Goal: Task Accomplishment & Management: Manage account settings

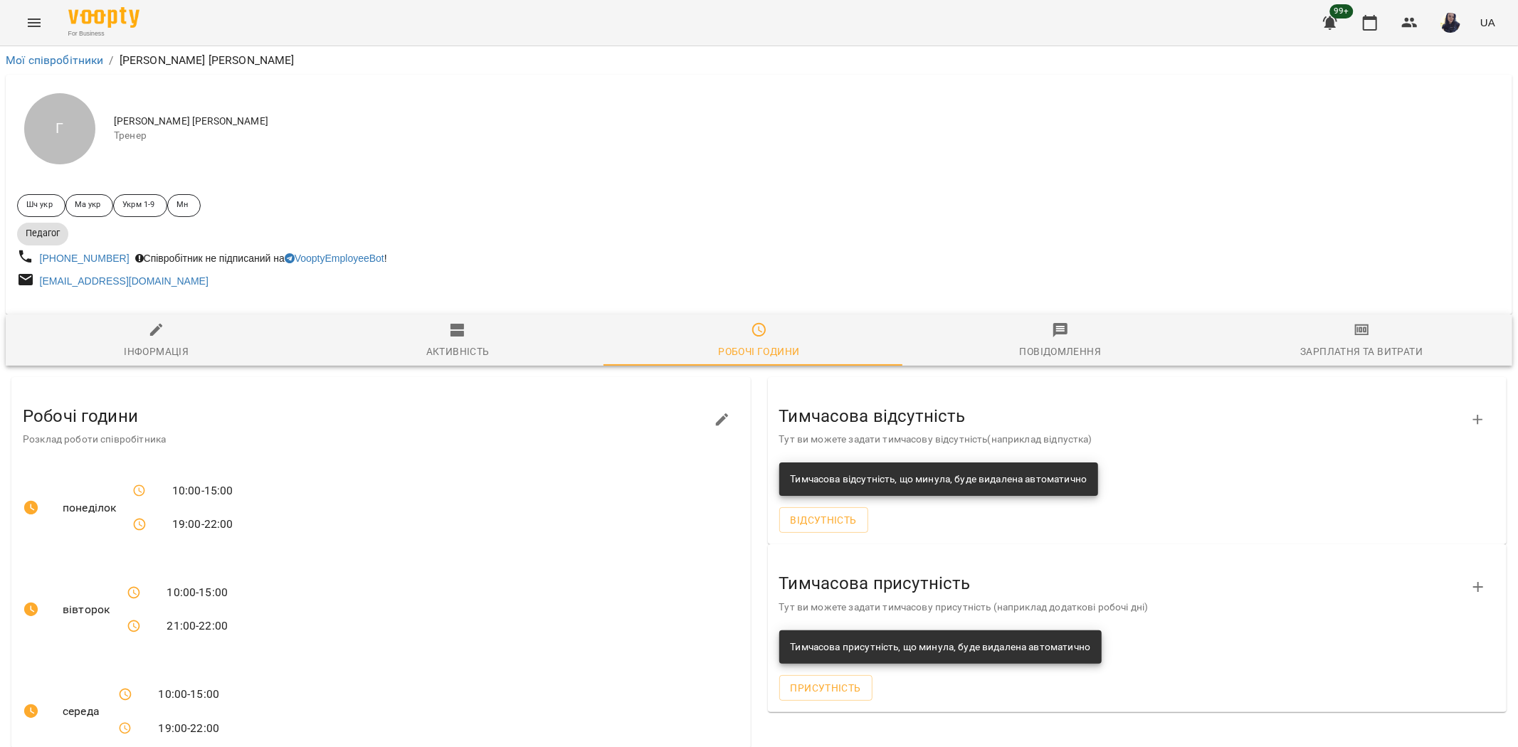
drag, startPoint x: 1367, startPoint y: 32, endPoint x: 1355, endPoint y: 40, distance: 14.4
click at [1367, 32] on button "button" at bounding box center [1370, 23] width 34 height 34
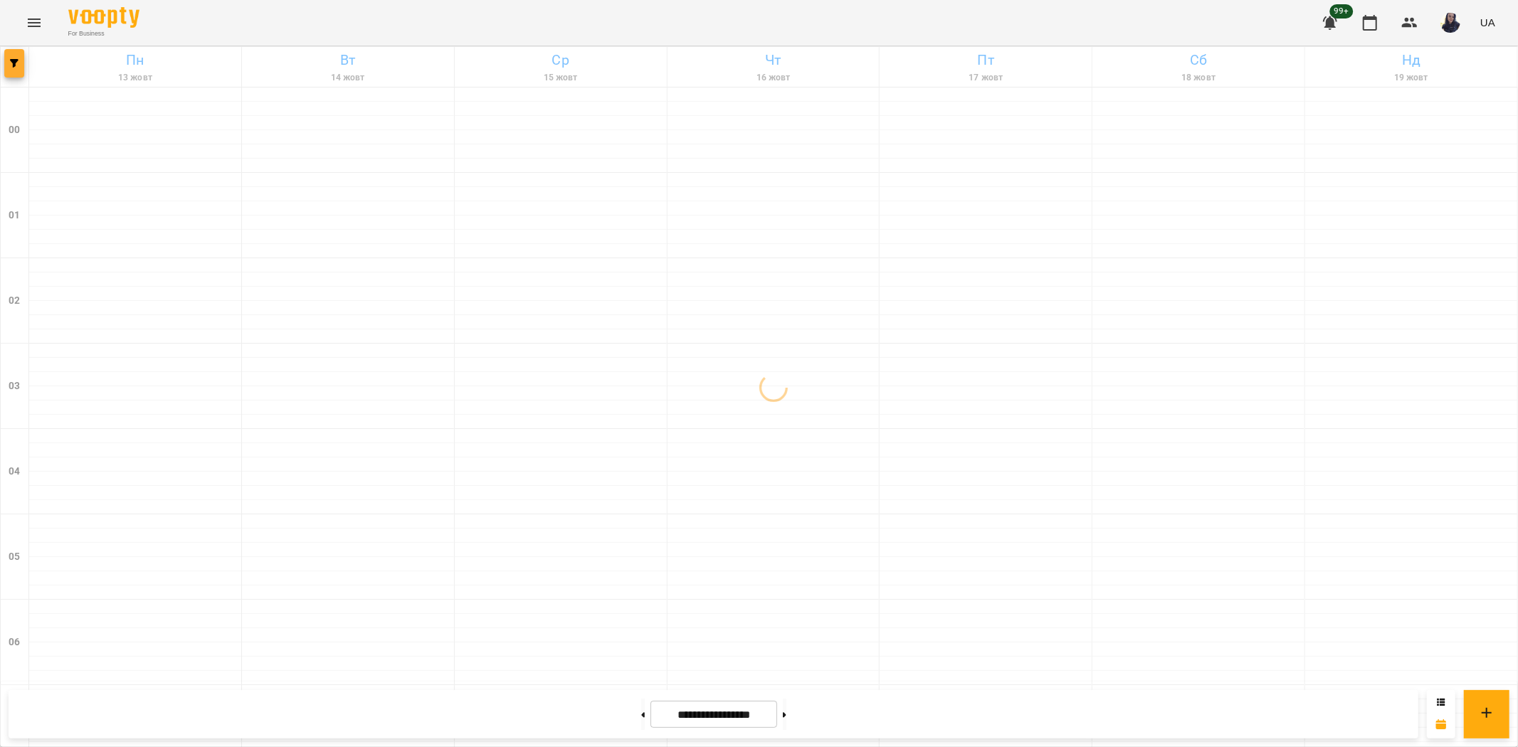
click at [13, 59] on icon "button" at bounding box center [14, 63] width 9 height 9
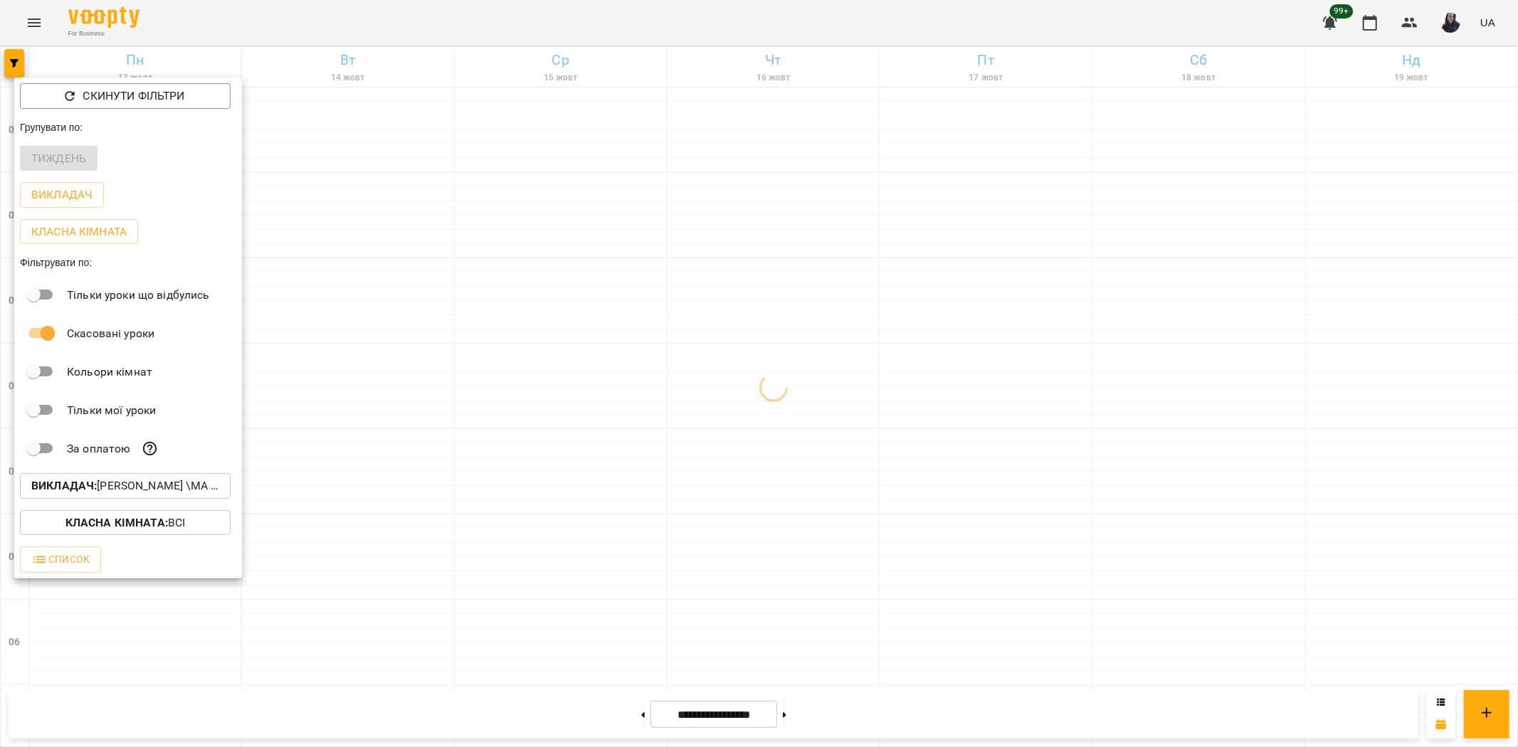
click at [165, 485] on p "Викладач : Гусак Олена Армаїсівна \МА укр .рос\ШЧ укр .рос\\ https://us06web.zo…" at bounding box center [125, 486] width 188 height 17
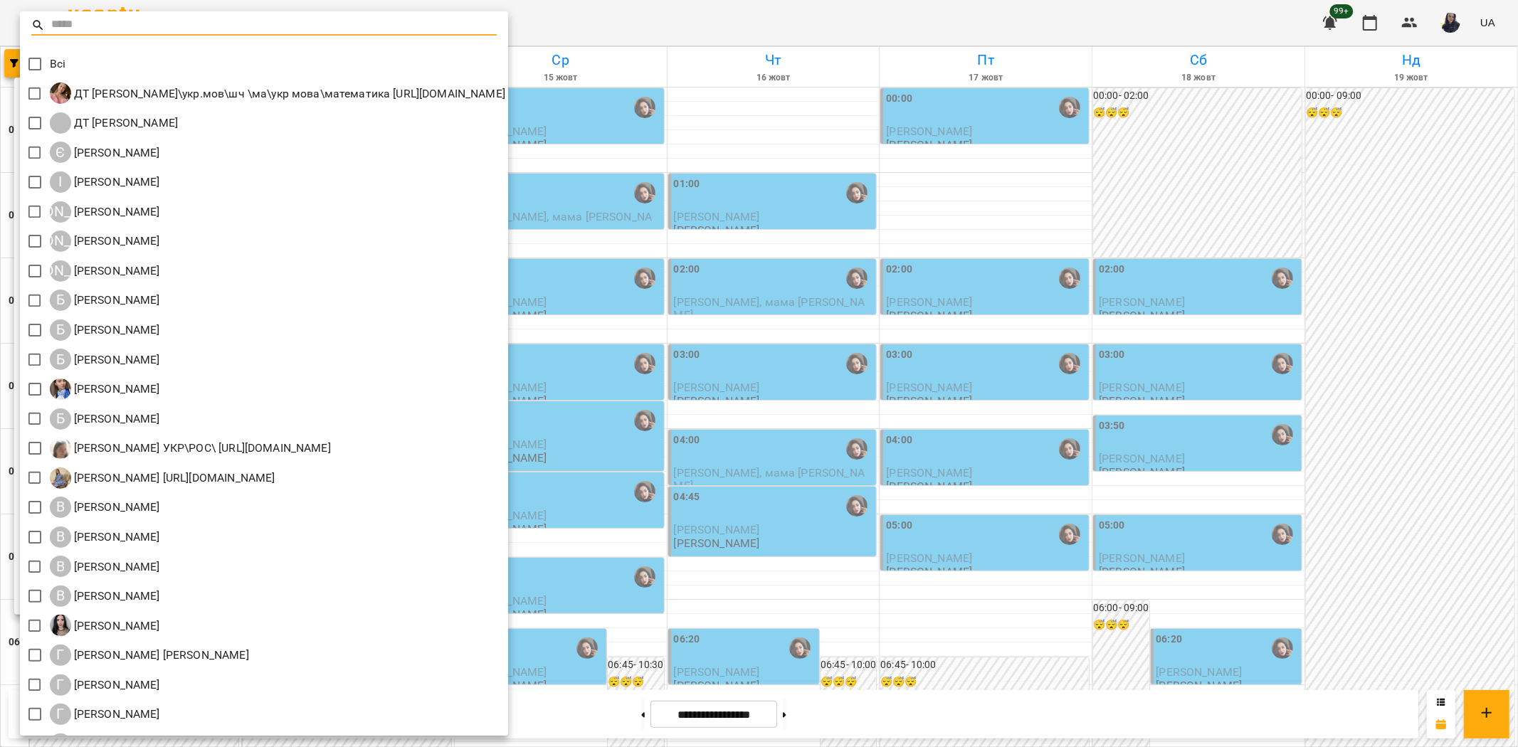
scroll to position [553, 0]
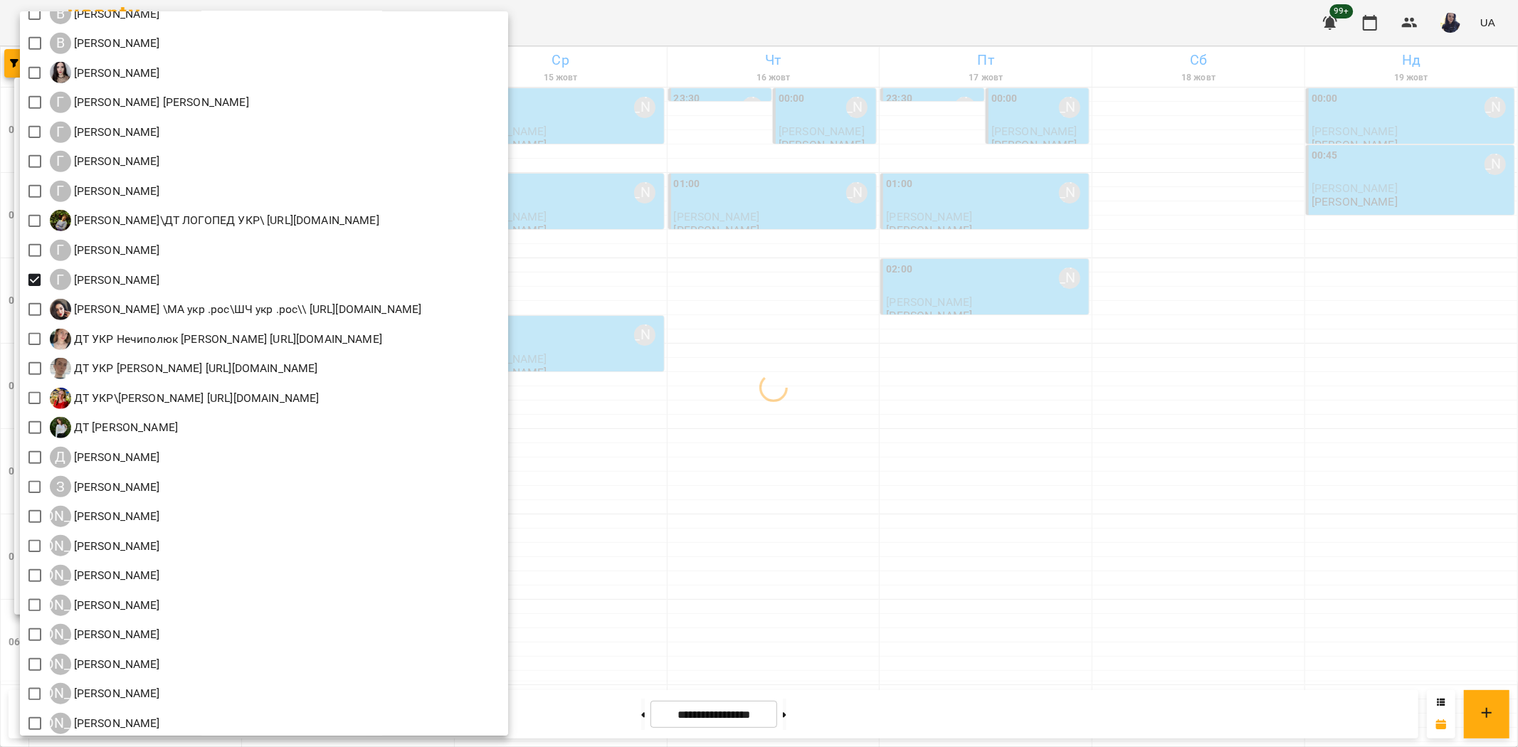
click at [762, 31] on div at bounding box center [759, 373] width 1518 height 747
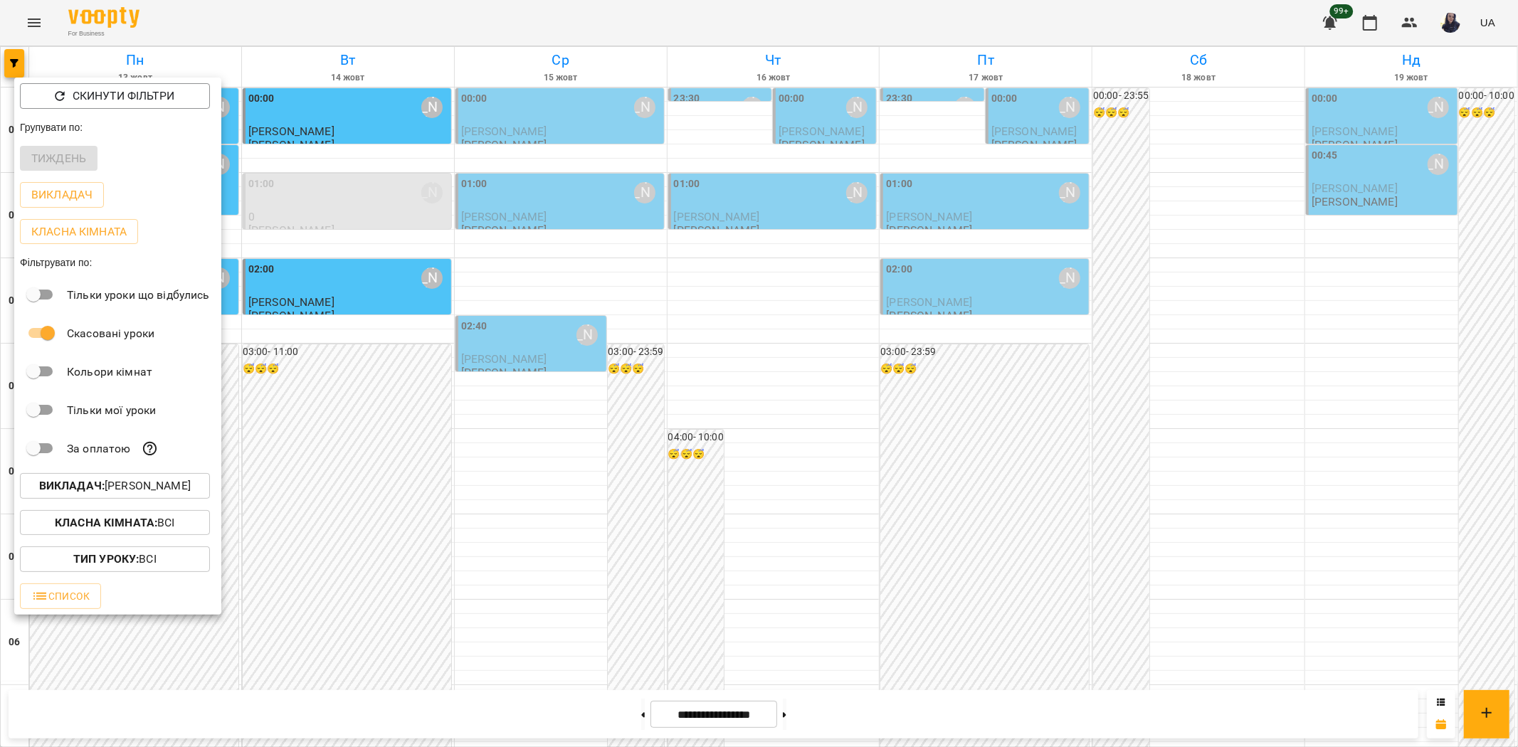
click at [609, 20] on div at bounding box center [759, 373] width 1518 height 747
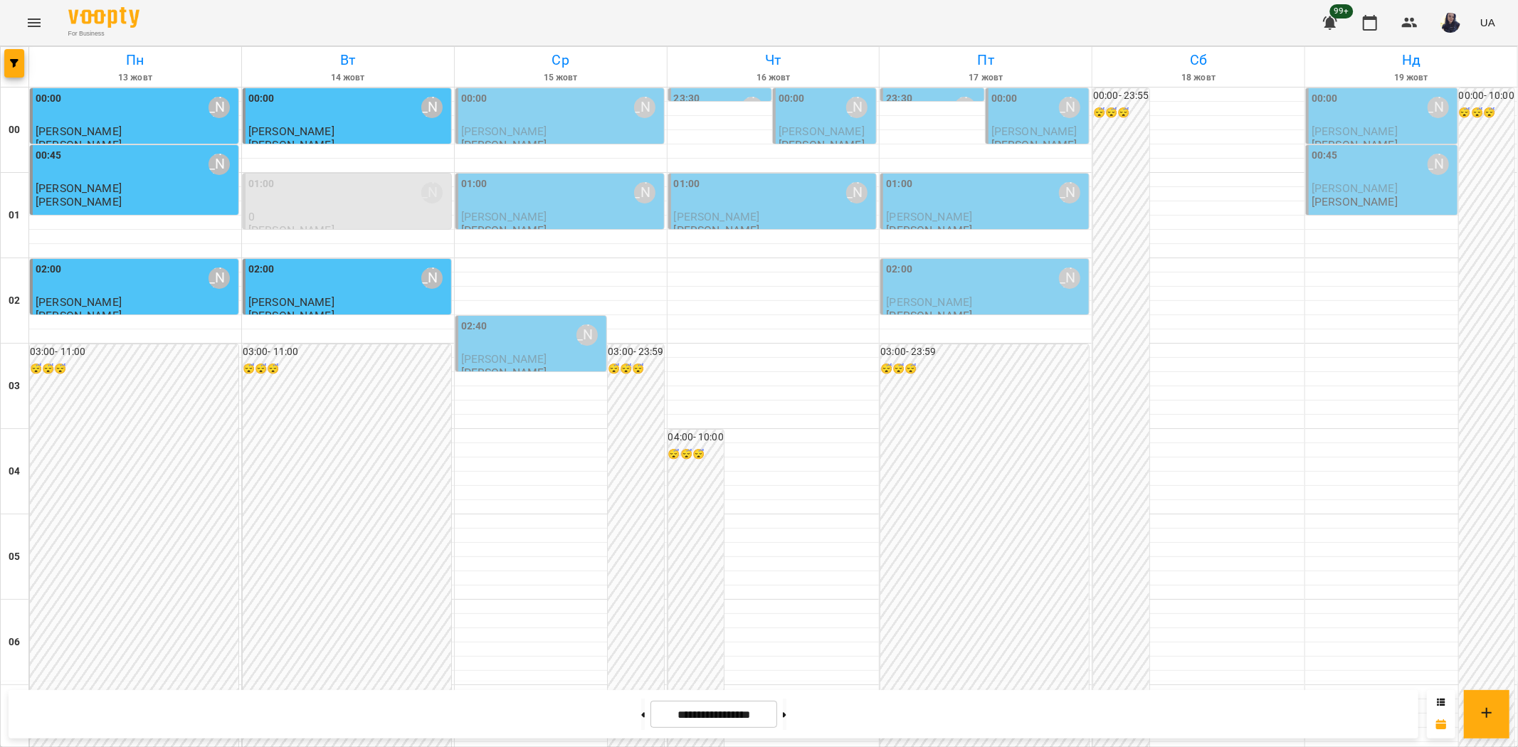
scroll to position [1454, 0]
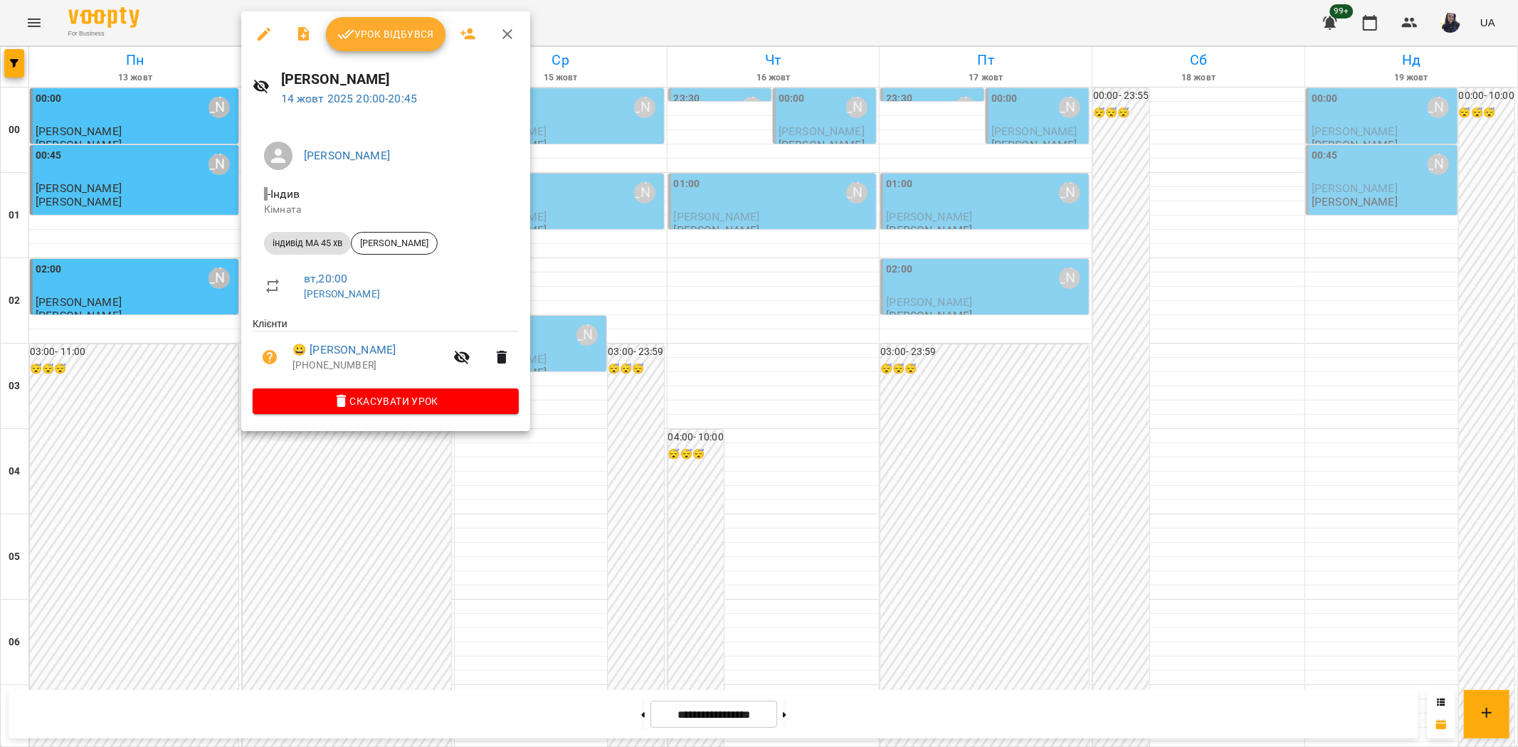
click at [267, 36] on icon "button" at bounding box center [264, 34] width 17 height 17
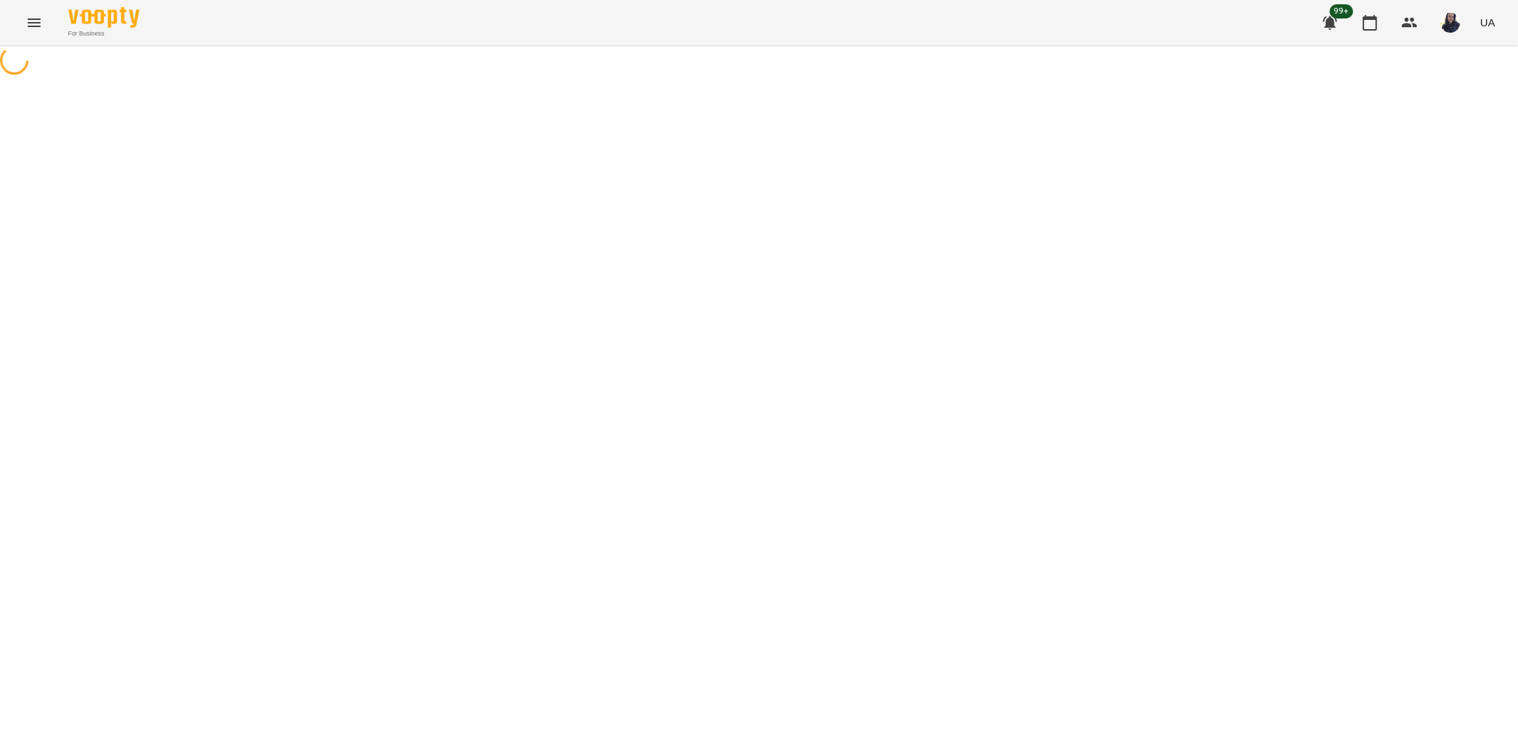
select select "**********"
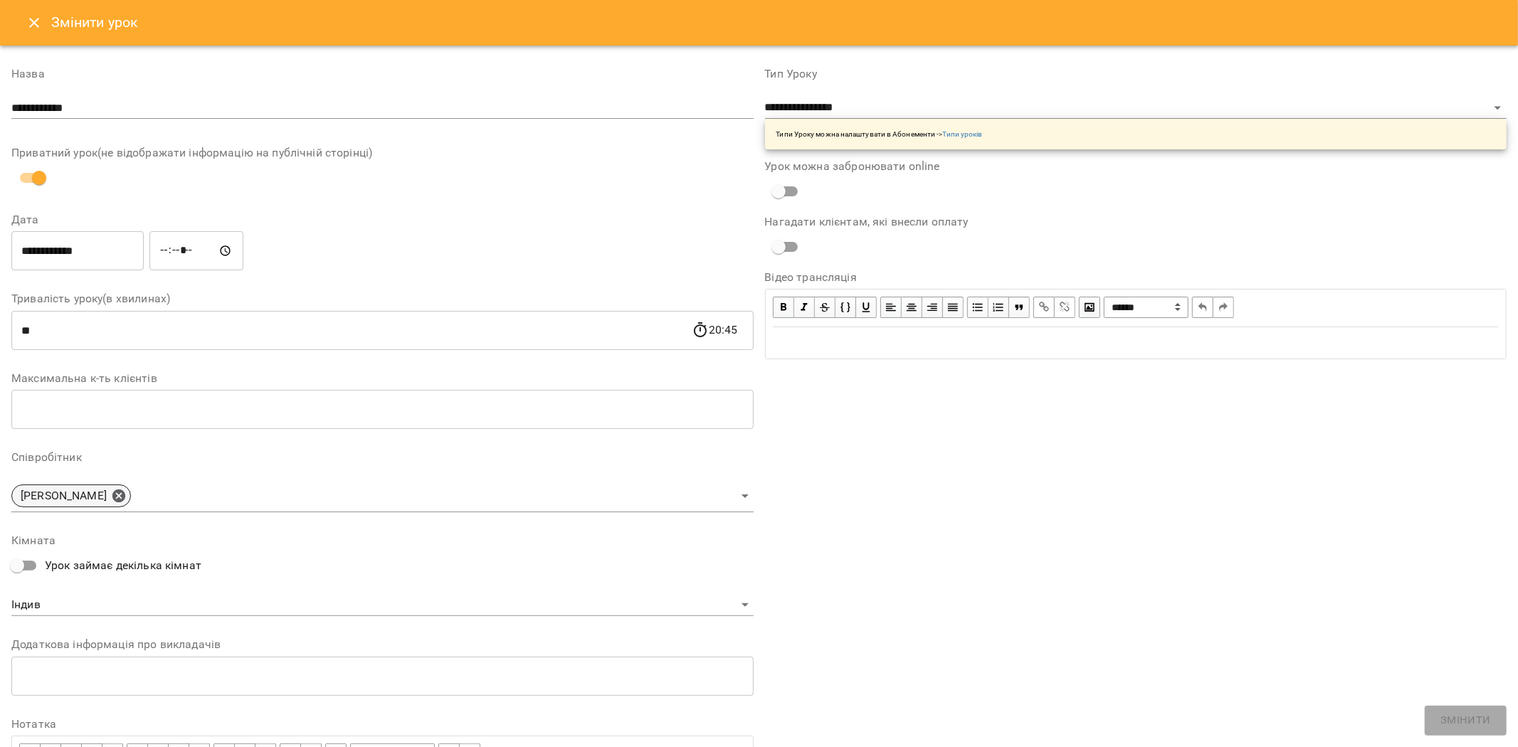
click at [112, 495] on icon at bounding box center [118, 496] width 13 height 13
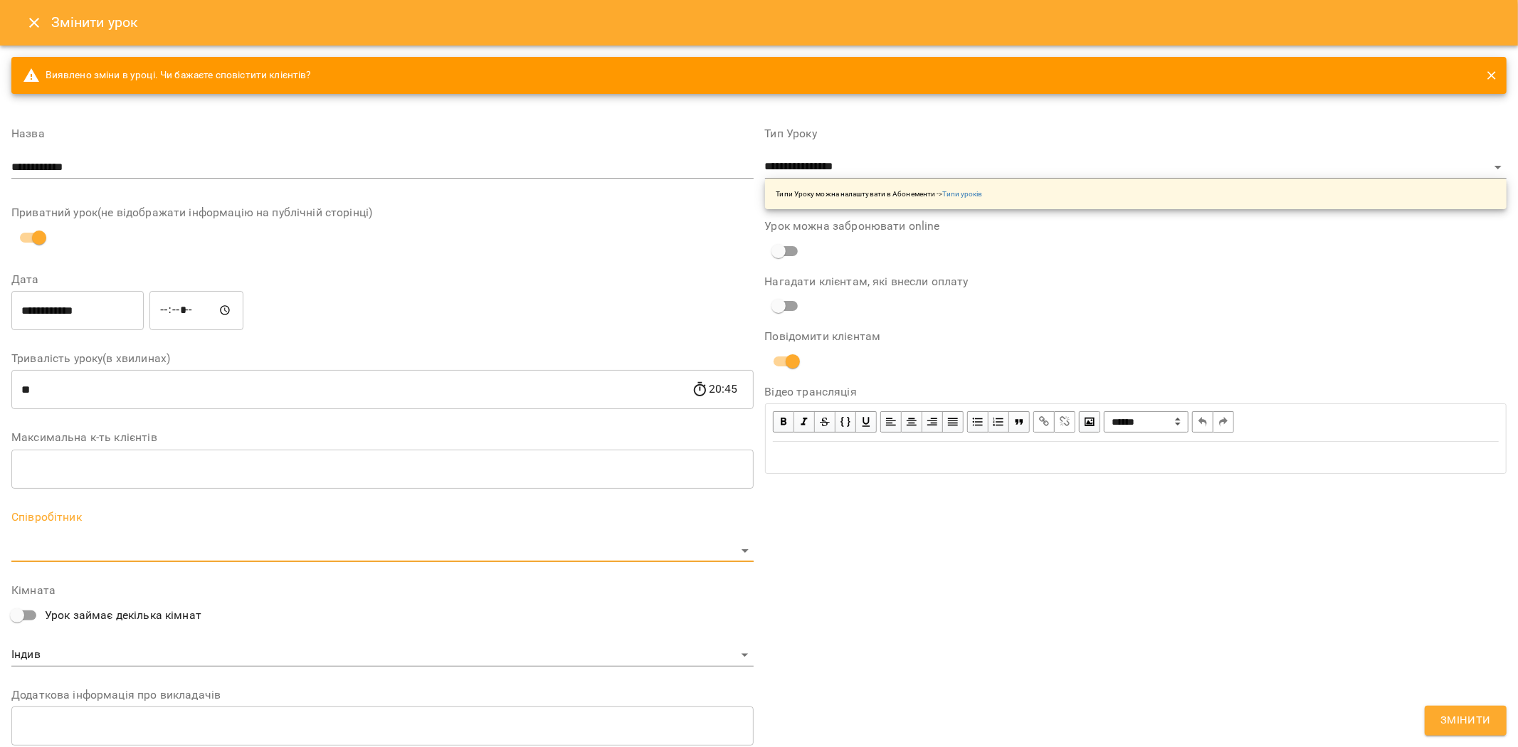
click at [63, 550] on body "**********" at bounding box center [759, 368] width 1518 height 737
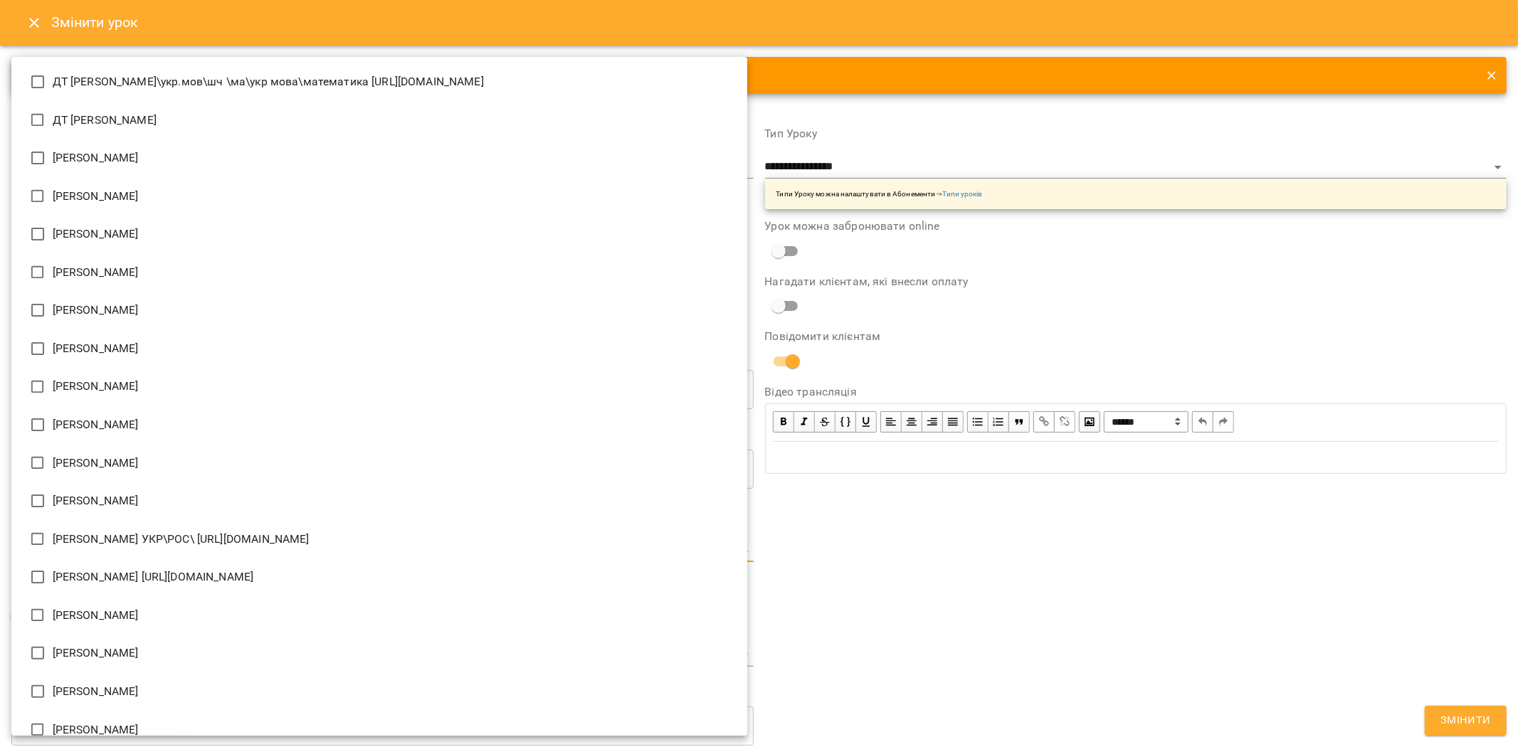
scroll to position [1590, 0]
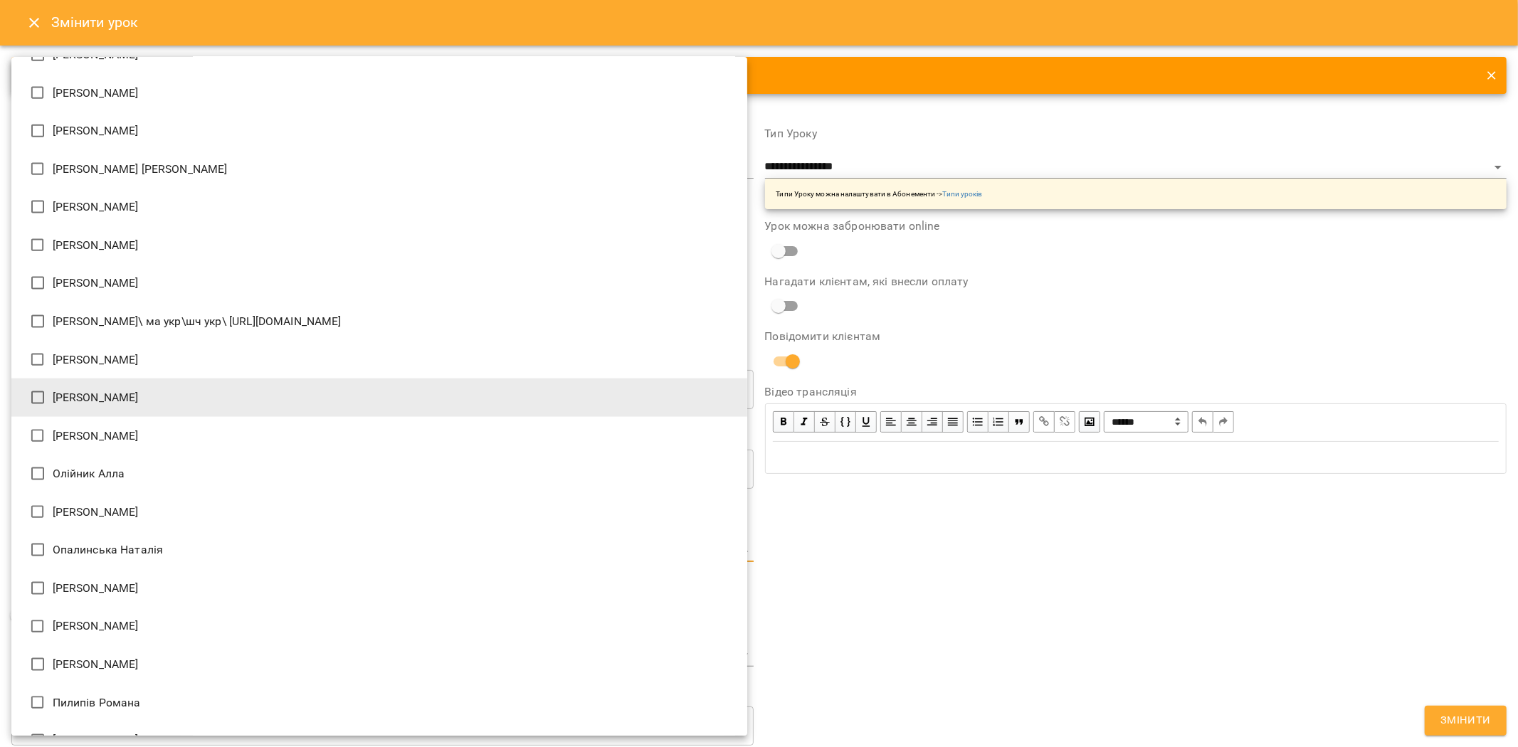
type input "**********"
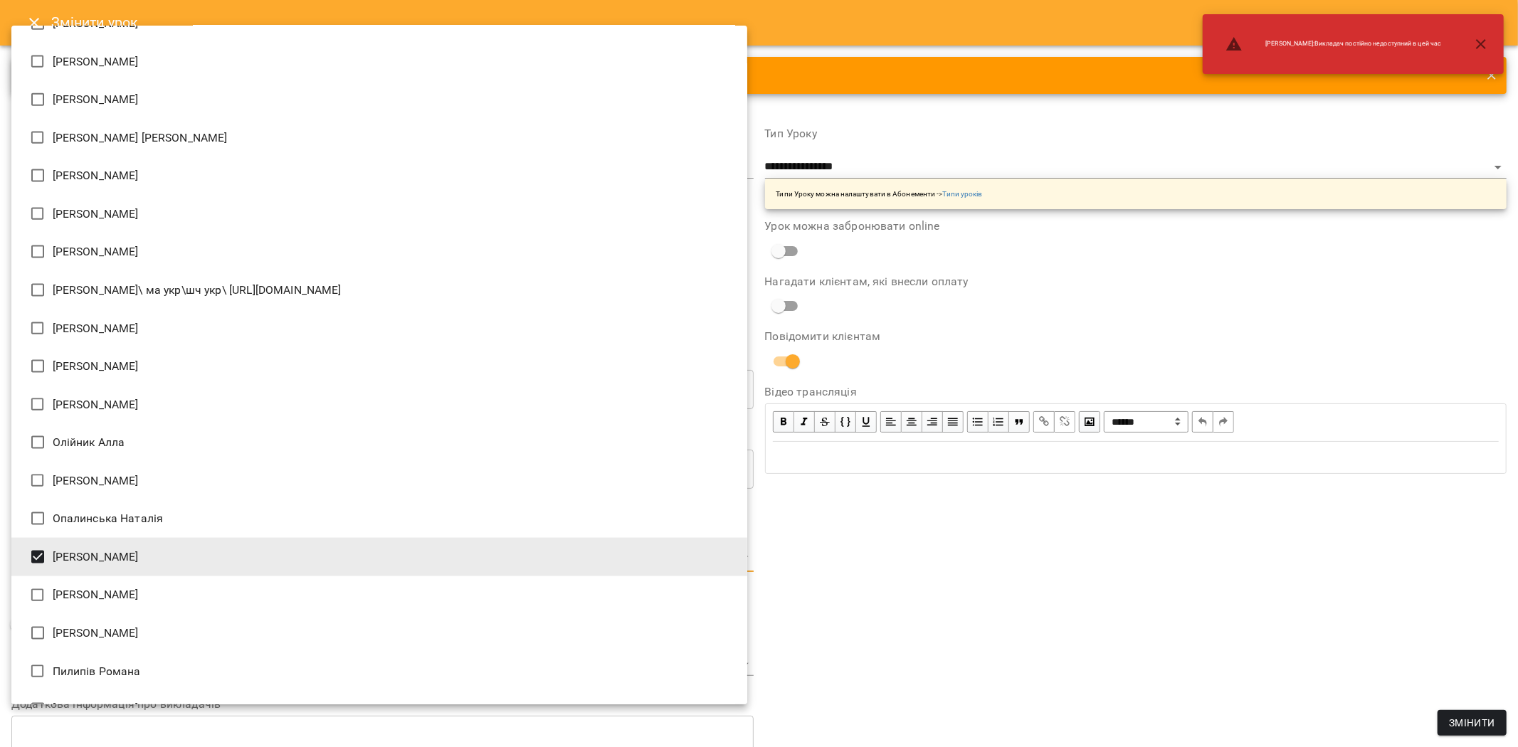
click at [1225, 609] on div at bounding box center [759, 373] width 1518 height 747
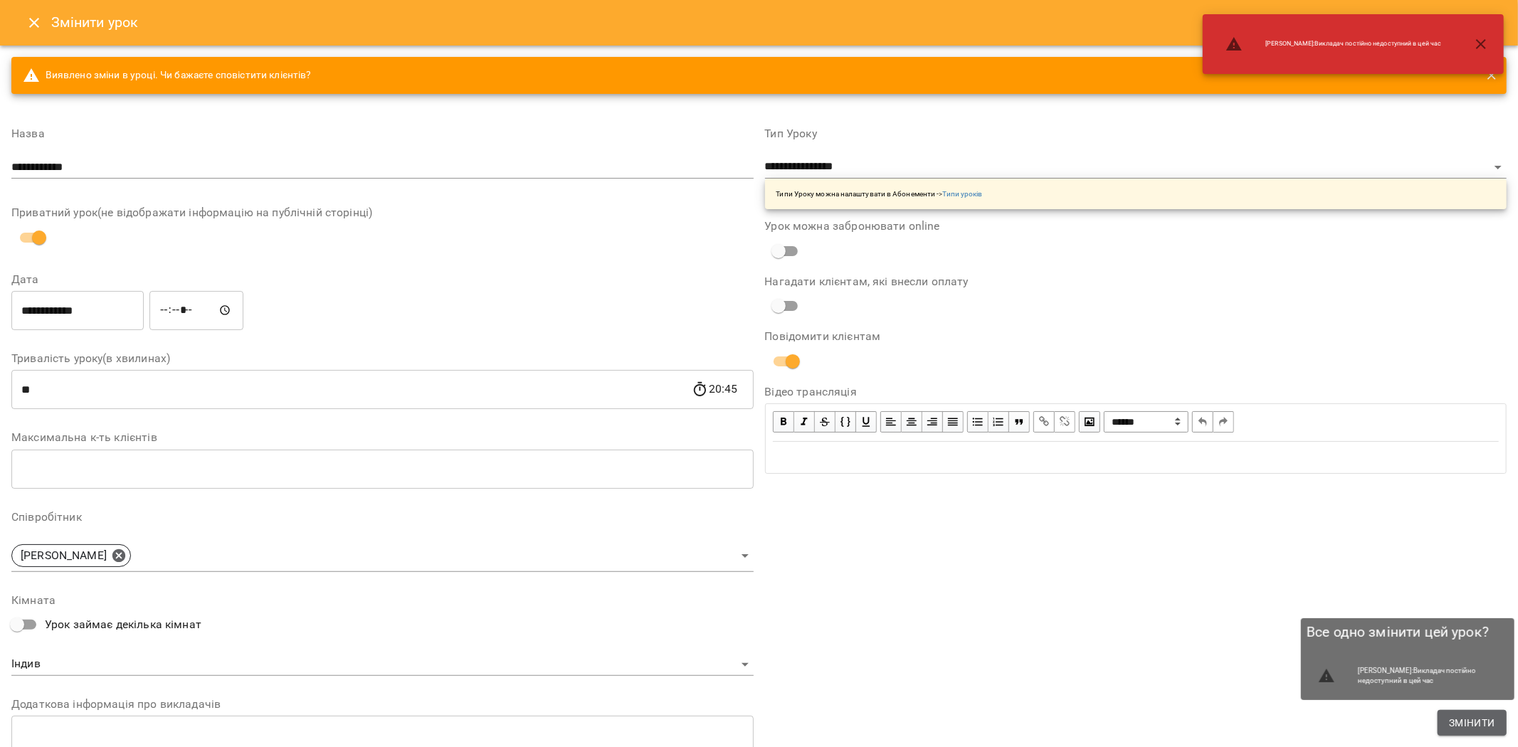
click at [1449, 715] on span "Змінити" at bounding box center [1472, 723] width 46 height 17
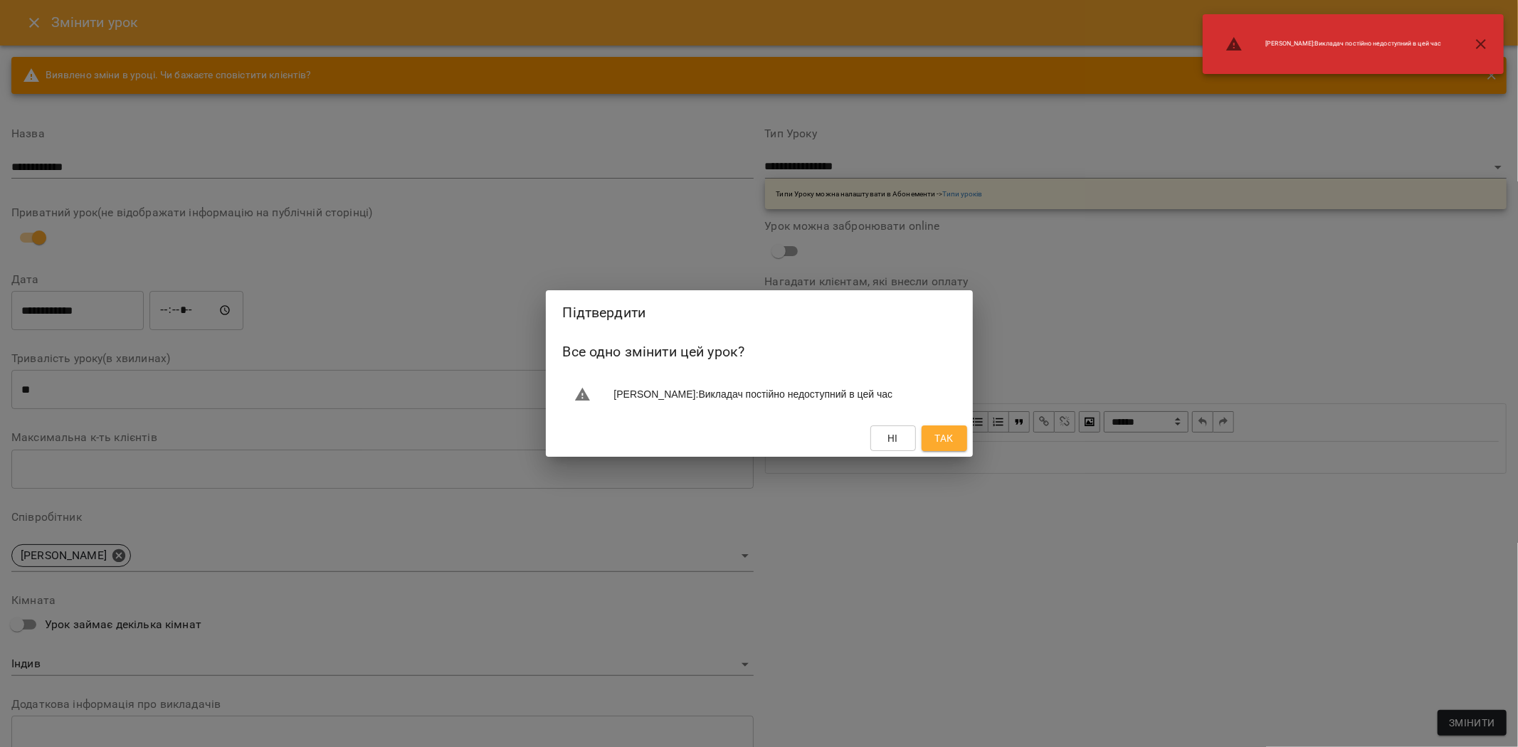
click at [949, 433] on span "Так" at bounding box center [944, 438] width 19 height 17
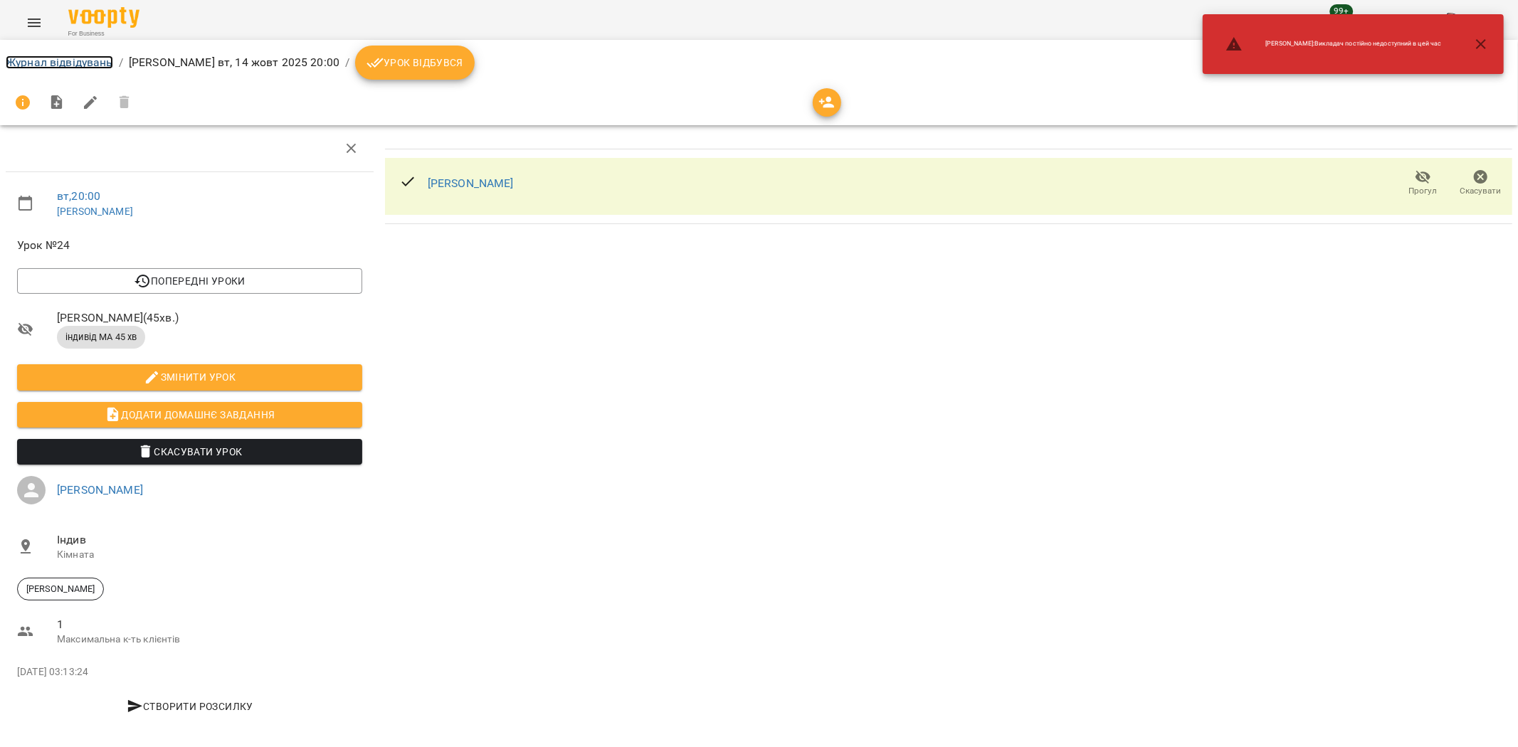
click at [53, 63] on link "Журнал відвідувань" at bounding box center [59, 63] width 107 height 14
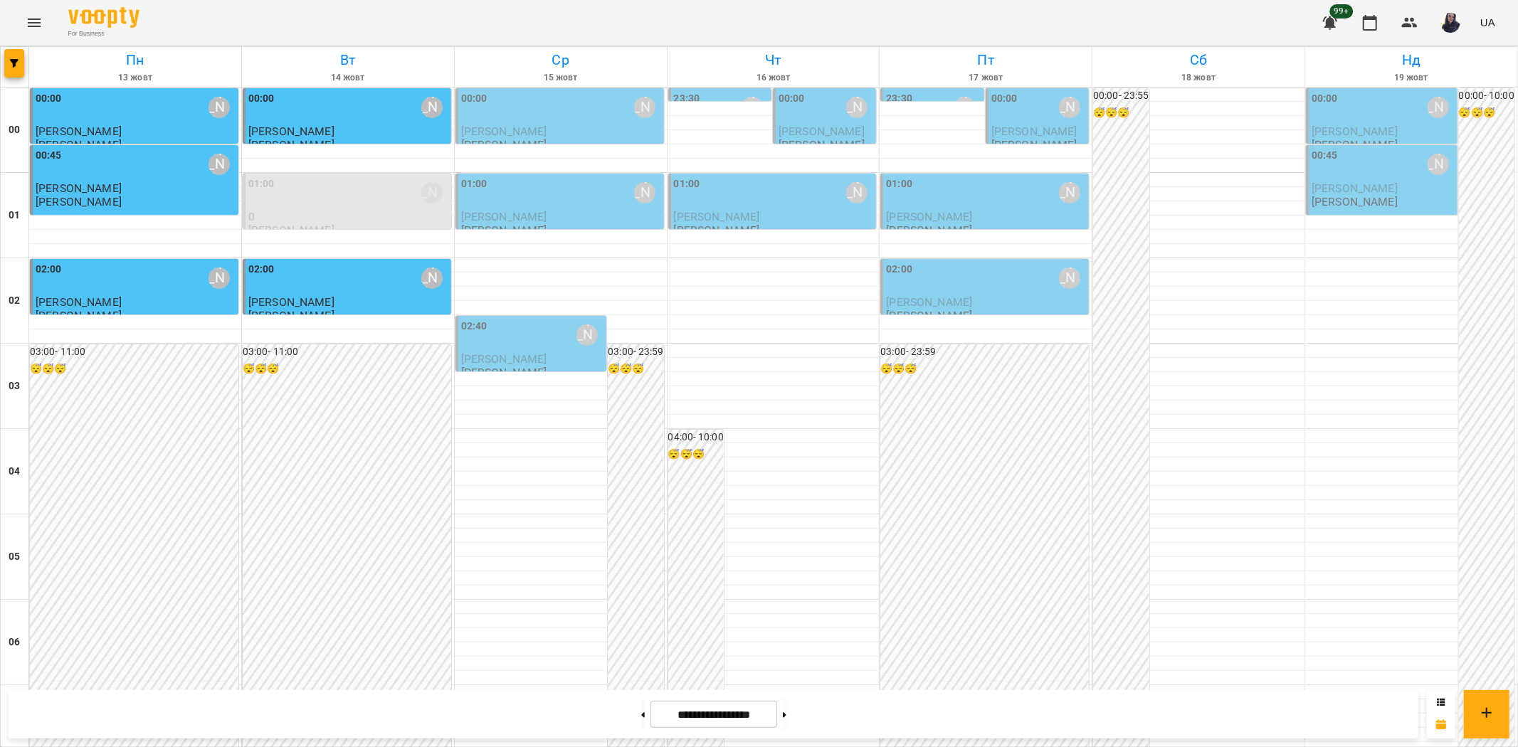
scroll to position [1454, 0]
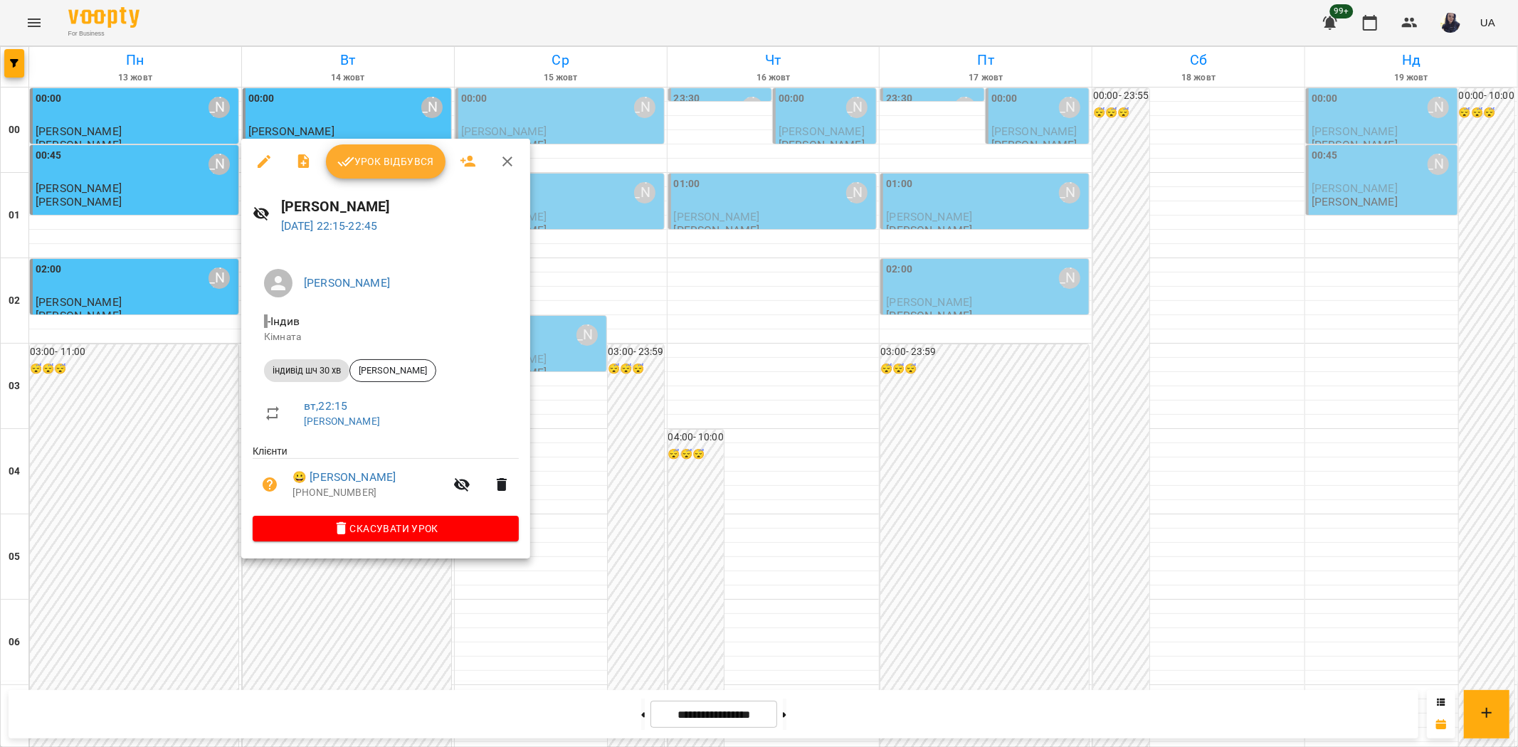
click at [273, 168] on button "button" at bounding box center [264, 162] width 34 height 34
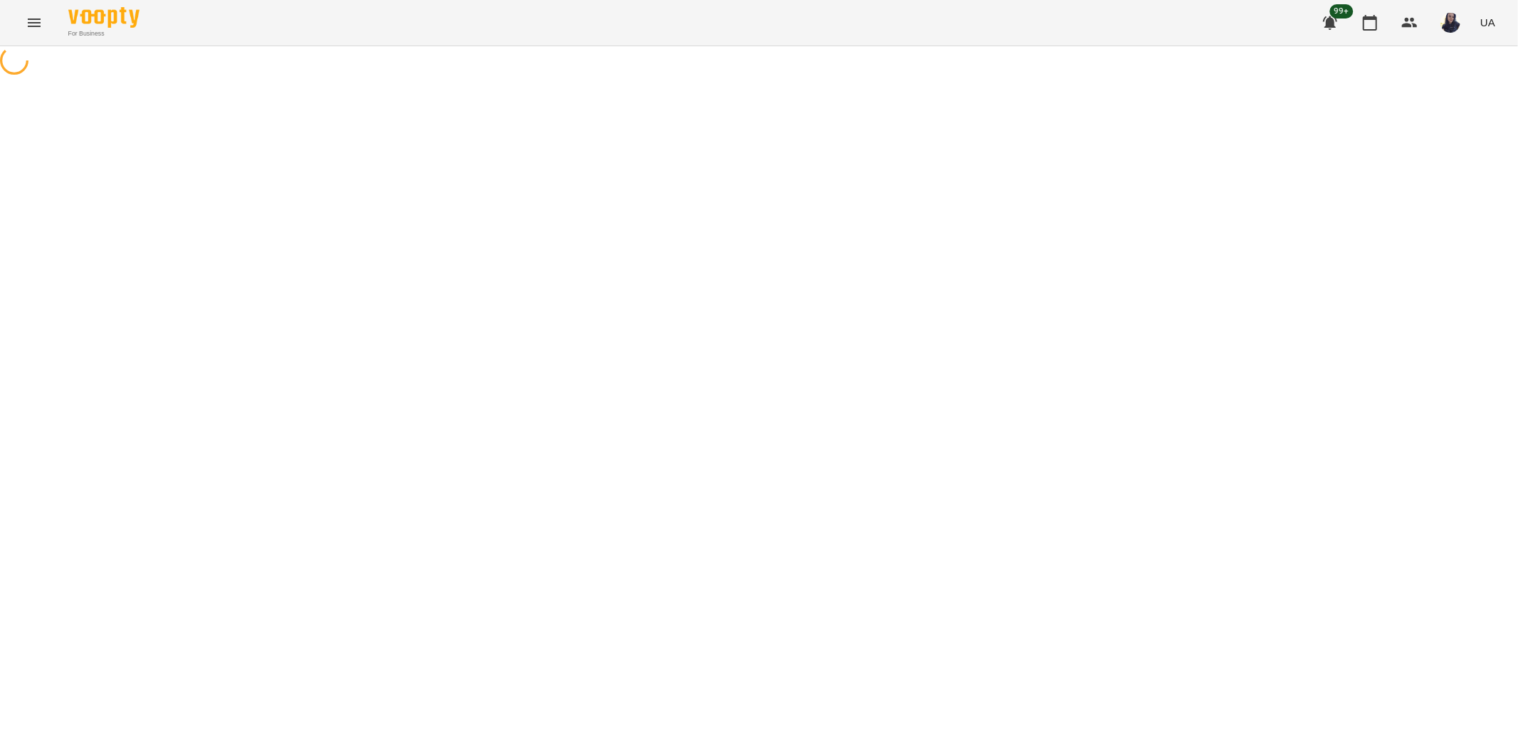
select select "**********"
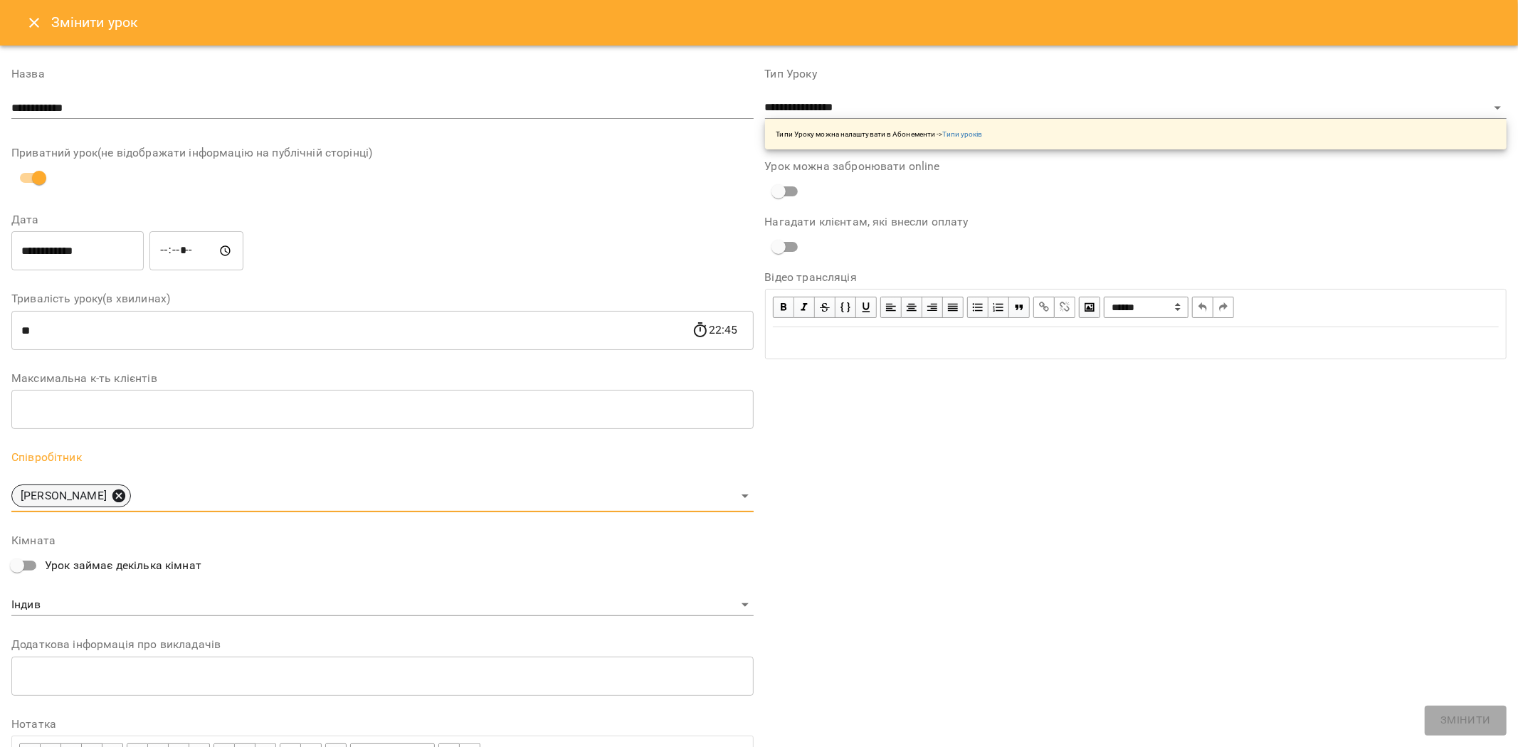
click at [111, 496] on icon at bounding box center [119, 496] width 16 height 16
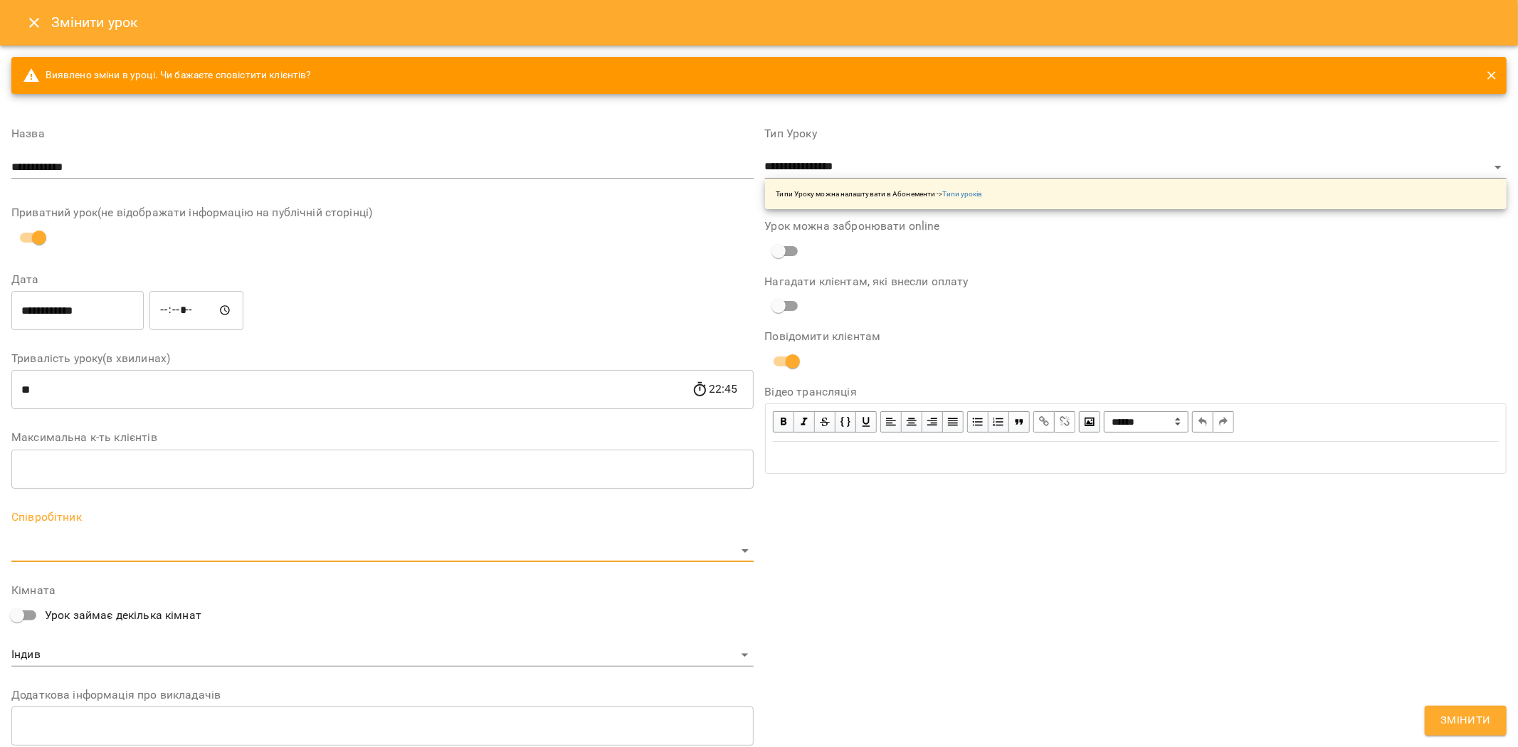
click at [53, 535] on div "Співробітник ​" at bounding box center [382, 537] width 742 height 51
click at [50, 553] on body "**********" at bounding box center [759, 368] width 1518 height 737
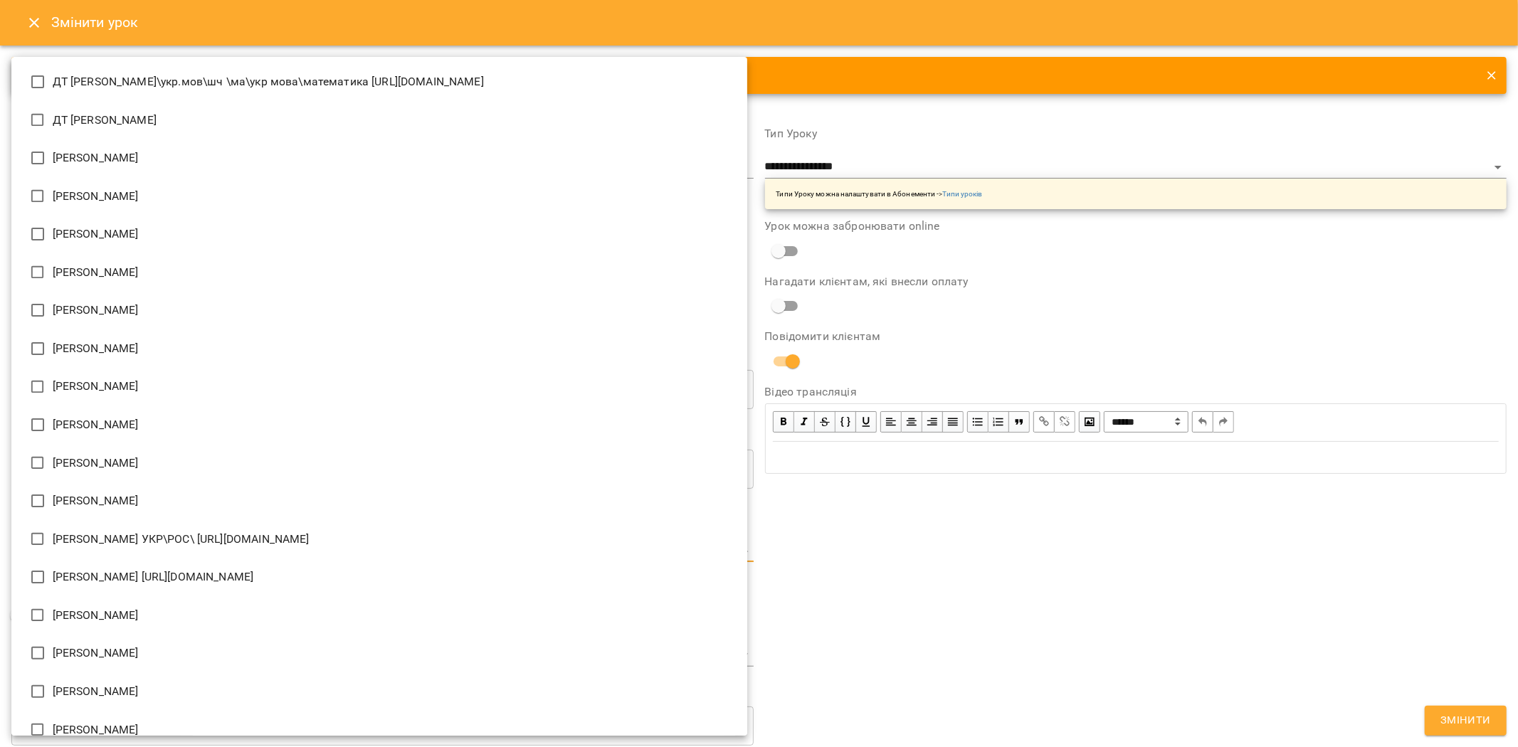
scroll to position [1590, 0]
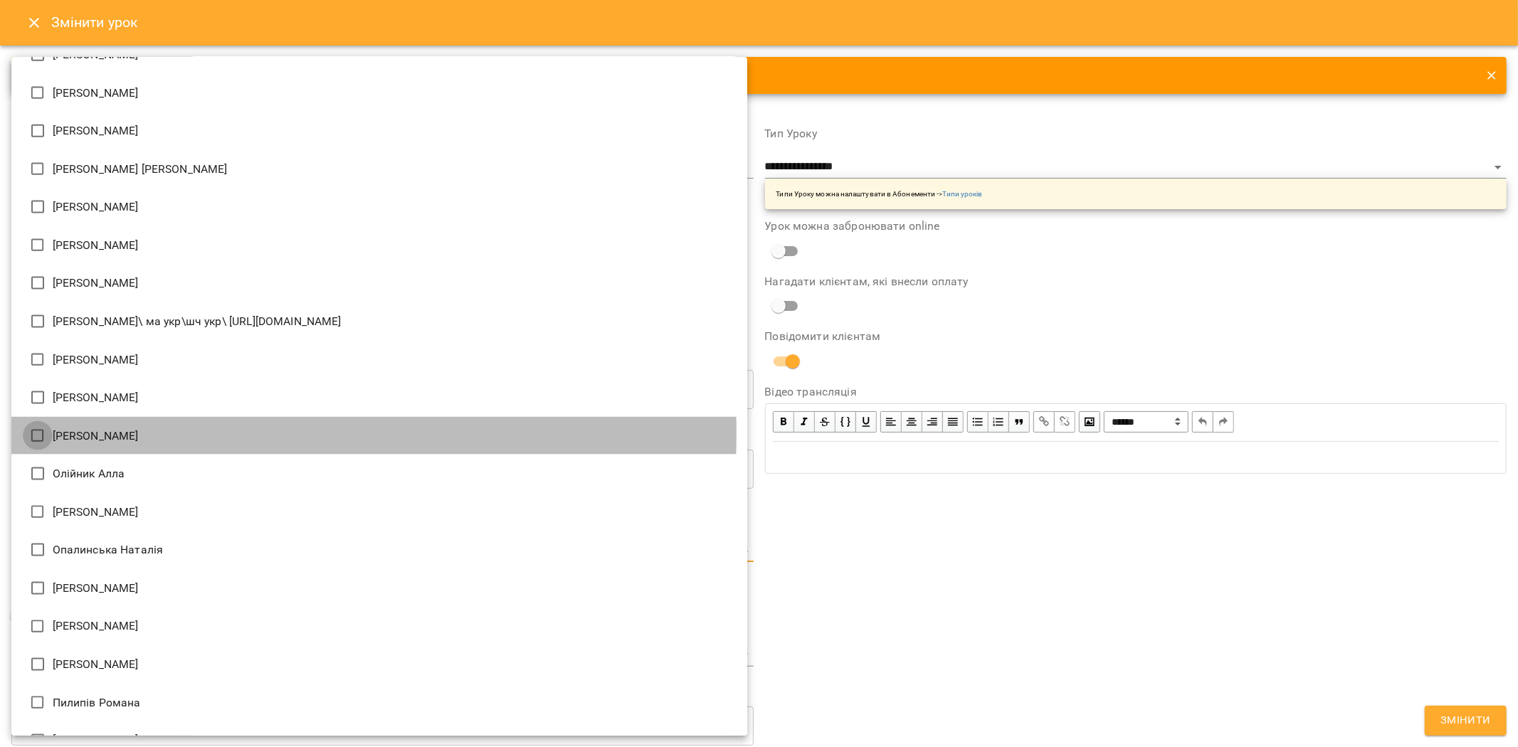
type input "**********"
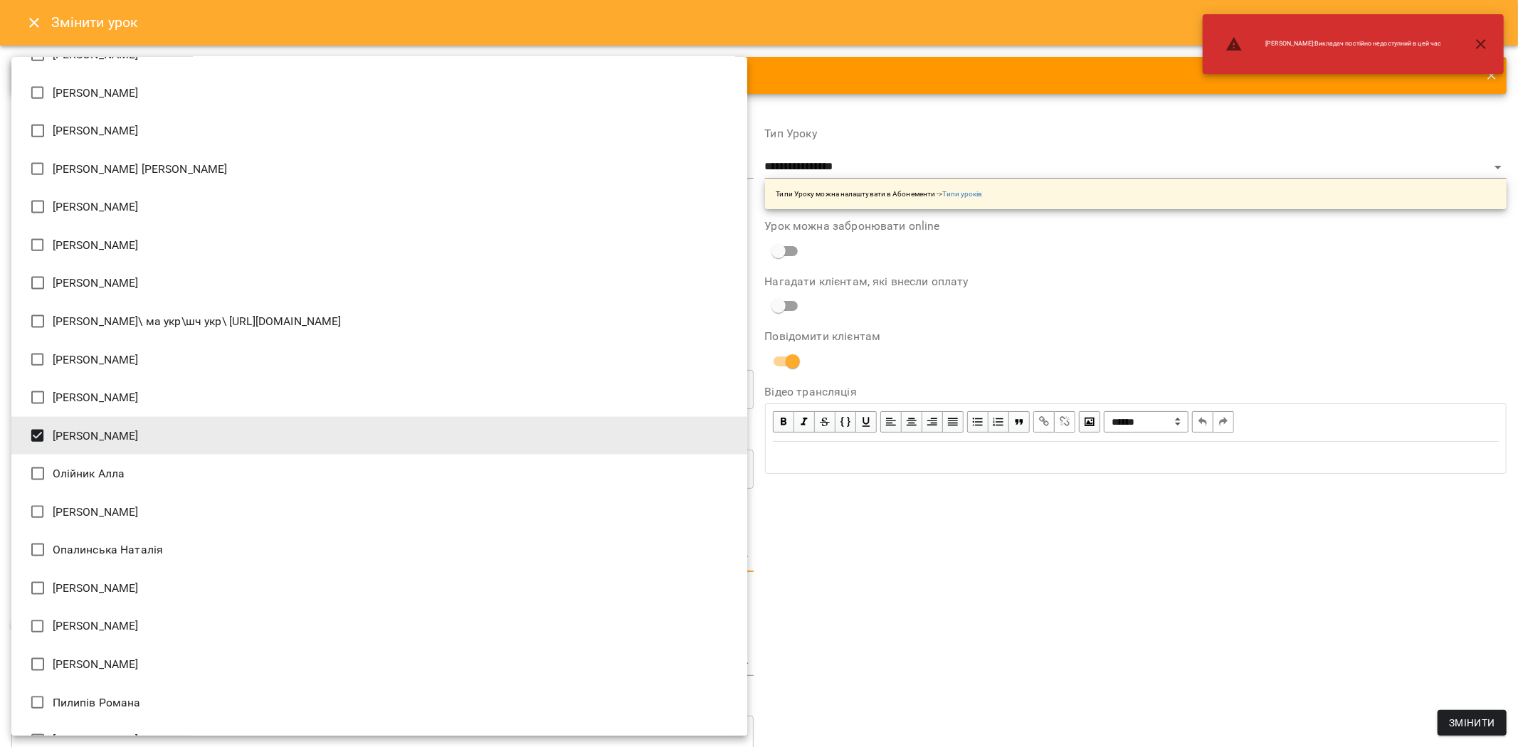
click at [1254, 581] on div at bounding box center [759, 373] width 1518 height 747
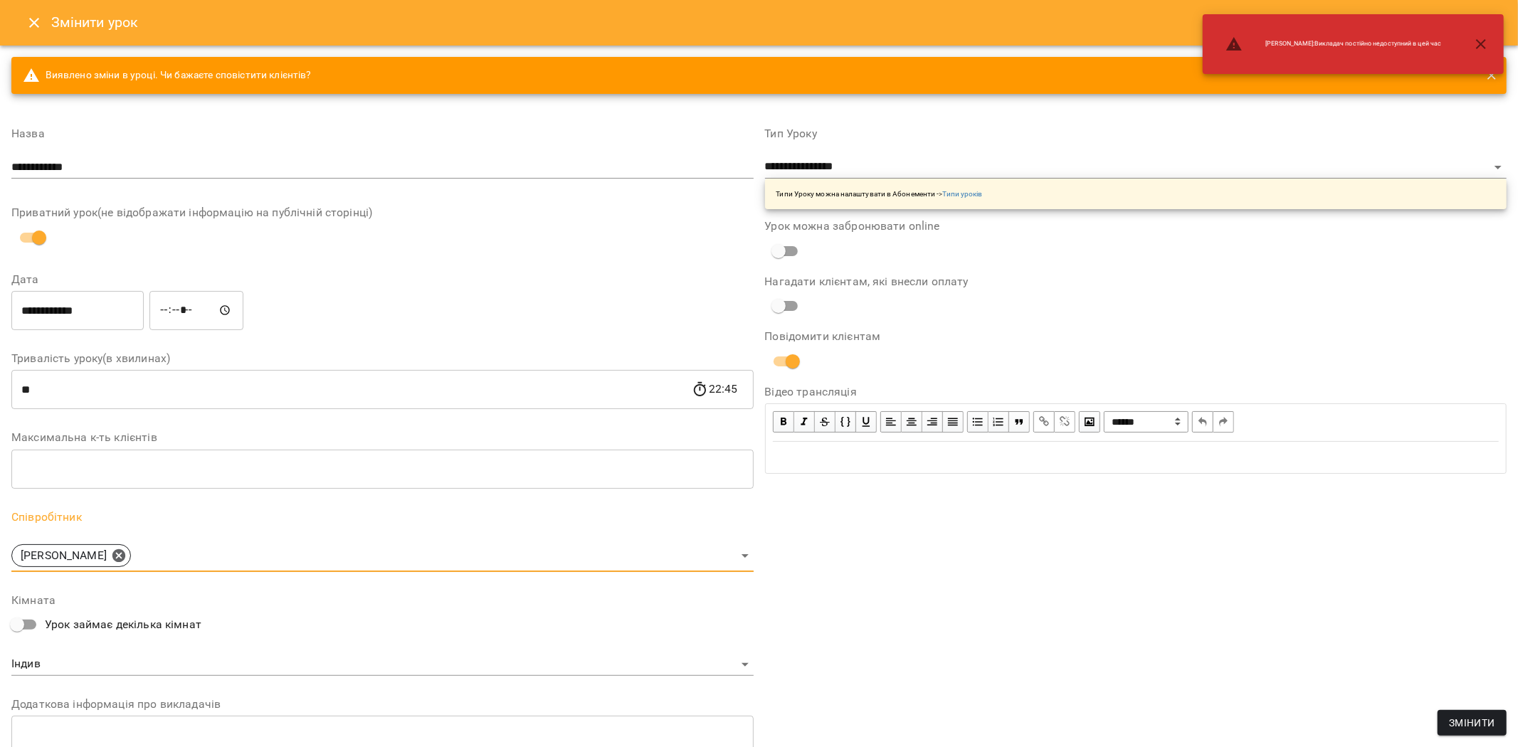
click at [1469, 726] on span "Змінити" at bounding box center [1472, 723] width 46 height 17
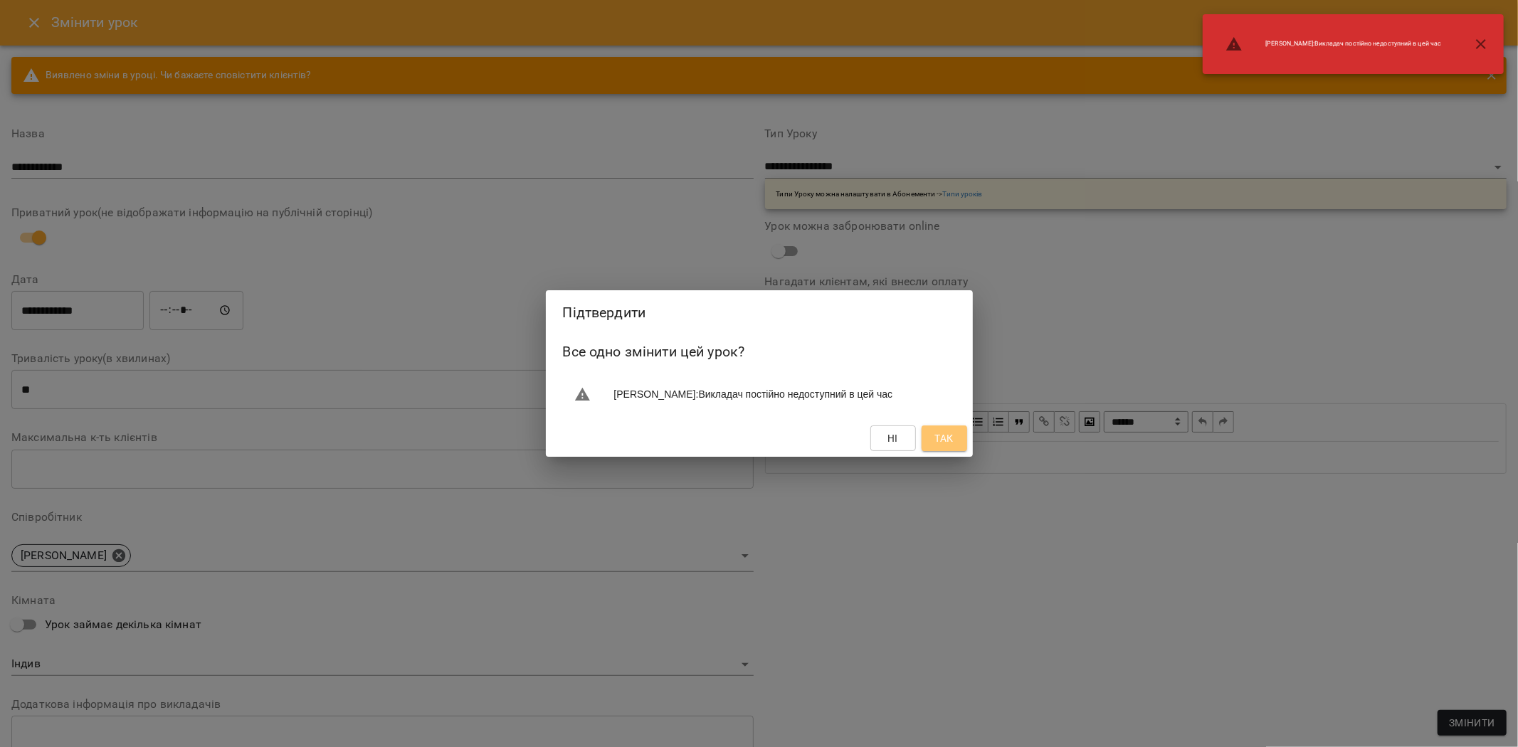
click at [941, 431] on span "Так" at bounding box center [944, 438] width 19 height 17
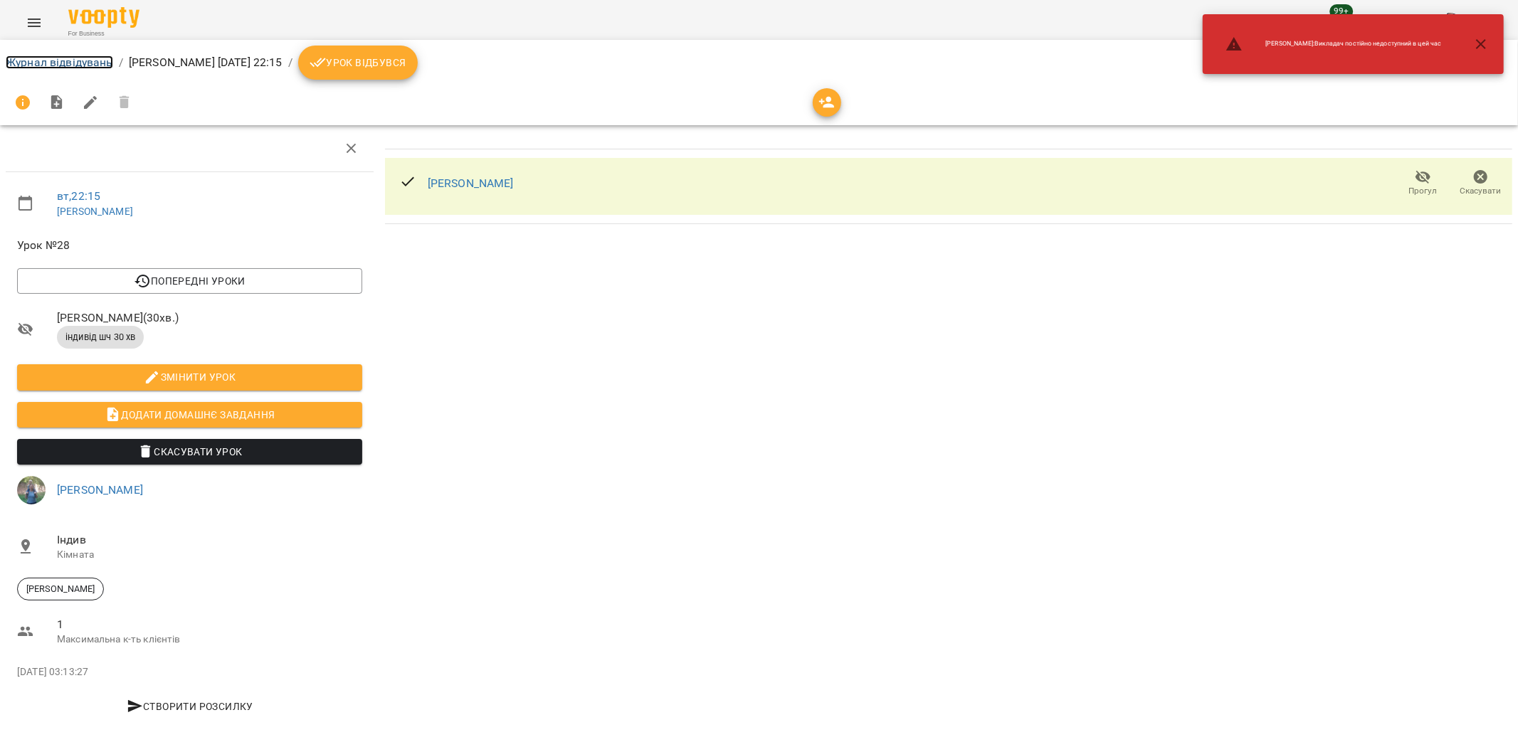
drag, startPoint x: 57, startPoint y: 58, endPoint x: 48, endPoint y: 72, distance: 16.0
click at [57, 58] on link "Журнал відвідувань" at bounding box center [59, 63] width 107 height 14
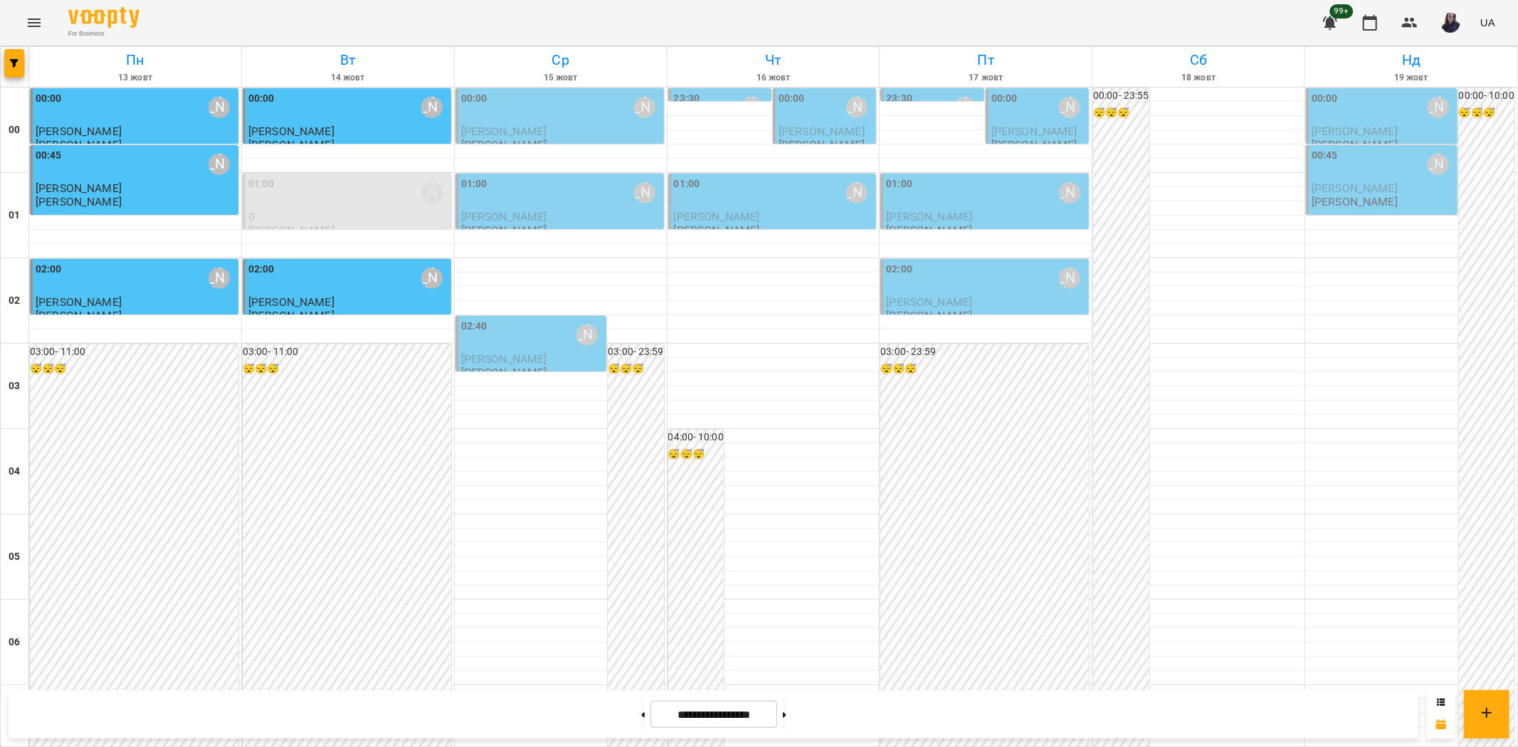
click at [520, 343] on div "02:40 Гудима Антон" at bounding box center [532, 335] width 143 height 33
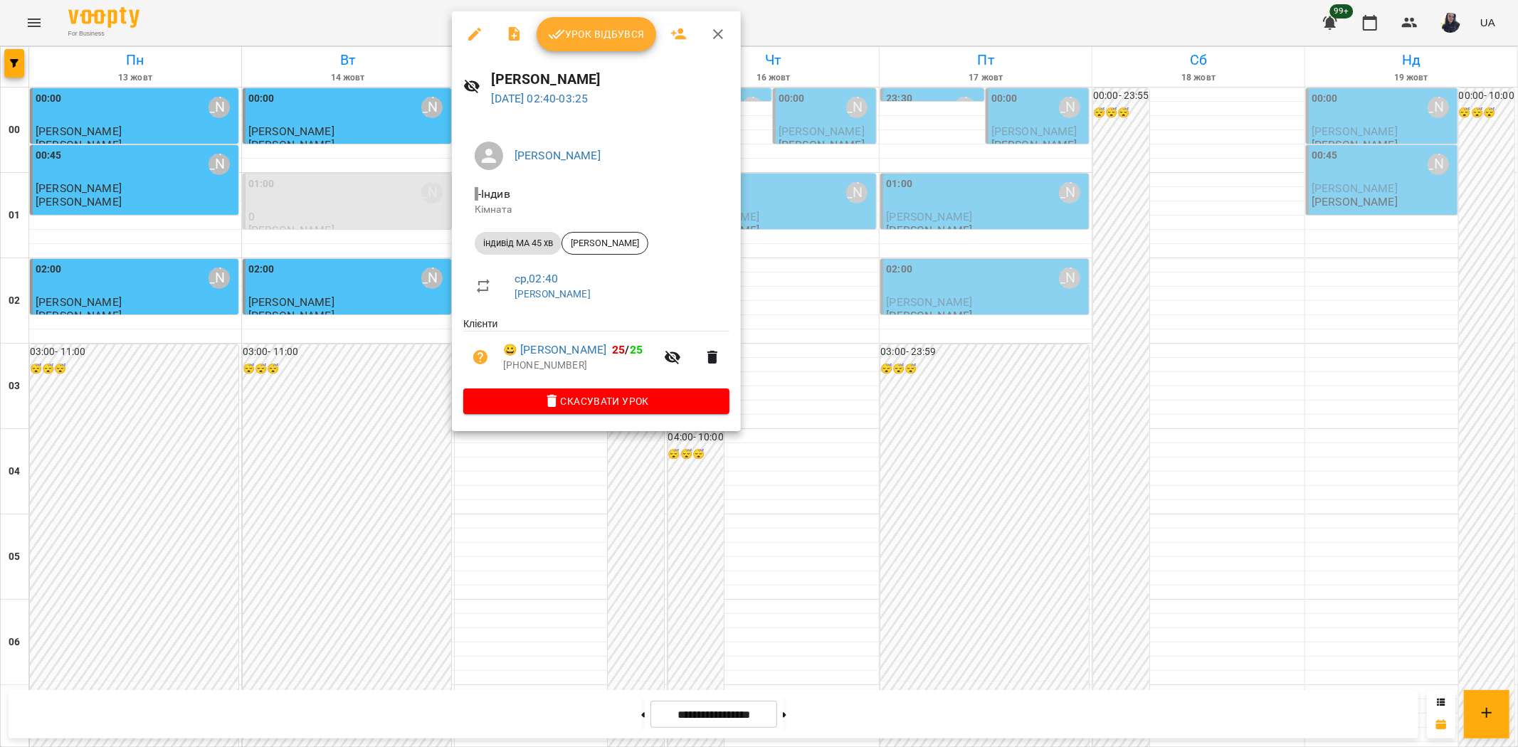
click at [472, 39] on icon "button" at bounding box center [474, 34] width 17 height 17
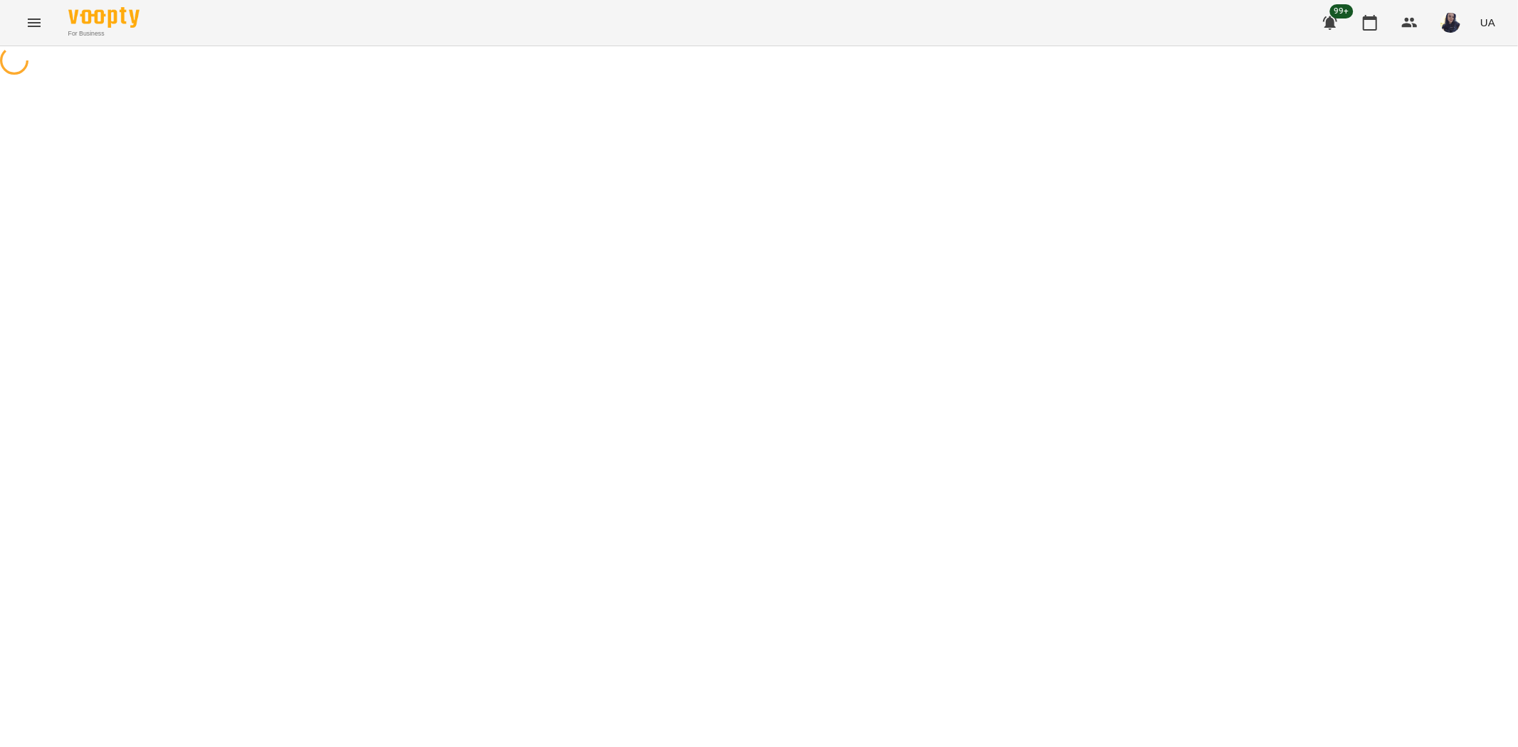
select select "**********"
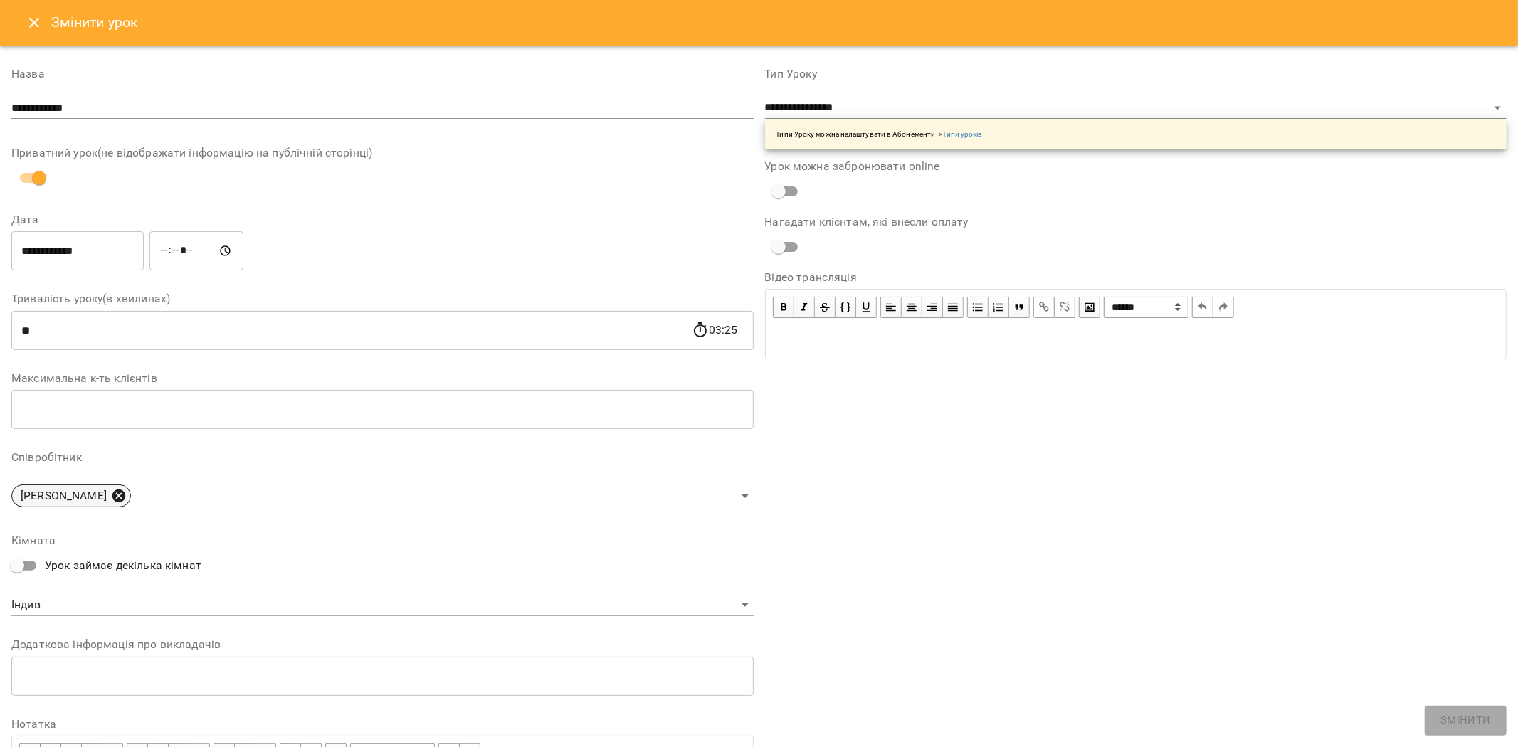
click at [112, 495] on icon at bounding box center [118, 496] width 13 height 13
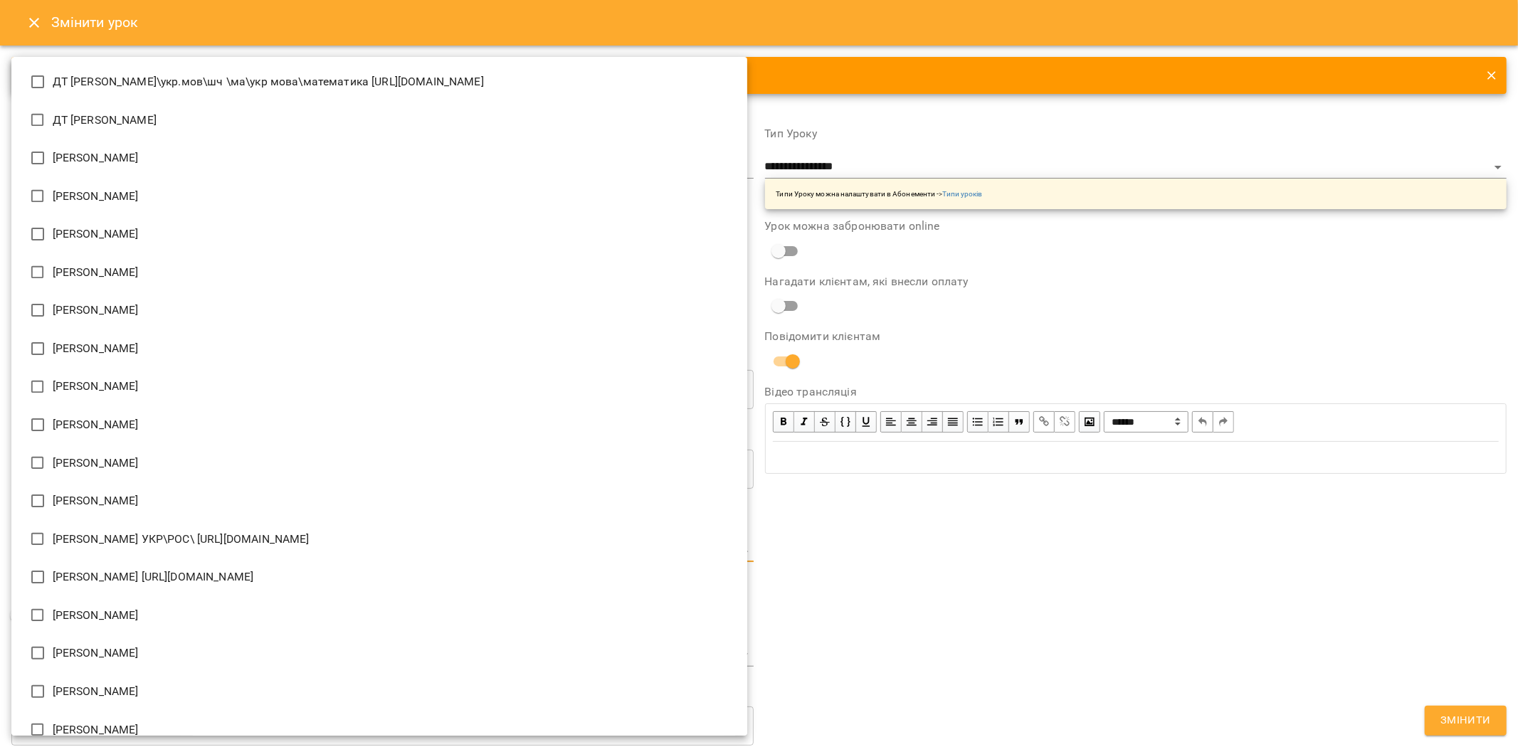
click at [52, 557] on body "For Business 99+ UA Журнал відвідувань / Гудима Антон ср, 15 жовт 2025 02:40 / …" at bounding box center [759, 368] width 1518 height 737
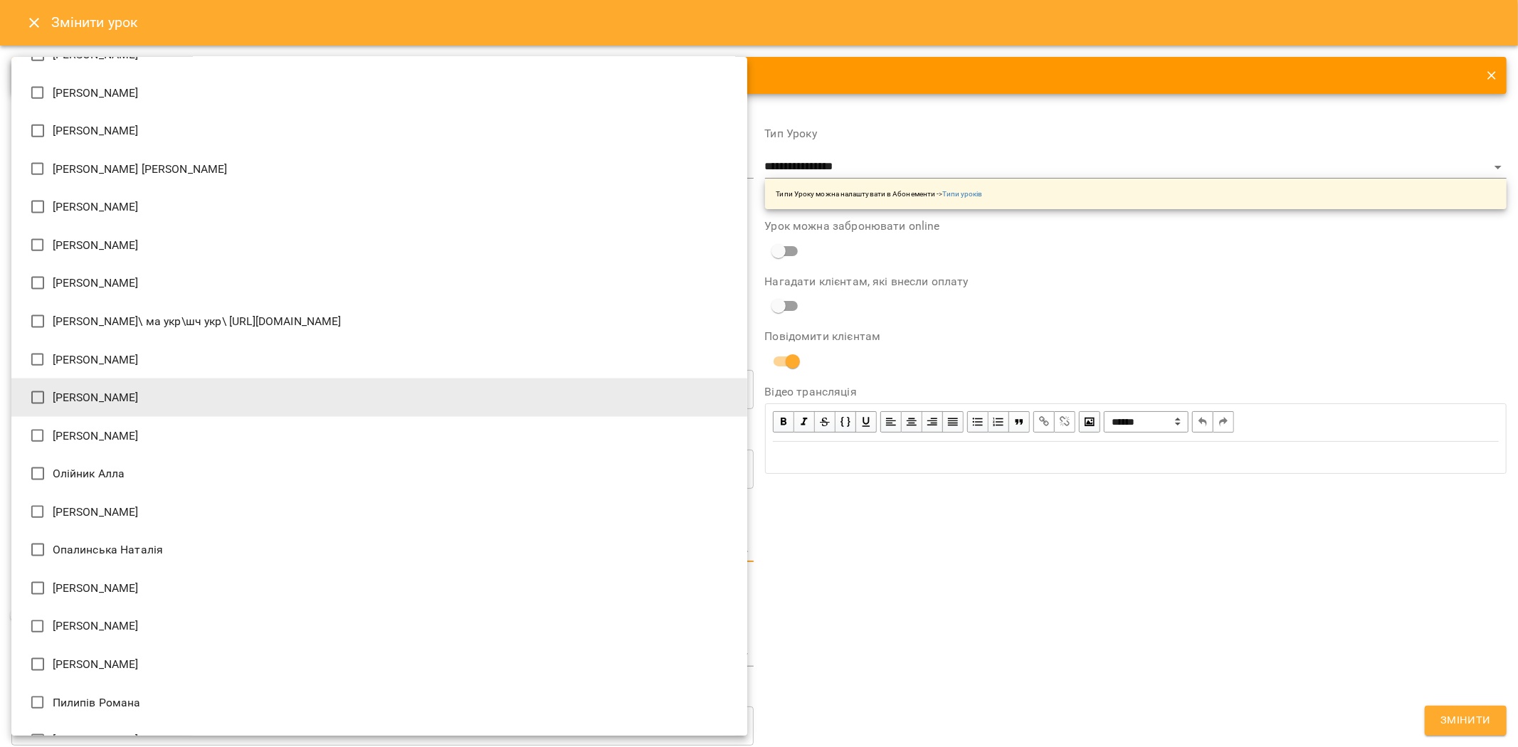
type input "**********"
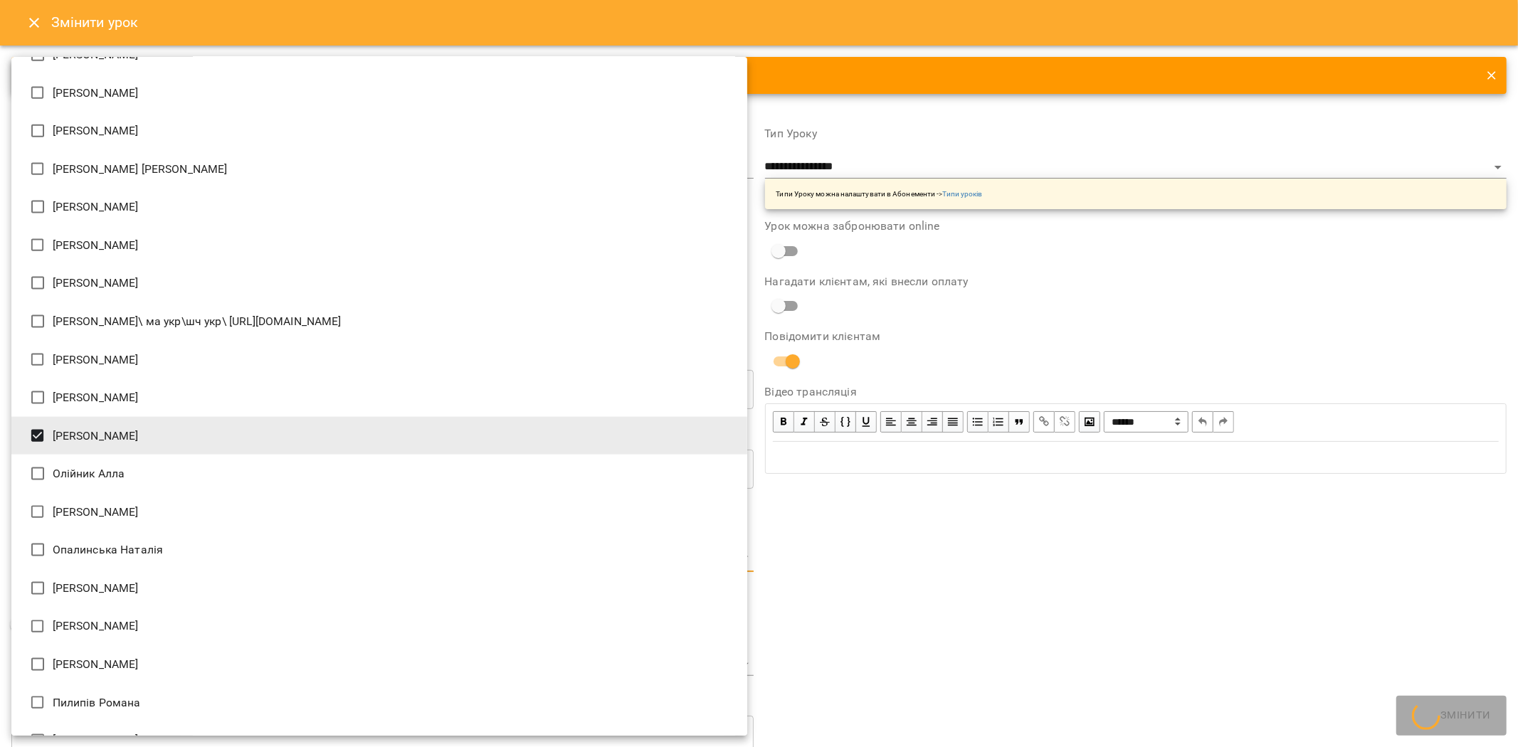
click at [1119, 649] on div at bounding box center [759, 373] width 1518 height 747
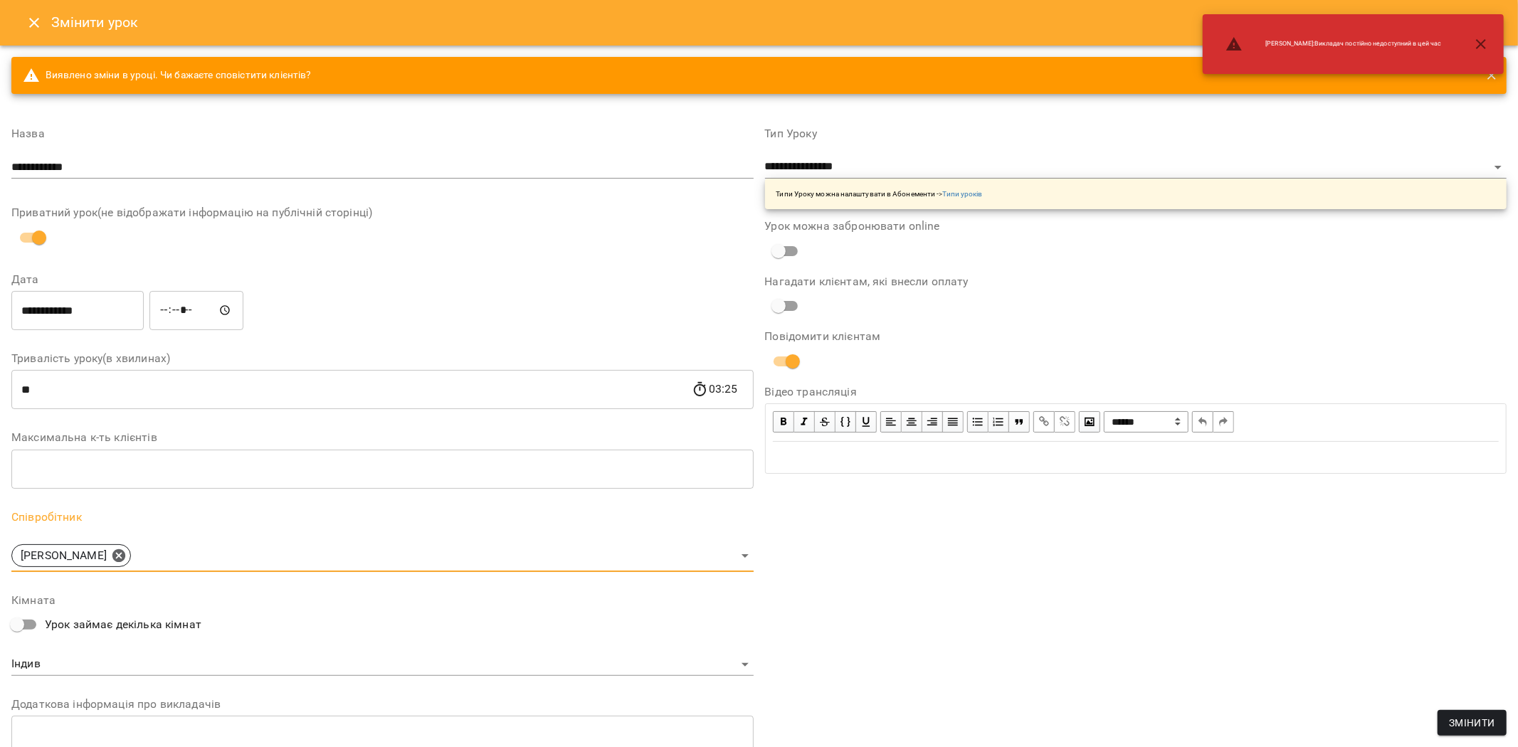
click at [1461, 720] on span "Змінити" at bounding box center [1472, 723] width 46 height 17
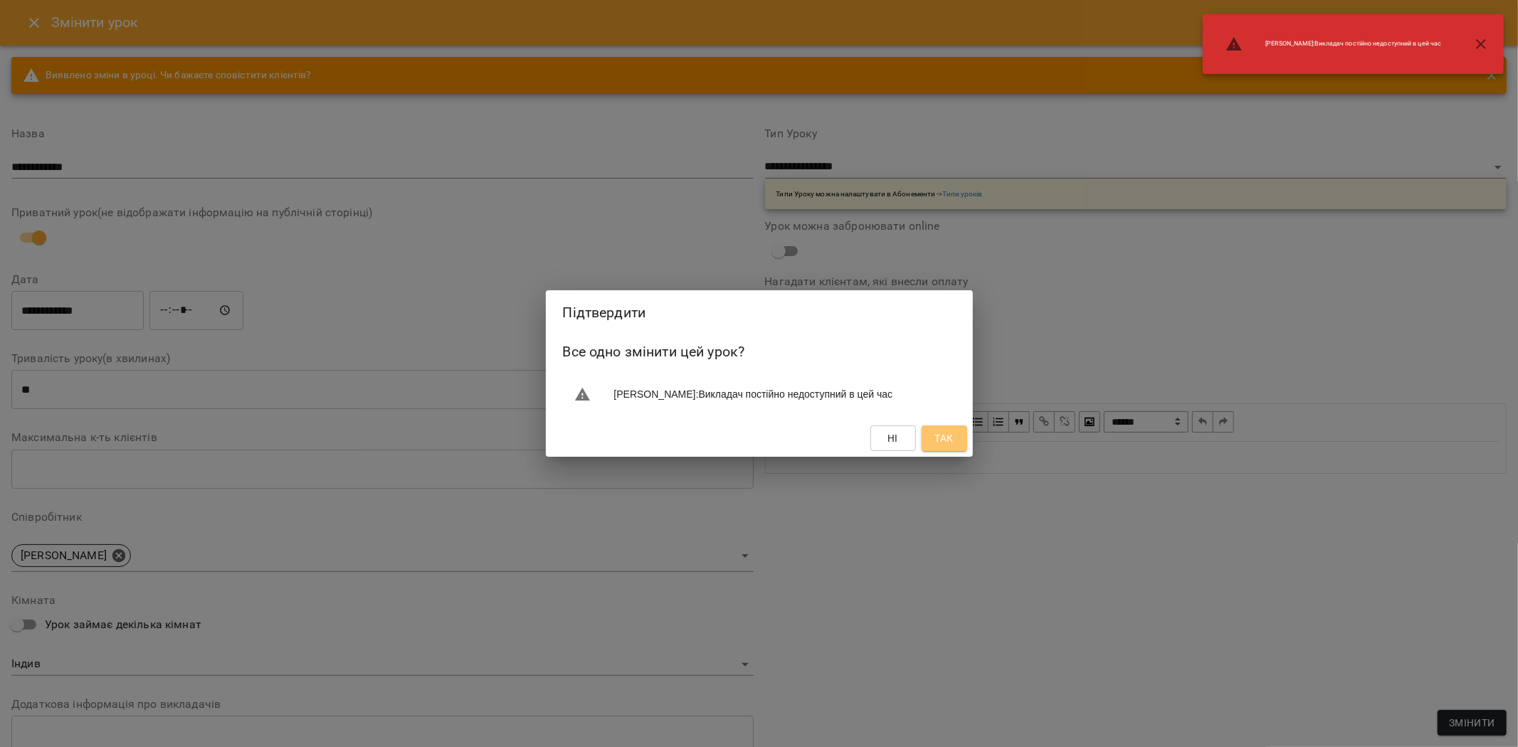
click at [947, 443] on span "Так" at bounding box center [944, 438] width 19 height 17
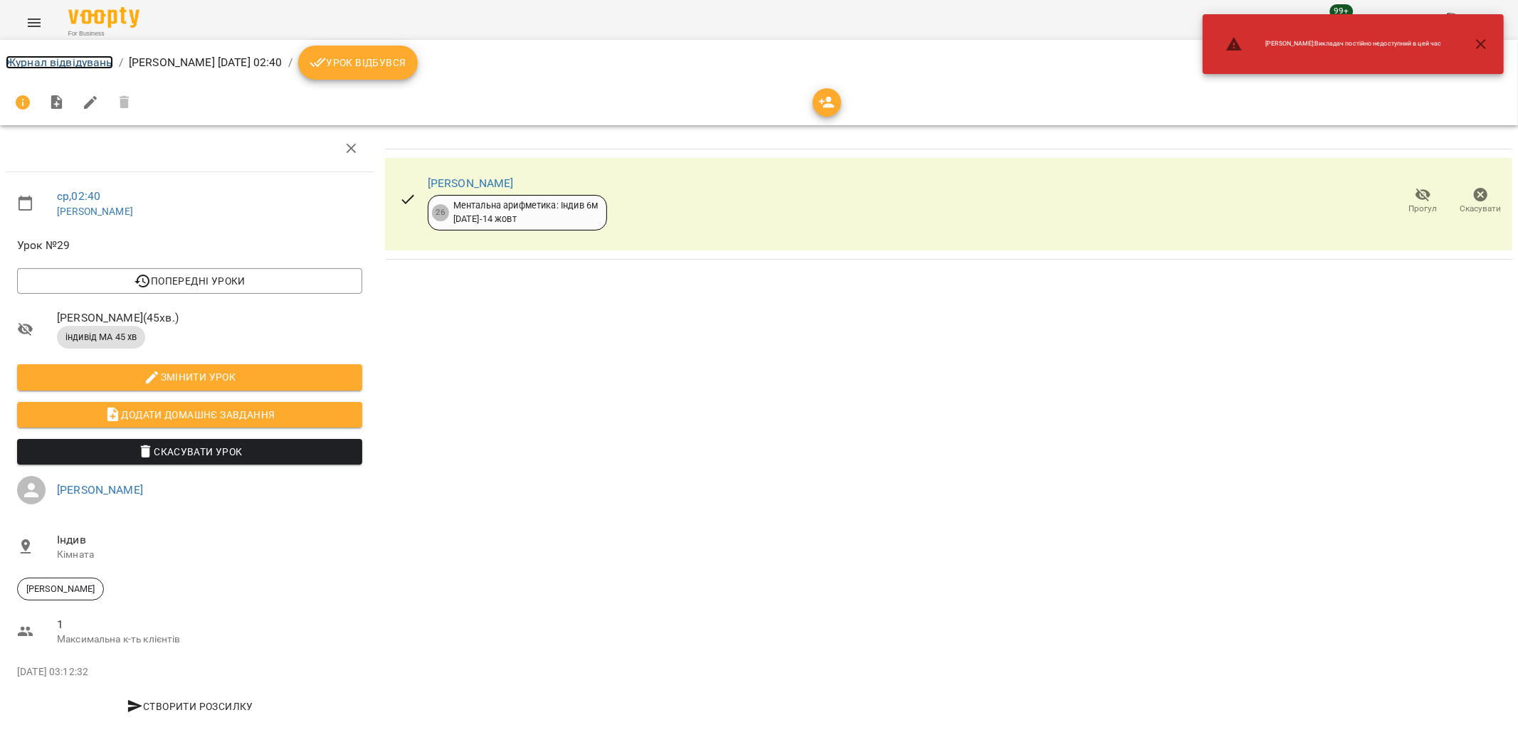
click at [78, 67] on link "Журнал відвідувань" at bounding box center [59, 63] width 107 height 14
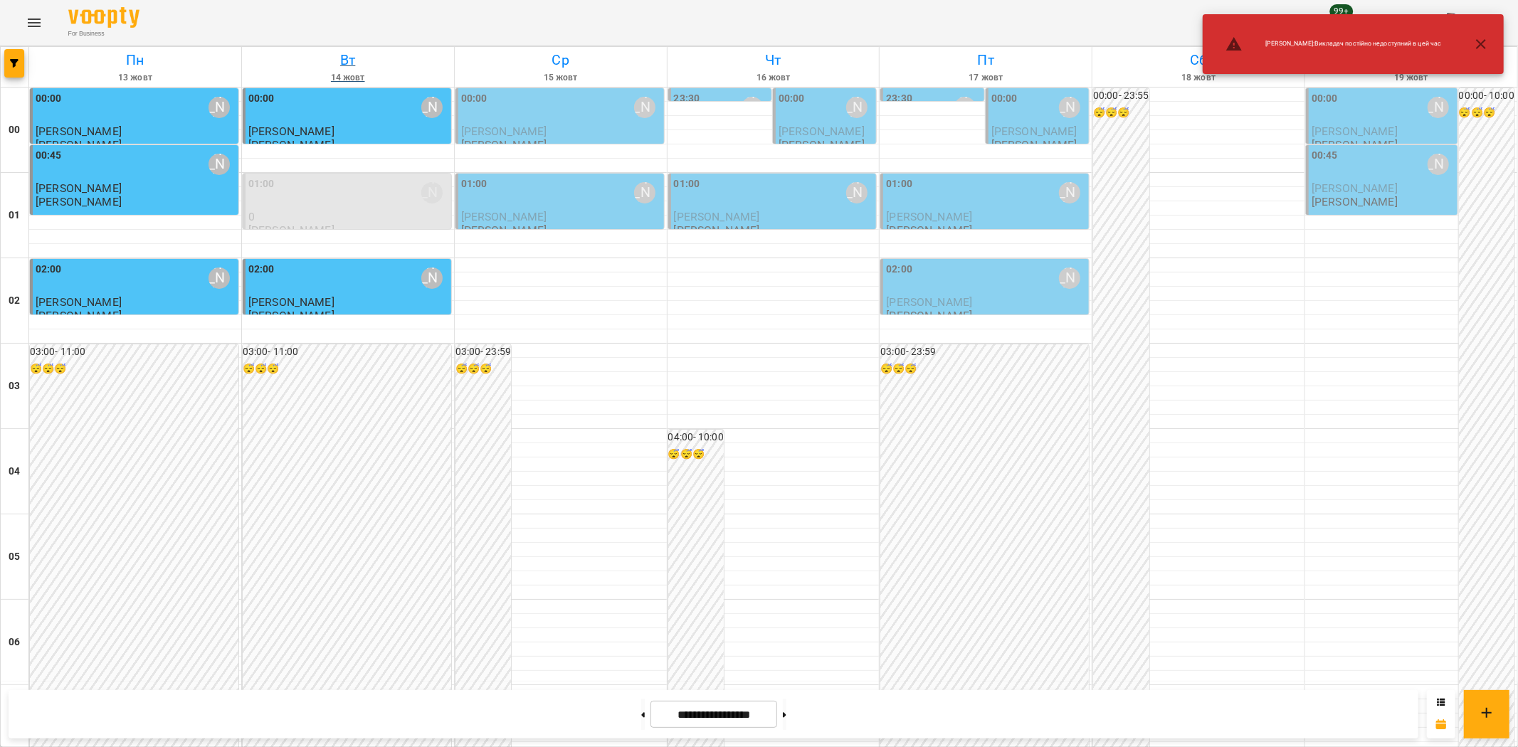
drag, startPoint x: 364, startPoint y: 31, endPoint x: 373, endPoint y: 51, distance: 21.0
click at [364, 31] on div "For Business 99+ UA" at bounding box center [759, 23] width 1518 height 46
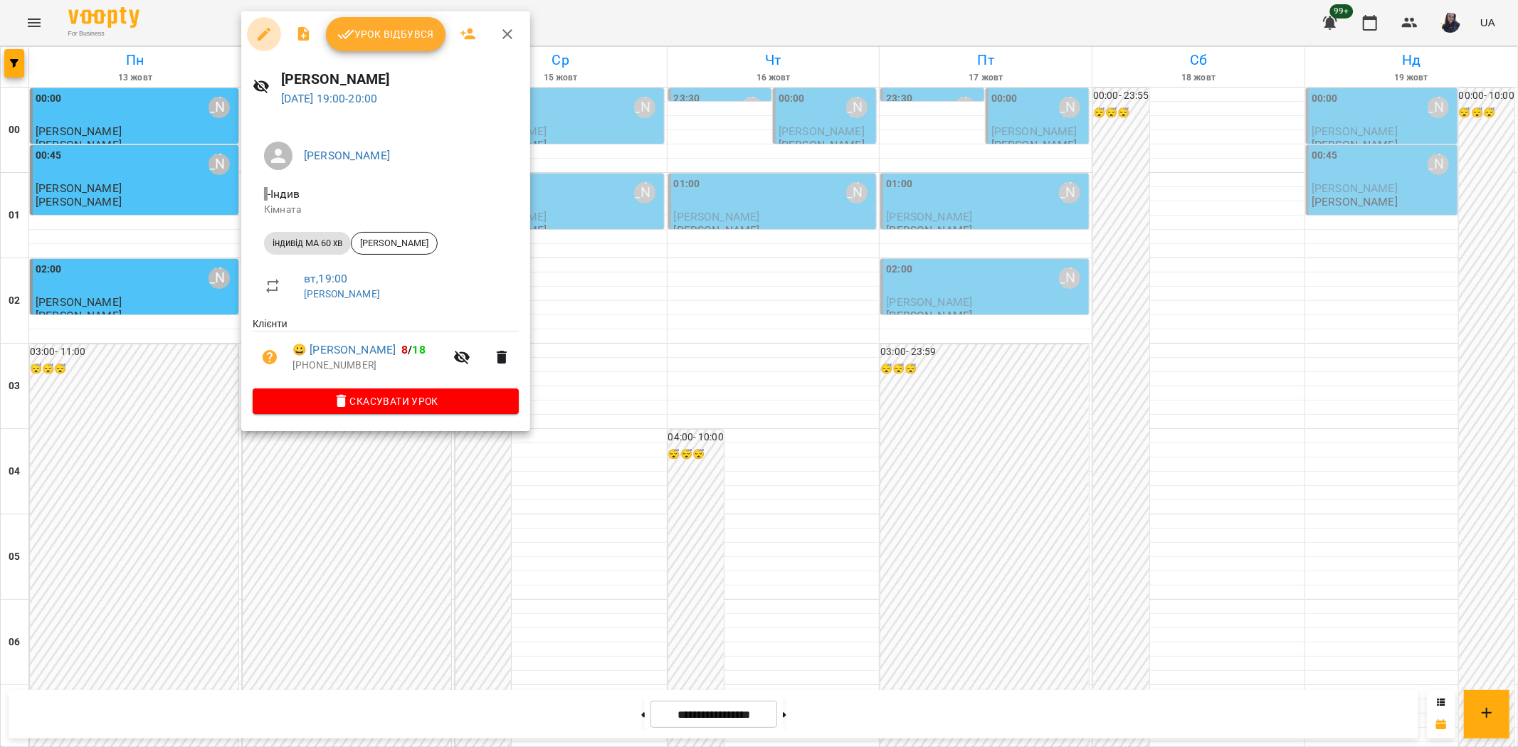
click at [265, 31] on icon "button" at bounding box center [264, 34] width 13 height 13
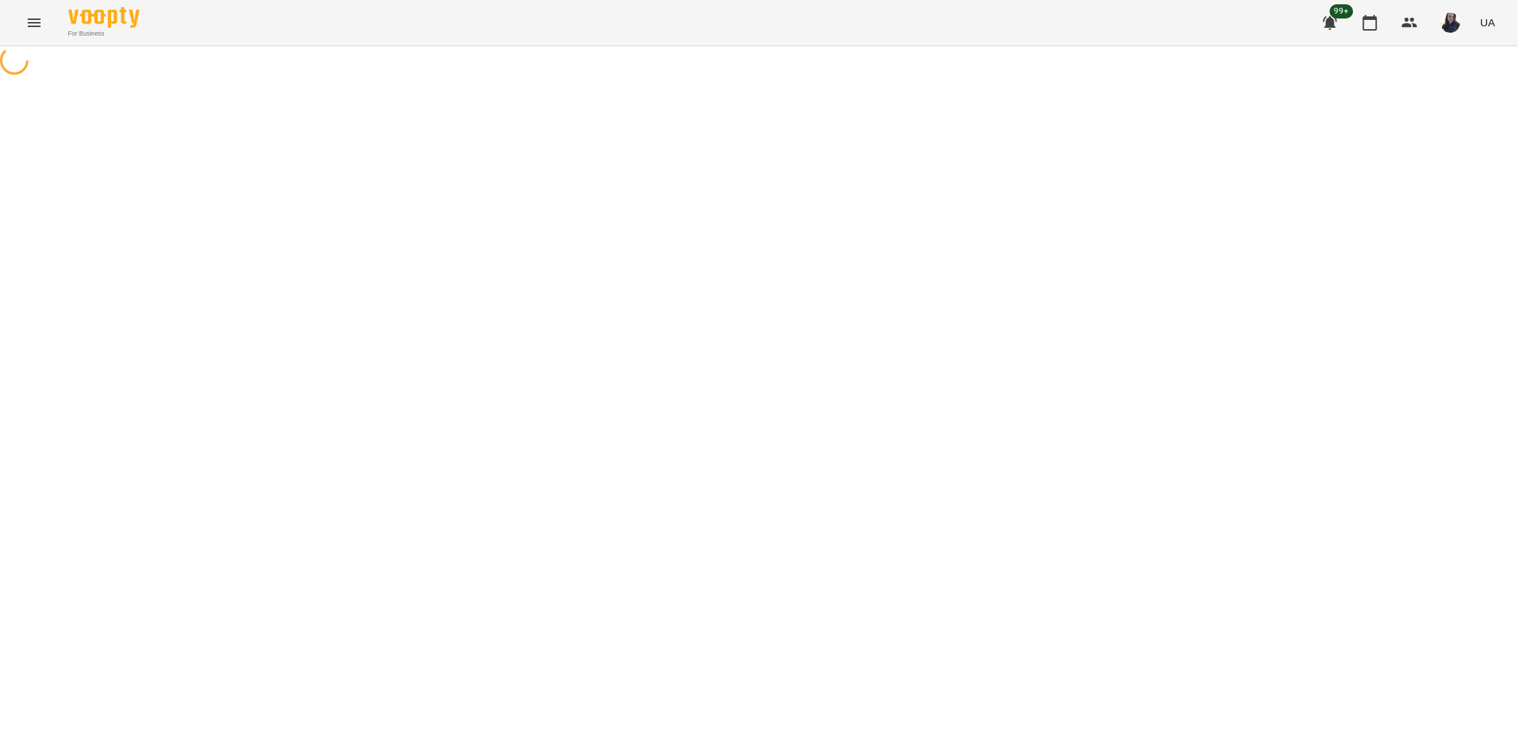
select select "**********"
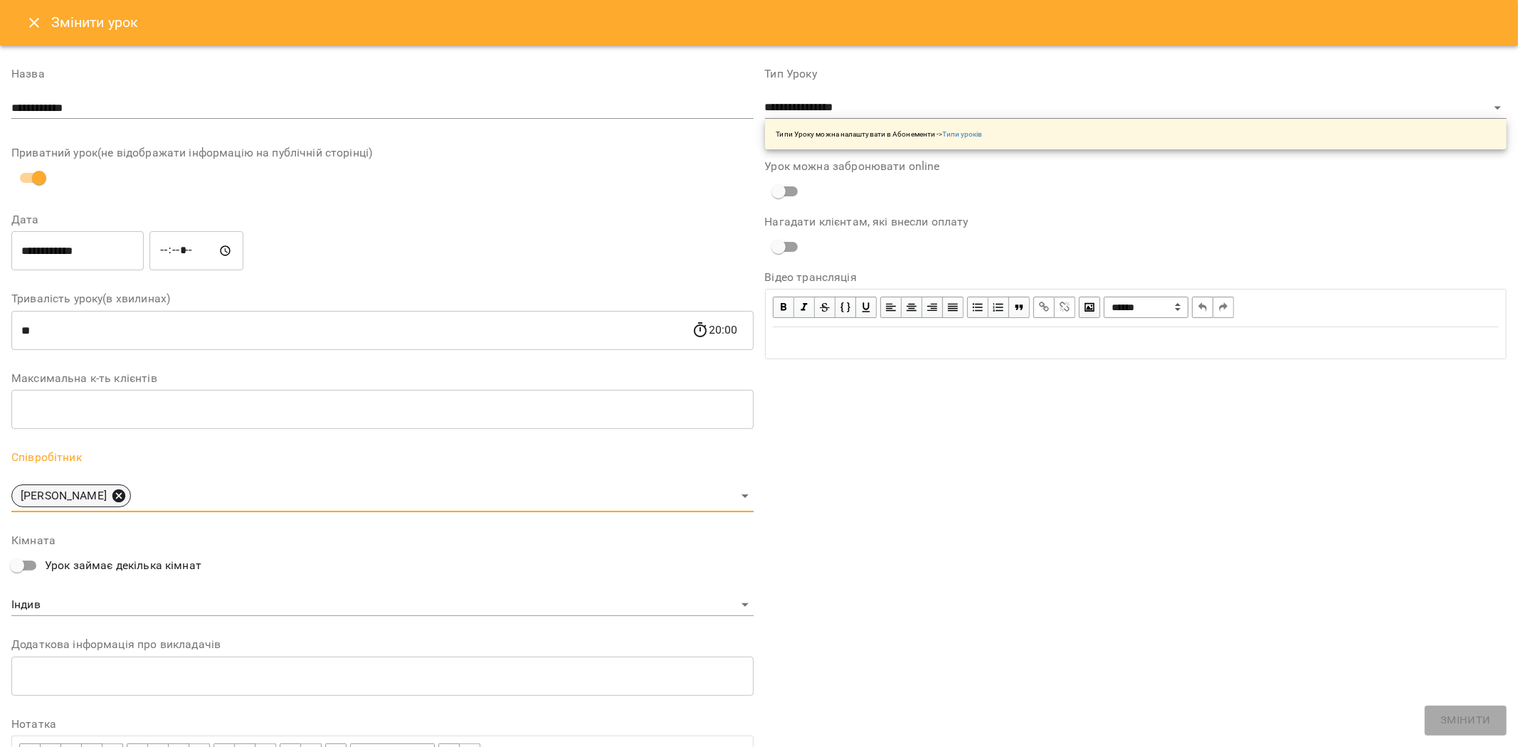
click at [112, 493] on icon at bounding box center [118, 496] width 13 height 13
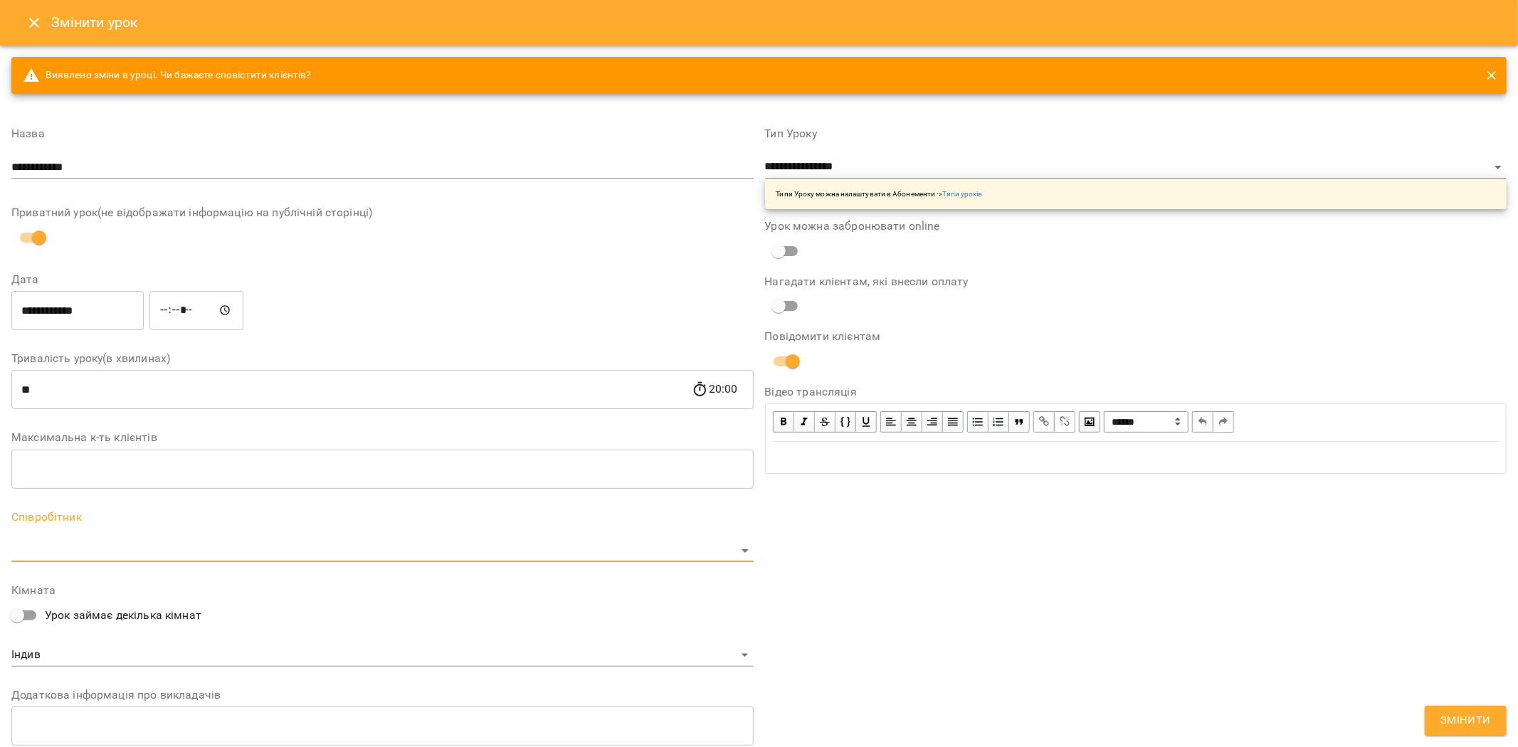
click at [60, 542] on body "For Business 99+ UA Журнал відвідувань / Гудима Антон вт, 14 жовт 2025 19:00 / …" at bounding box center [759, 368] width 1518 height 737
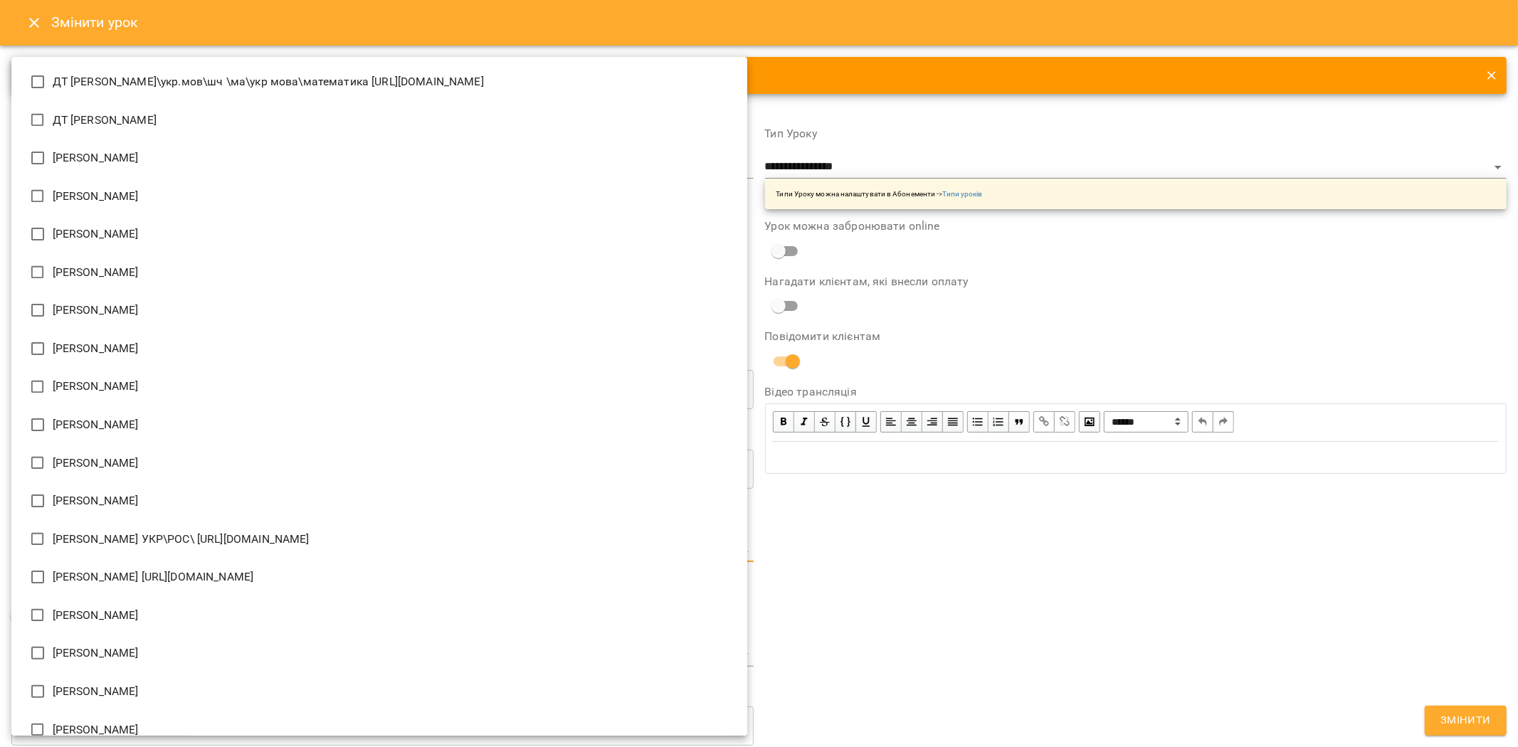
scroll to position [371, 0]
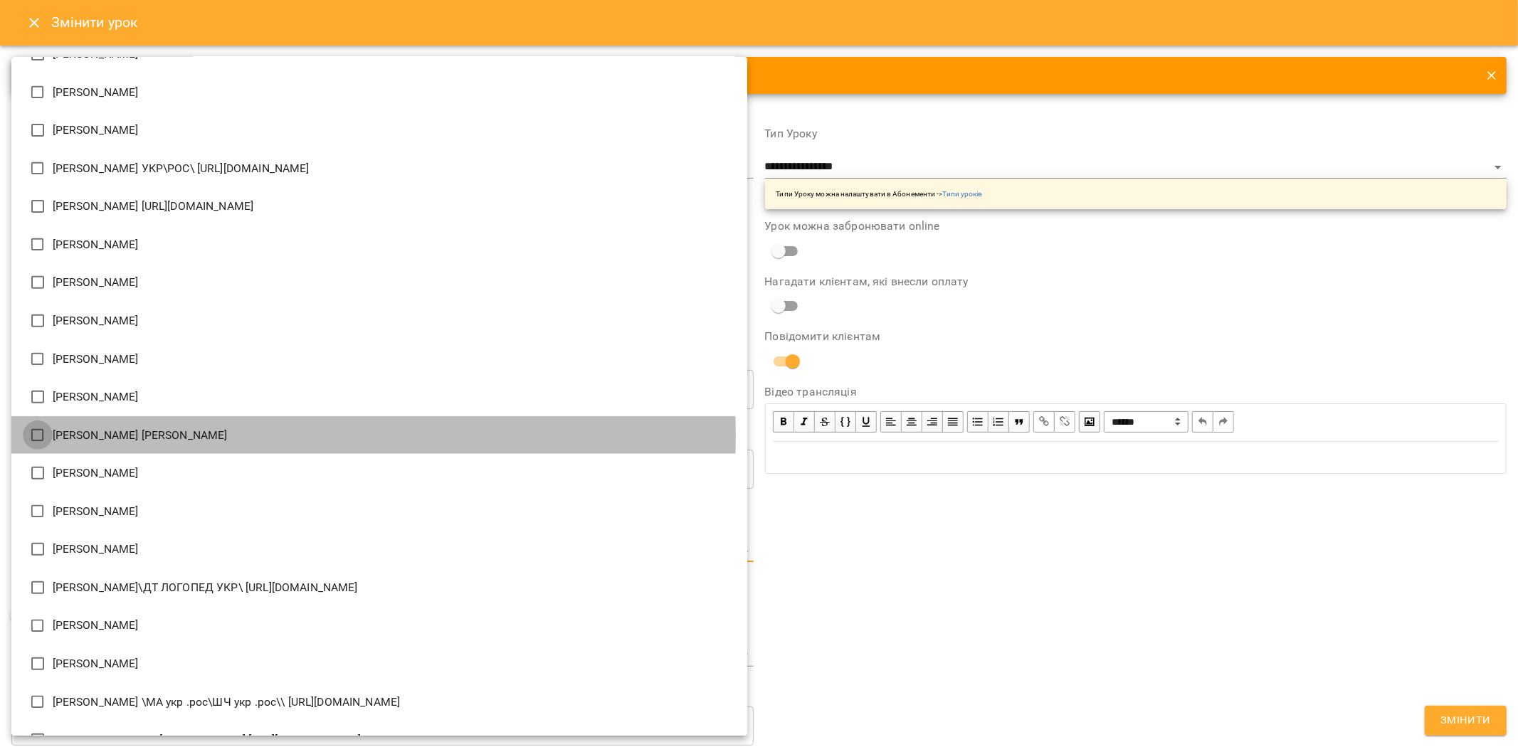
type input "**********"
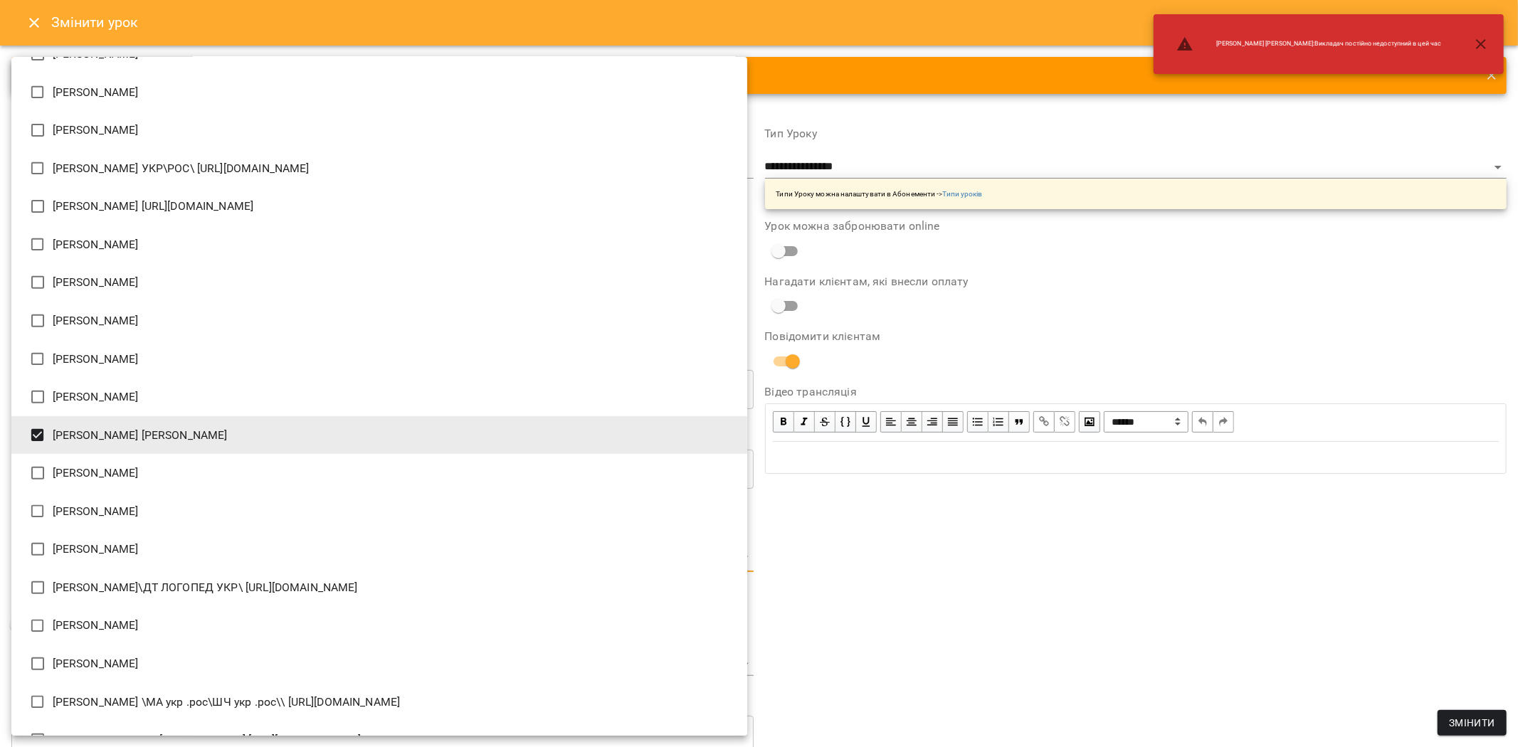
click at [1209, 634] on div at bounding box center [759, 373] width 1518 height 747
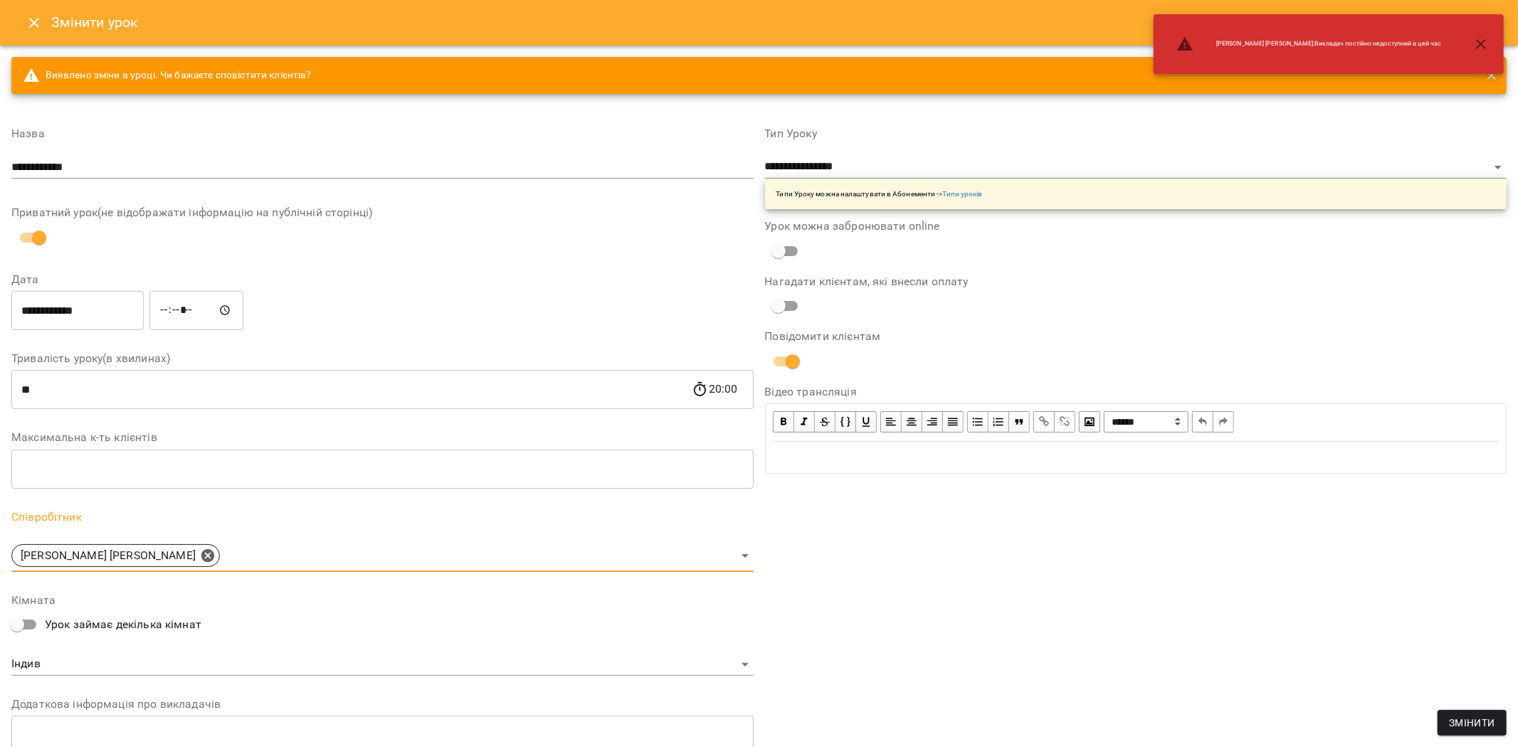
click at [1471, 720] on span "Змінити" at bounding box center [1472, 723] width 46 height 17
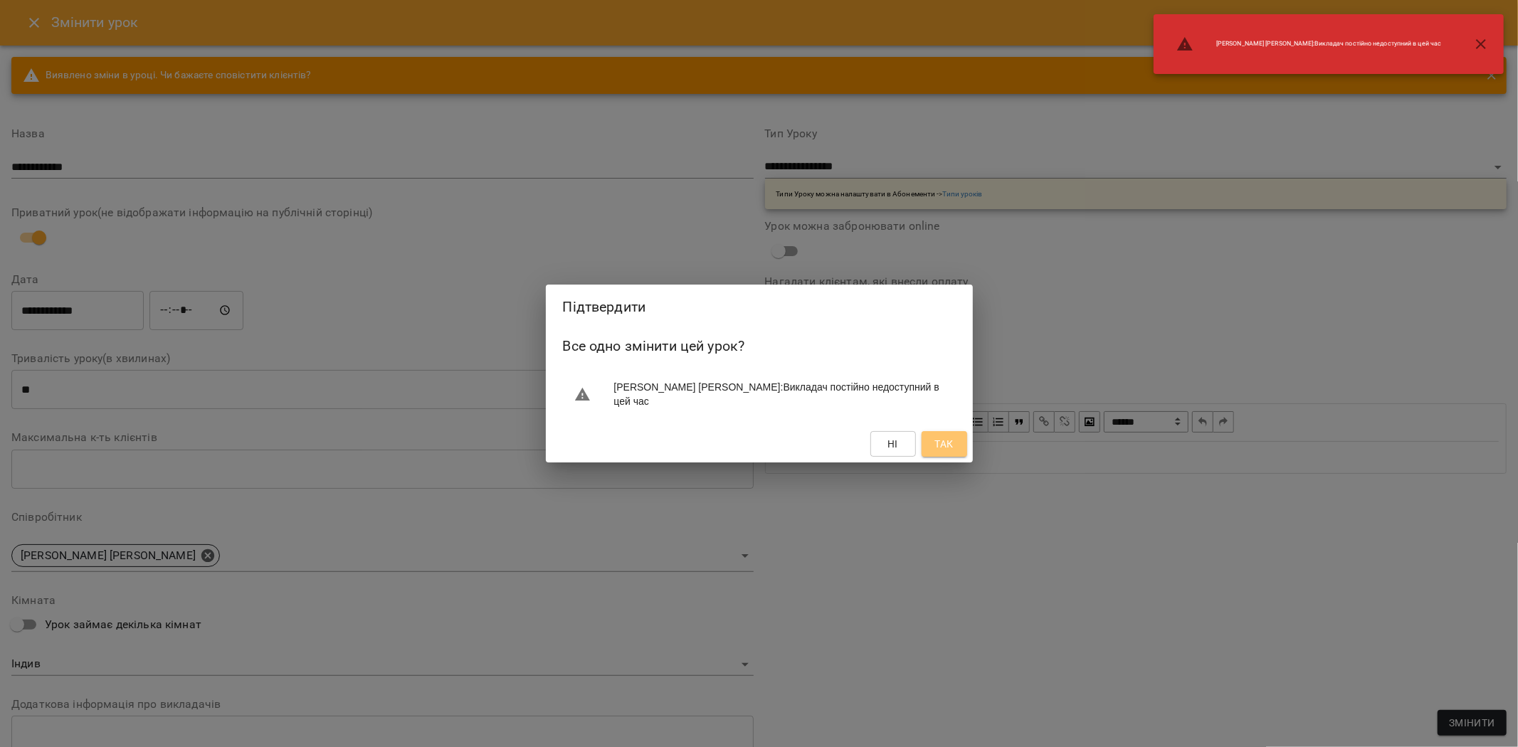
click at [952, 451] on span "Так" at bounding box center [944, 444] width 19 height 17
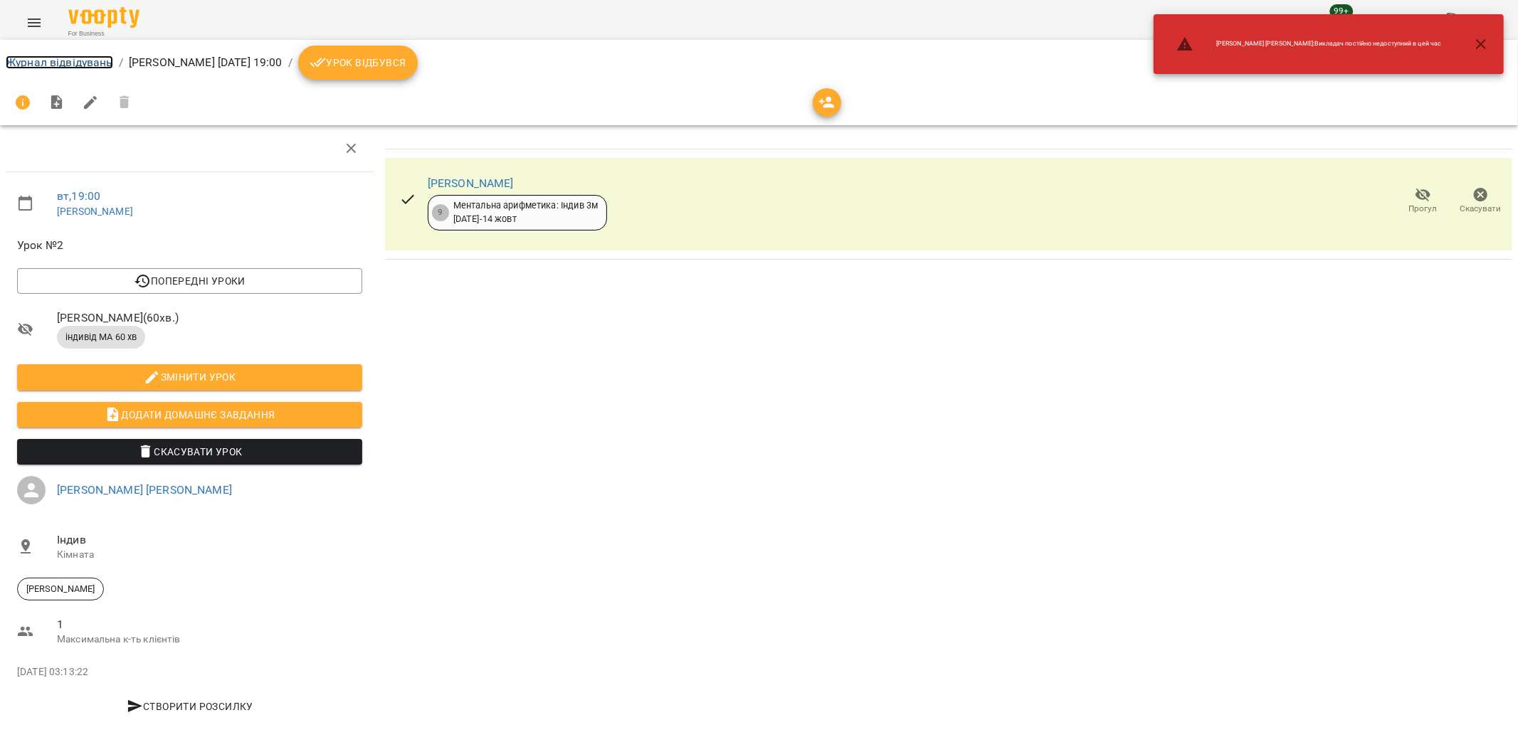
click at [62, 64] on link "Журнал відвідувань" at bounding box center [59, 63] width 107 height 14
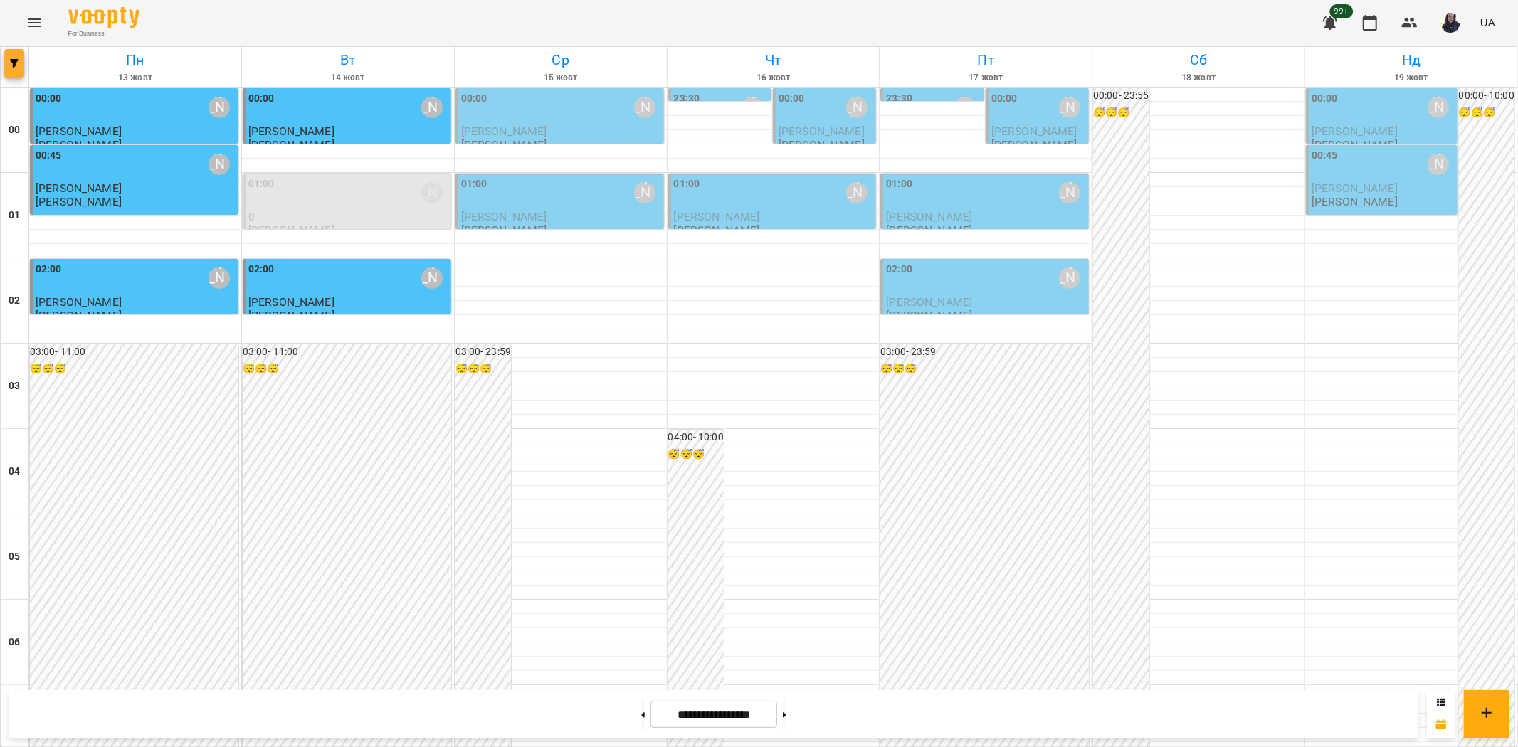
click at [10, 63] on icon "button" at bounding box center [14, 63] width 9 height 9
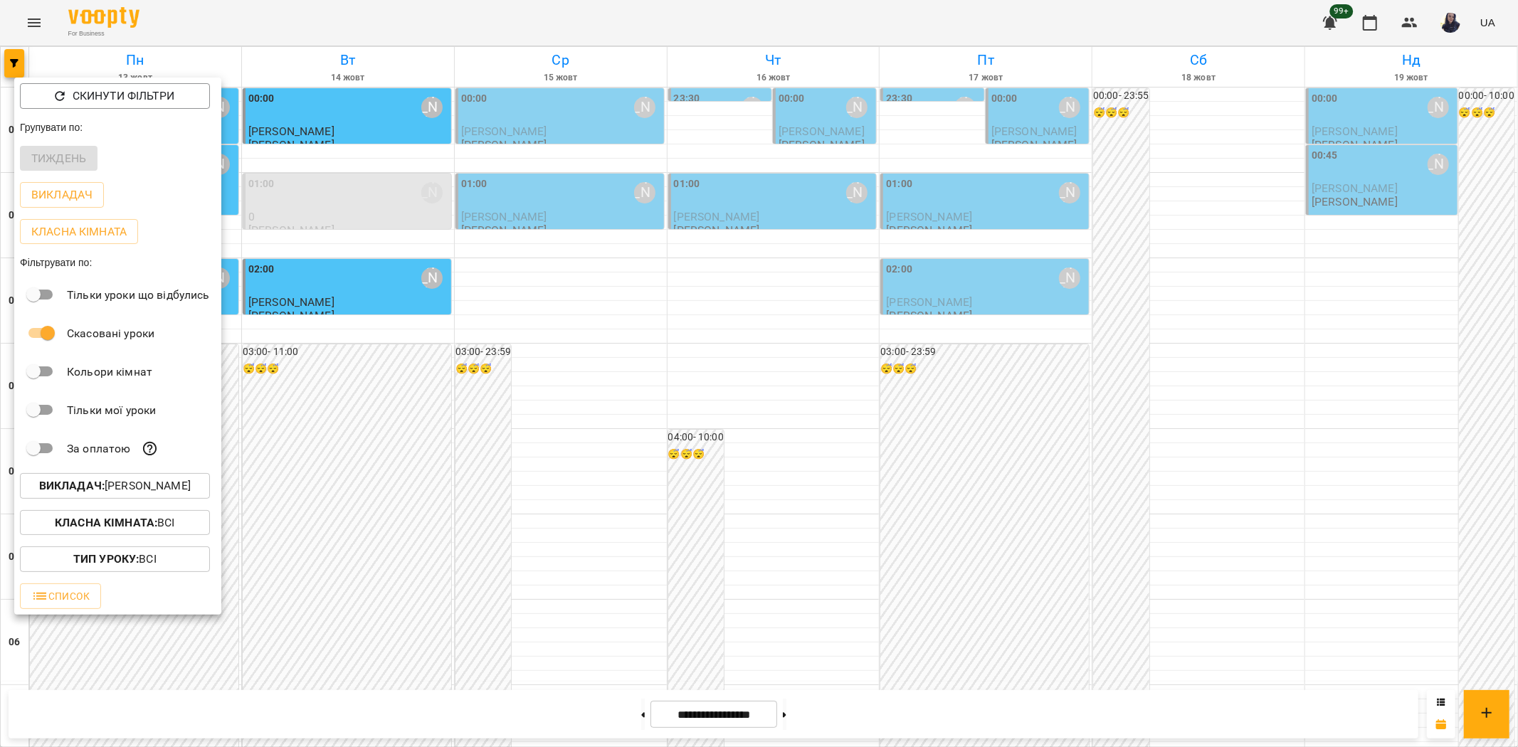
click at [132, 483] on p "Викладач : Гудима Антон" at bounding box center [115, 486] width 152 height 17
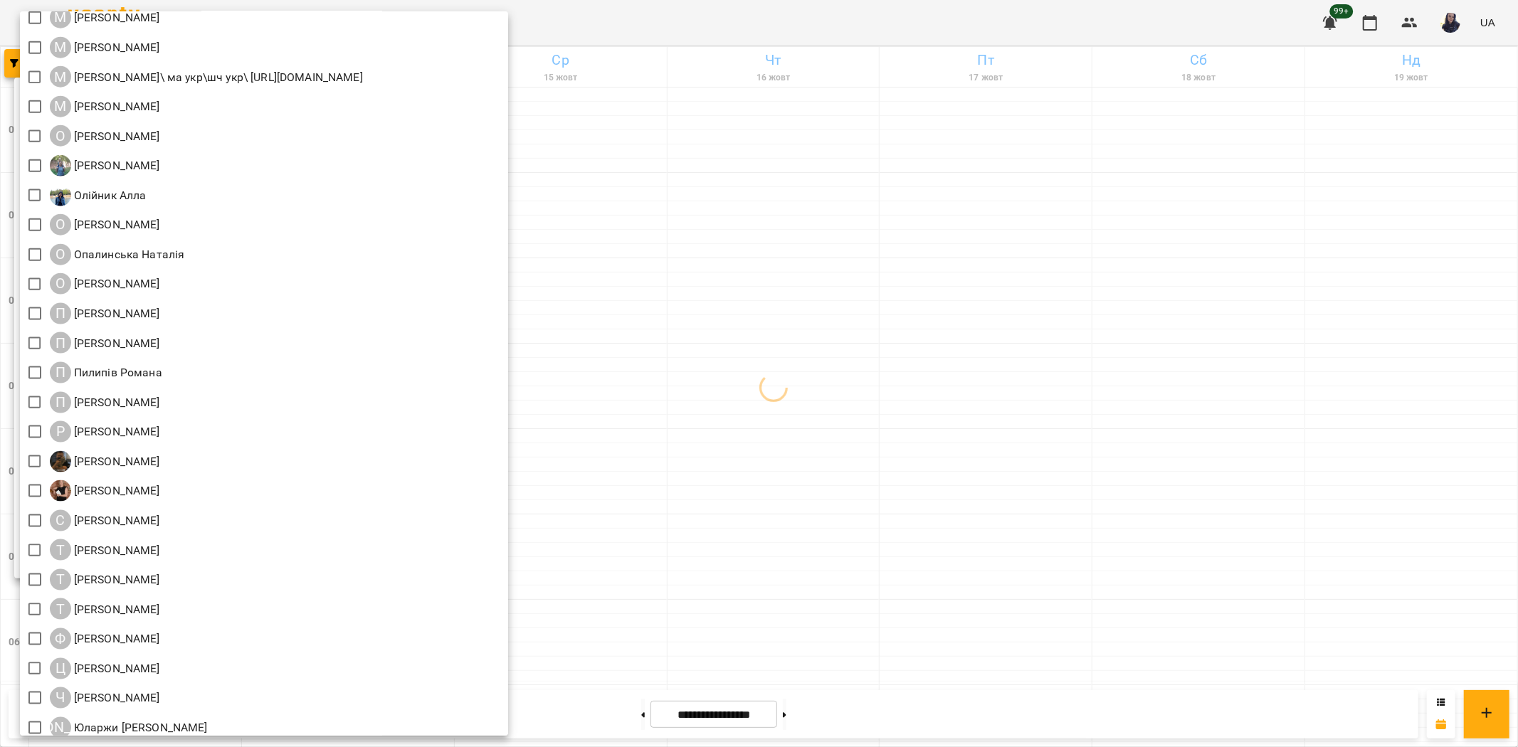
scroll to position [1445, 0]
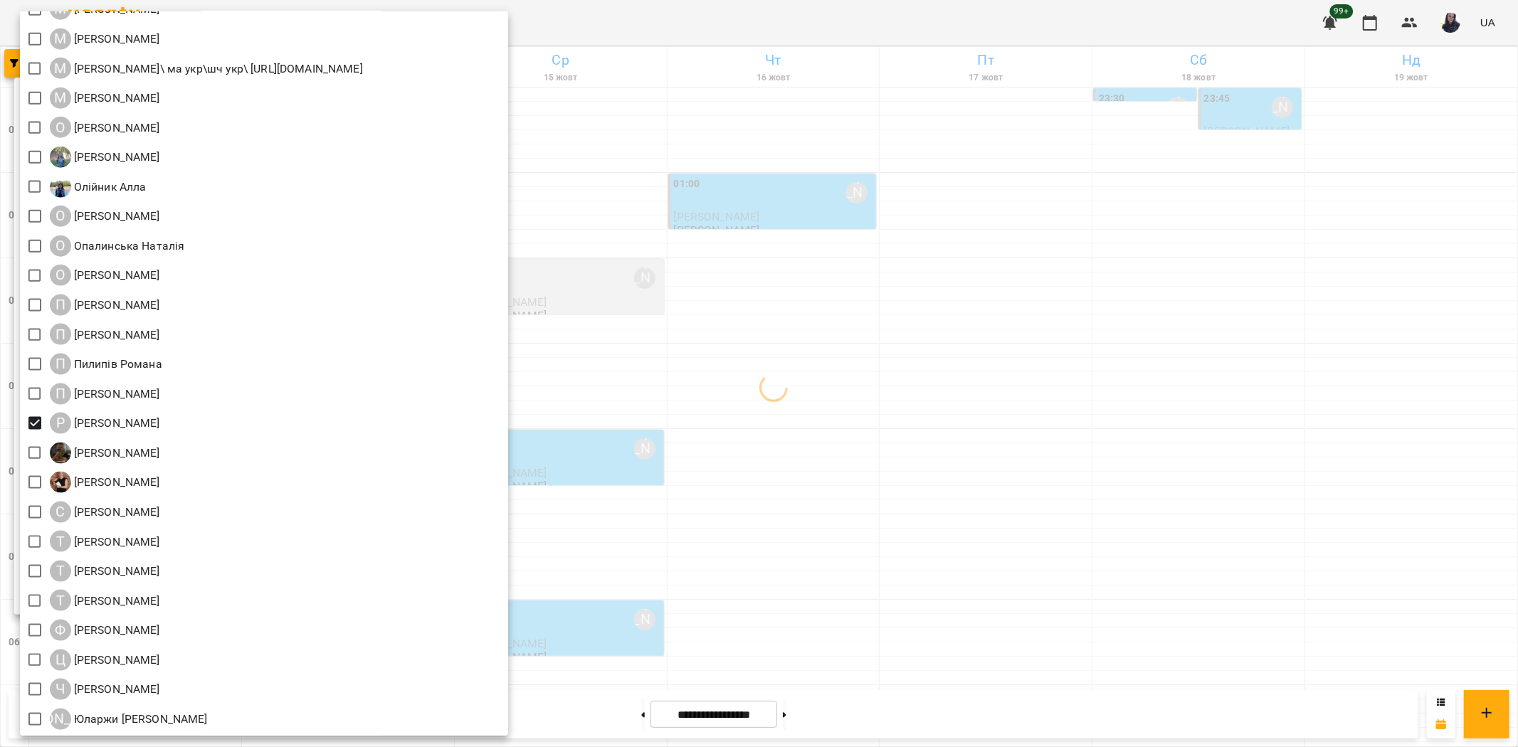
click at [767, 16] on div at bounding box center [759, 373] width 1518 height 747
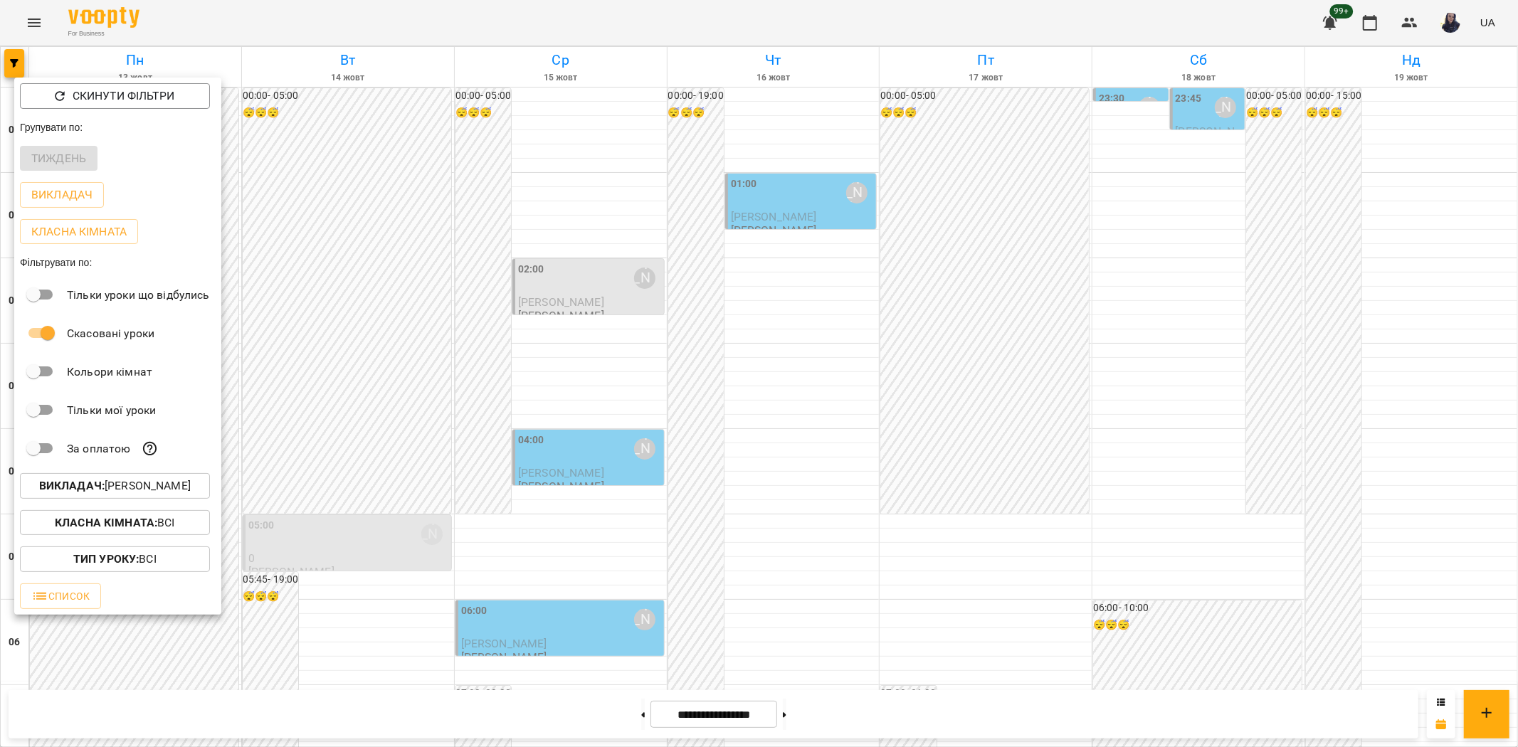
click at [551, 36] on div at bounding box center [759, 373] width 1518 height 747
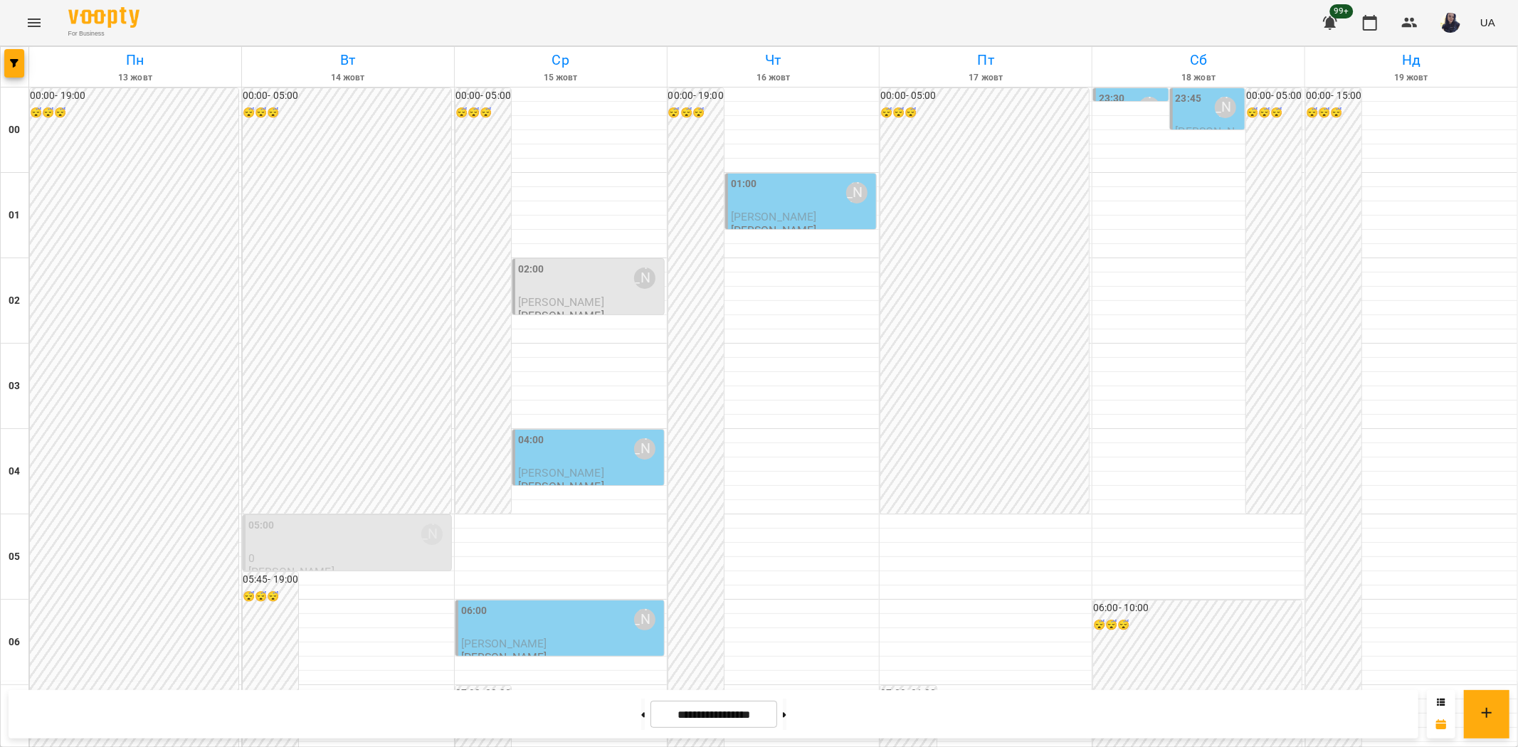
scroll to position [1454, 0]
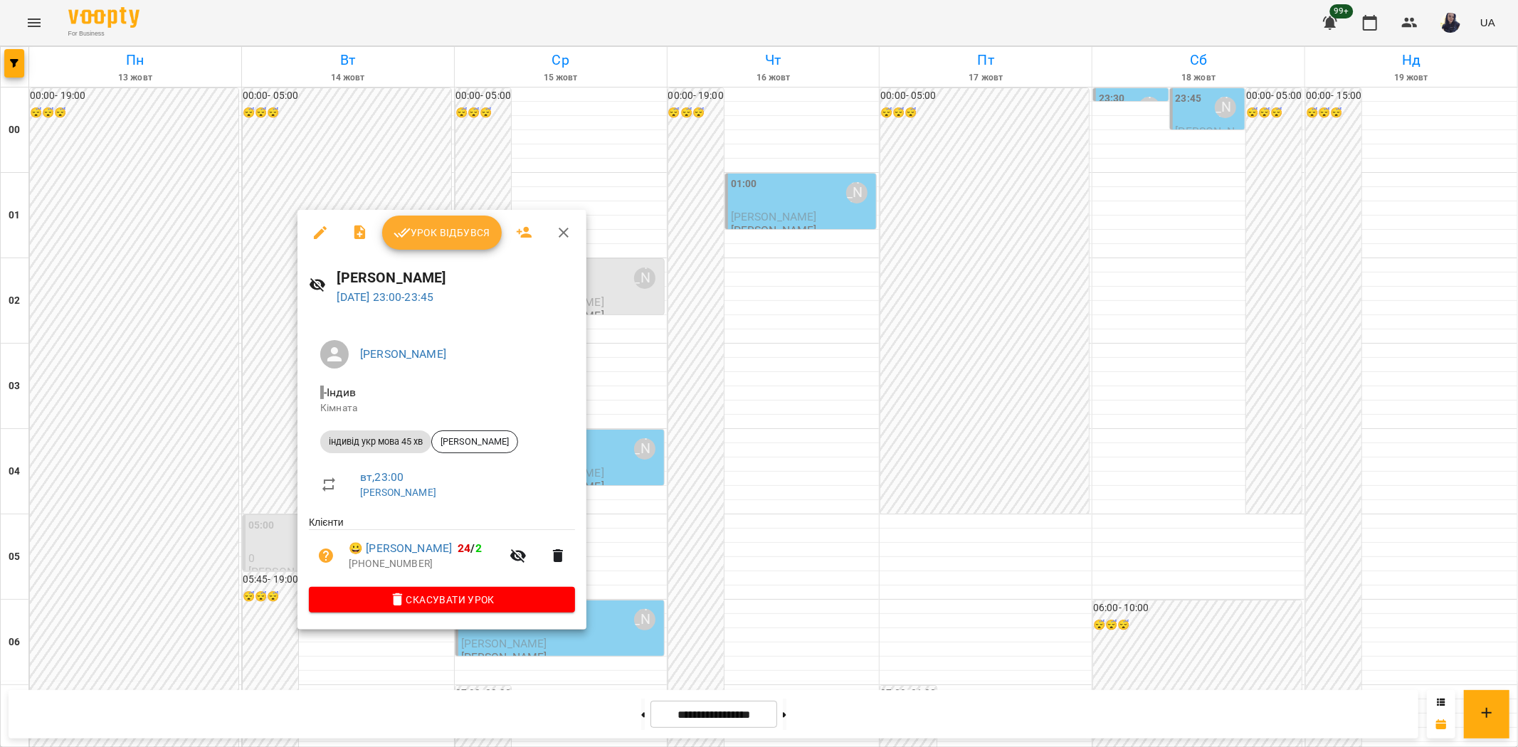
click at [318, 226] on icon "button" at bounding box center [320, 232] width 17 height 17
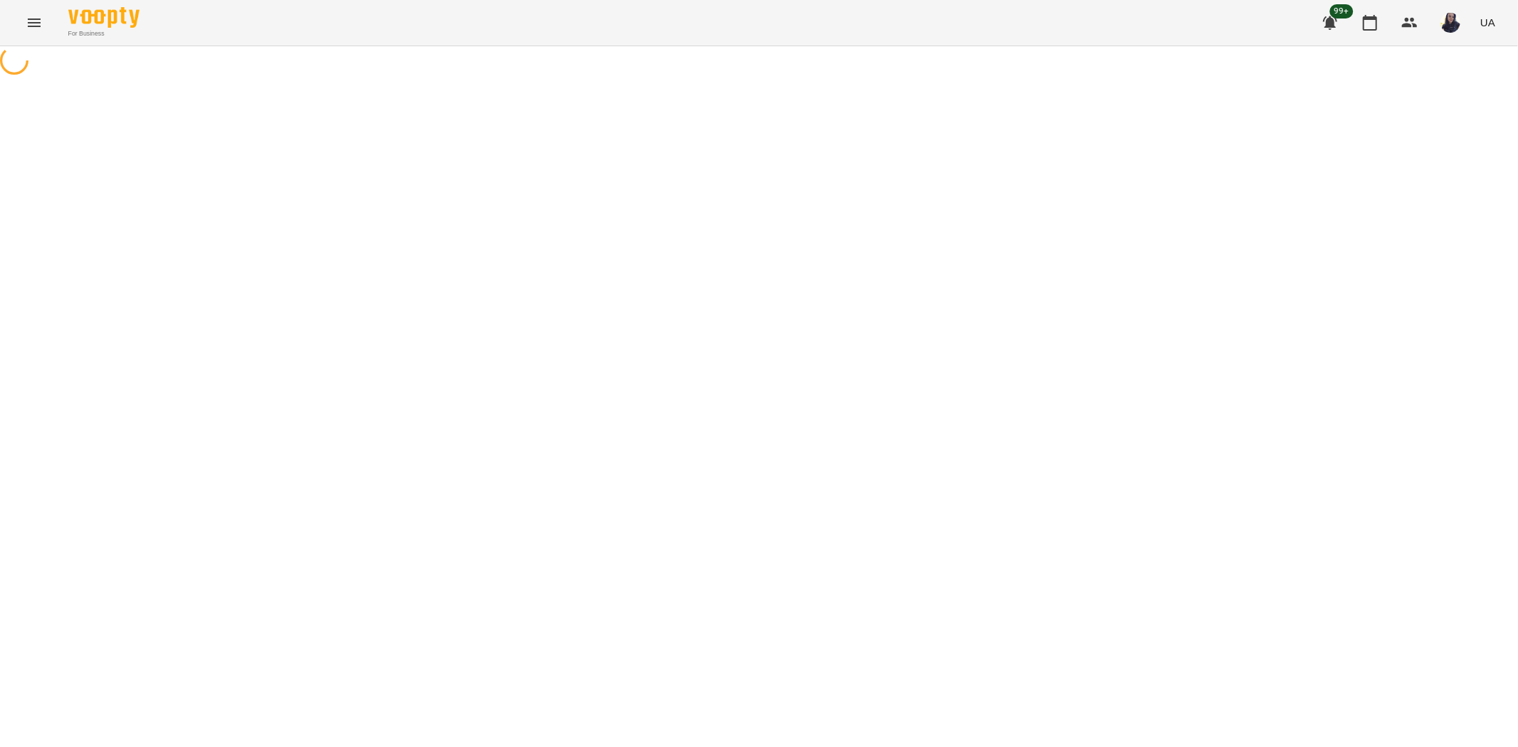
select select "**********"
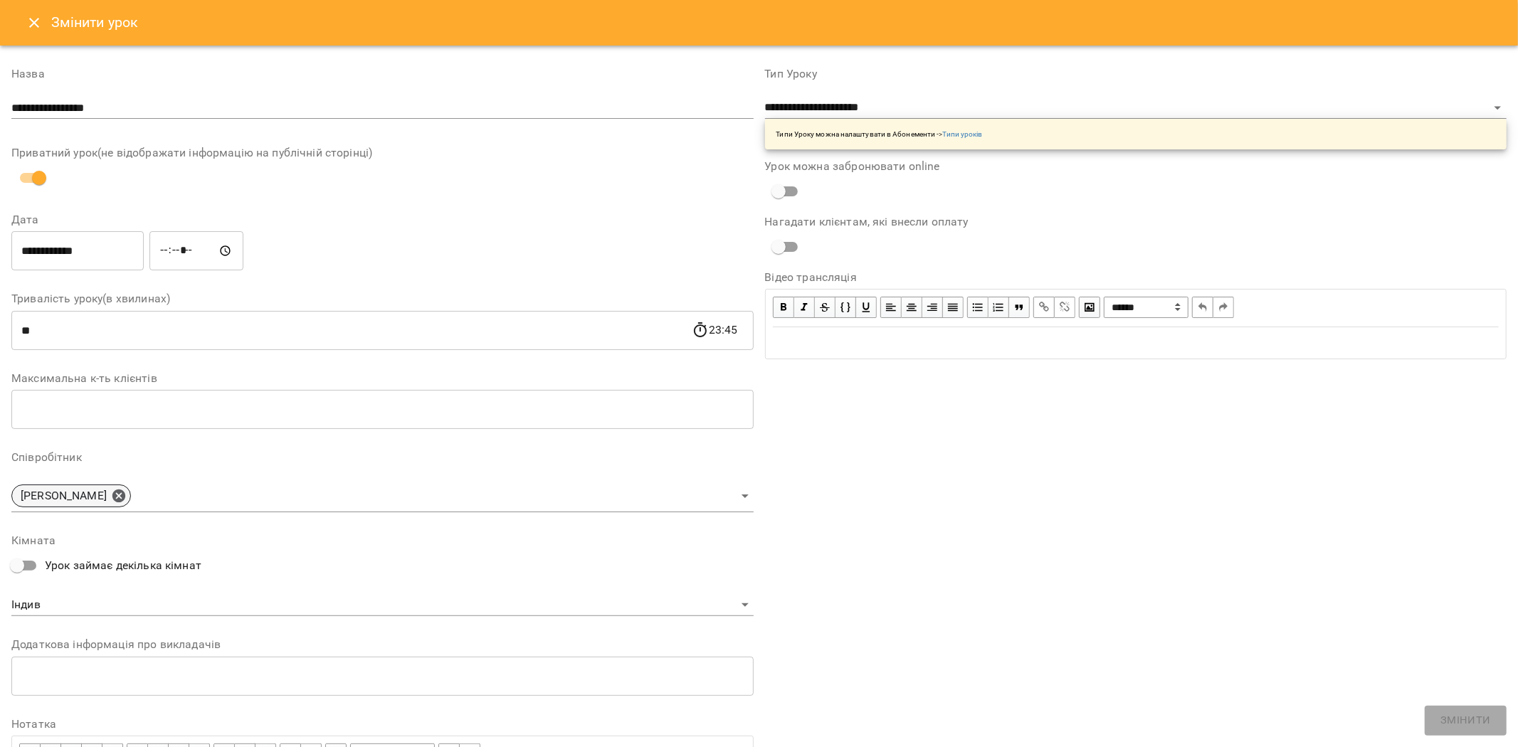
click at [125, 495] on icon at bounding box center [118, 496] width 13 height 13
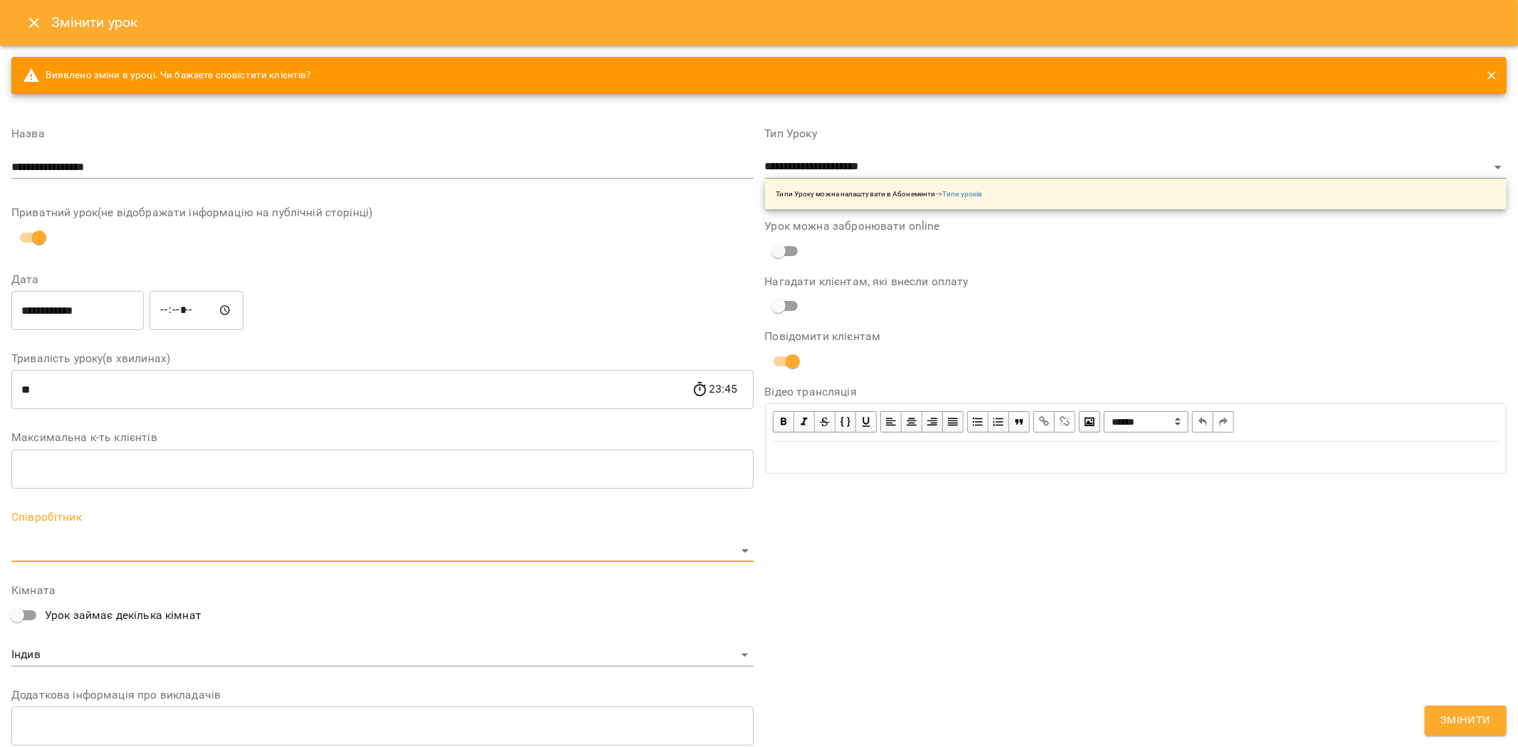
click at [66, 543] on body "For Business 99+ UA Журнал відвідувань / Валерія Рогаткіна вт, 14 жовт 2025 23:…" at bounding box center [759, 343] width 1518 height 686
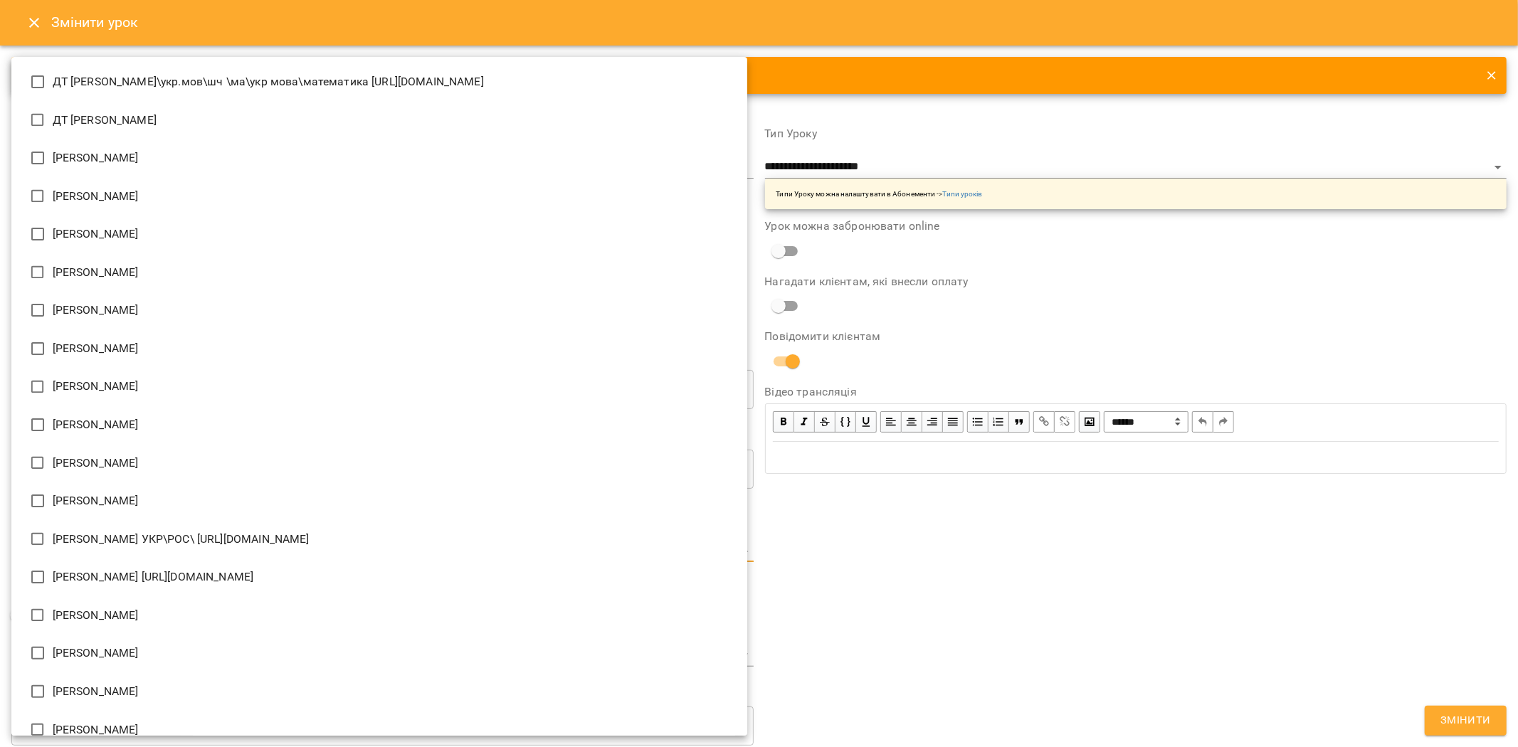
scroll to position [942, 0]
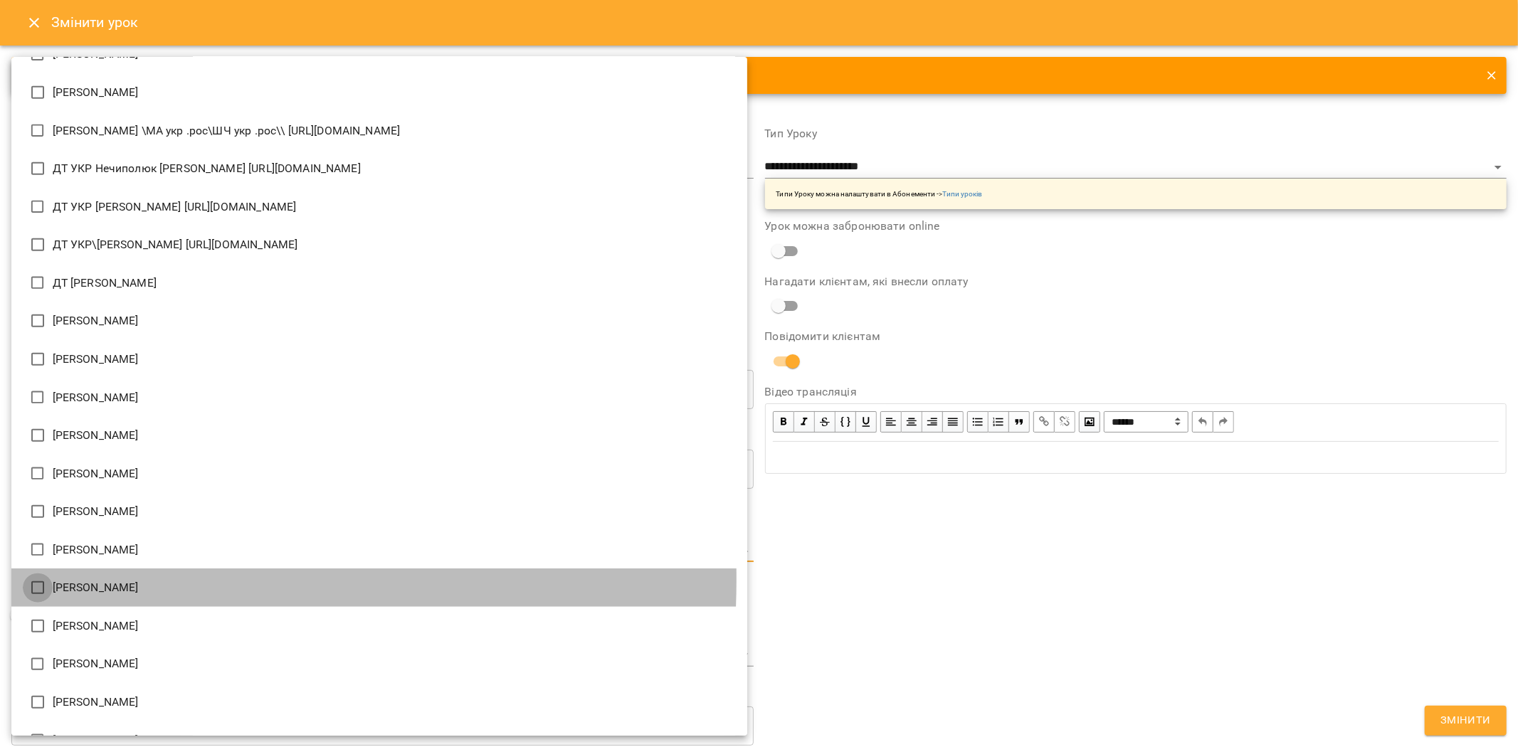
type input "**********"
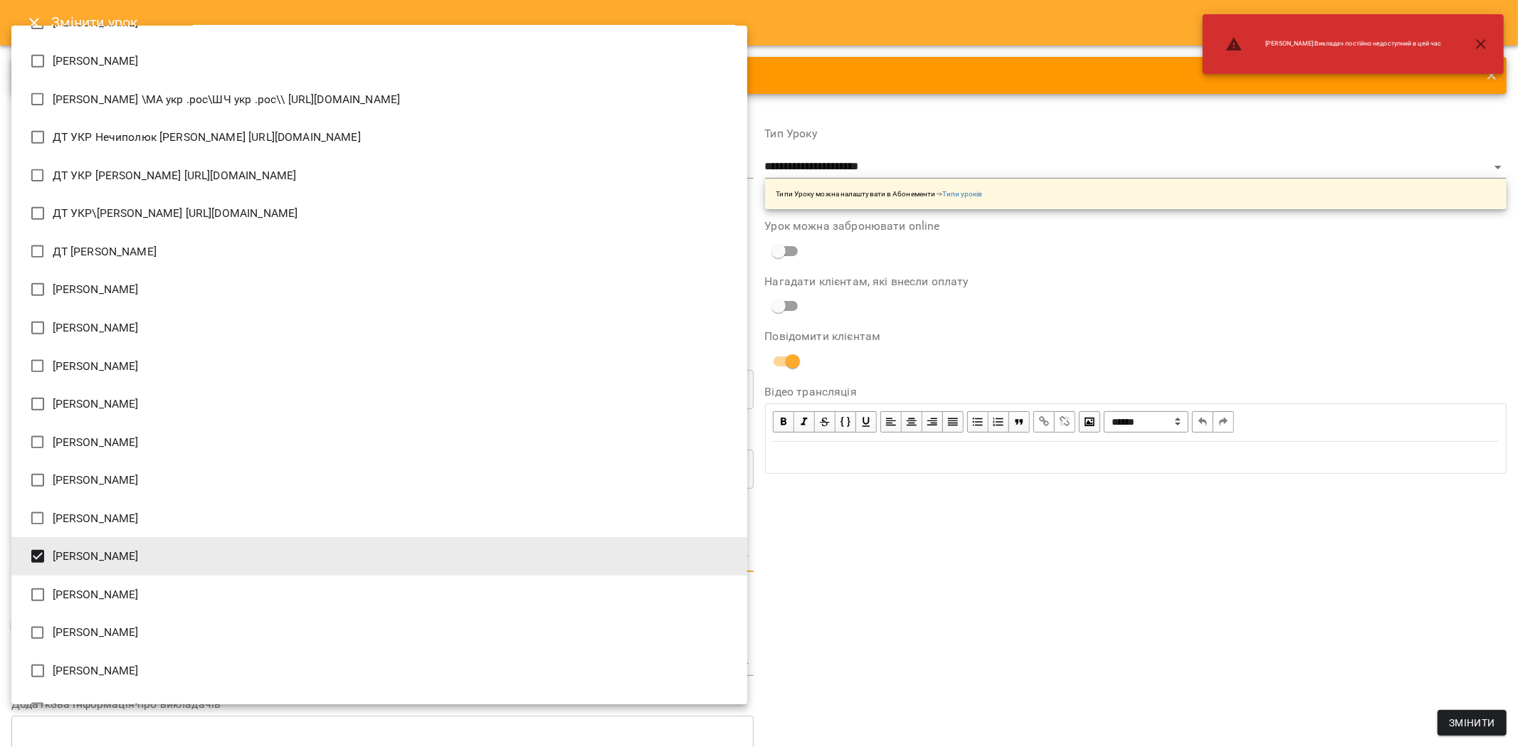
click at [1254, 646] on div at bounding box center [759, 373] width 1518 height 747
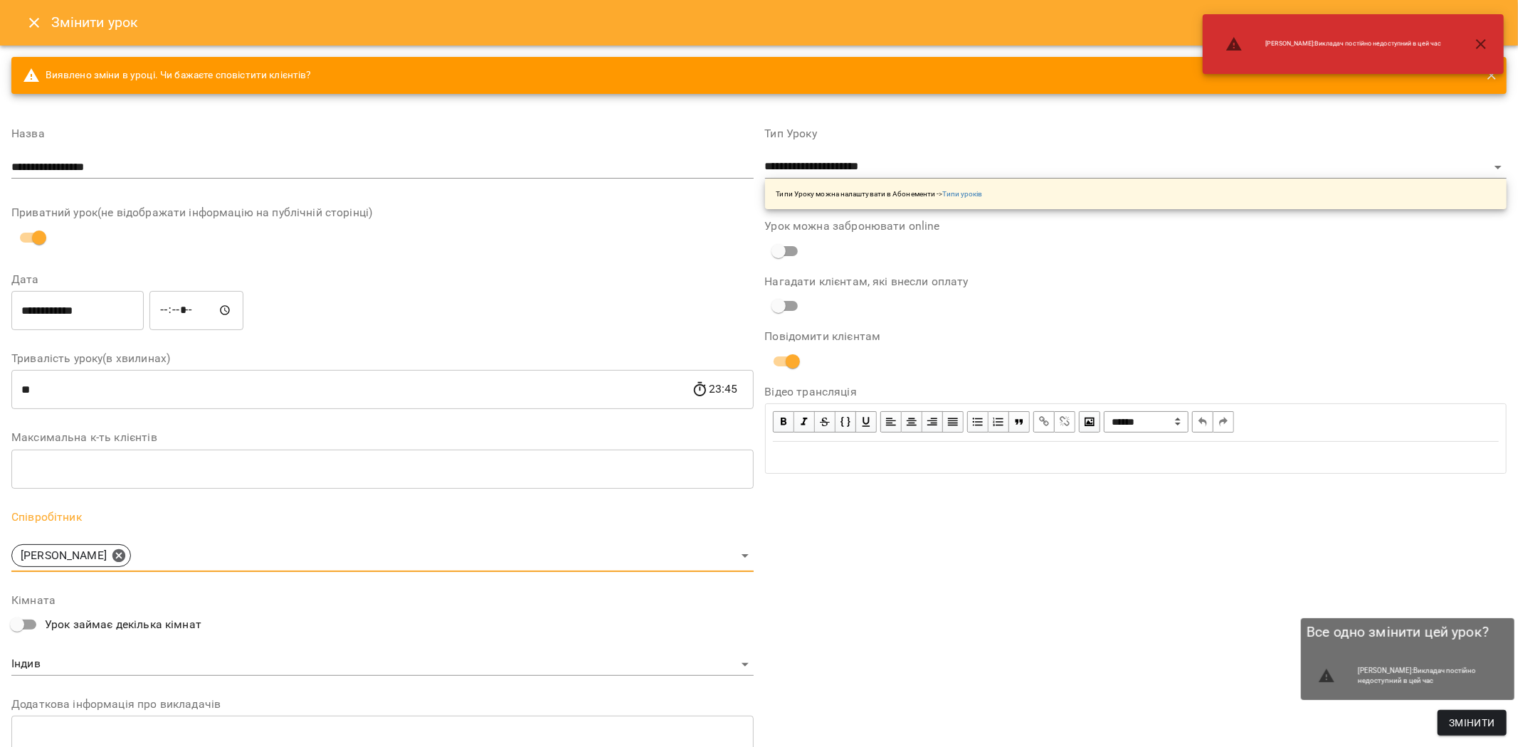
click at [1463, 720] on span "Змінити" at bounding box center [1472, 723] width 46 height 17
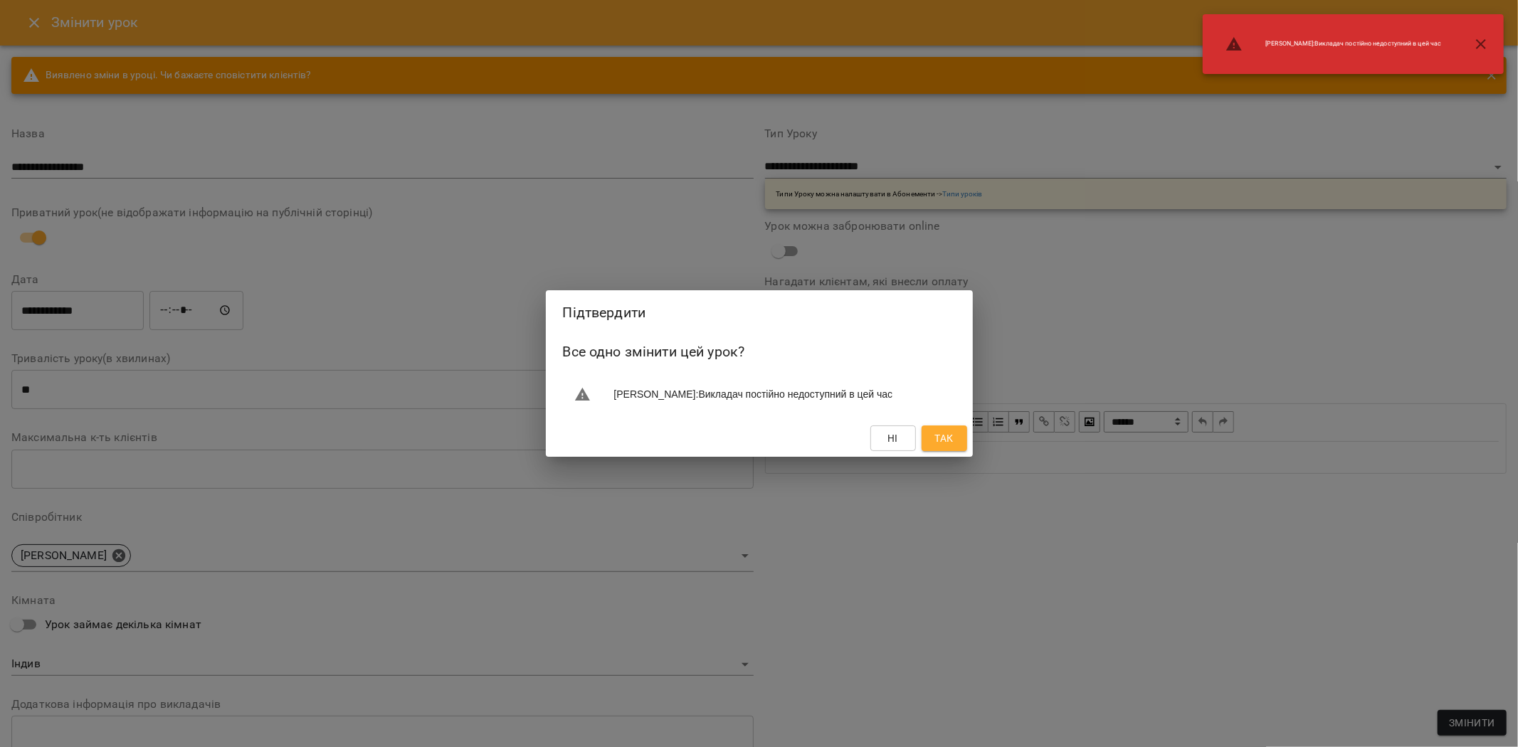
click at [958, 451] on button "Так" at bounding box center [945, 439] width 46 height 26
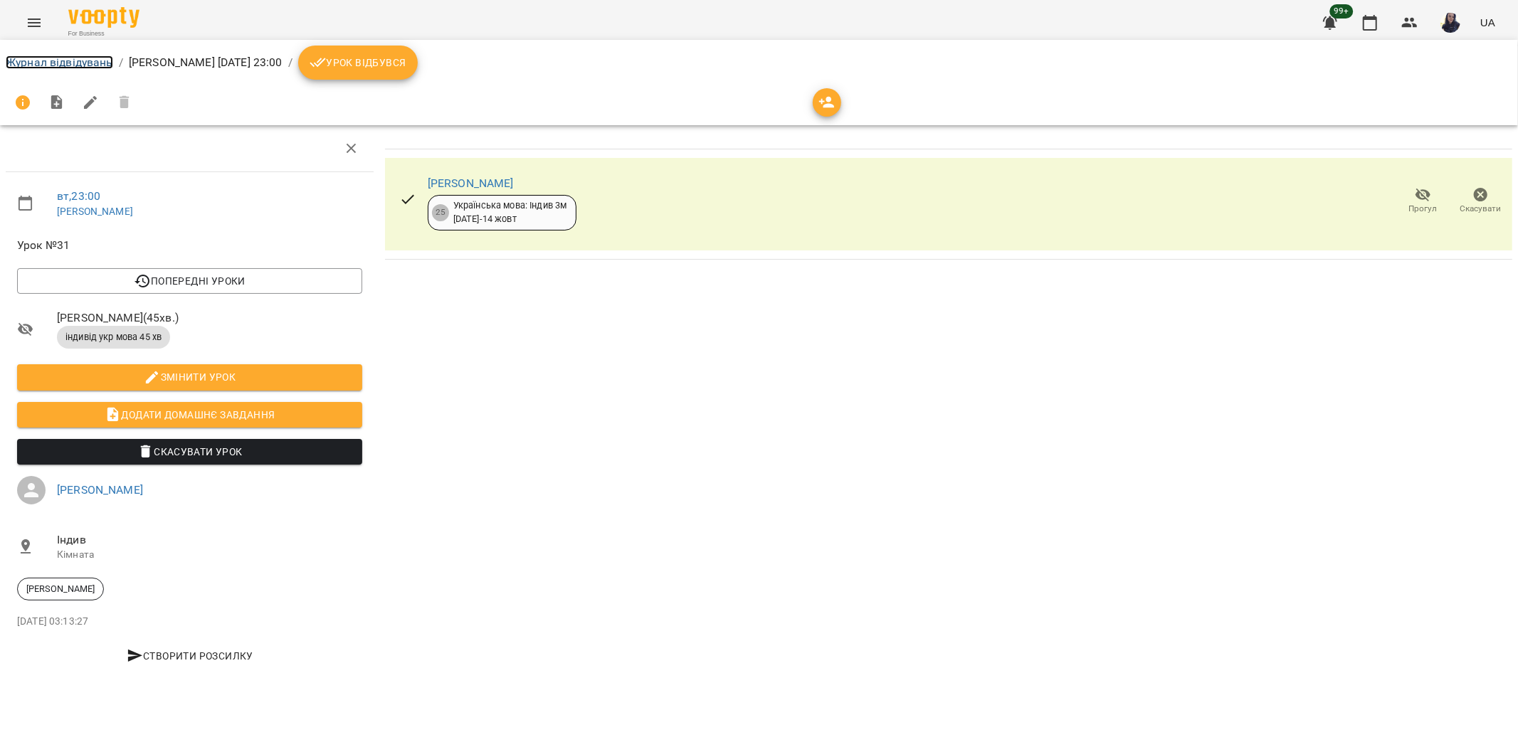
click at [79, 65] on link "Журнал відвідувань" at bounding box center [59, 63] width 107 height 14
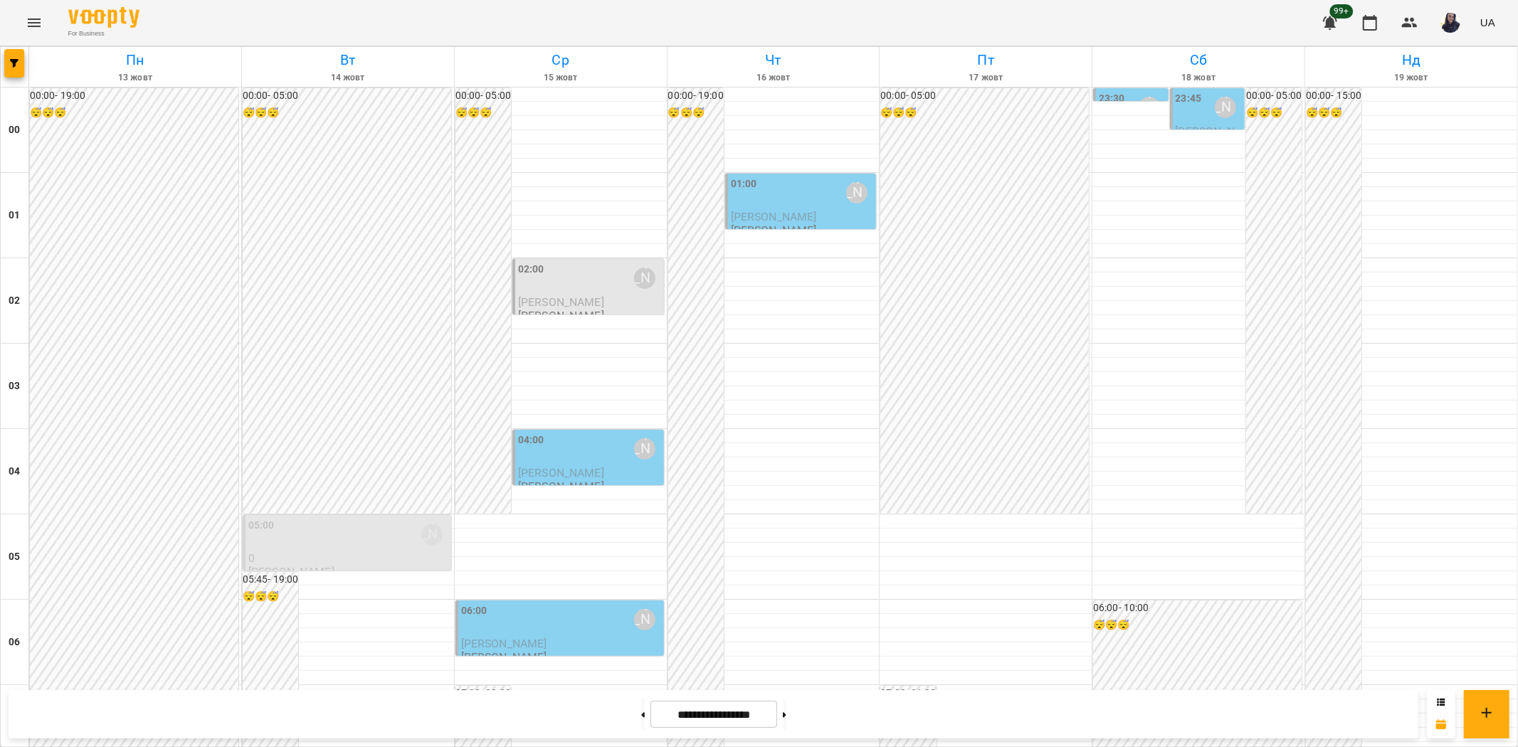
scroll to position [1454, 0]
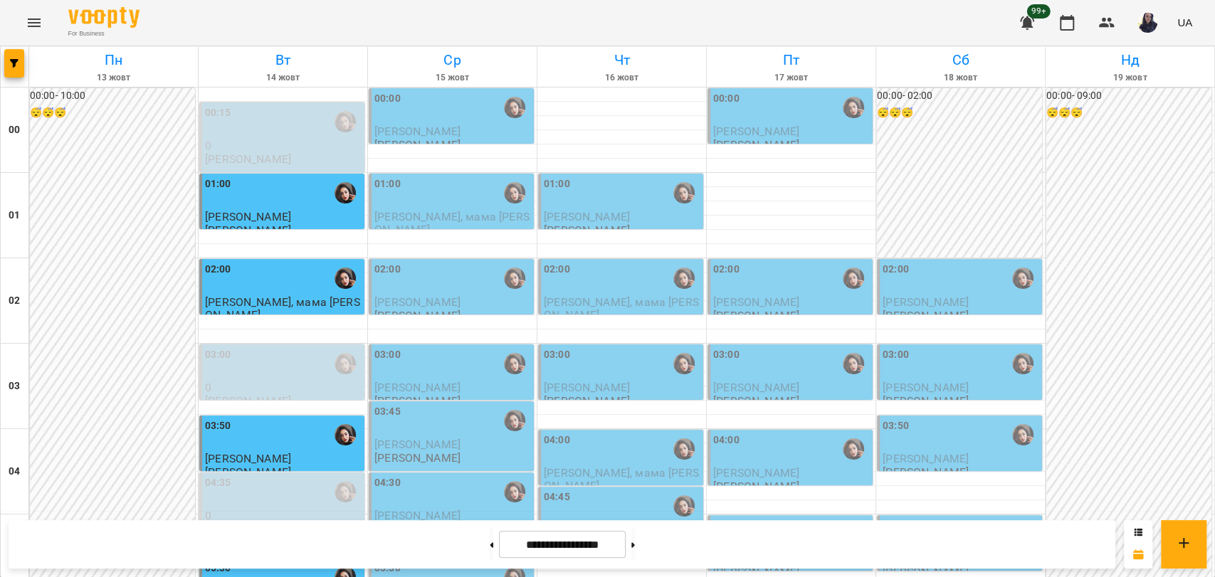
scroll to position [1624, 0]
click at [14, 58] on button "button" at bounding box center [14, 63] width 20 height 28
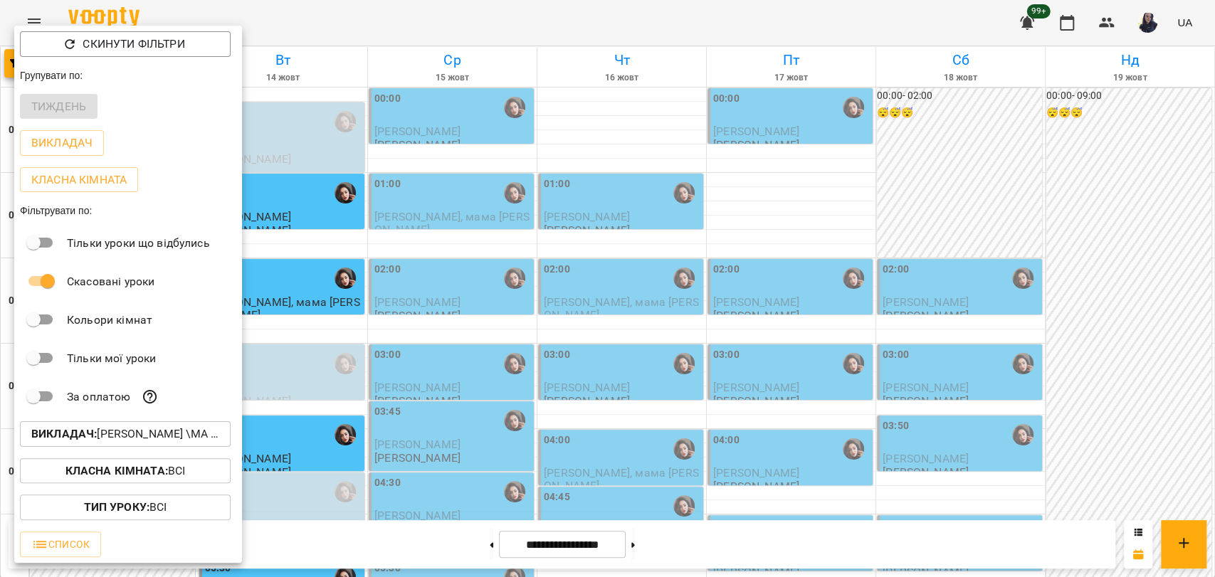
click at [89, 443] on p "Викладач : Гусак Олена Армаїсівна \МА укр .рос\ШЧ укр .рос\\ https://us06web.zo…" at bounding box center [125, 434] width 188 height 17
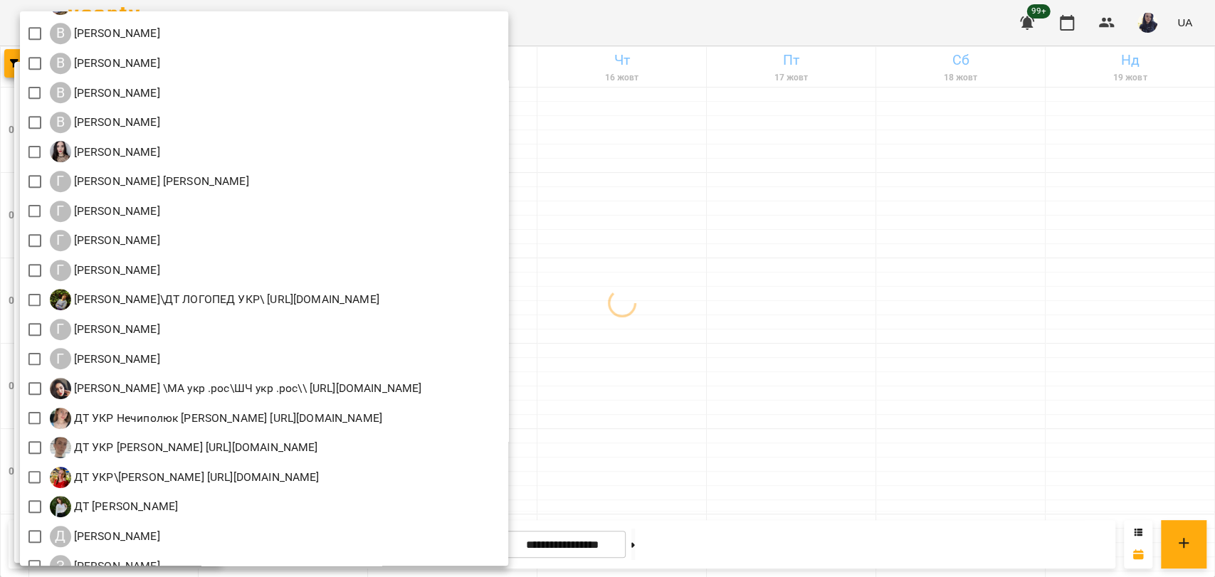
scroll to position [632, 0]
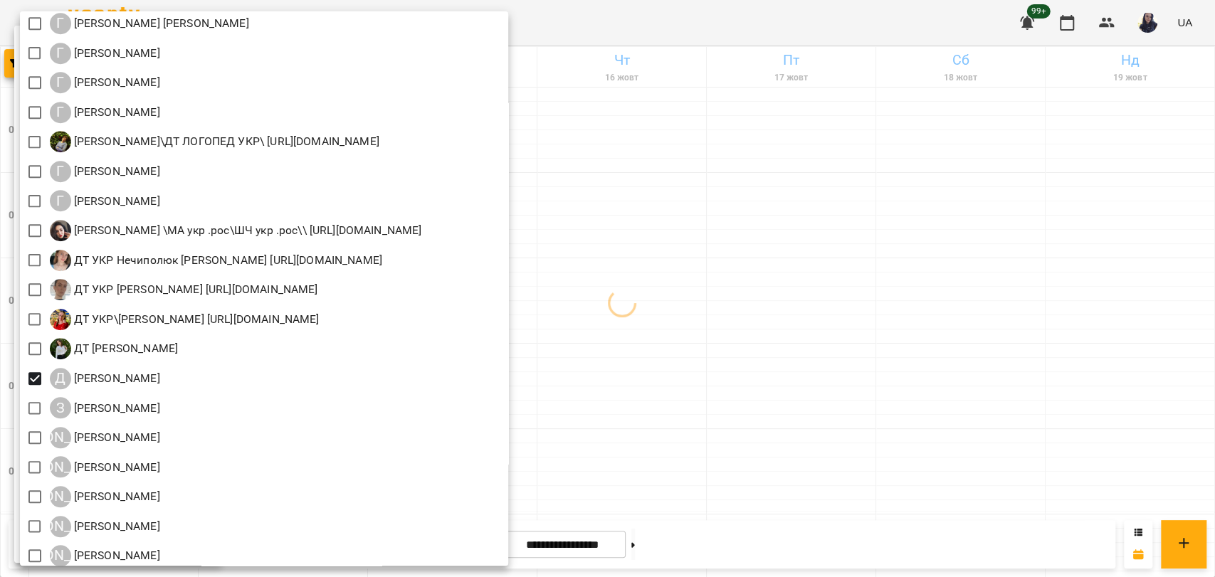
click at [835, 28] on div at bounding box center [607, 288] width 1215 height 577
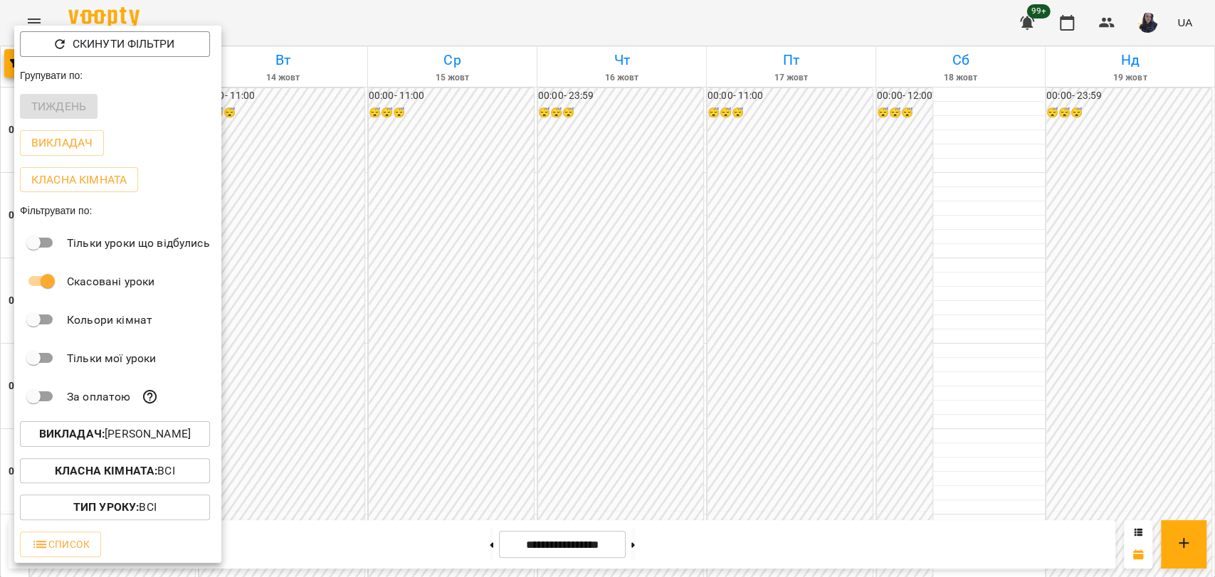
click at [329, 28] on div at bounding box center [607, 288] width 1215 height 577
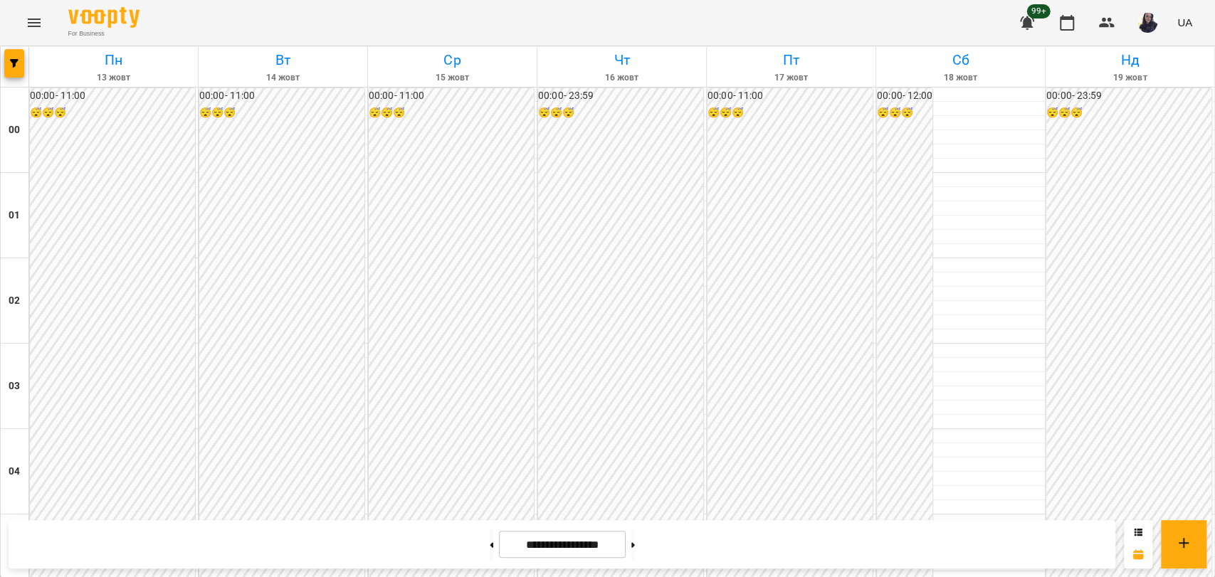
scroll to position [1582, 0]
click at [17, 70] on button "button" at bounding box center [14, 63] width 20 height 28
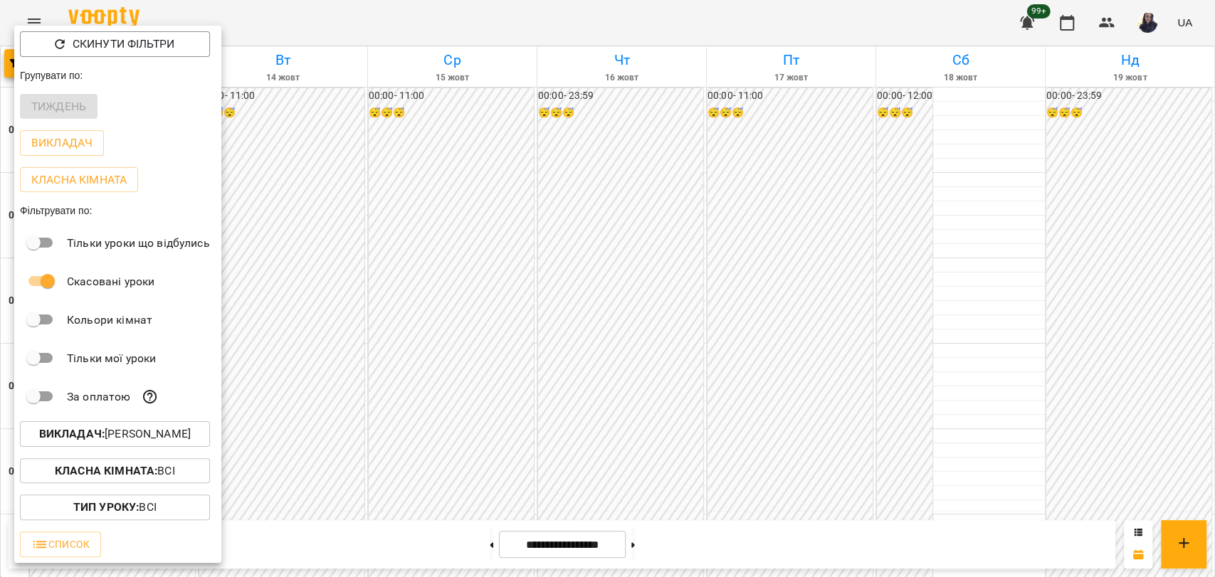
click at [174, 436] on p "Викладач : Данилюк Анастасія" at bounding box center [115, 434] width 152 height 17
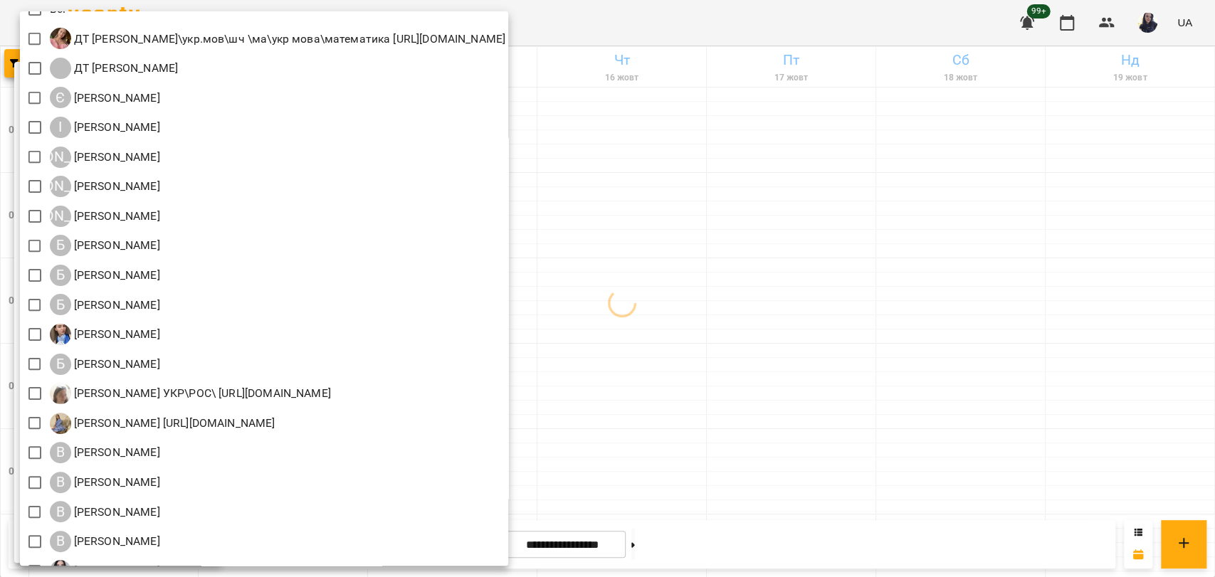
scroll to position [0, 0]
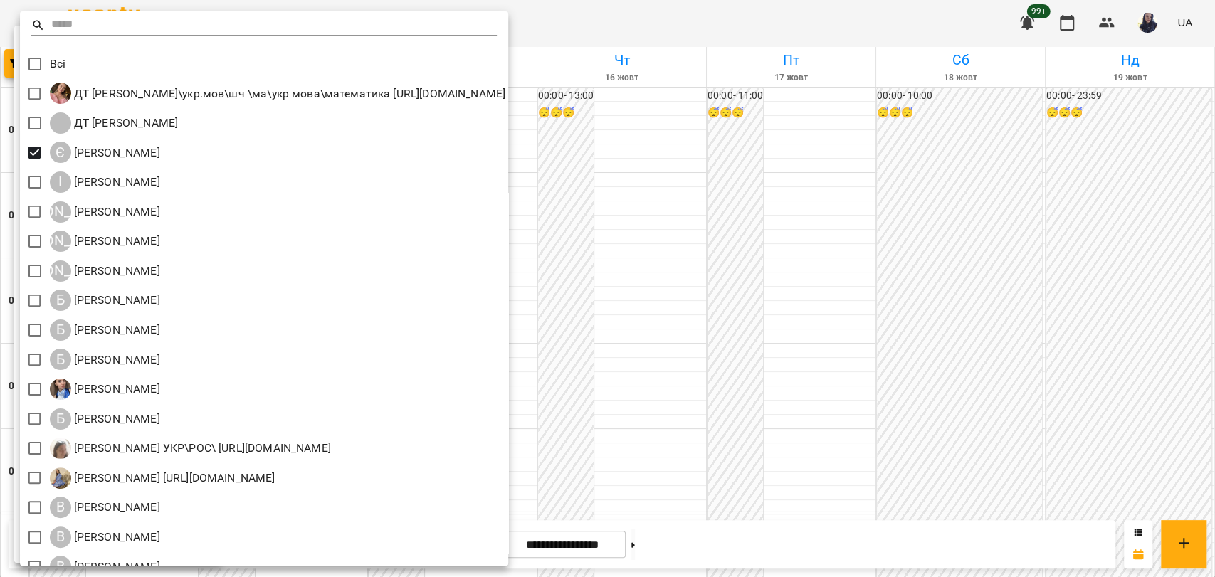
drag, startPoint x: 700, startPoint y: 21, endPoint x: 535, endPoint y: 24, distance: 165.2
click at [700, 21] on div at bounding box center [607, 288] width 1215 height 577
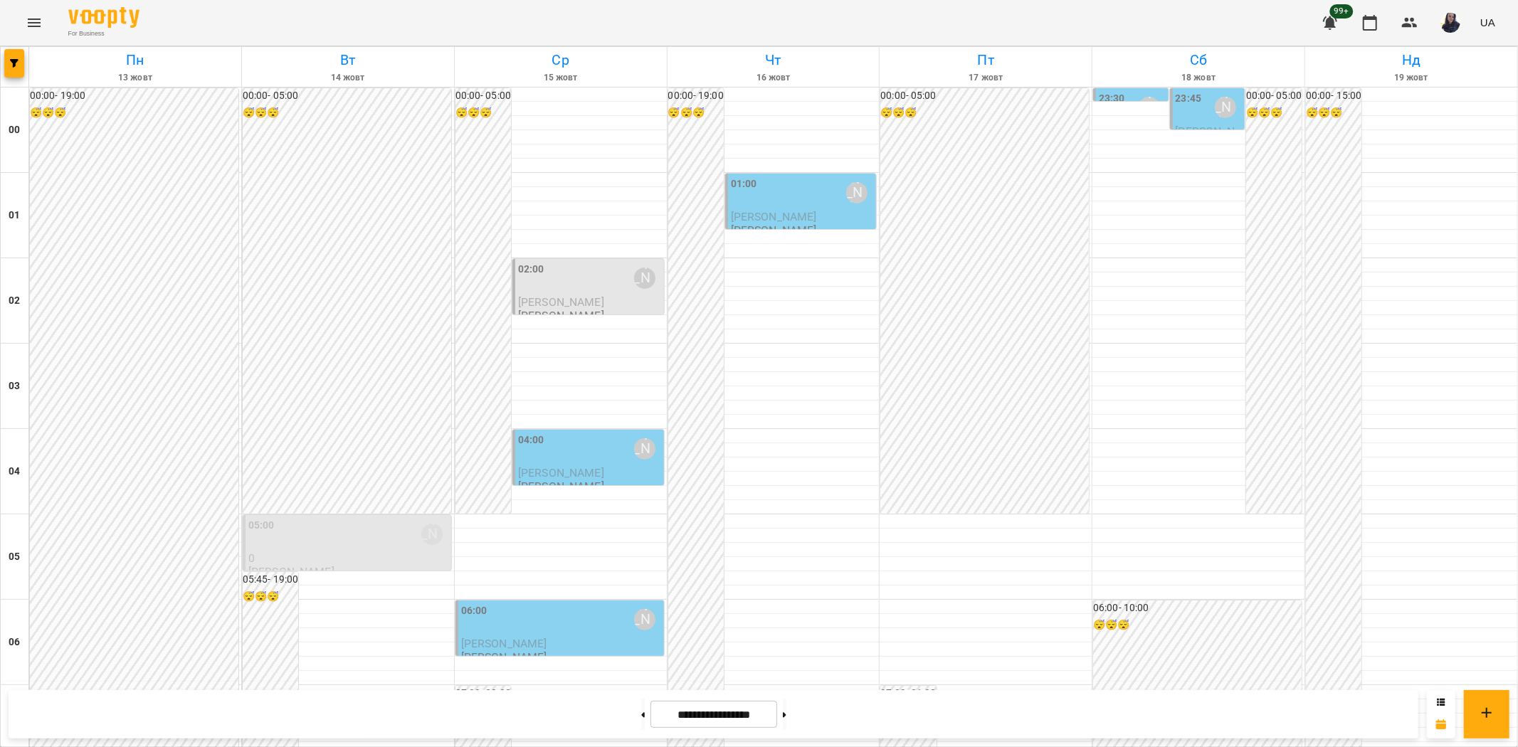
scroll to position [1454, 0]
click at [38, 20] on icon "Menu" at bounding box center [34, 22] width 17 height 17
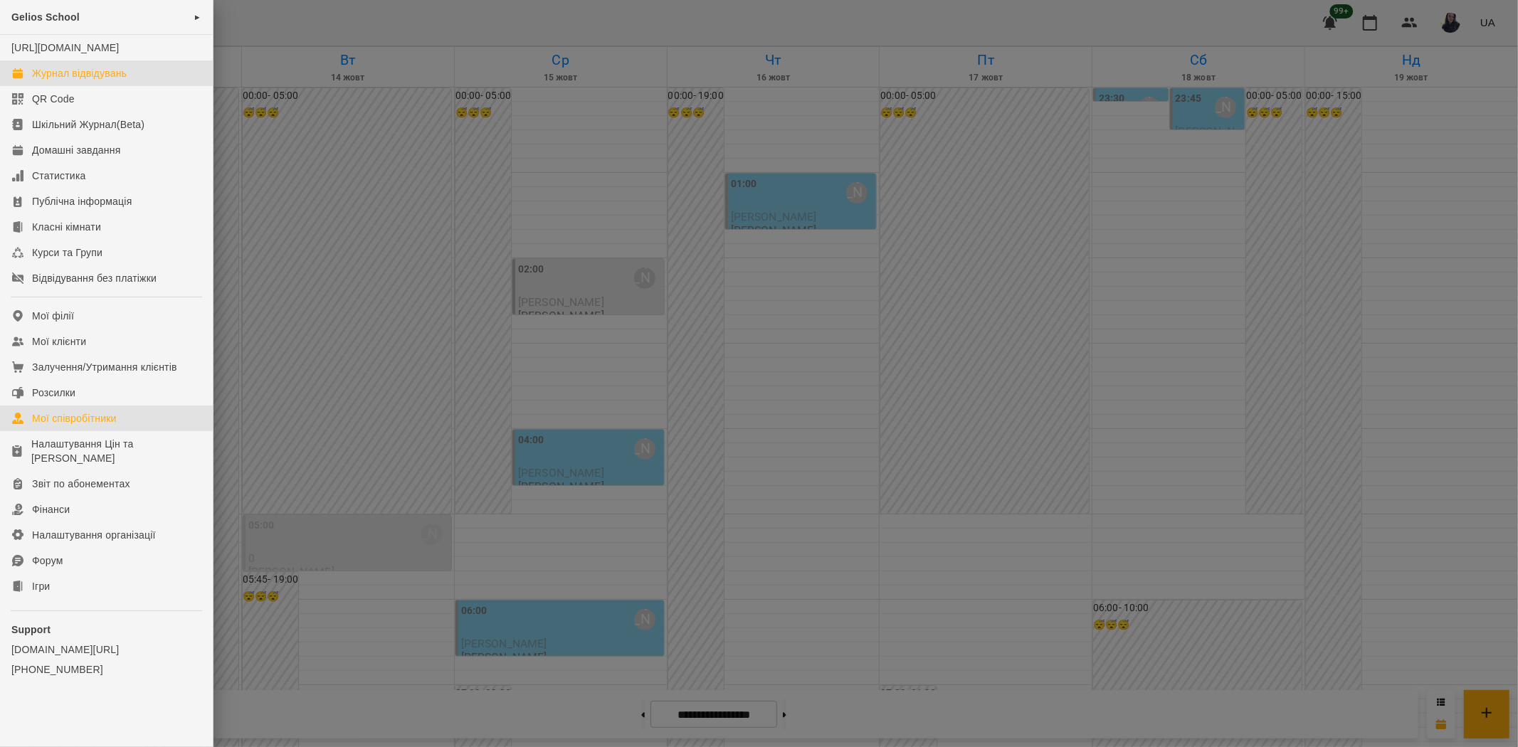
click at [88, 426] on div "Мої співробітники" at bounding box center [74, 418] width 85 height 14
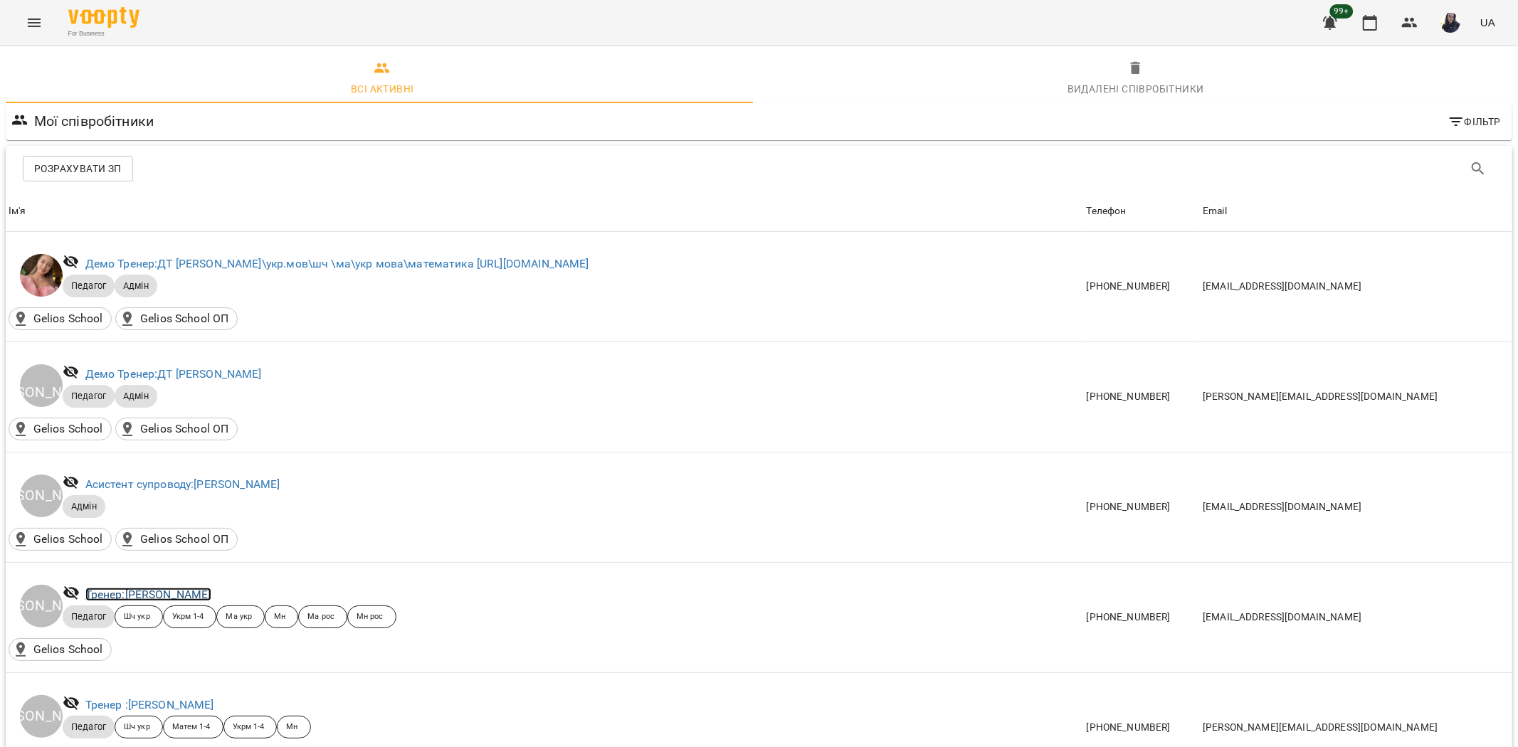
click at [155, 597] on link "Тренер: Єфіменко Оксана" at bounding box center [148, 595] width 126 height 14
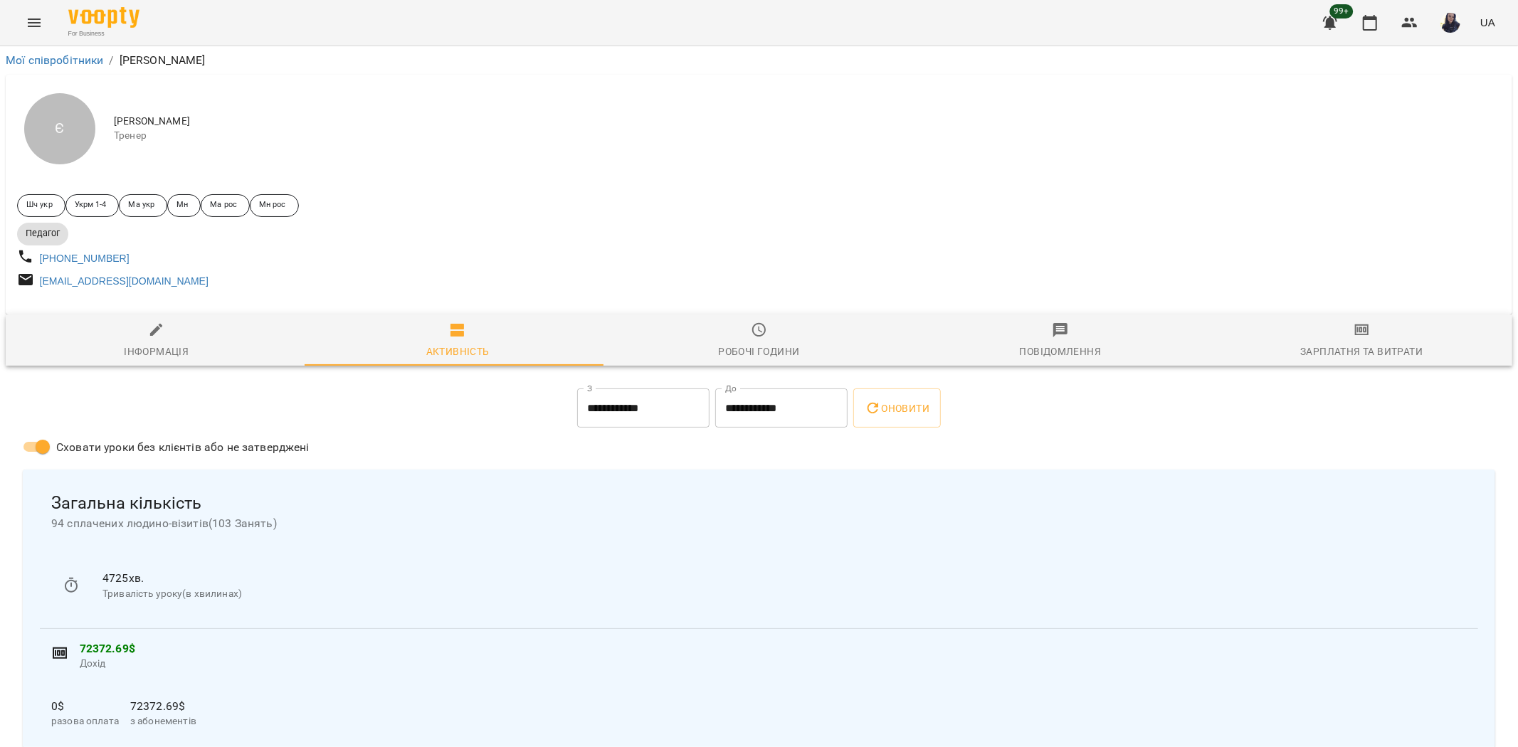
click at [751, 337] on icon "button" at bounding box center [759, 330] width 17 height 17
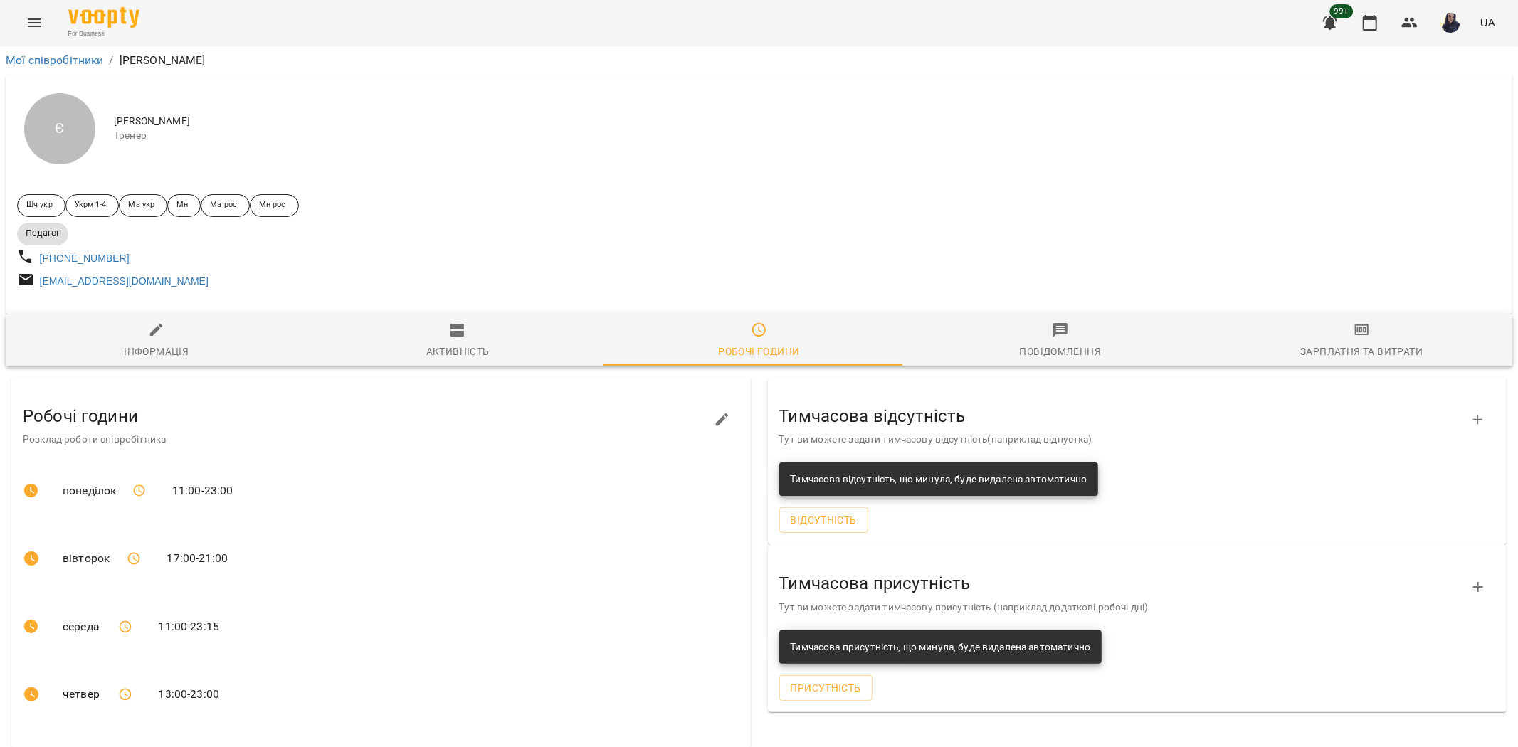
click at [730, 419] on button "button" at bounding box center [722, 420] width 34 height 34
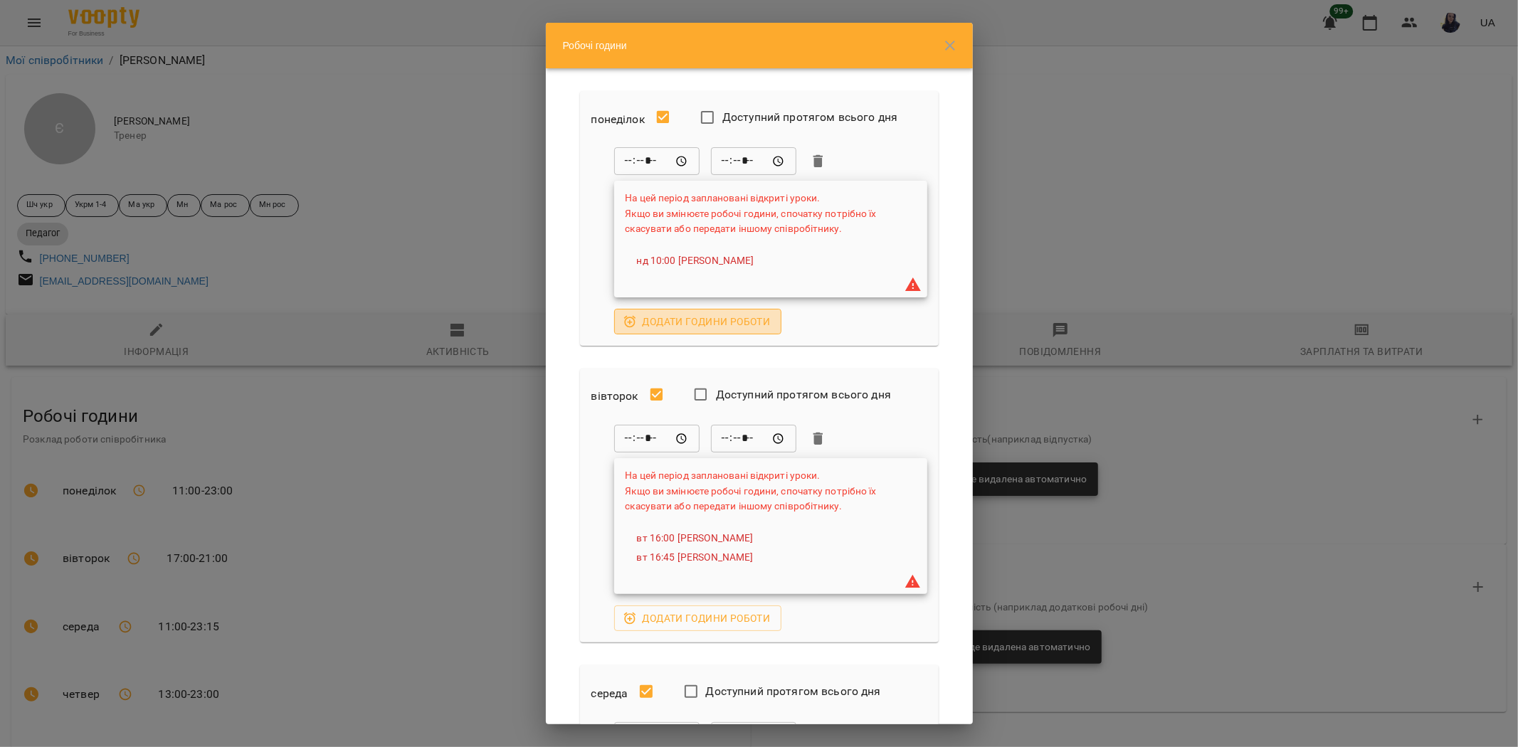
click at [693, 324] on span "Додати години роботи" at bounding box center [698, 321] width 145 height 17
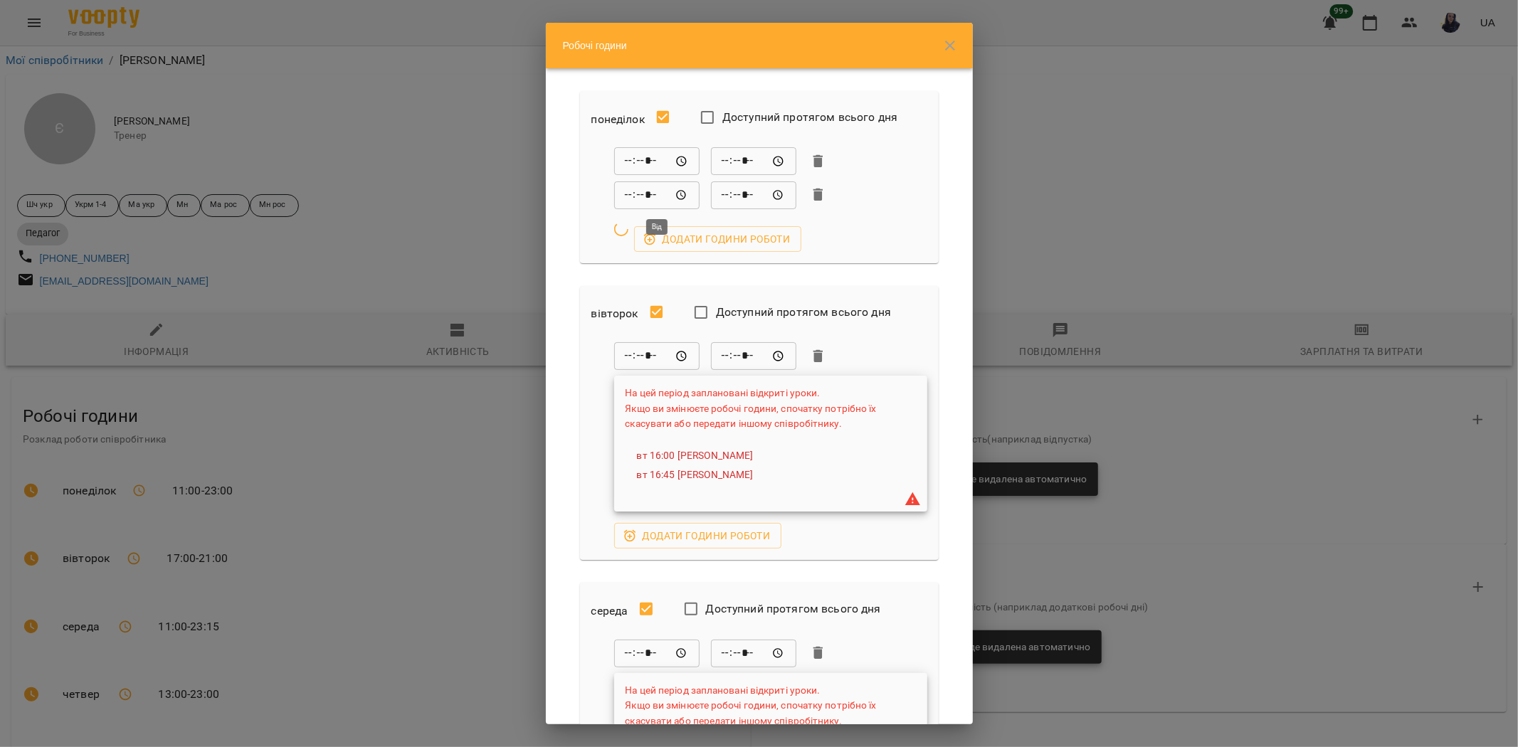
click at [630, 191] on input "*****" at bounding box center [656, 195] width 85 height 28
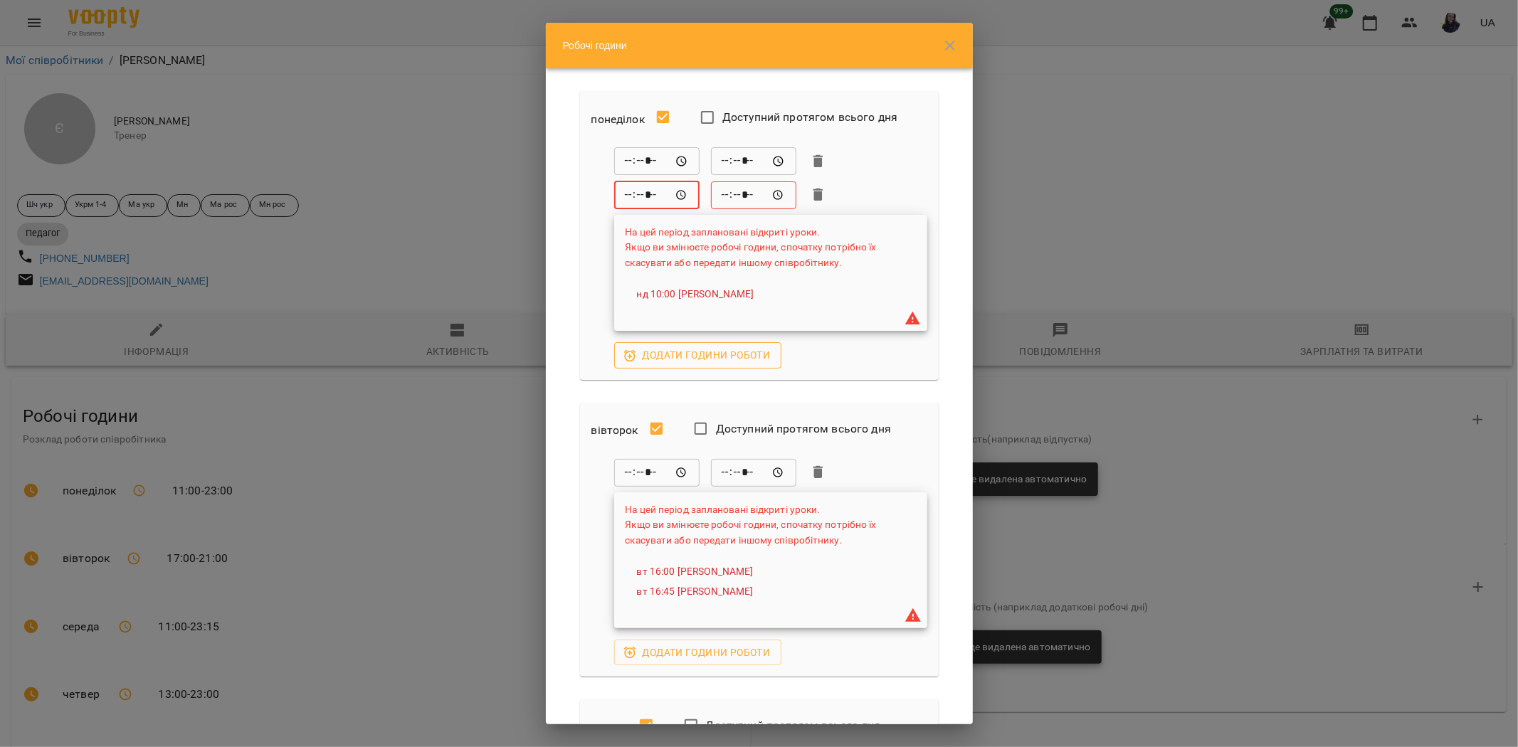
type input "*****"
click at [721, 193] on input "*****" at bounding box center [753, 195] width 85 height 28
type input "*****"
click at [723, 158] on input "*****" at bounding box center [753, 161] width 85 height 28
type input "*****"
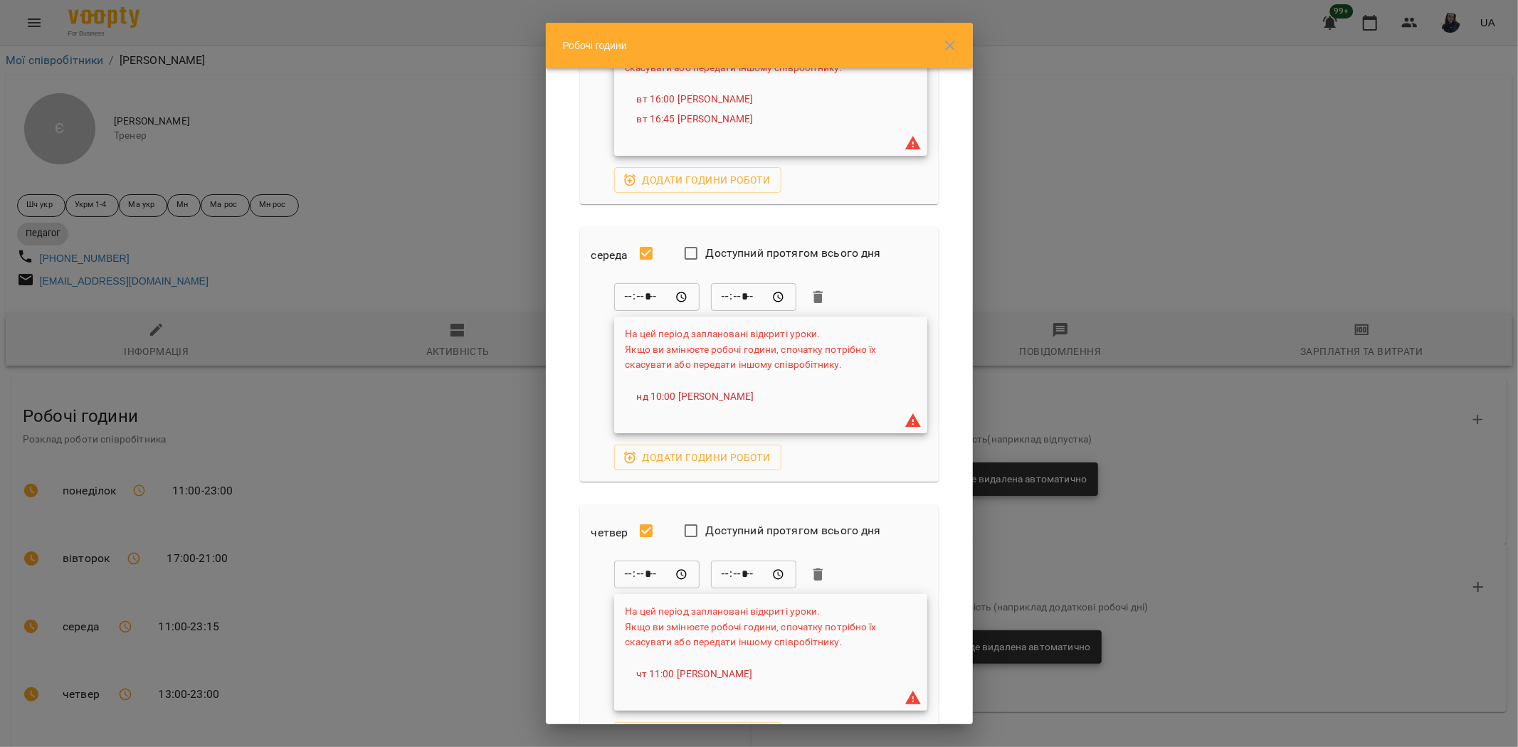
scroll to position [474, 0]
click at [631, 297] on input "*****" at bounding box center [656, 296] width 85 height 28
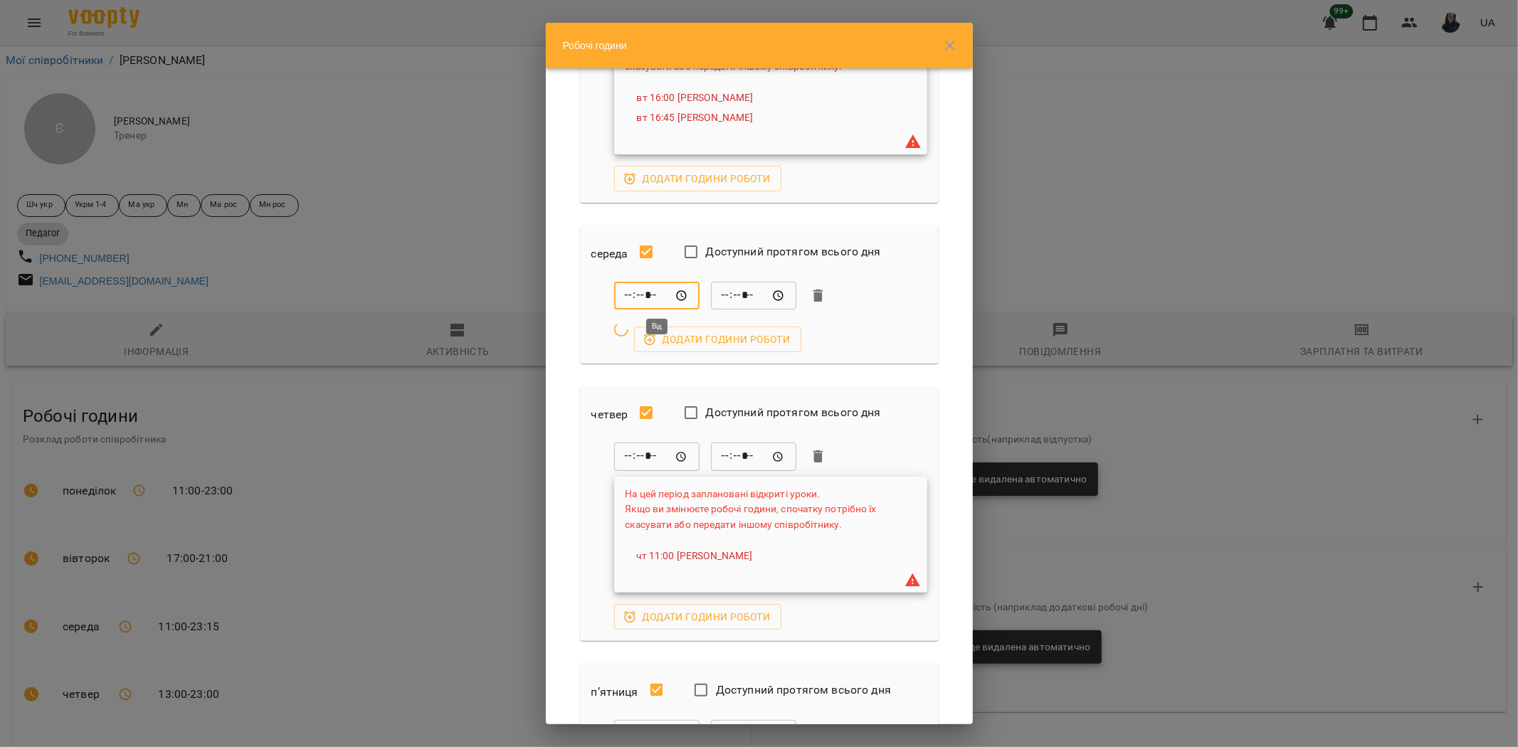
type input "*****"
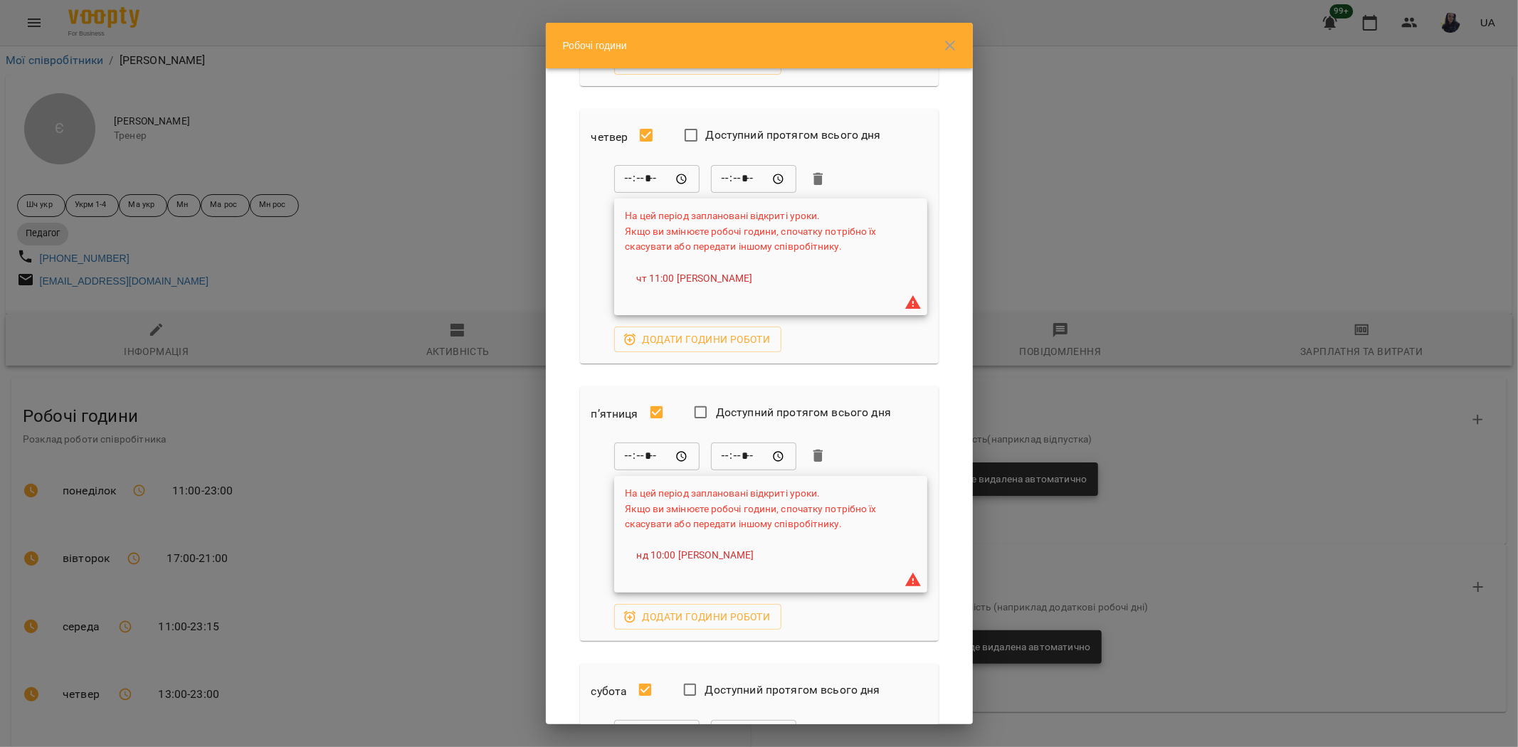
scroll to position [870, 0]
click at [625, 453] on input "*****" at bounding box center [656, 455] width 85 height 28
type input "*****"
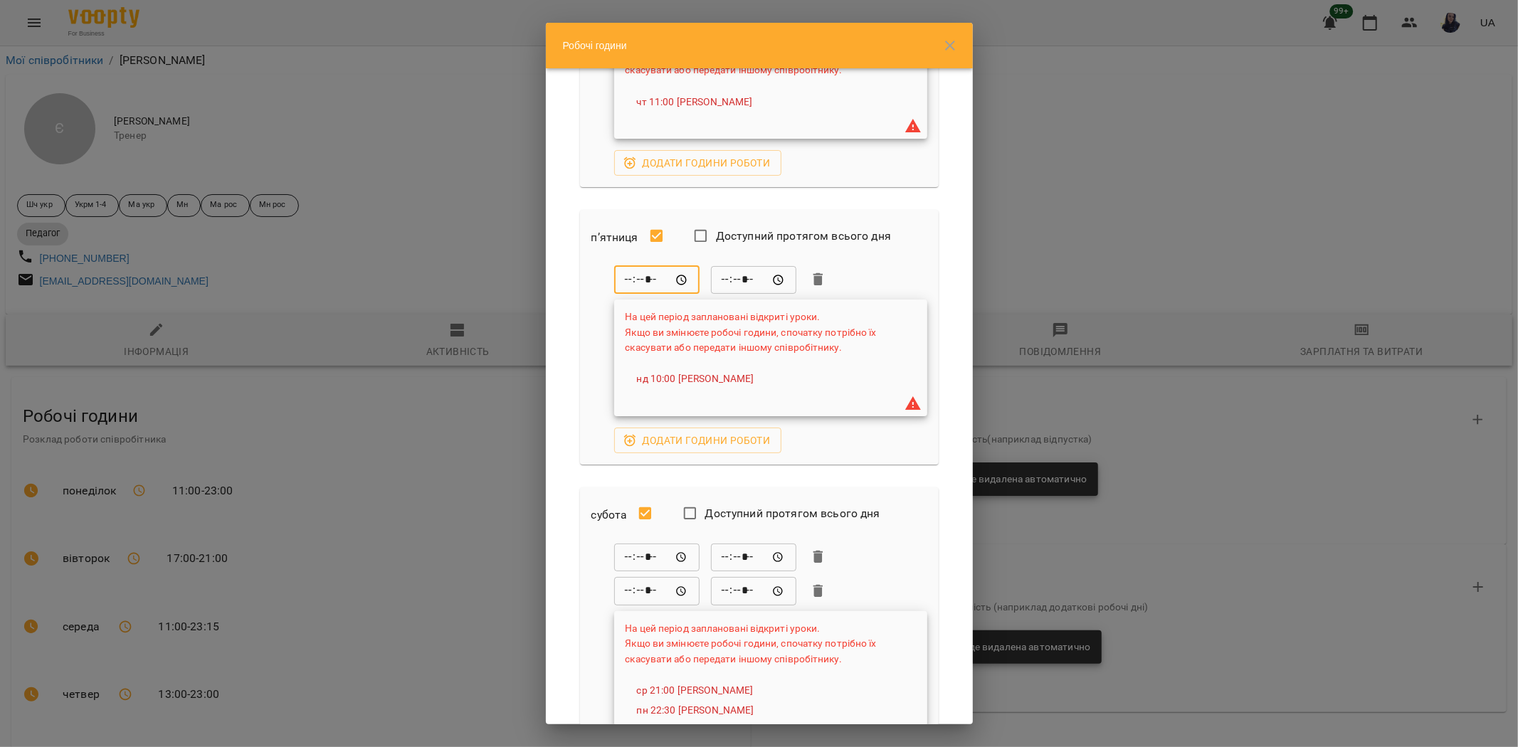
scroll to position [1320, 0]
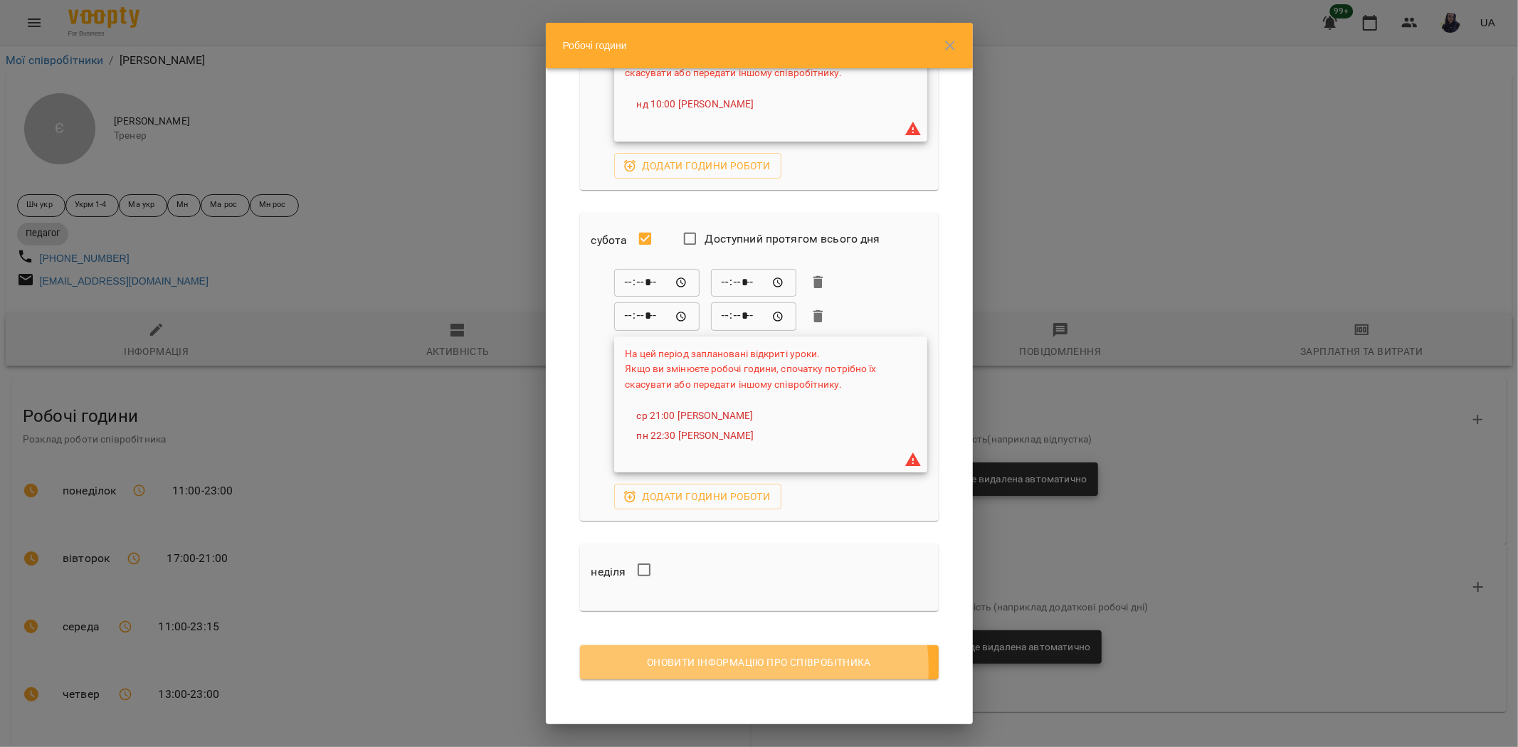
click at [710, 669] on span "Оновити інформацію про співробітника" at bounding box center [760, 662] width 336 height 17
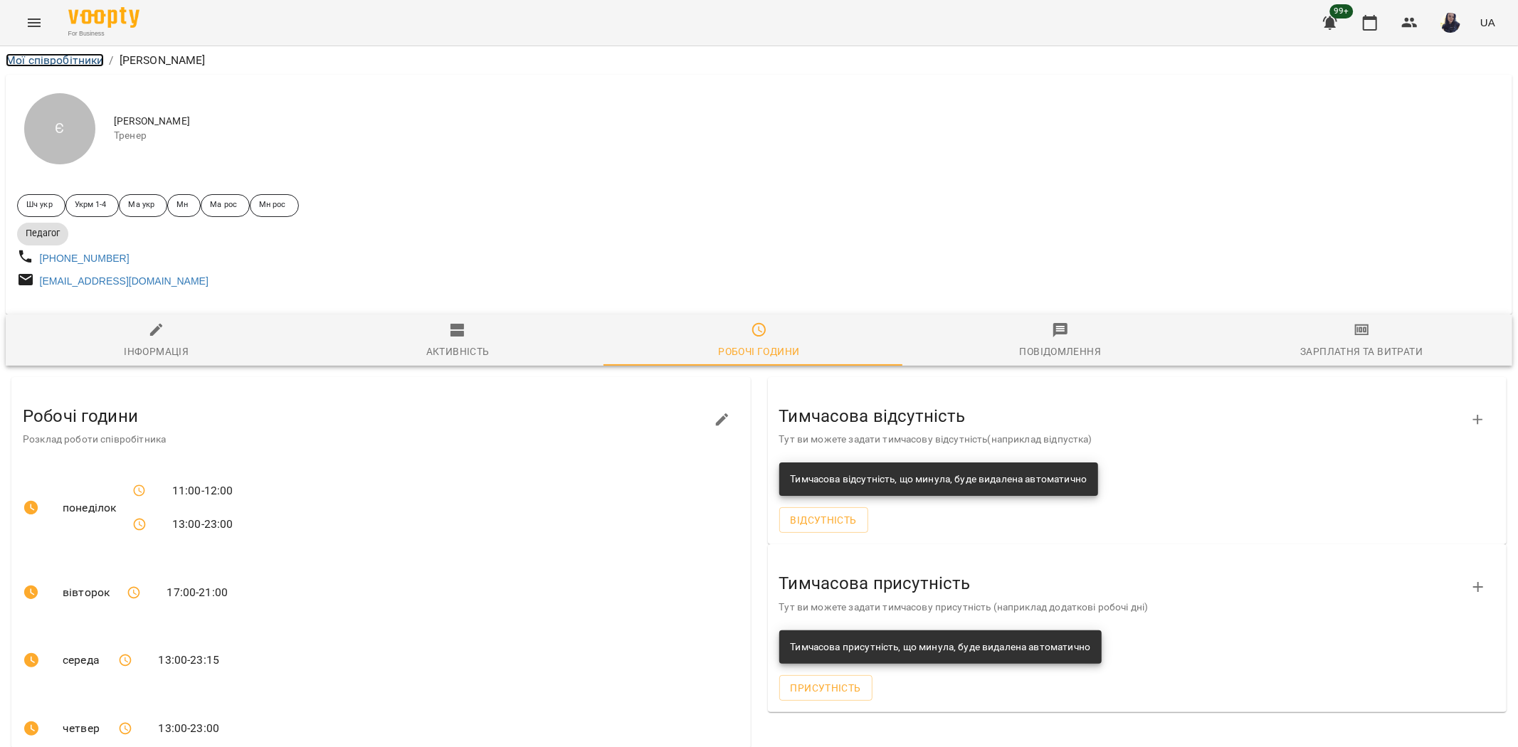
click at [63, 56] on link "Мої співробітники" at bounding box center [55, 60] width 98 height 14
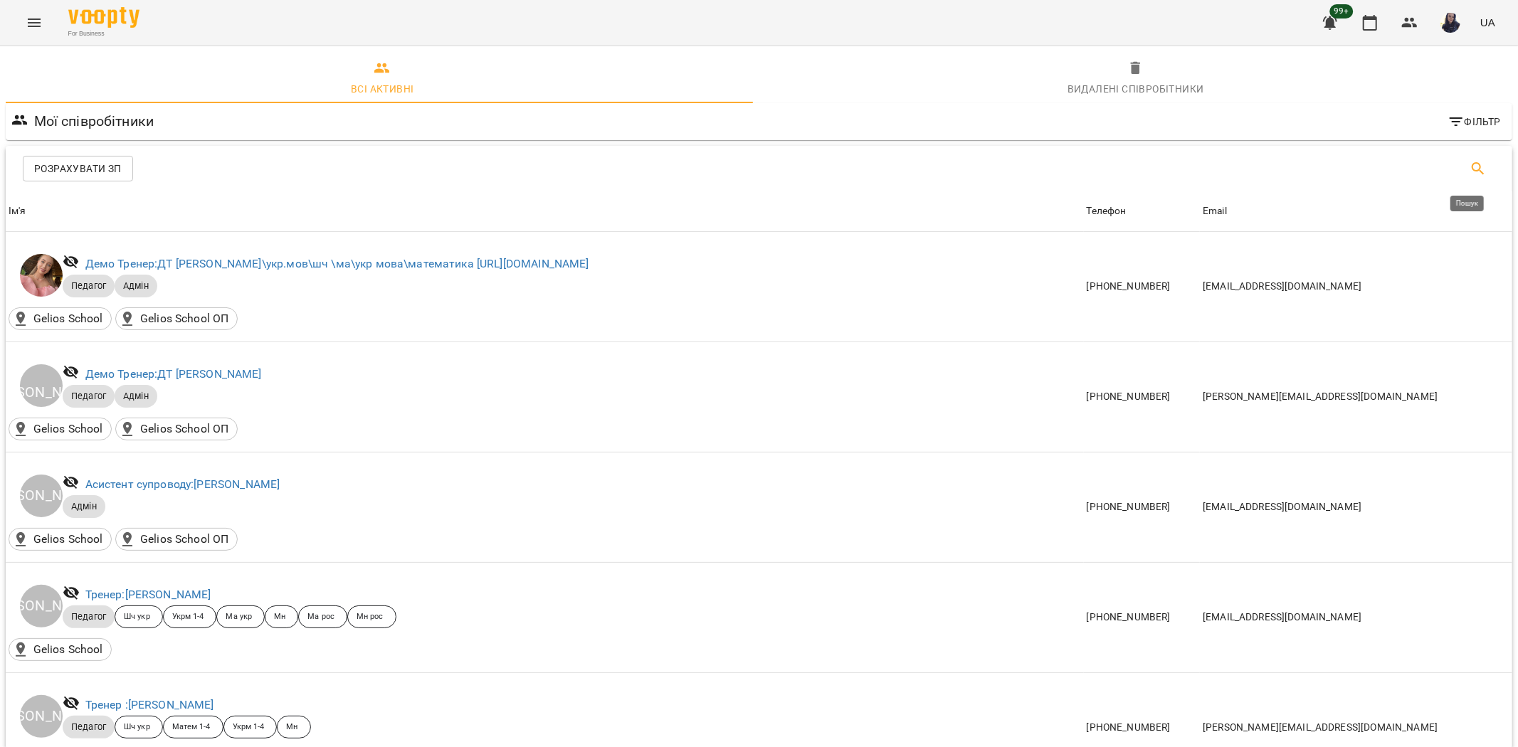
click at [1470, 160] on icon "Пошук" at bounding box center [1478, 168] width 17 height 17
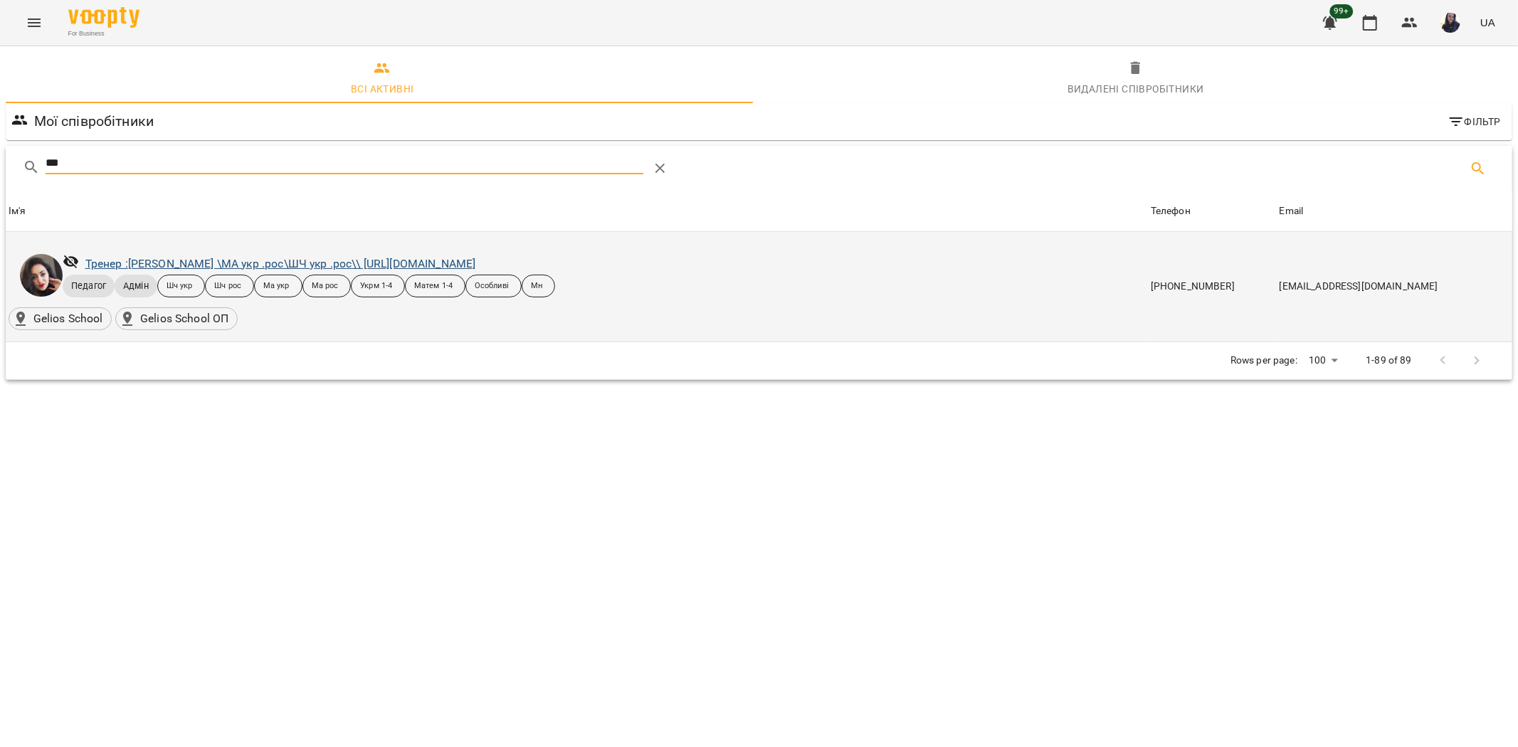
type input "***"
click at [157, 263] on link "Тренер : Гусак Олена Армаїсівна \МА укр .рос\ШЧ укр .рос\\ https://us06web.zoom…" at bounding box center [280, 264] width 391 height 14
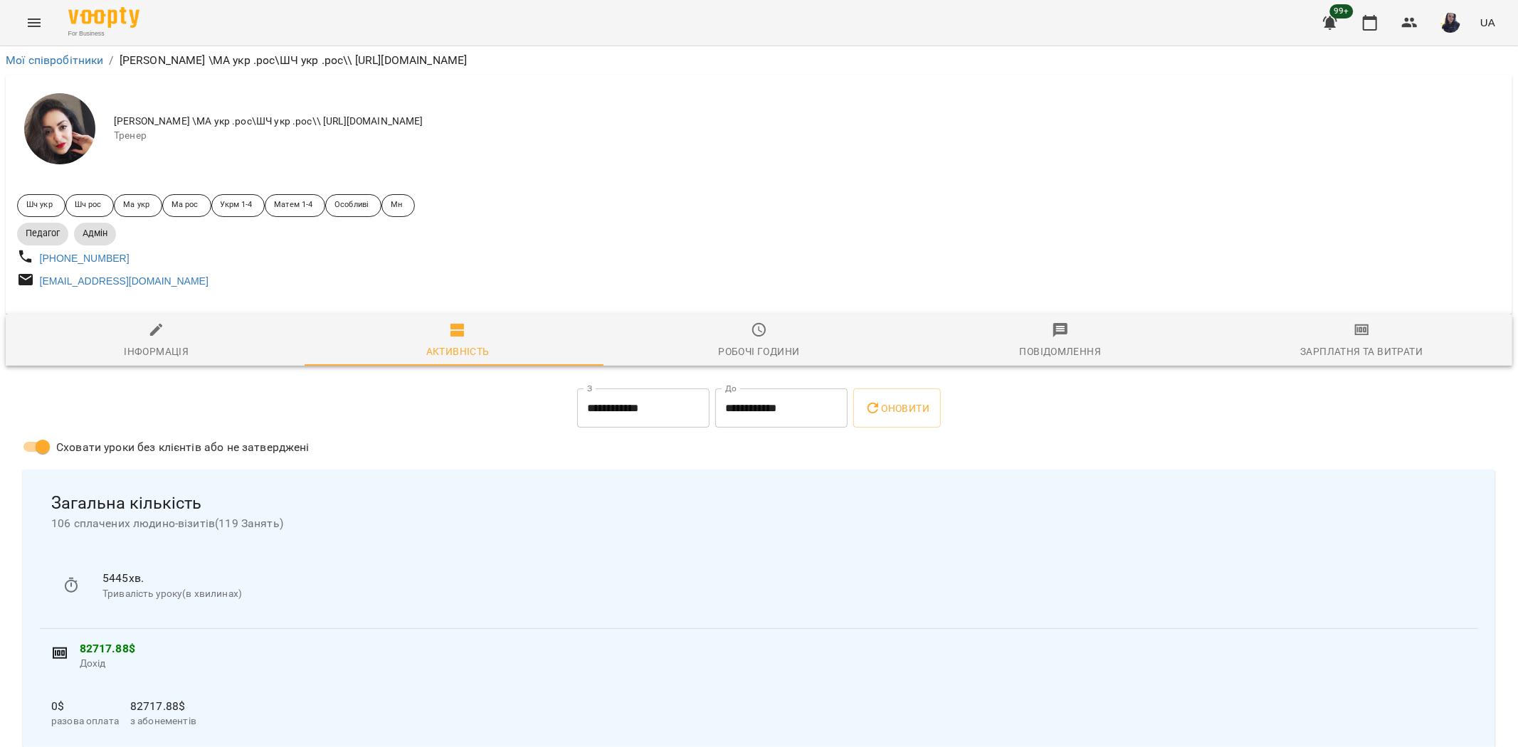
click at [751, 360] on div "Робочі години" at bounding box center [758, 351] width 81 height 17
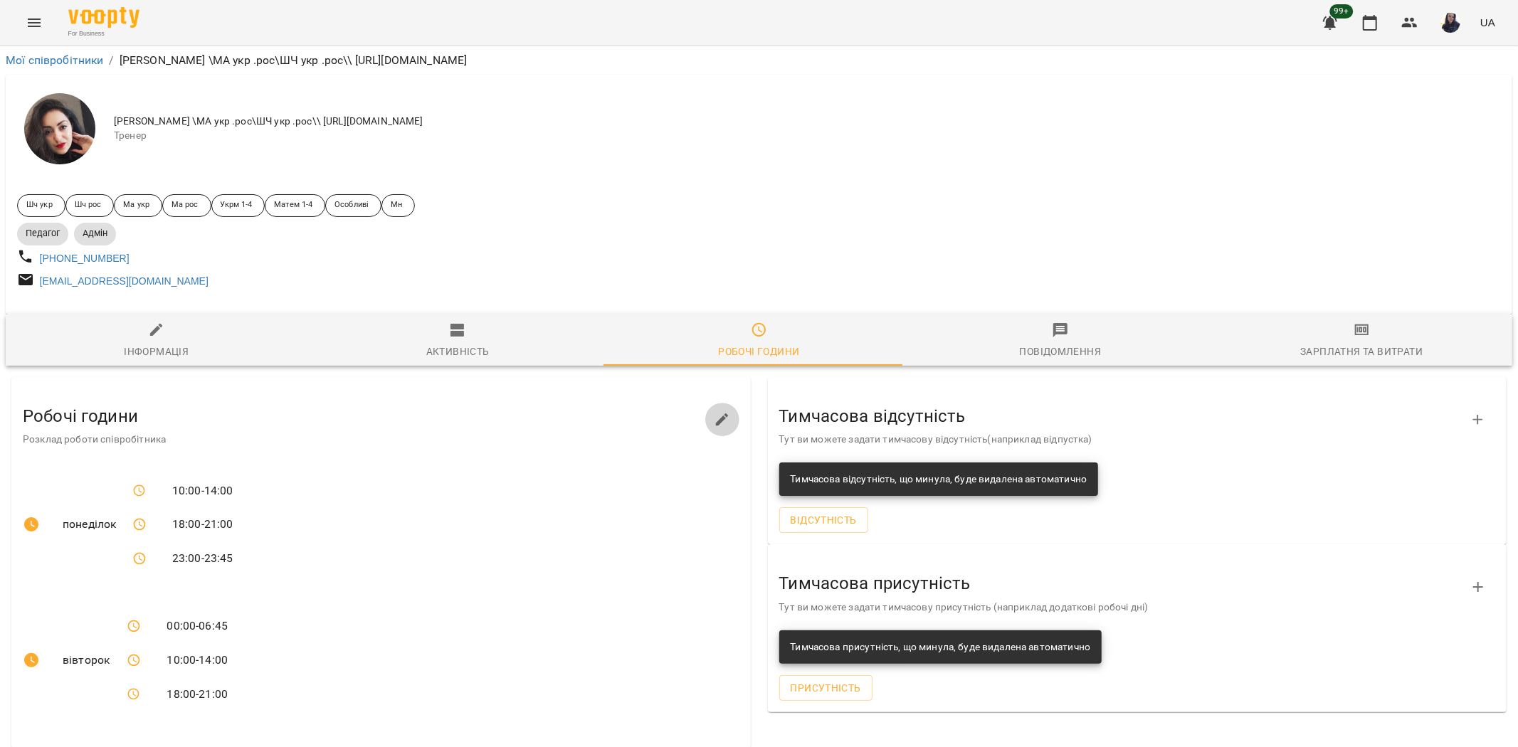
click at [716, 426] on icon "button" at bounding box center [722, 420] width 13 height 13
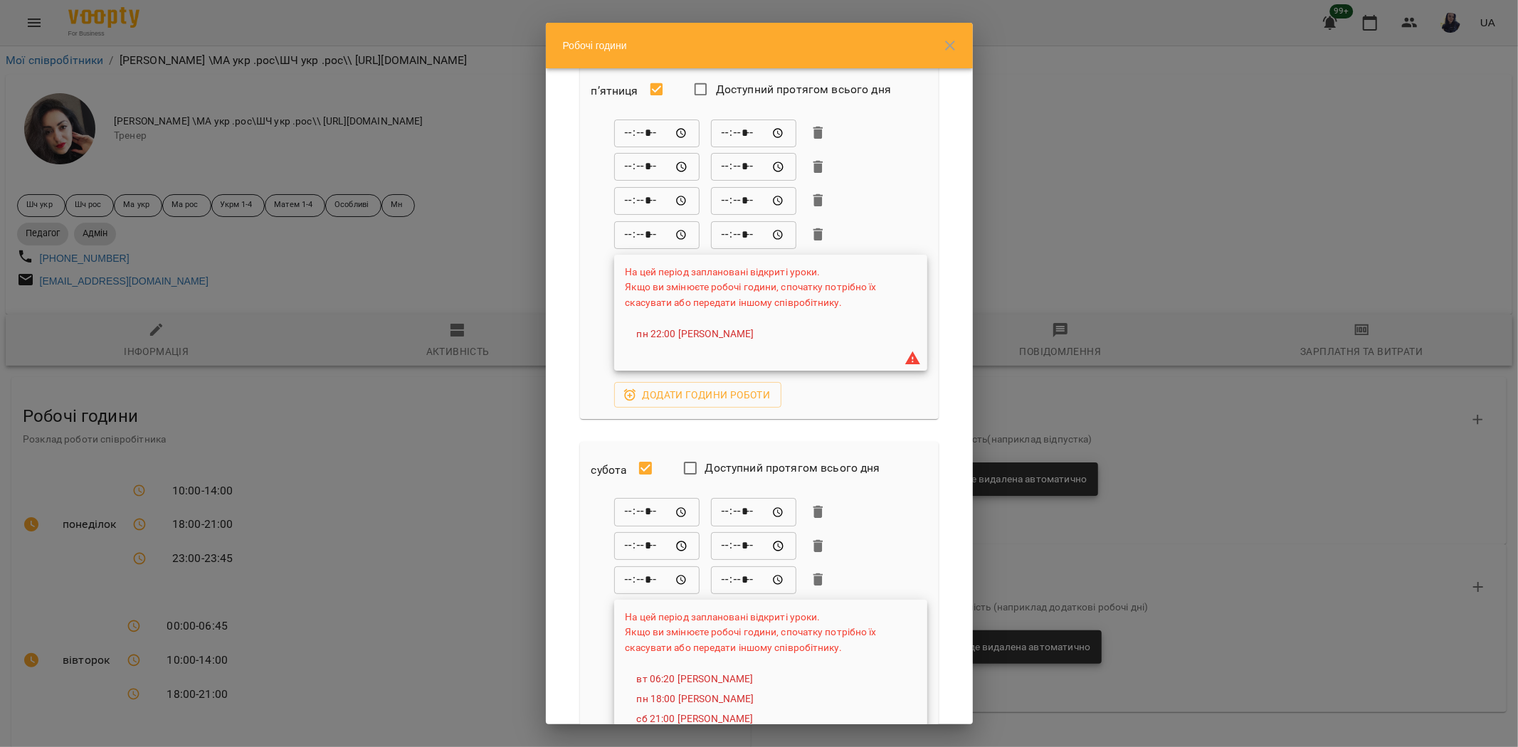
scroll to position [1341, 0]
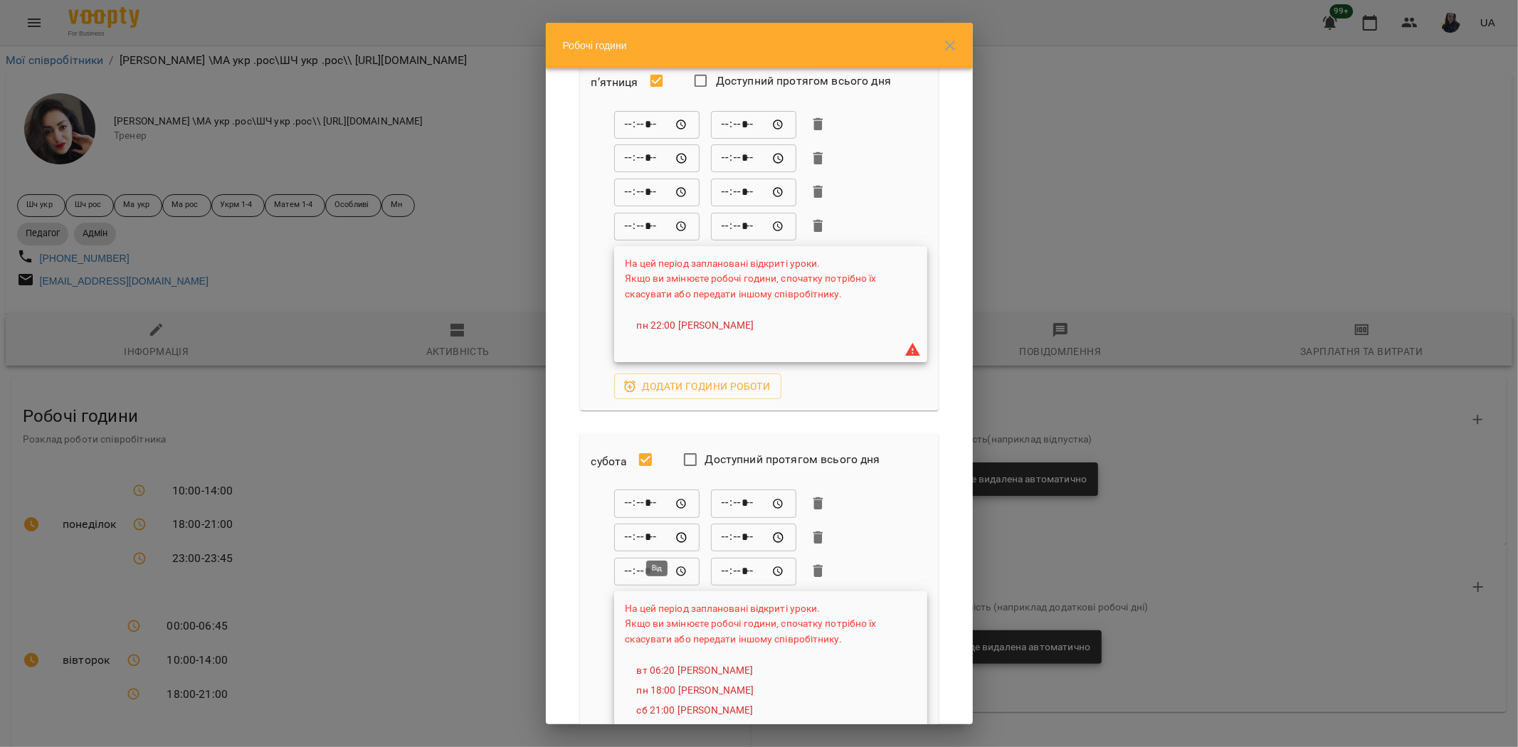
click at [631, 537] on input "*****" at bounding box center [656, 538] width 85 height 28
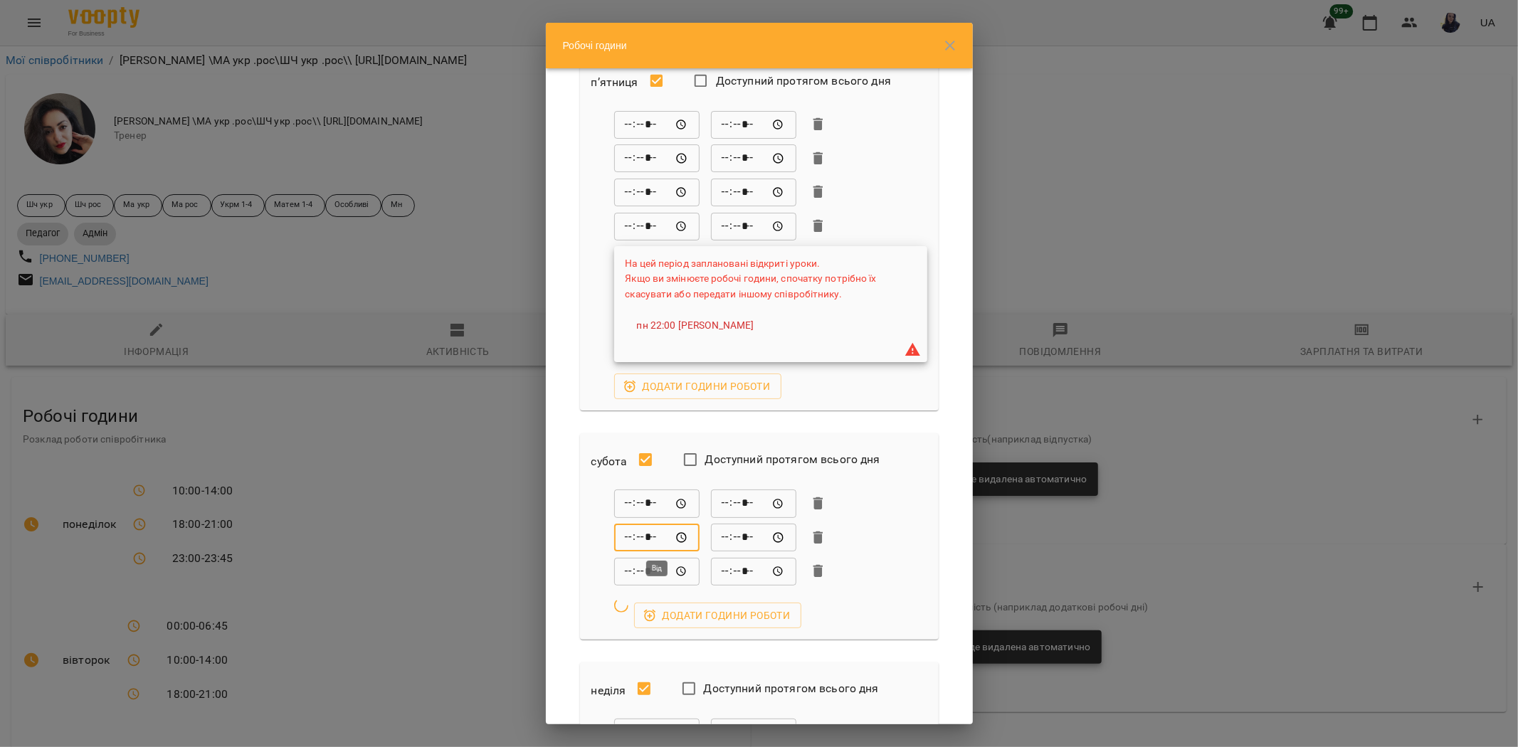
type input "*****"
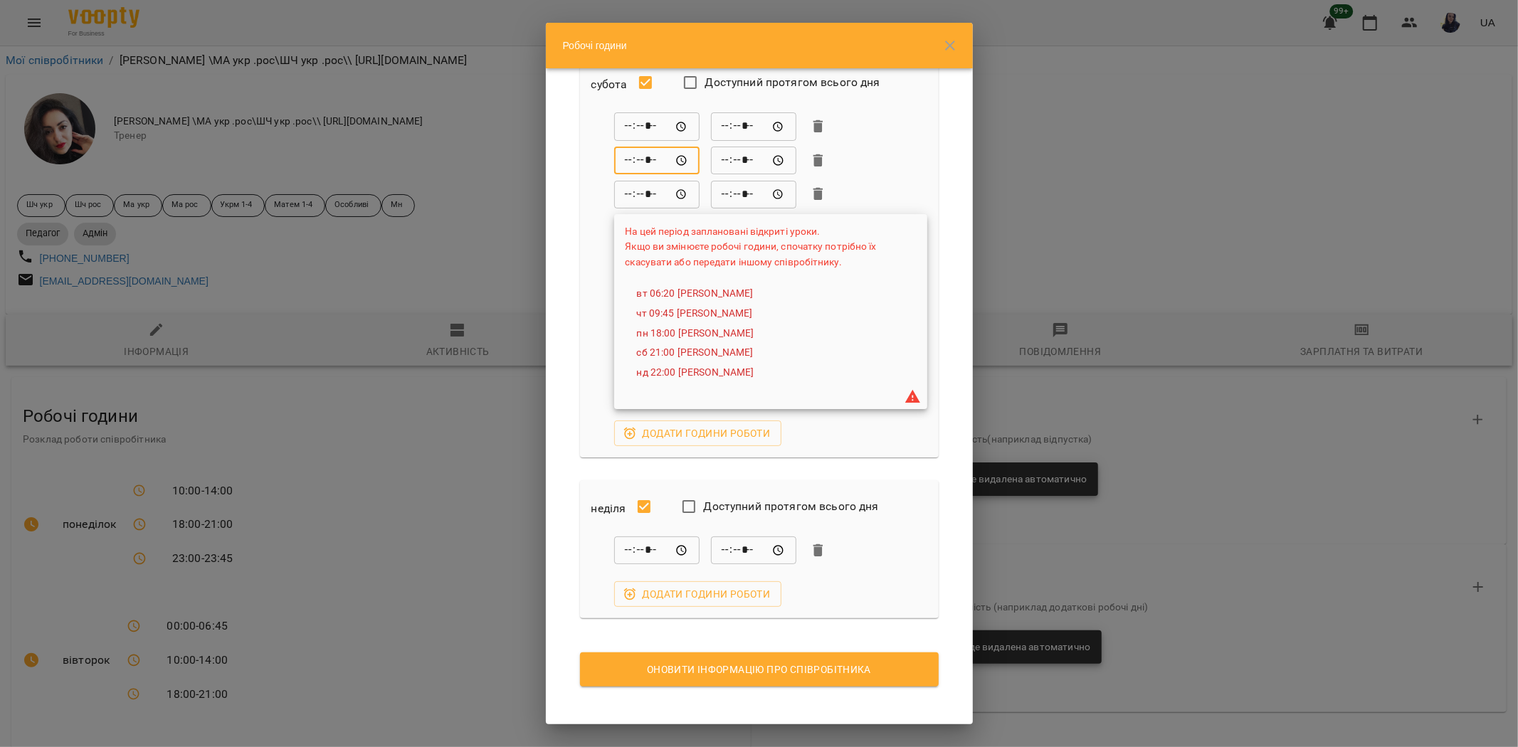
scroll to position [1725, 0]
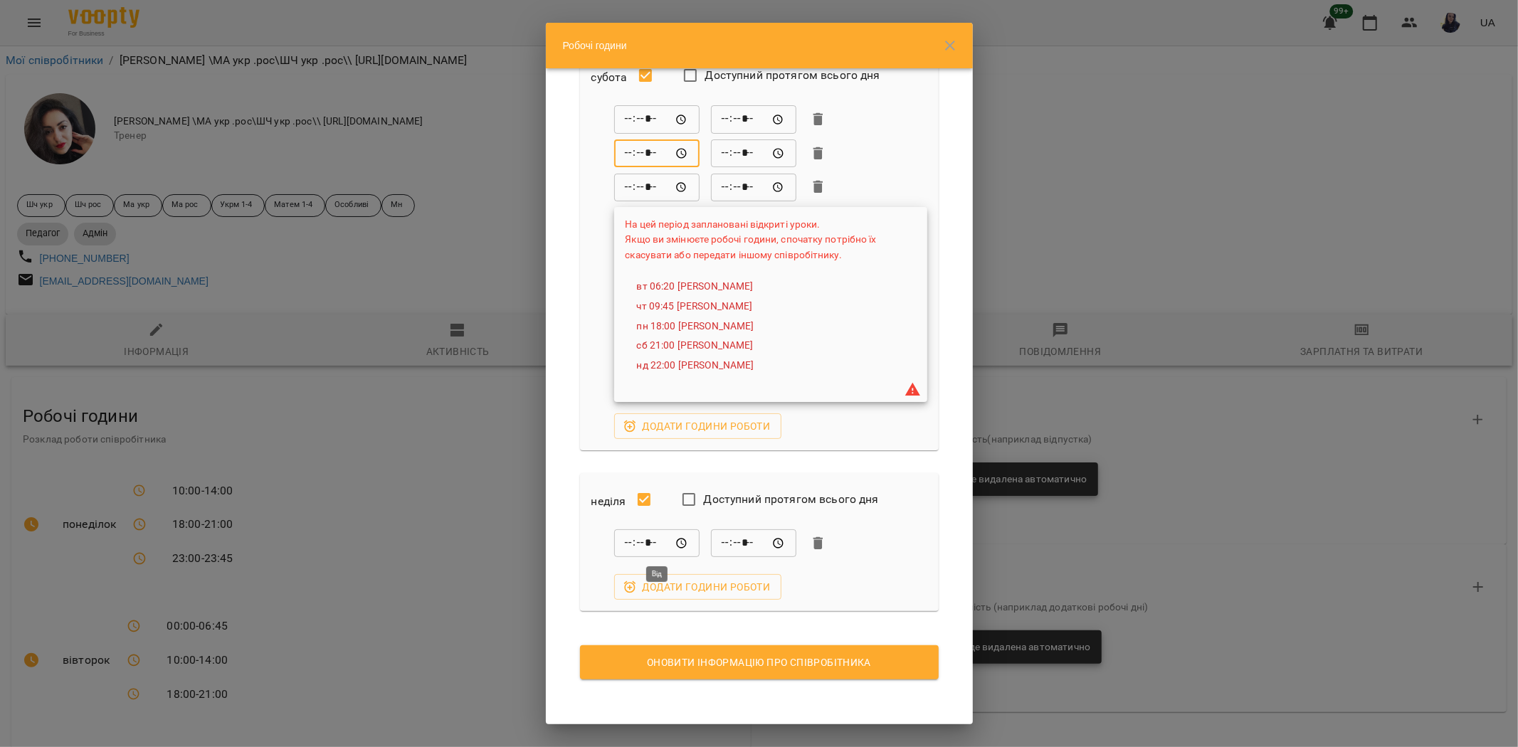
click at [630, 546] on input "*****" at bounding box center [656, 544] width 85 height 28
type input "*****"
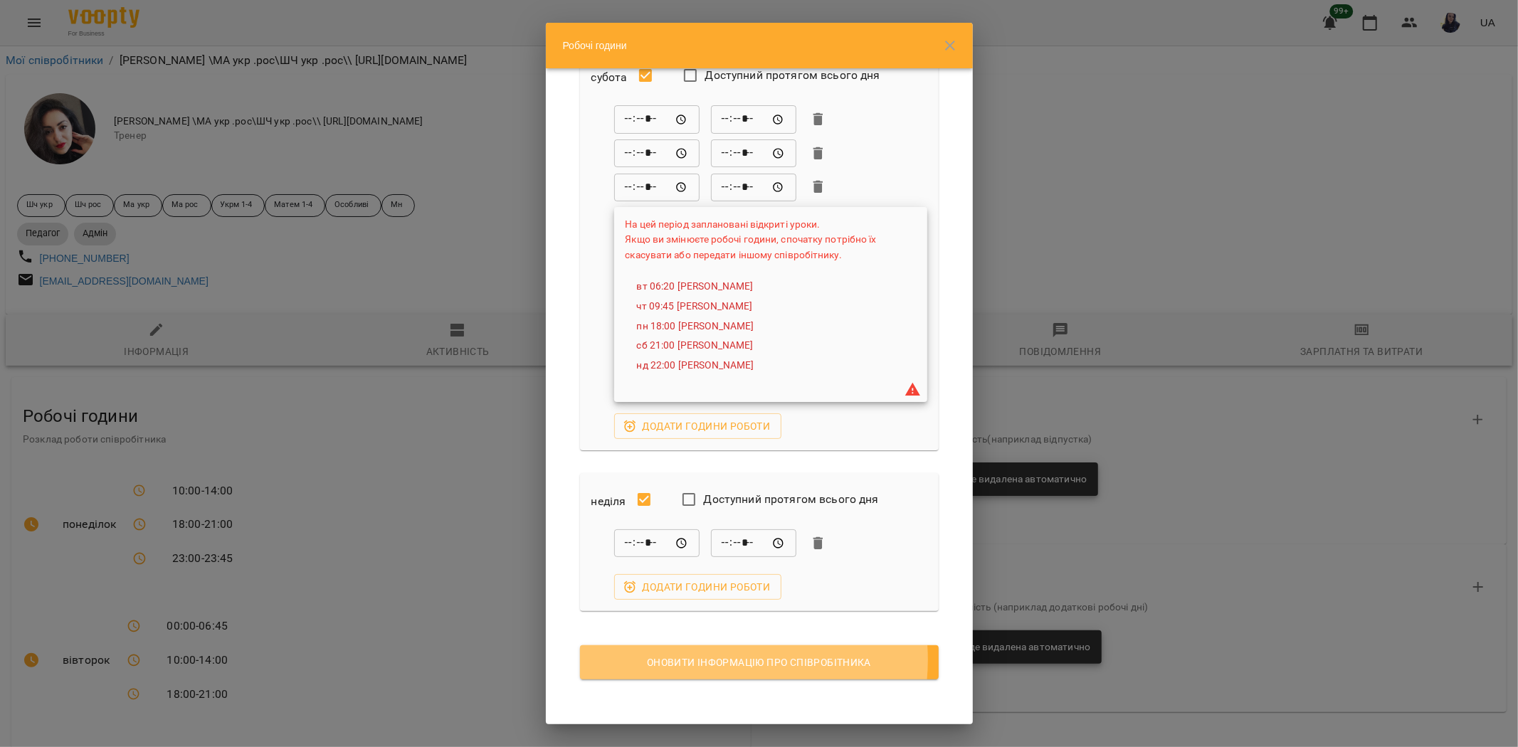
click at [713, 659] on span "Оновити інформацію про співробітника" at bounding box center [760, 662] width 336 height 17
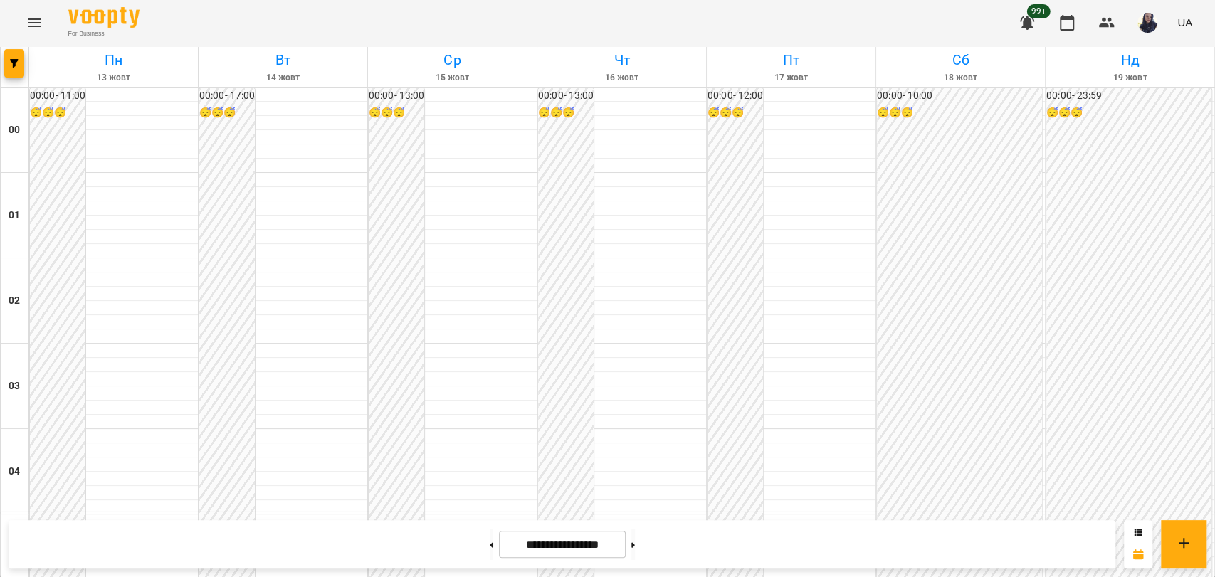
scroll to position [712, 0]
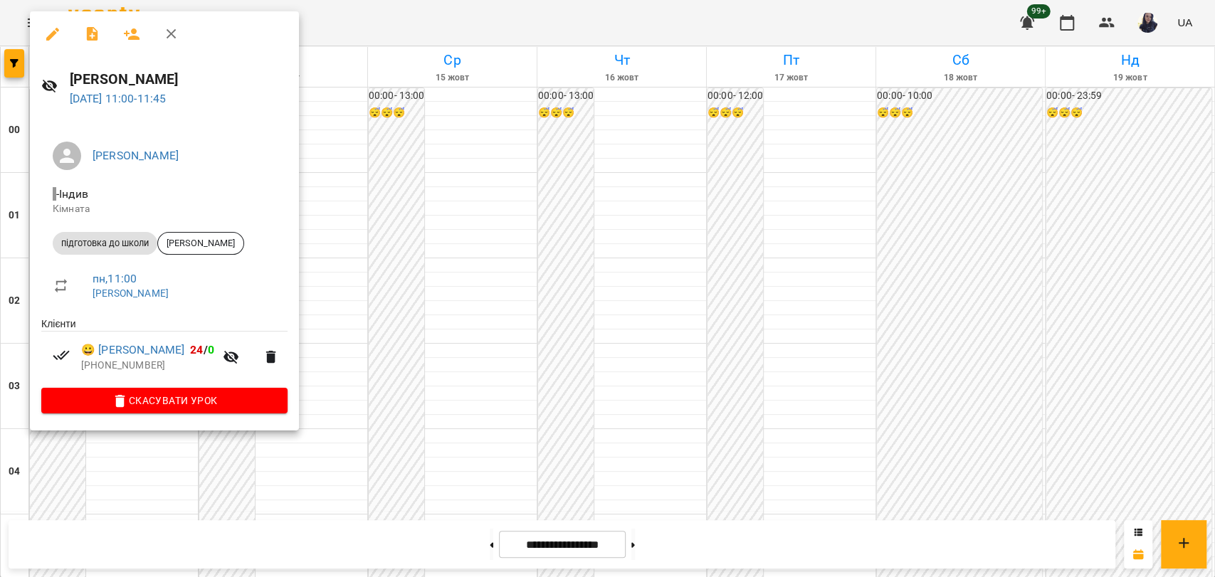
drag, startPoint x: 436, startPoint y: 154, endPoint x: 510, endPoint y: 184, distance: 79.6
click at [436, 154] on div at bounding box center [607, 288] width 1215 height 577
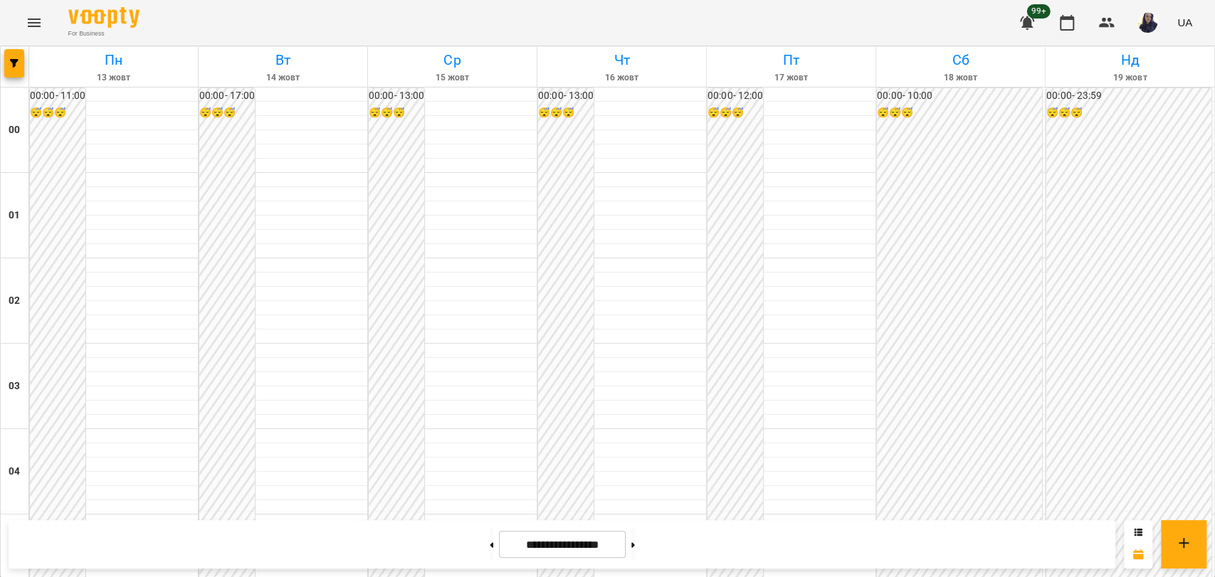
scroll to position [1624, 0]
click at [16, 66] on icon "button" at bounding box center [14, 63] width 9 height 9
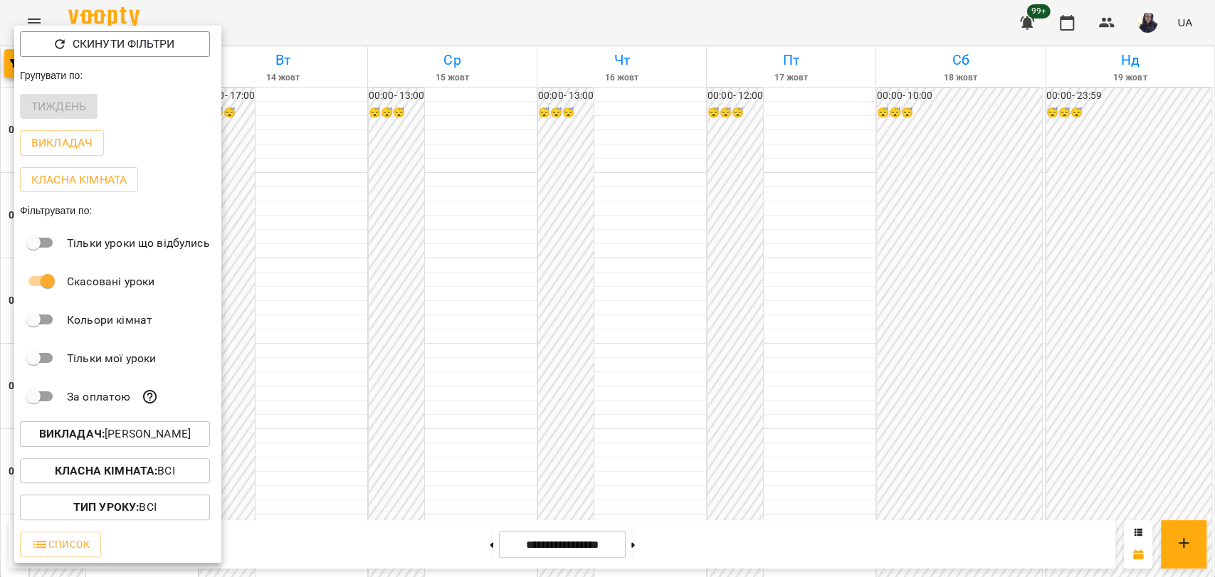
click at [132, 438] on p "Викладач : [PERSON_NAME]" at bounding box center [115, 434] width 152 height 17
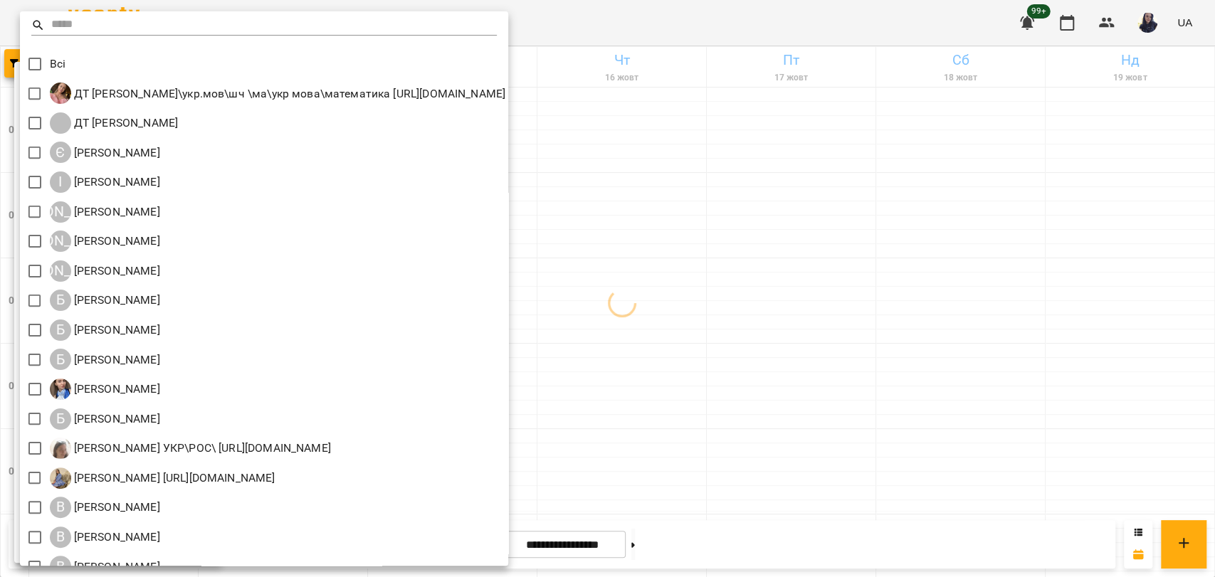
click at [90, 20] on input "text" at bounding box center [274, 25] width 446 height 21
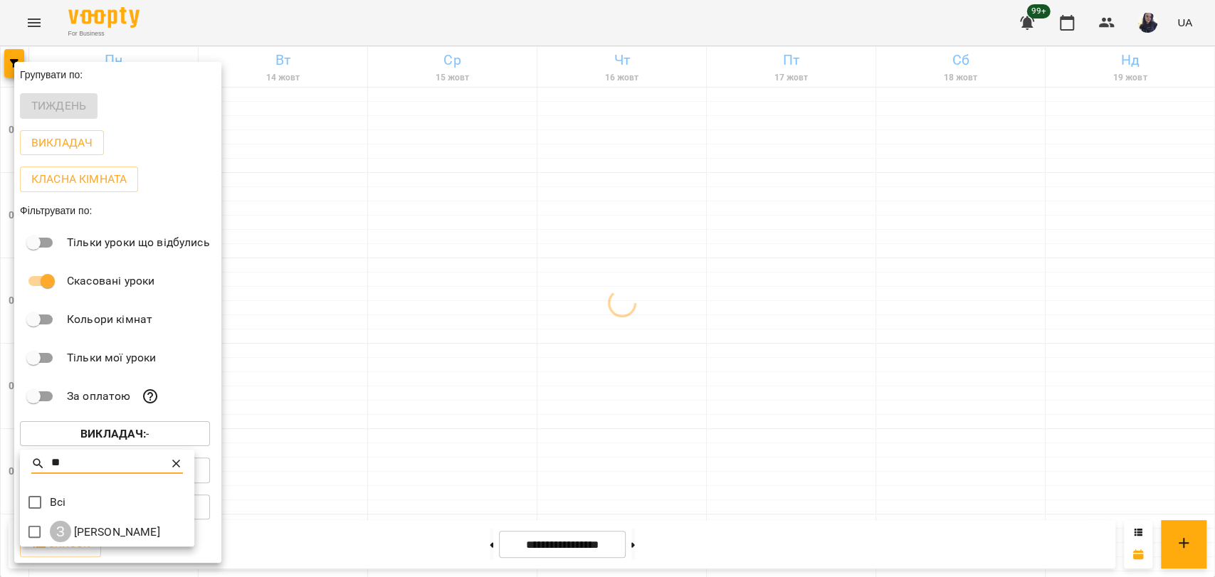
type input "**"
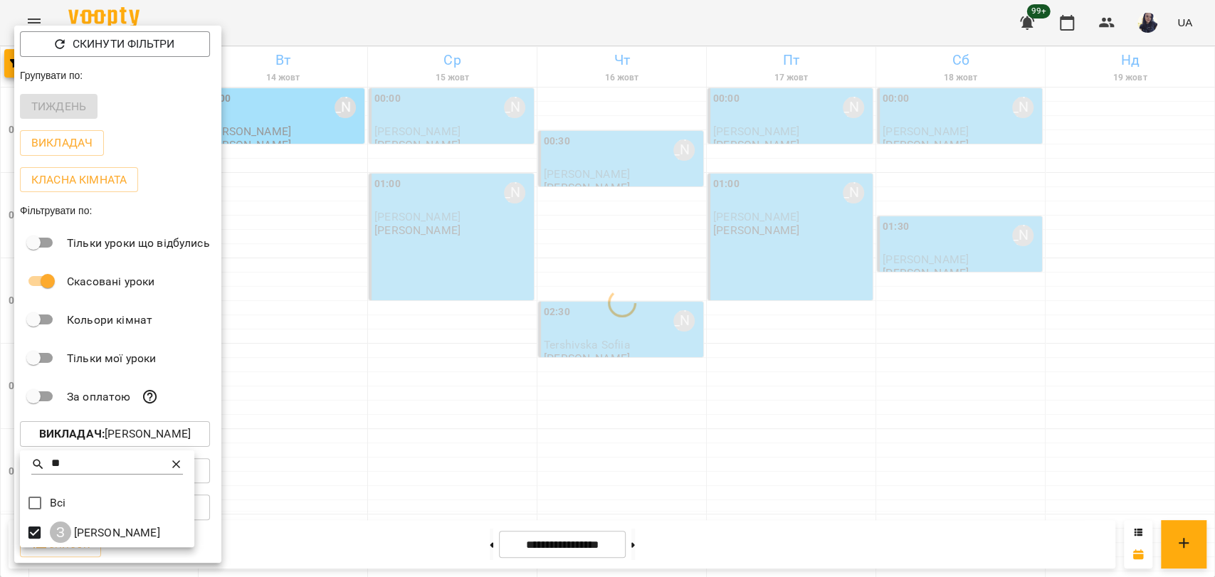
click at [594, 29] on div at bounding box center [607, 288] width 1215 height 577
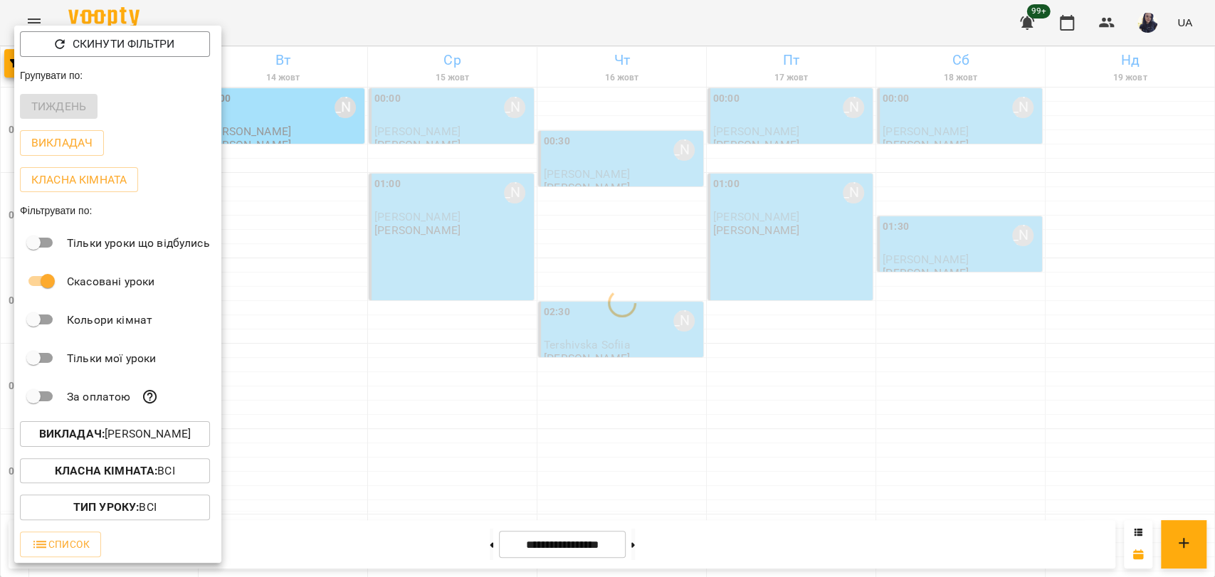
click at [573, 27] on div at bounding box center [607, 288] width 1215 height 577
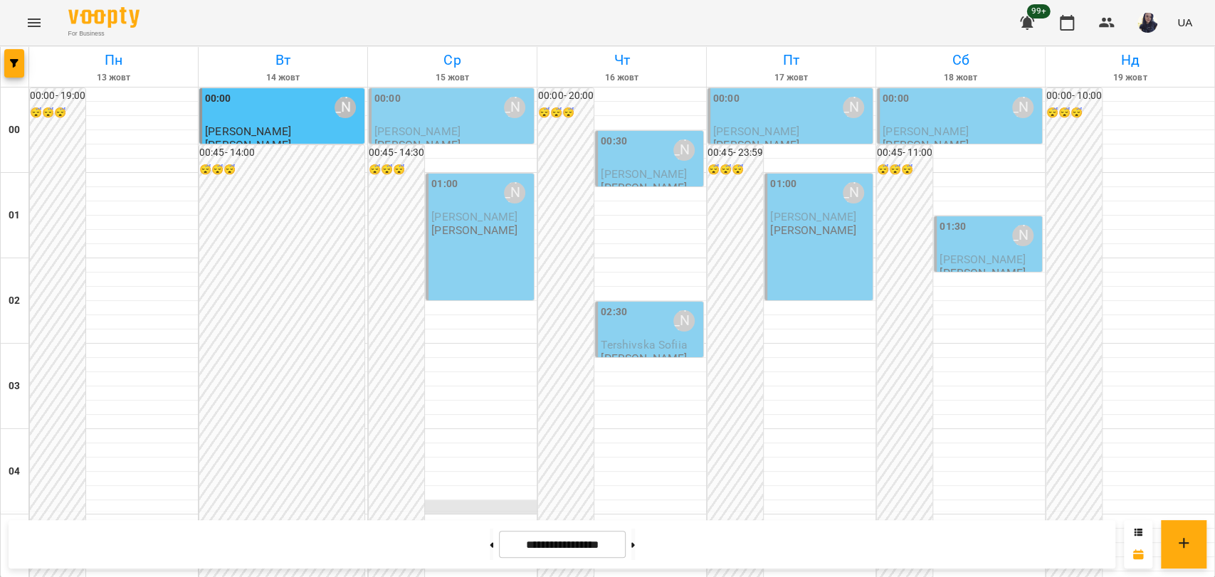
scroll to position [0, 0]
click at [446, 272] on div "01:00 Зверєва Анастасія Кулик Матвій Зверева Анастасія" at bounding box center [480, 237] width 108 height 127
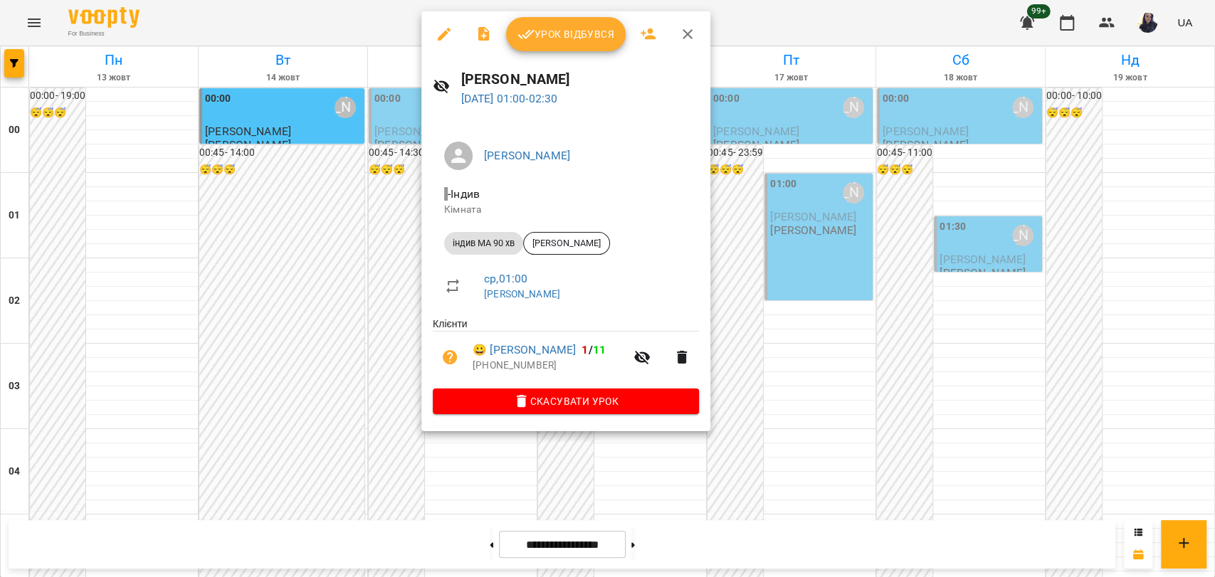
click at [477, 466] on div at bounding box center [607, 288] width 1215 height 577
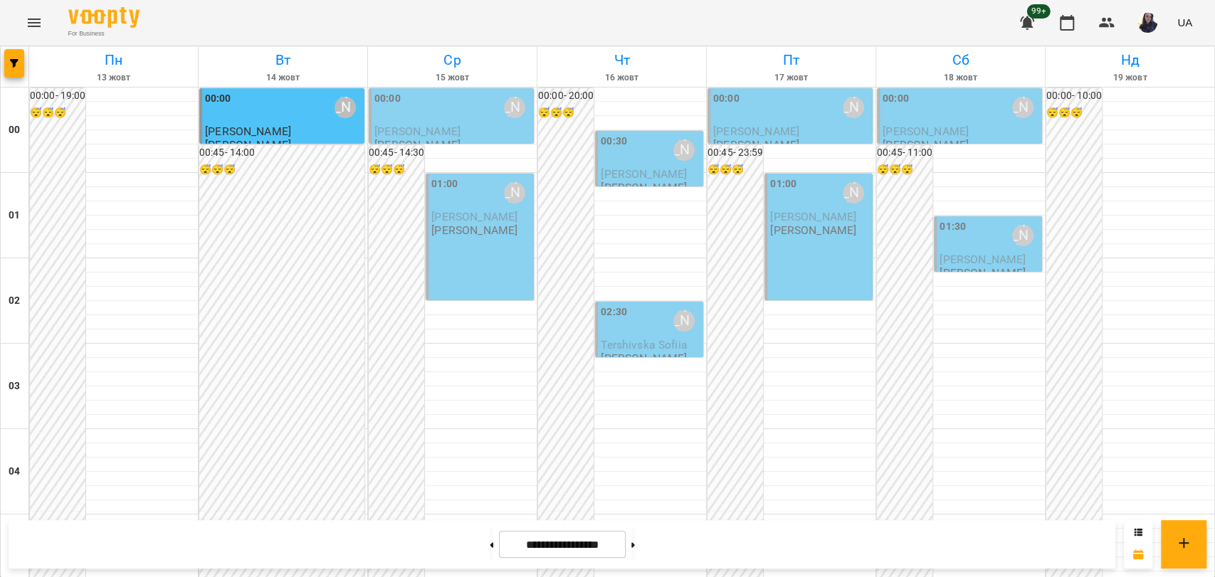
scroll to position [1624, 0]
click at [19, 65] on span "button" at bounding box center [14, 63] width 20 height 9
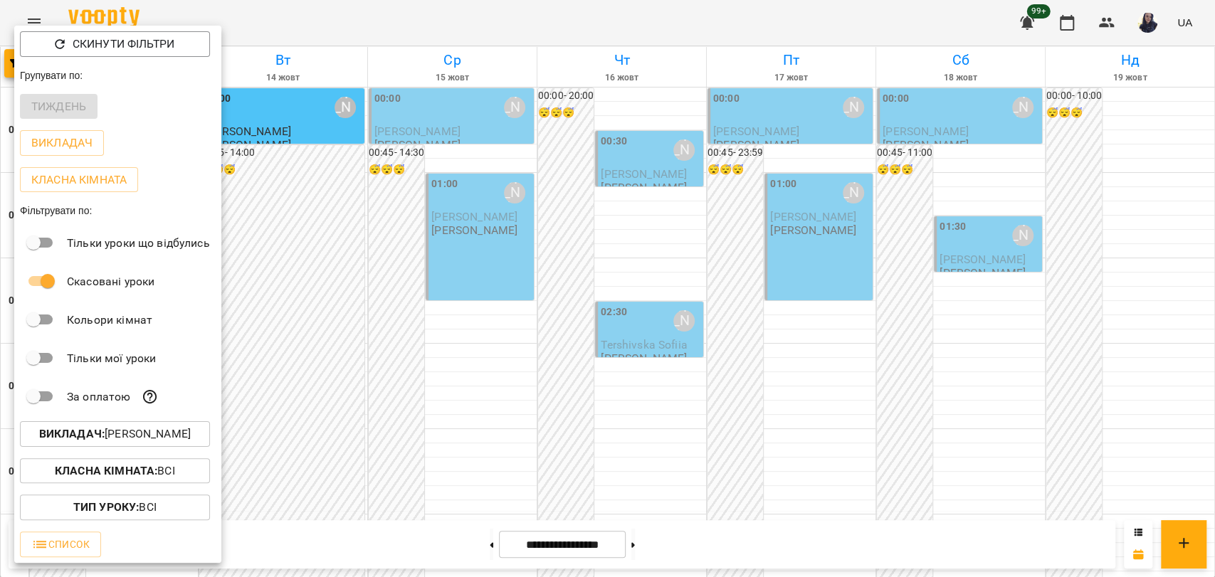
click at [142, 430] on p "Викладач : Зверєва Анастасія" at bounding box center [115, 434] width 152 height 17
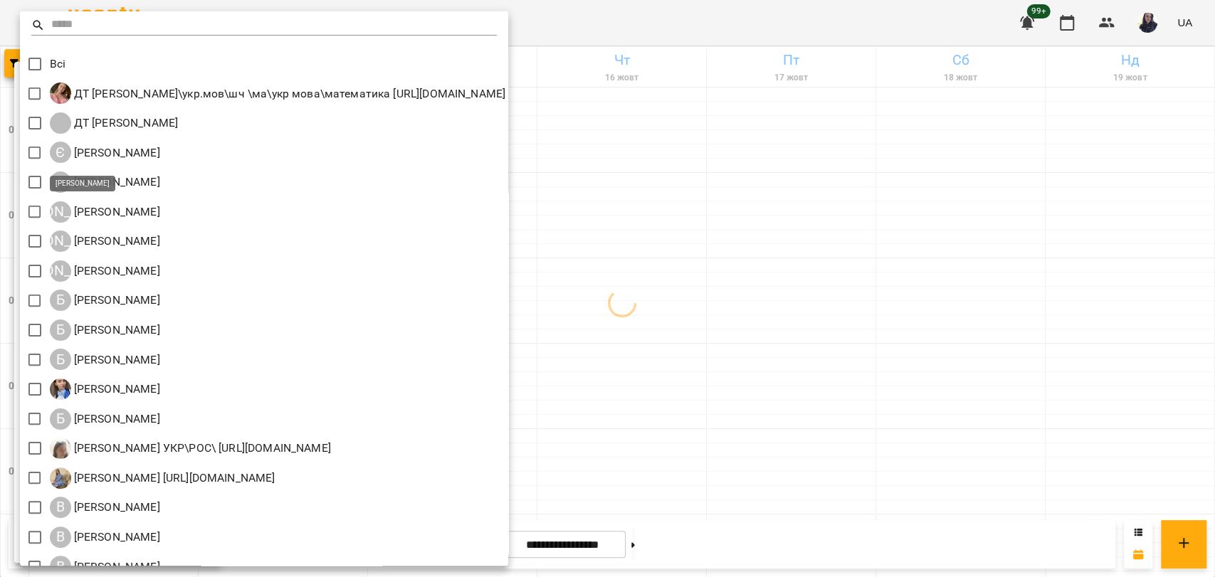
scroll to position [0, 0]
click at [757, 20] on div at bounding box center [607, 288] width 1215 height 577
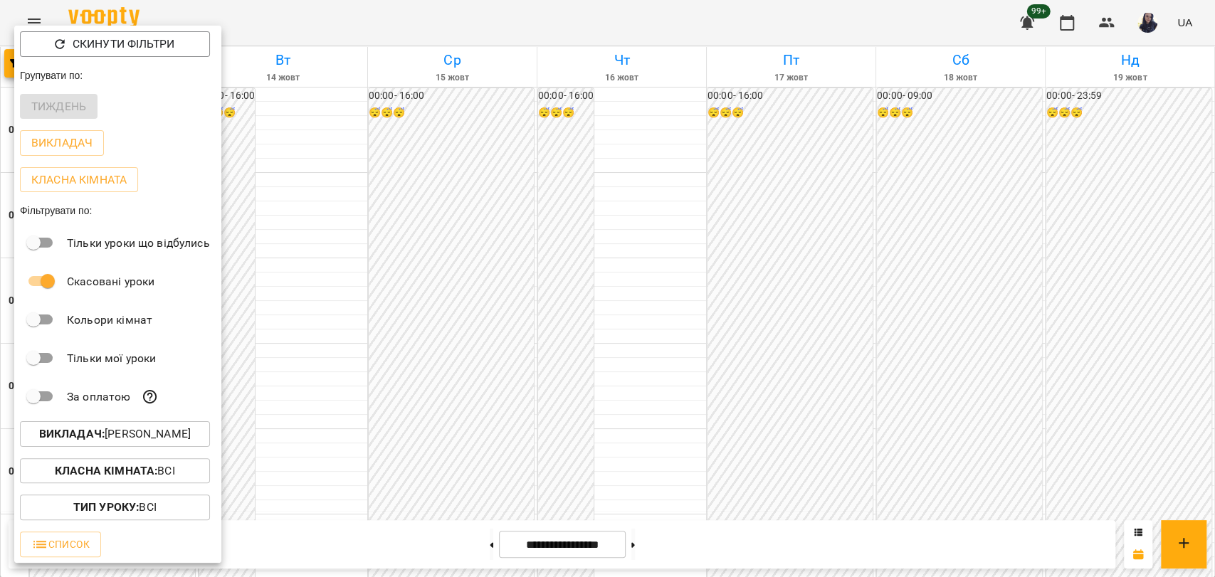
click at [475, 132] on div at bounding box center [607, 288] width 1215 height 577
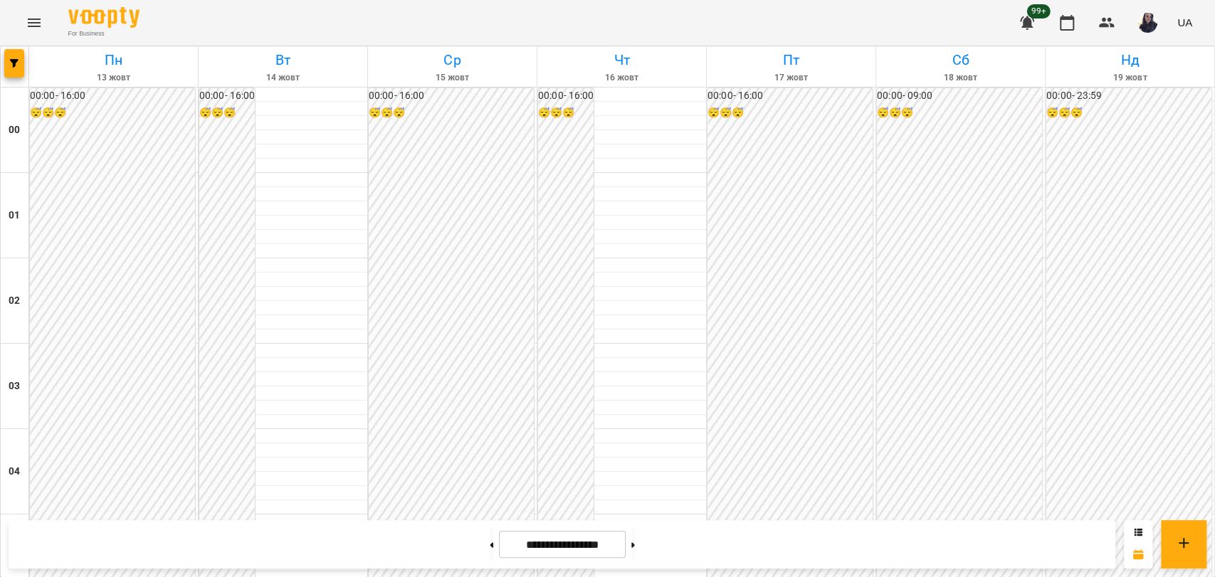
scroll to position [1229, 0]
click at [12, 73] on button "button" at bounding box center [14, 63] width 20 height 28
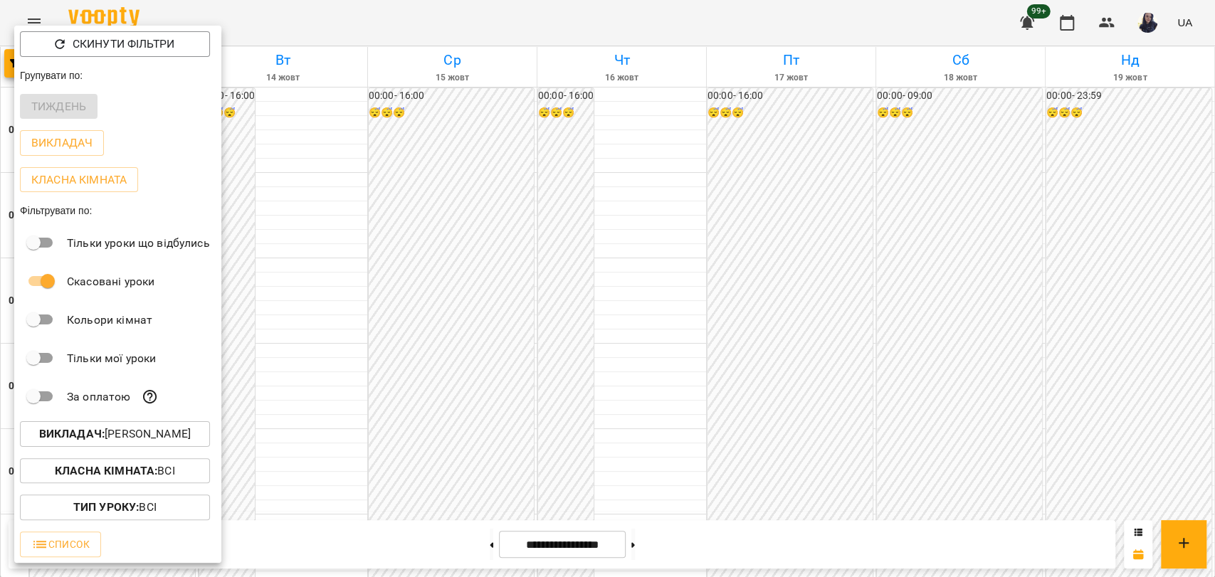
click at [141, 431] on p "Викладач : Іванова Катерина" at bounding box center [115, 434] width 152 height 17
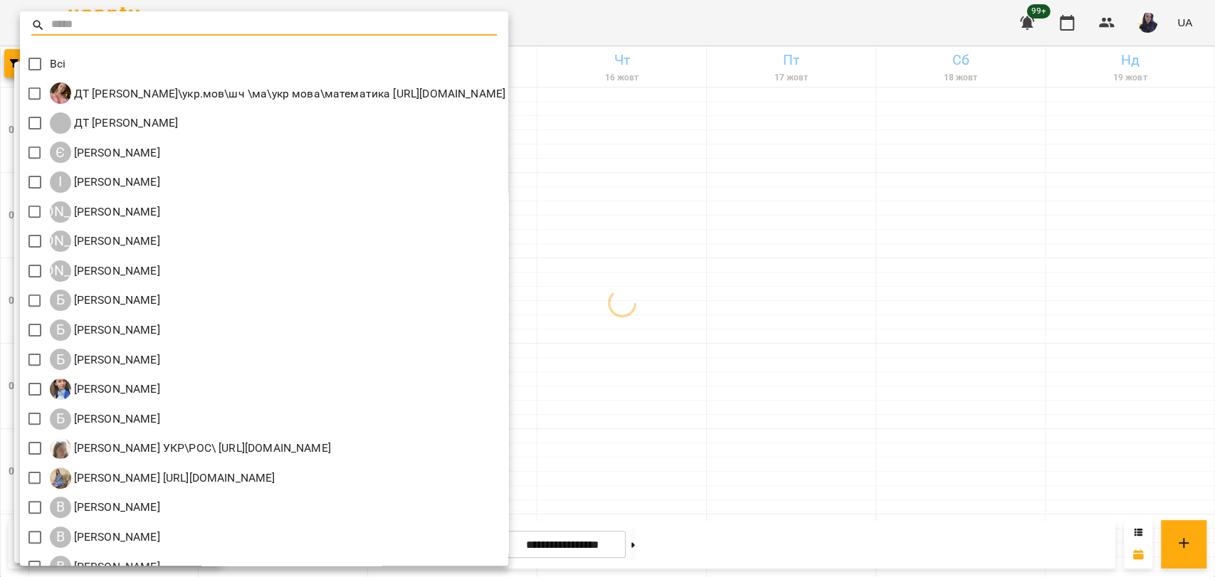
click at [125, 24] on input "text" at bounding box center [274, 25] width 446 height 21
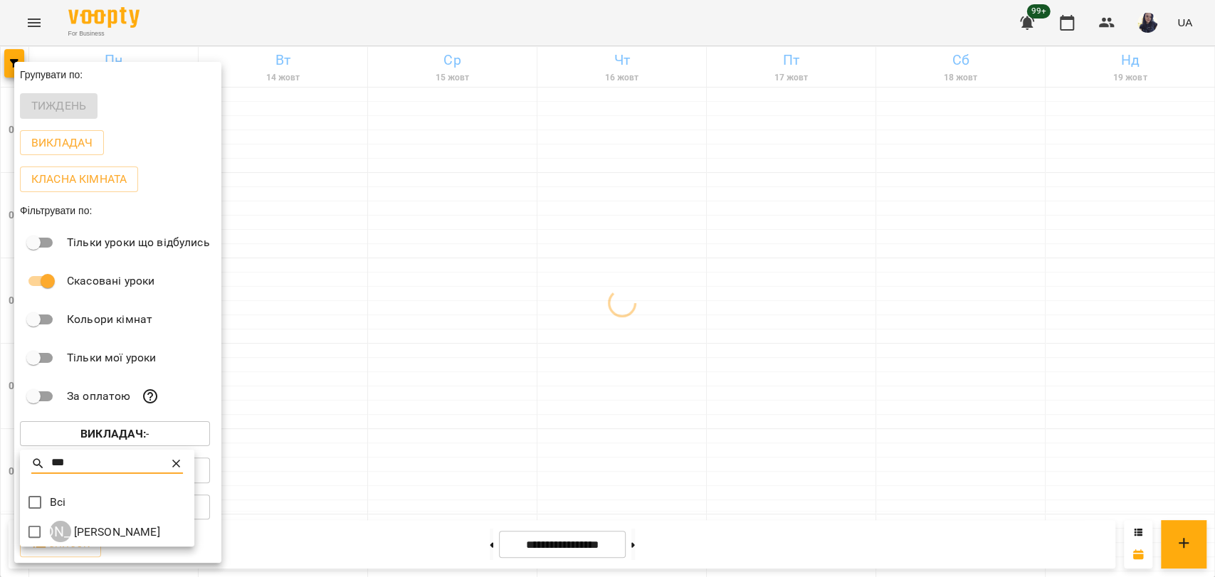
type input "***"
click at [458, 216] on div at bounding box center [607, 288] width 1215 height 577
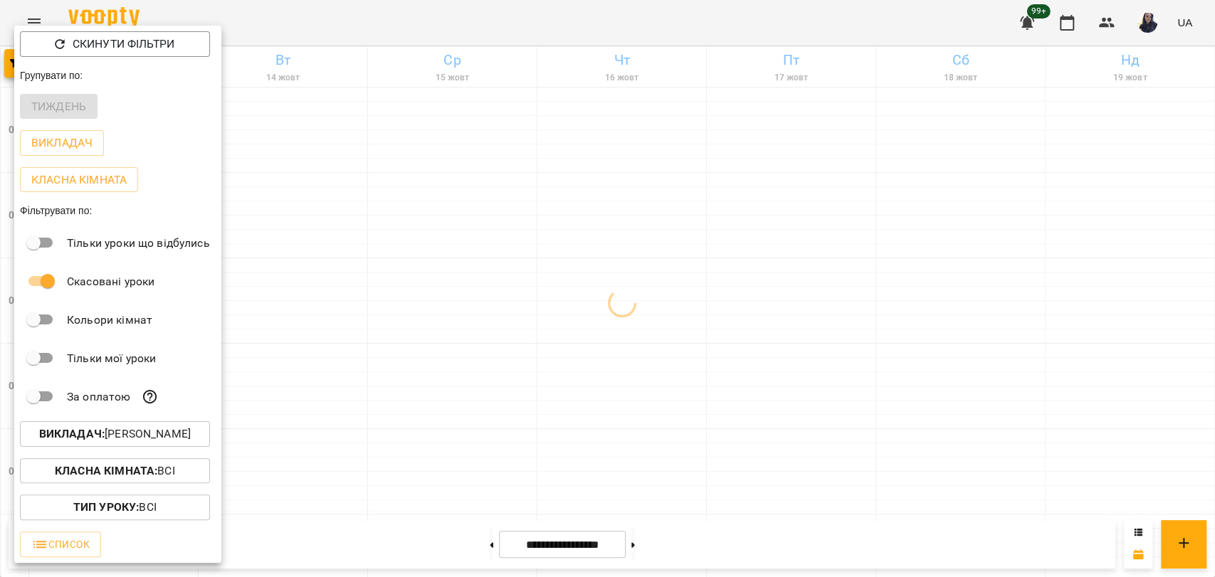
click at [456, 199] on div at bounding box center [607, 288] width 1215 height 577
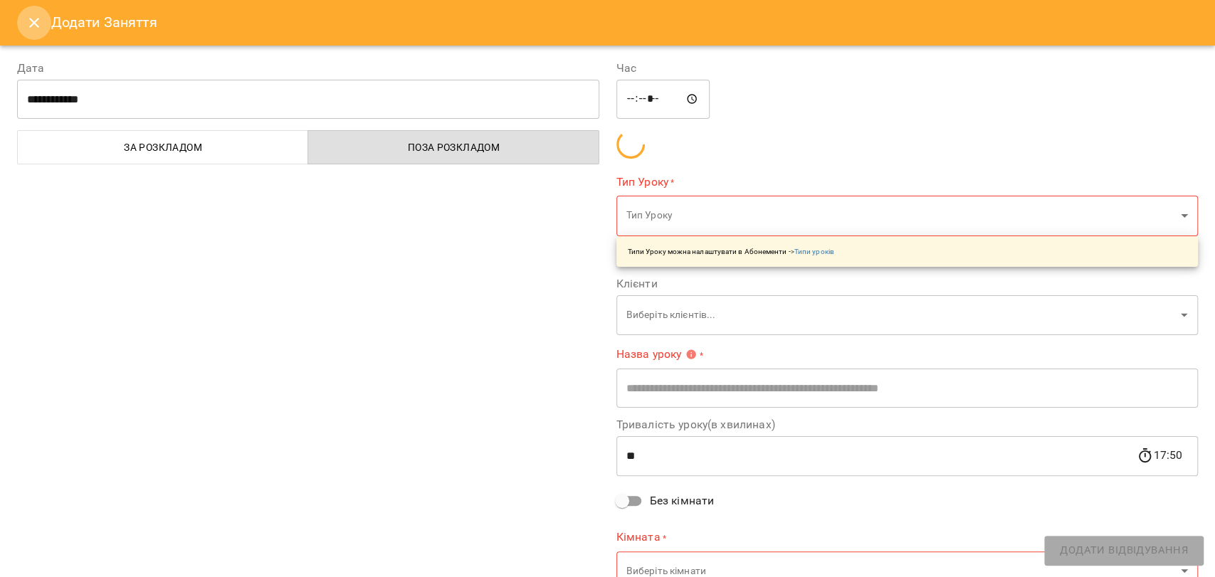
drag, startPoint x: 40, startPoint y: 16, endPoint x: 1213, endPoint y: 143, distance: 1180.0
click at [40, 16] on icon "Close" at bounding box center [34, 22] width 17 height 17
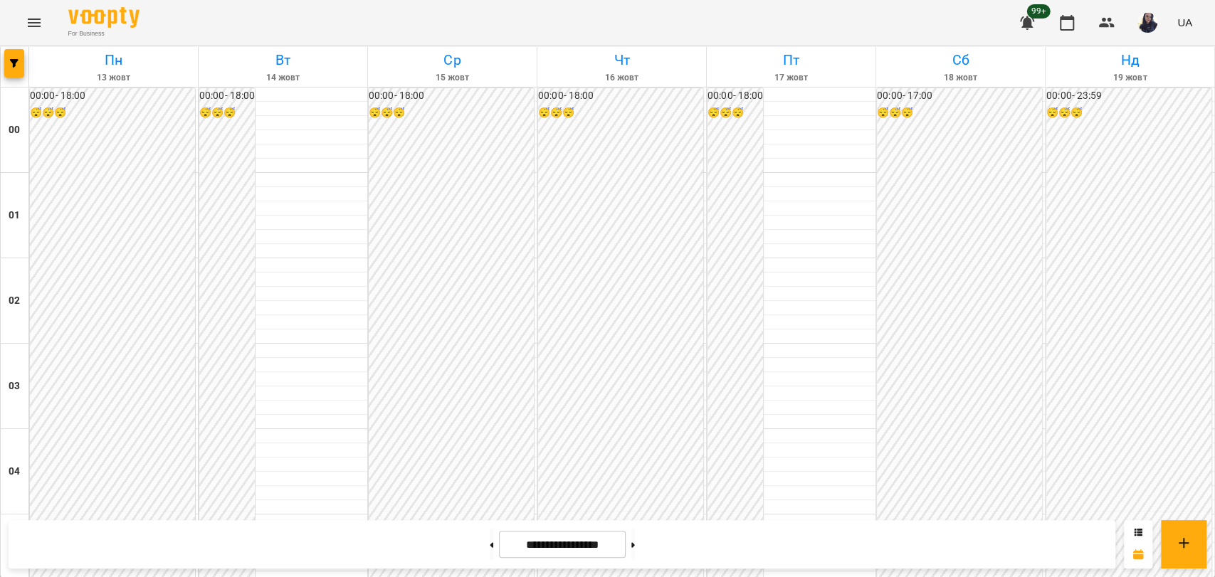
scroll to position [43, 0]
click at [21, 64] on span "button" at bounding box center [14, 63] width 20 height 9
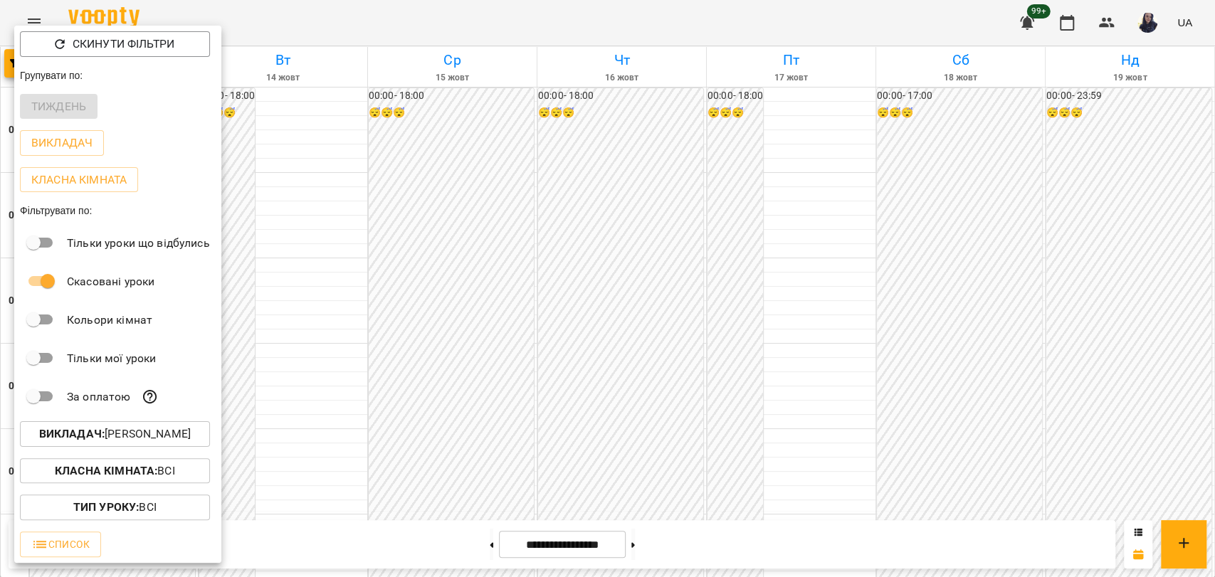
click at [112, 429] on p "Викладач : Кордон Олена" at bounding box center [115, 434] width 152 height 17
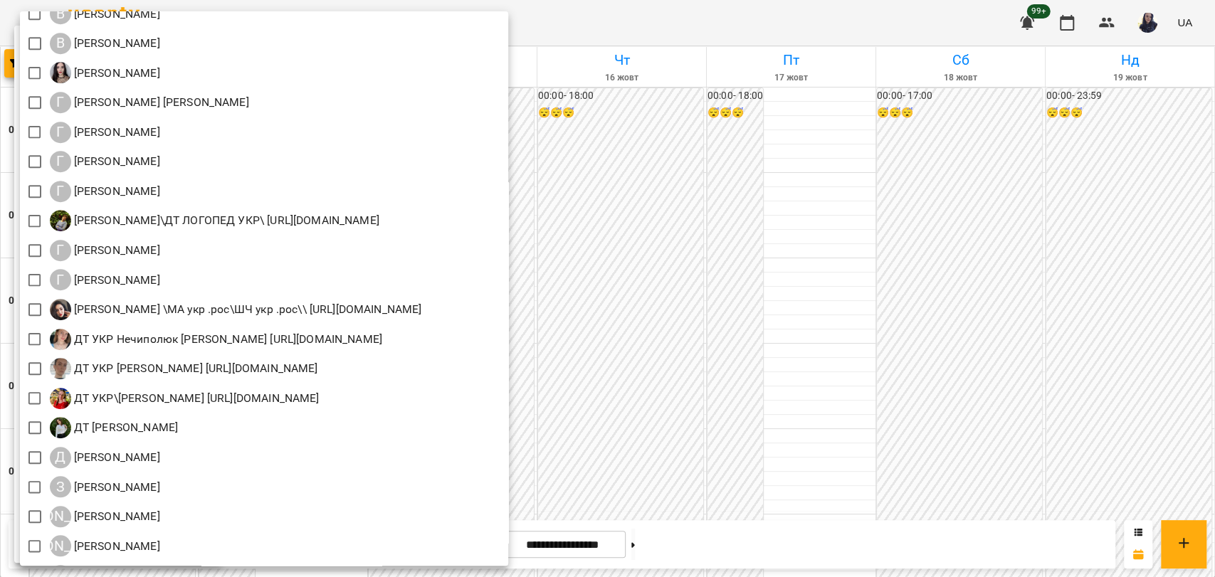
scroll to position [791, 0]
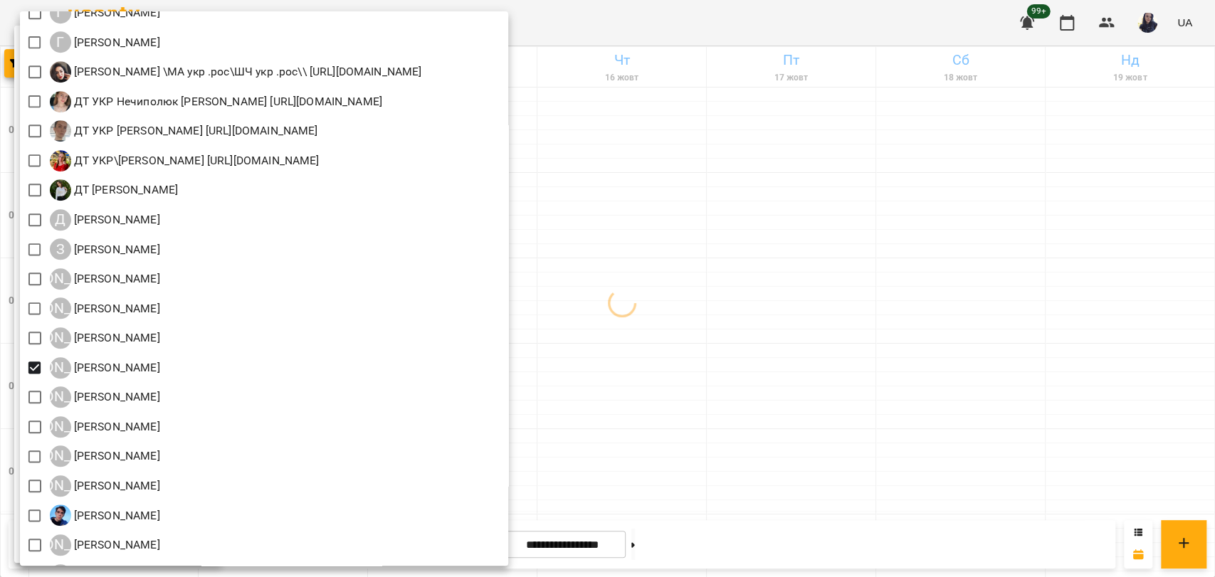
click at [856, 241] on div at bounding box center [607, 288] width 1215 height 577
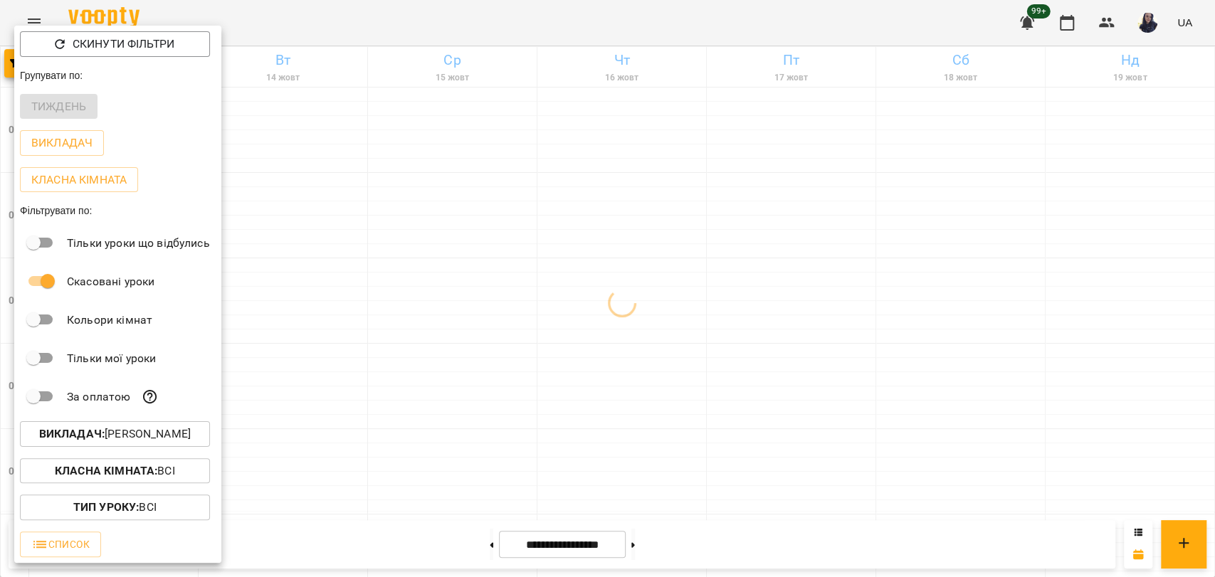
click at [419, 256] on div at bounding box center [607, 288] width 1215 height 577
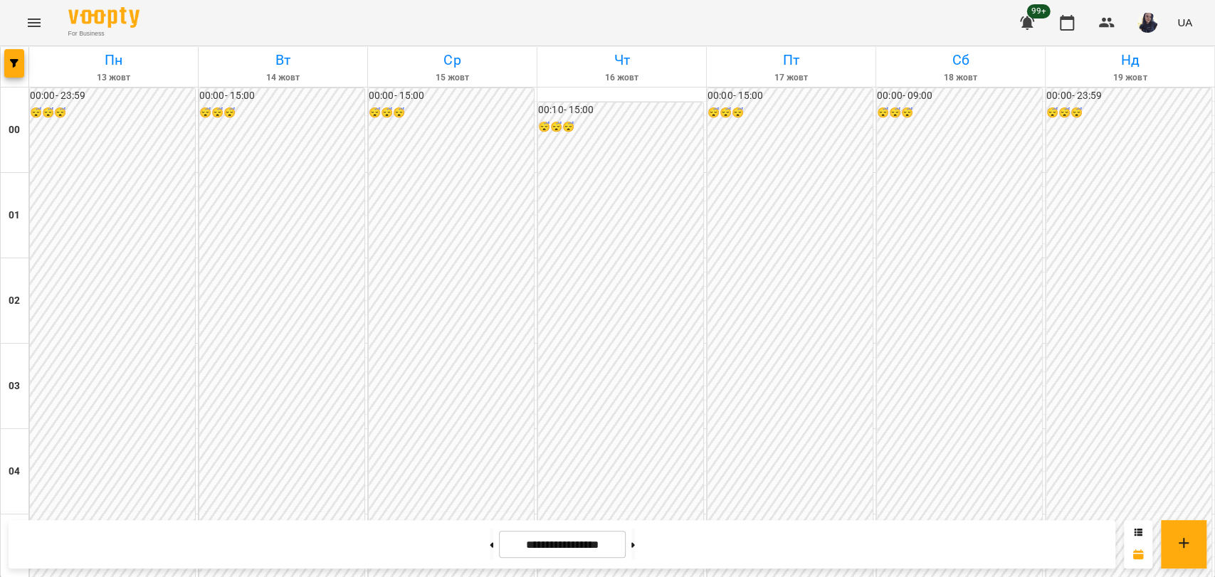
scroll to position [1387, 0]
click at [11, 73] on button "button" at bounding box center [14, 63] width 20 height 28
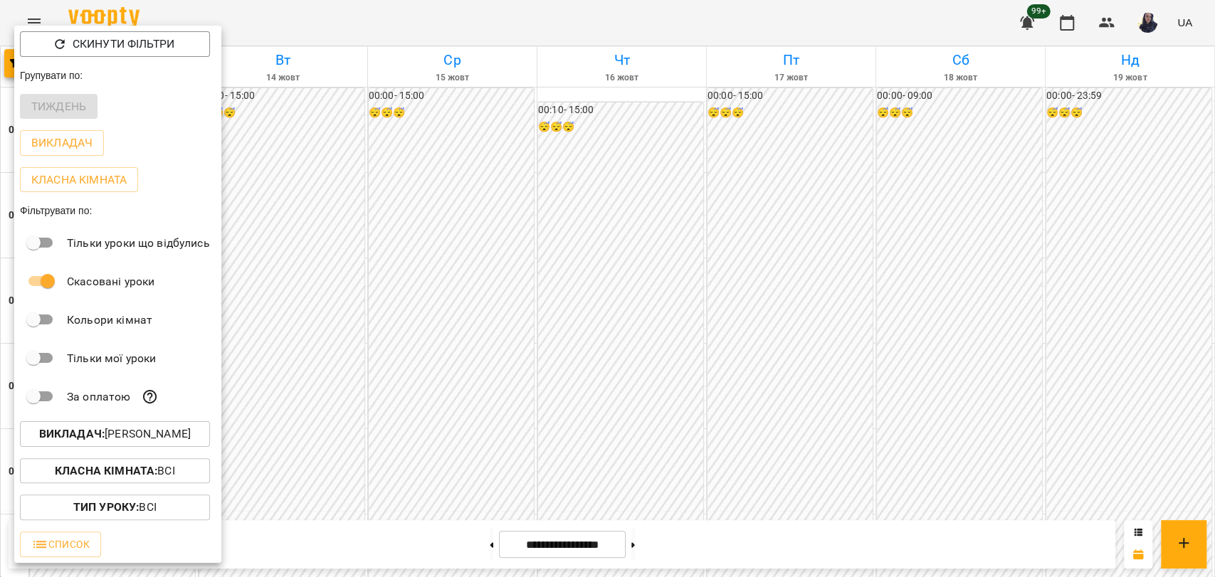
click at [103, 431] on p "Викладач : Костишак Ілона" at bounding box center [115, 434] width 152 height 17
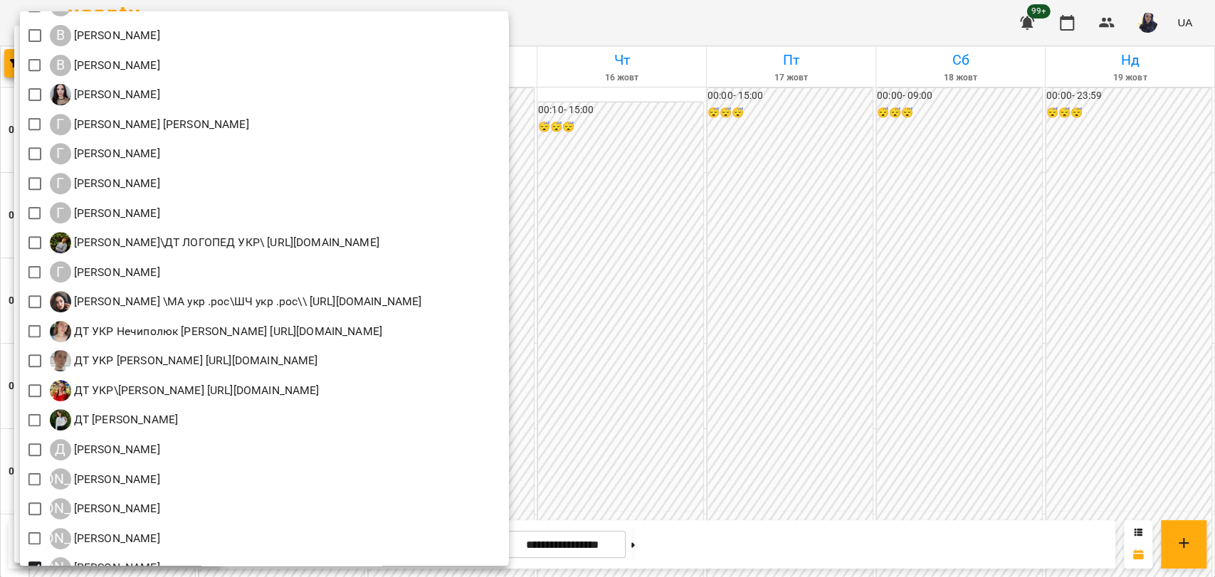
scroll to position [474, 0]
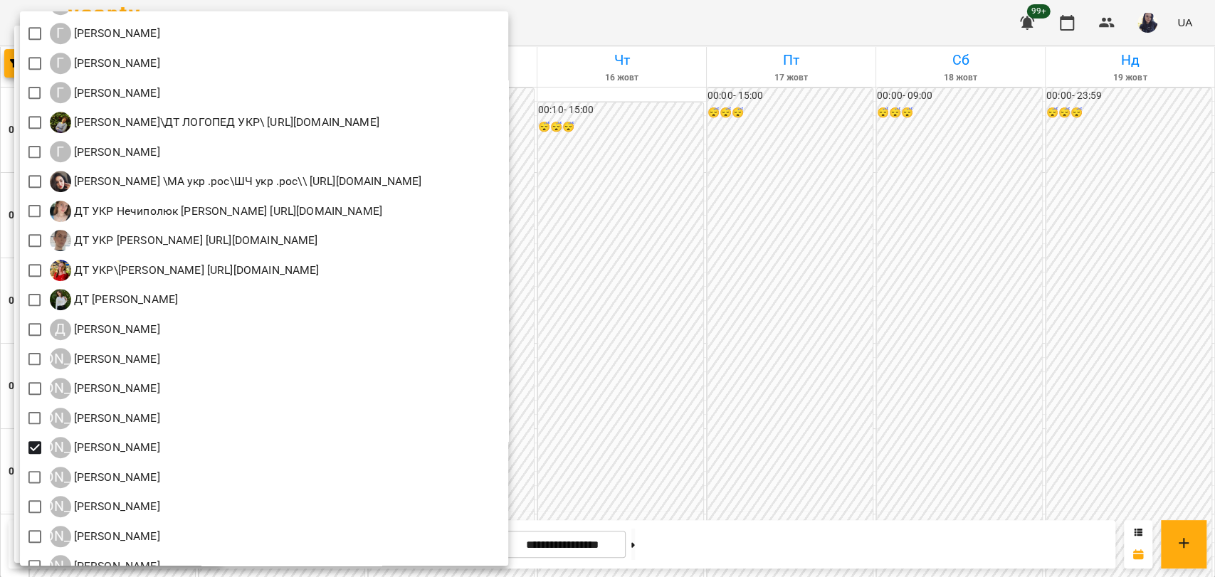
type input "*"
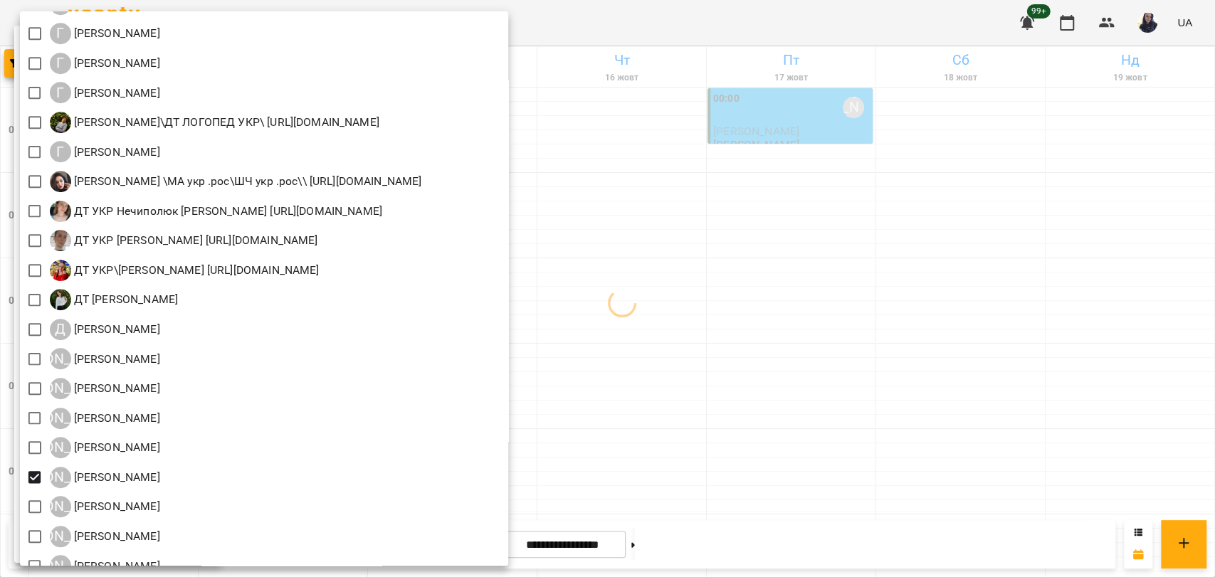
click at [907, 31] on div at bounding box center [607, 288] width 1215 height 577
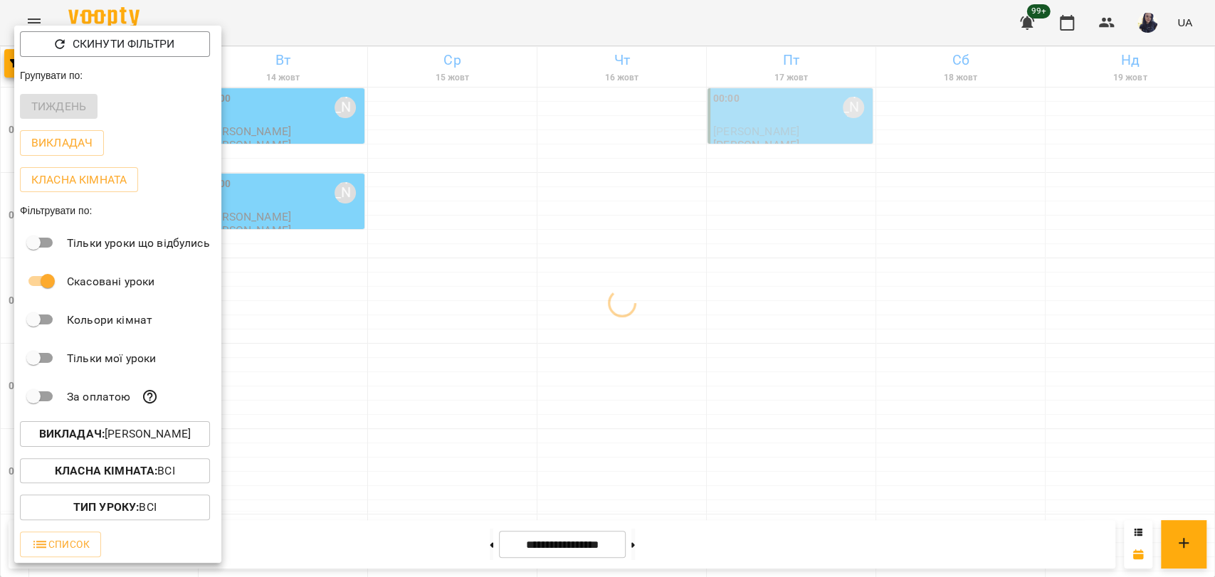
click at [461, 15] on div at bounding box center [607, 288] width 1215 height 577
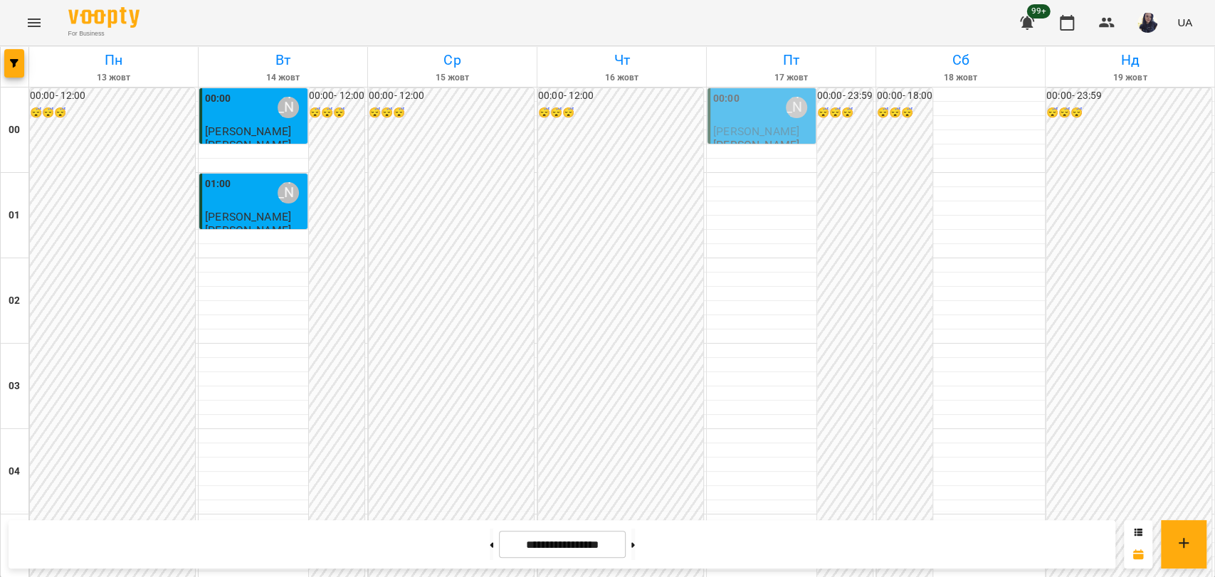
scroll to position [1624, 0]
click at [18, 61] on icon "button" at bounding box center [14, 63] width 9 height 9
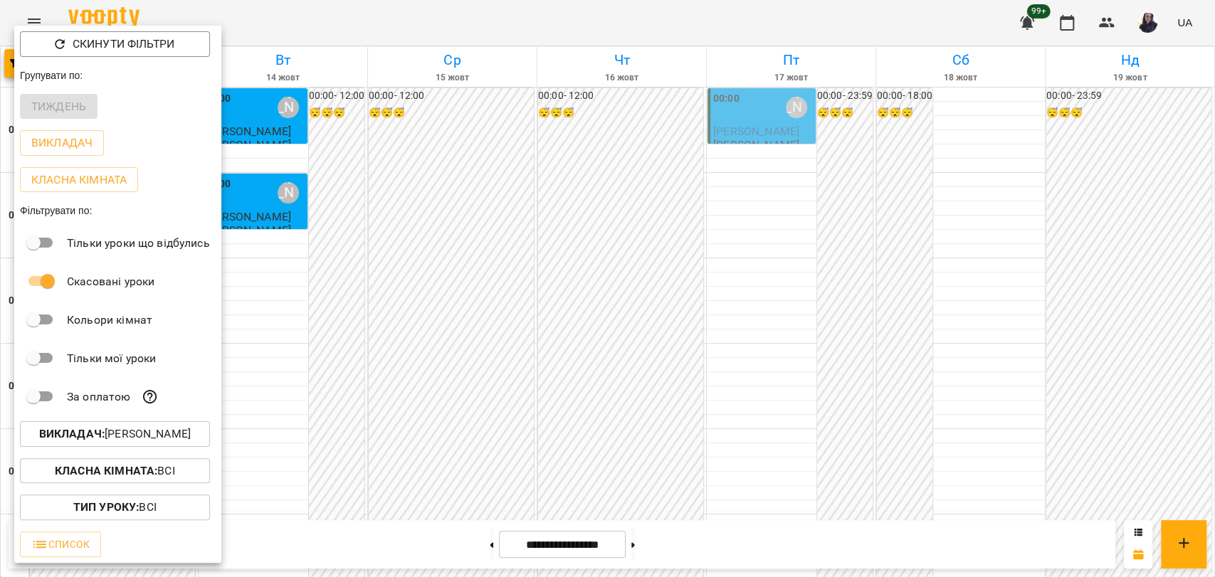
click at [121, 436] on p "Викладач : Красюк Анжела" at bounding box center [115, 434] width 152 height 17
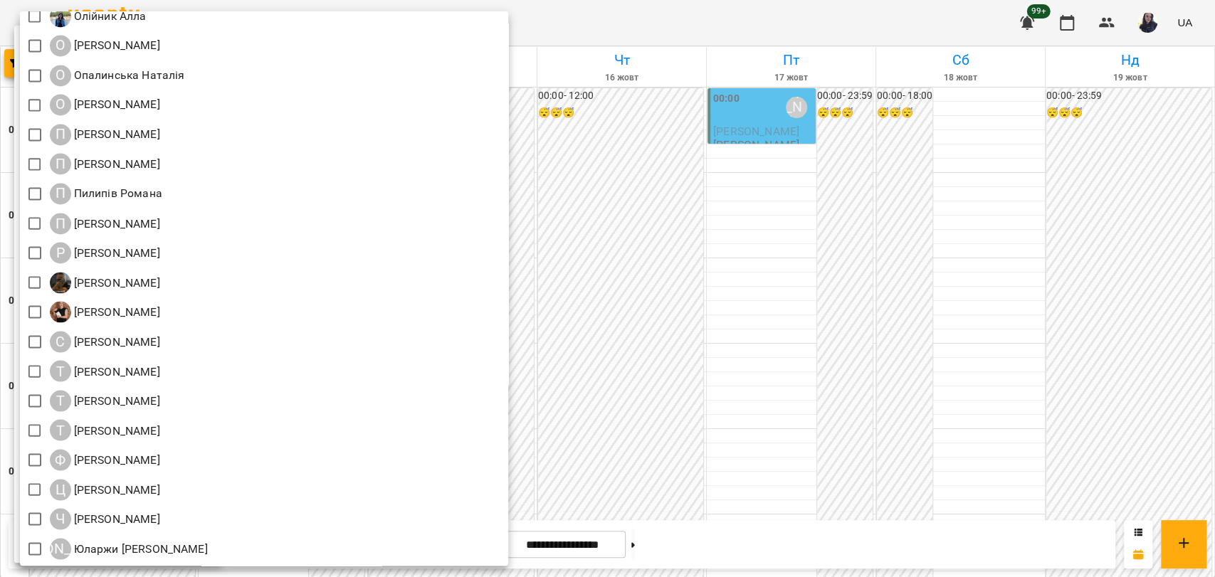
scroll to position [984, 0]
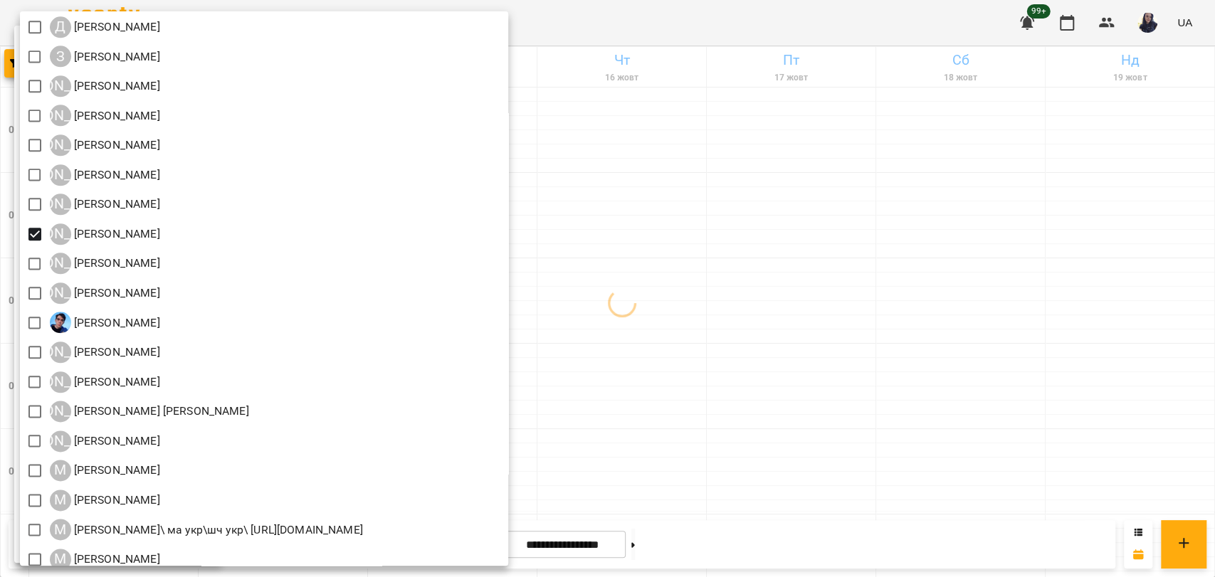
click at [860, 429] on div at bounding box center [607, 288] width 1215 height 577
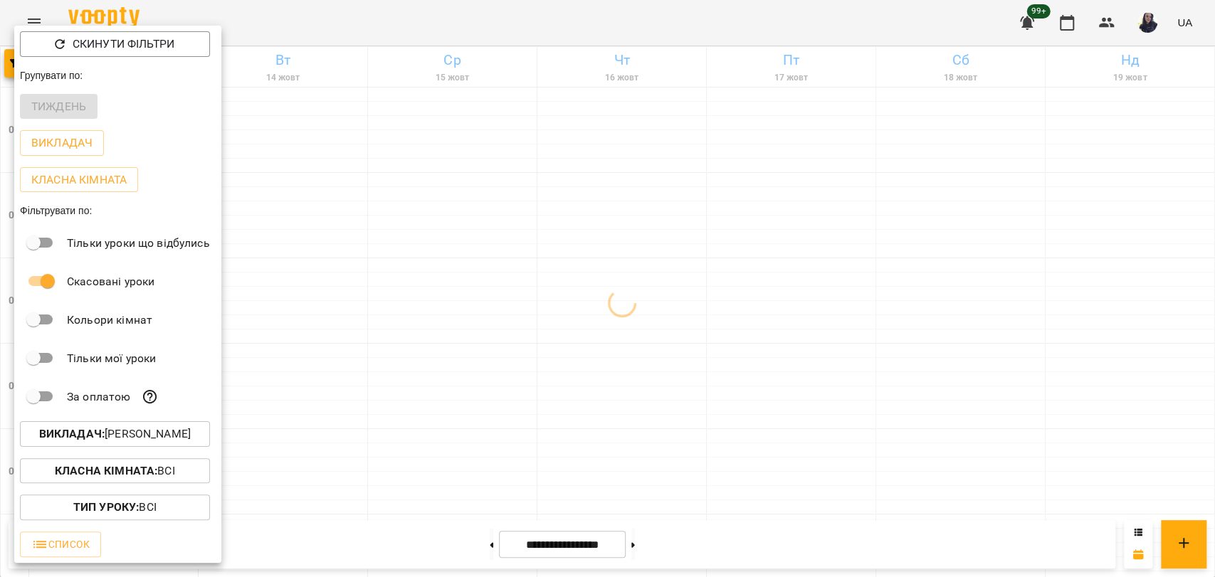
click at [420, 351] on div at bounding box center [607, 288] width 1215 height 577
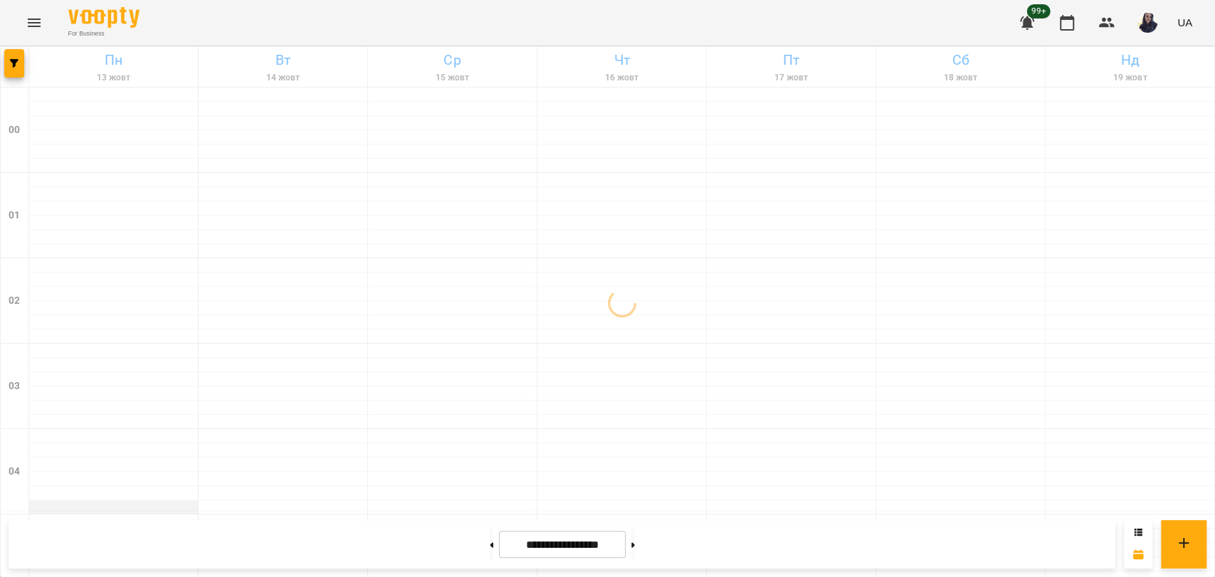
scroll to position [0, 0]
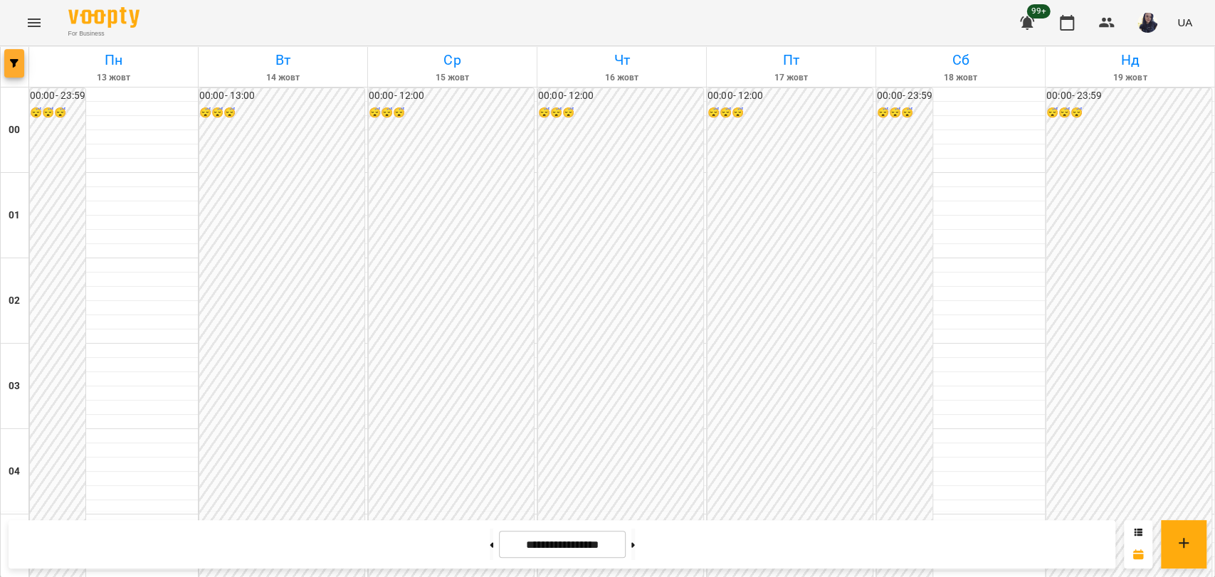
click at [23, 64] on span "button" at bounding box center [14, 63] width 20 height 9
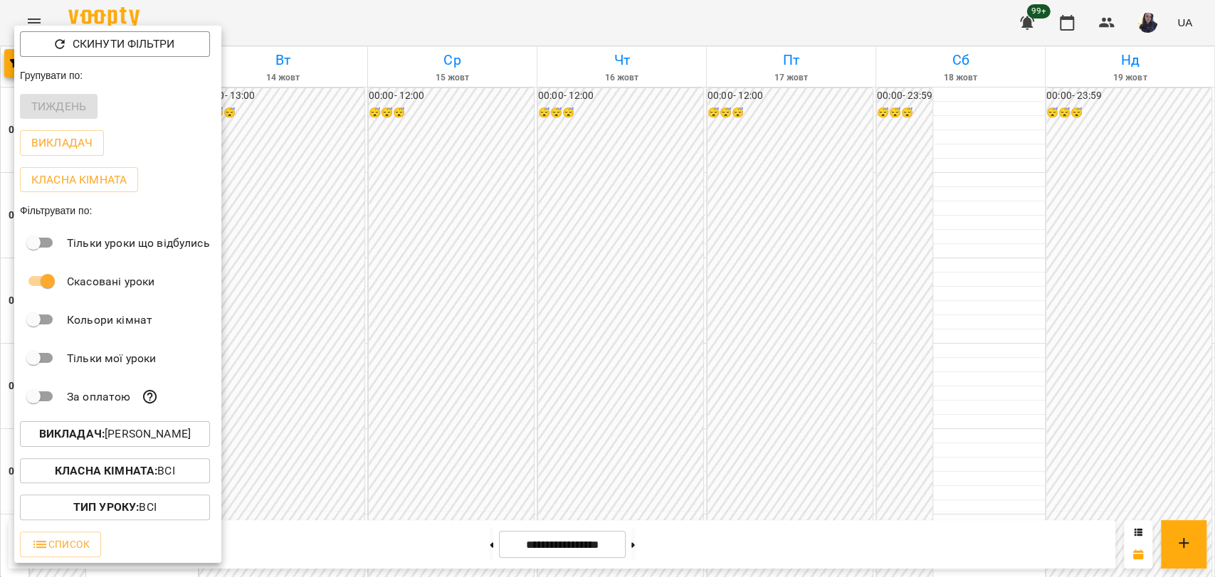
click at [452, 300] on div at bounding box center [607, 288] width 1215 height 577
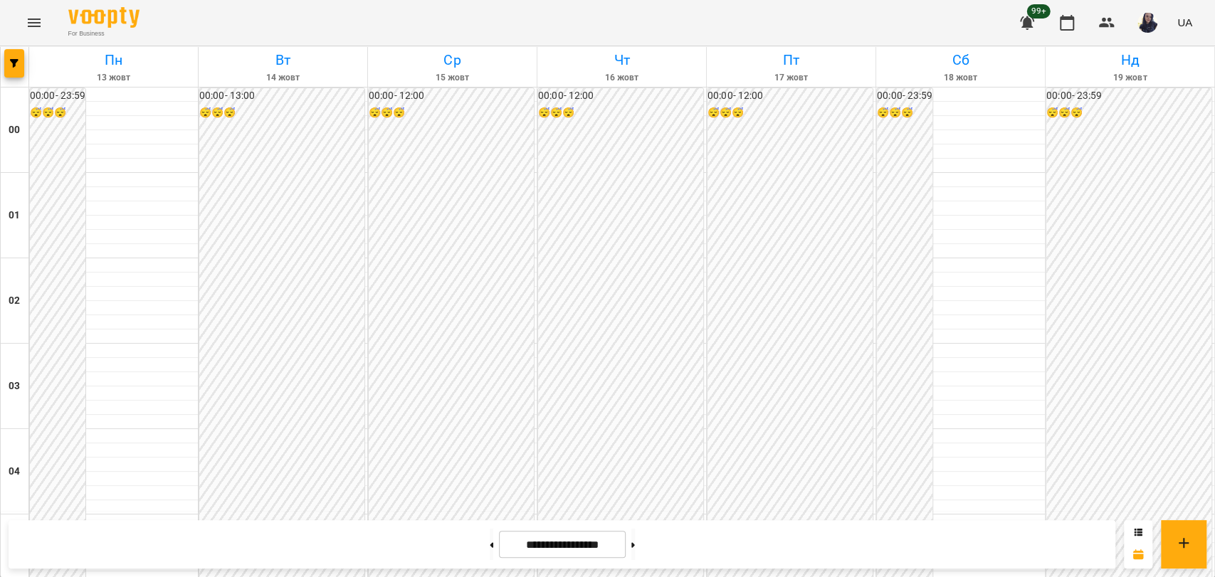
scroll to position [1503, 0]
click at [23, 56] on button "button" at bounding box center [14, 63] width 20 height 28
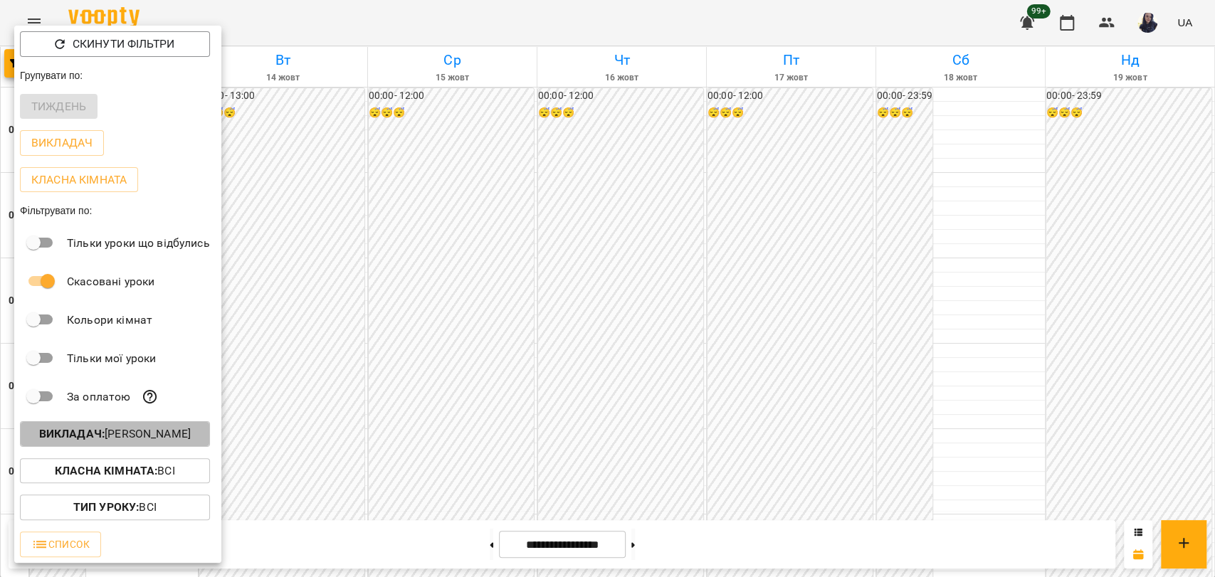
click at [121, 434] on p "Викладач : Кропотова Антоніна" at bounding box center [115, 434] width 152 height 17
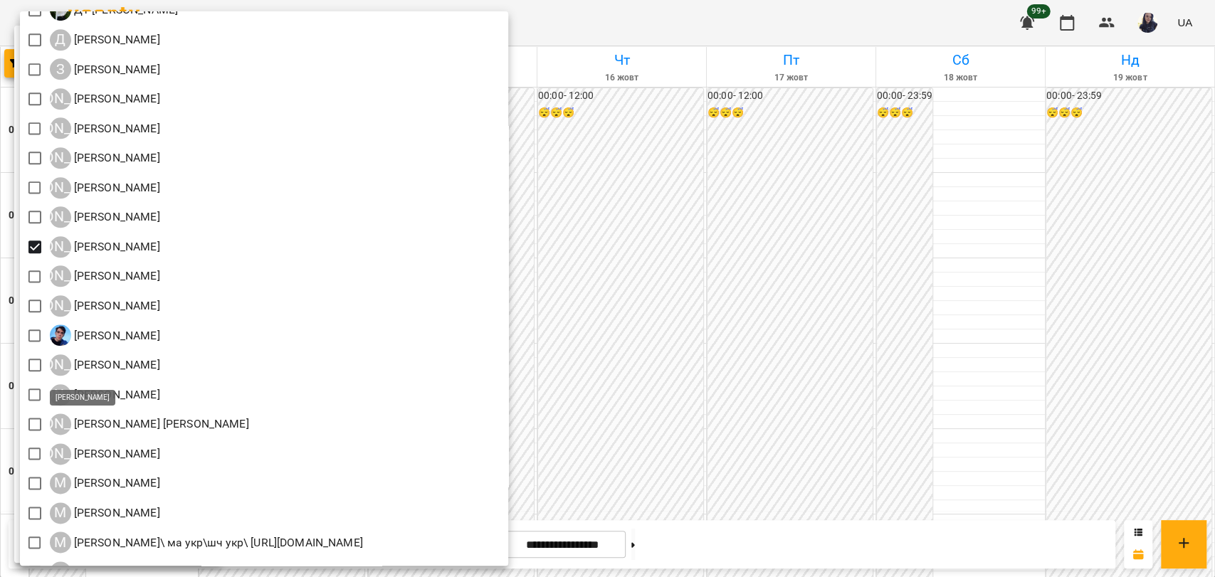
scroll to position [1028, 0]
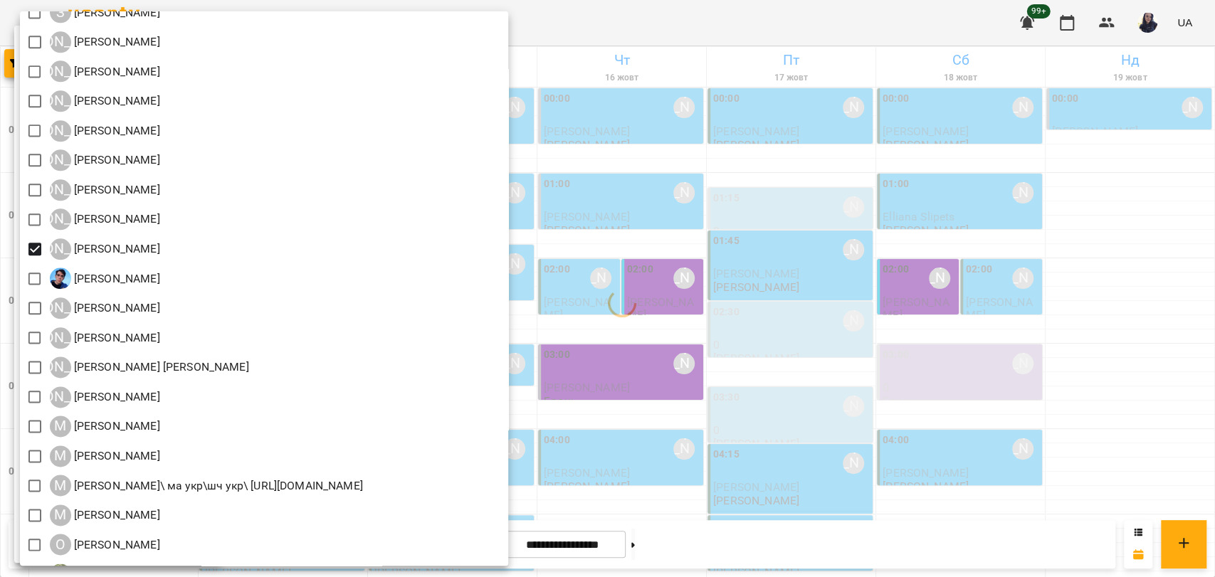
click at [957, 381] on div at bounding box center [607, 288] width 1215 height 577
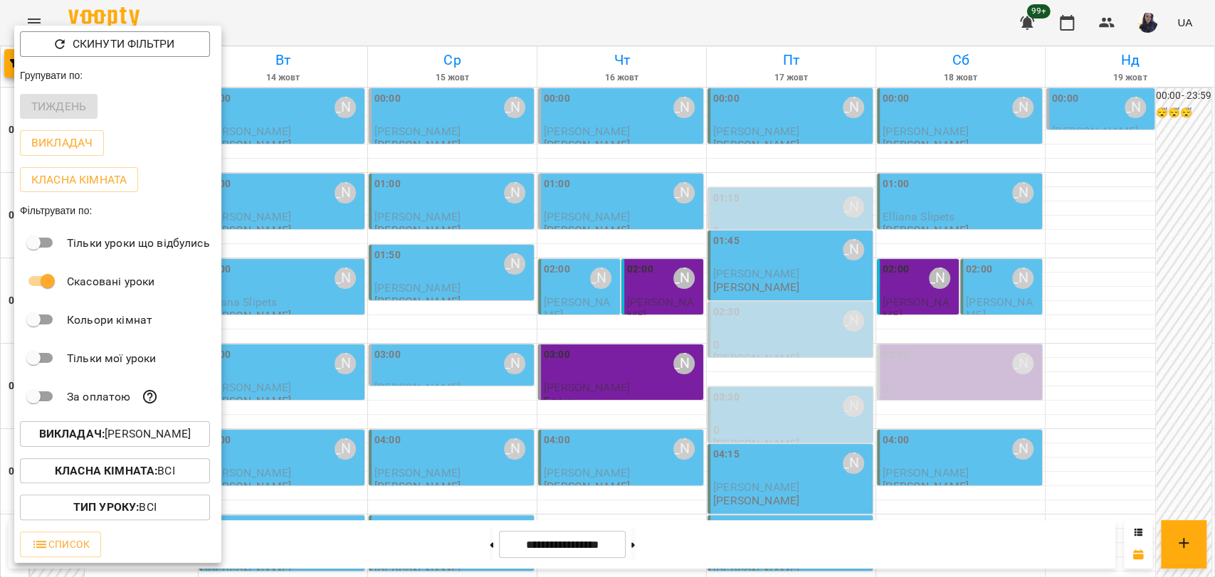
click at [545, 31] on div at bounding box center [607, 288] width 1215 height 577
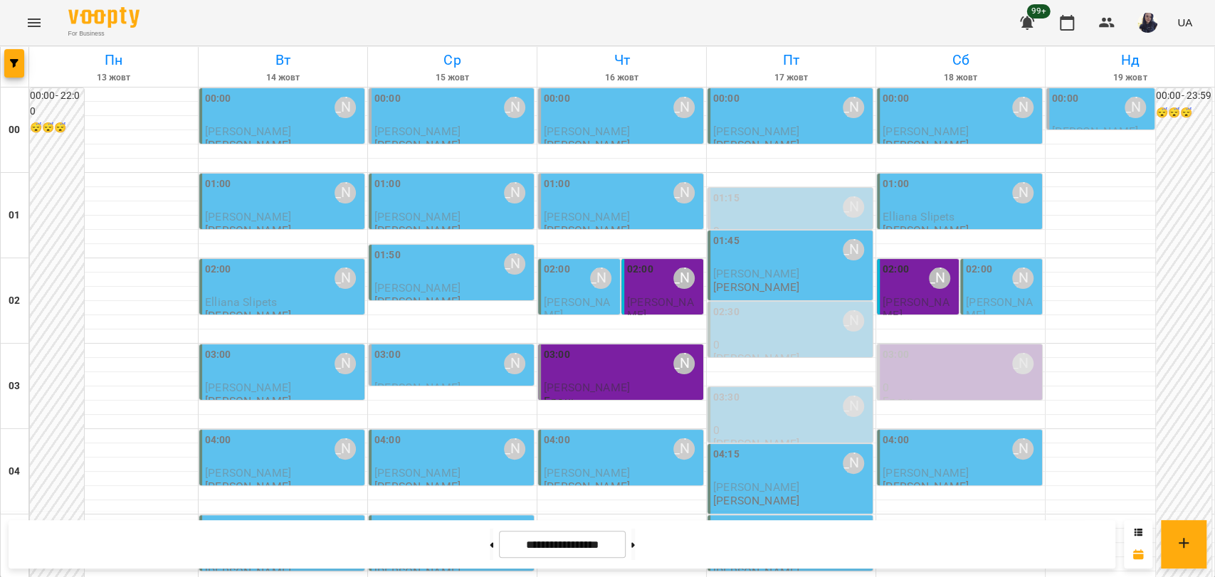
scroll to position [1582, 0]
click at [13, 69] on button "button" at bounding box center [14, 63] width 20 height 28
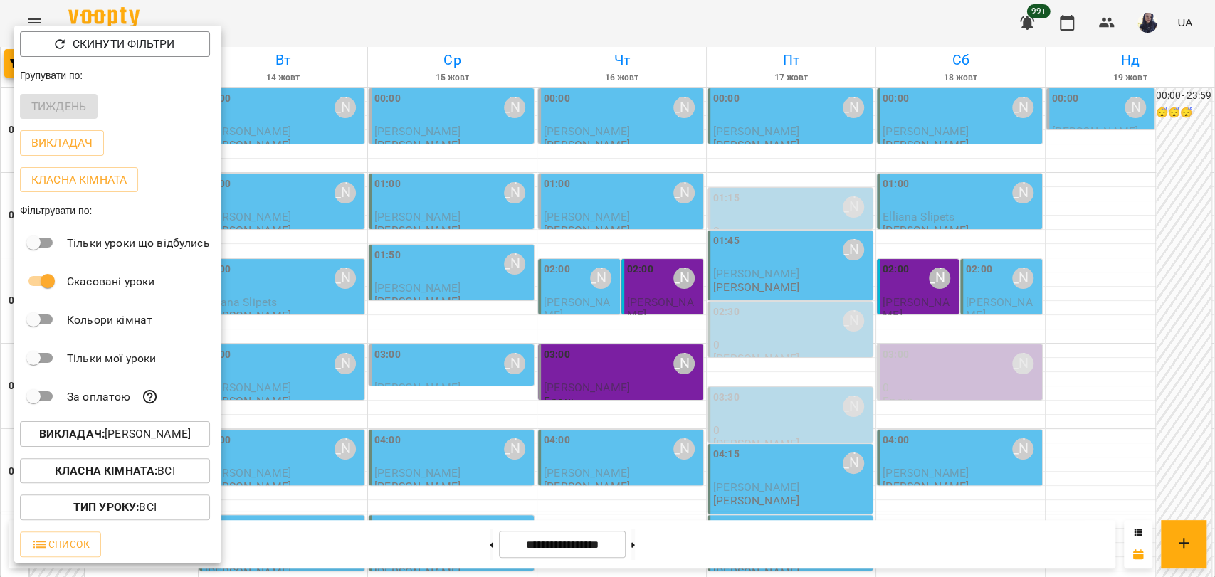
click at [125, 431] on p "Викладач : Курбанова Софія" at bounding box center [115, 434] width 152 height 17
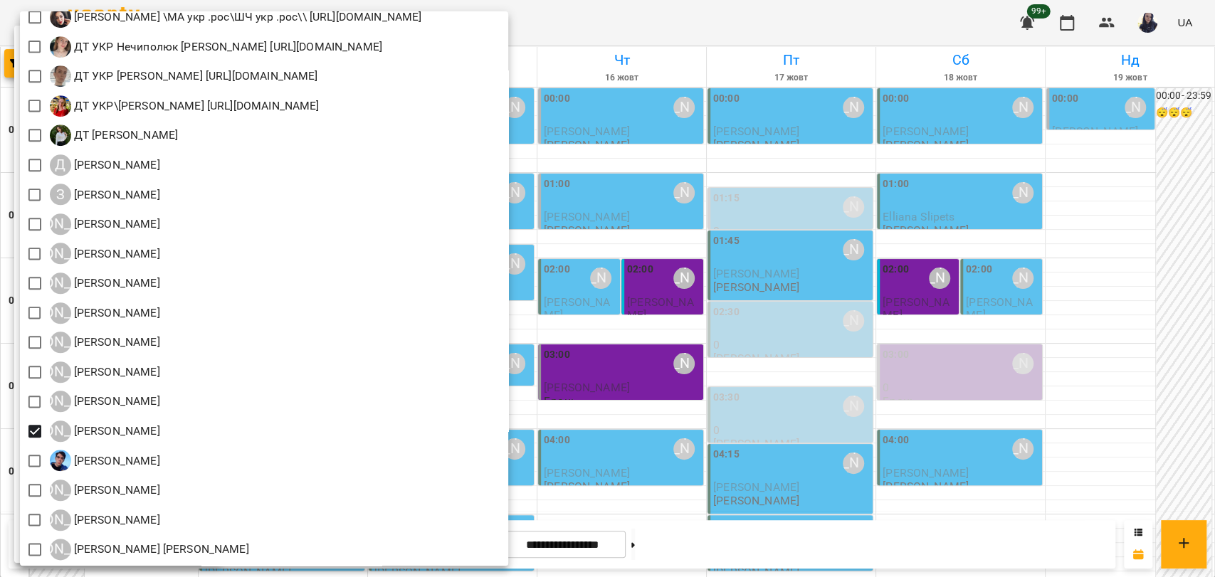
scroll to position [949, 0]
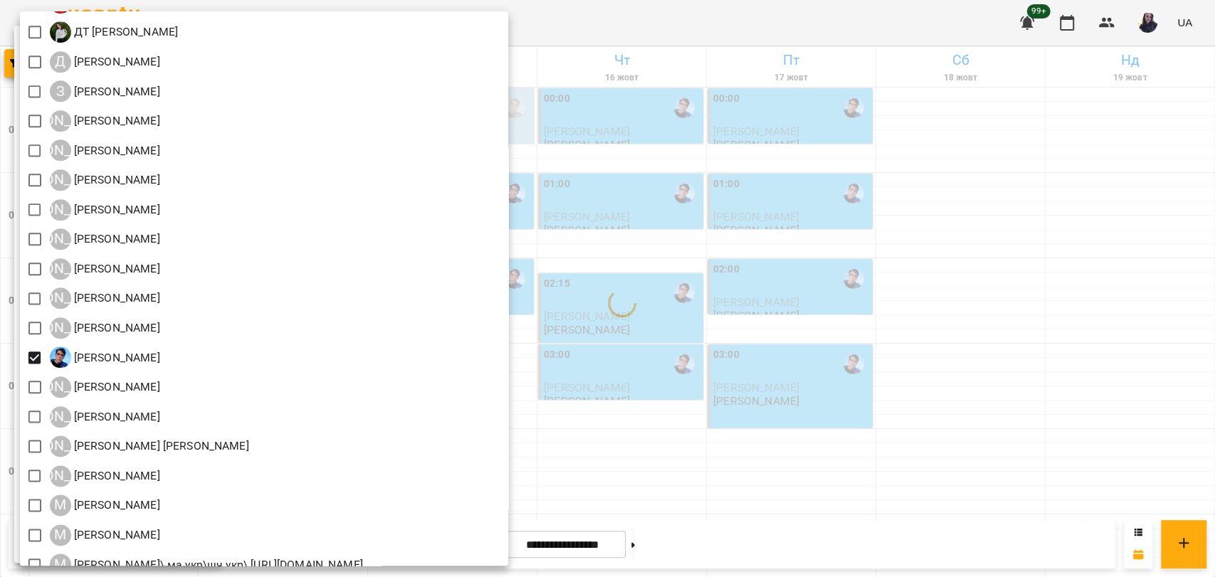
click at [865, 30] on div at bounding box center [607, 288] width 1215 height 577
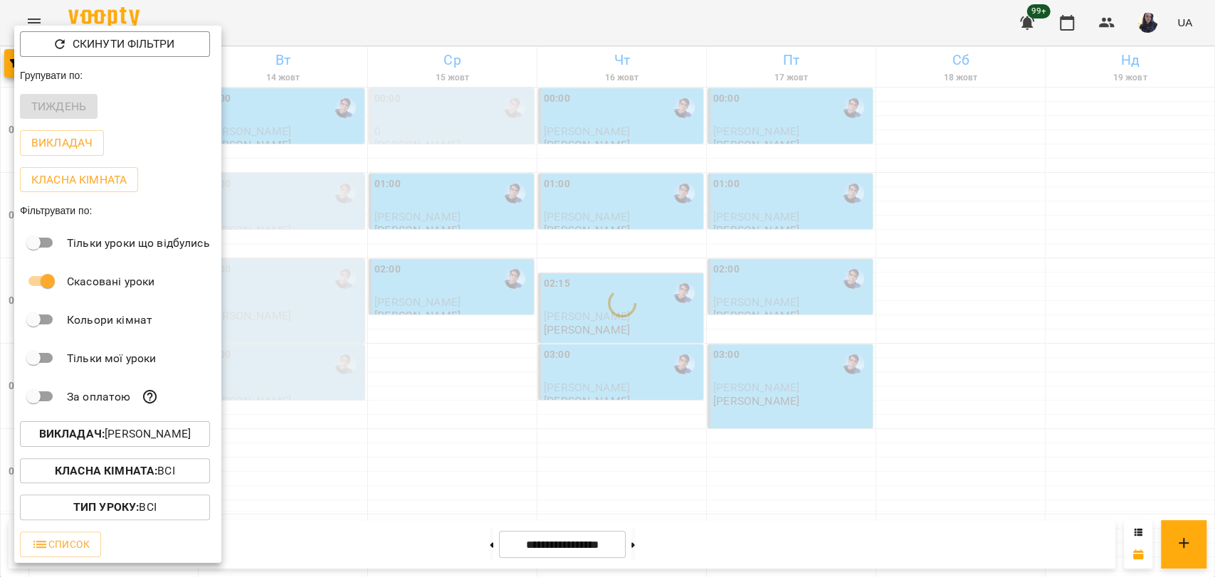
click at [451, 36] on div at bounding box center [607, 288] width 1215 height 577
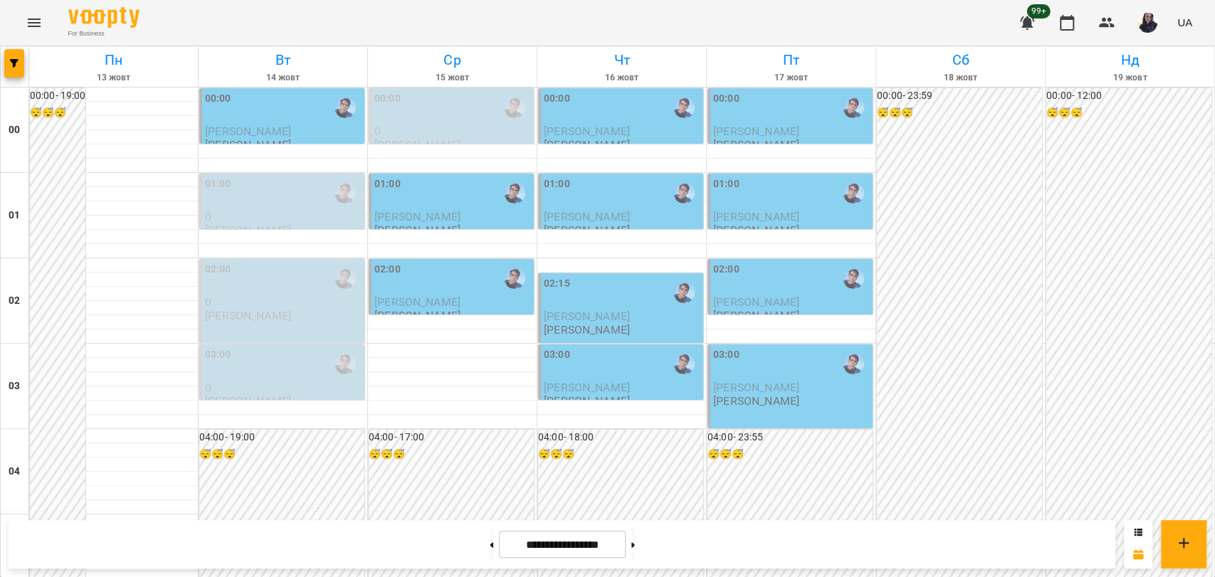
click at [357, 38] on div "For Business 99+ UA" at bounding box center [607, 23] width 1215 height 46
click at [23, 62] on span "button" at bounding box center [14, 63] width 20 height 9
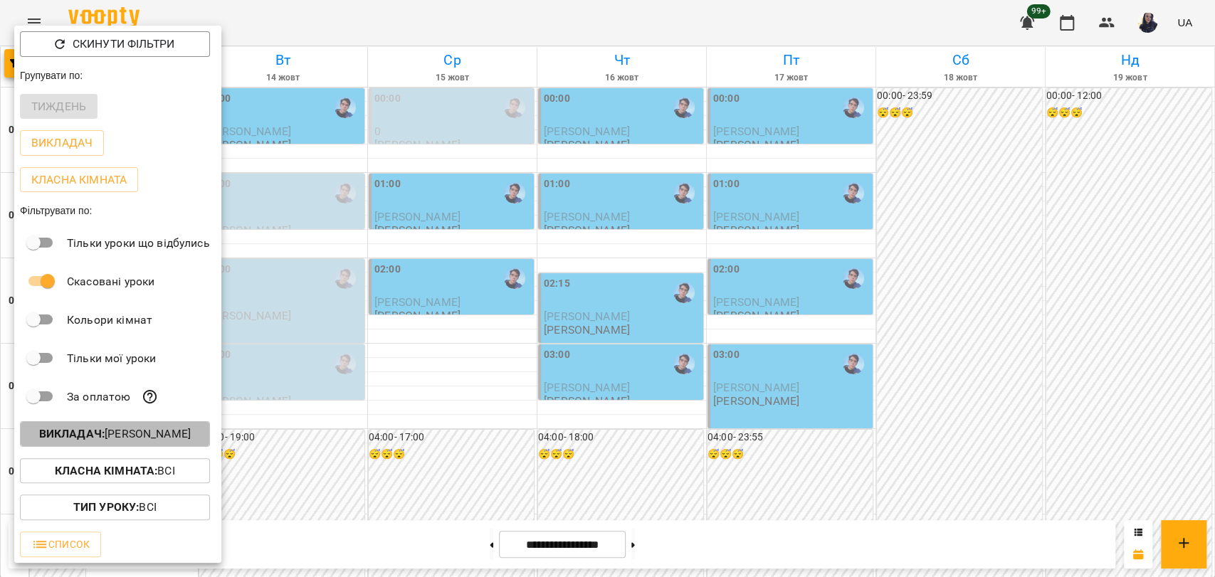
click at [104, 435] on p "Викладач : Легоша Олексій" at bounding box center [115, 434] width 152 height 17
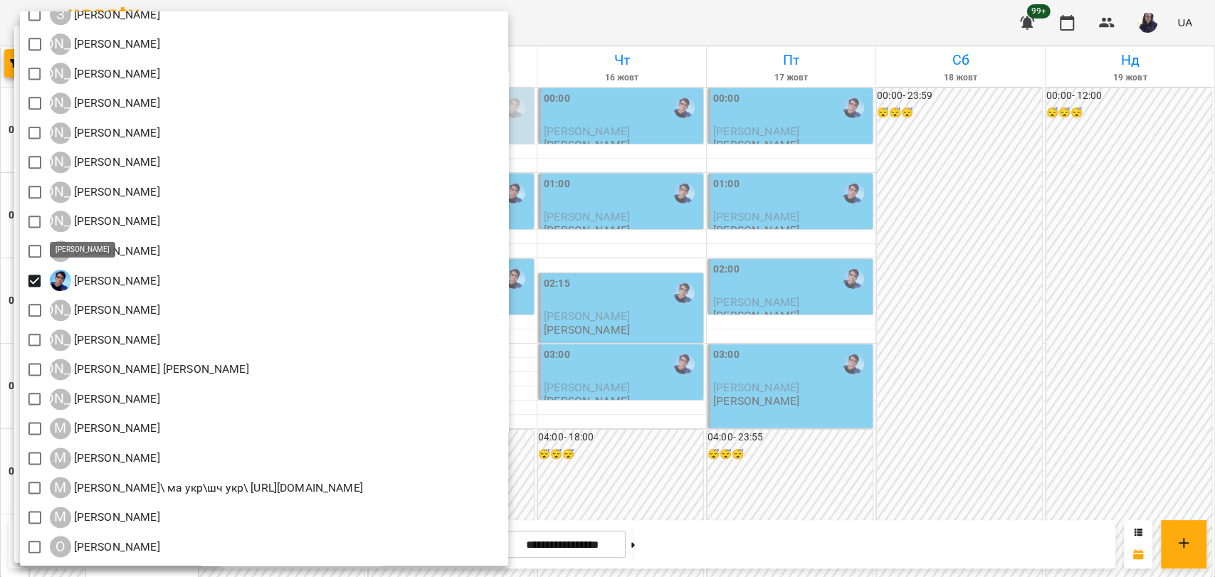
scroll to position [1028, 0]
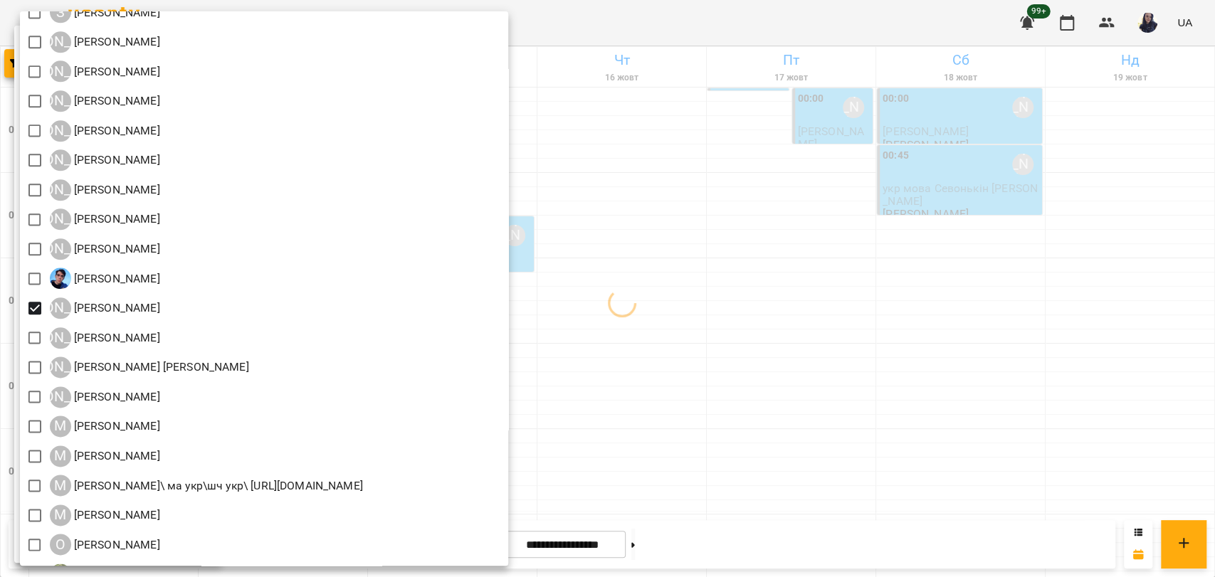
click at [799, 161] on div at bounding box center [607, 288] width 1215 height 577
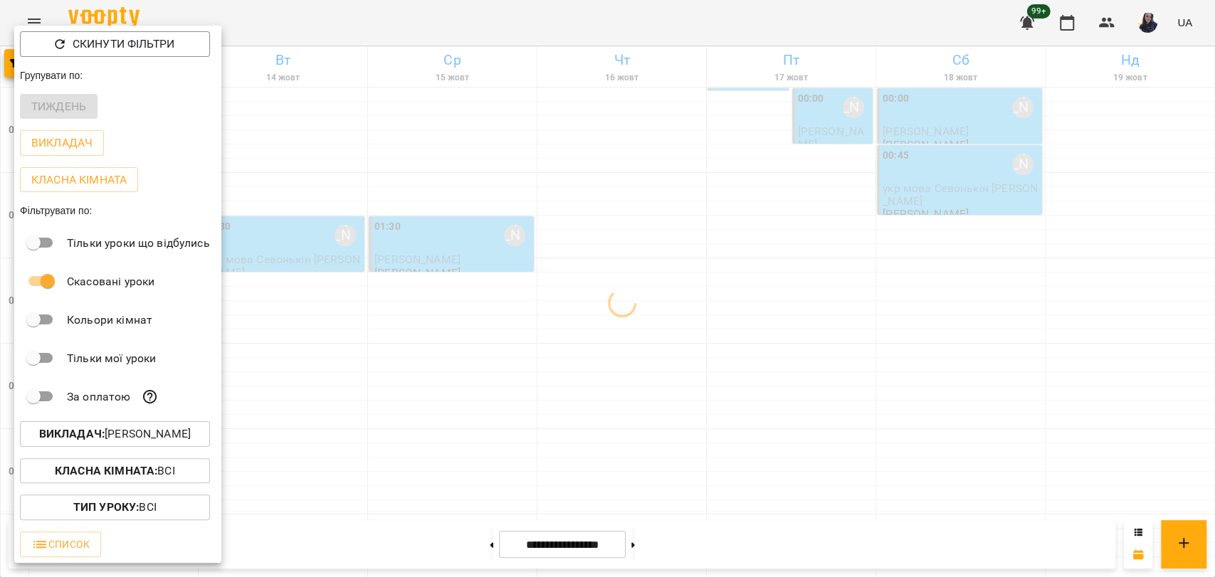
click at [342, 201] on div at bounding box center [607, 288] width 1215 height 577
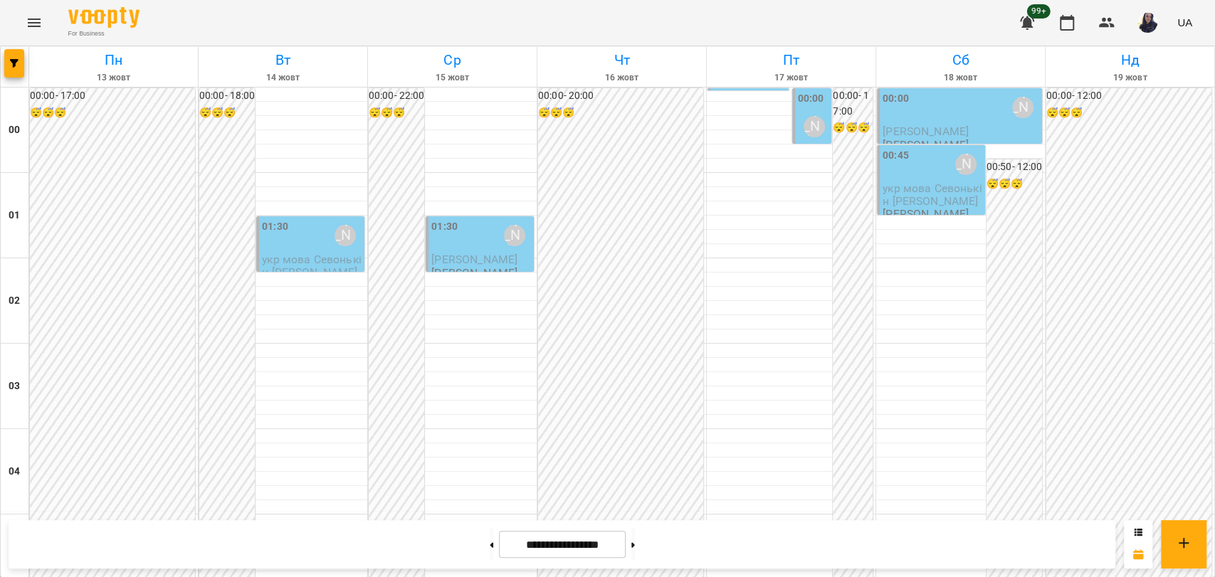
scroll to position [1624, 0]
click at [11, 59] on icon "button" at bounding box center [14, 63] width 9 height 9
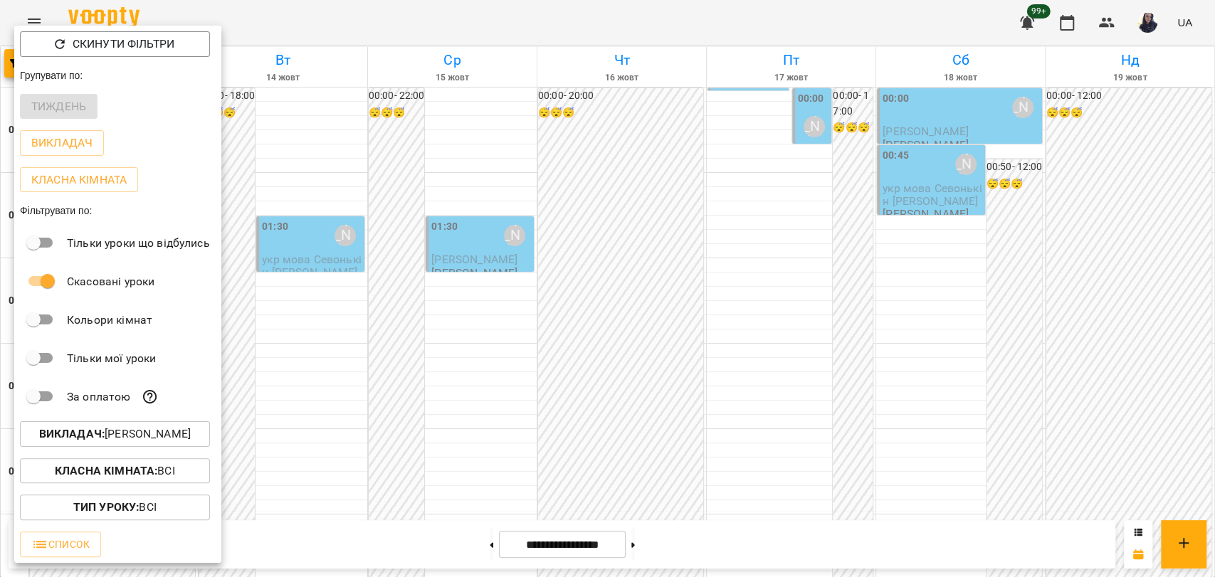
click at [125, 437] on p "Викладач : Литвин Галина" at bounding box center [115, 434] width 152 height 17
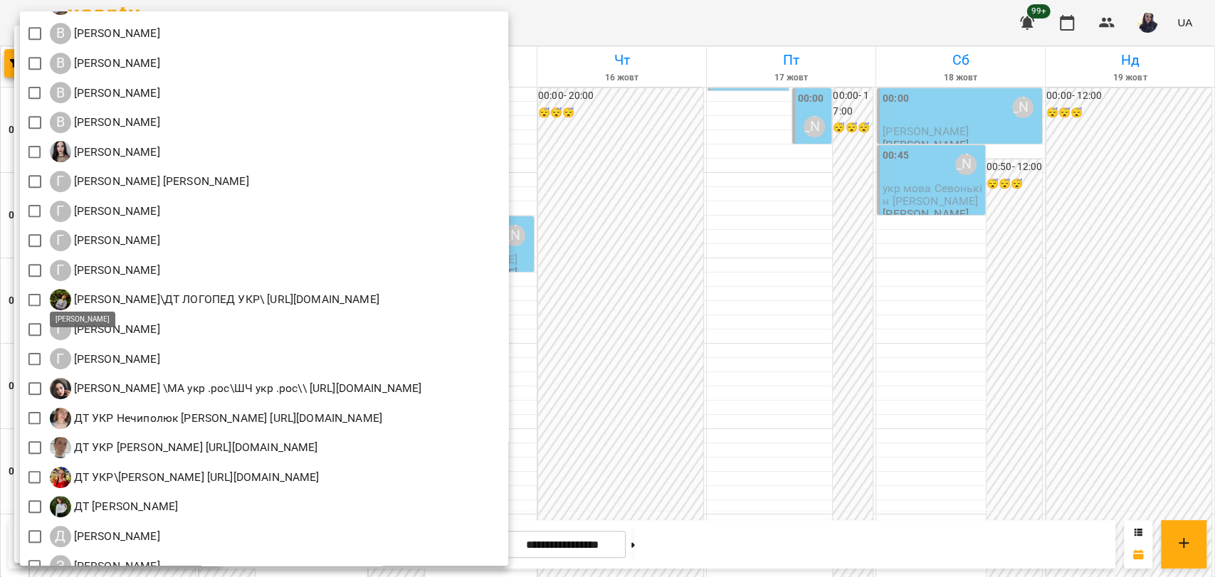
scroll to position [870, 0]
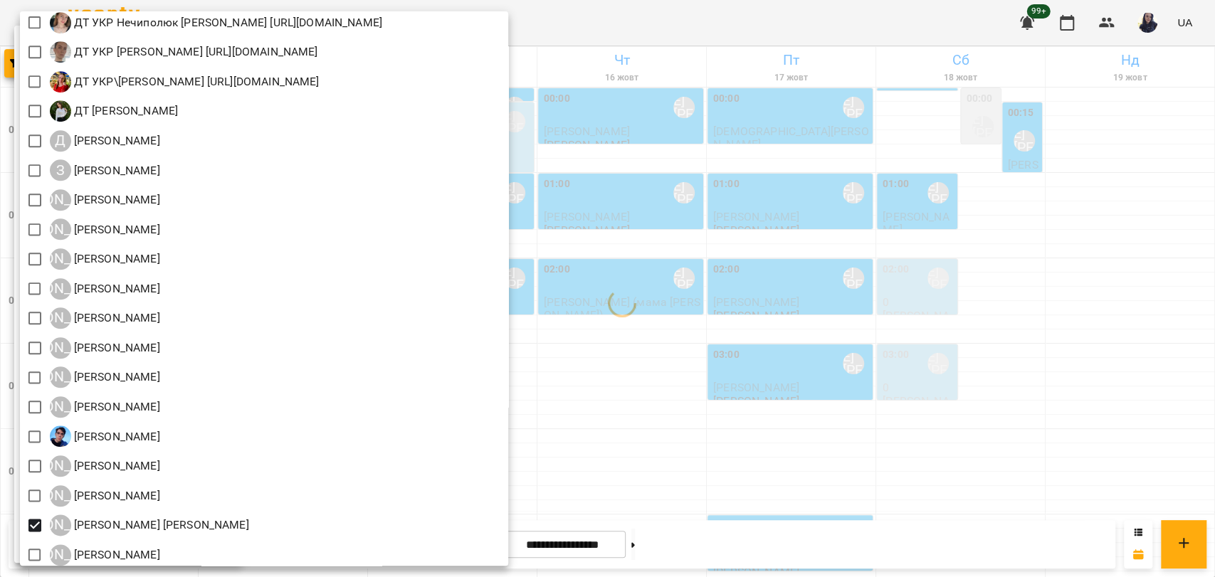
click at [739, 23] on div at bounding box center [607, 288] width 1215 height 577
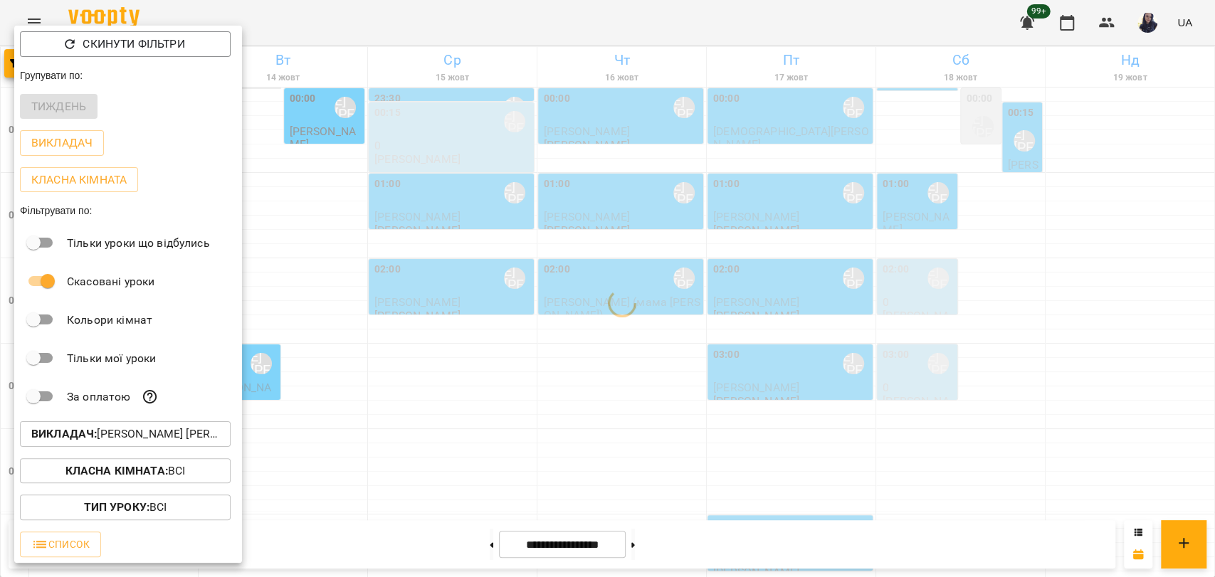
click at [409, 16] on div at bounding box center [607, 288] width 1215 height 577
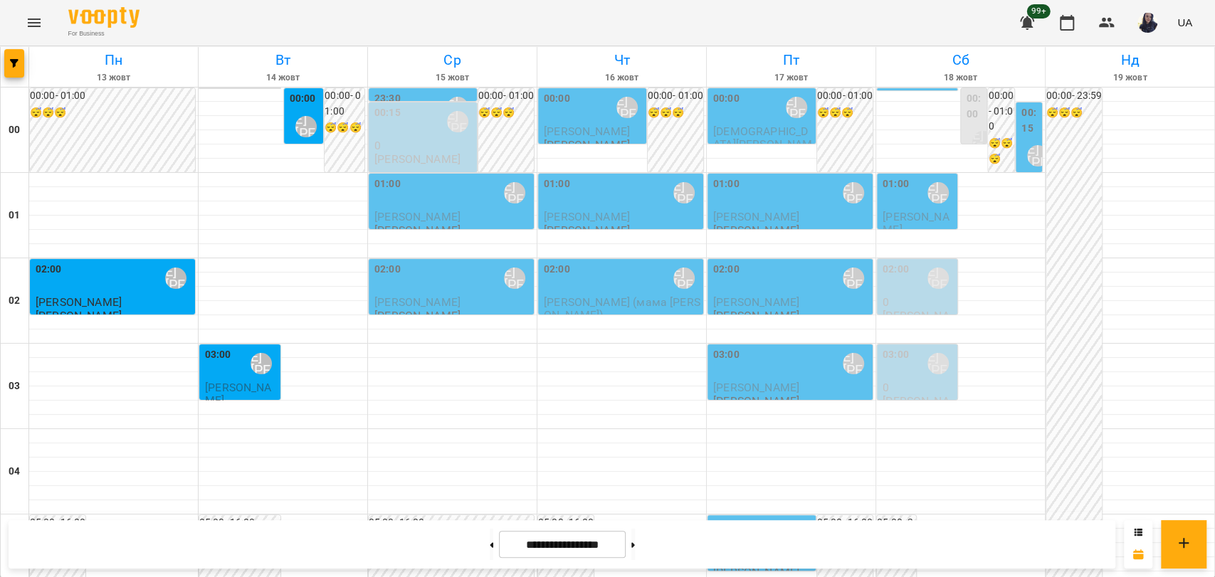
scroll to position [1624, 0]
click at [21, 65] on span "button" at bounding box center [14, 63] width 20 height 9
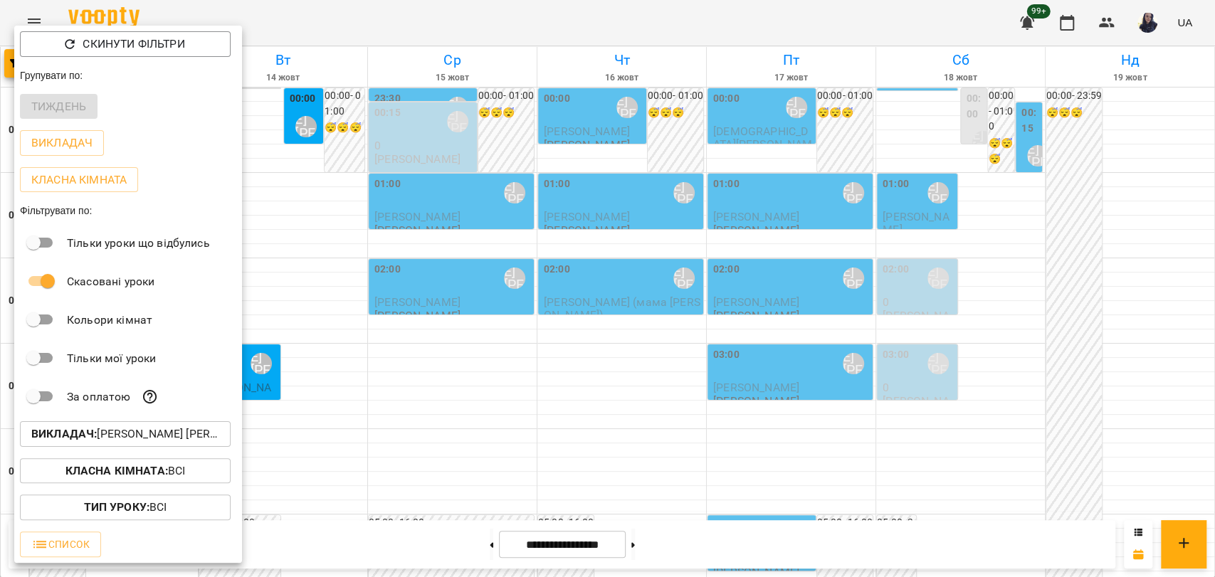
click at [91, 433] on b "Викладач :" at bounding box center [63, 434] width 65 height 14
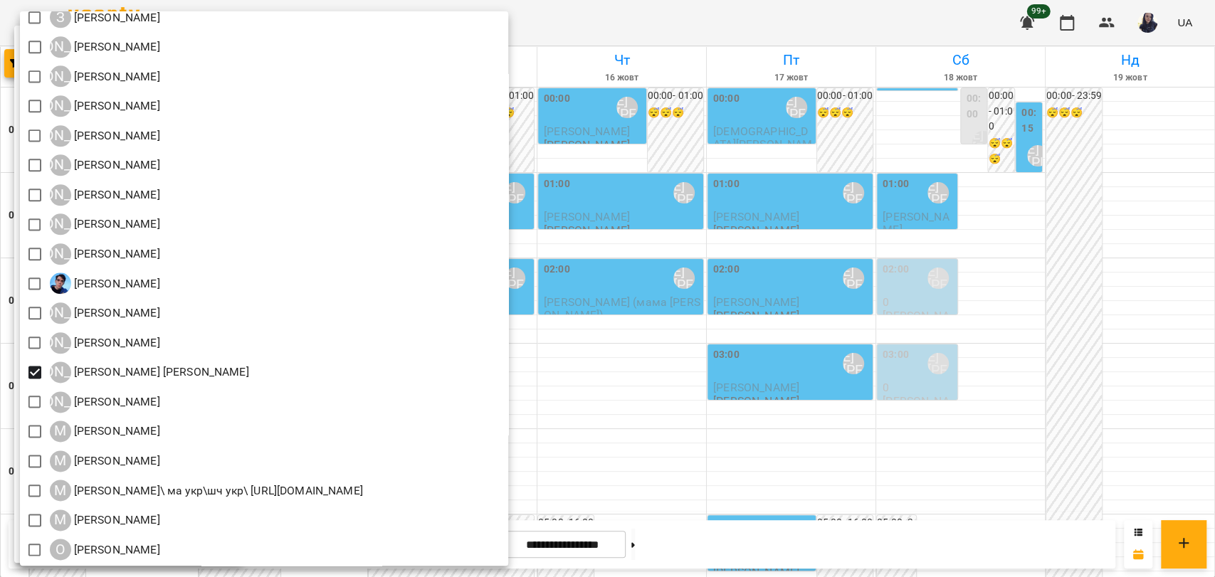
scroll to position [1107, 0]
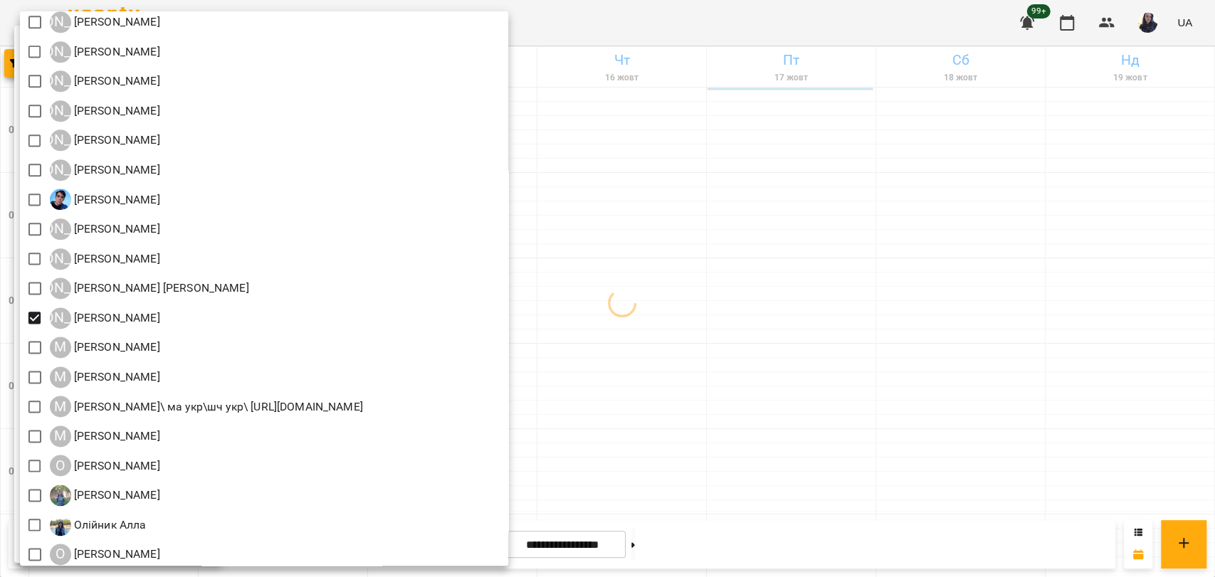
click at [1054, 359] on div at bounding box center [607, 288] width 1215 height 577
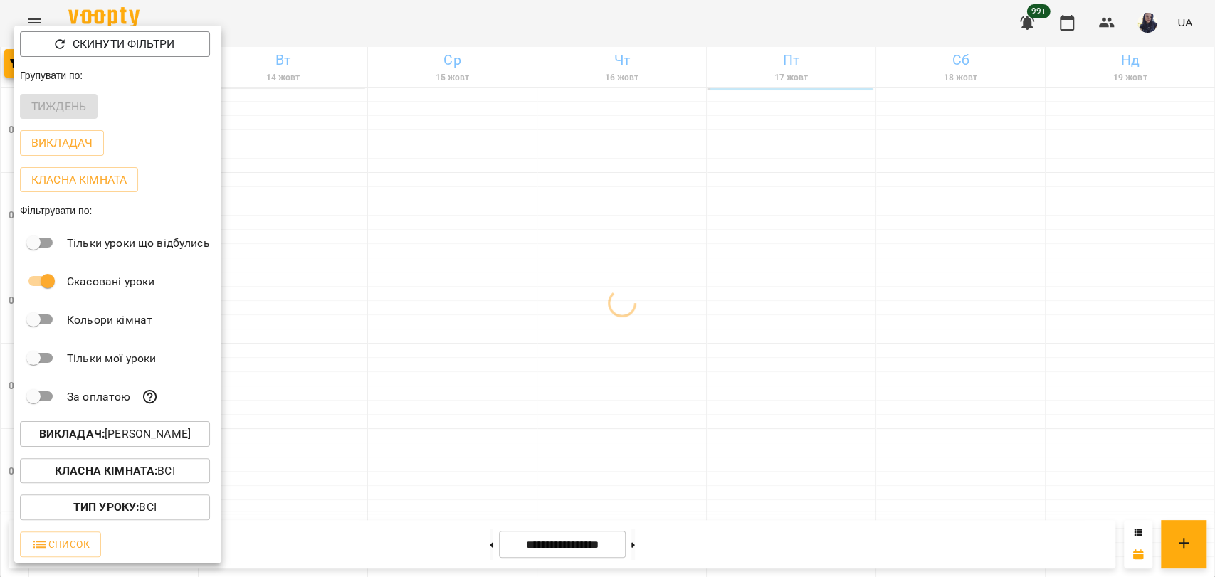
click at [340, 418] on div at bounding box center [607, 288] width 1215 height 577
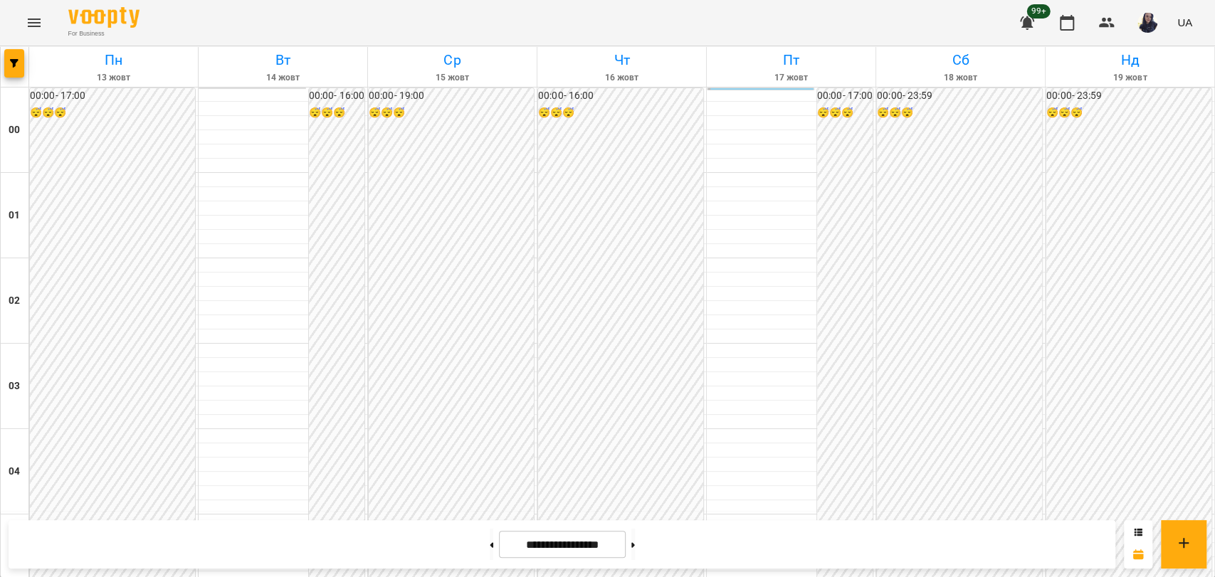
scroll to position [1624, 0]
click at [16, 64] on icon "button" at bounding box center [14, 63] width 9 height 9
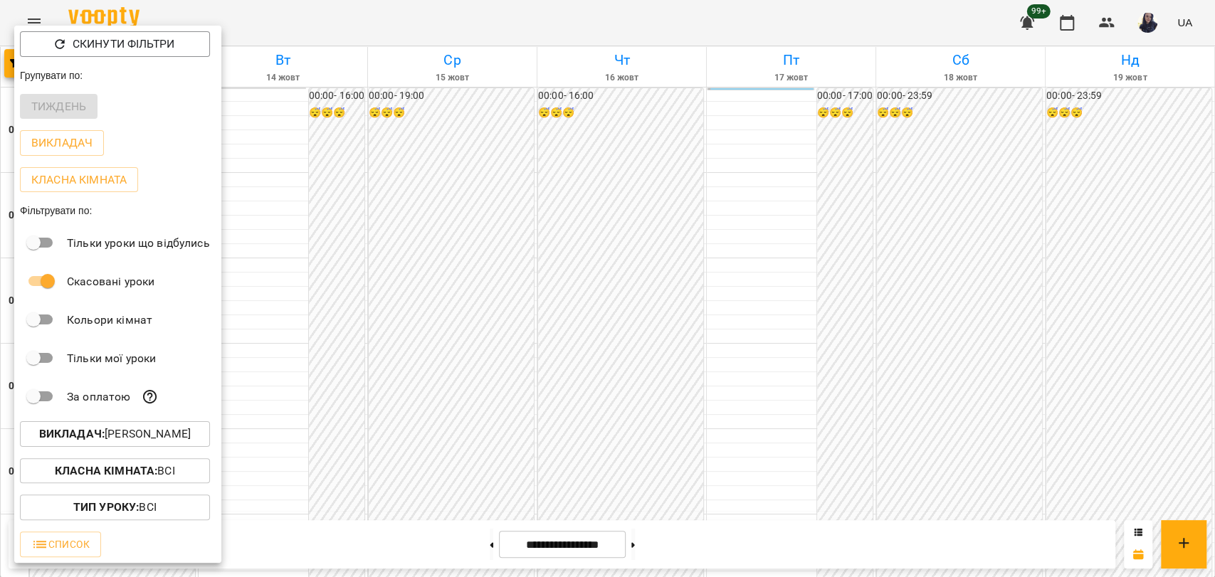
click at [126, 441] on p "Викладач : Лісняк Оксана" at bounding box center [115, 434] width 152 height 17
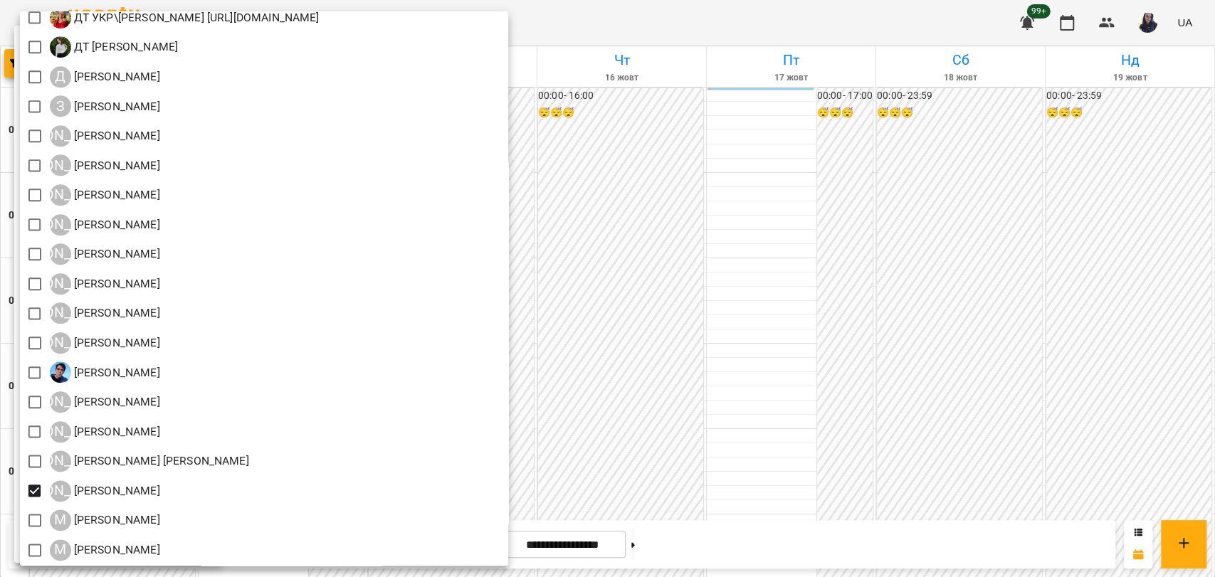
scroll to position [1107, 0]
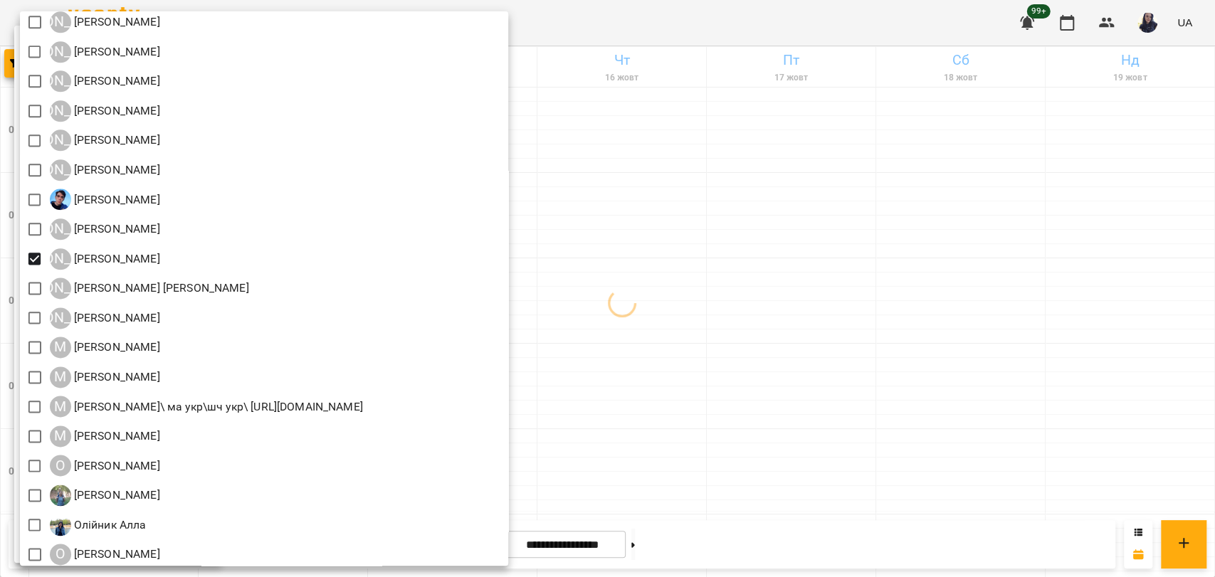
click at [945, 315] on div at bounding box center [607, 288] width 1215 height 577
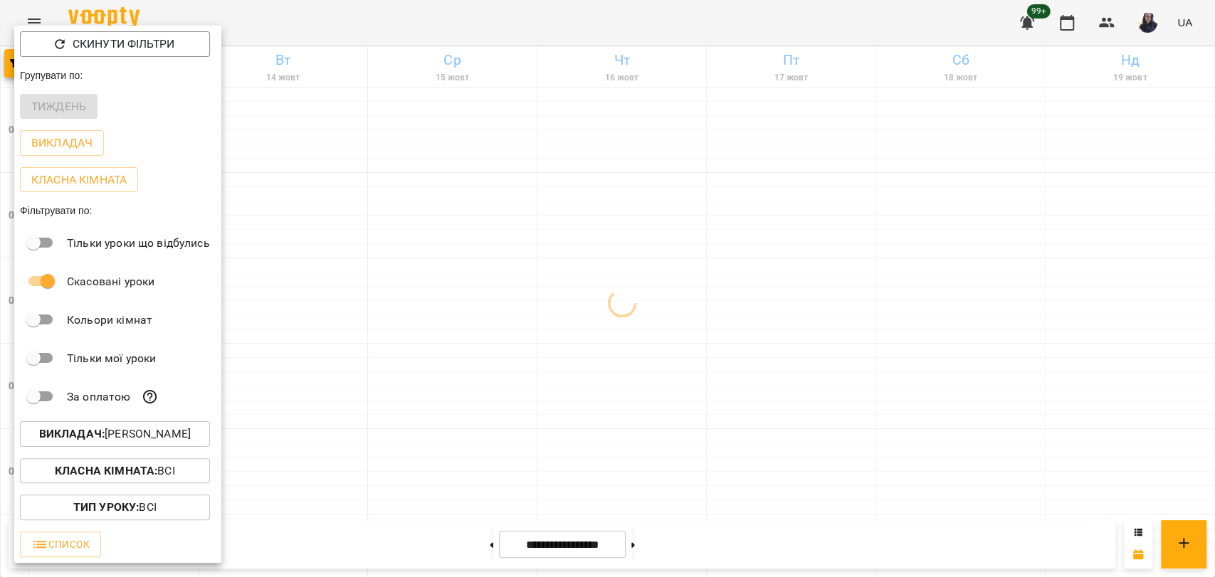
click at [485, 21] on div at bounding box center [607, 288] width 1215 height 577
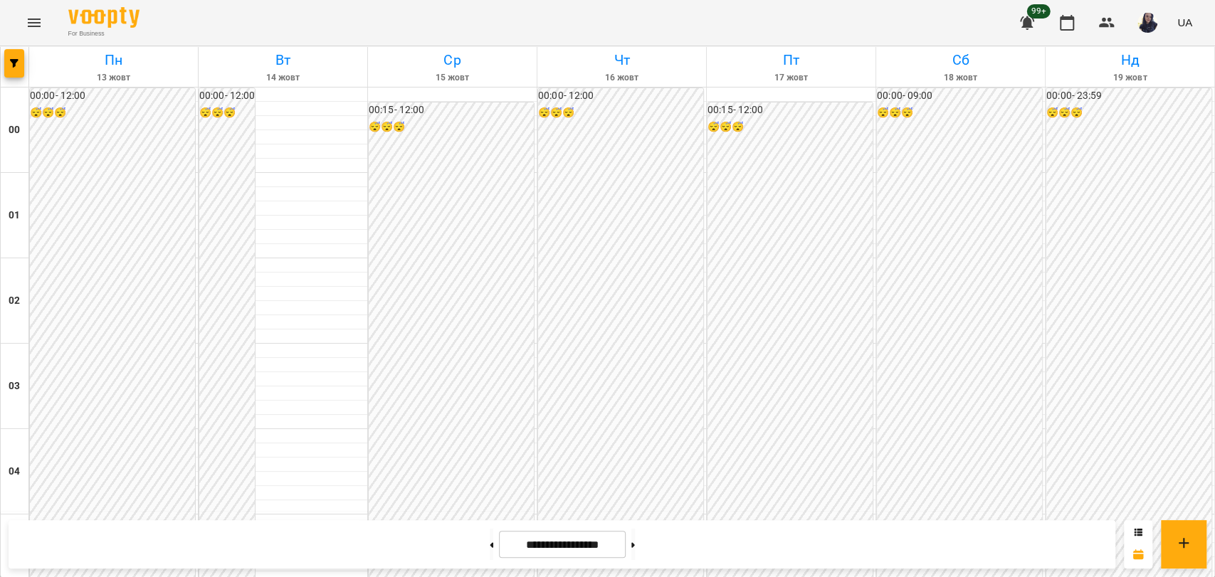
scroll to position [949, 0]
click at [16, 63] on icon "button" at bounding box center [14, 63] width 9 height 9
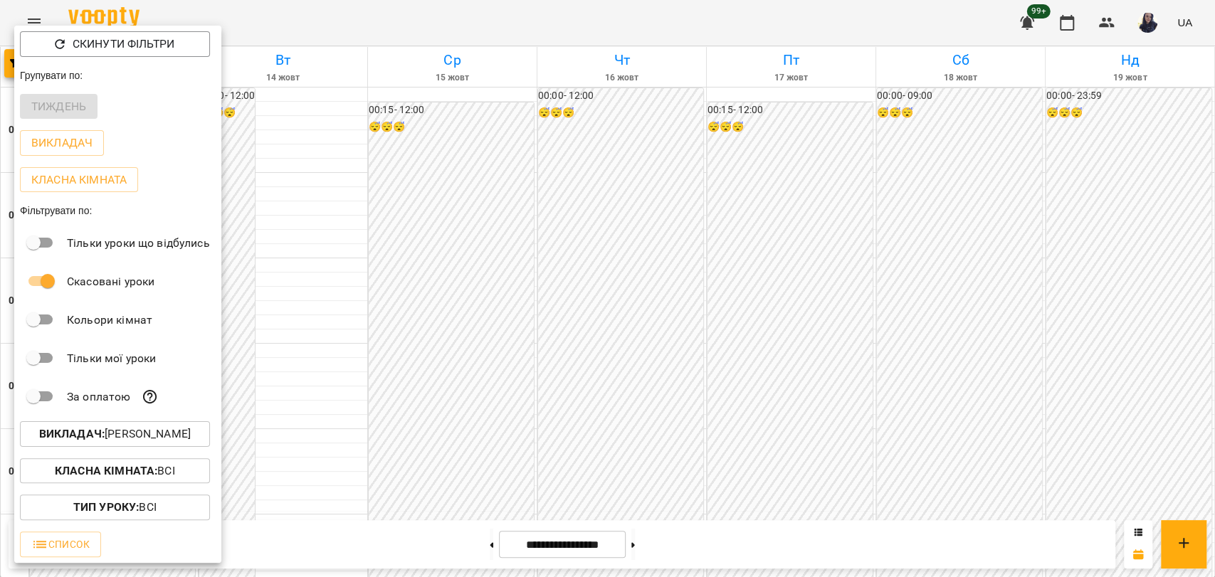
click at [111, 433] on p "Викладач : Луньова Ганна" at bounding box center [115, 434] width 152 height 17
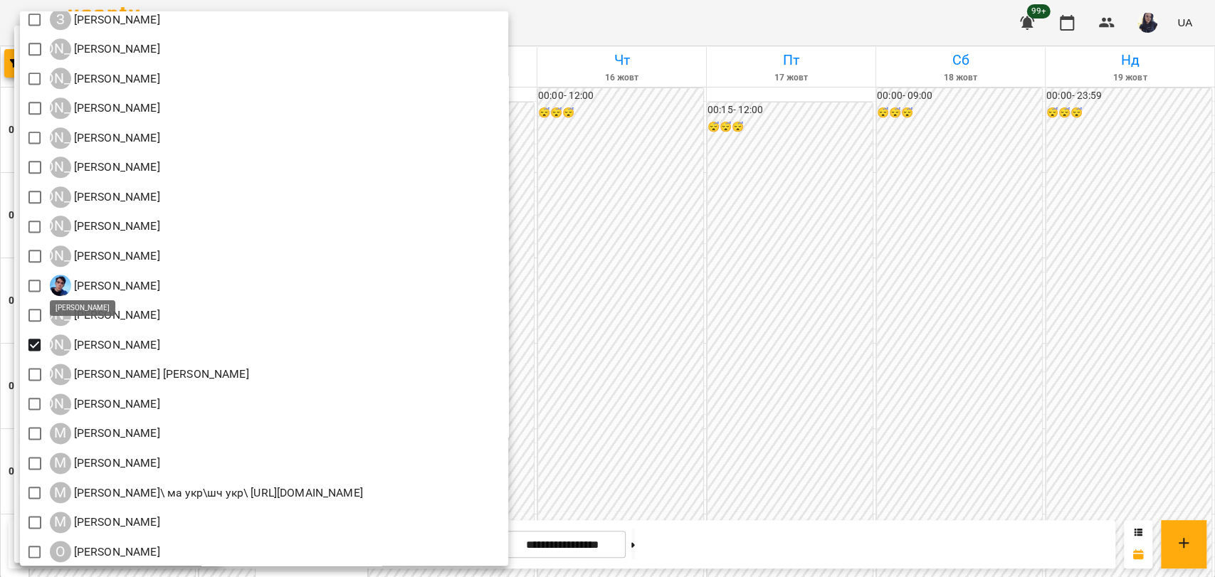
scroll to position [1186, 0]
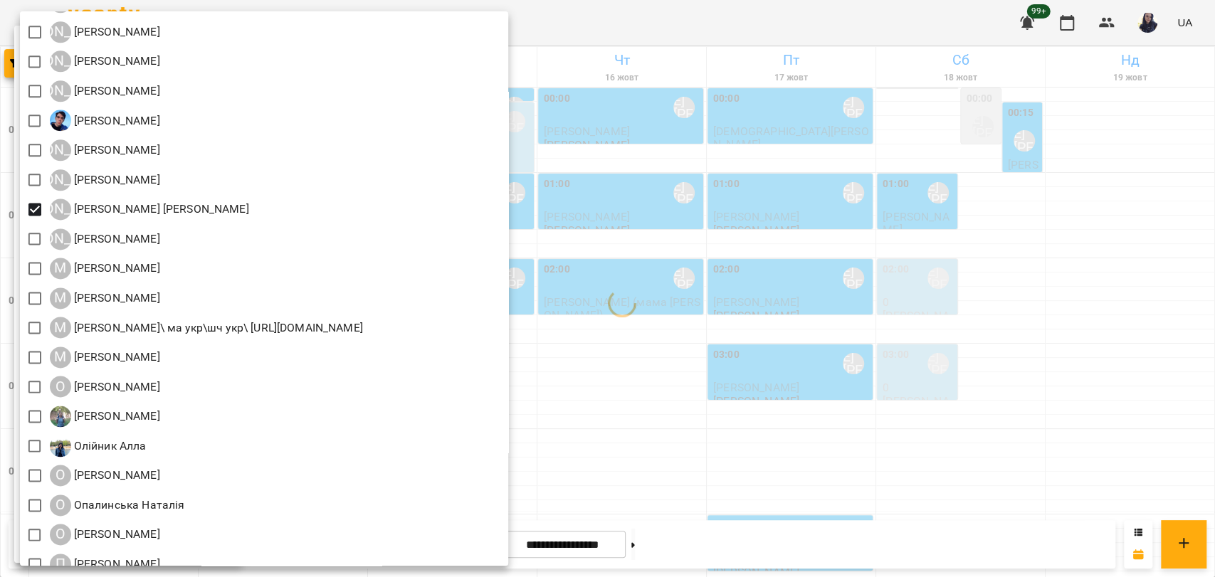
click at [822, 28] on div at bounding box center [607, 288] width 1215 height 577
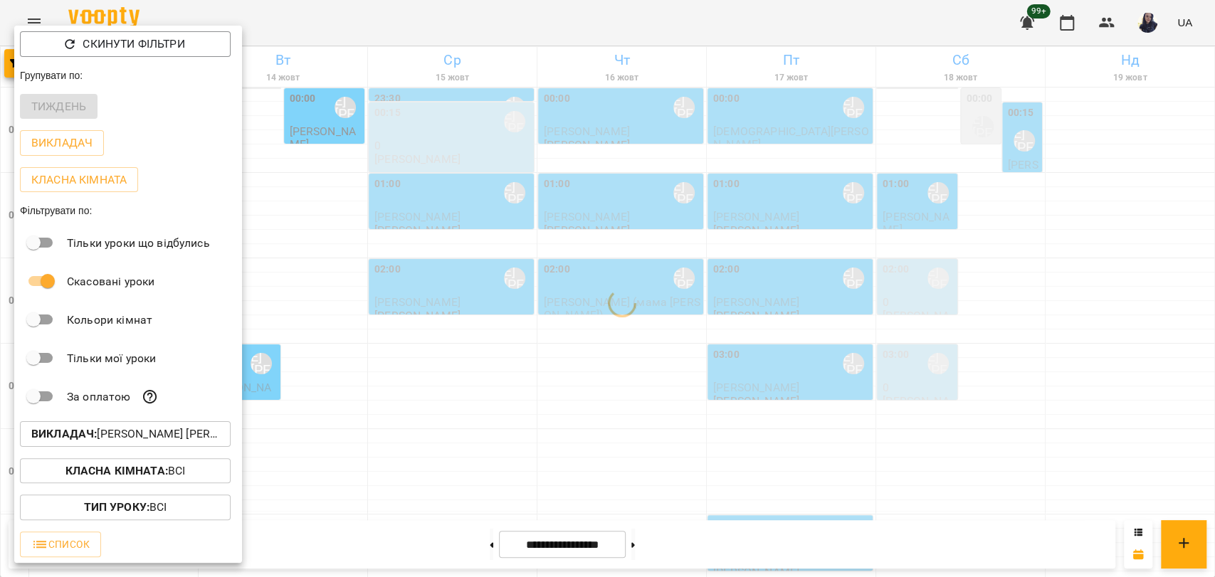
click at [809, 258] on div at bounding box center [607, 288] width 1215 height 577
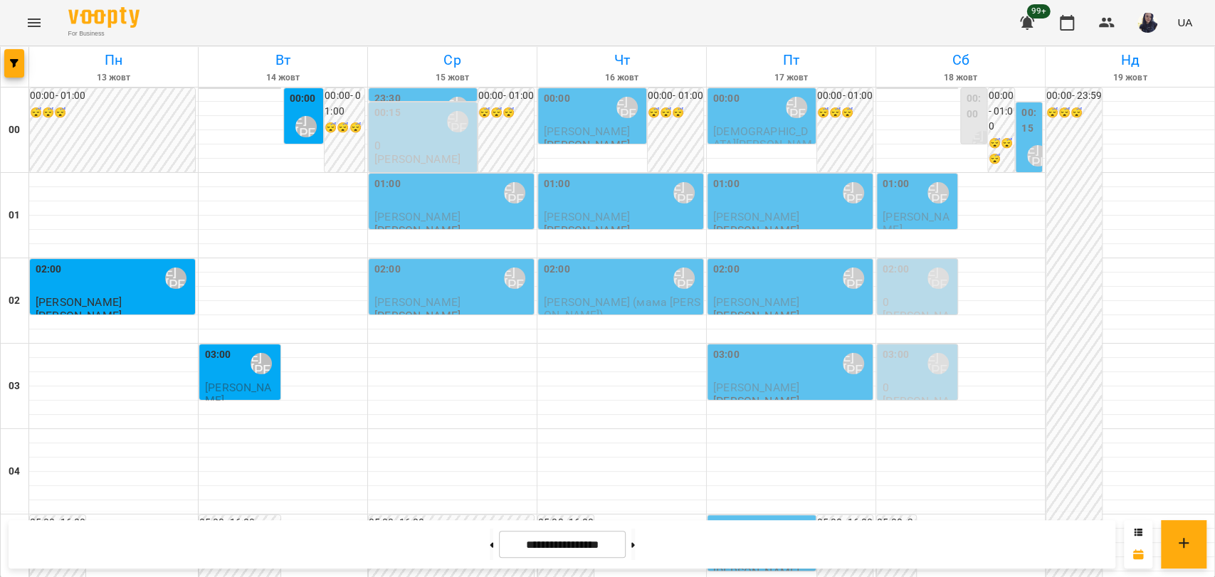
scroll to position [1624, 0]
click at [11, 58] on button "button" at bounding box center [14, 63] width 20 height 28
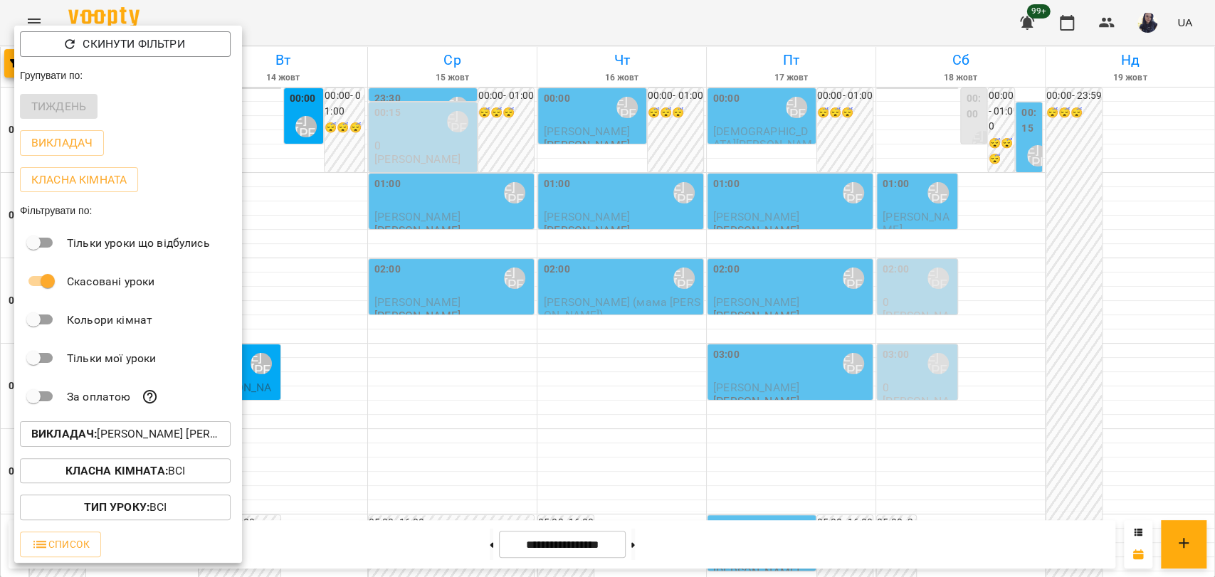
click at [107, 431] on p "Викладач : Ліпатьєва Ольга" at bounding box center [125, 434] width 188 height 17
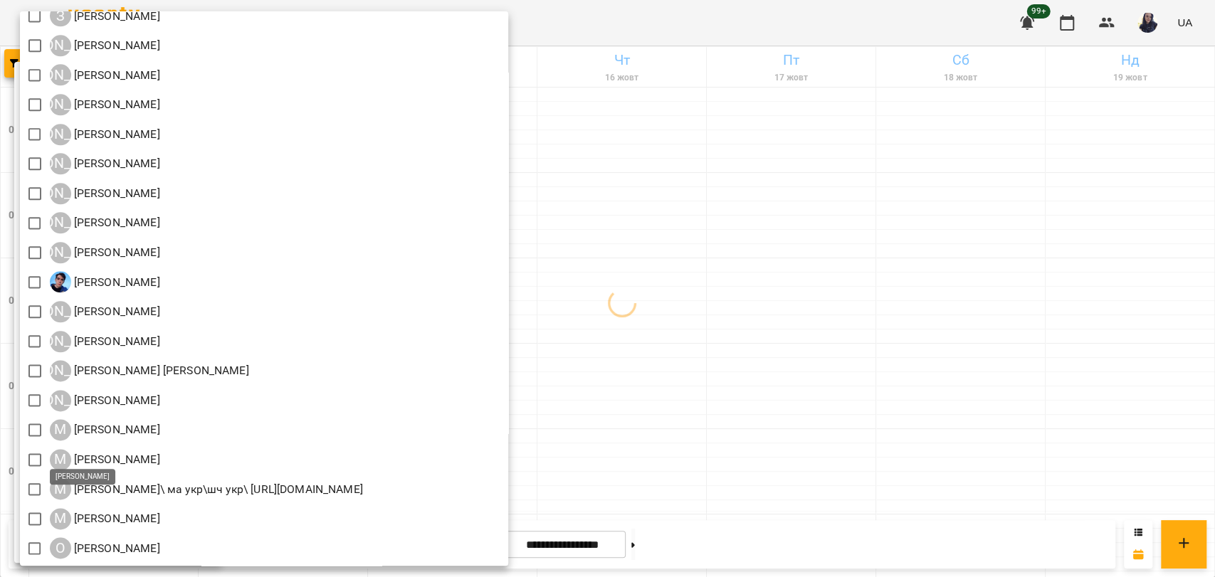
scroll to position [1107, 0]
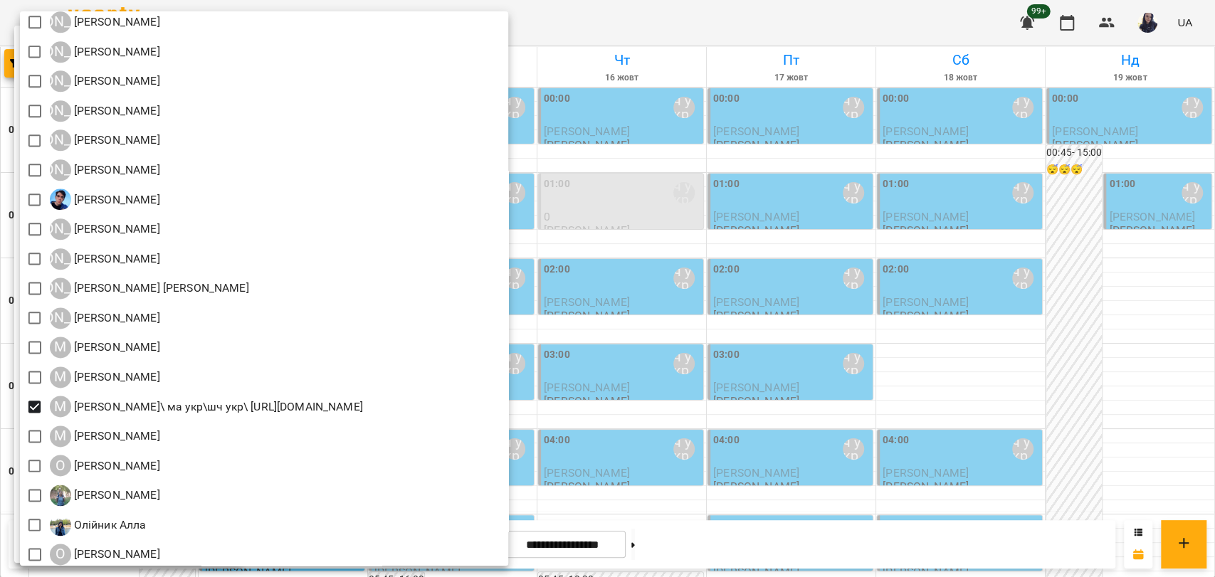
click at [678, 13] on div at bounding box center [607, 288] width 1215 height 577
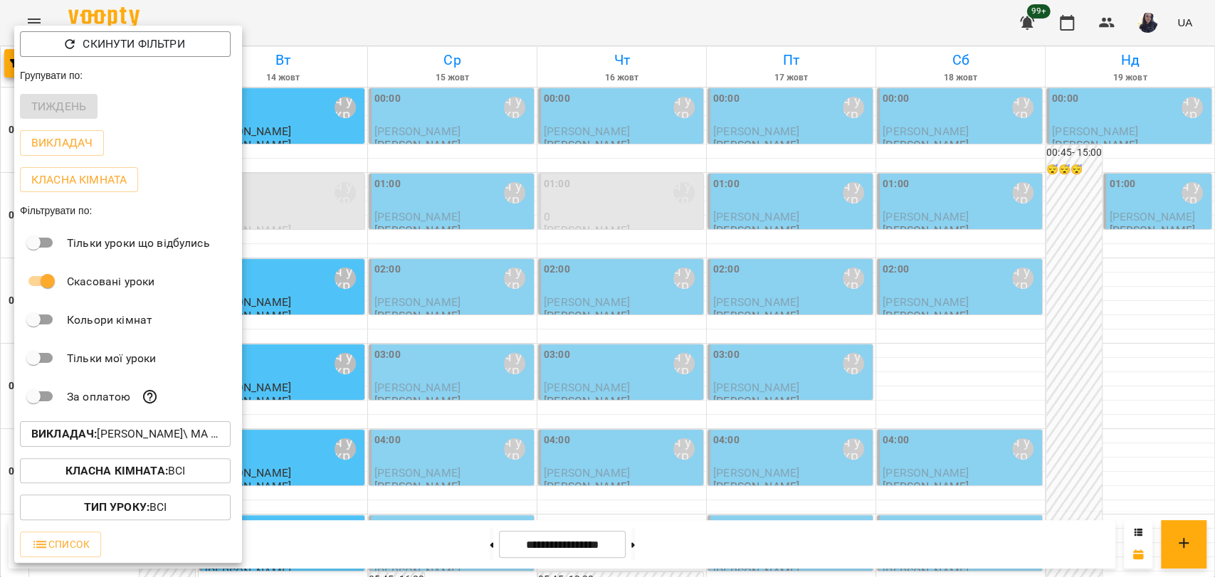
click at [397, 36] on div at bounding box center [607, 288] width 1215 height 577
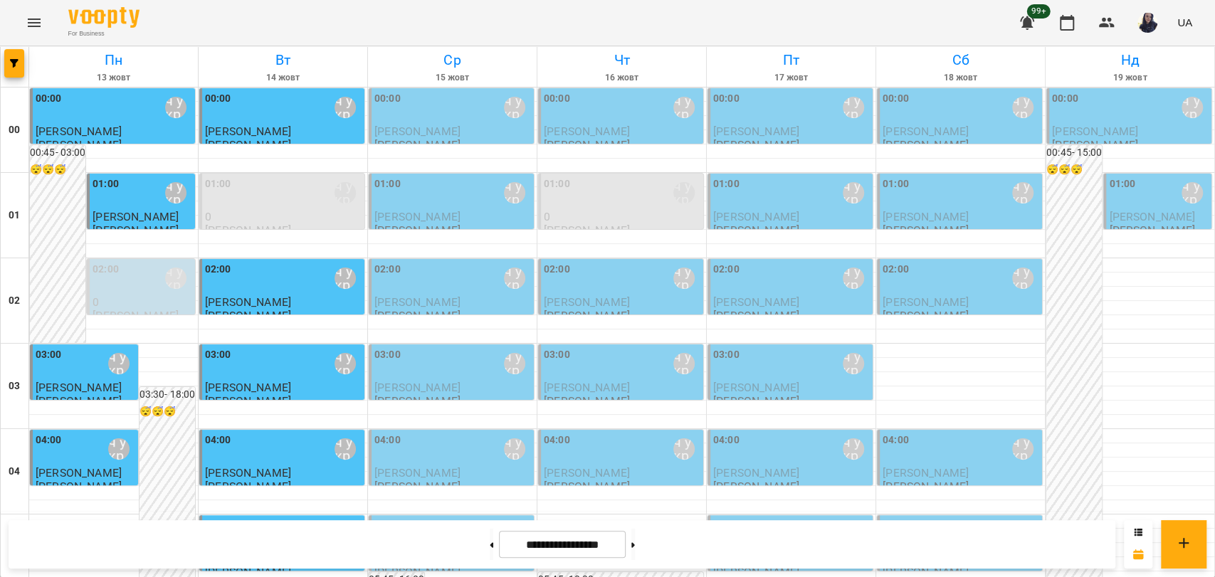
scroll to position [712, 0]
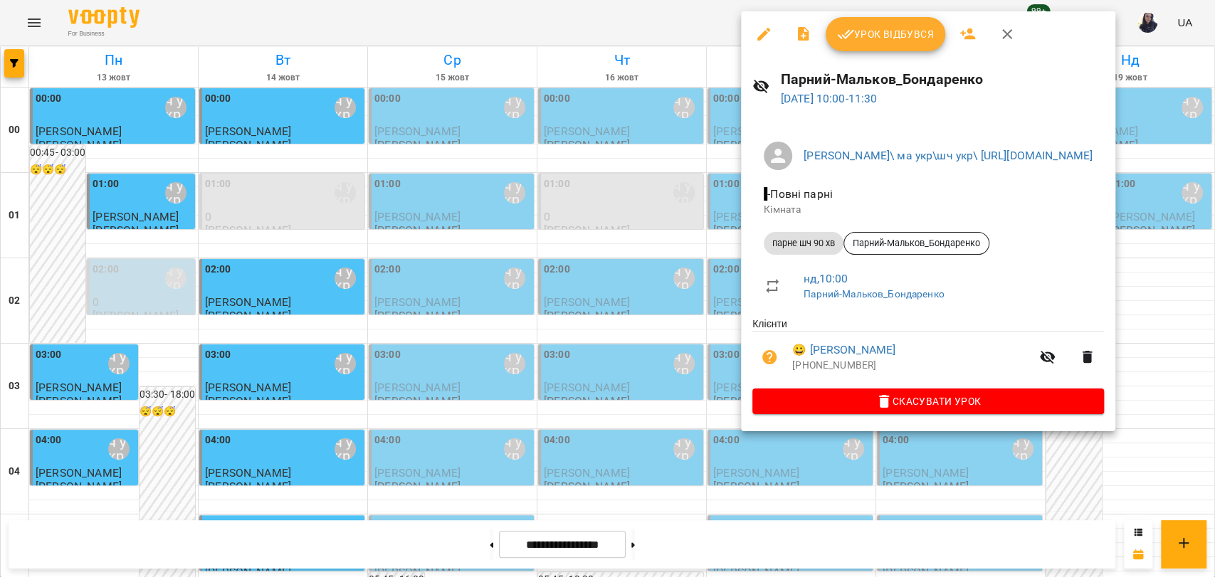
click at [676, 148] on div at bounding box center [607, 288] width 1215 height 577
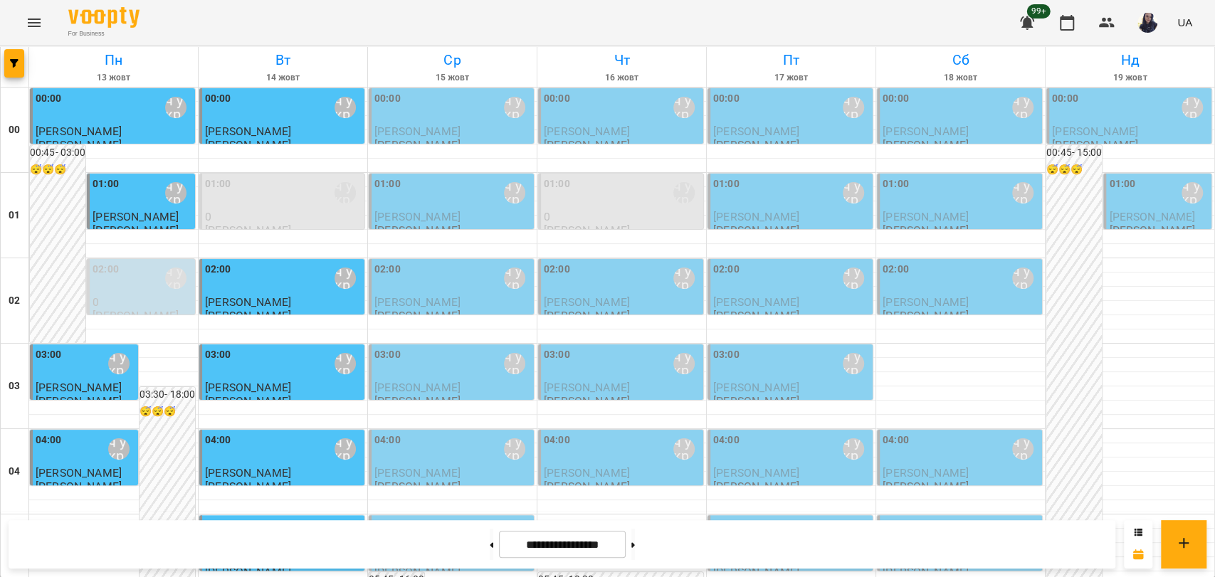
scroll to position [1624, 0]
click at [6, 69] on button "button" at bounding box center [14, 63] width 20 height 28
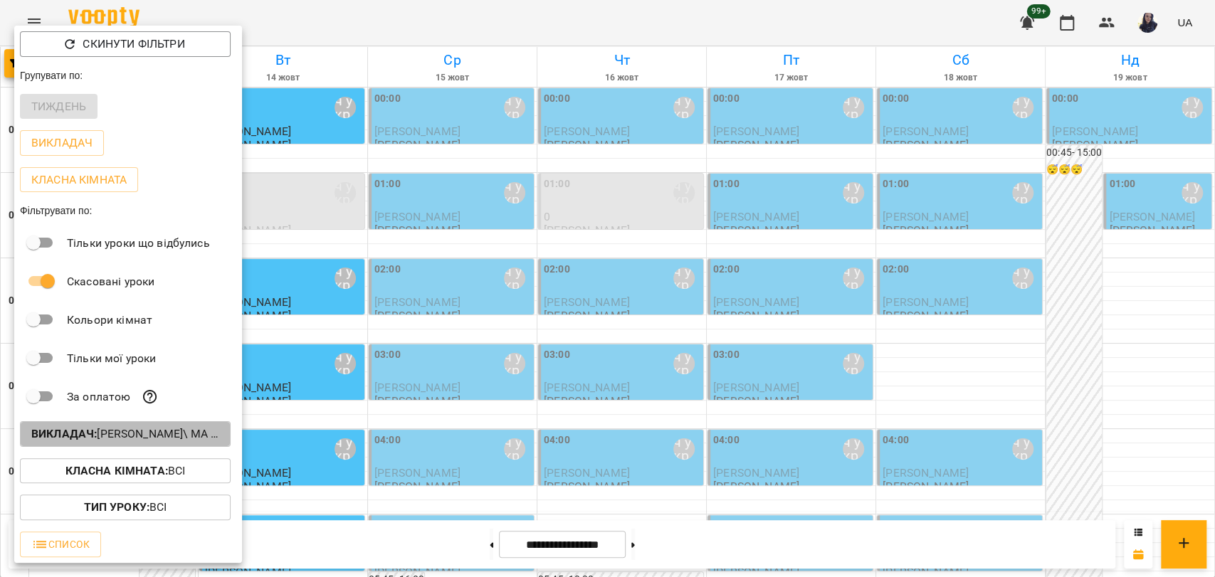
click at [142, 431] on p "Викладач : Мойсук Надія\ ма укр\шч укр\ https://us06web.zoom.us/j/84559859332" at bounding box center [125, 434] width 188 height 17
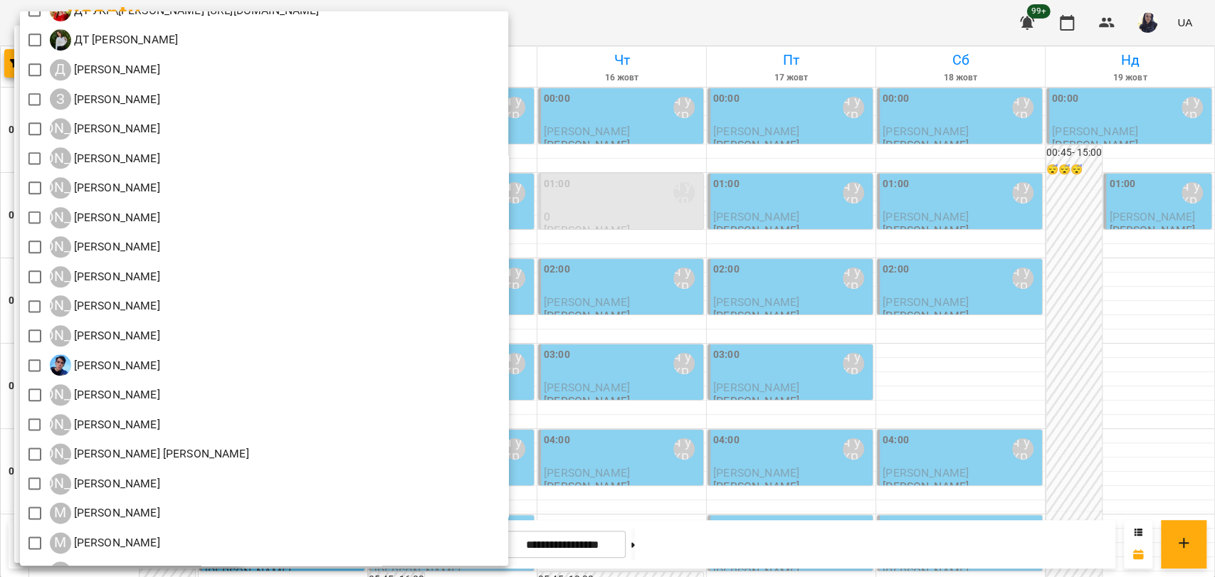
scroll to position [1107, 0]
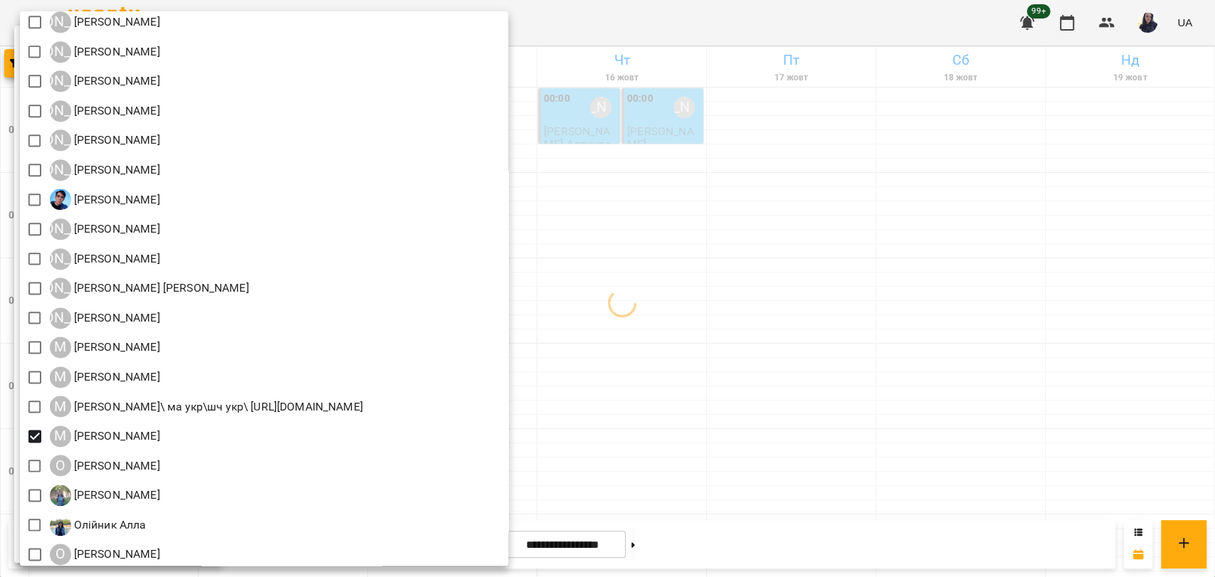
click at [888, 10] on div at bounding box center [607, 288] width 1215 height 577
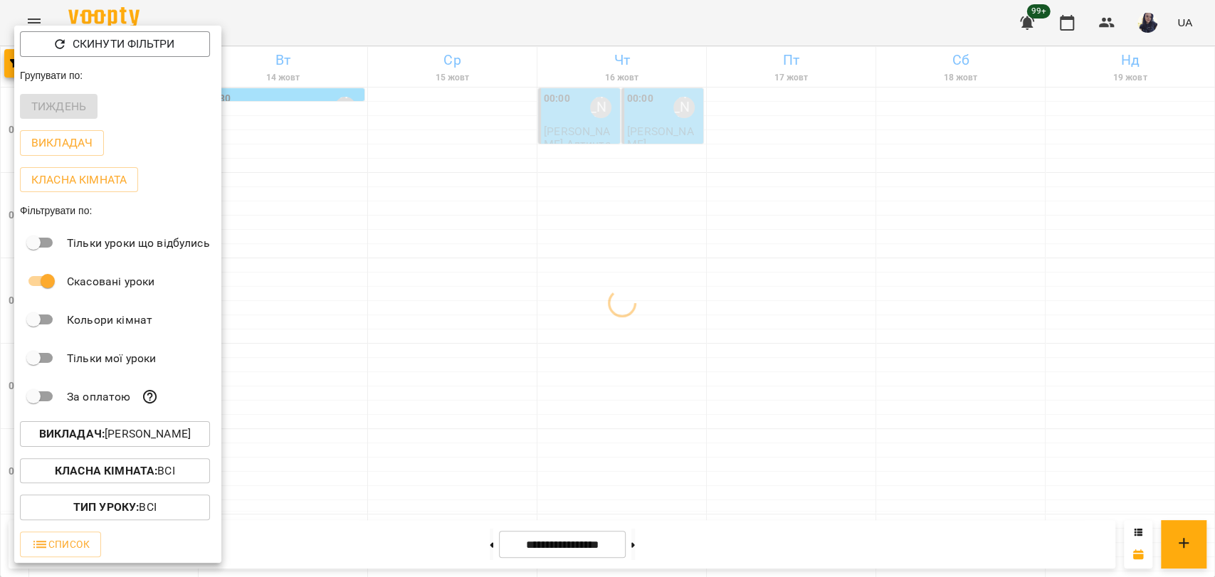
click at [435, 31] on div at bounding box center [607, 288] width 1215 height 577
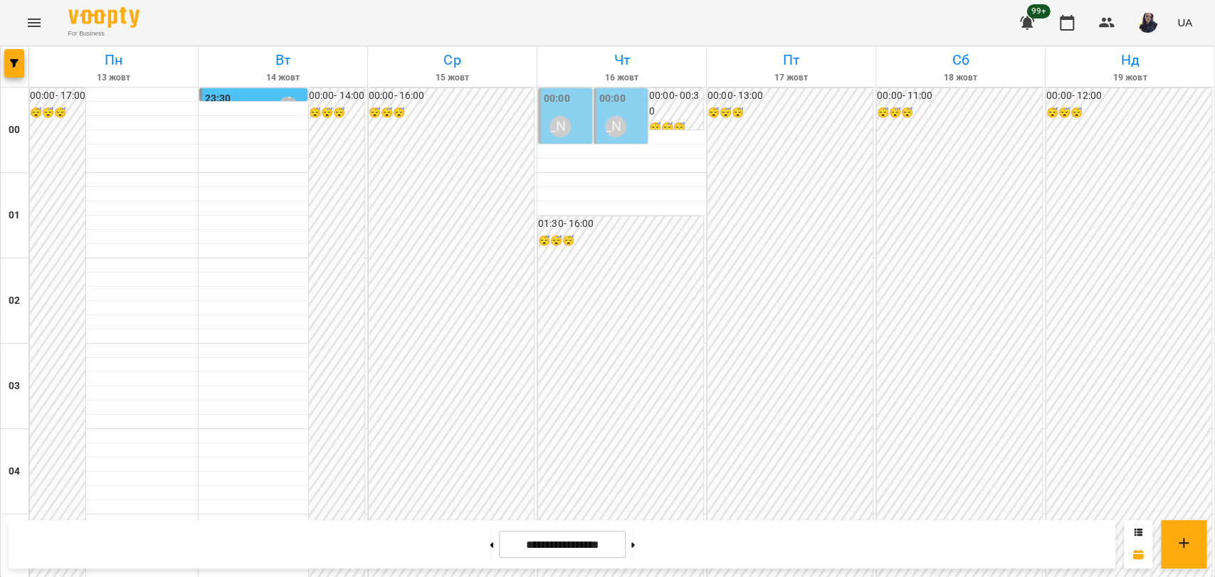
scroll to position [834, 0]
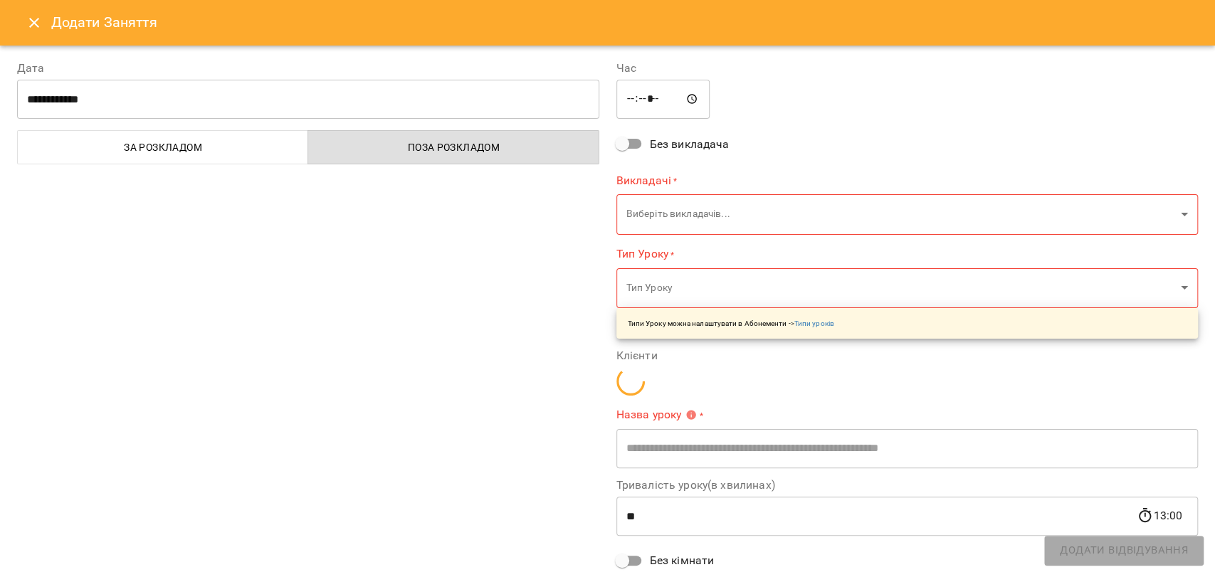
type input "**********"
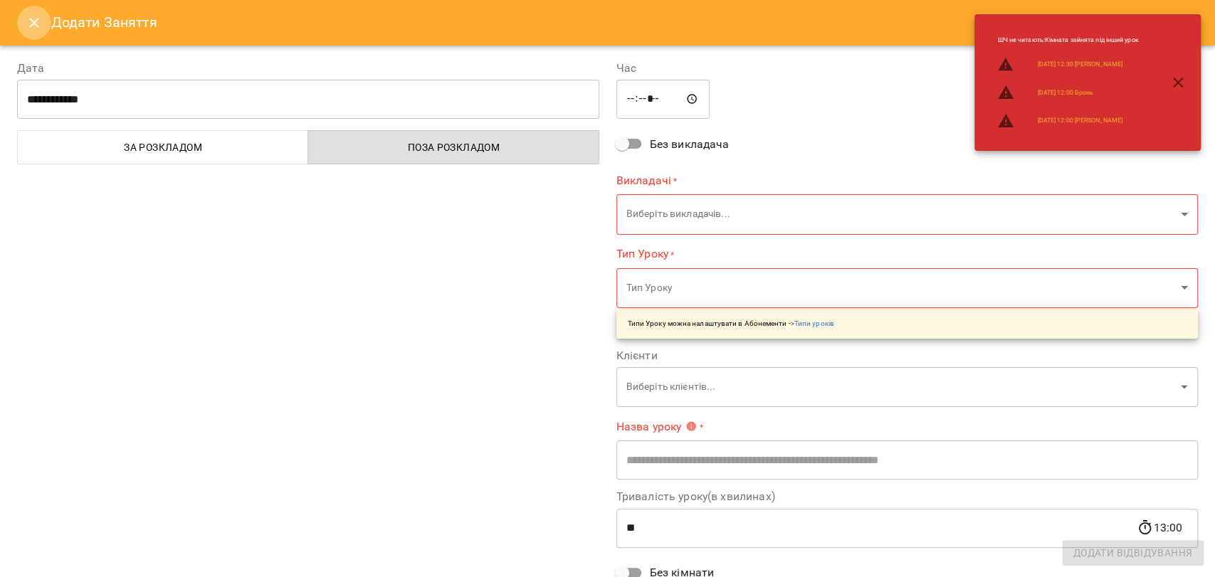
click at [29, 27] on icon "Close" at bounding box center [34, 22] width 17 height 17
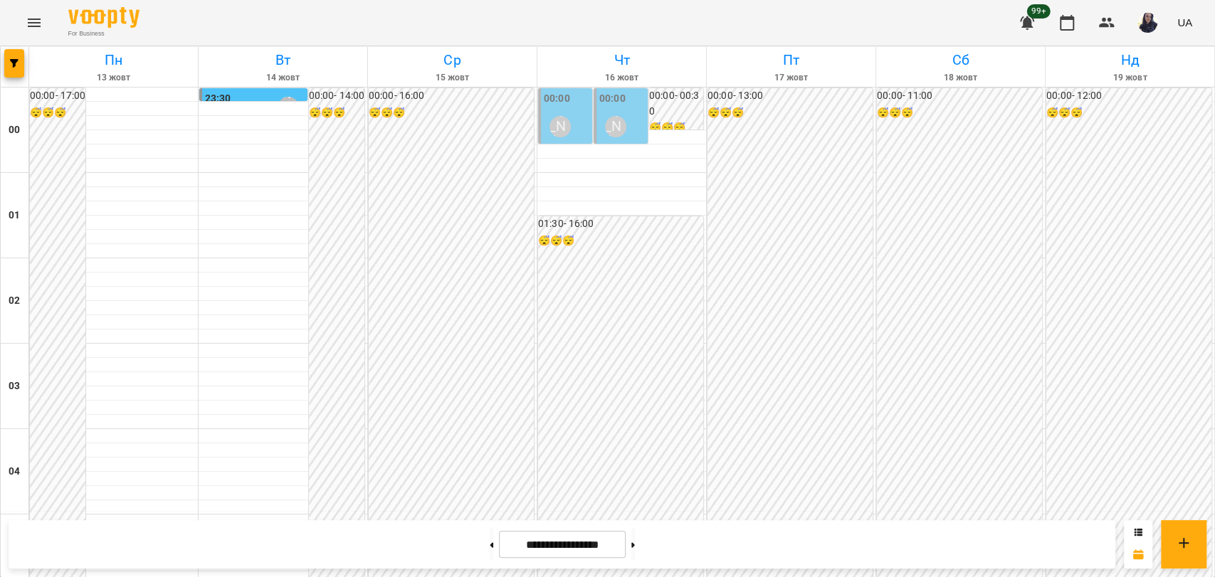
scroll to position [1624, 0]
click at [3, 63] on div at bounding box center [15, 67] width 28 height 40
click at [10, 67] on icon "button" at bounding box center [14, 63] width 9 height 9
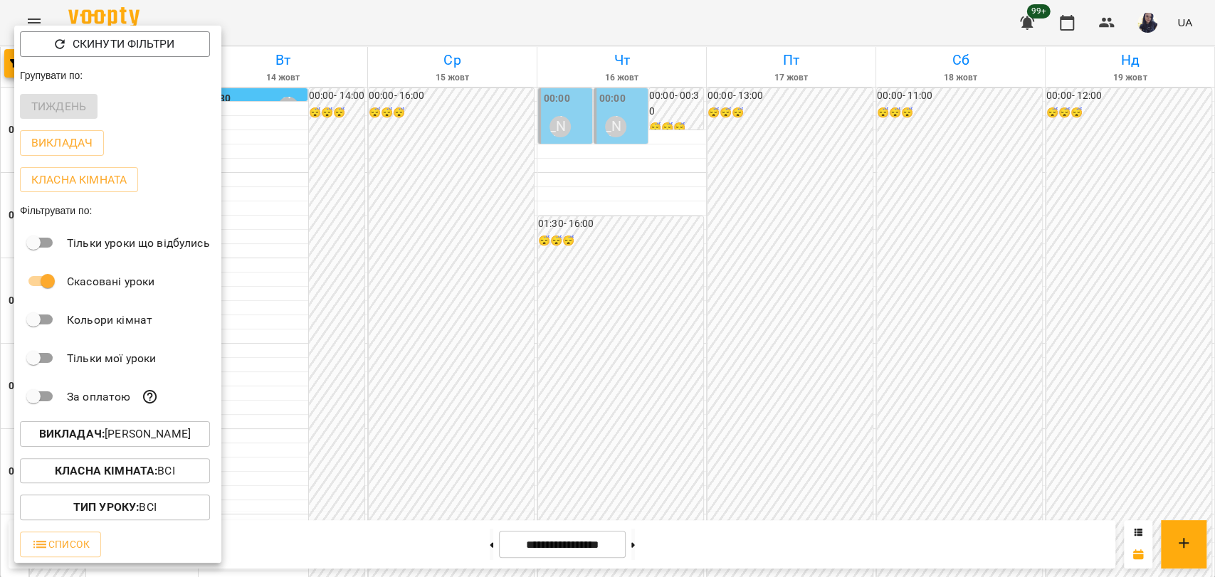
click at [137, 429] on p "Викладач : Мосюра Лариса" at bounding box center [115, 434] width 152 height 17
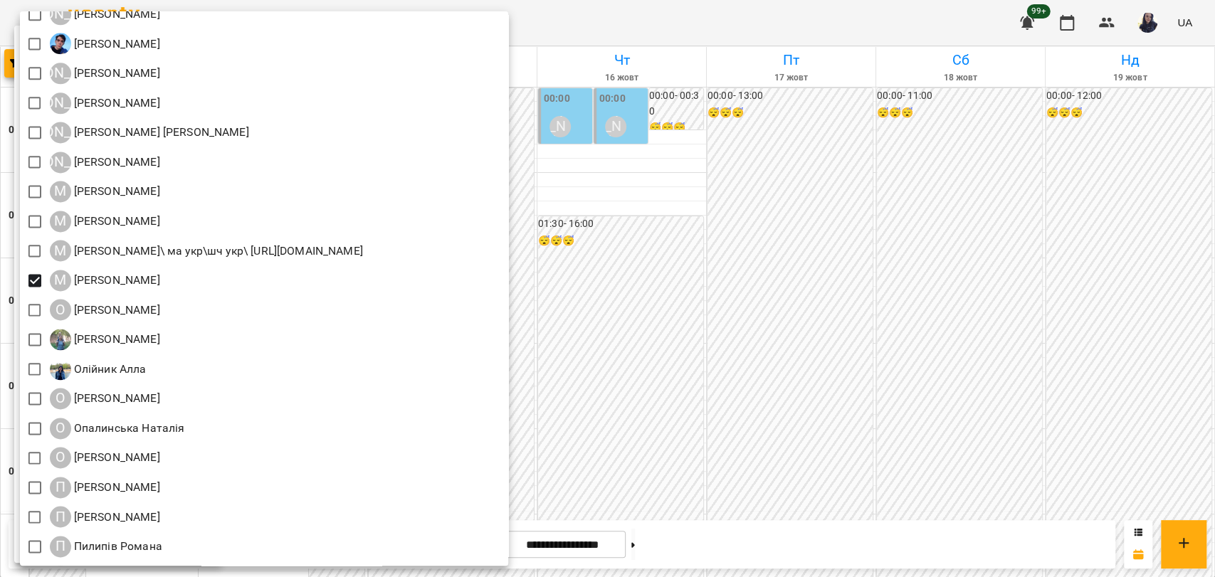
scroll to position [1265, 0]
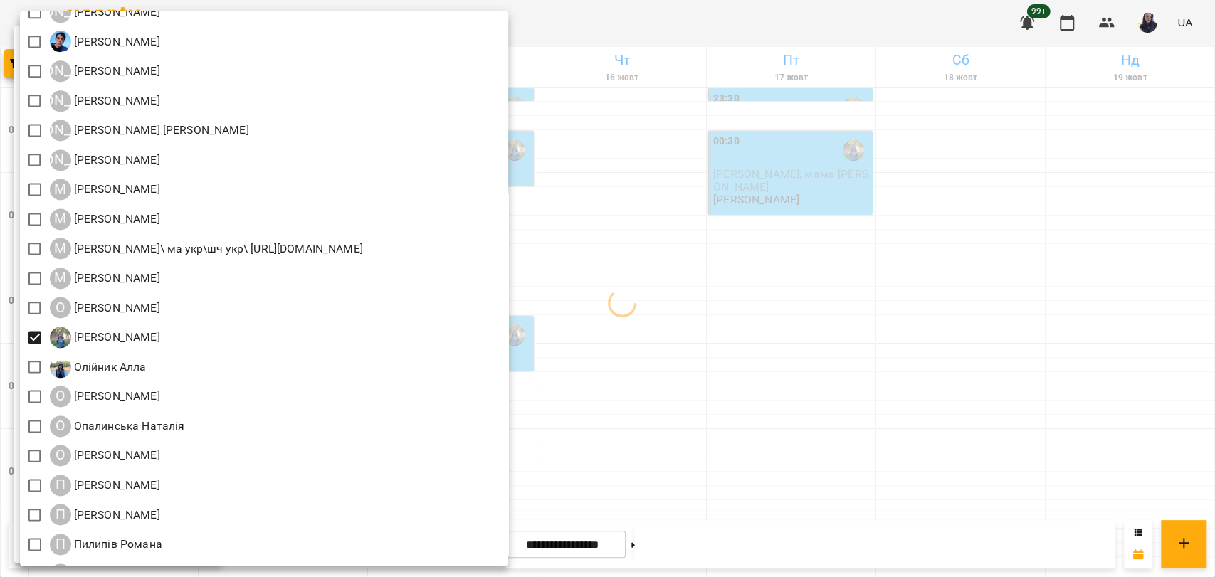
click at [911, 429] on div at bounding box center [607, 288] width 1215 height 577
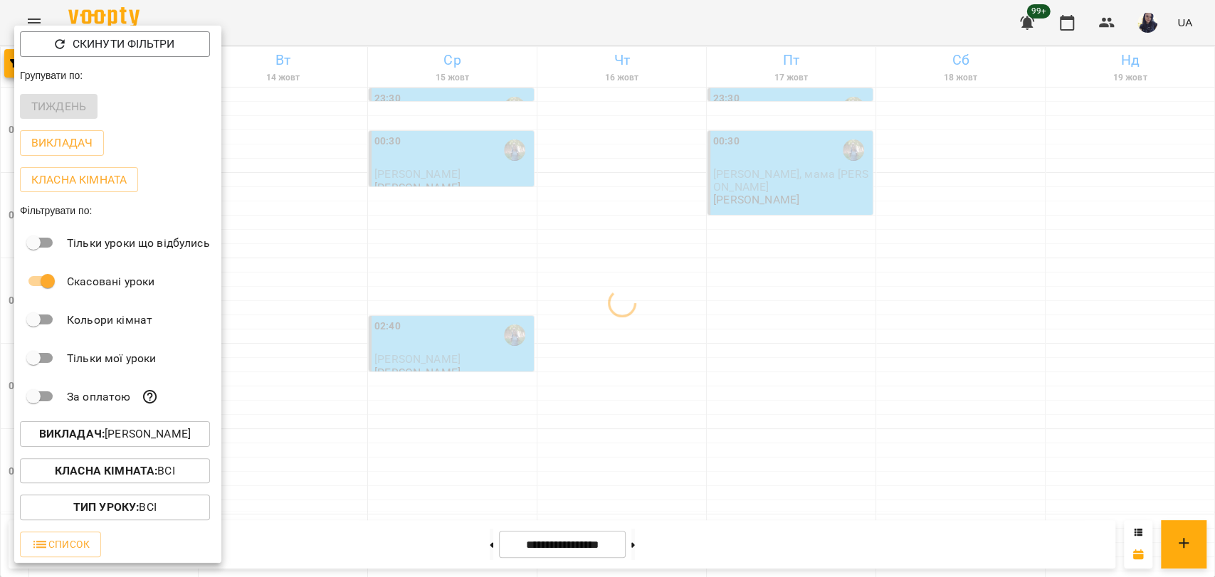
click at [387, 24] on div at bounding box center [607, 288] width 1215 height 577
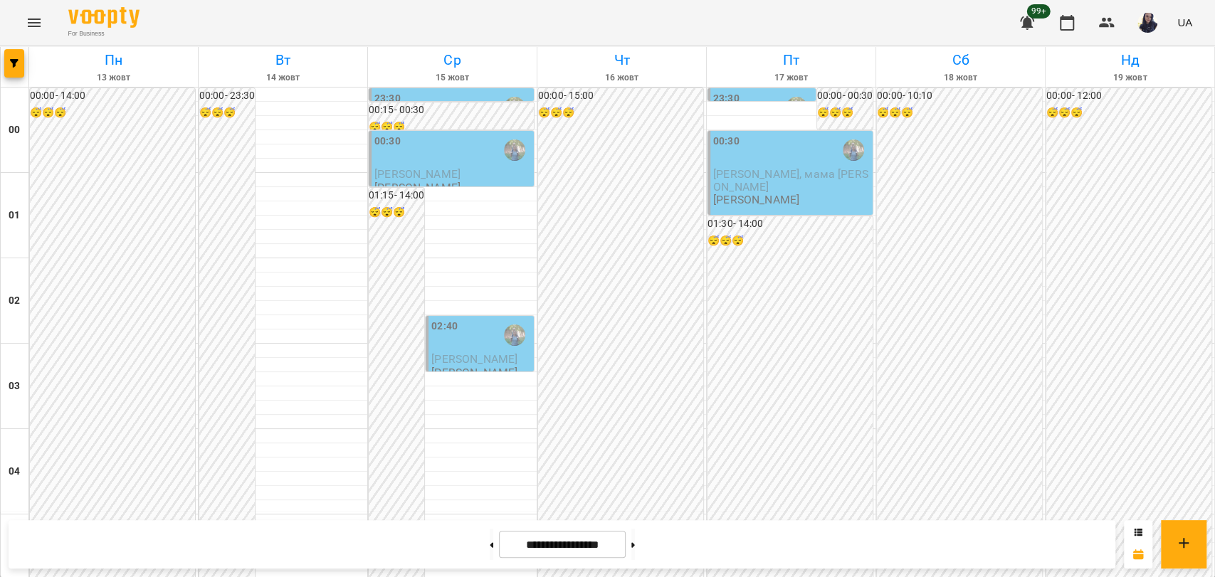
scroll to position [870, 0]
click at [11, 65] on icon "button" at bounding box center [14, 63] width 9 height 9
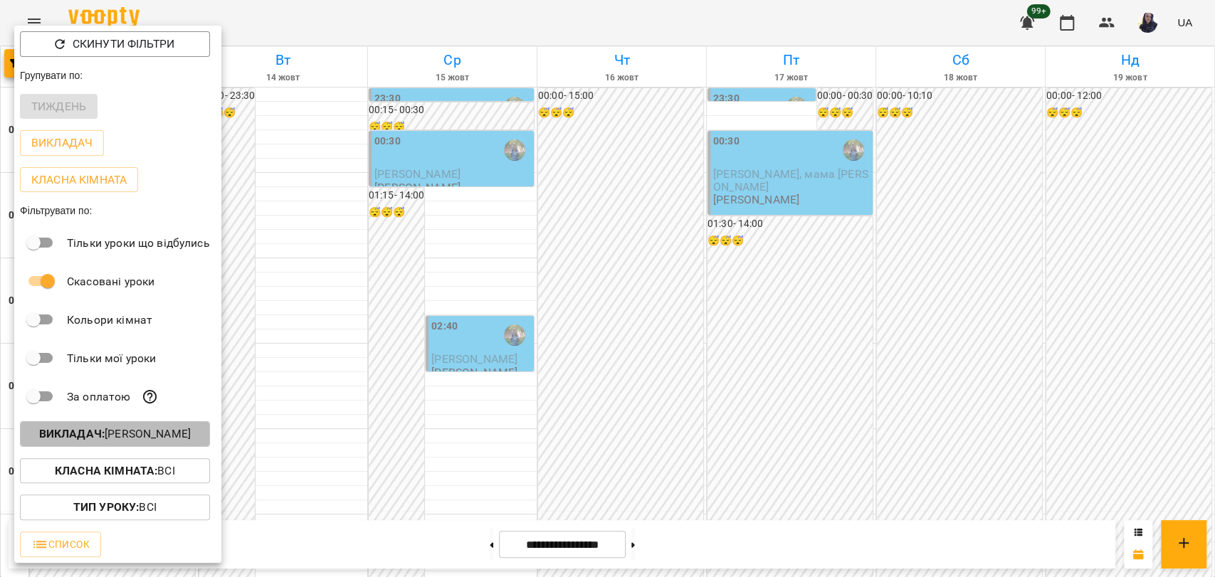
click at [140, 434] on p "Викладач : Оладько Марія" at bounding box center [115, 434] width 152 height 17
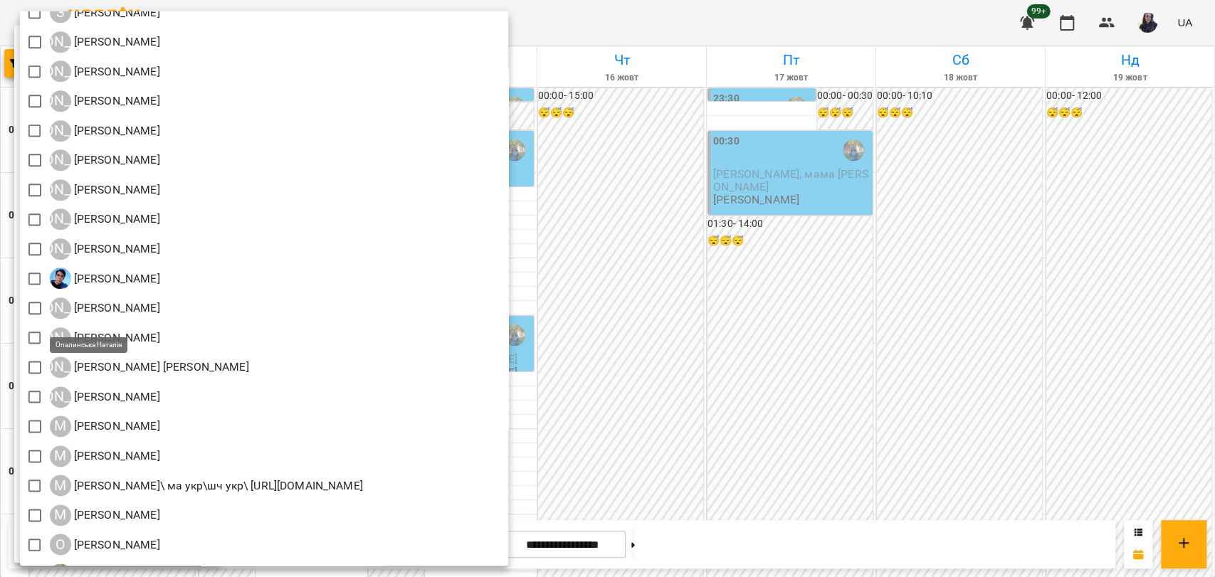
scroll to position [1503, 0]
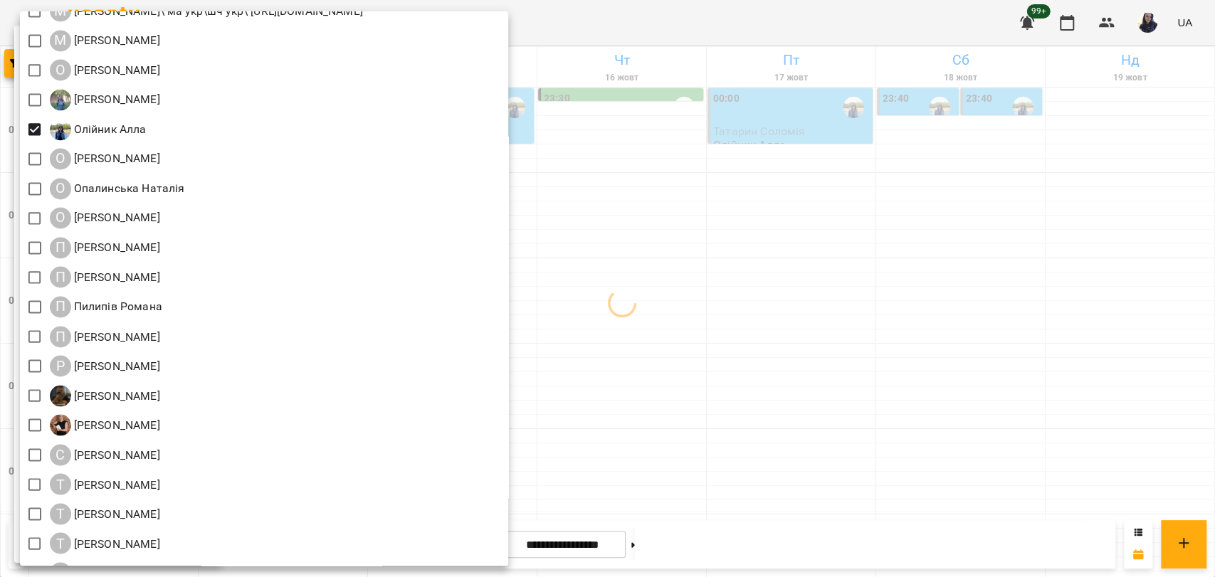
click at [804, 22] on div at bounding box center [607, 288] width 1215 height 577
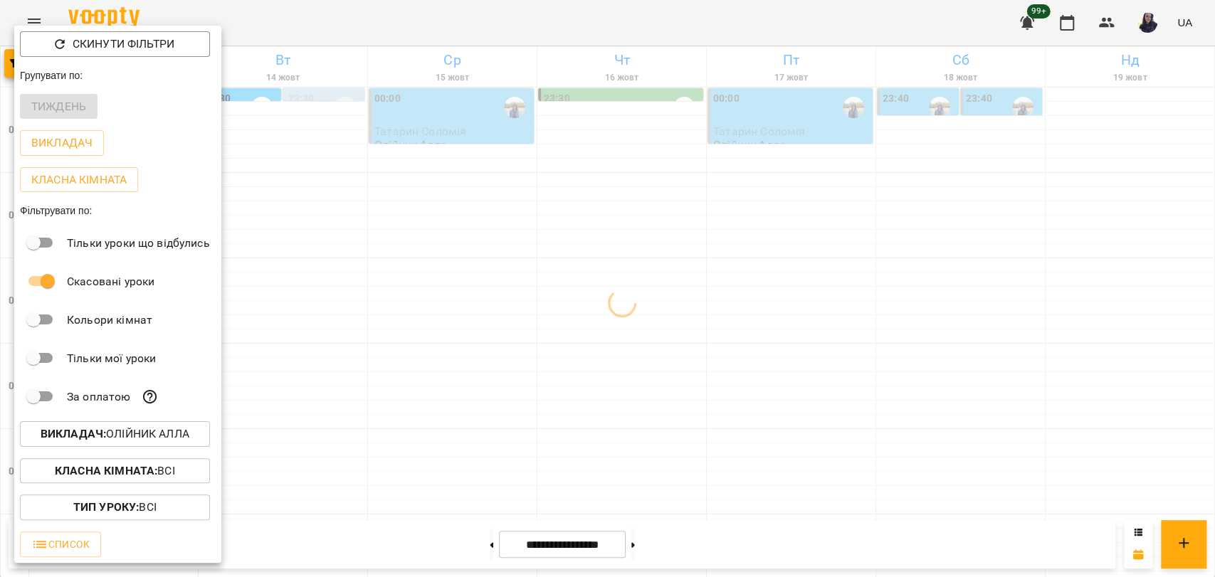
click at [408, 23] on div at bounding box center [607, 288] width 1215 height 577
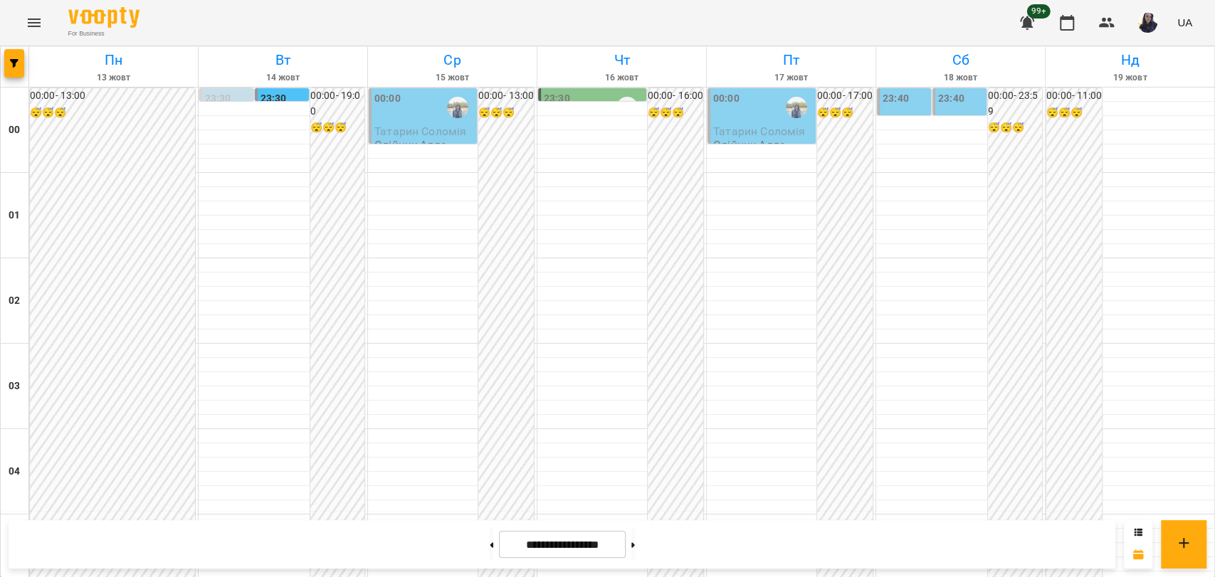
scroll to position [1624, 0]
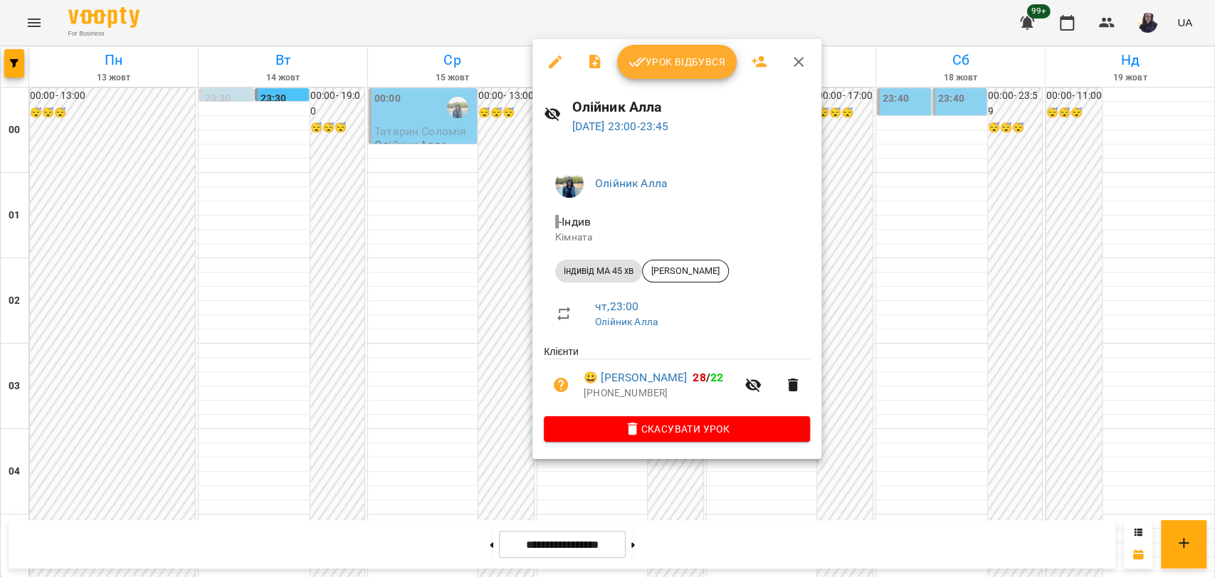
click at [959, 317] on div at bounding box center [607, 288] width 1215 height 577
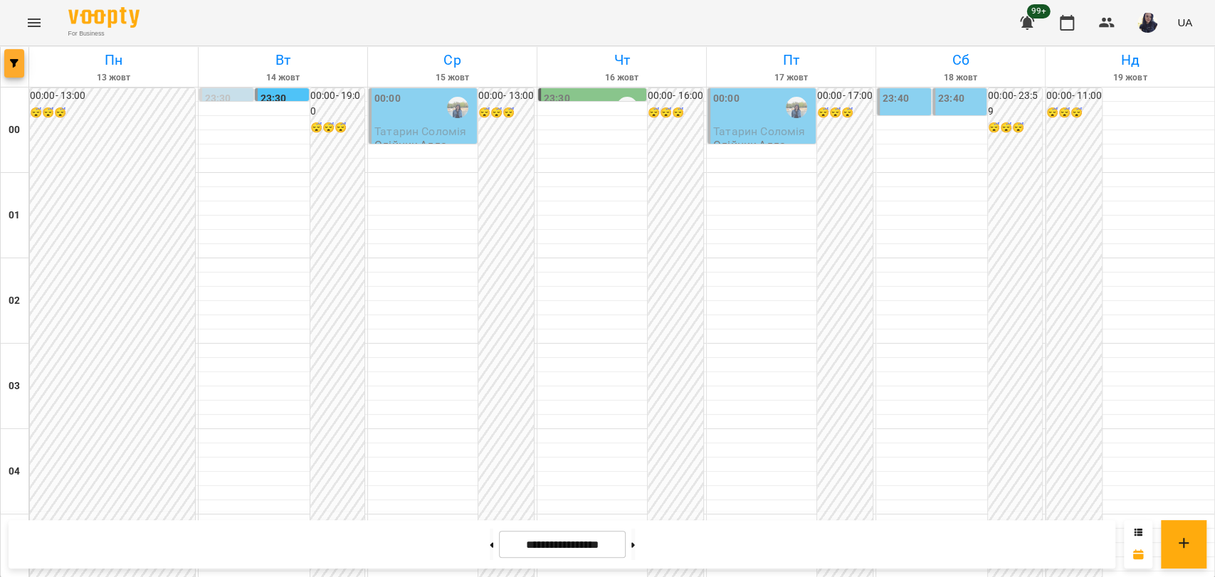
click at [14, 68] on button "button" at bounding box center [14, 63] width 20 height 28
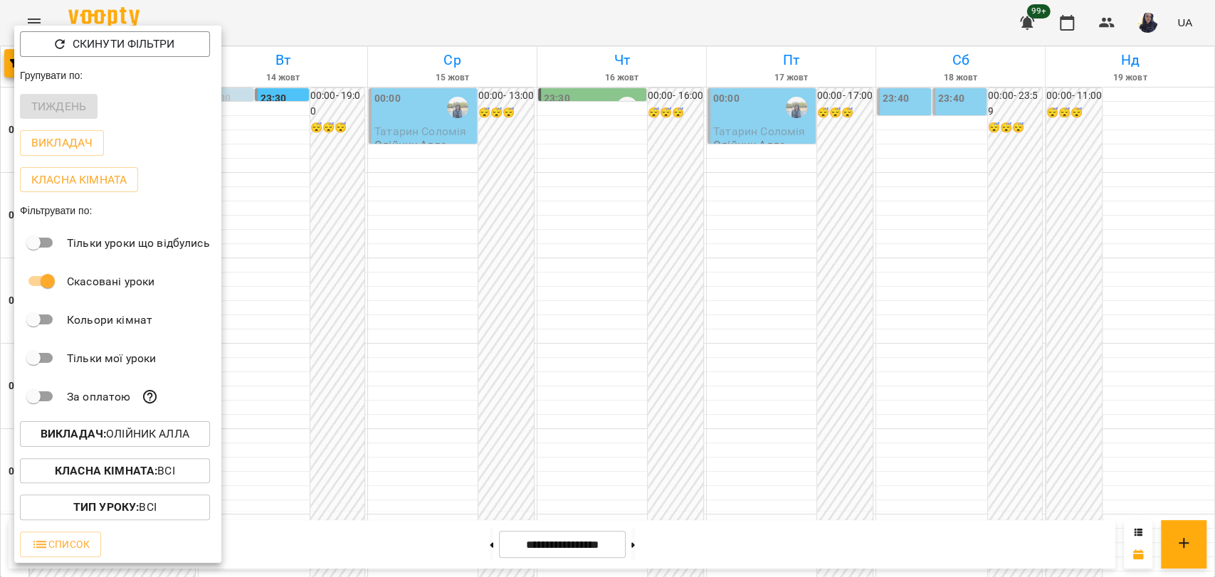
click at [135, 443] on p "Викладач : Олійник Алла" at bounding box center [115, 434] width 149 height 17
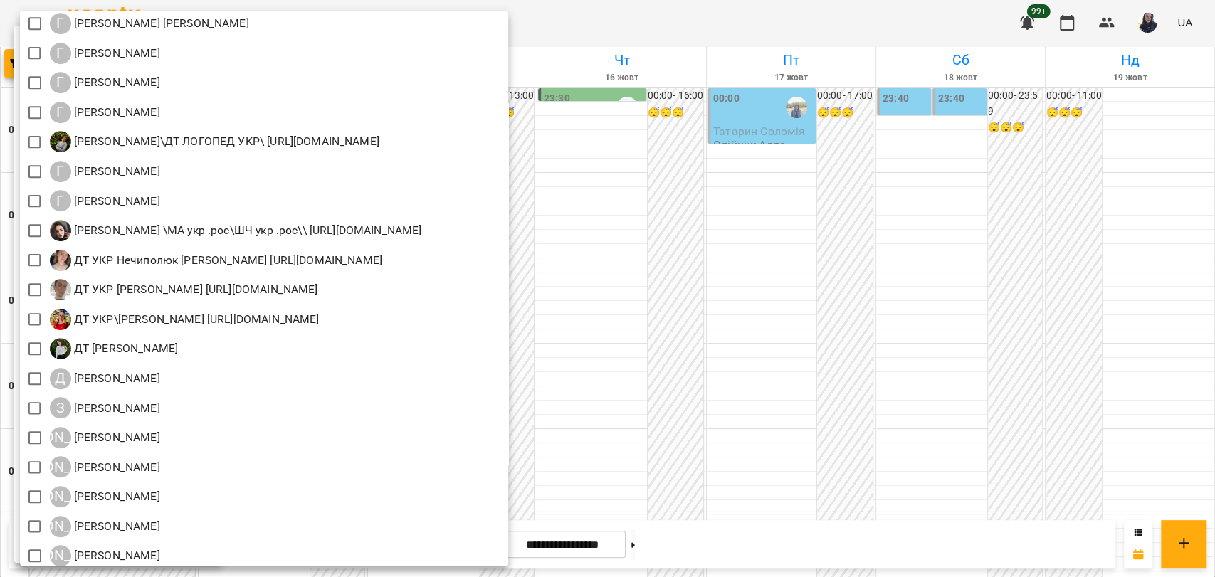
scroll to position [1265, 0]
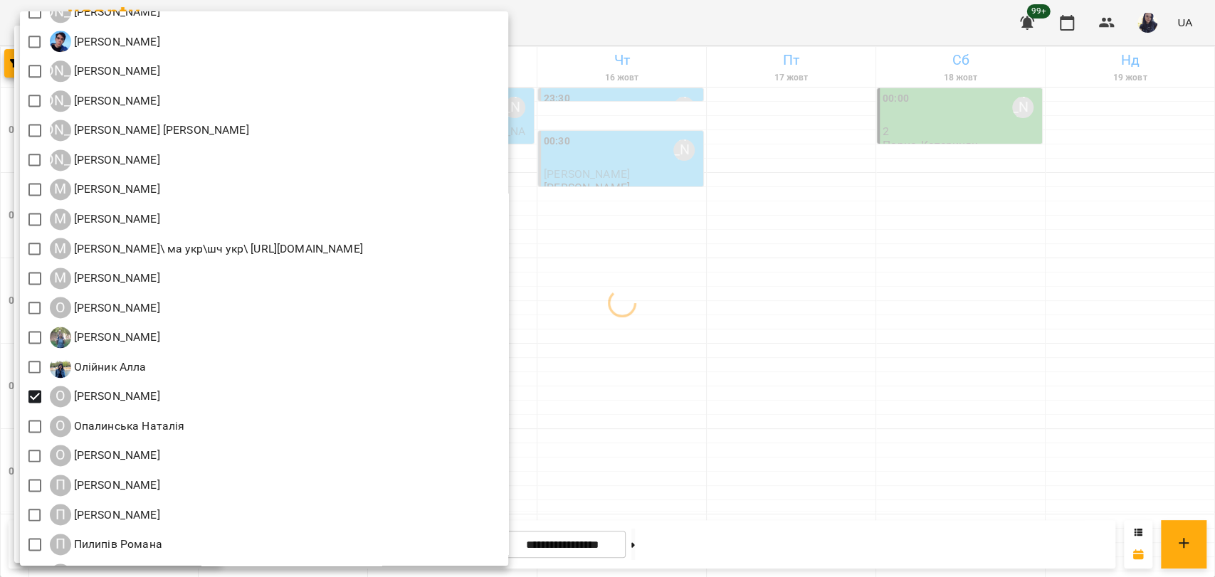
click at [724, 34] on div at bounding box center [607, 288] width 1215 height 577
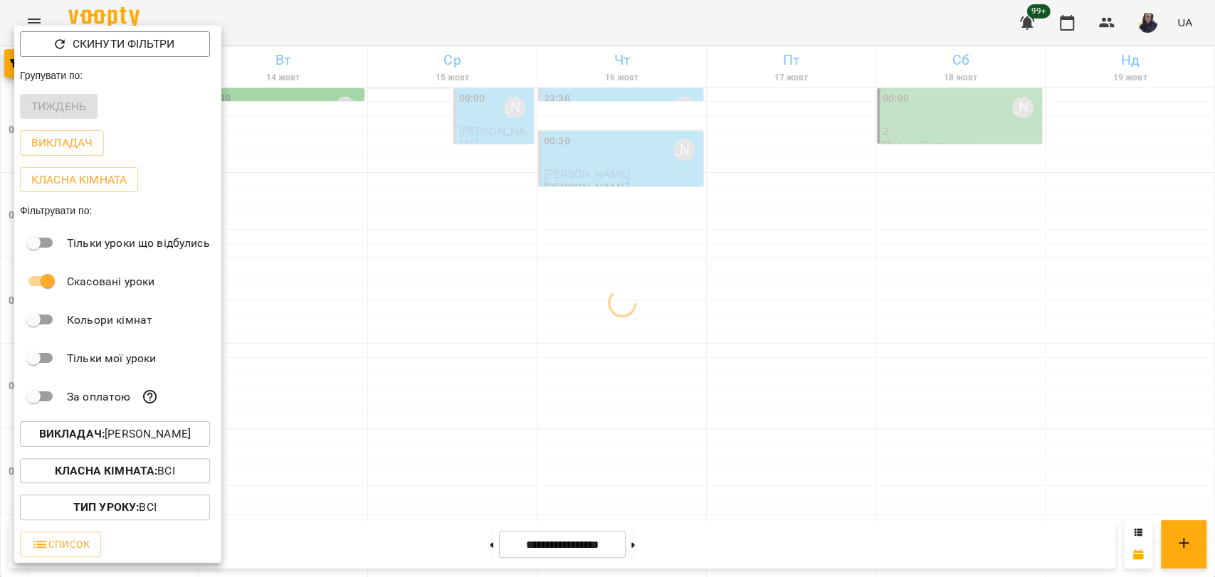
click at [518, 40] on div at bounding box center [607, 288] width 1215 height 577
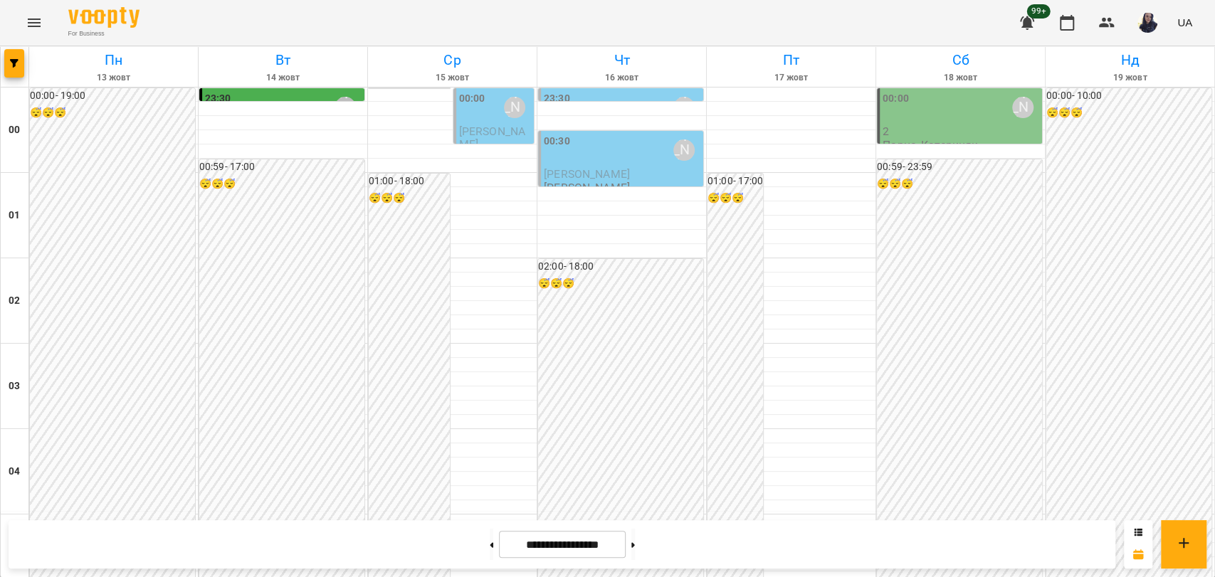
scroll to position [1624, 0]
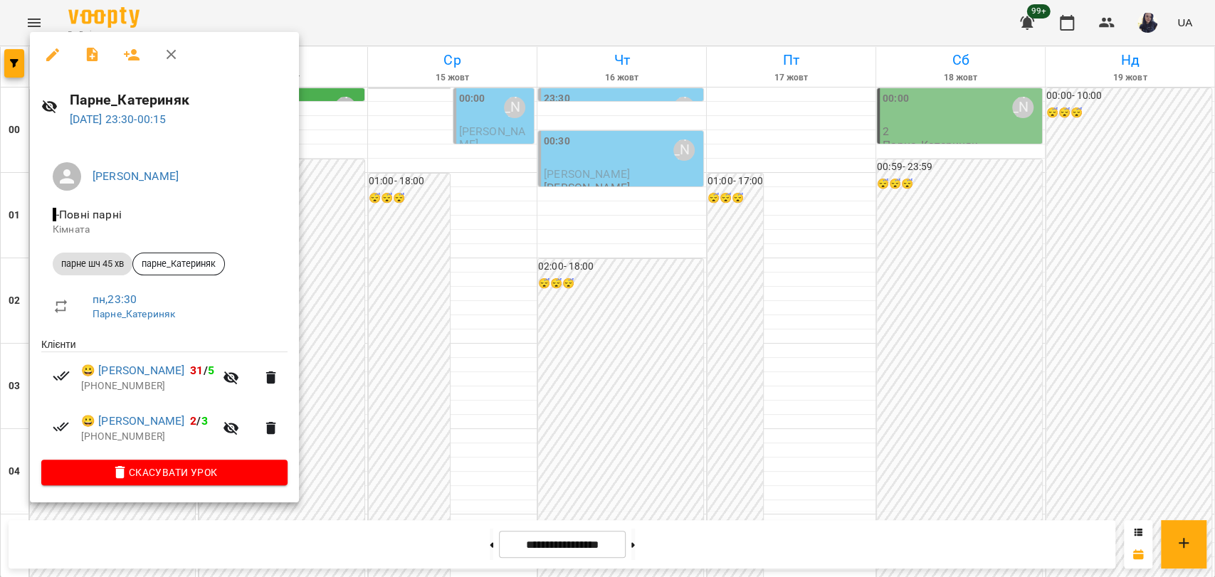
click at [414, 389] on div at bounding box center [607, 288] width 1215 height 577
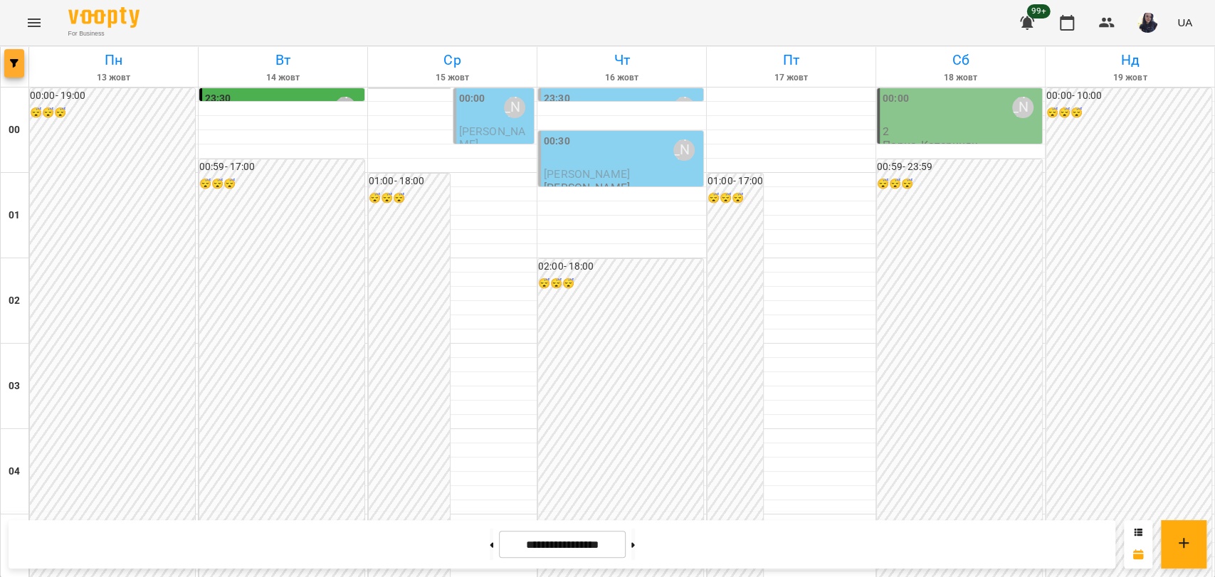
click at [9, 66] on span "button" at bounding box center [14, 63] width 20 height 9
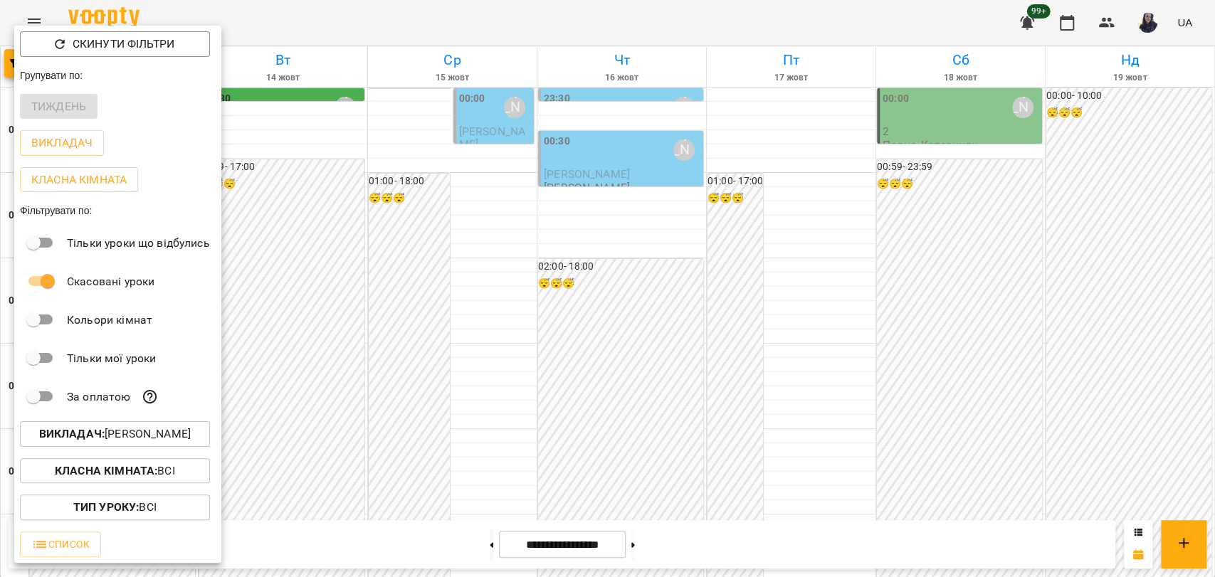
click at [154, 446] on button "Викладач : Олійник Валентин" at bounding box center [115, 434] width 190 height 26
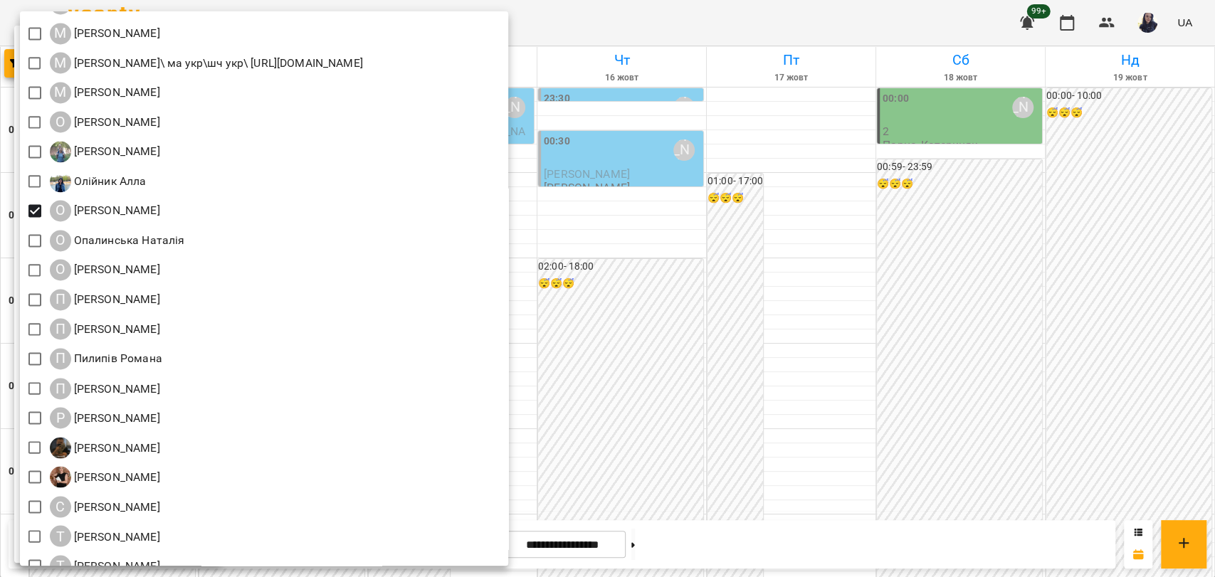
scroll to position [1617, 0]
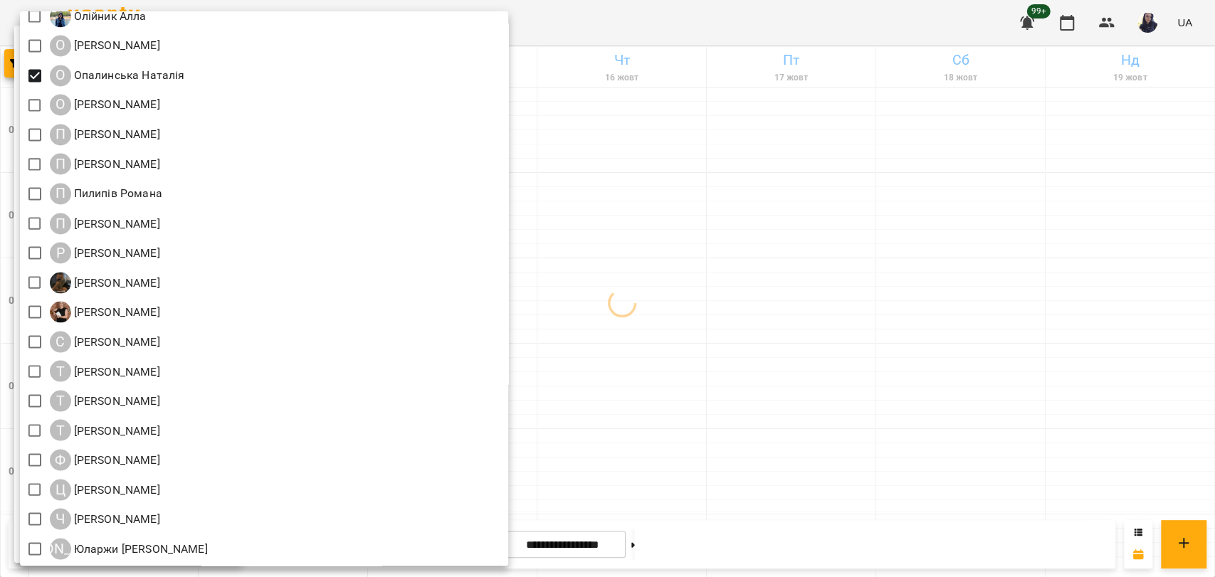
click at [819, 31] on div at bounding box center [607, 288] width 1215 height 577
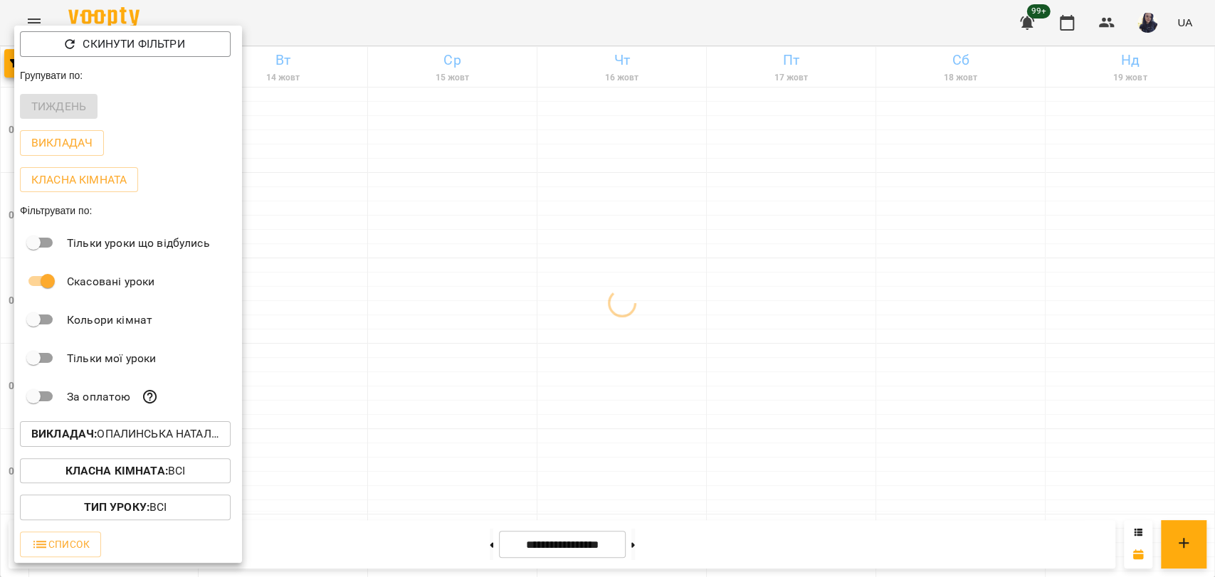
click at [330, 36] on div at bounding box center [607, 288] width 1215 height 577
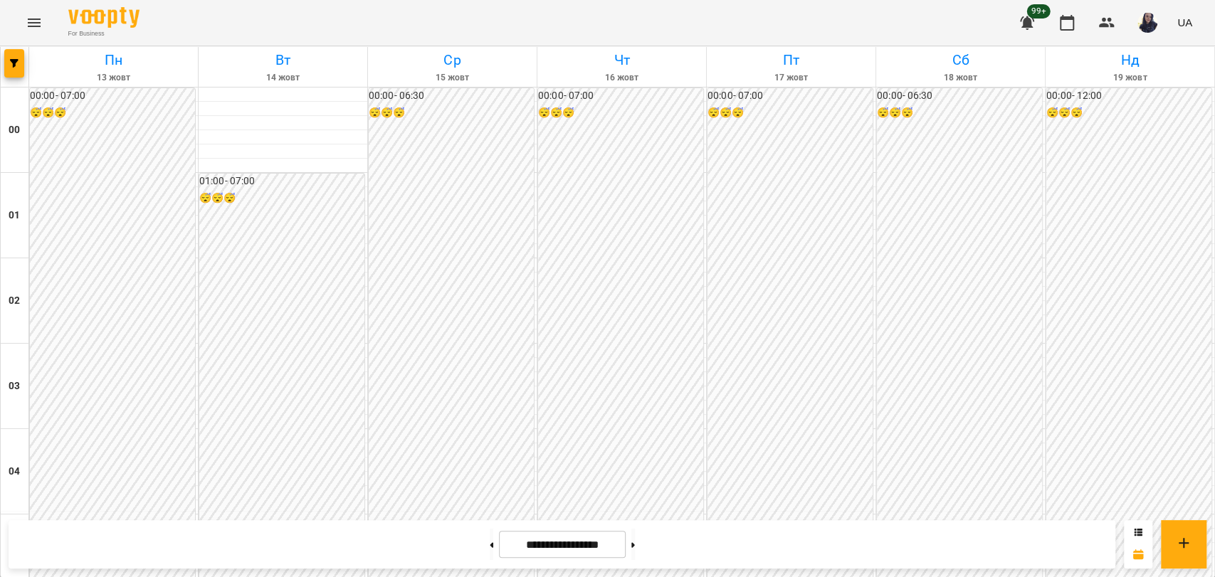
scroll to position [1387, 0]
click at [21, 60] on span "button" at bounding box center [14, 63] width 20 height 9
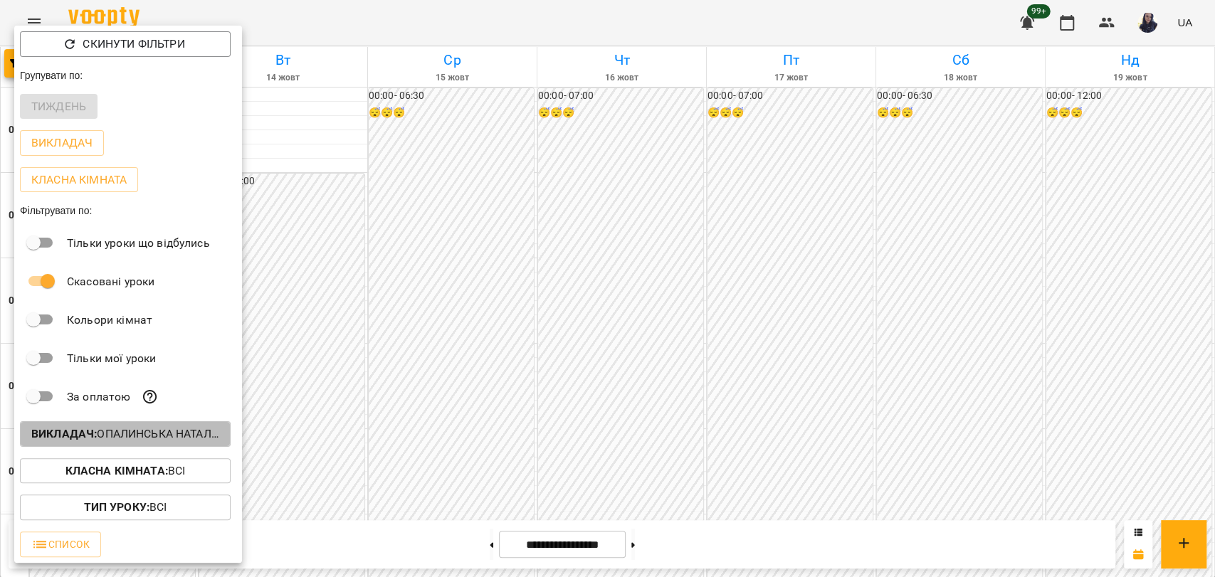
click at [88, 431] on b "Викладач :" at bounding box center [63, 434] width 65 height 14
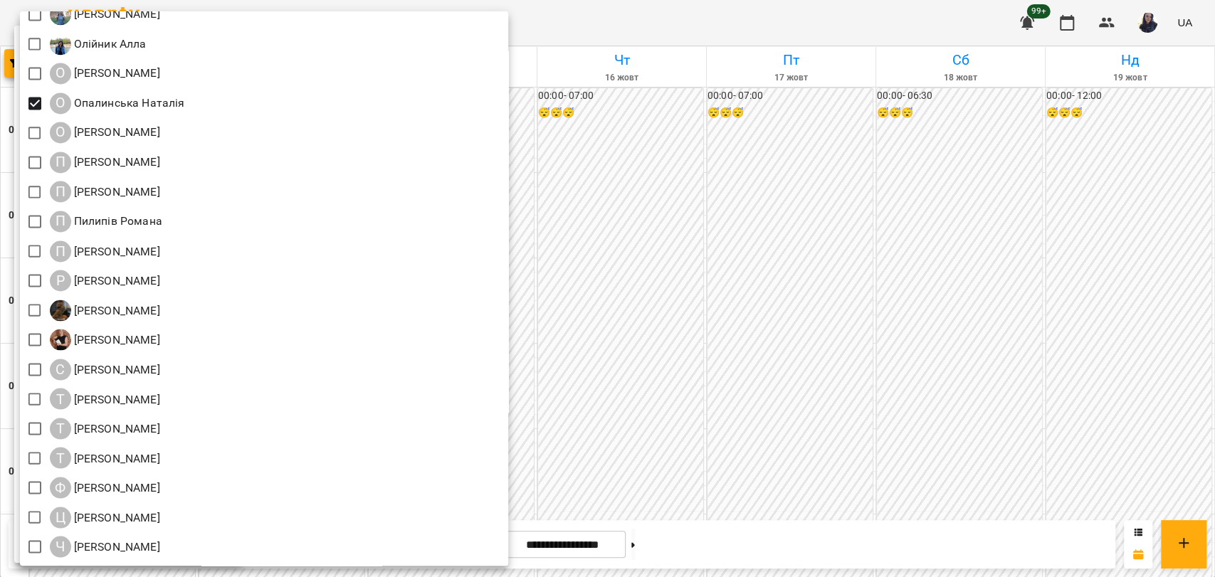
scroll to position [1617, 0]
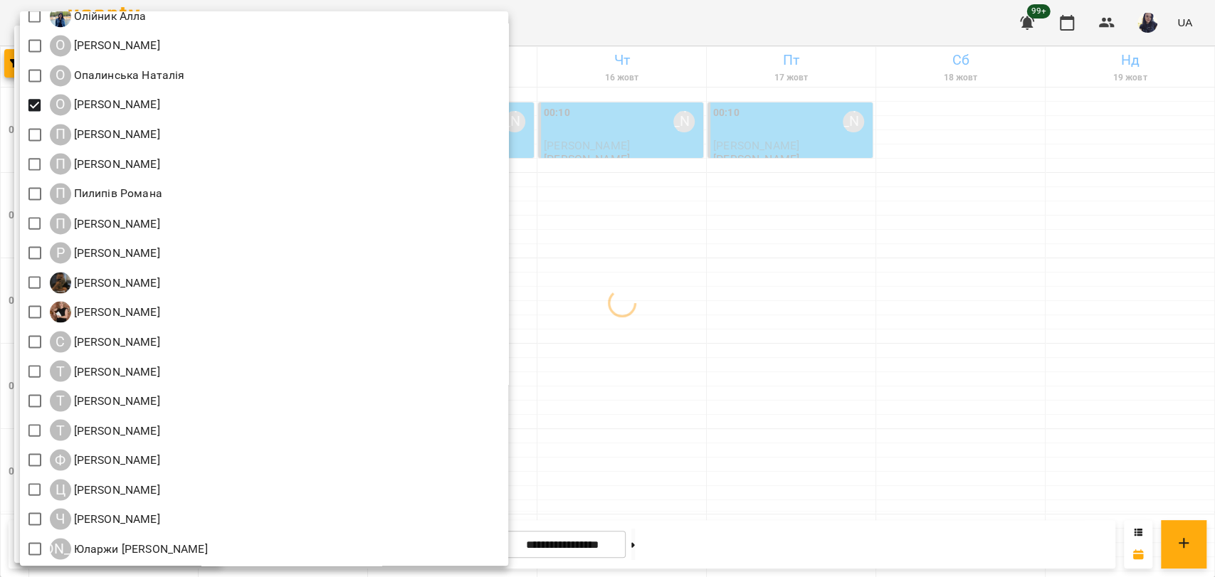
click at [766, 19] on div at bounding box center [607, 288] width 1215 height 577
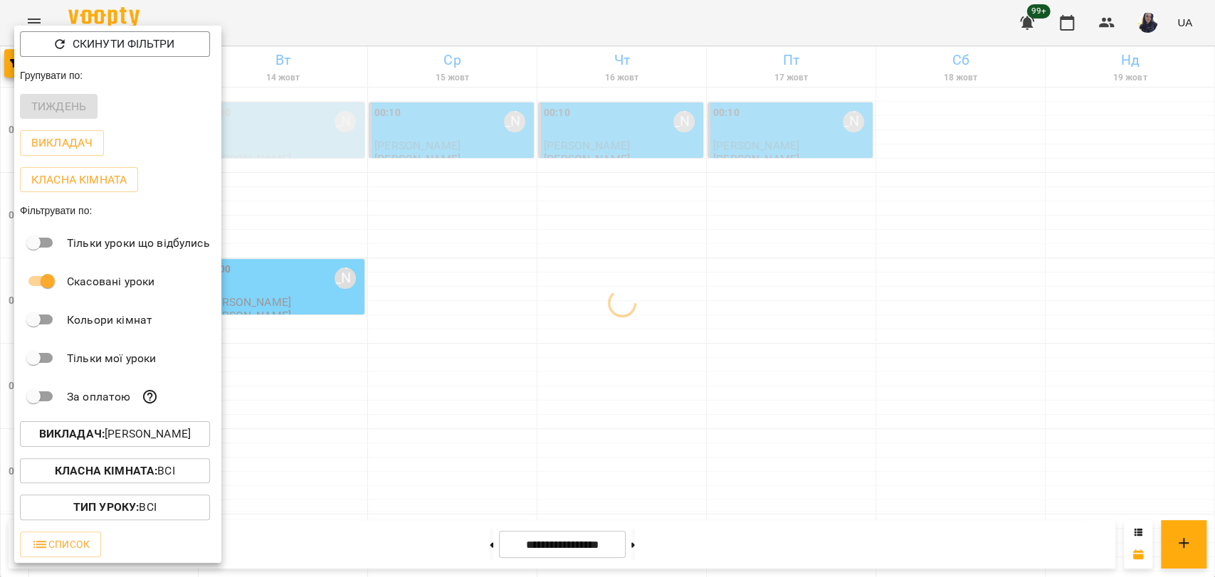
click at [382, 13] on div at bounding box center [607, 288] width 1215 height 577
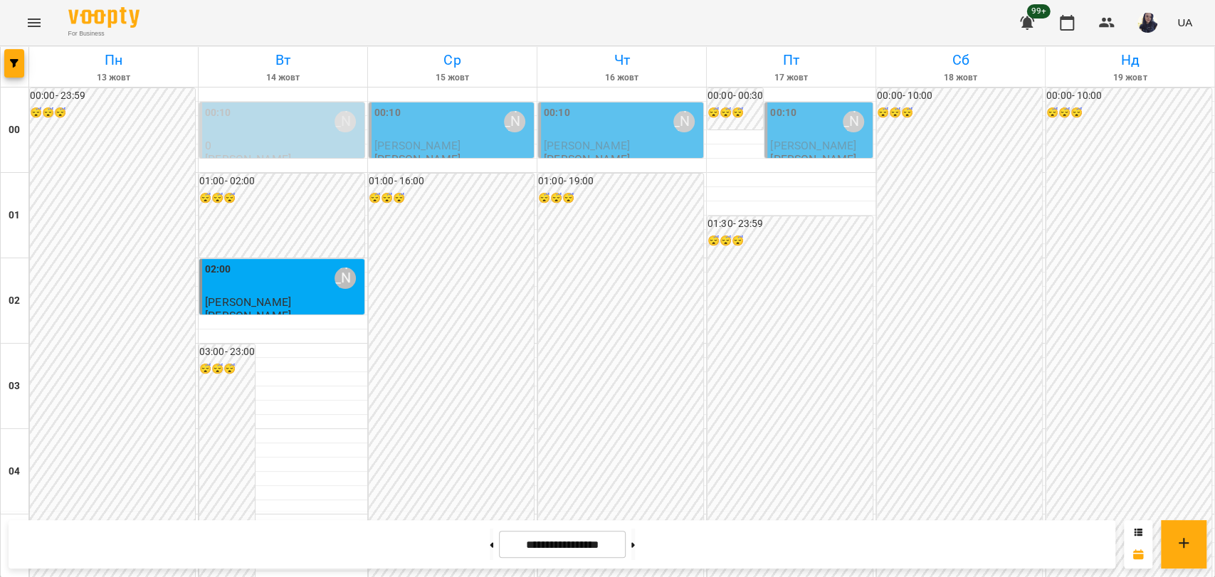
scroll to position [1624, 0]
click at [16, 68] on button "button" at bounding box center [14, 63] width 20 height 28
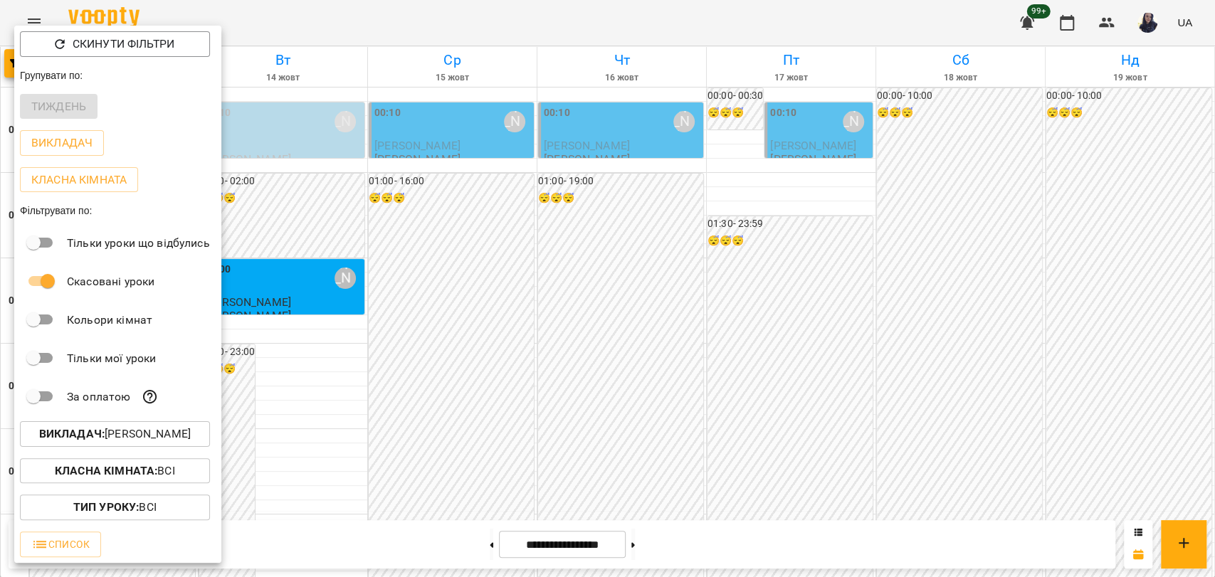
click at [140, 440] on p "Викладач : Осовська Юлія" at bounding box center [115, 434] width 152 height 17
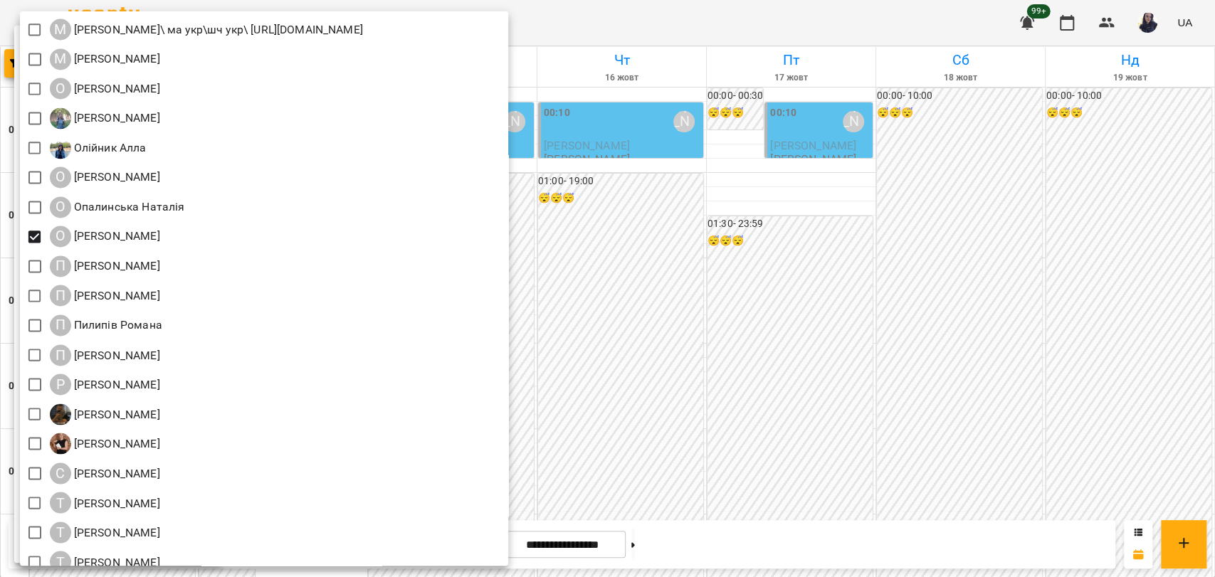
scroll to position [1617, 0]
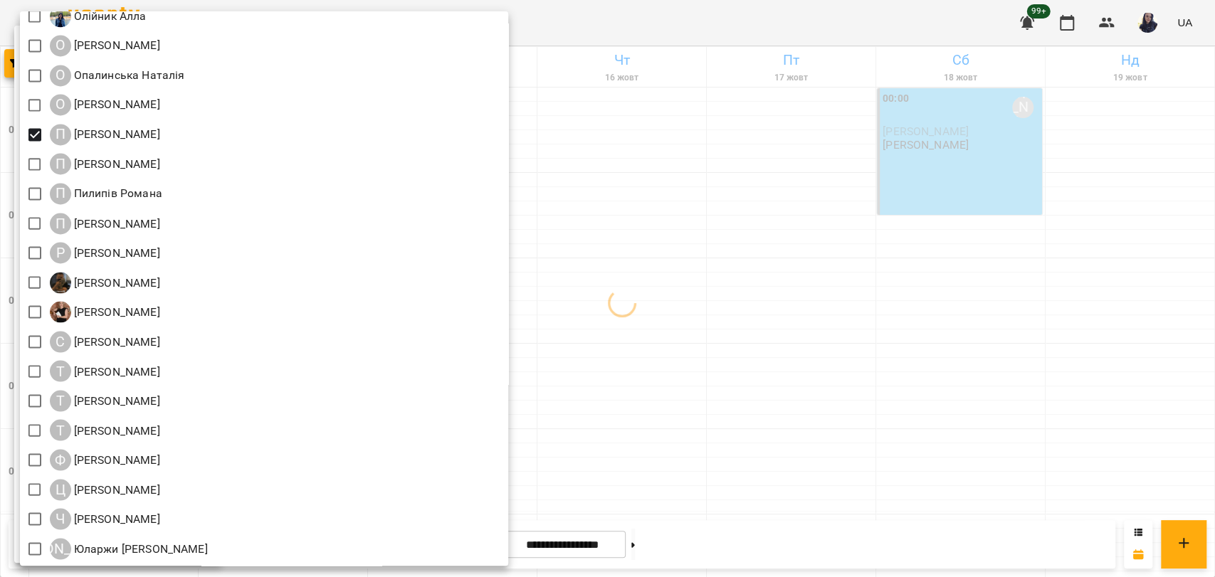
click at [855, 36] on div at bounding box center [607, 288] width 1215 height 577
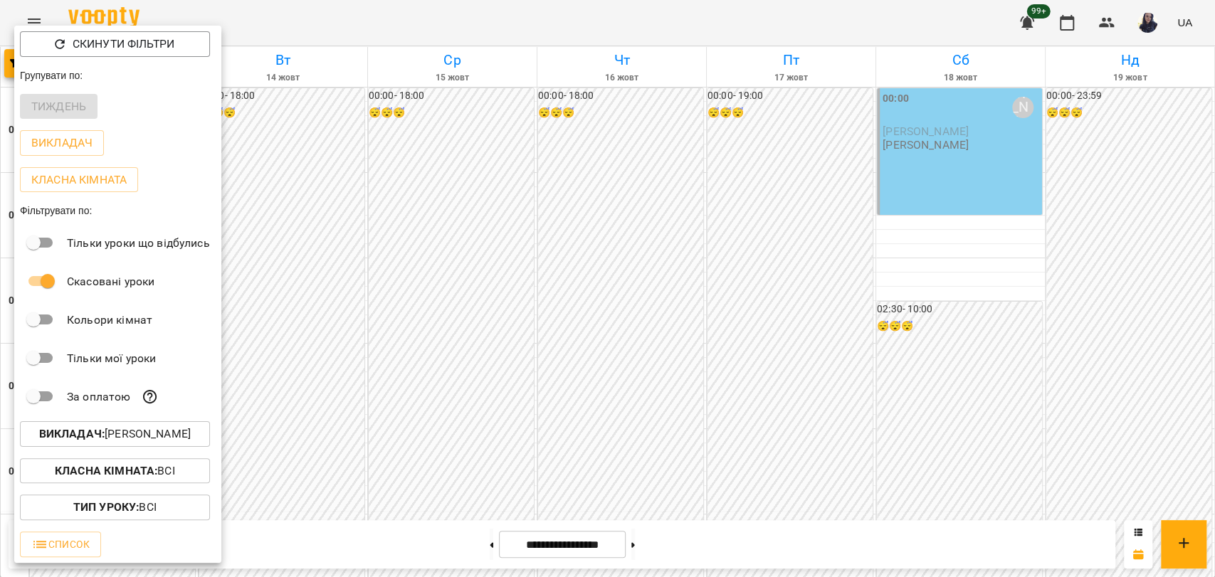
click at [427, 26] on div at bounding box center [607, 288] width 1215 height 577
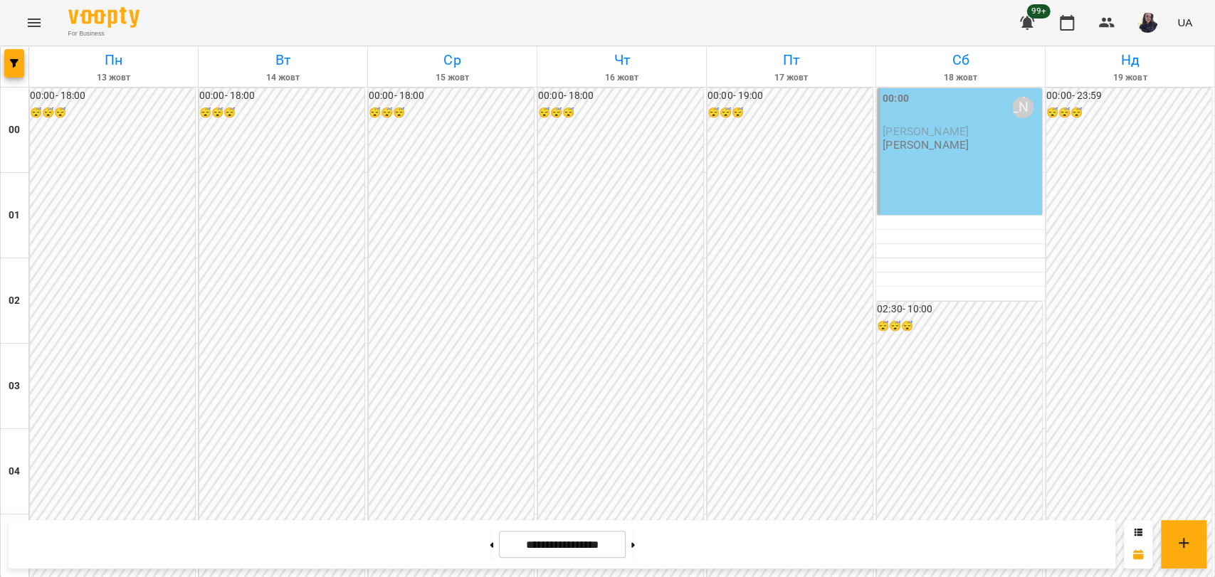
scroll to position [0, 0]
click at [923, 184] on div "00:00 Панасенко Дарина Едгар Ясінський Панасенко Дарина" at bounding box center [959, 151] width 165 height 127
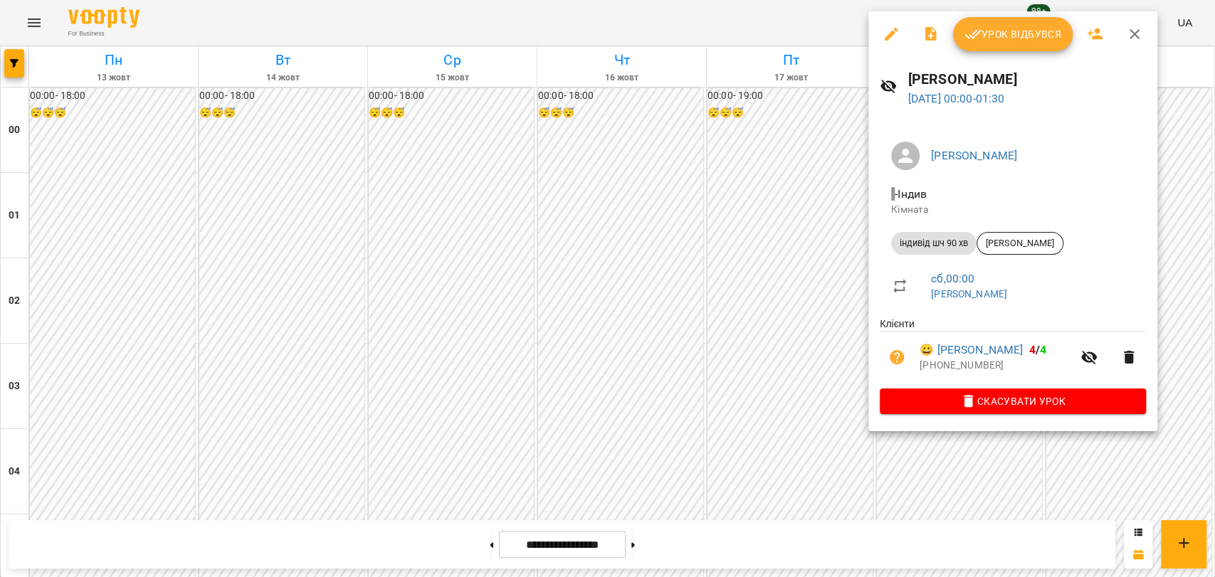
drag, startPoint x: 585, startPoint y: 416, endPoint x: 903, endPoint y: 366, distance: 322.1
click at [585, 416] on div at bounding box center [607, 288] width 1215 height 577
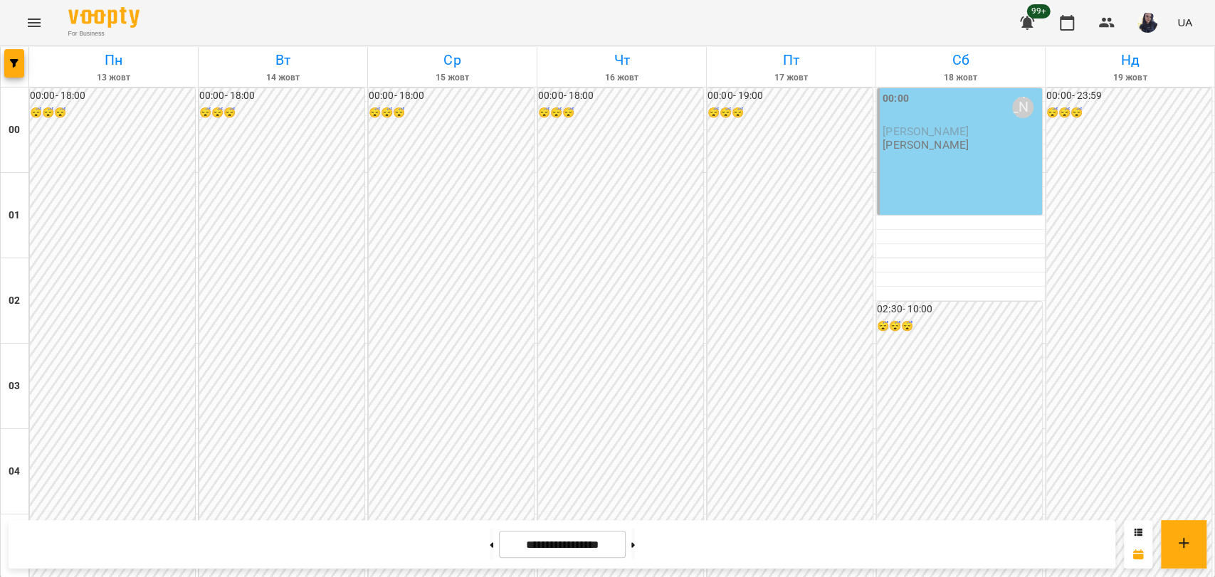
scroll to position [1466, 0]
click at [9, 64] on span "button" at bounding box center [14, 63] width 20 height 9
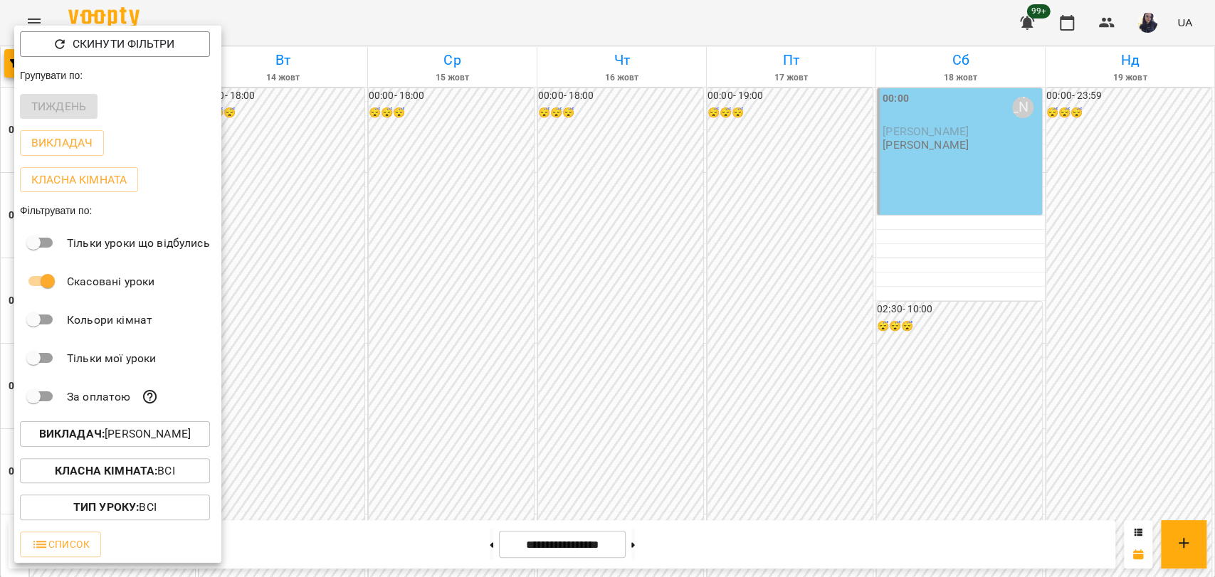
click at [151, 443] on p "Викладач : Панасенко Дарина" at bounding box center [115, 434] width 152 height 17
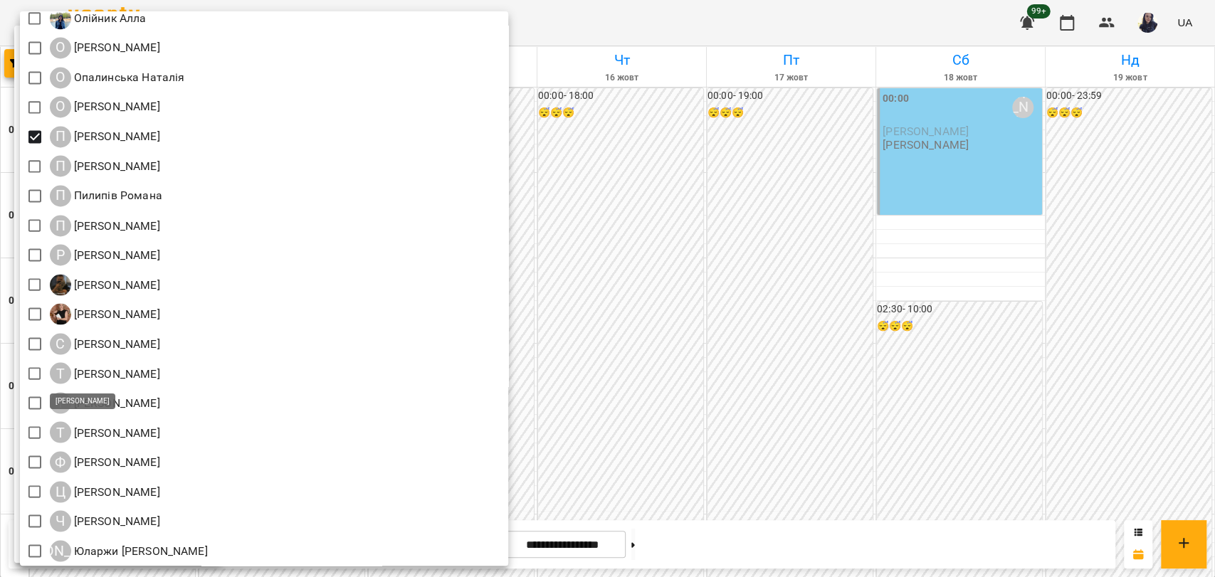
scroll to position [1617, 0]
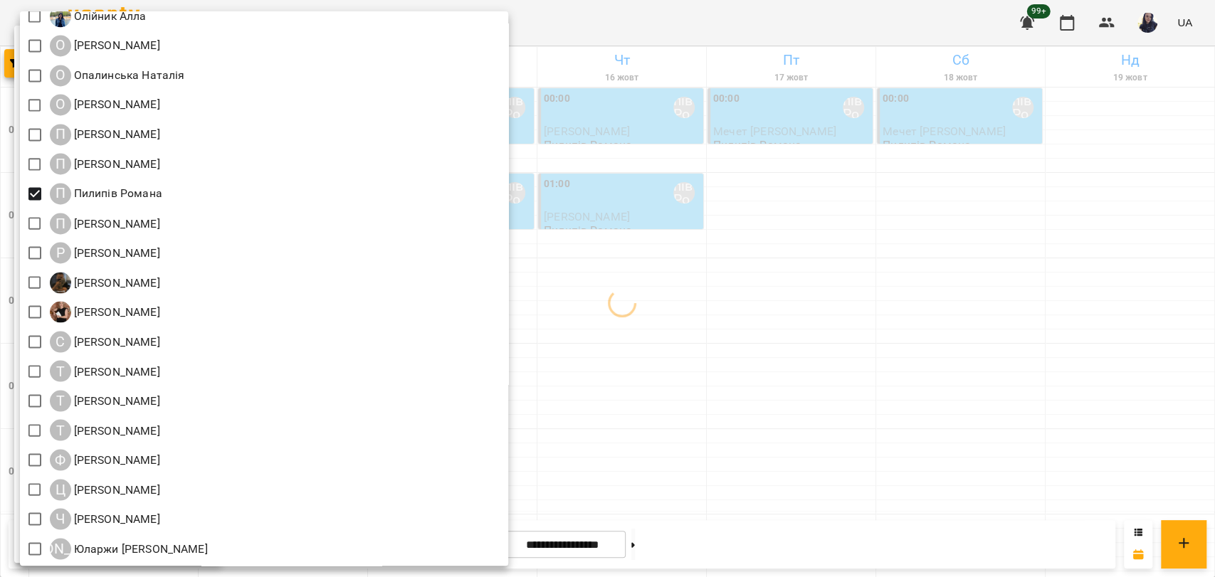
click at [832, 352] on div at bounding box center [607, 288] width 1215 height 577
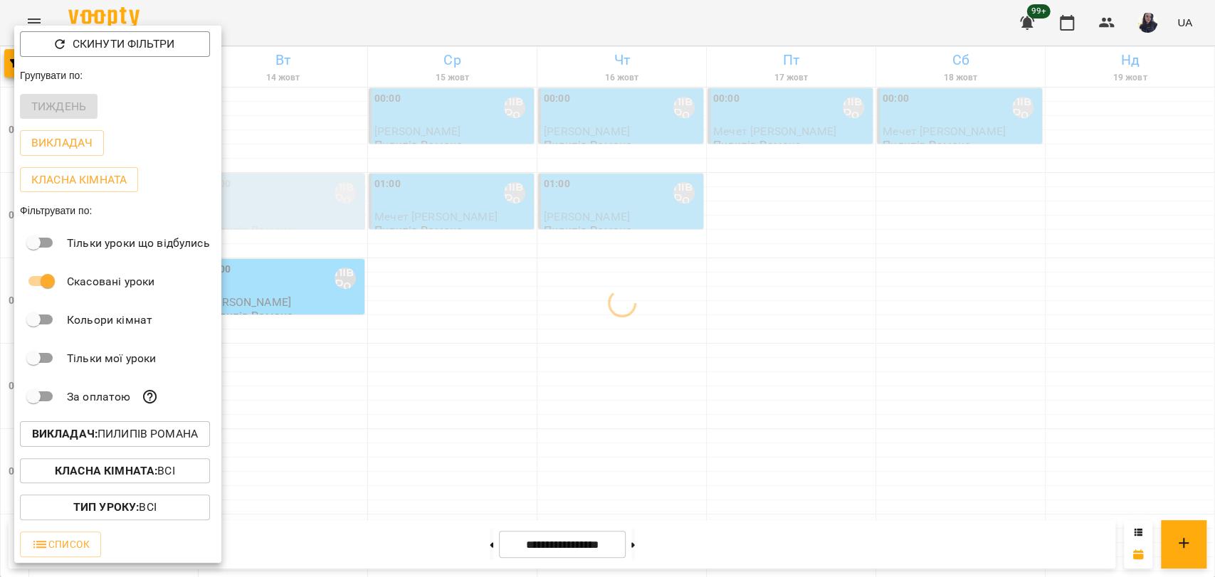
click at [302, 29] on div at bounding box center [607, 288] width 1215 height 577
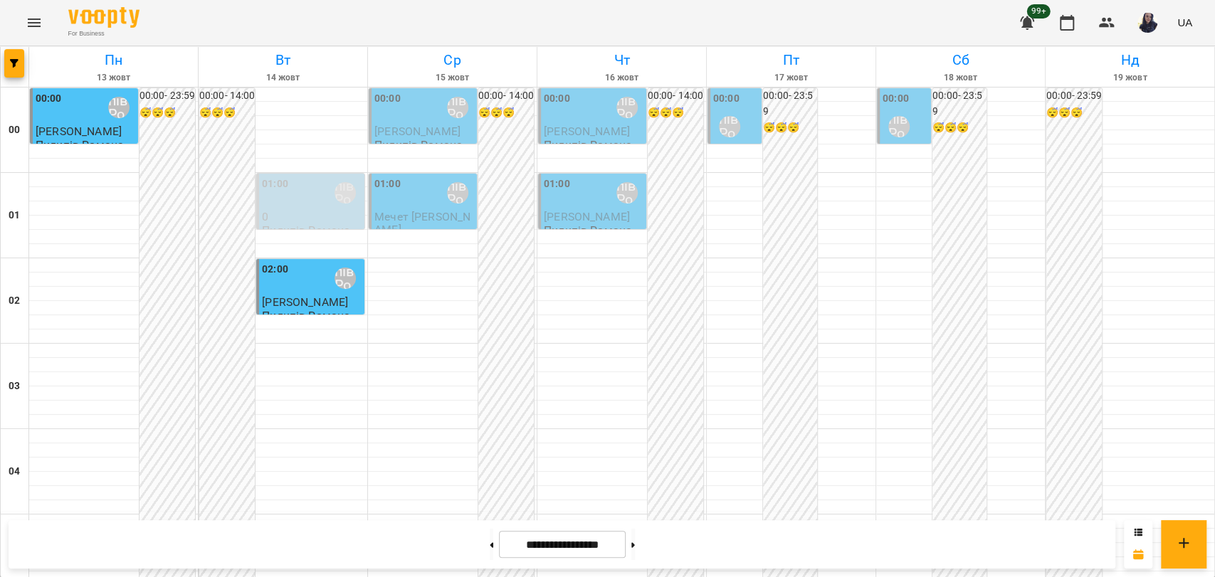
scroll to position [0, 0]
click at [14, 66] on icon "button" at bounding box center [14, 63] width 9 height 9
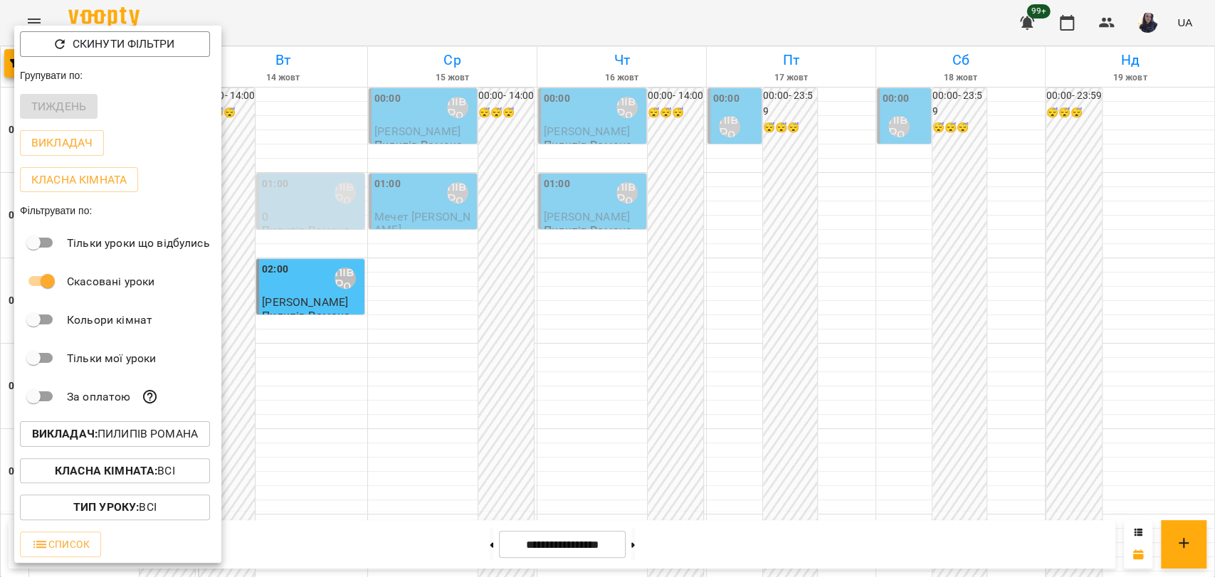
click at [757, 28] on div at bounding box center [607, 288] width 1215 height 577
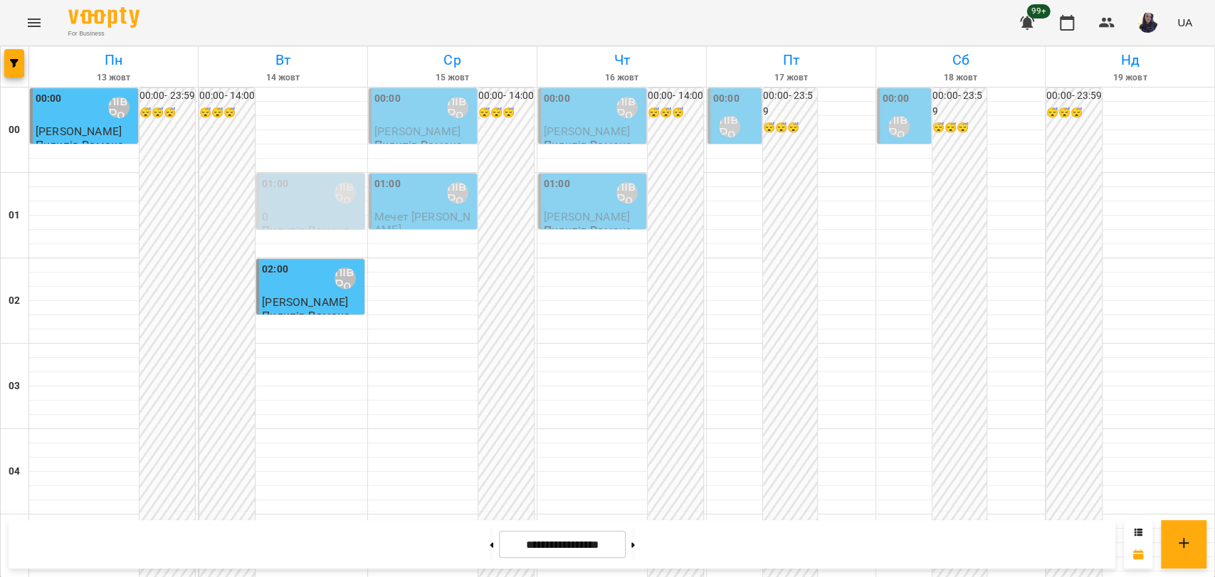
scroll to position [1624, 0]
click at [26, 70] on div at bounding box center [15, 67] width 28 height 40
click at [14, 68] on button "button" at bounding box center [14, 63] width 20 height 28
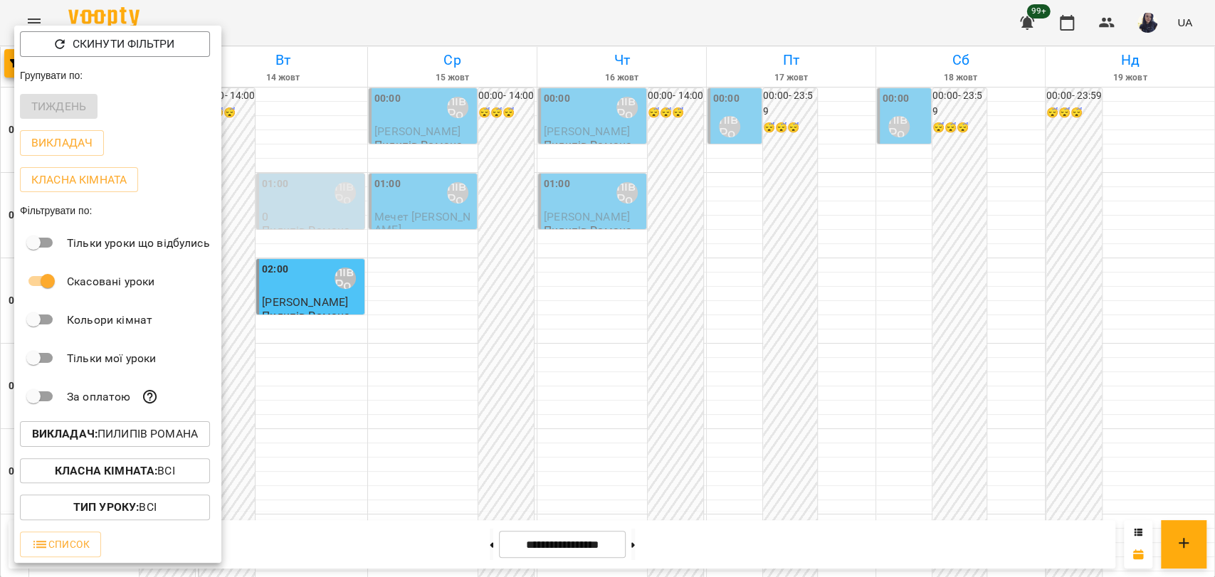
click at [149, 434] on p "Викладач : Пилипів Романа" at bounding box center [115, 434] width 166 height 17
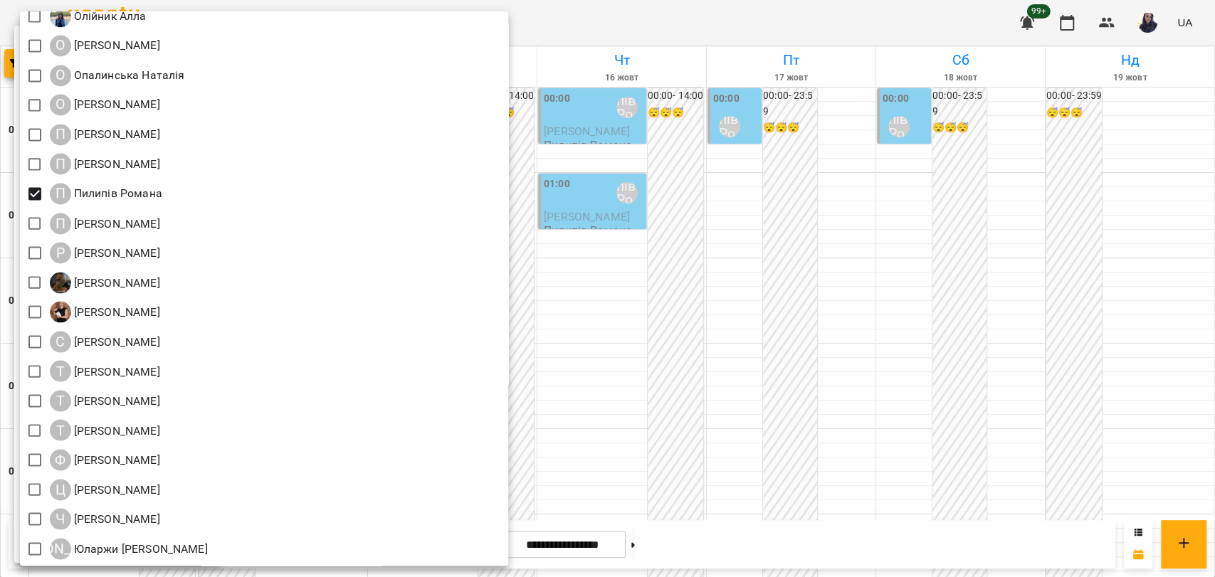
scroll to position [1458, 0]
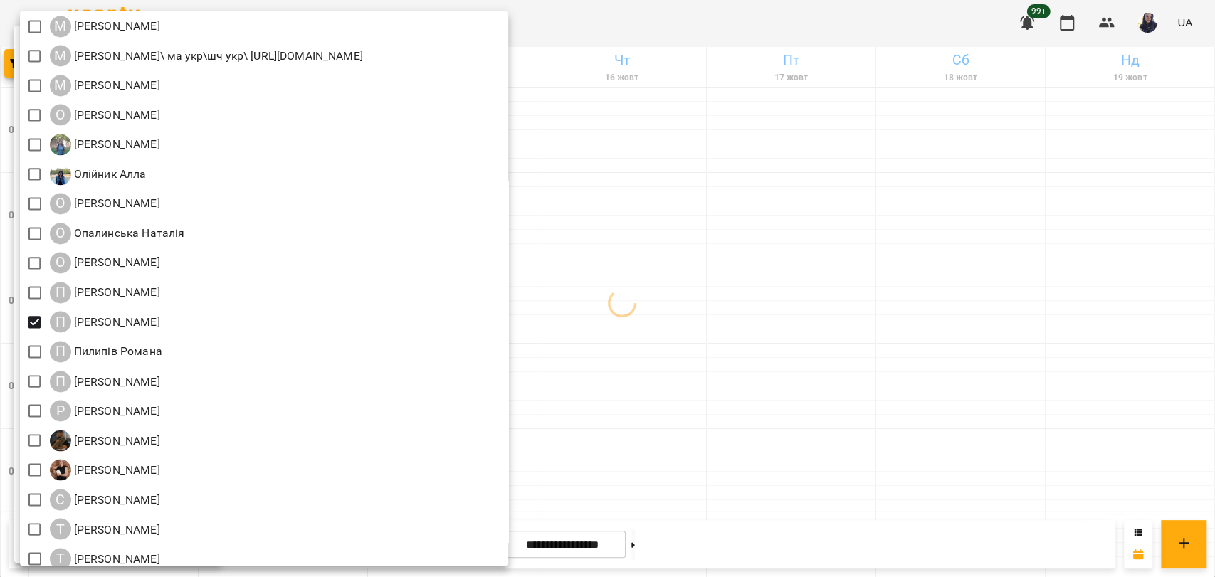
click at [709, 9] on div at bounding box center [607, 288] width 1215 height 577
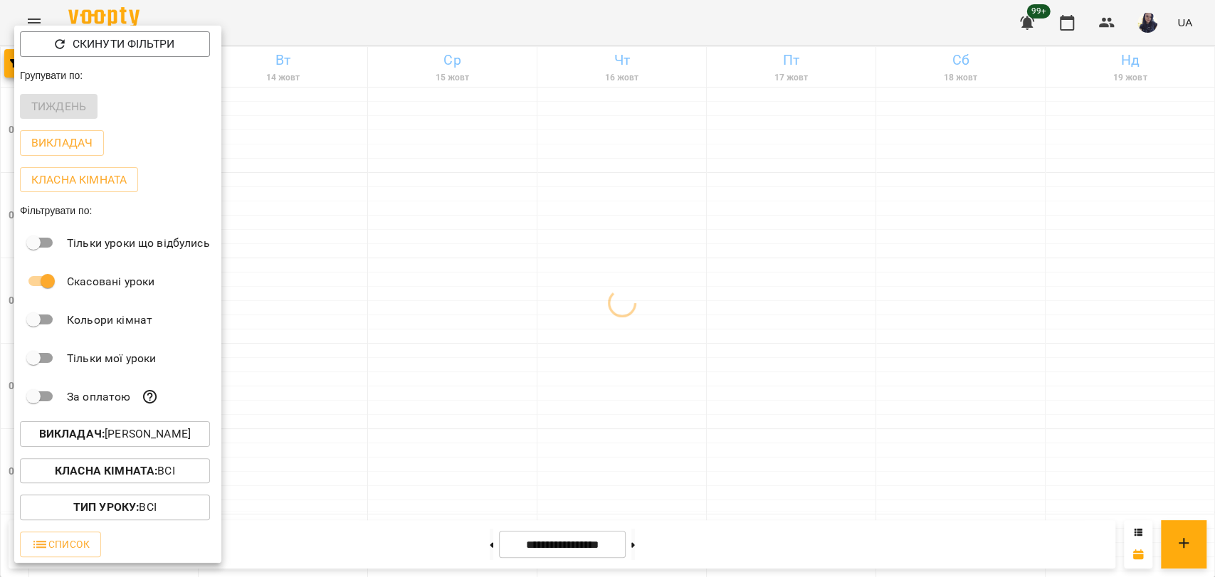
click at [409, 36] on div at bounding box center [607, 288] width 1215 height 577
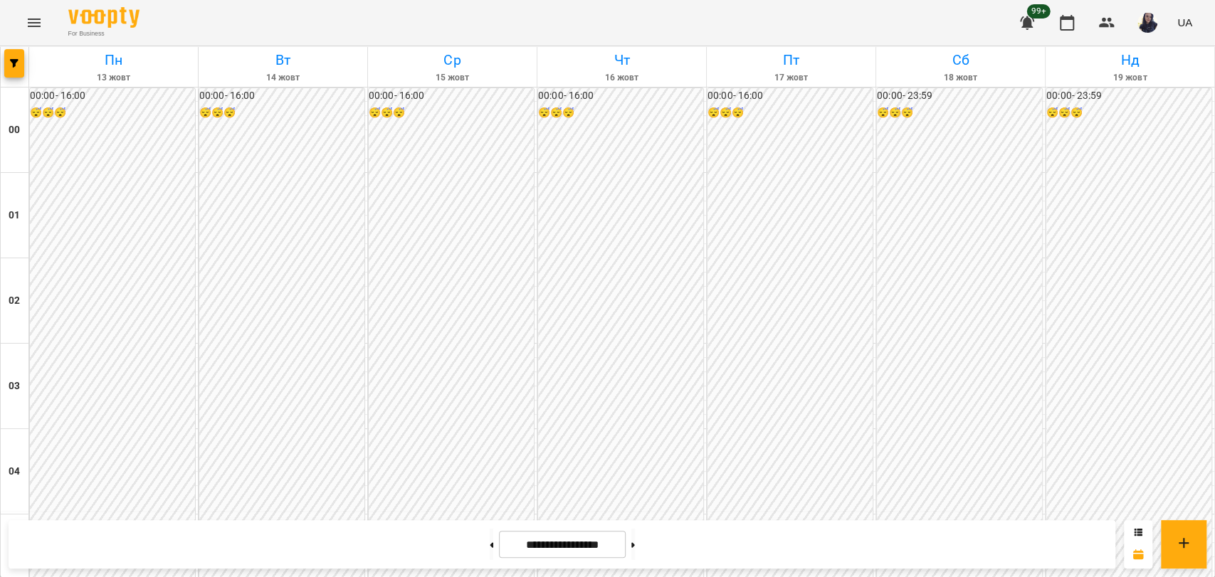
scroll to position [1387, 0]
click at [21, 70] on button "button" at bounding box center [14, 63] width 20 height 28
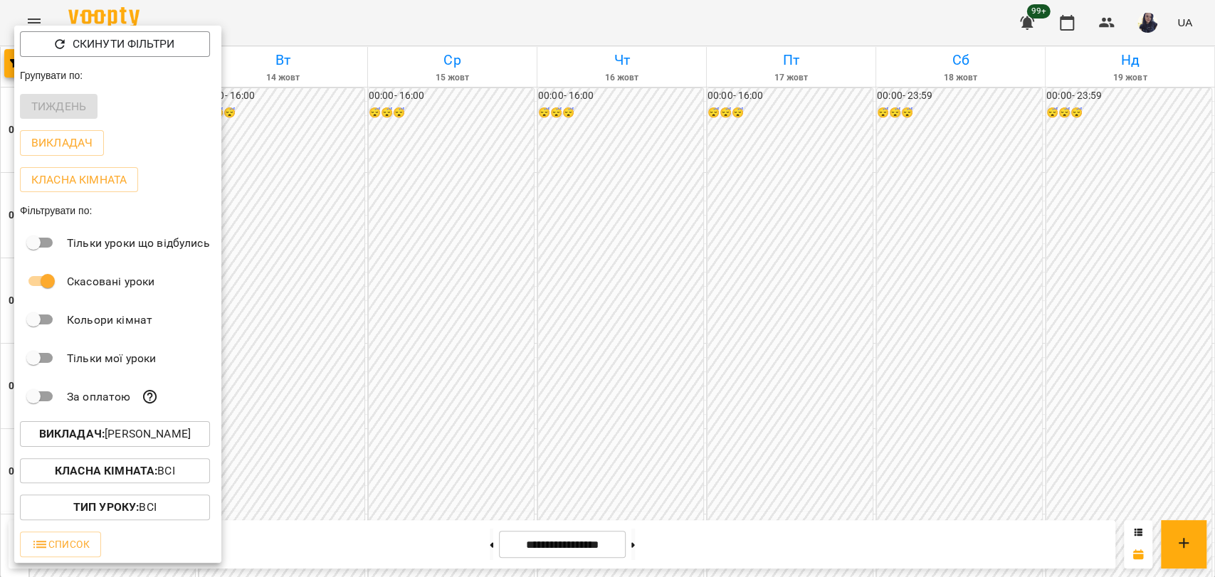
click at [142, 443] on p "Викладач : Перейма Юлія" at bounding box center [115, 434] width 152 height 17
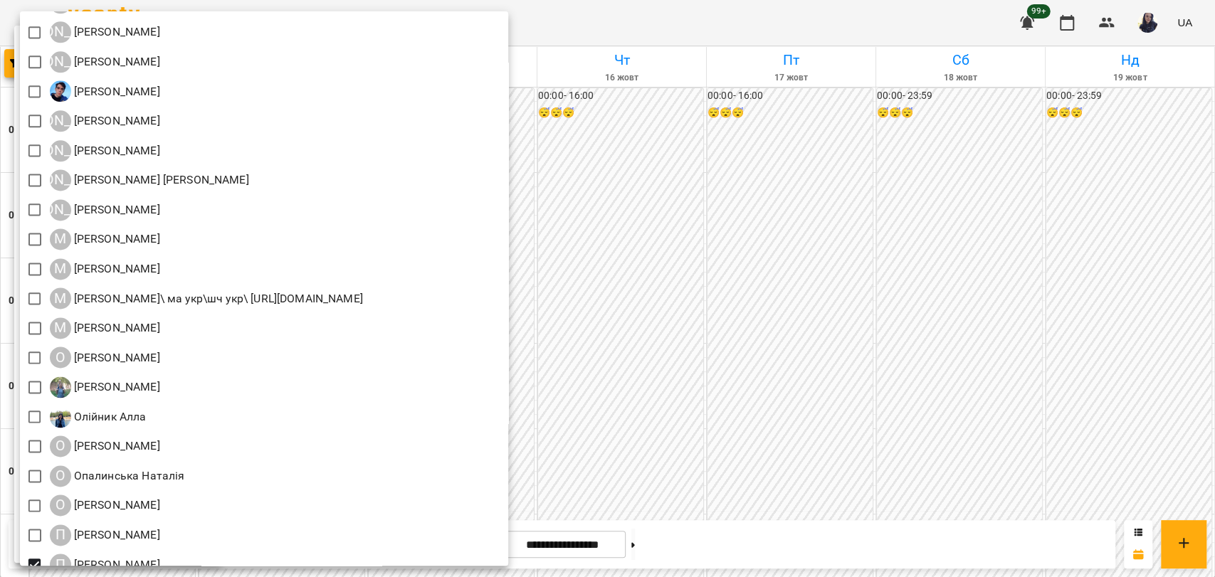
scroll to position [1344, 0]
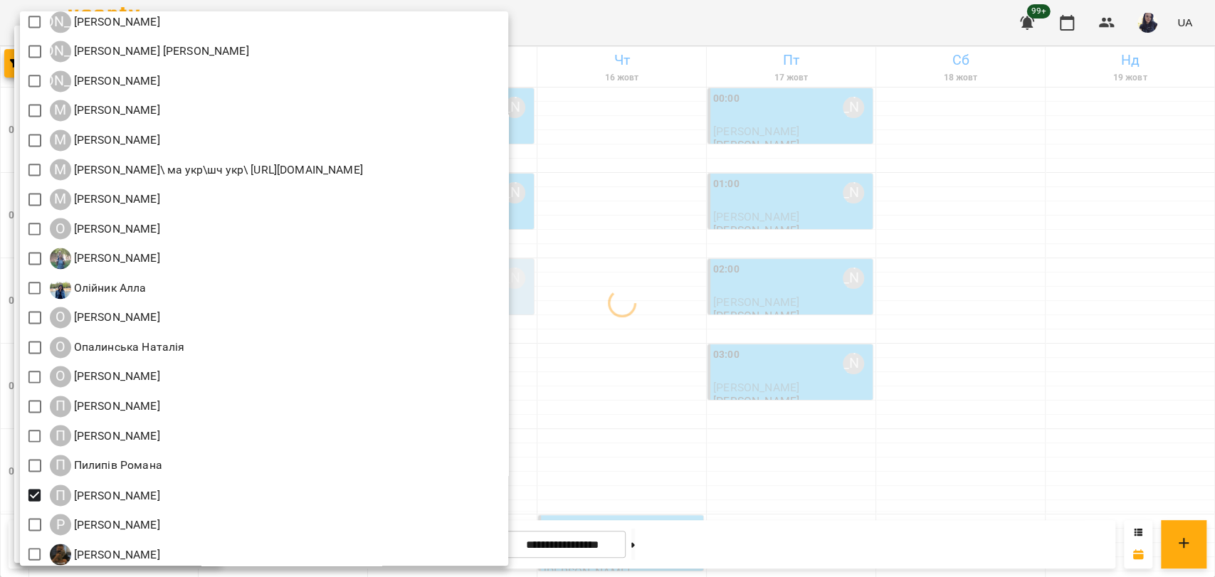
click at [767, 155] on div at bounding box center [607, 288] width 1215 height 577
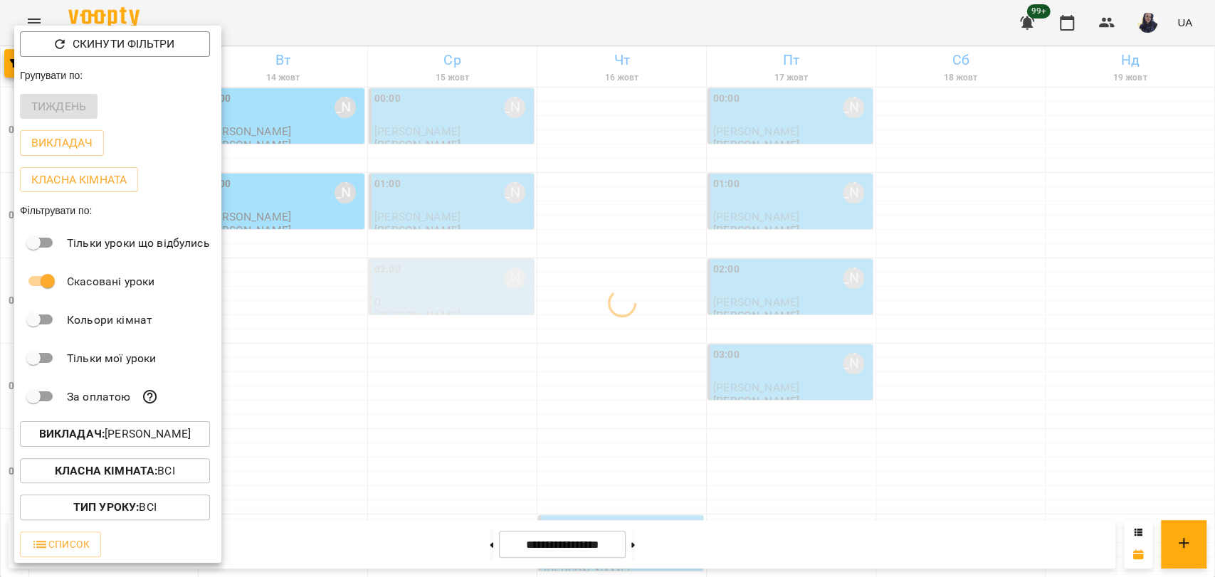
click at [434, 149] on div at bounding box center [607, 288] width 1215 height 577
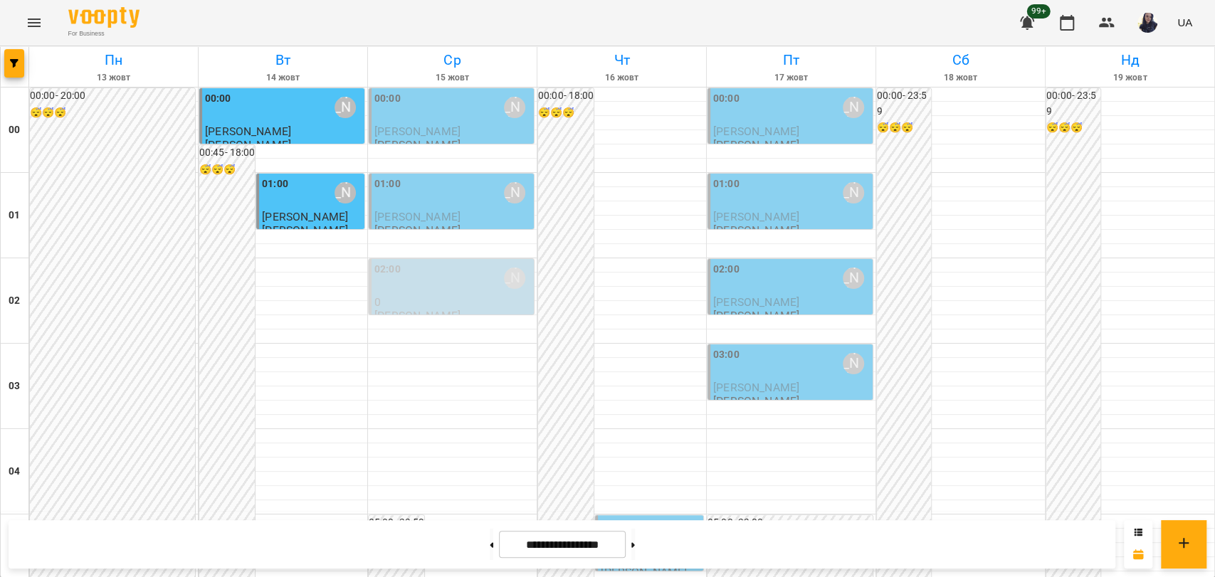
scroll to position [834, 0]
click at [16, 67] on icon "button" at bounding box center [14, 63] width 9 height 9
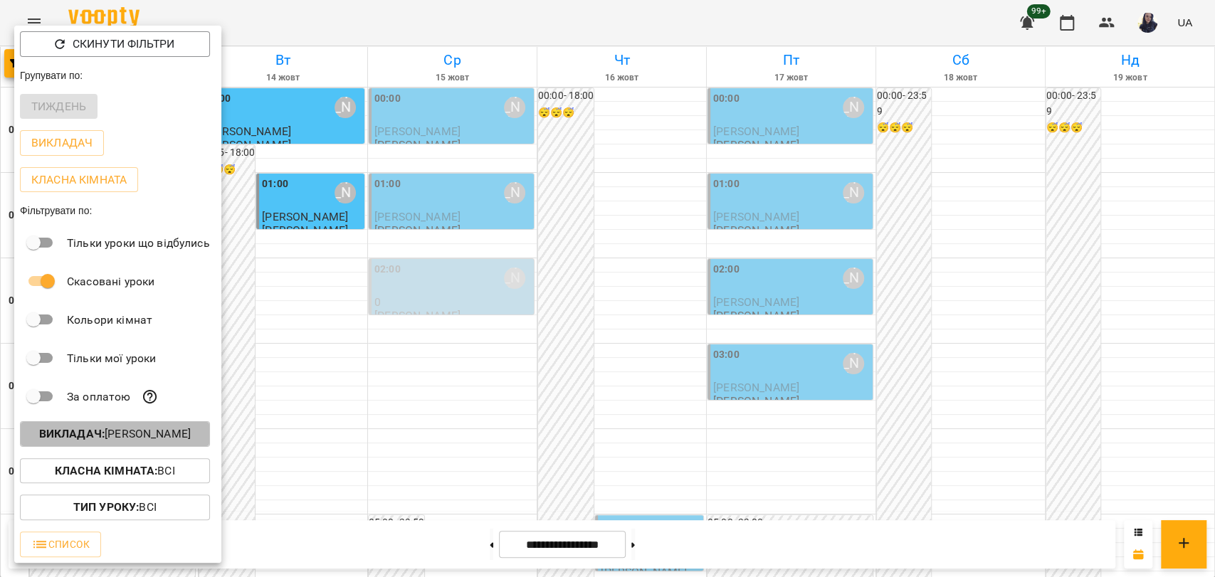
click at [104, 434] on p "Викладач : Попроцька Ольга" at bounding box center [115, 434] width 152 height 17
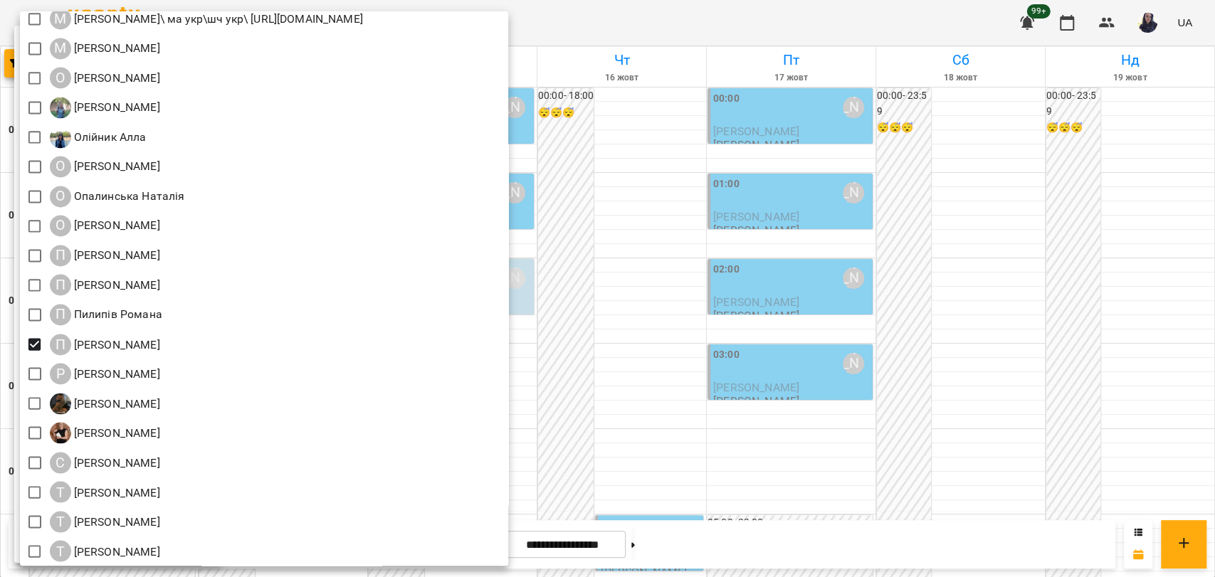
scroll to position [1617, 0]
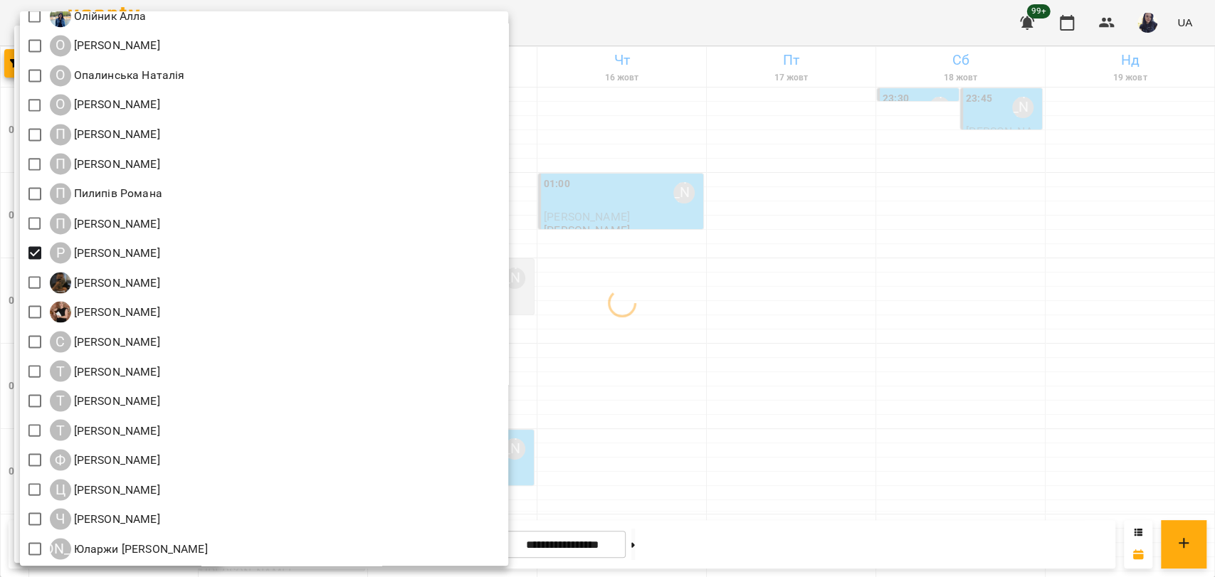
click at [893, 272] on div at bounding box center [607, 288] width 1215 height 577
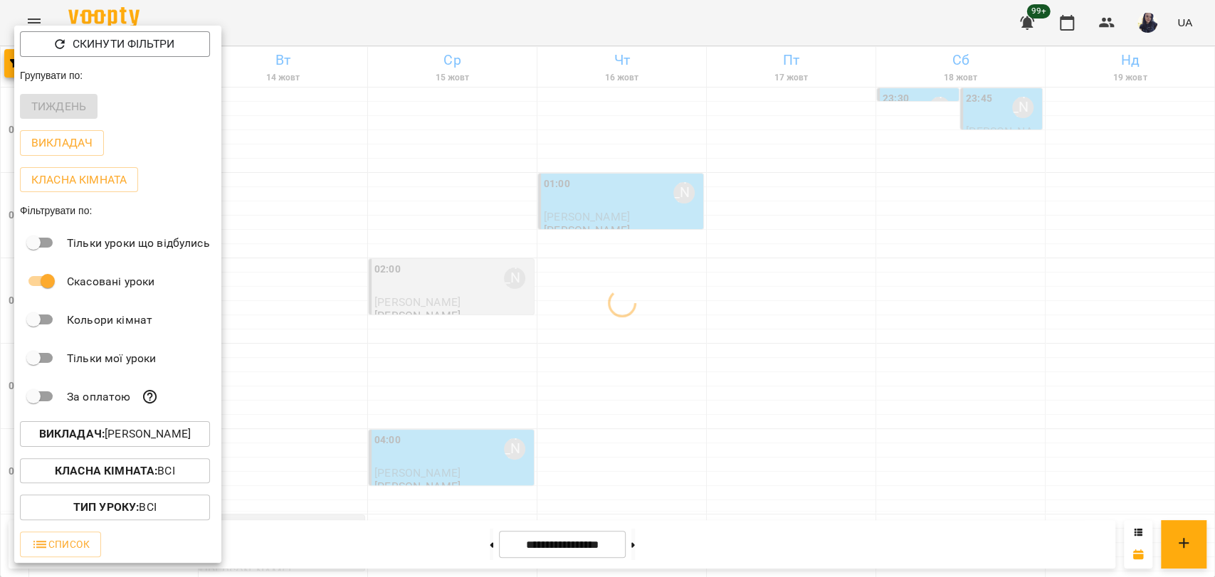
click at [878, 266] on div at bounding box center [607, 288] width 1215 height 577
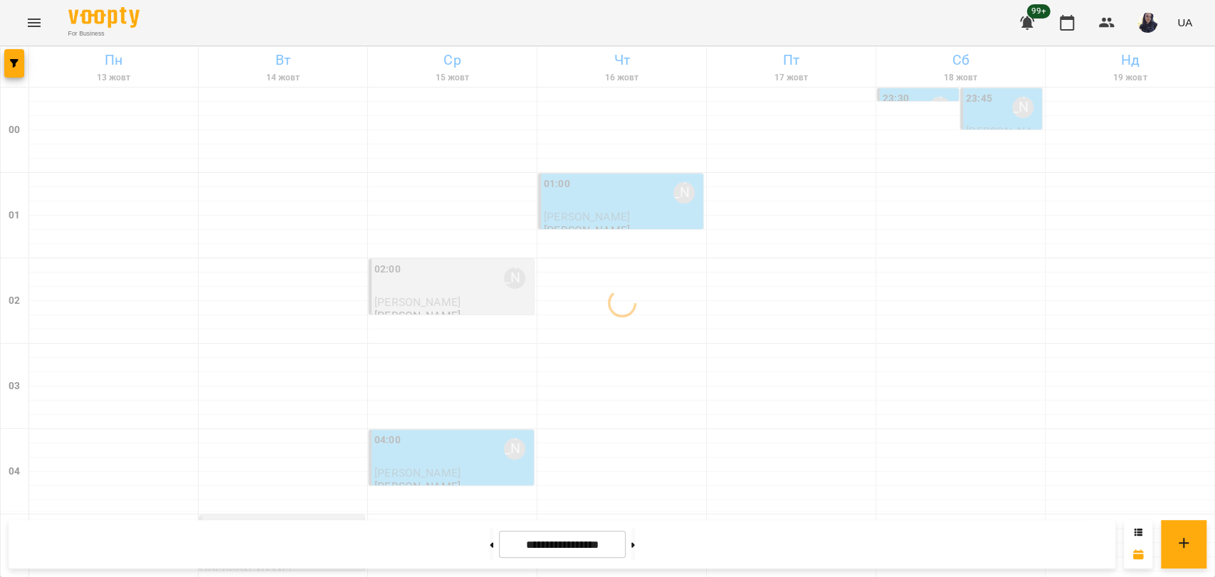
scroll to position [0, 0]
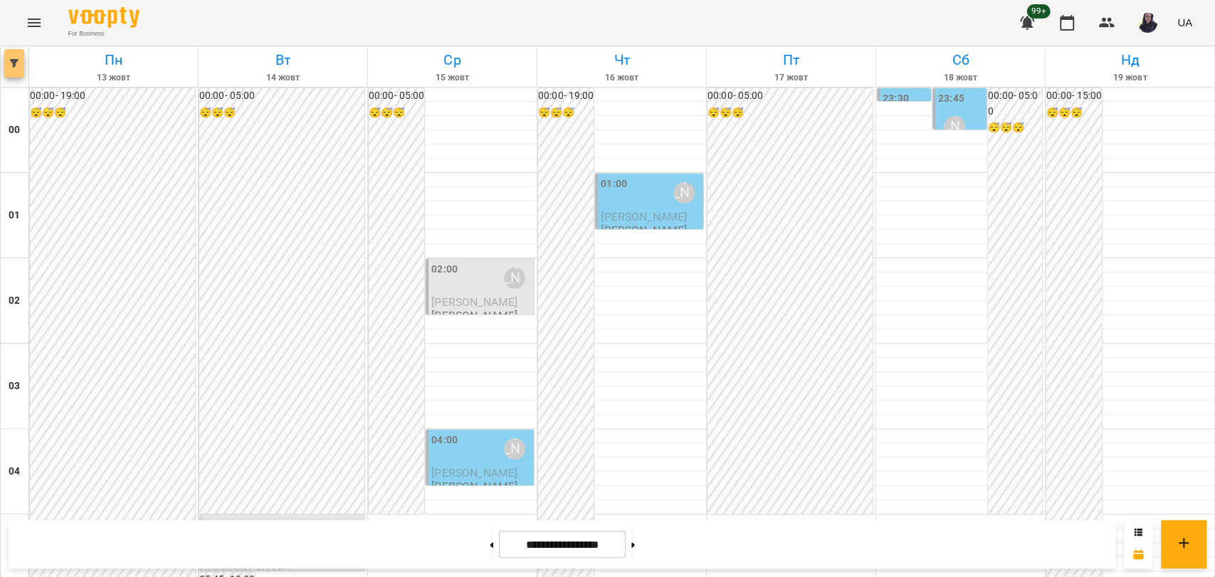
click at [21, 70] on button "button" at bounding box center [14, 63] width 20 height 28
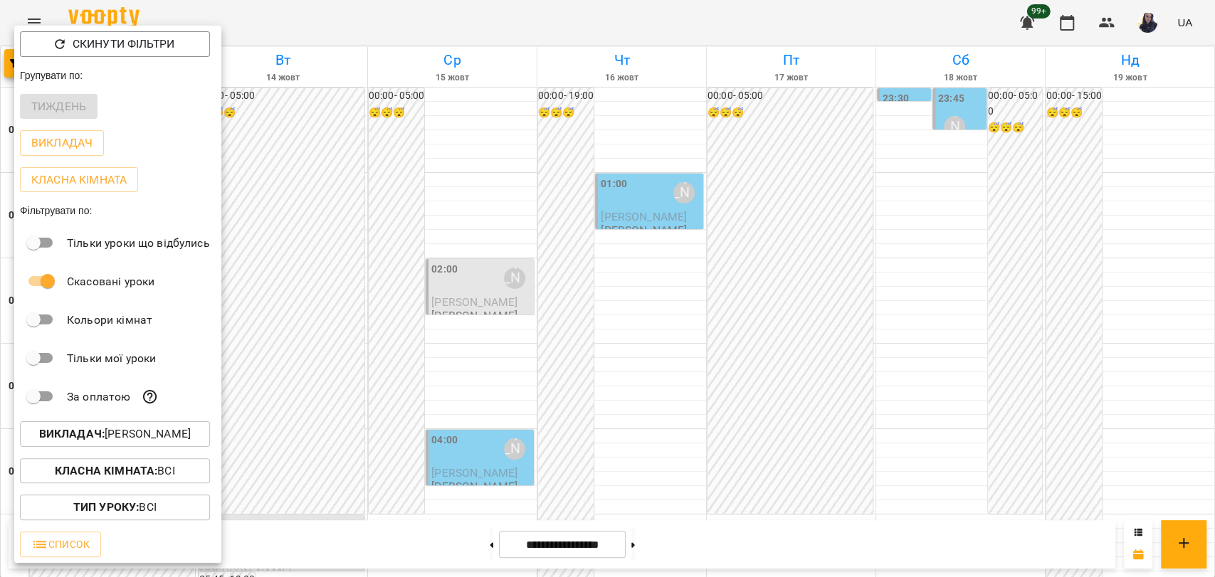
click at [436, 19] on div at bounding box center [607, 288] width 1215 height 577
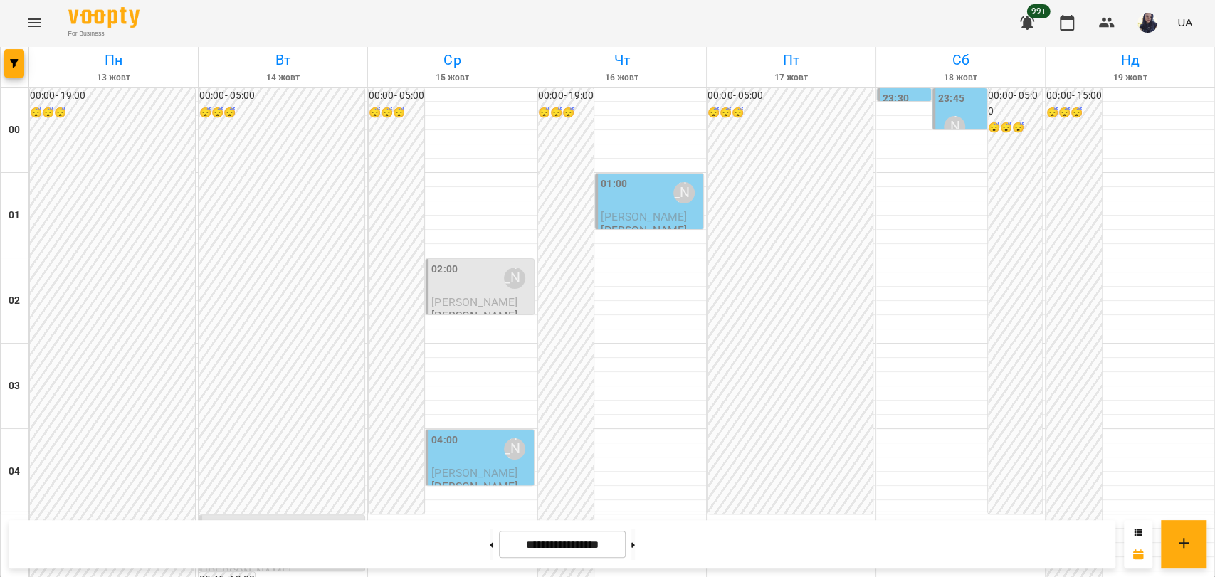
scroll to position [1150, 0]
click at [635, 540] on button at bounding box center [633, 544] width 4 height 31
type input "**********"
click at [10, 61] on icon "button" at bounding box center [14, 63] width 9 height 9
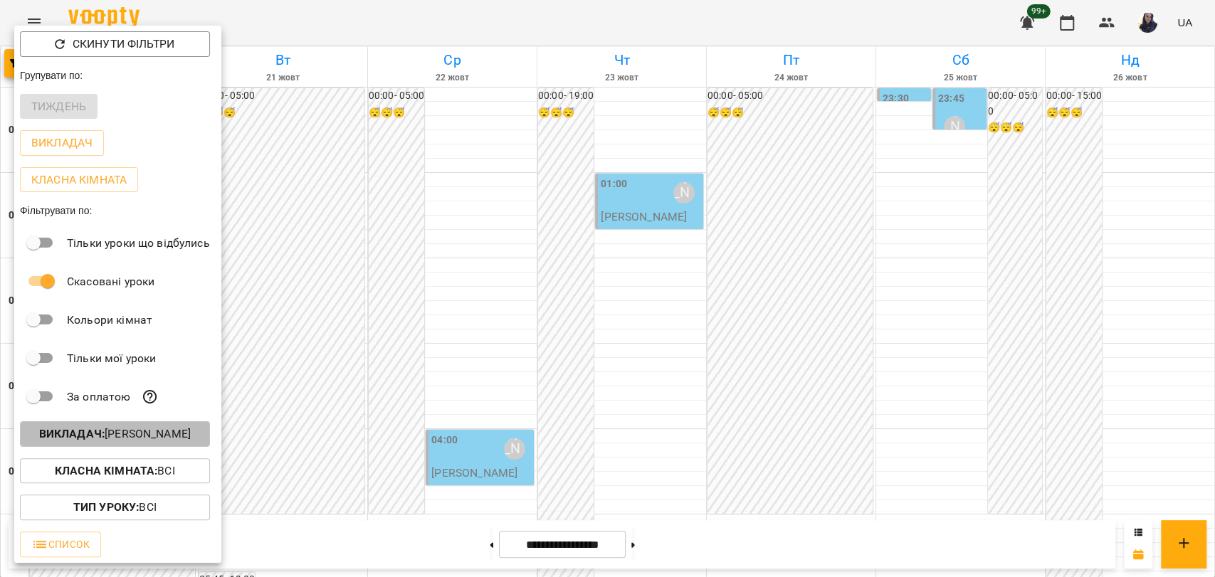
click at [136, 435] on p "Викладач : [PERSON_NAME]" at bounding box center [115, 434] width 152 height 17
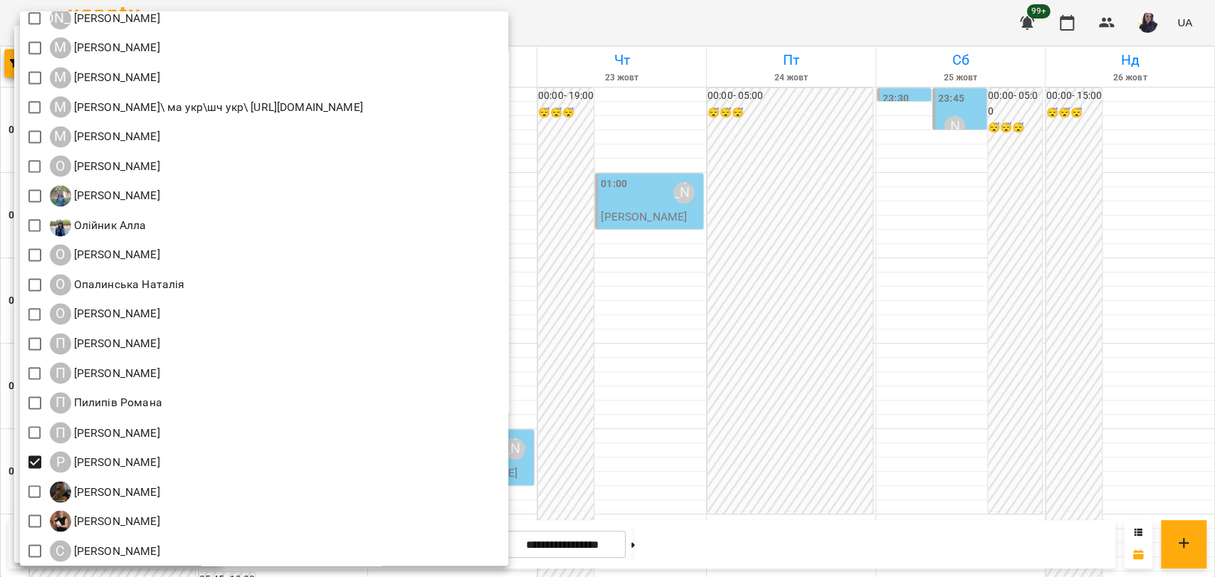
scroll to position [1617, 0]
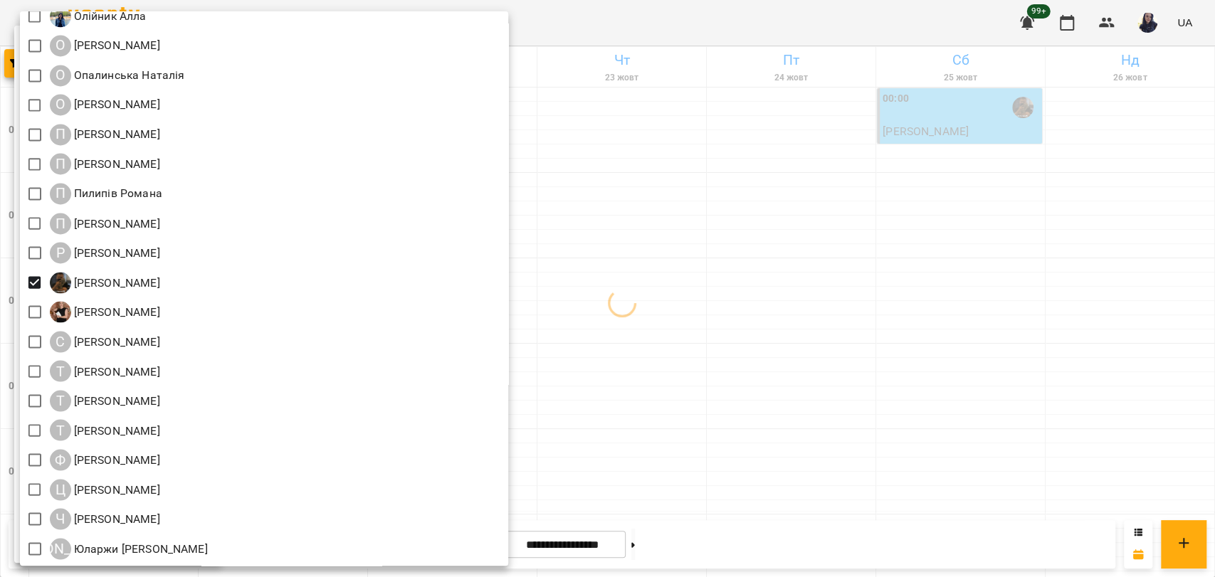
click at [912, 28] on div at bounding box center [607, 288] width 1215 height 577
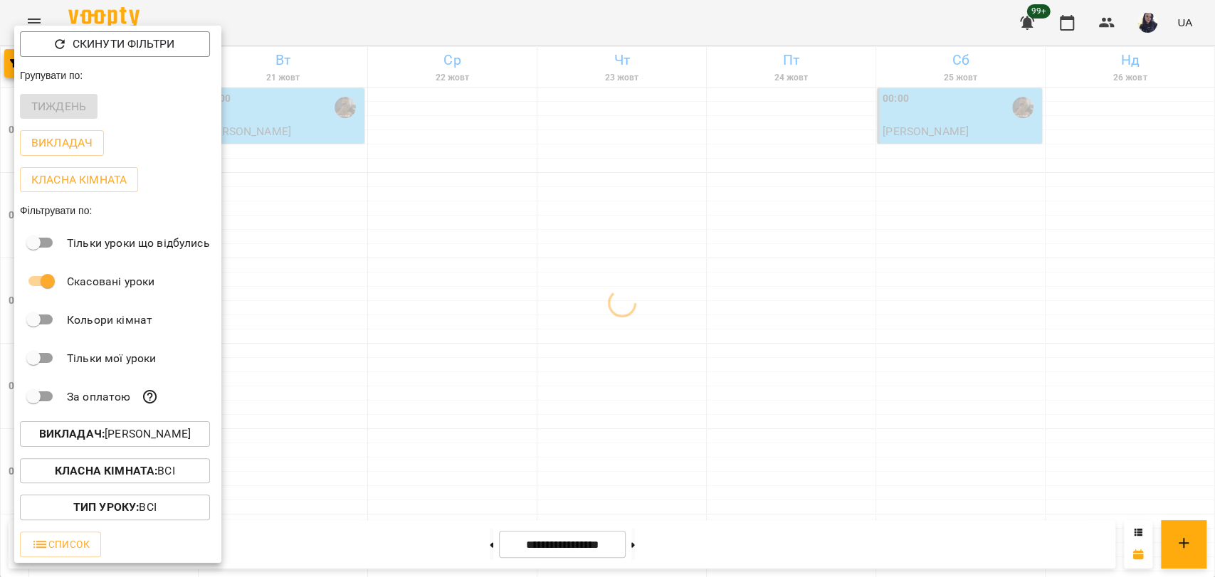
click at [369, 25] on div at bounding box center [607, 288] width 1215 height 577
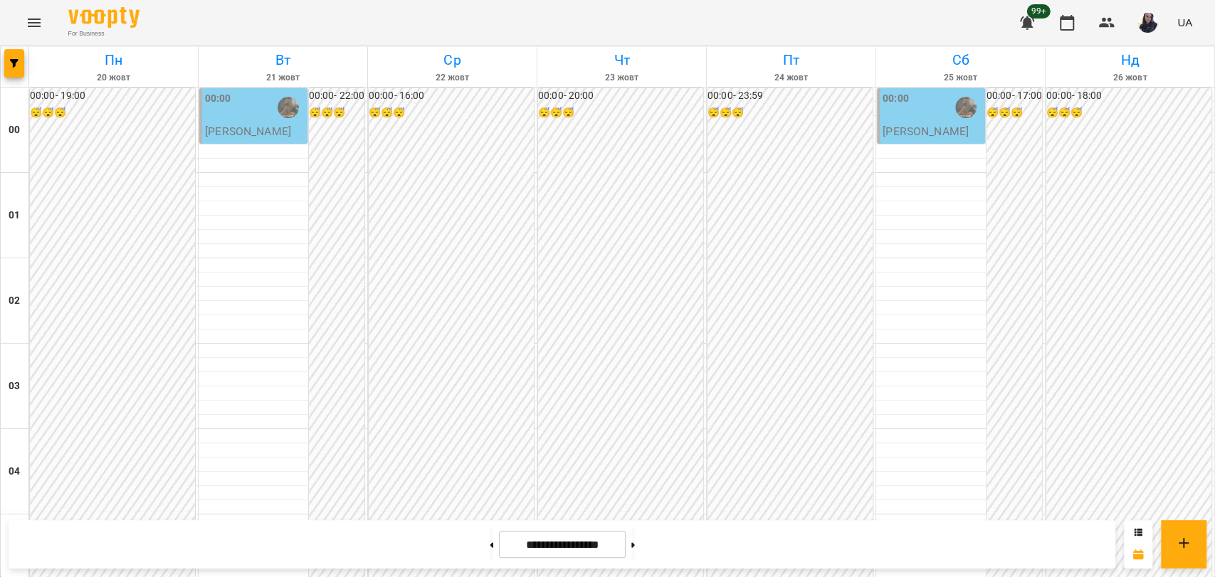
scroll to position [1344, 0]
click at [14, 66] on icon "button" at bounding box center [14, 63] width 9 height 9
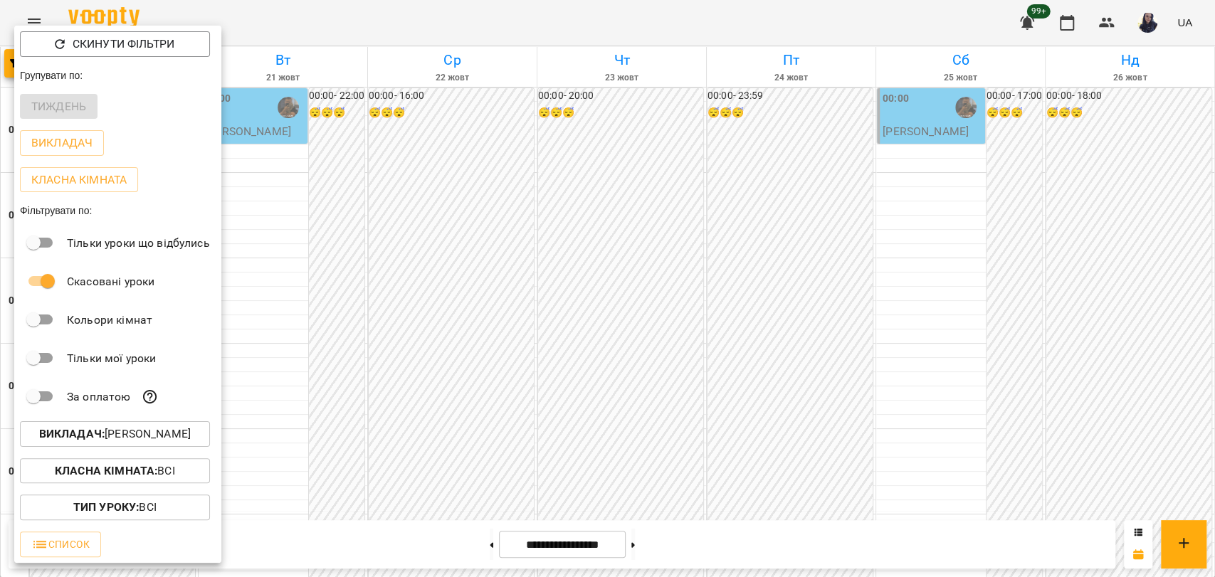
click at [102, 437] on p "Викладач : Сорока Ростислав" at bounding box center [115, 434] width 152 height 17
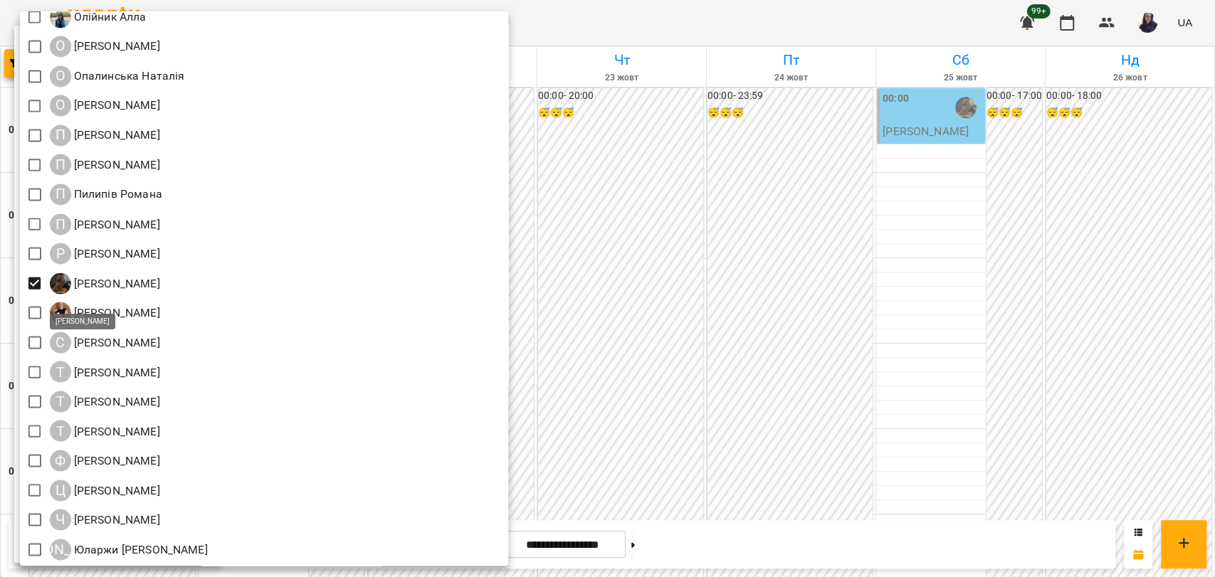
scroll to position [1617, 0]
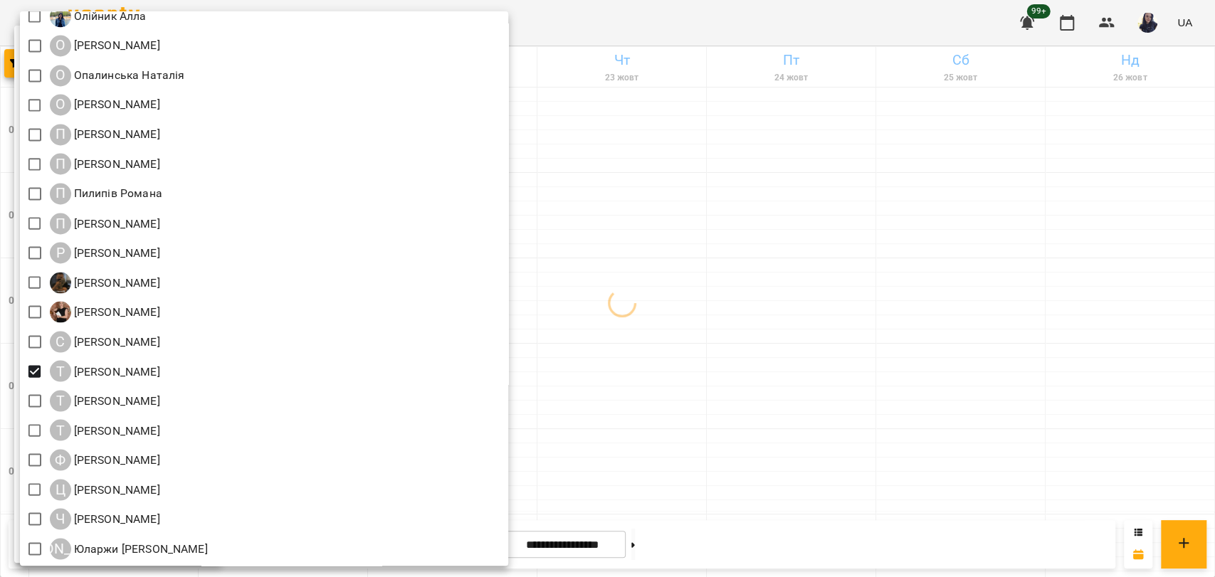
click at [716, 20] on div at bounding box center [607, 288] width 1215 height 577
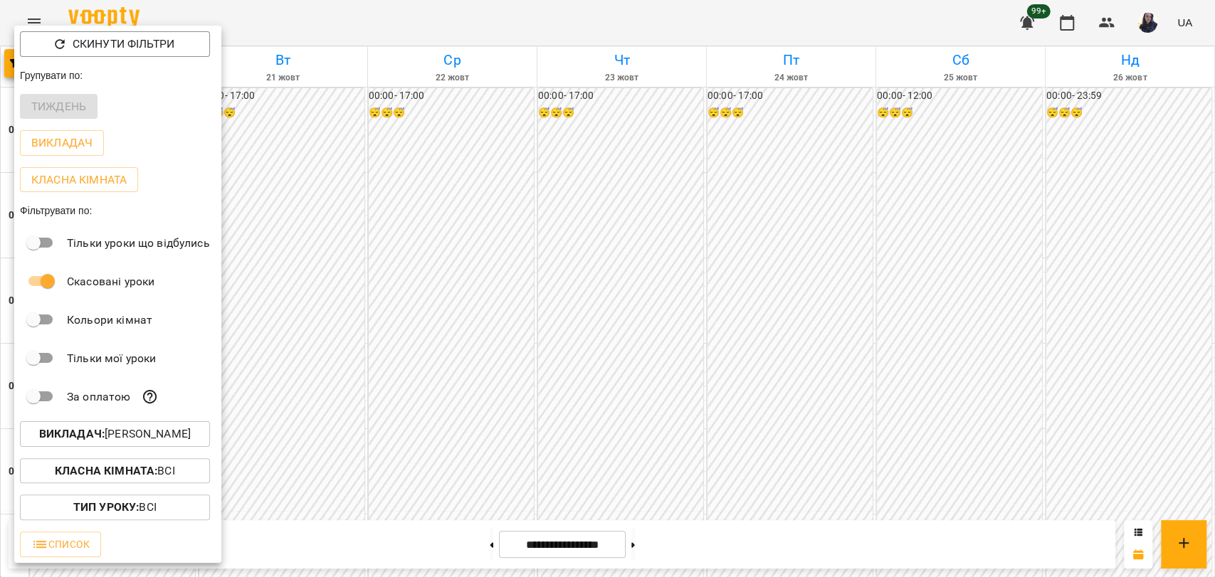
drag, startPoint x: 471, startPoint y: 125, endPoint x: 453, endPoint y: 187, distance: 63.6
click at [471, 125] on div at bounding box center [607, 288] width 1215 height 577
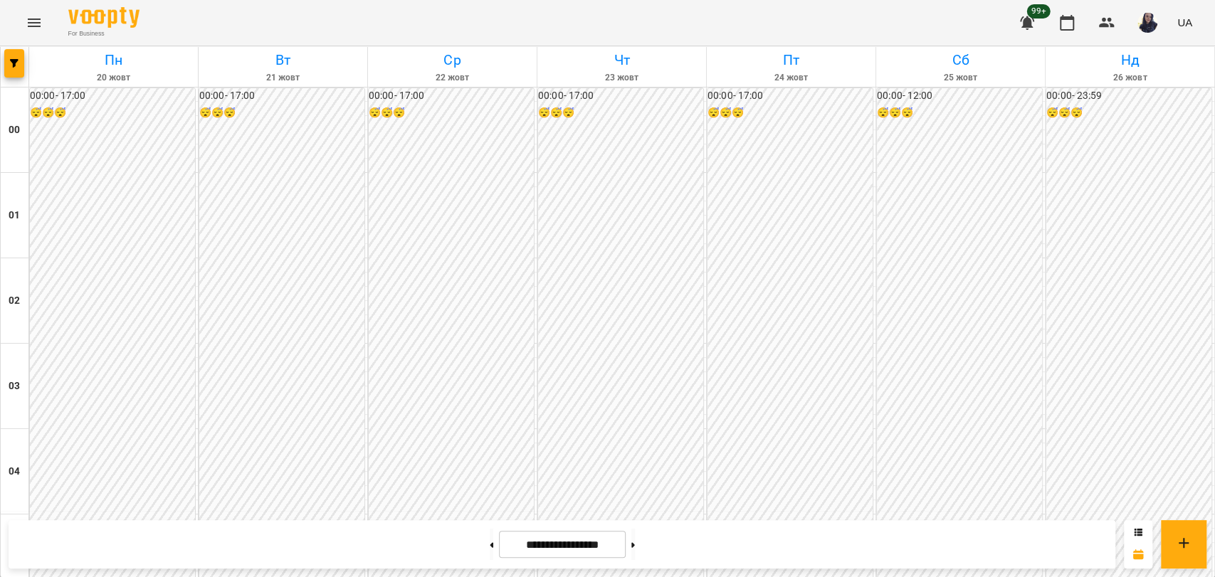
scroll to position [1071, 0]
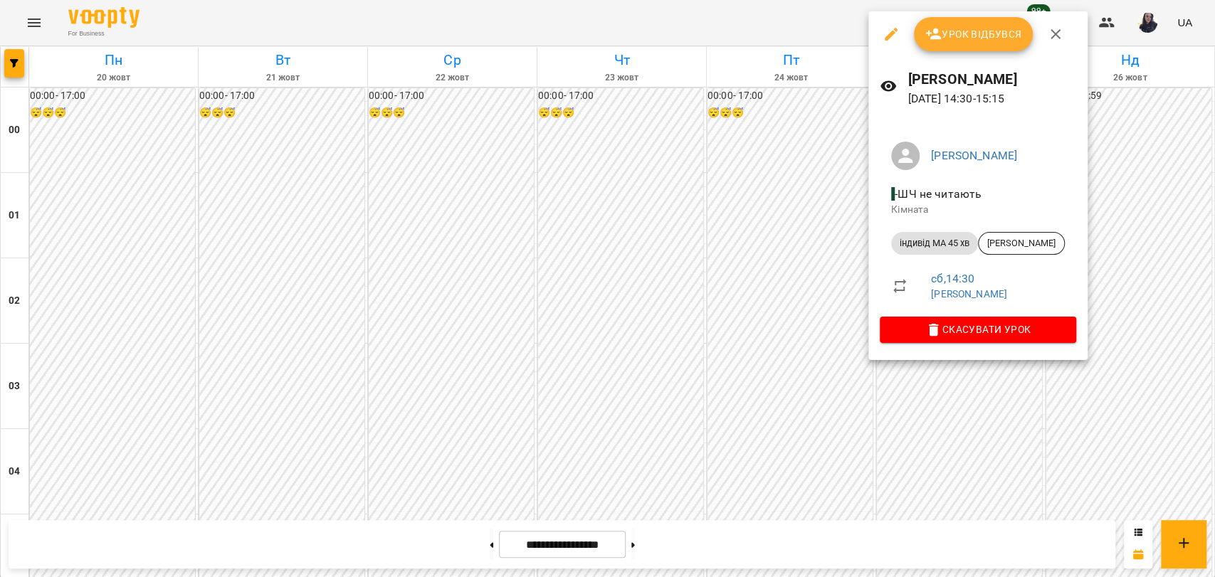
click at [747, 290] on div at bounding box center [607, 288] width 1215 height 577
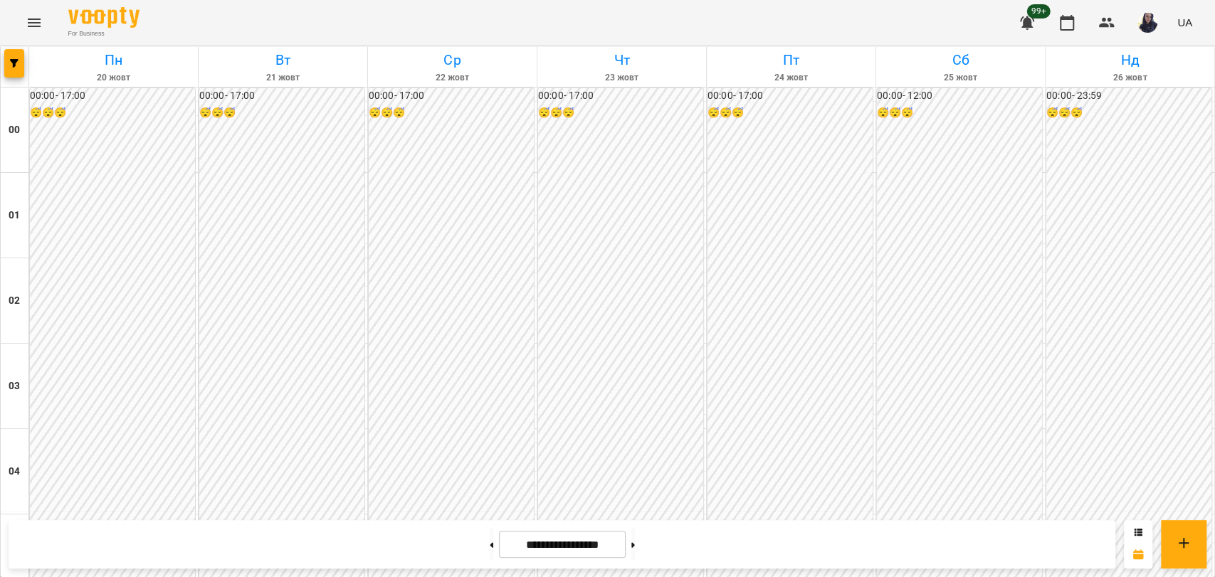
scroll to position [1229, 0]
click at [11, 69] on button "button" at bounding box center [14, 63] width 20 height 28
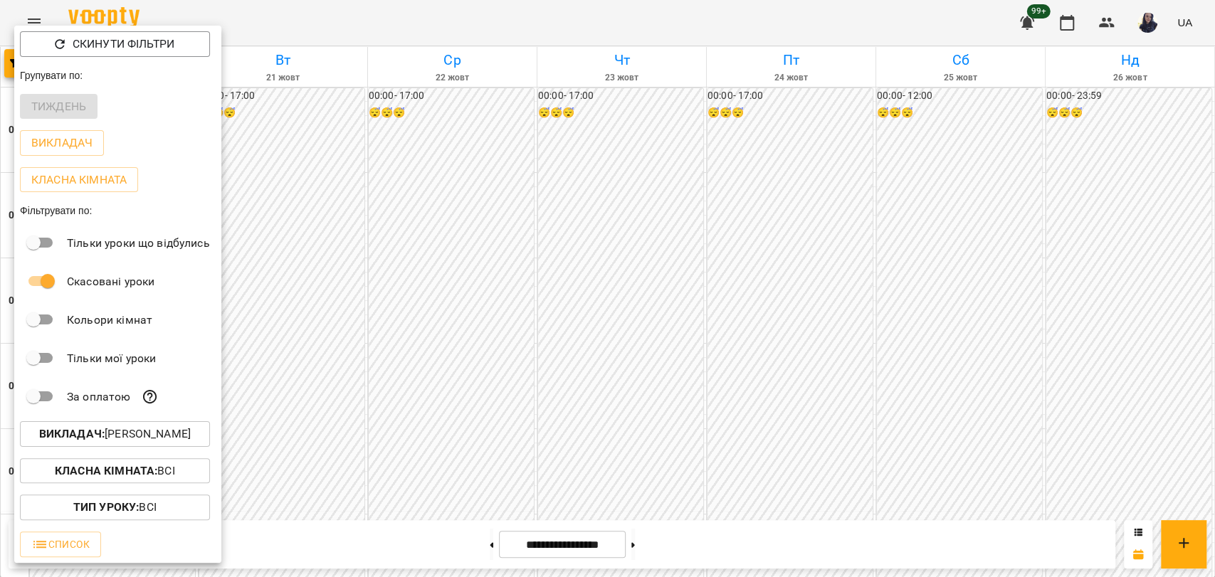
click at [154, 434] on p "Викладач : Танасова Оксана" at bounding box center [115, 434] width 152 height 17
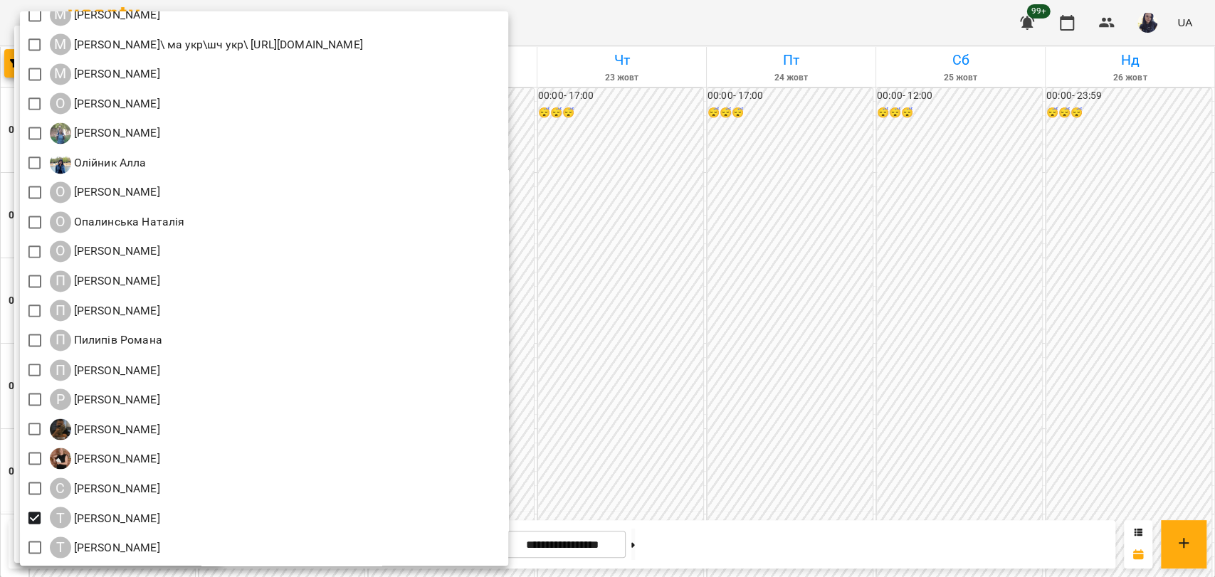
scroll to position [1617, 0]
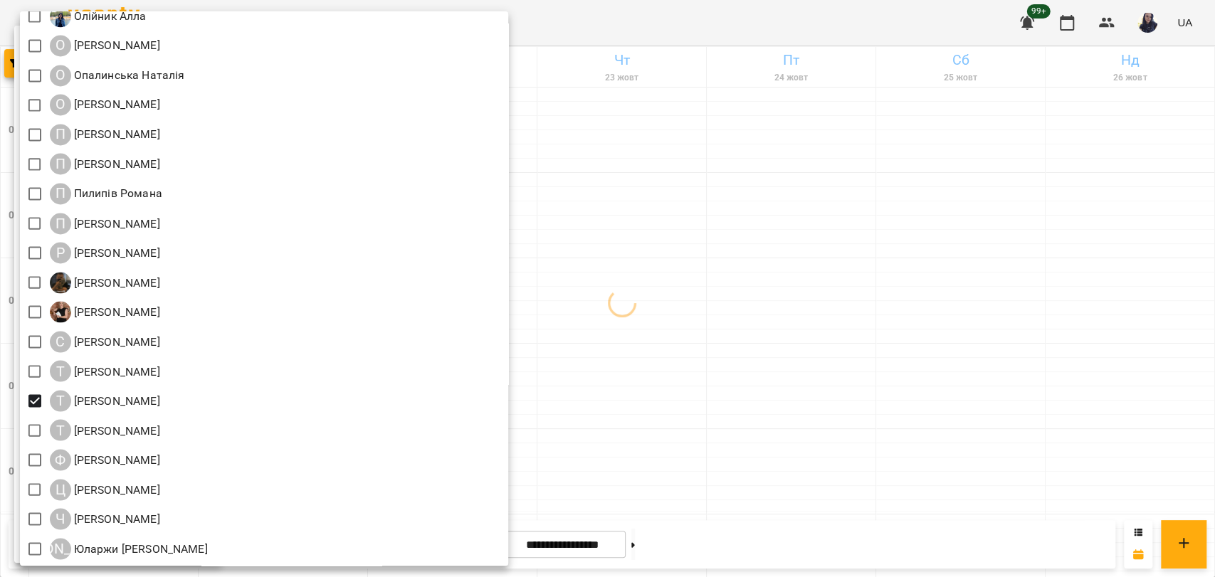
click at [678, 19] on div at bounding box center [607, 288] width 1215 height 577
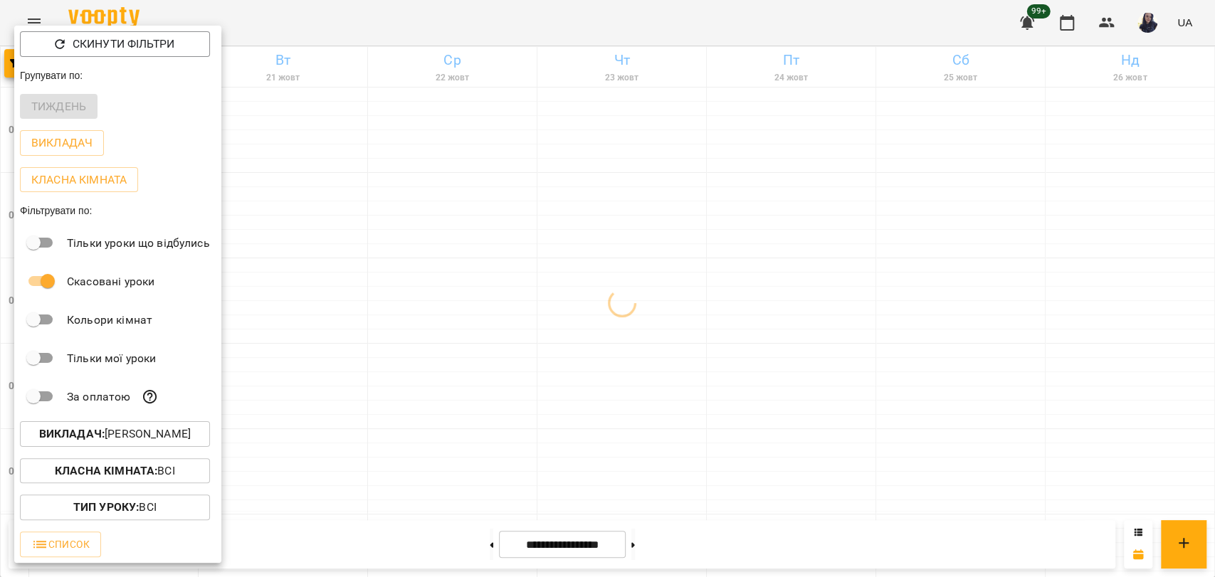
click at [314, 19] on div at bounding box center [607, 288] width 1215 height 577
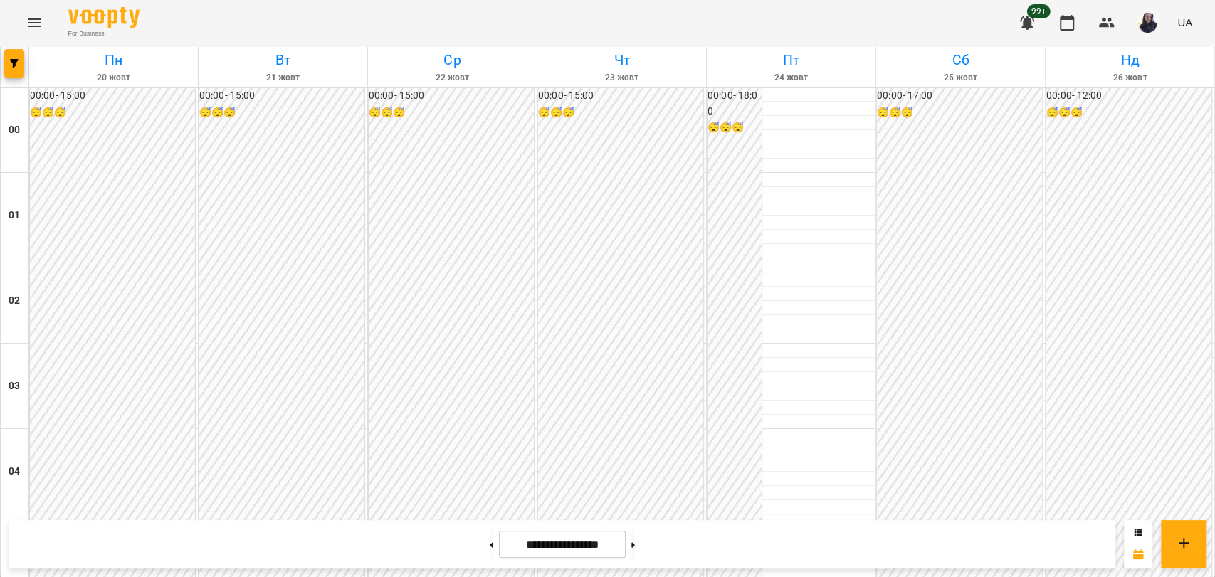
scroll to position [1344, 0]
click at [6, 65] on span "button" at bounding box center [14, 63] width 20 height 9
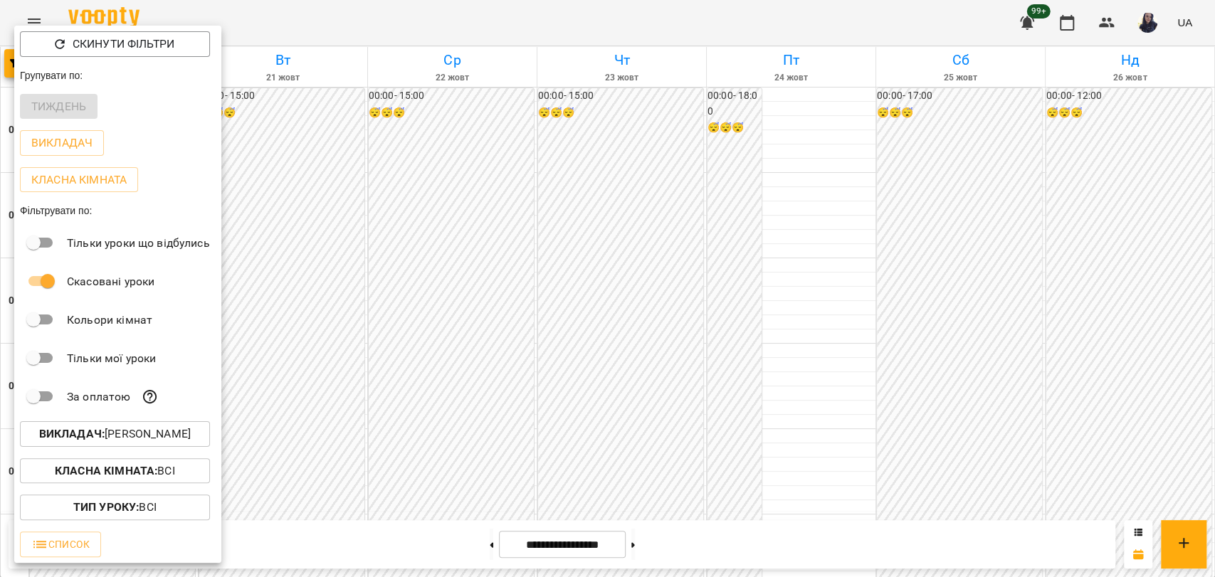
click at [107, 443] on p "Викладач : Тейсар Людмила" at bounding box center [115, 434] width 152 height 17
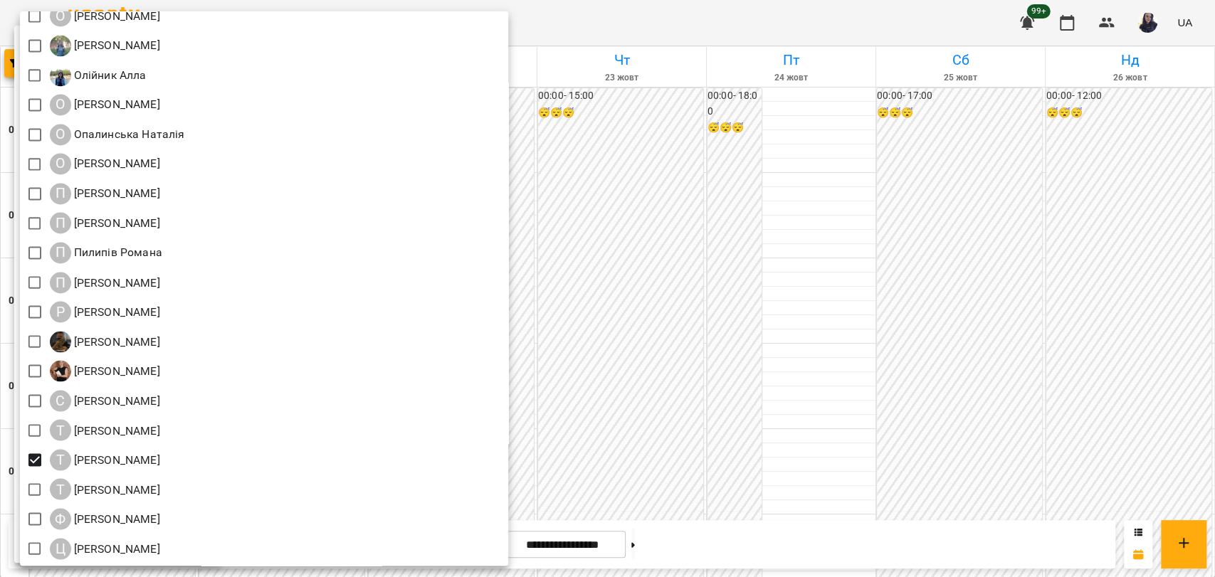
scroll to position [1617, 0]
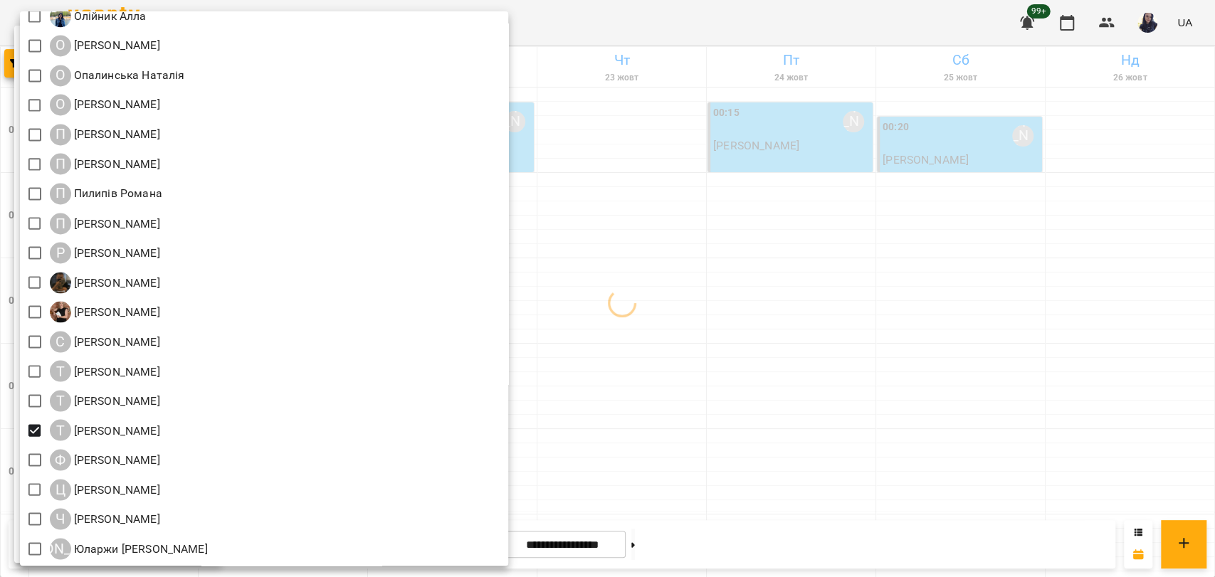
click at [807, 23] on div at bounding box center [607, 288] width 1215 height 577
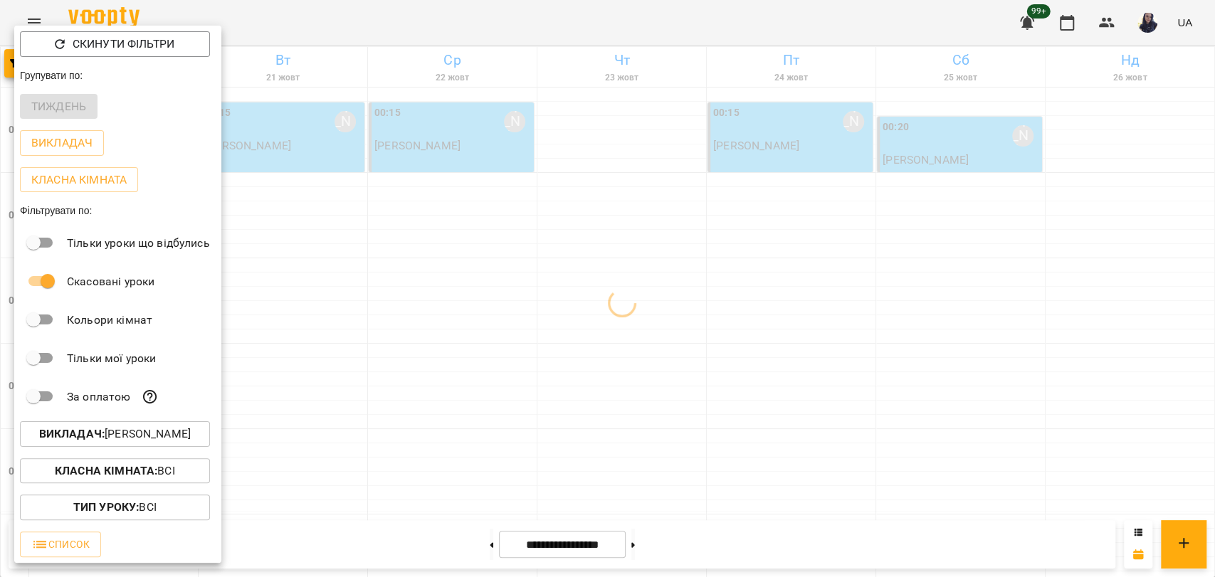
click at [273, 21] on div at bounding box center [607, 288] width 1215 height 577
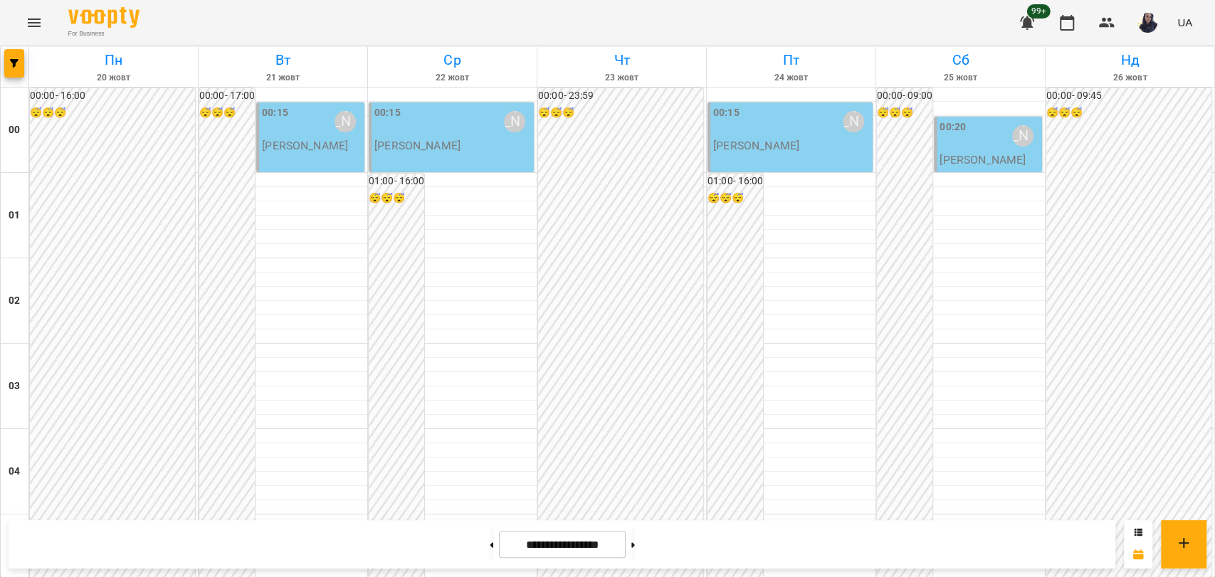
scroll to position [1624, 0]
click at [16, 66] on icon "button" at bounding box center [14, 63] width 9 height 9
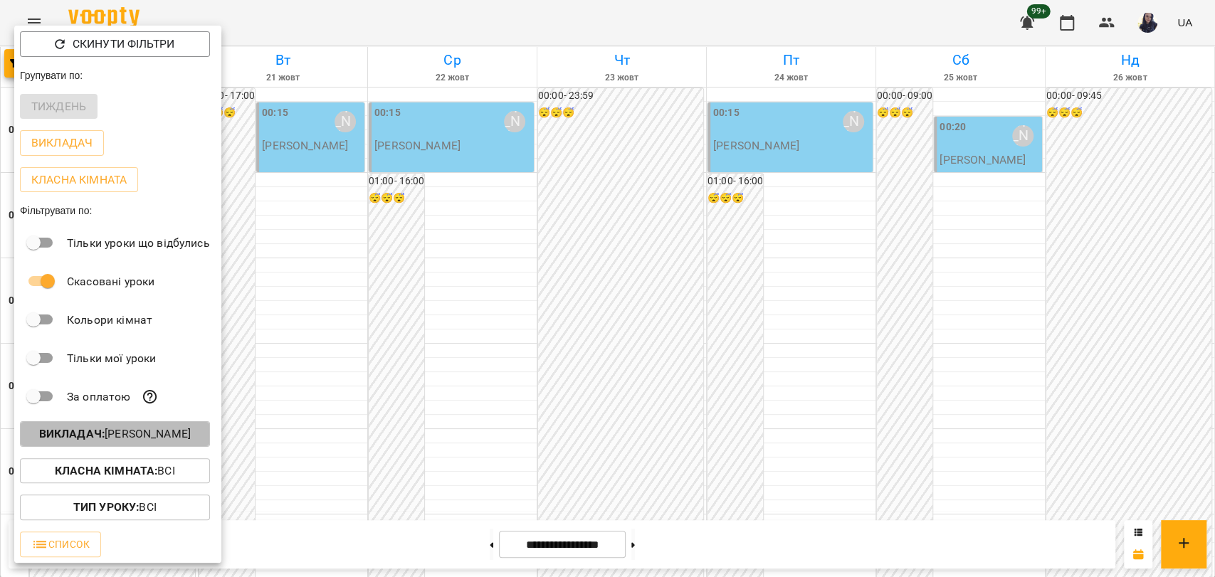
click at [73, 431] on b "Викладач :" at bounding box center [71, 434] width 65 height 14
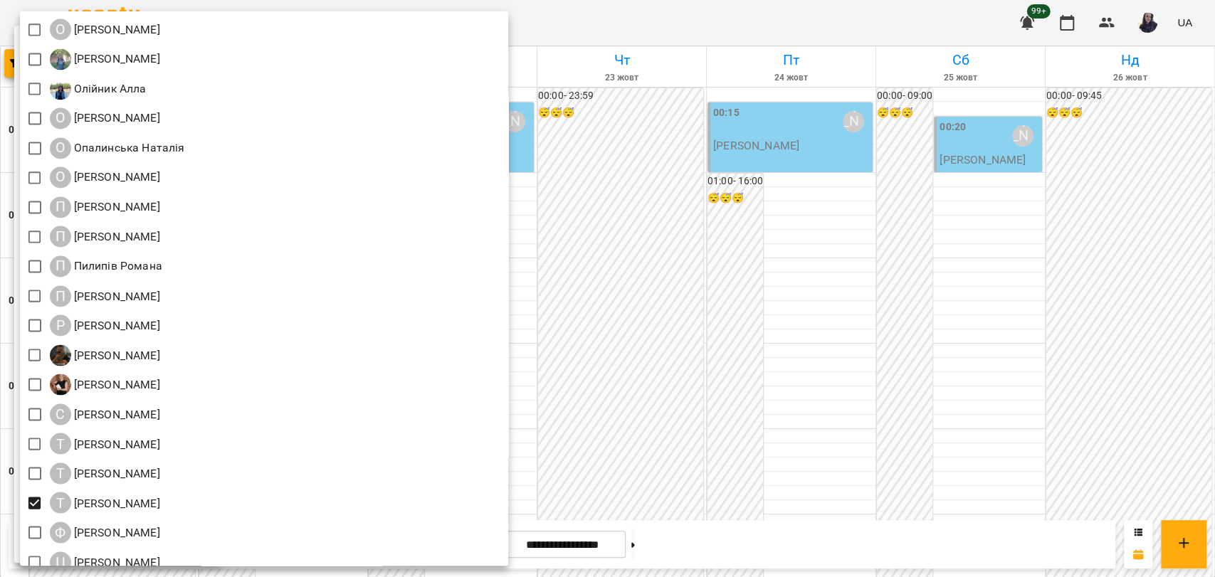
scroll to position [1617, 0]
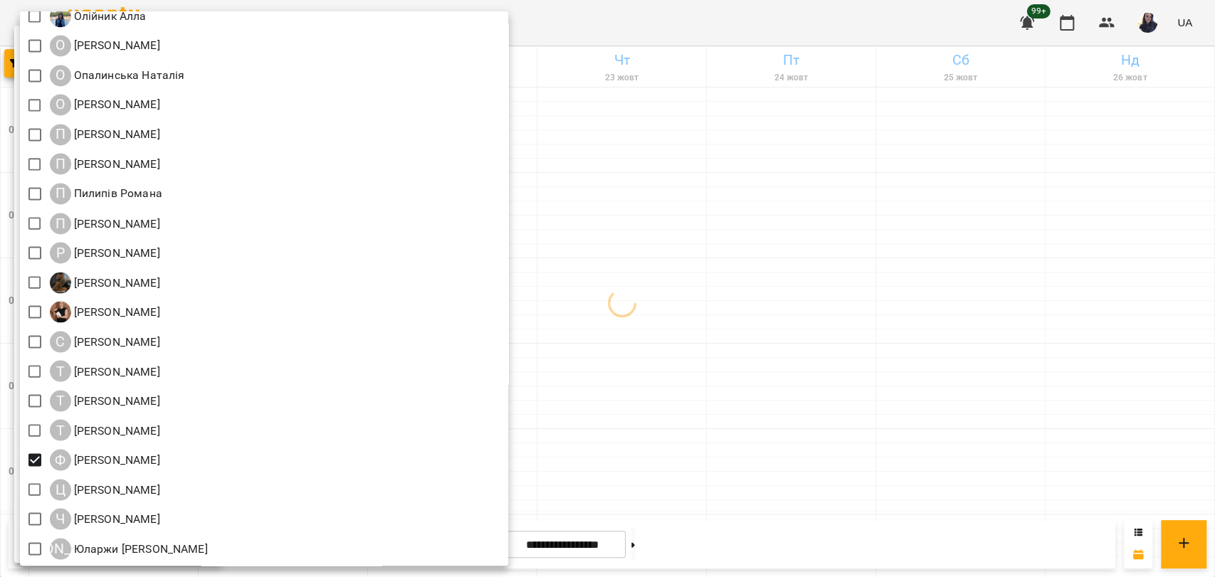
click at [685, 31] on div at bounding box center [607, 288] width 1215 height 577
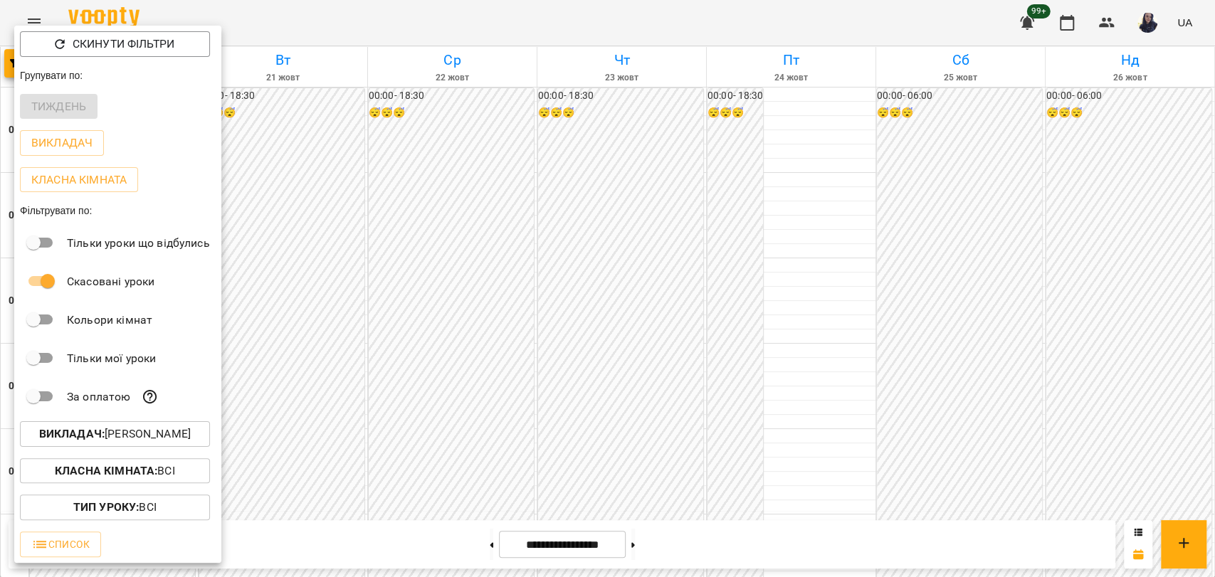
click at [443, 349] on div at bounding box center [607, 288] width 1215 height 577
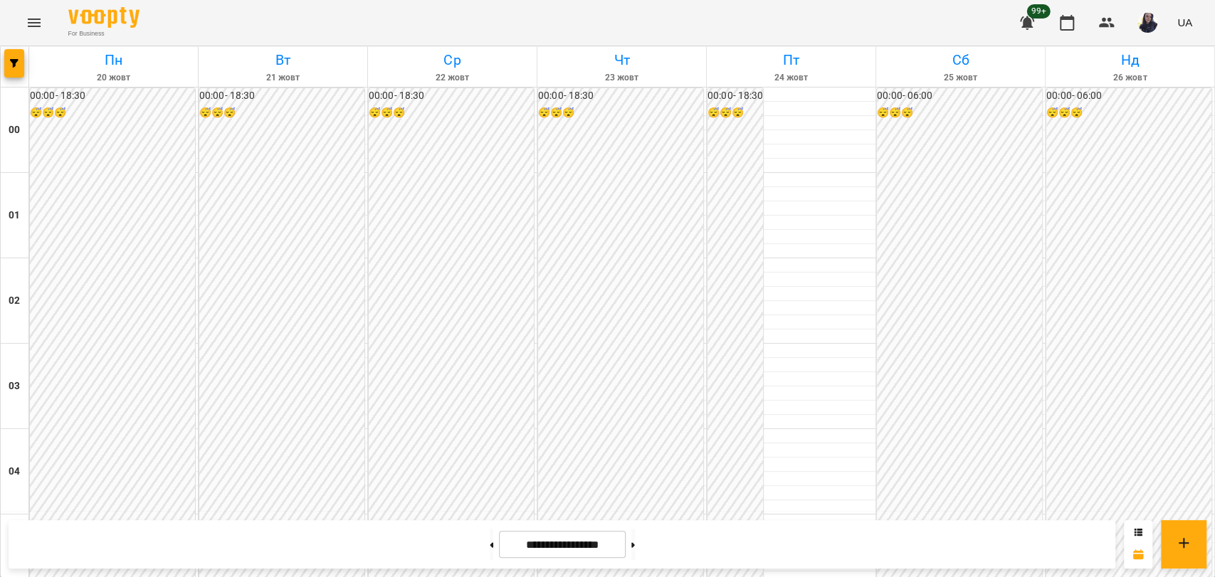
scroll to position [395, 0]
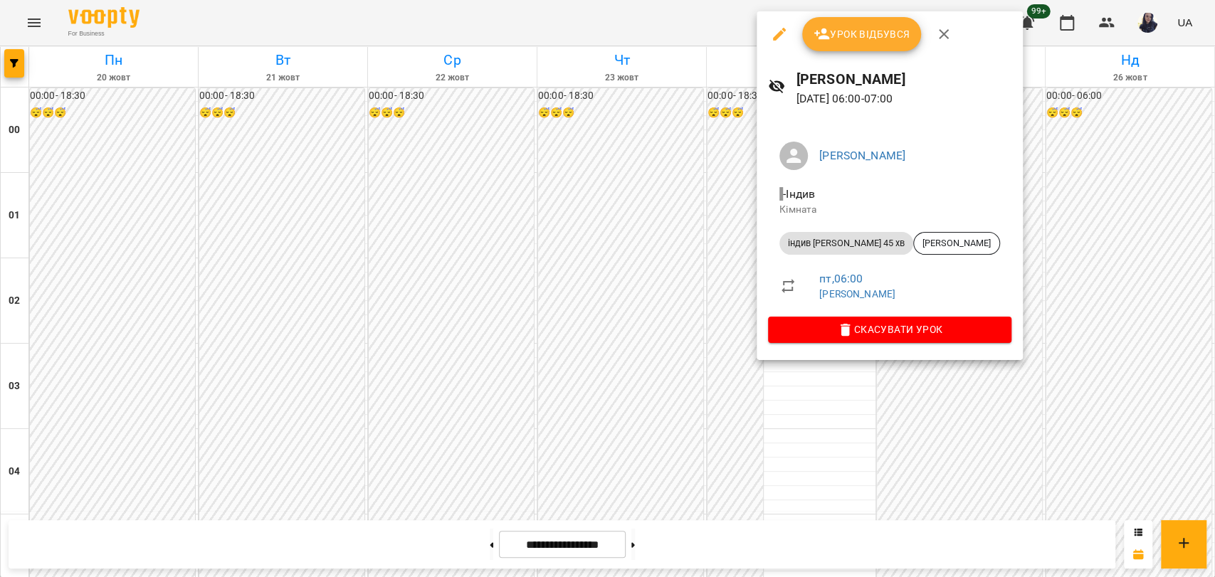
click at [966, 429] on div at bounding box center [607, 288] width 1215 height 577
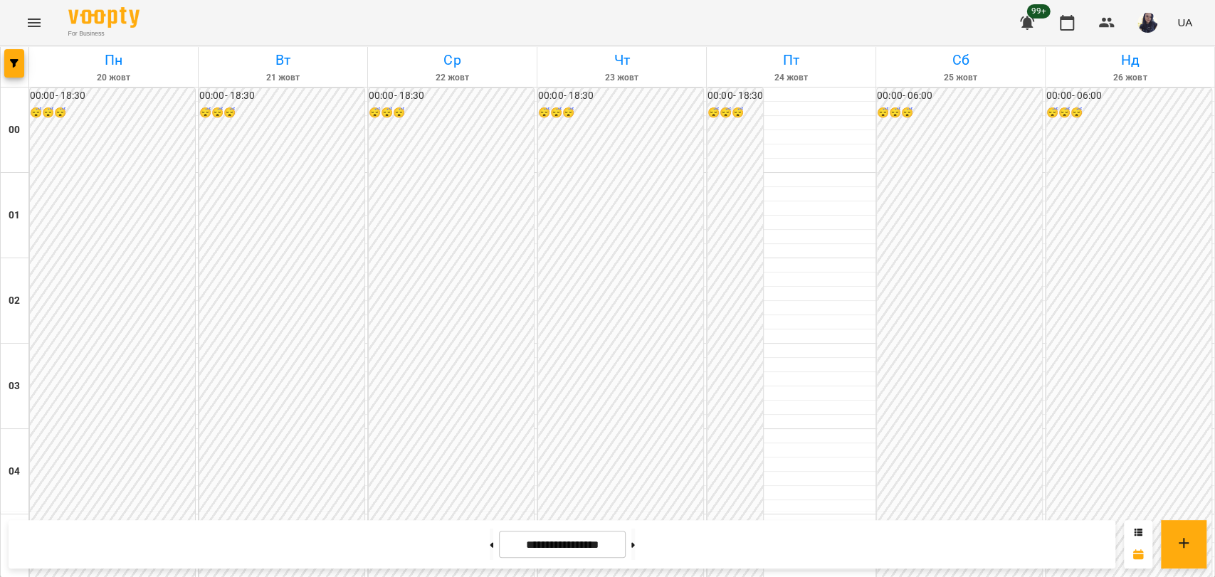
scroll to position [1624, 0]
click at [16, 68] on button "button" at bounding box center [14, 63] width 20 height 28
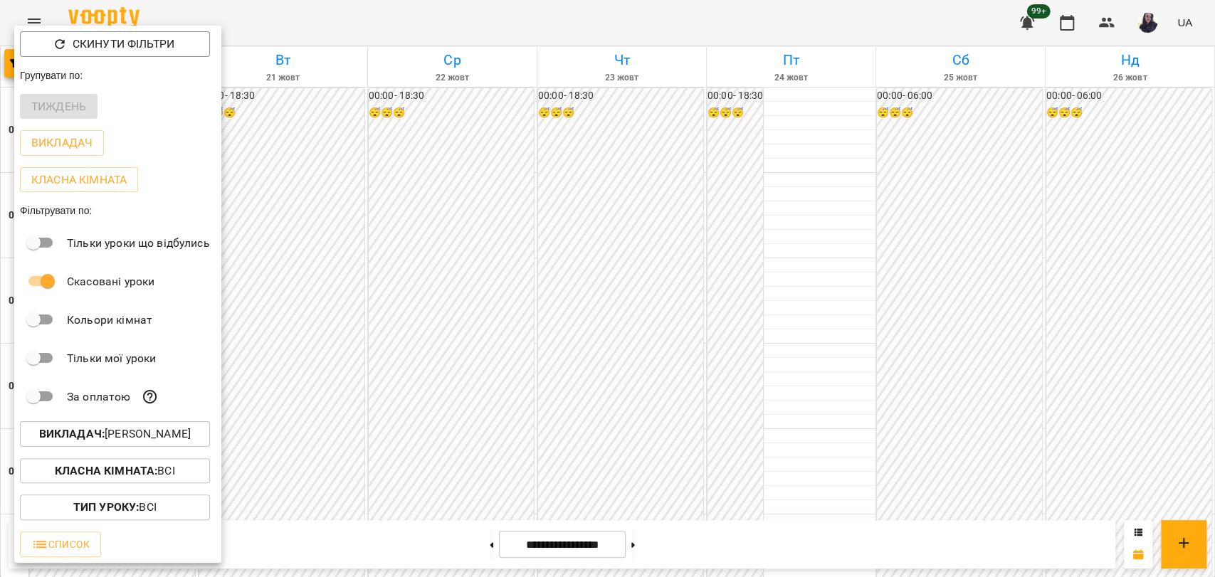
click at [125, 433] on p "Викладач : Фень Юлія" at bounding box center [115, 434] width 152 height 17
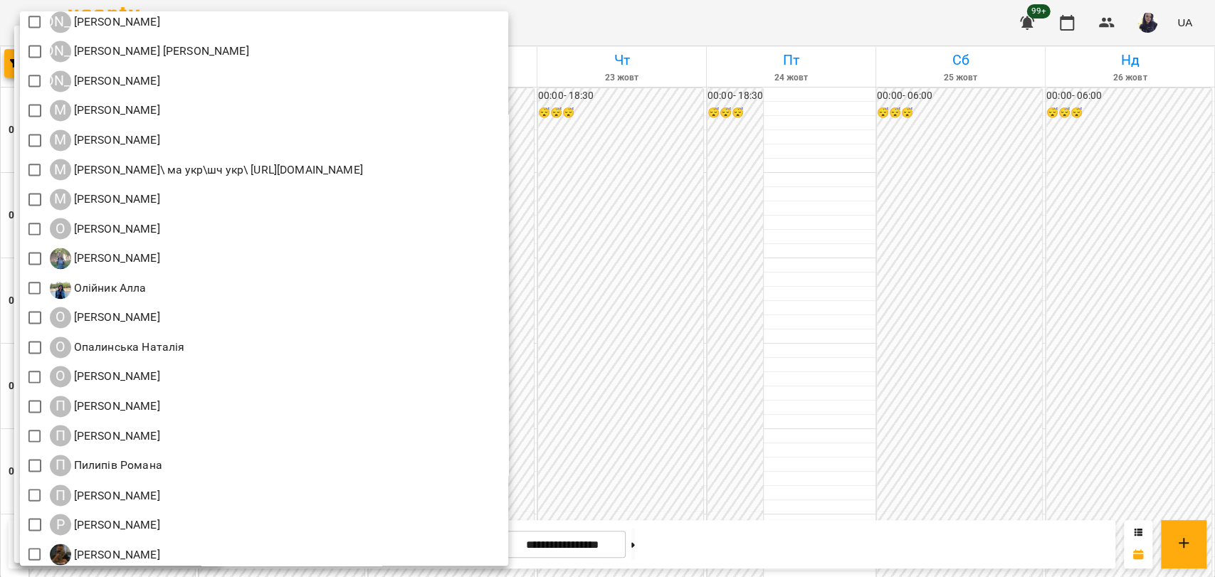
scroll to position [1617, 0]
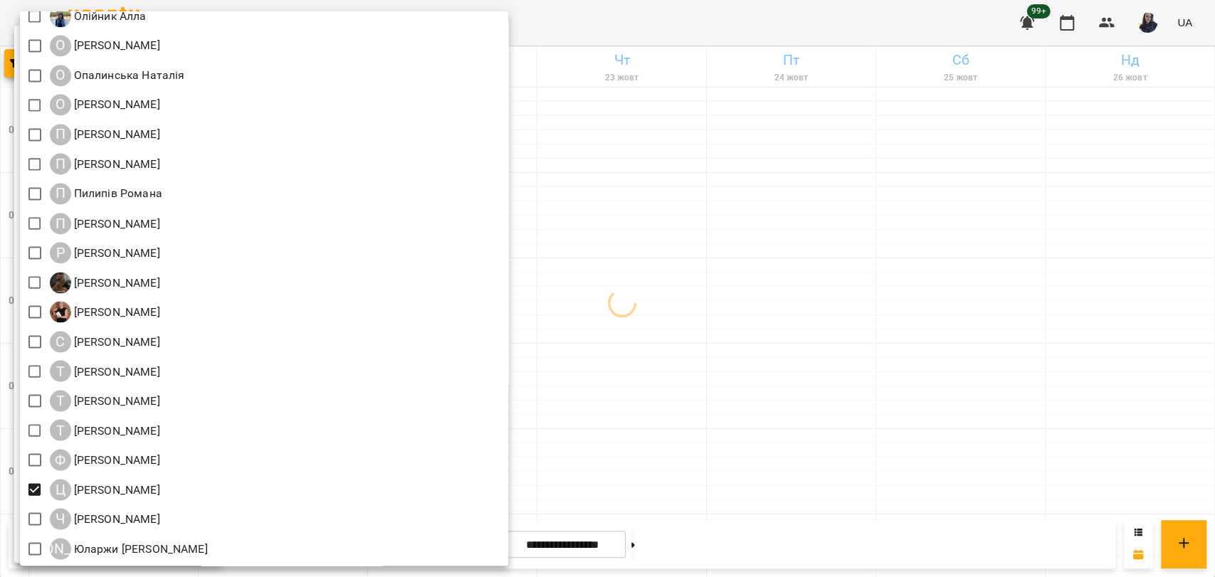
click at [769, 413] on div at bounding box center [607, 288] width 1215 height 577
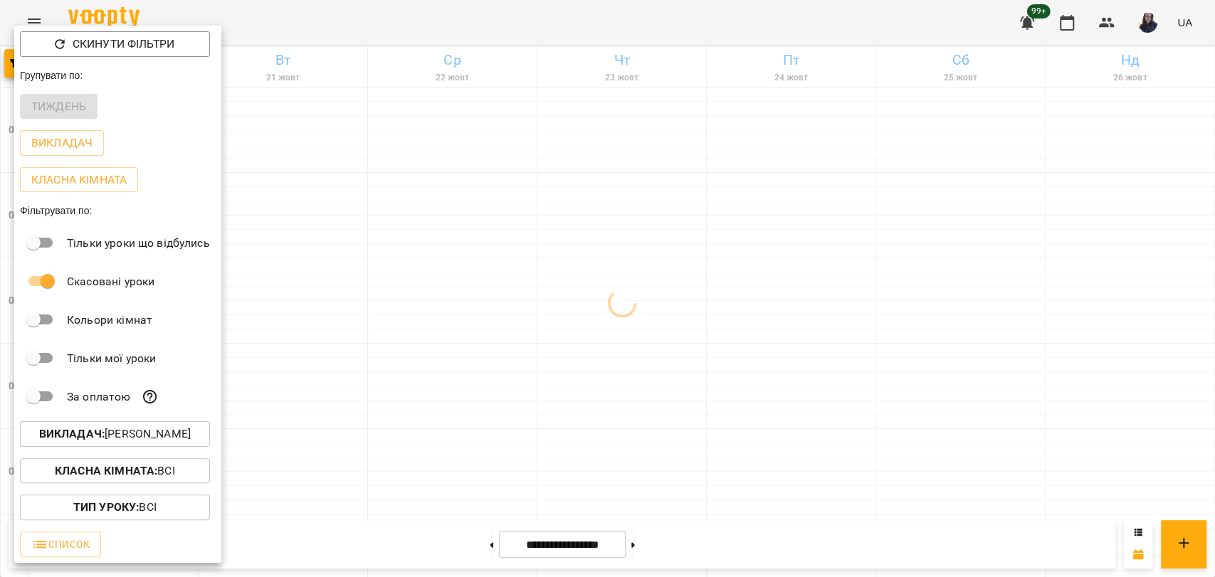
click at [467, 443] on div at bounding box center [607, 288] width 1215 height 577
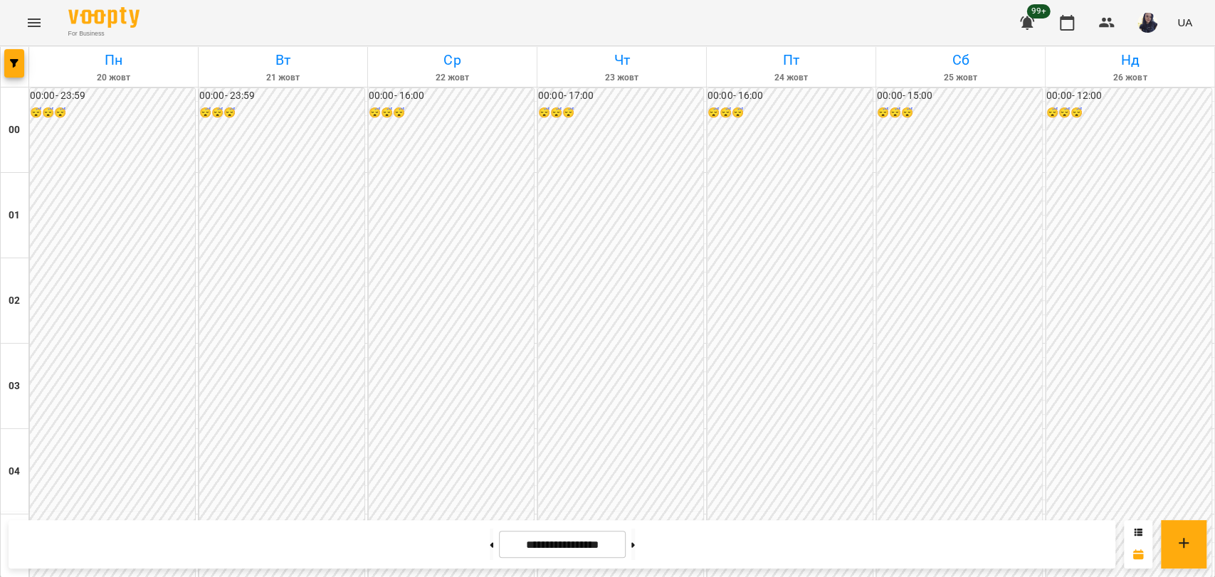
scroll to position [1344, 0]
click at [19, 66] on span "button" at bounding box center [14, 63] width 20 height 9
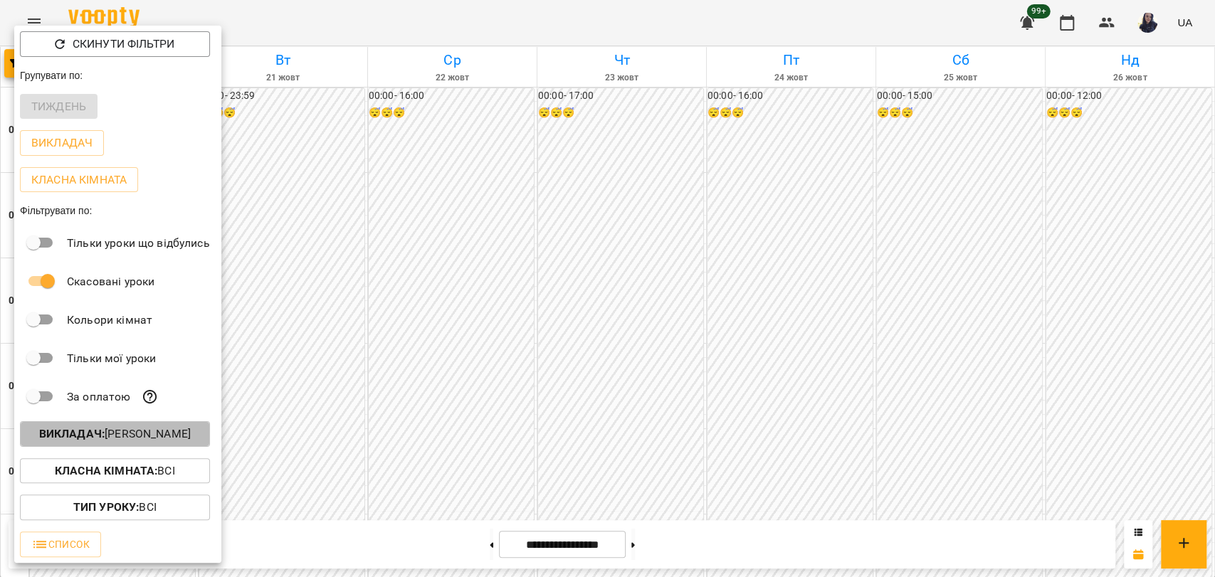
click at [142, 431] on p "Викладач : Цибіна Любов" at bounding box center [115, 434] width 152 height 17
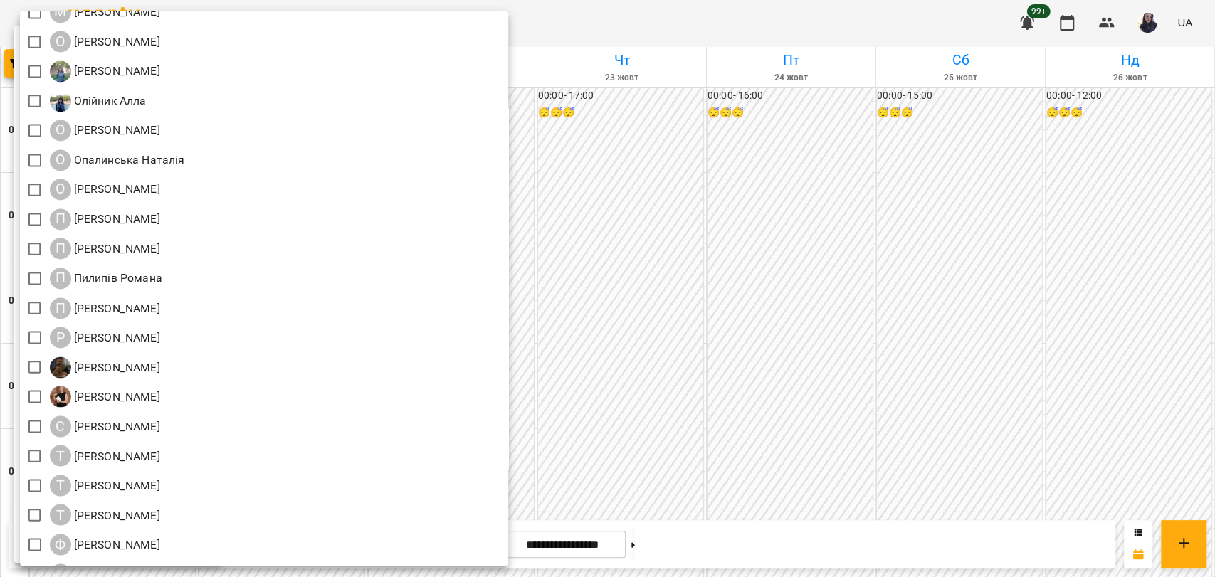
scroll to position [1617, 0]
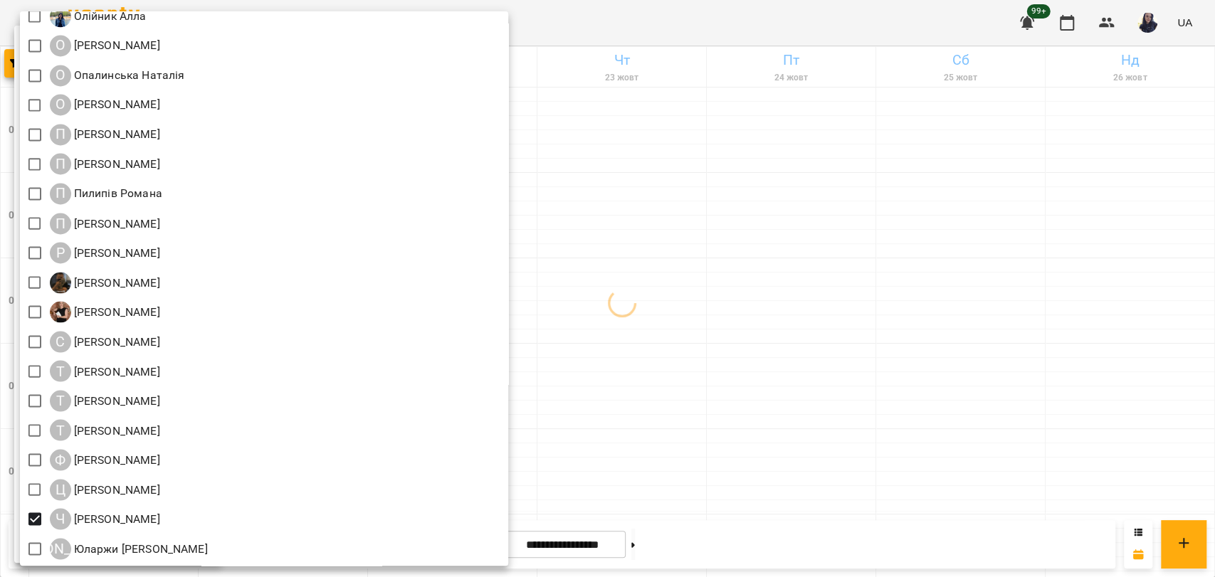
click at [752, 25] on div at bounding box center [607, 288] width 1215 height 577
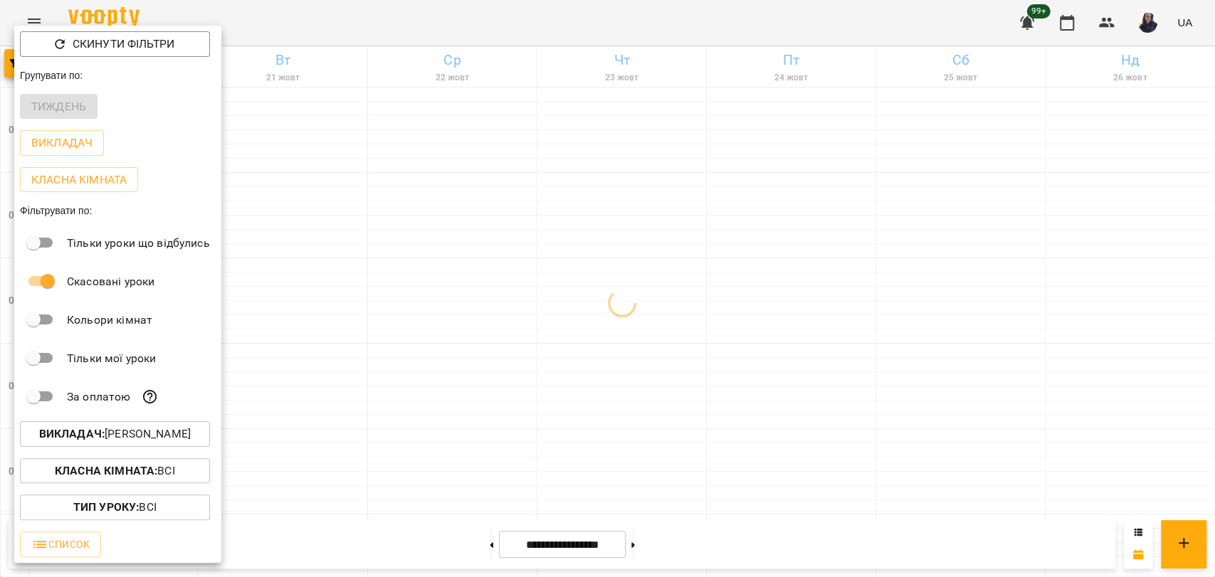
click at [510, 26] on div at bounding box center [607, 288] width 1215 height 577
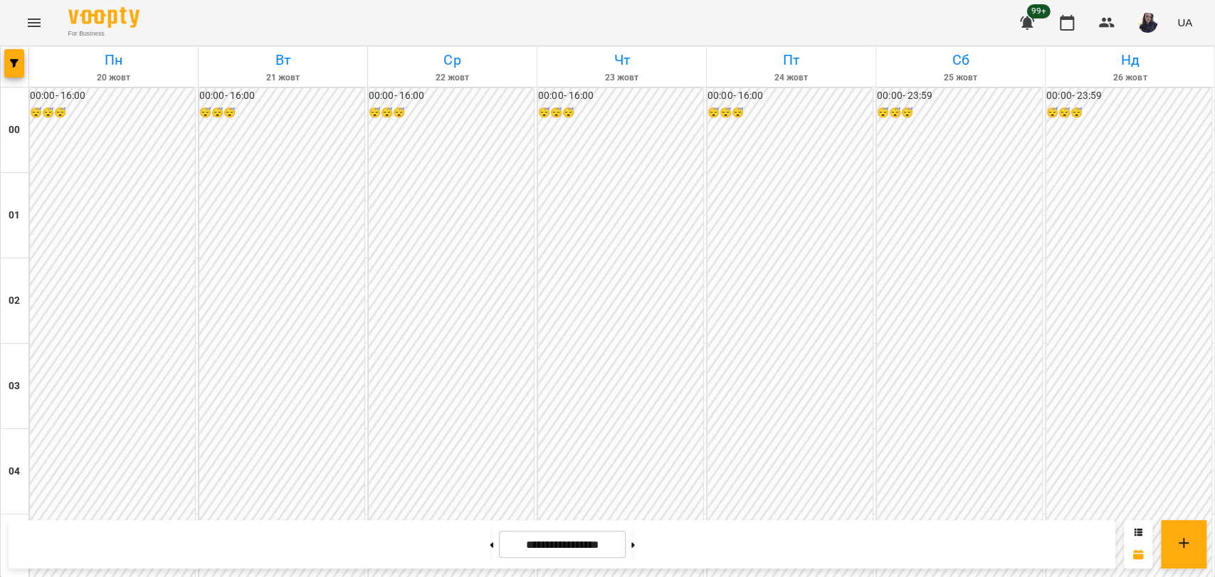
scroll to position [1466, 0]
click at [34, 28] on icon "Menu" at bounding box center [34, 22] width 17 height 17
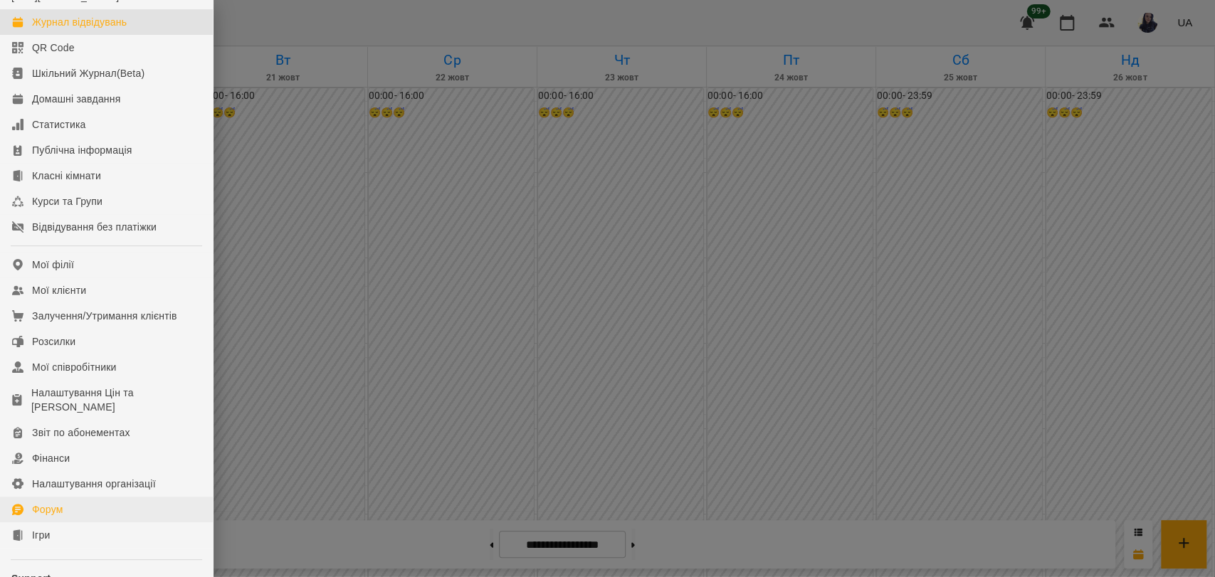
scroll to position [79, 0]
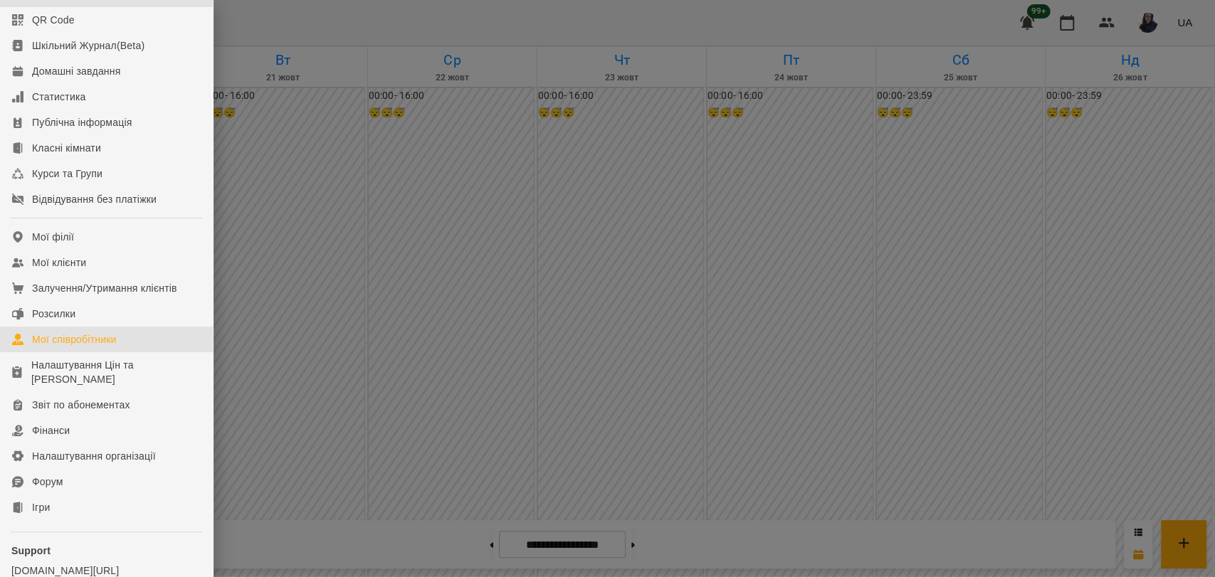
click at [86, 347] on div "Мої співробітники" at bounding box center [74, 339] width 85 height 14
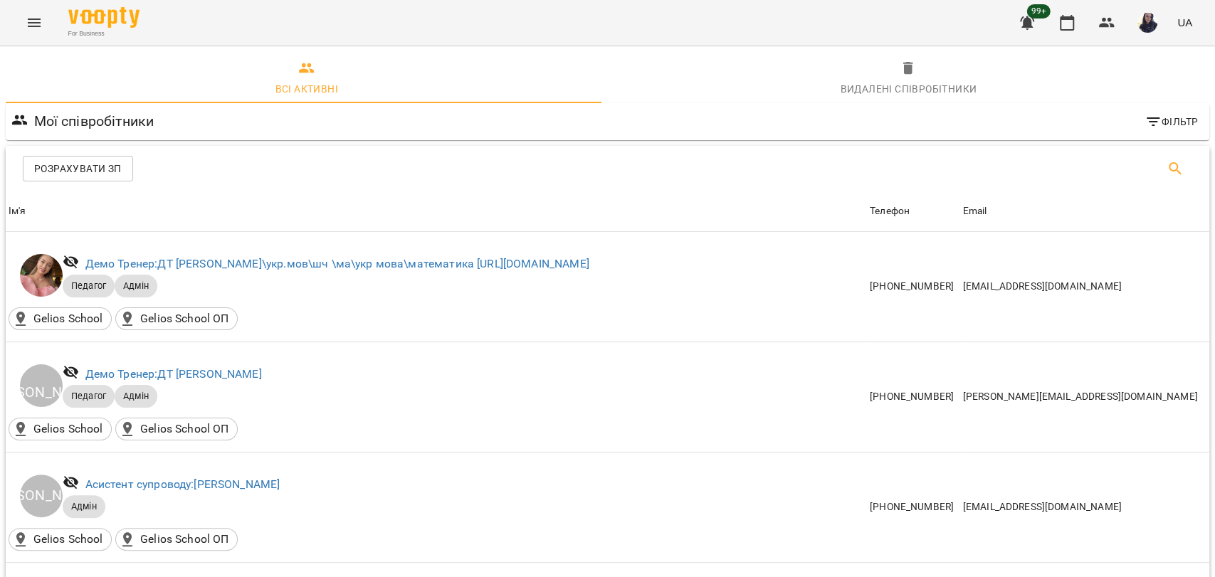
click at [1174, 177] on button "Пошук" at bounding box center [1175, 169] width 34 height 34
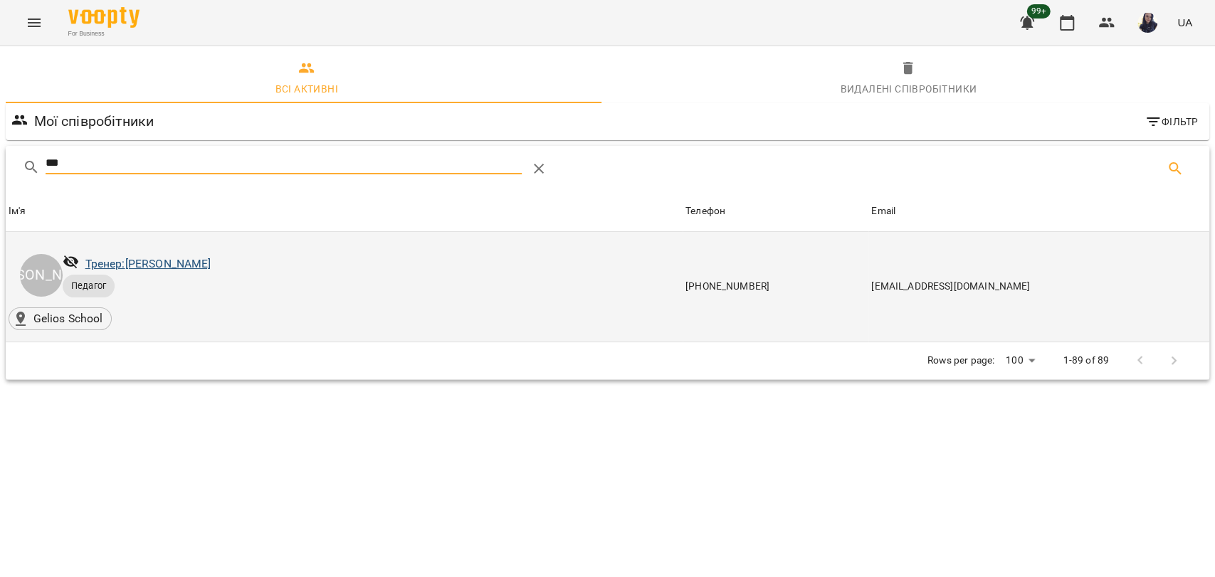
type input "***"
click at [192, 268] on link "Тренер: Ксьонзик Іванна" at bounding box center [148, 264] width 126 height 14
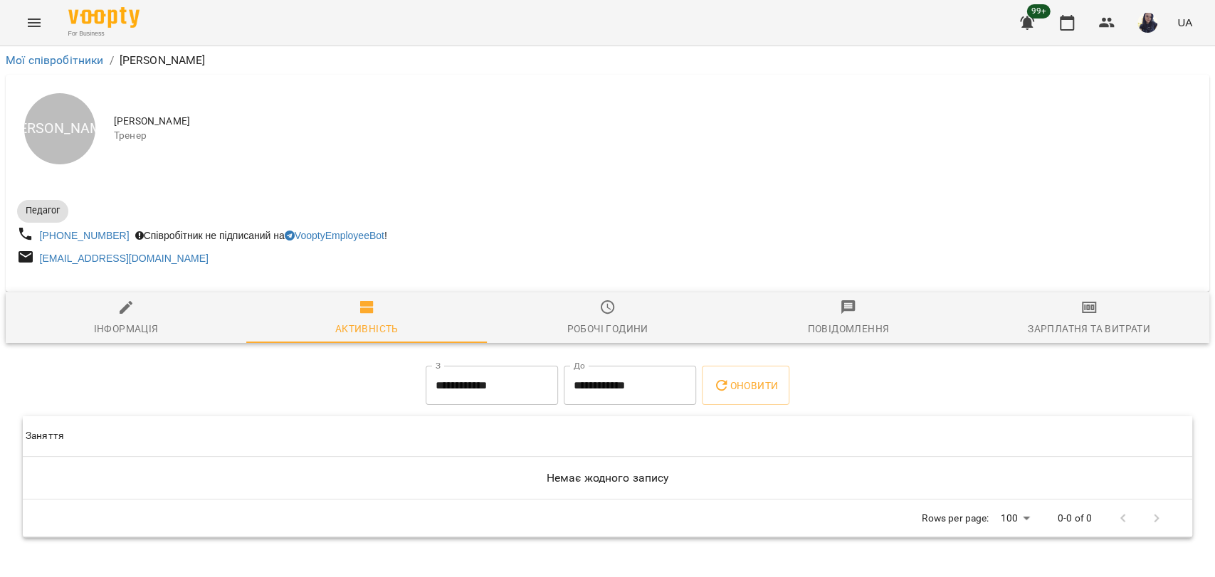
click at [638, 309] on span "Робочі години" at bounding box center [607, 318] width 224 height 38
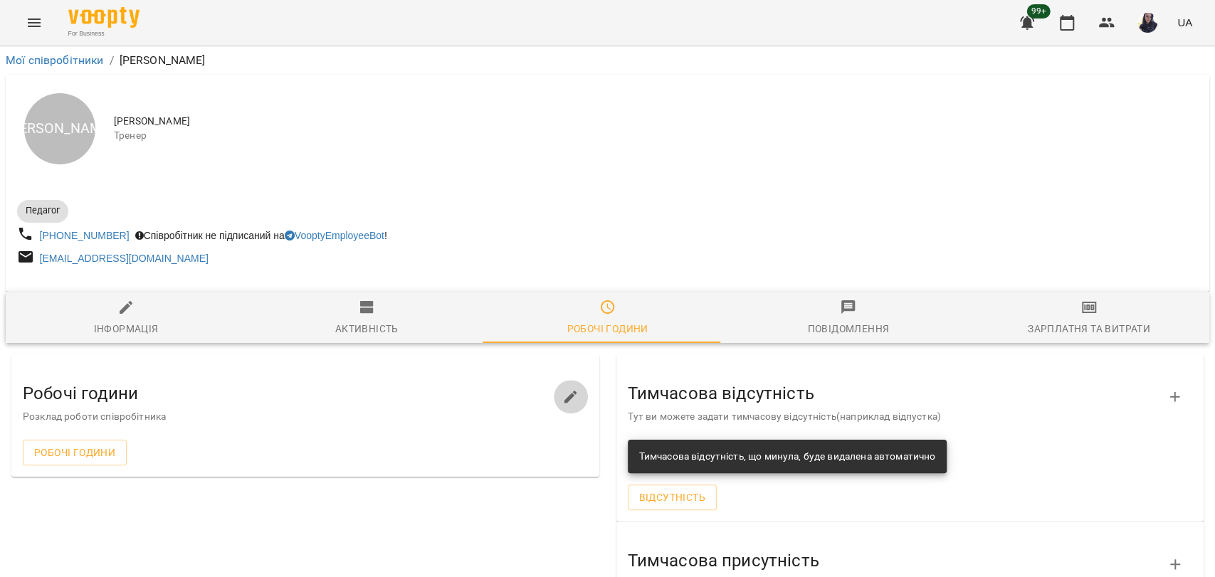
click at [569, 399] on icon "button" at bounding box center [570, 397] width 17 height 17
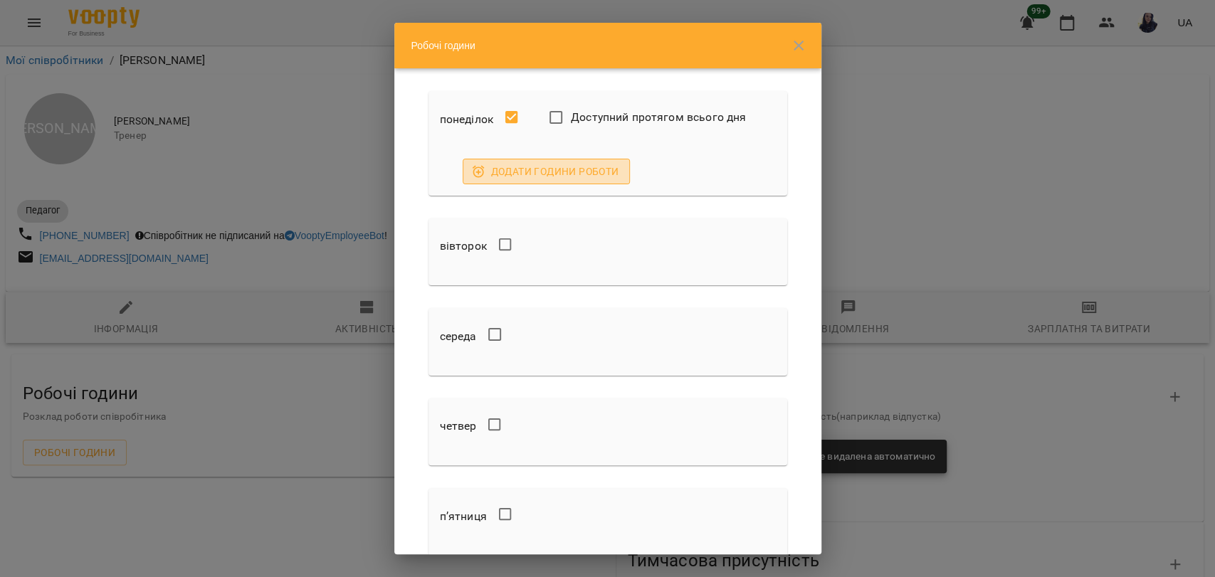
click at [520, 172] on span "Додати години роботи" at bounding box center [546, 171] width 145 height 17
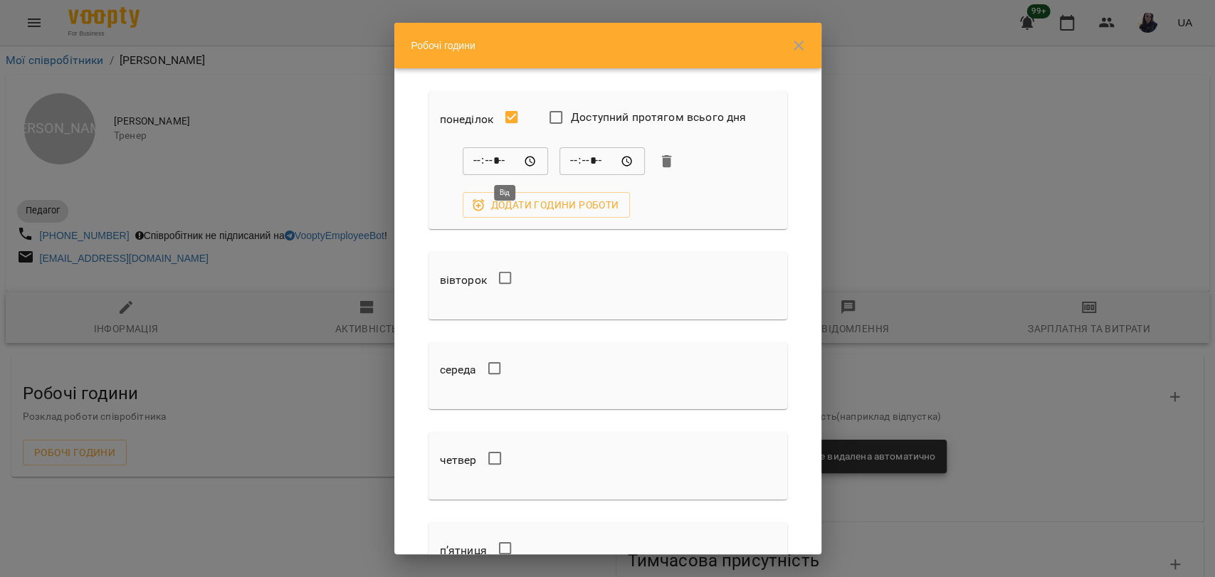
click at [480, 157] on input "*****" at bounding box center [505, 161] width 85 height 28
type input "*****"
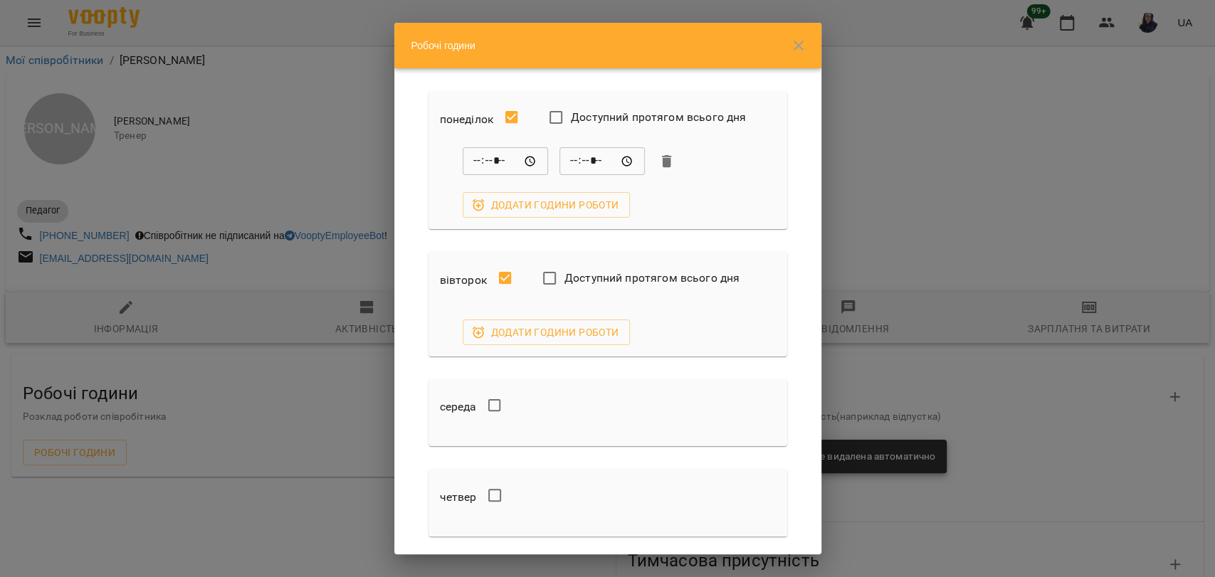
click at [513, 338] on span "Додати години роботи" at bounding box center [546, 332] width 145 height 17
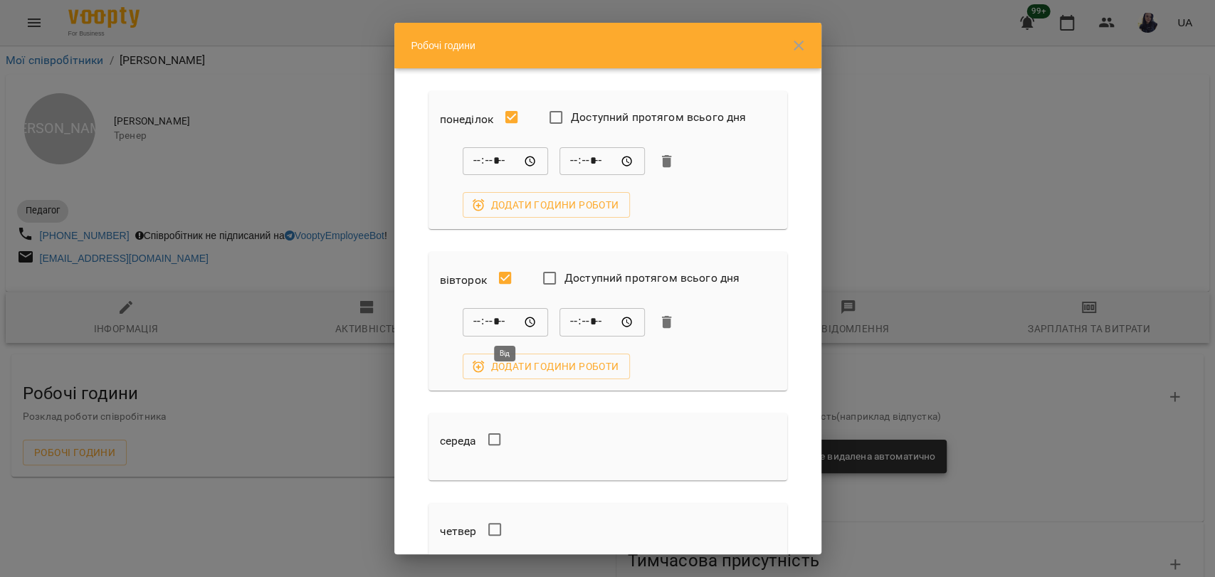
click at [478, 321] on input "*****" at bounding box center [505, 322] width 85 height 28
type input "*****"
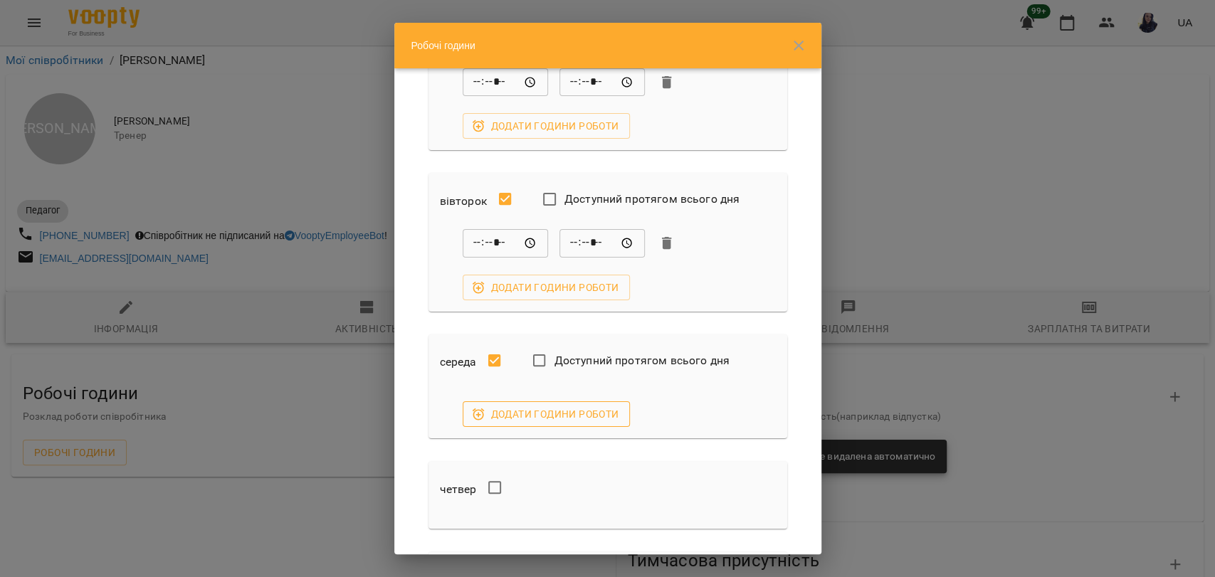
click at [491, 414] on span "Додати години роботи" at bounding box center [546, 414] width 145 height 17
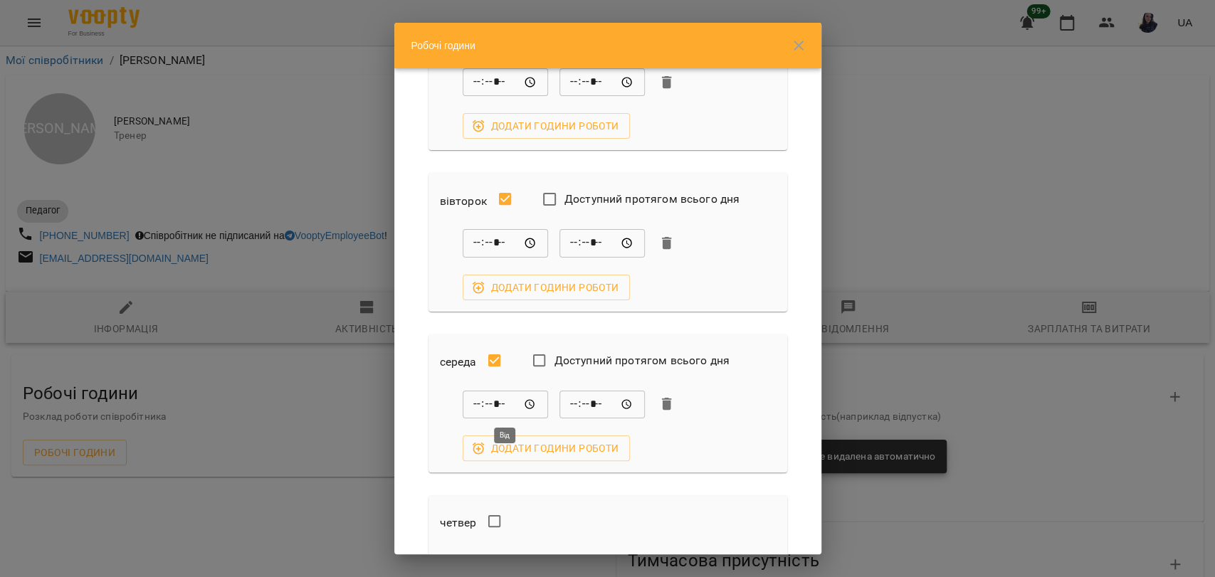
click at [475, 399] on input "*****" at bounding box center [505, 404] width 85 height 28
type input "*****"
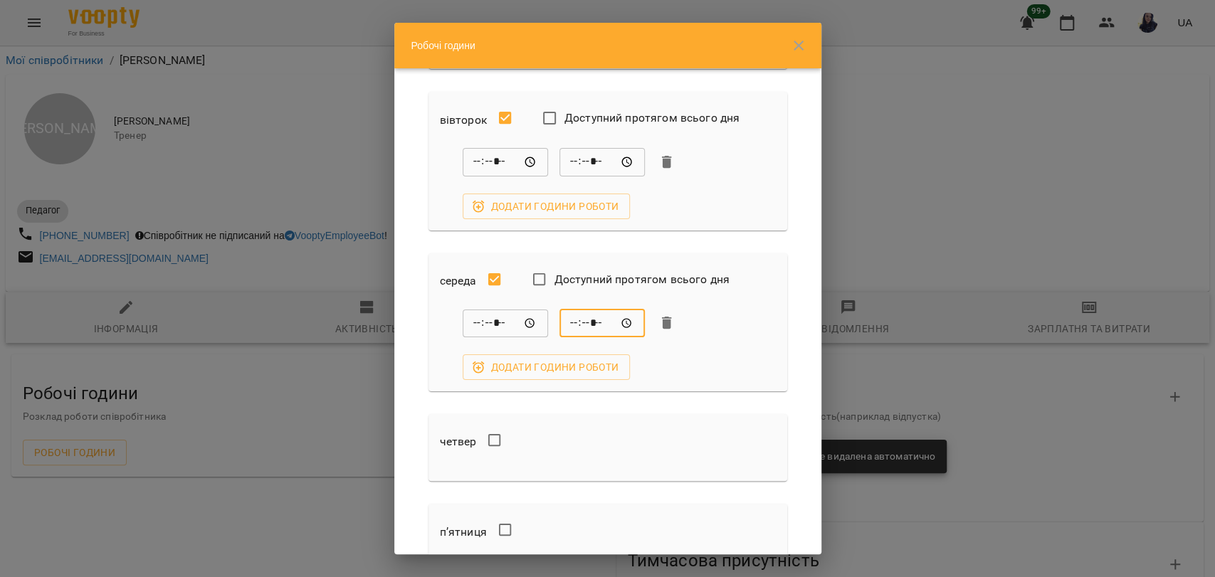
scroll to position [316, 0]
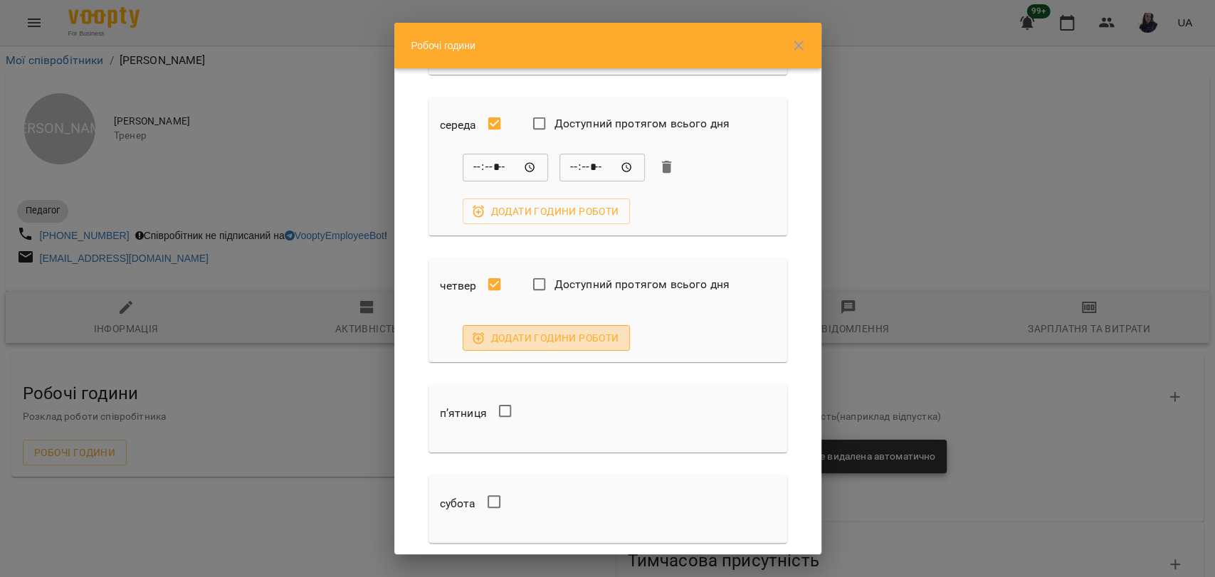
click at [493, 344] on span "Додати години роботи" at bounding box center [546, 338] width 145 height 17
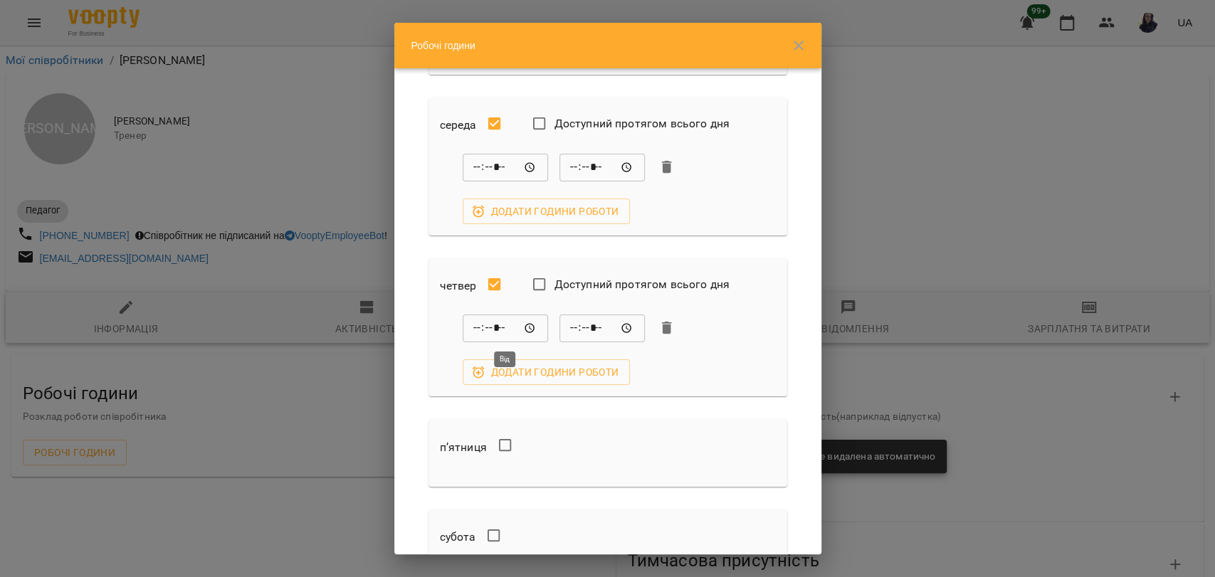
click at [478, 330] on input "*****" at bounding box center [505, 328] width 85 height 28
type input "*****"
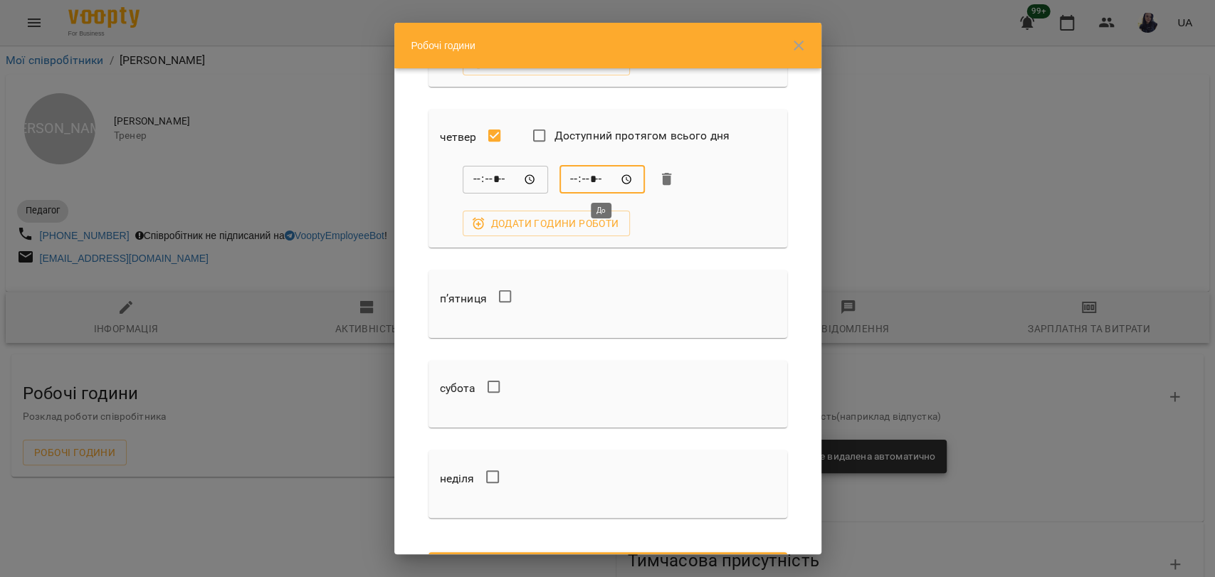
scroll to position [474, 0]
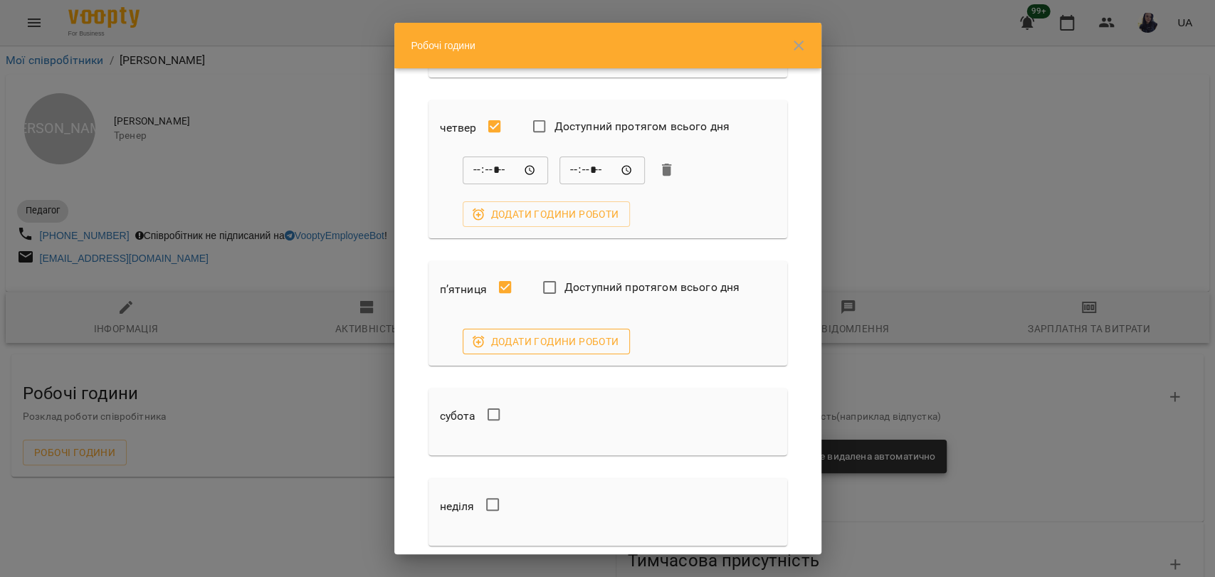
click at [565, 343] on span "Додати години роботи" at bounding box center [546, 341] width 145 height 17
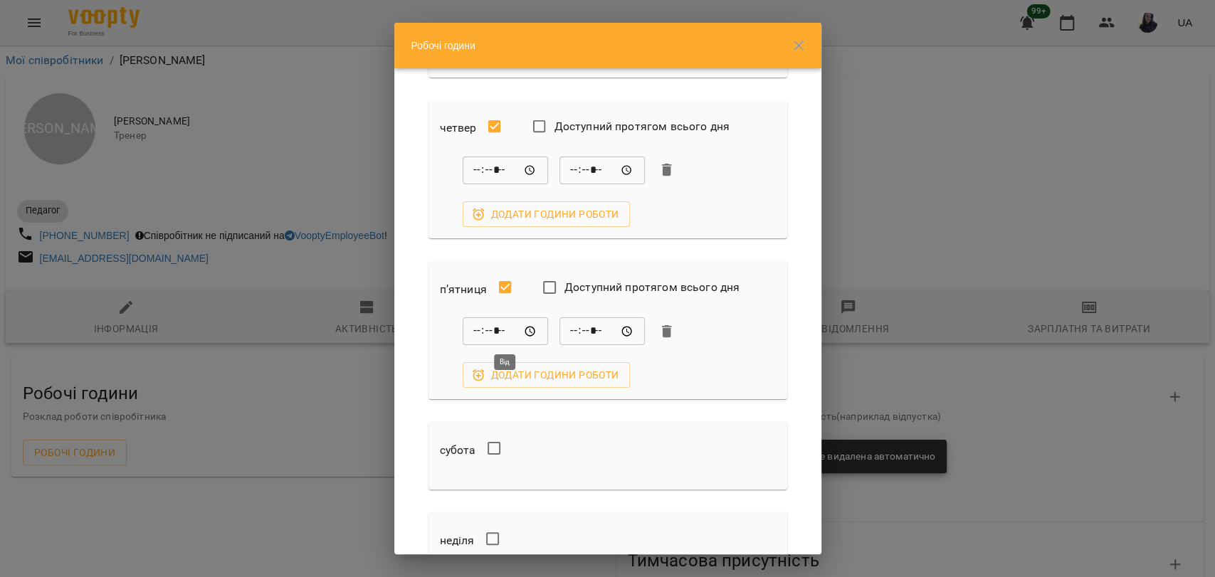
click at [478, 332] on input "*****" at bounding box center [505, 331] width 85 height 28
type input "*****"
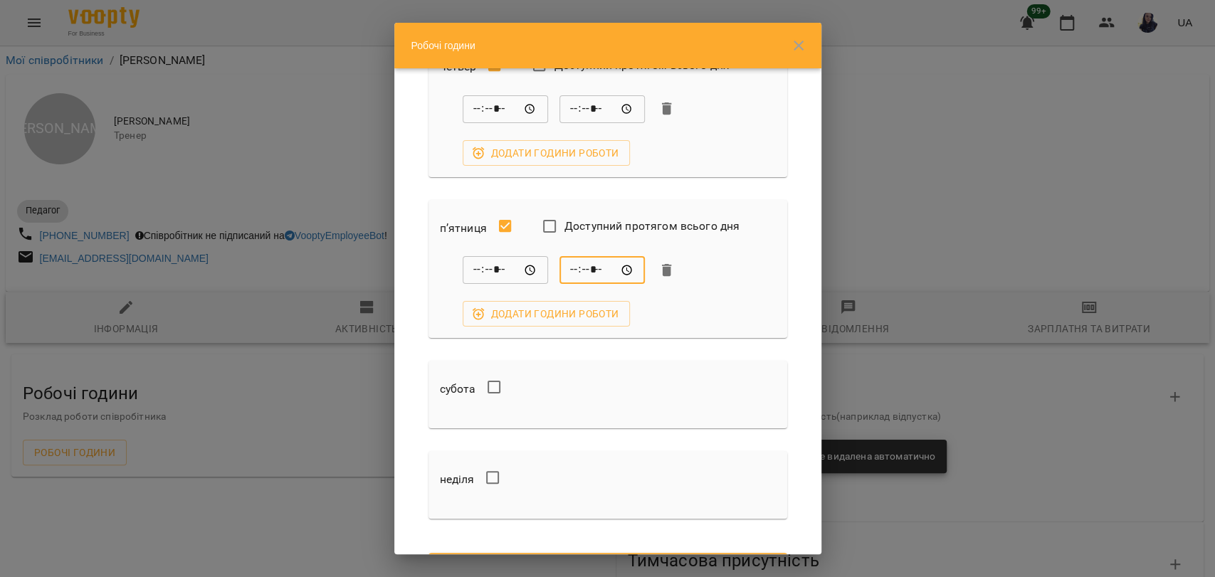
scroll to position [612, 0]
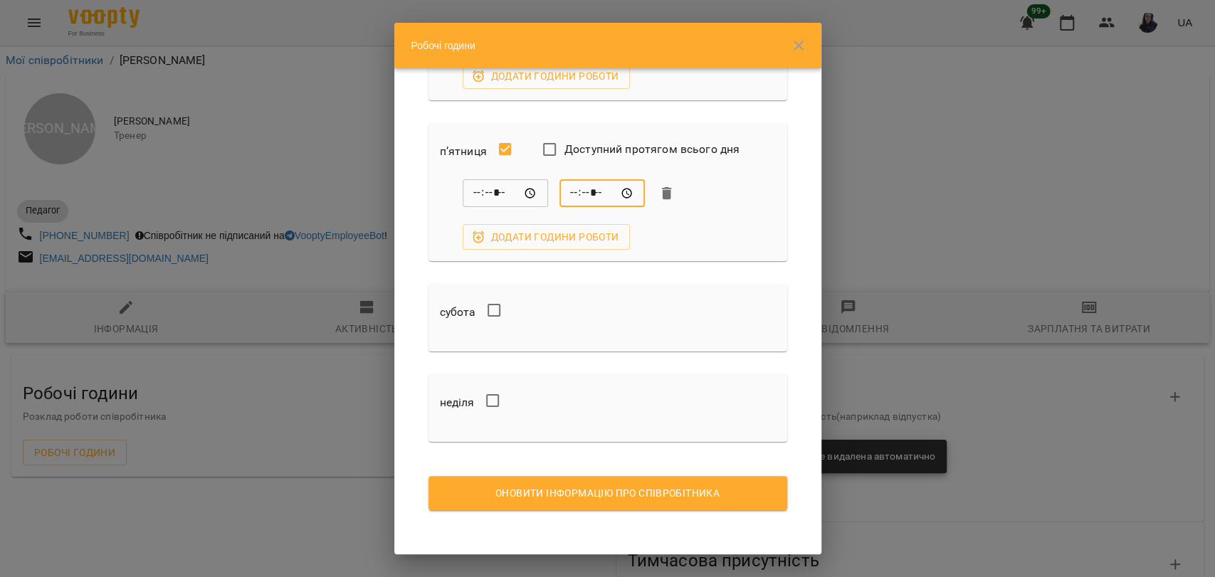
click at [596, 493] on span "Оновити інформацію про співробітника" at bounding box center [608, 493] width 336 height 17
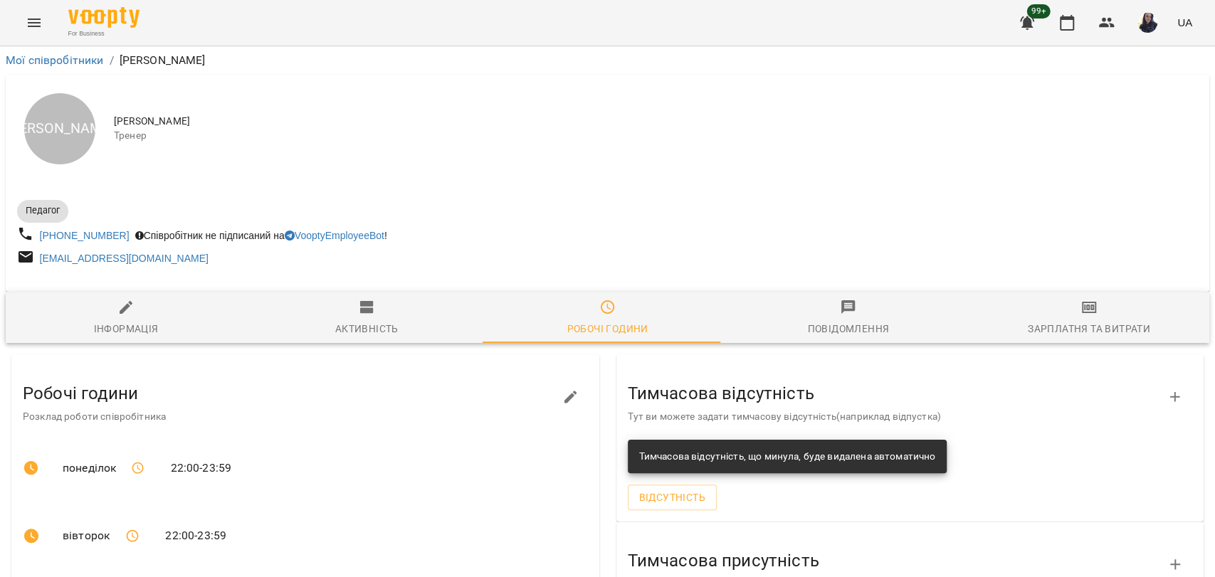
drag, startPoint x: 596, startPoint y: 493, endPoint x: 490, endPoint y: 122, distance: 385.7
click at [490, 122] on span "[PERSON_NAME]" at bounding box center [656, 122] width 1084 height 14
click at [564, 392] on icon "button" at bounding box center [570, 397] width 17 height 17
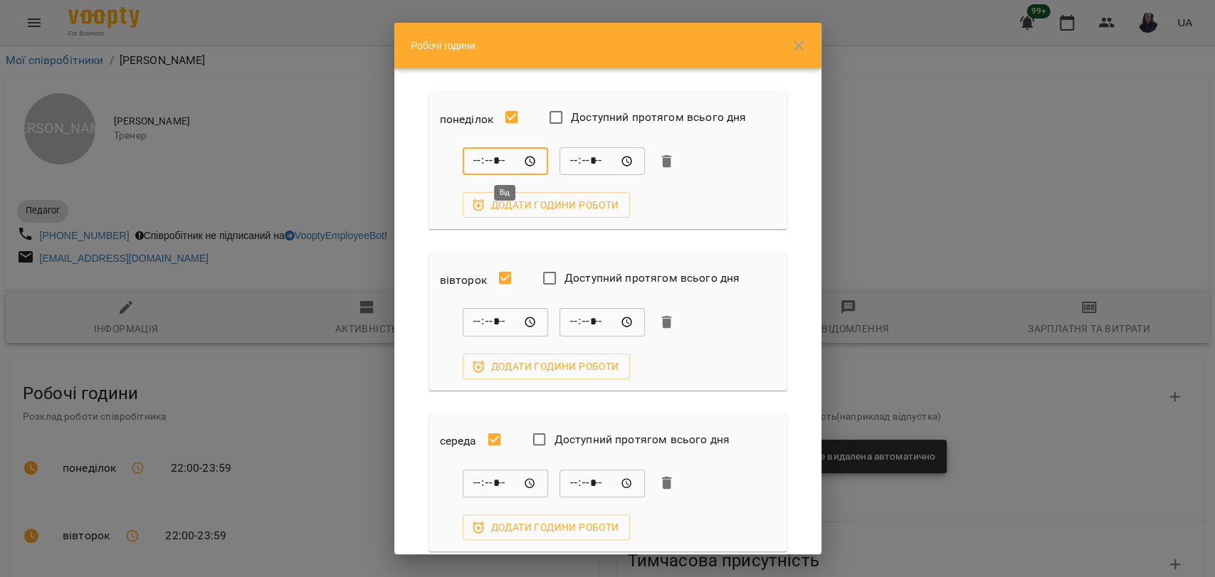
click at [478, 156] on input "*****" at bounding box center [505, 161] width 85 height 28
type input "*****"
click at [482, 315] on input "*****" at bounding box center [505, 322] width 85 height 28
type input "*****"
click at [478, 479] on input "*****" at bounding box center [505, 483] width 85 height 28
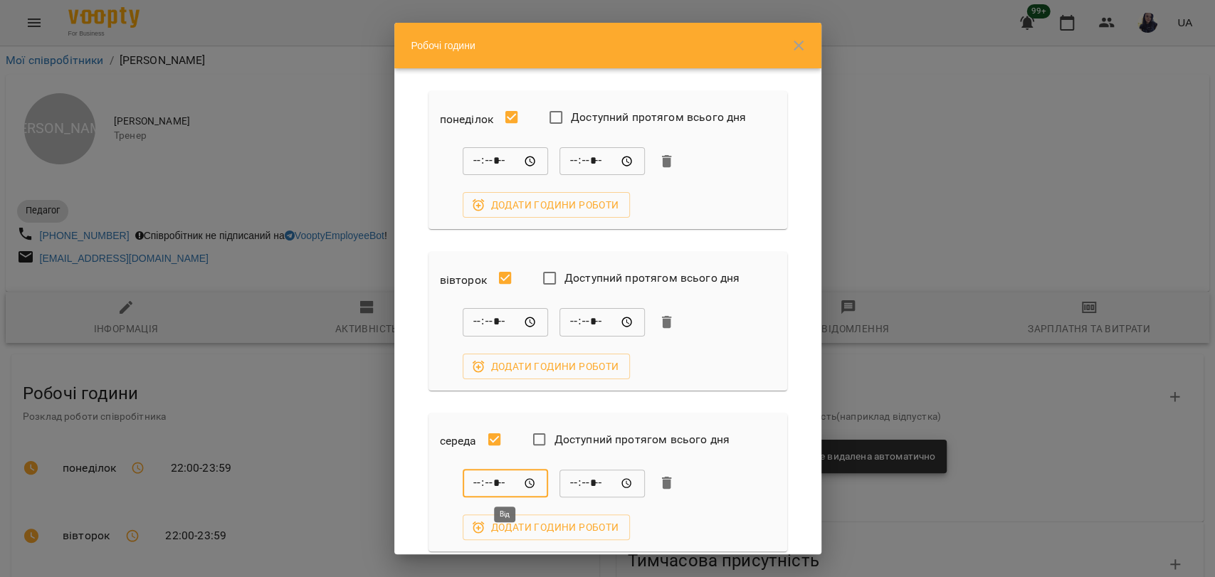
type input "*****"
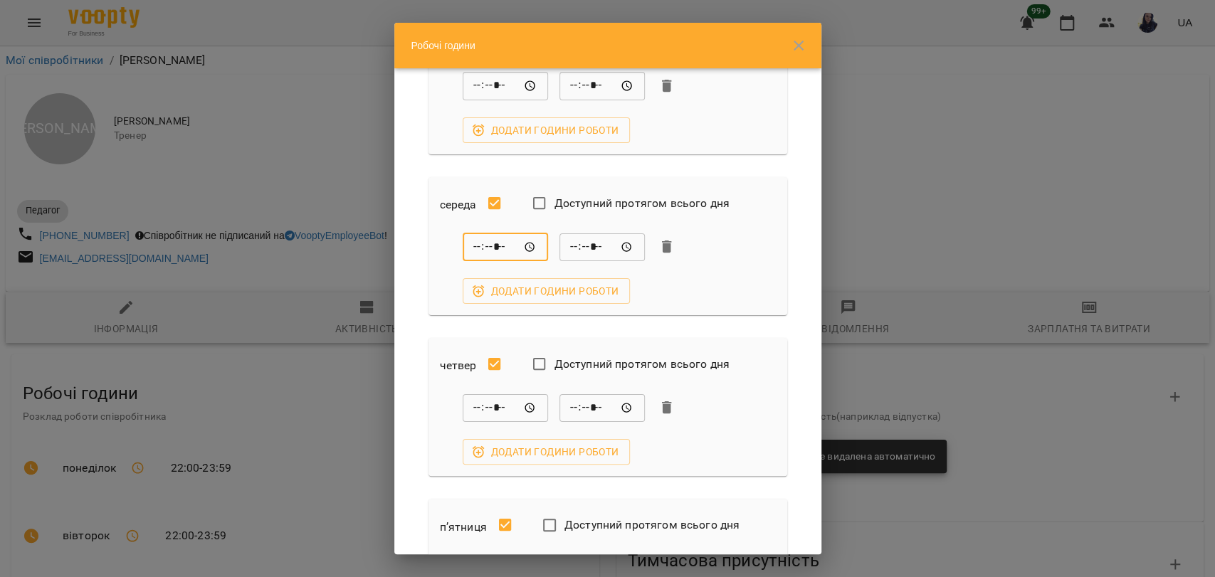
scroll to position [237, 0]
click at [478, 405] on input "*****" at bounding box center [505, 407] width 85 height 28
type input "*****"
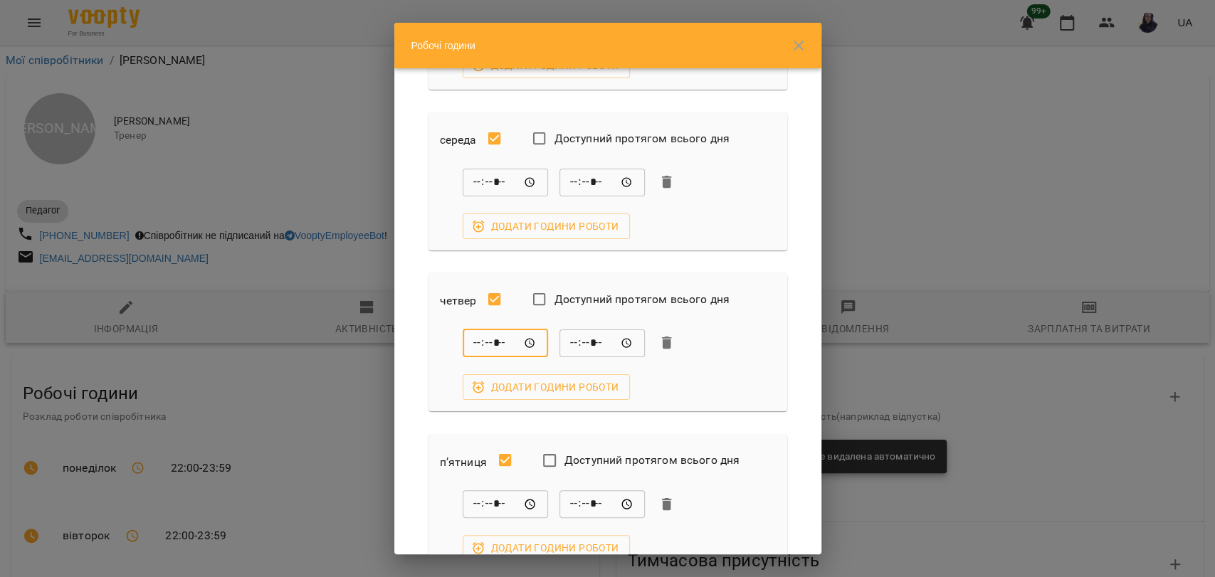
scroll to position [395, 0]
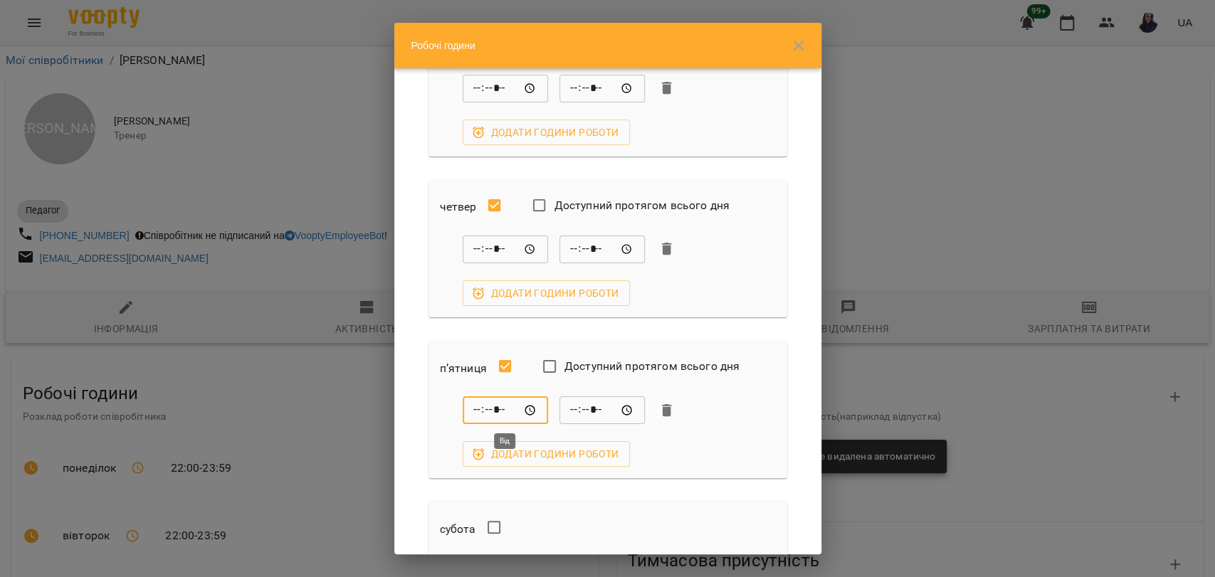
click at [480, 407] on input "*****" at bounding box center [505, 410] width 85 height 28
type input "*****"
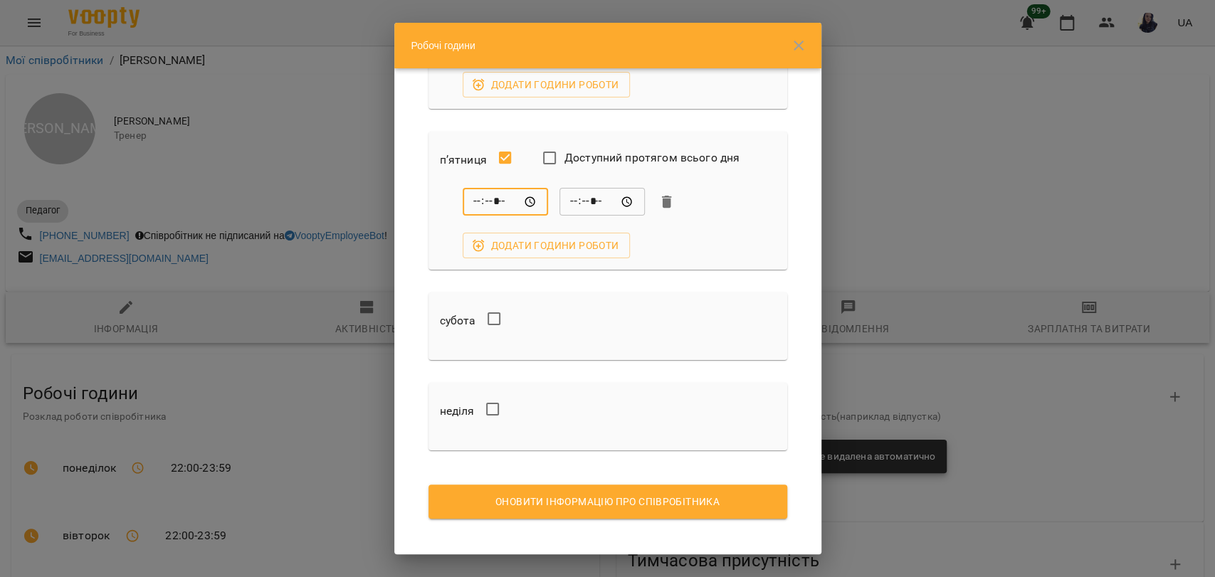
scroll to position [612, 0]
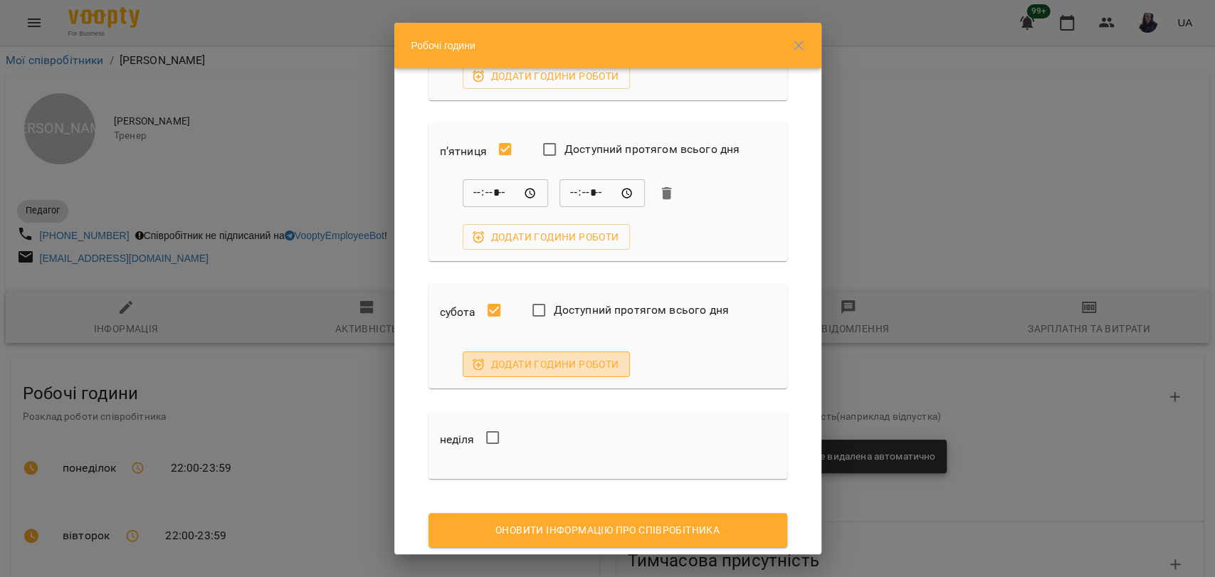
click at [535, 365] on span "Додати години роботи" at bounding box center [546, 364] width 145 height 17
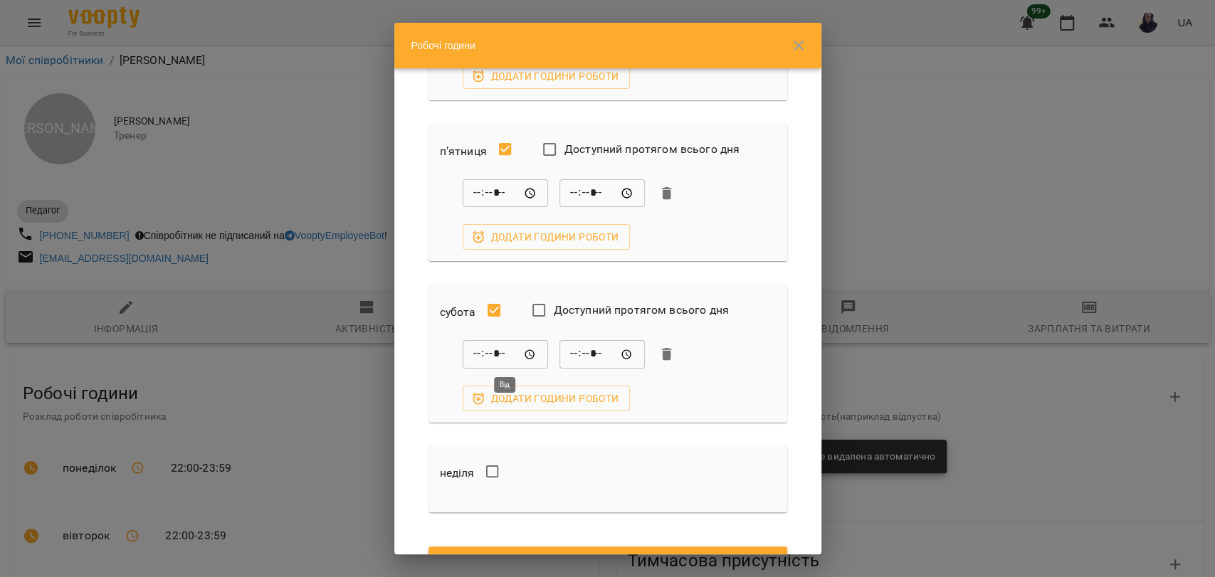
click at [479, 352] on input "*****" at bounding box center [505, 354] width 85 height 28
type input "*****"
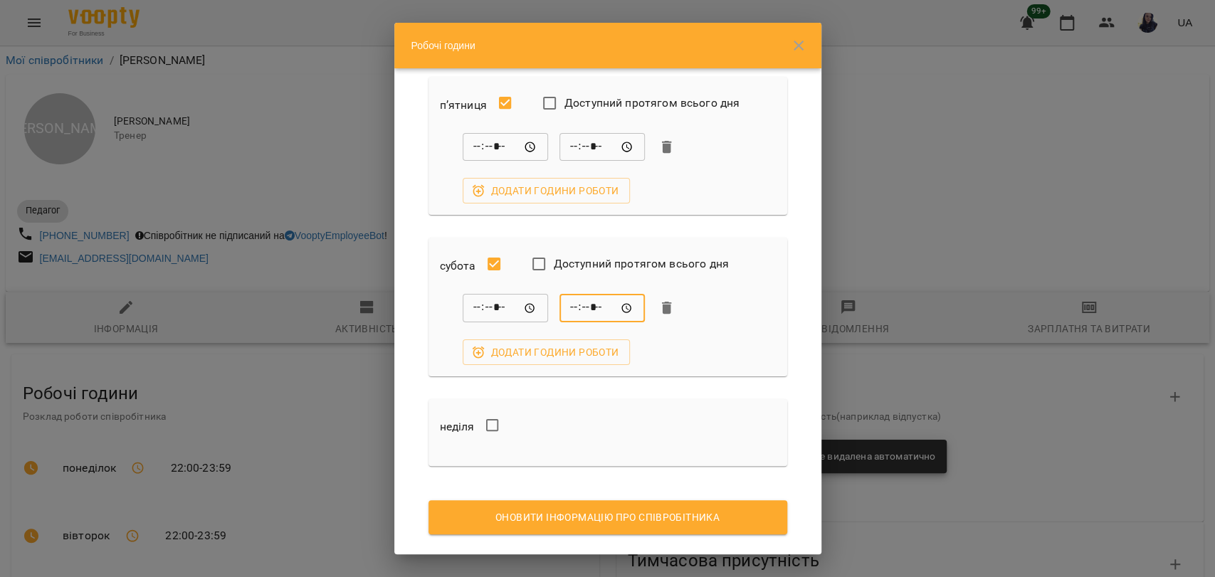
scroll to position [683, 0]
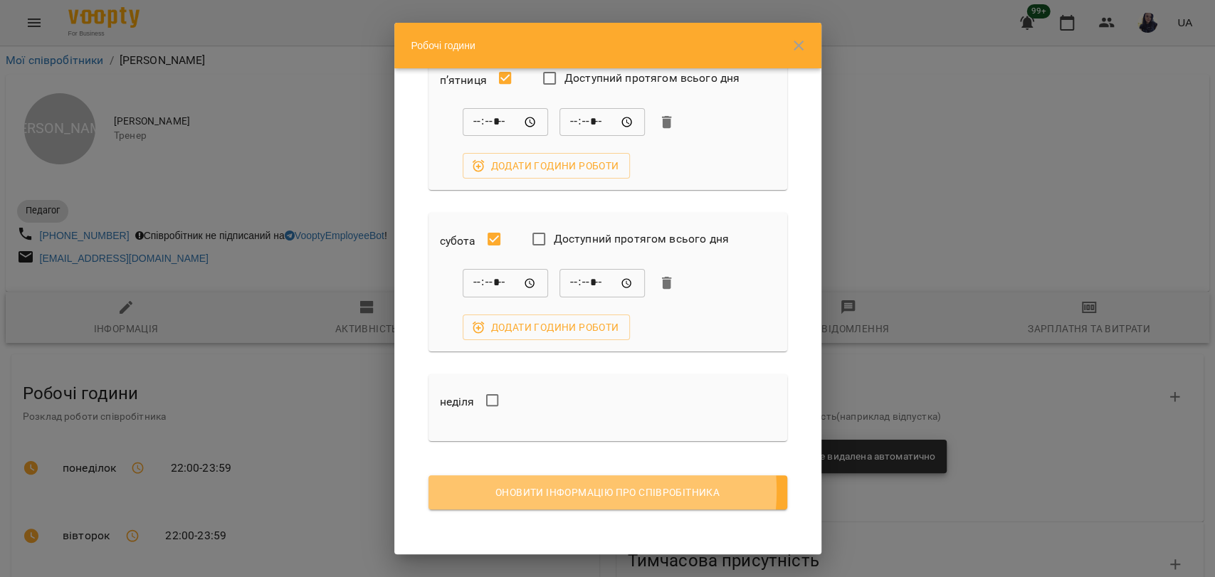
click at [564, 490] on span "Оновити інформацію про співробітника" at bounding box center [608, 492] width 336 height 17
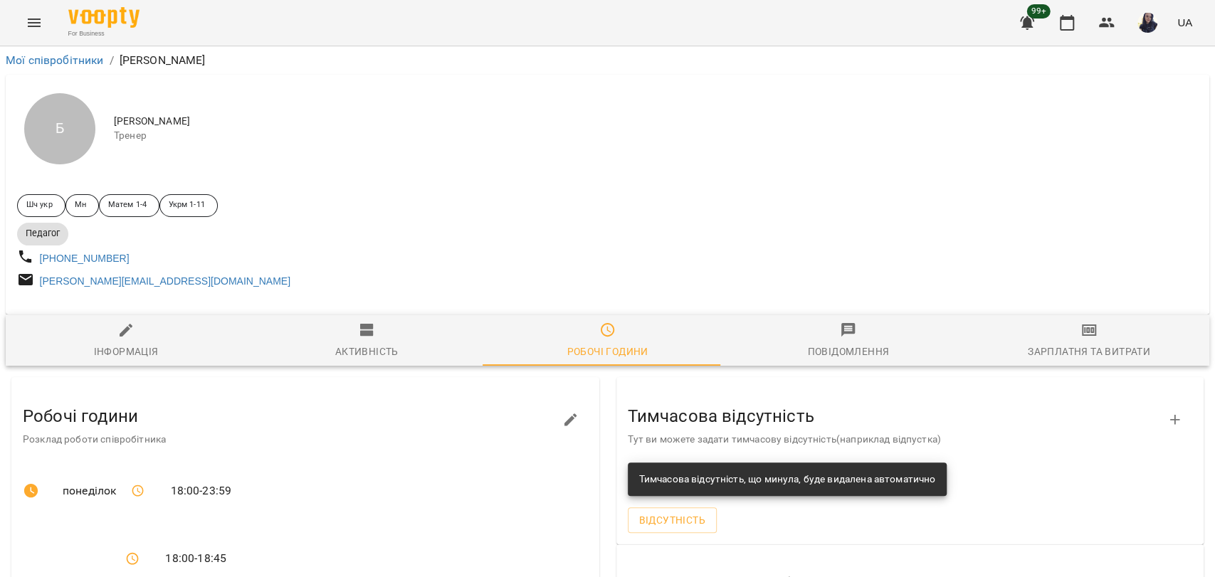
scroll to position [237, 0]
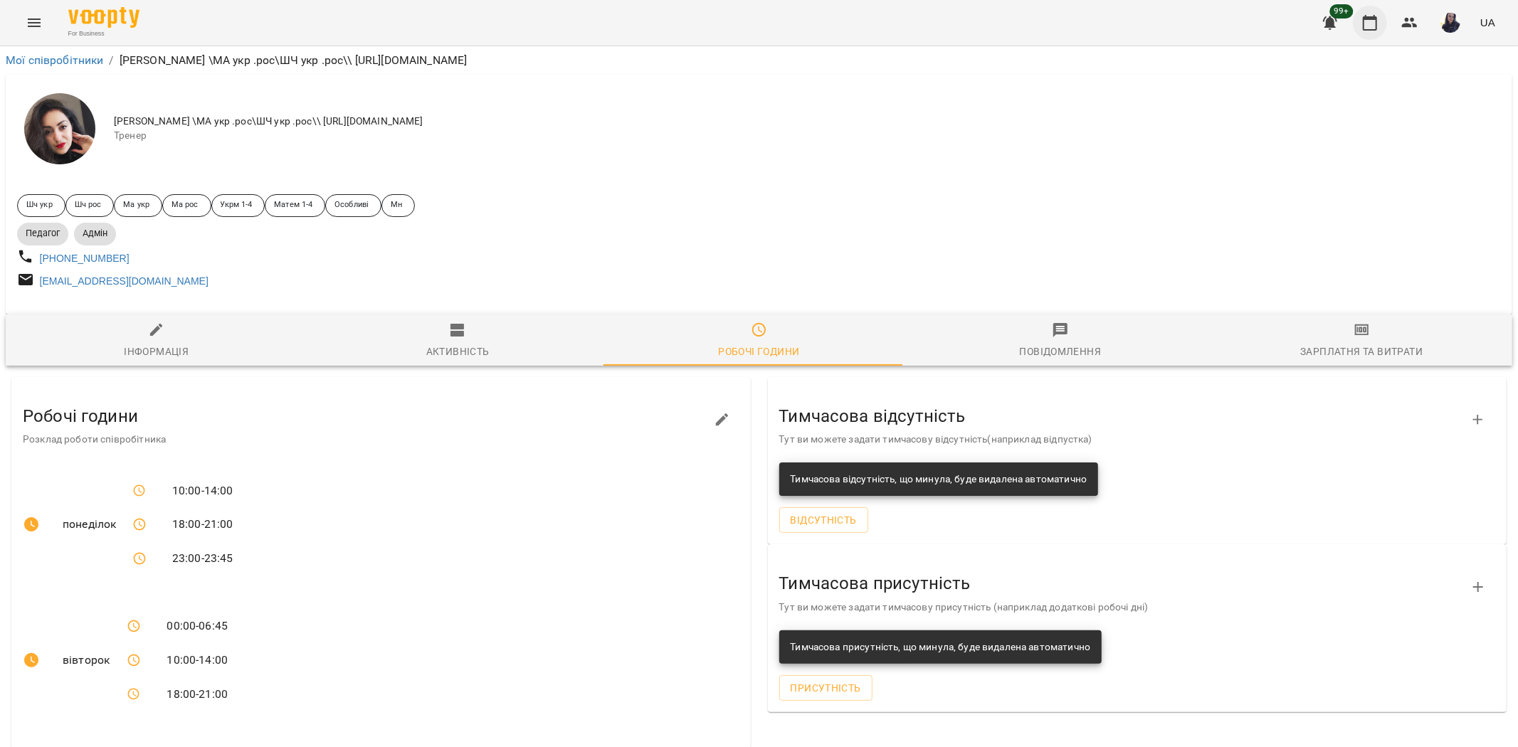
click at [1356, 19] on button "button" at bounding box center [1370, 23] width 34 height 34
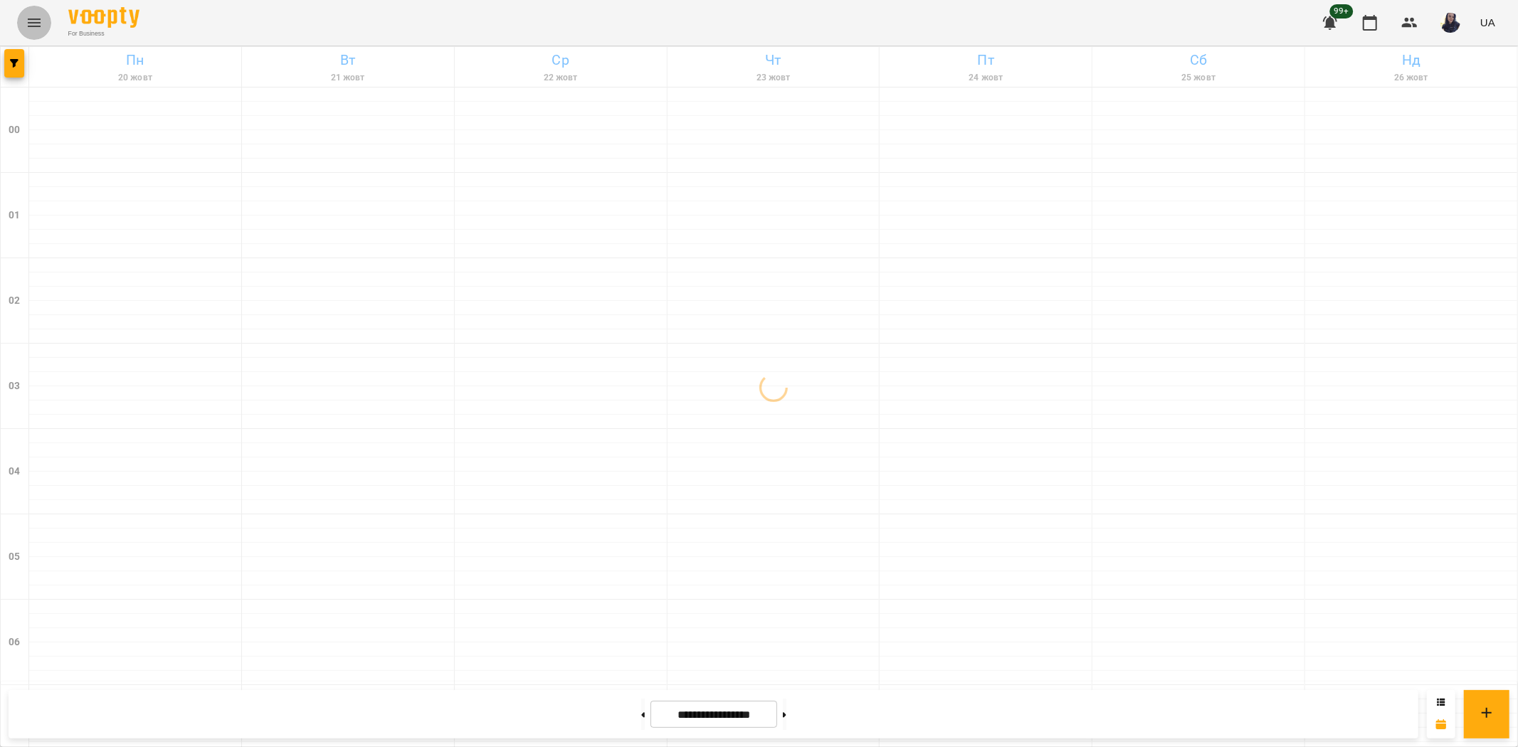
click at [32, 26] on icon "Menu" at bounding box center [34, 23] width 13 height 9
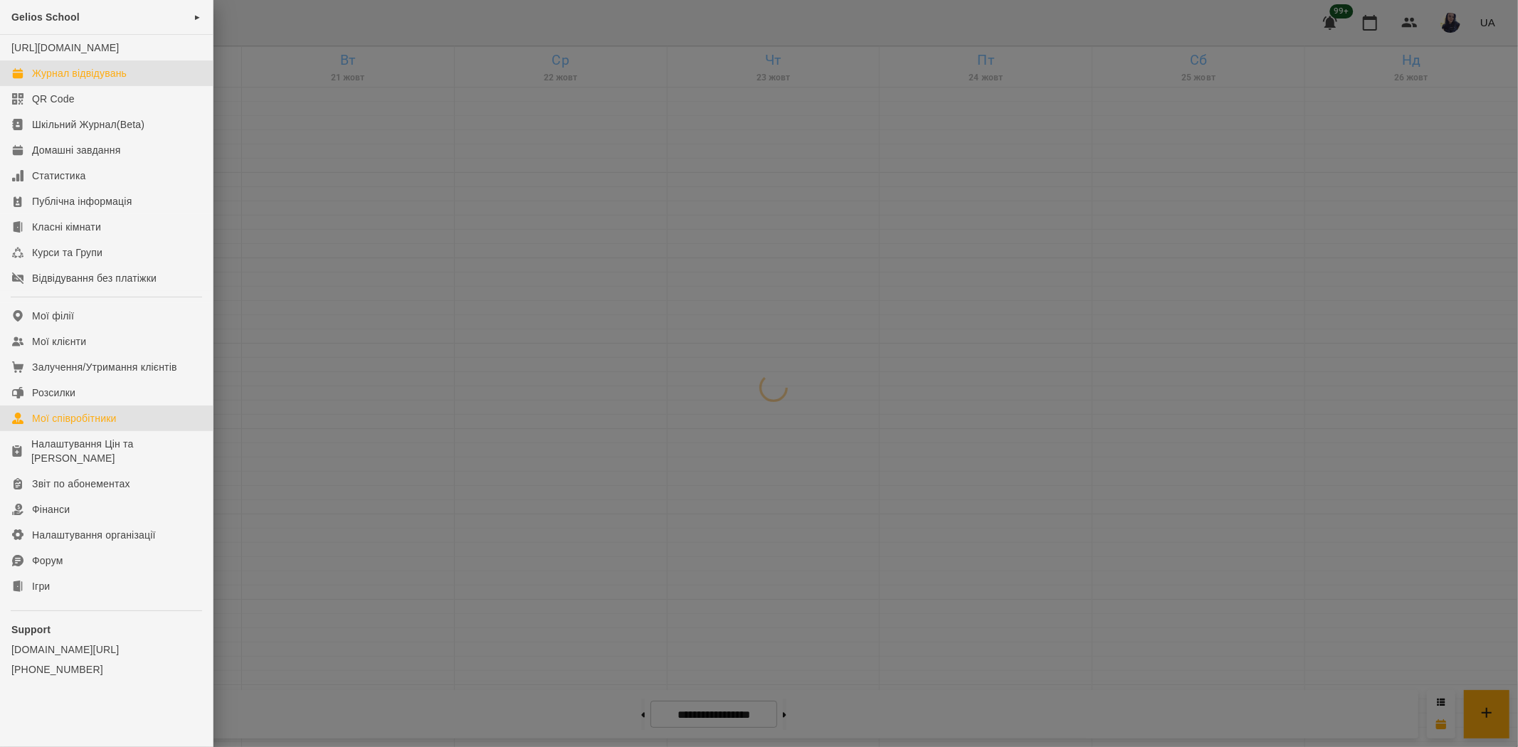
click at [96, 426] on div "Мої співробітники" at bounding box center [74, 418] width 85 height 14
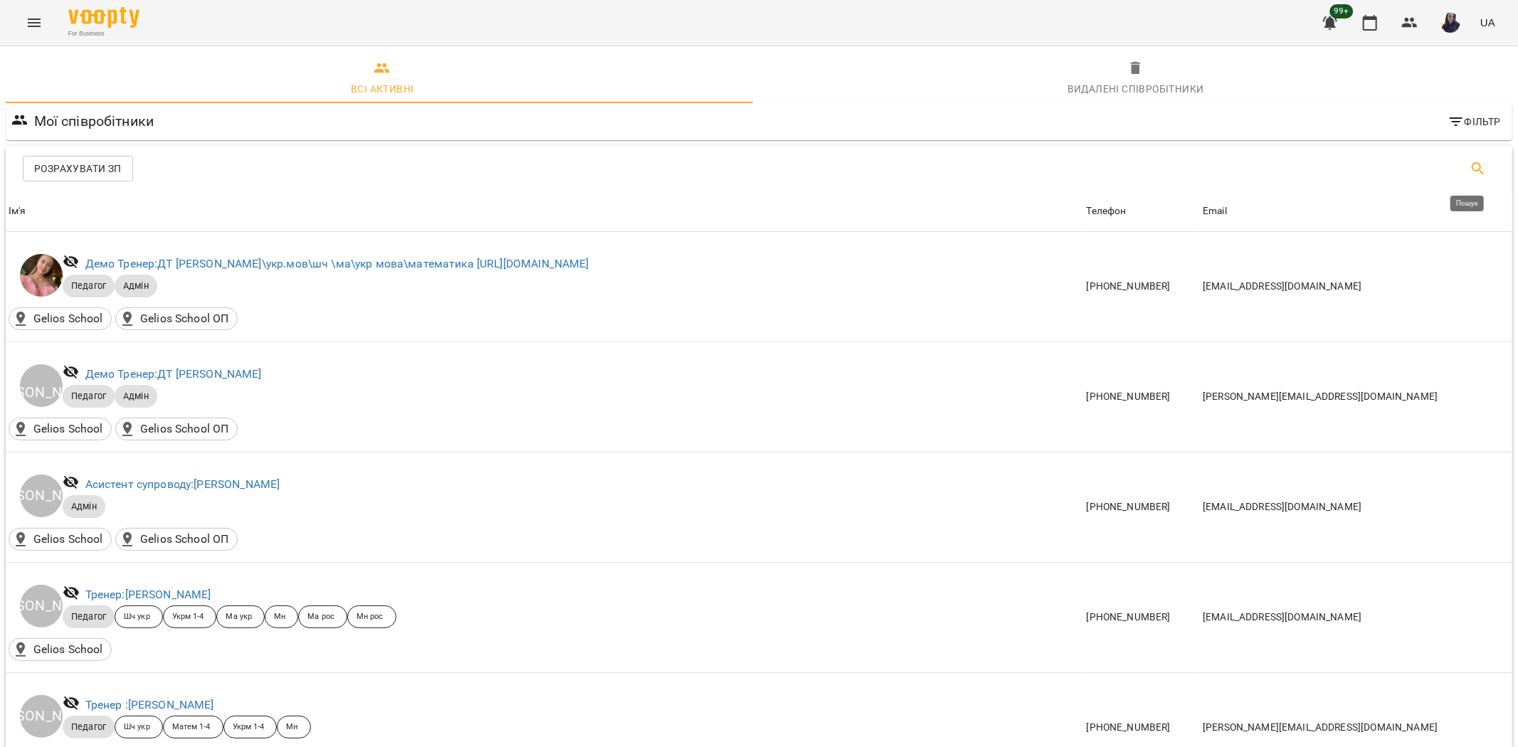
click at [1470, 162] on icon "Пошук" at bounding box center [1478, 168] width 17 height 17
type input "*"
click at [1379, 7] on button "button" at bounding box center [1370, 23] width 34 height 34
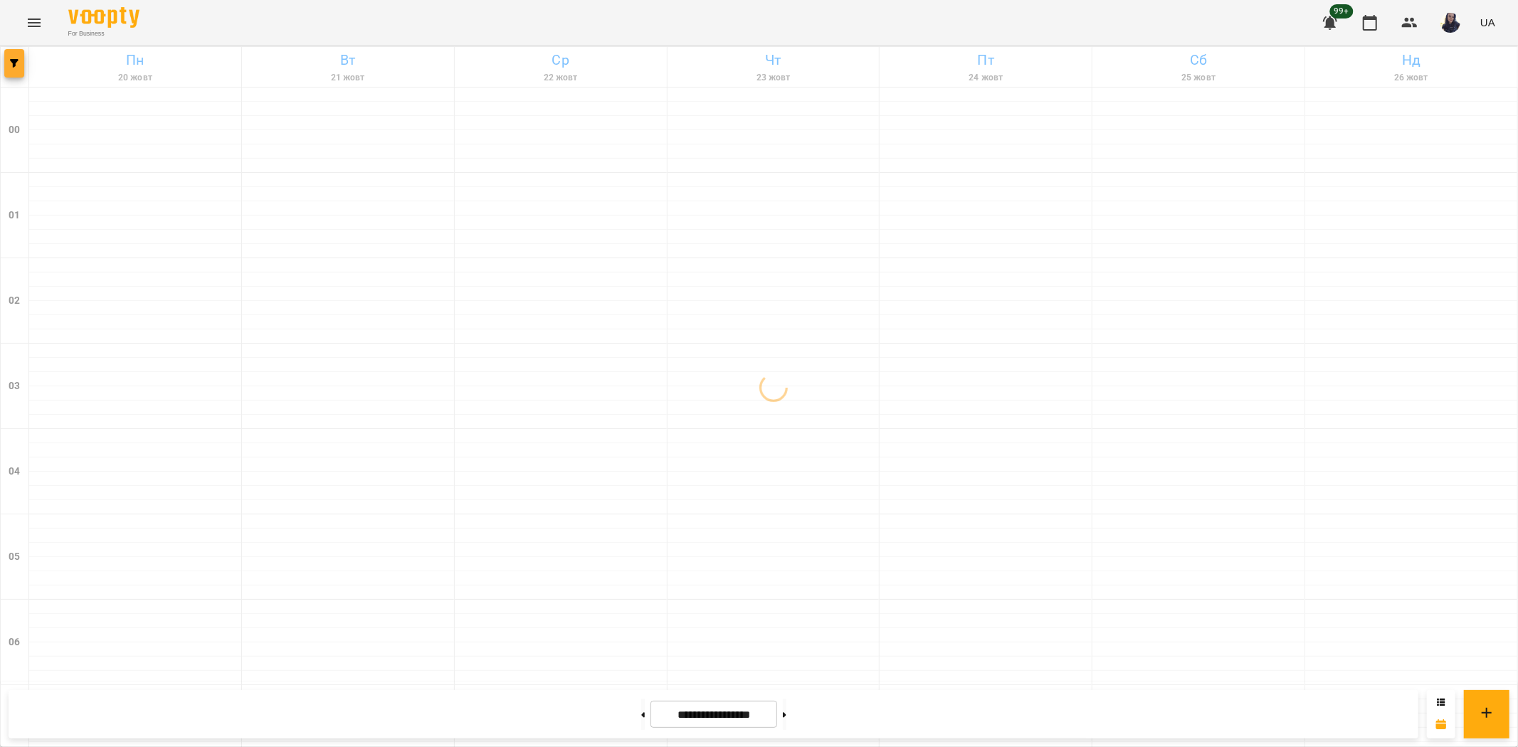
click at [19, 63] on span "button" at bounding box center [14, 63] width 20 height 9
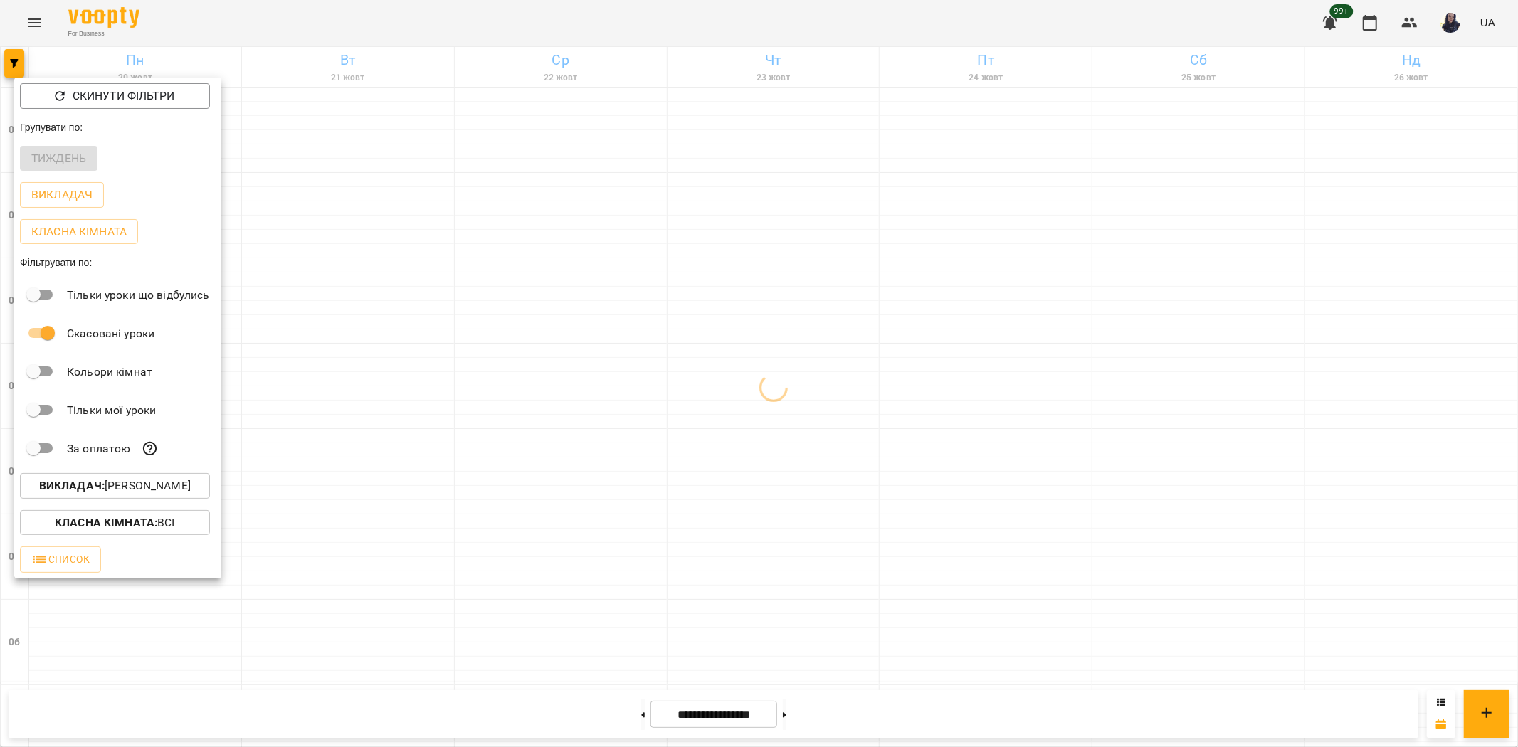
click at [142, 493] on p "Викладач : [PERSON_NAME]" at bounding box center [115, 486] width 152 height 17
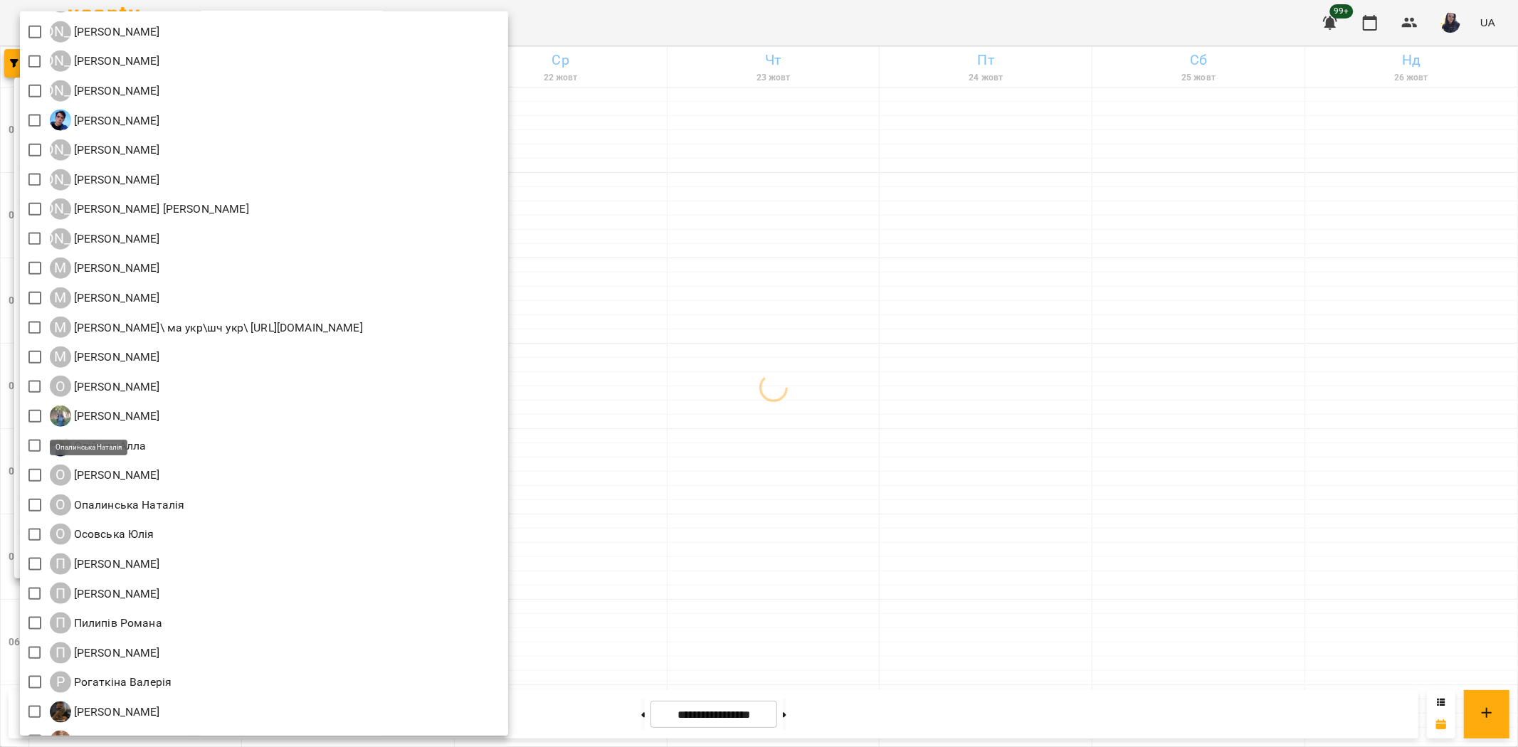
scroll to position [1445, 0]
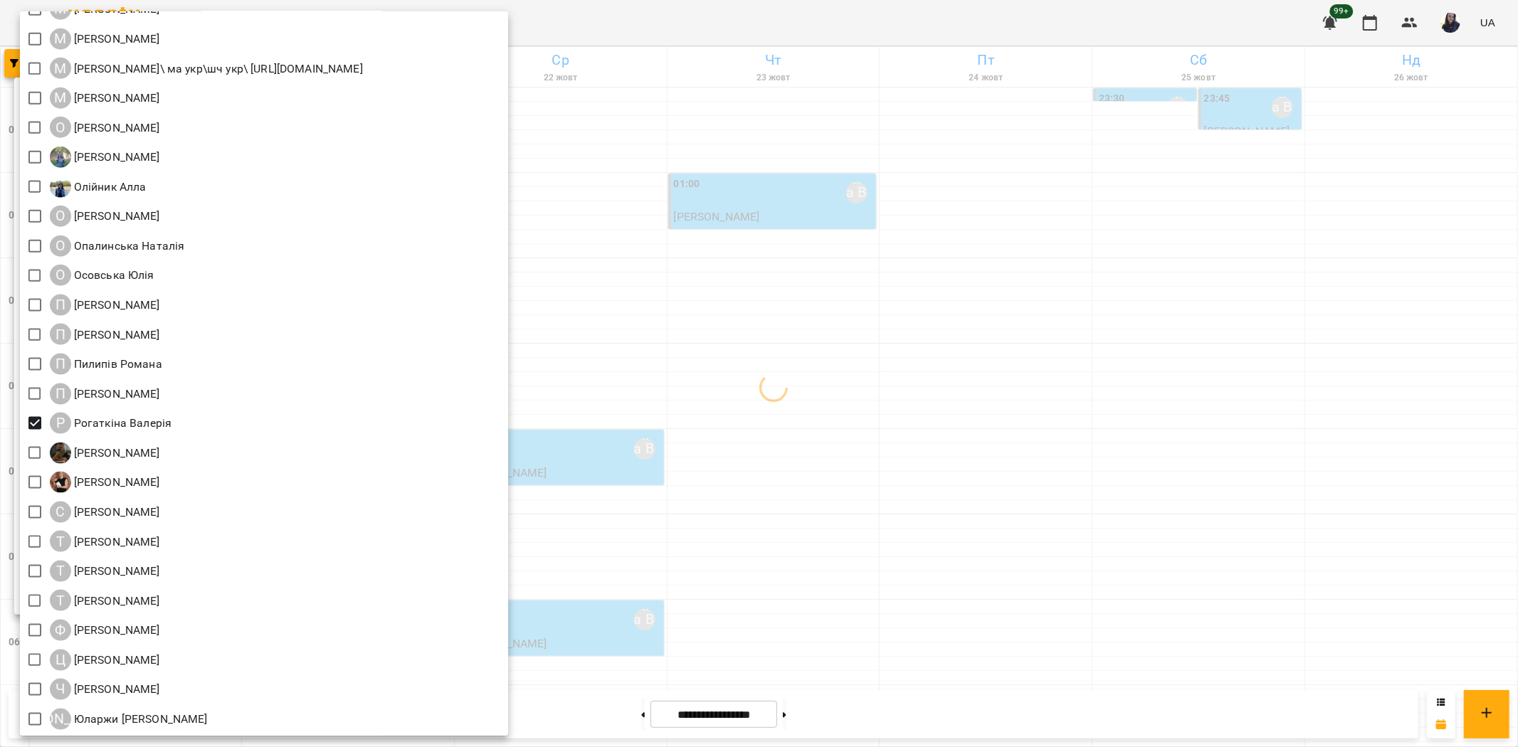
click at [802, 29] on div at bounding box center [759, 373] width 1518 height 747
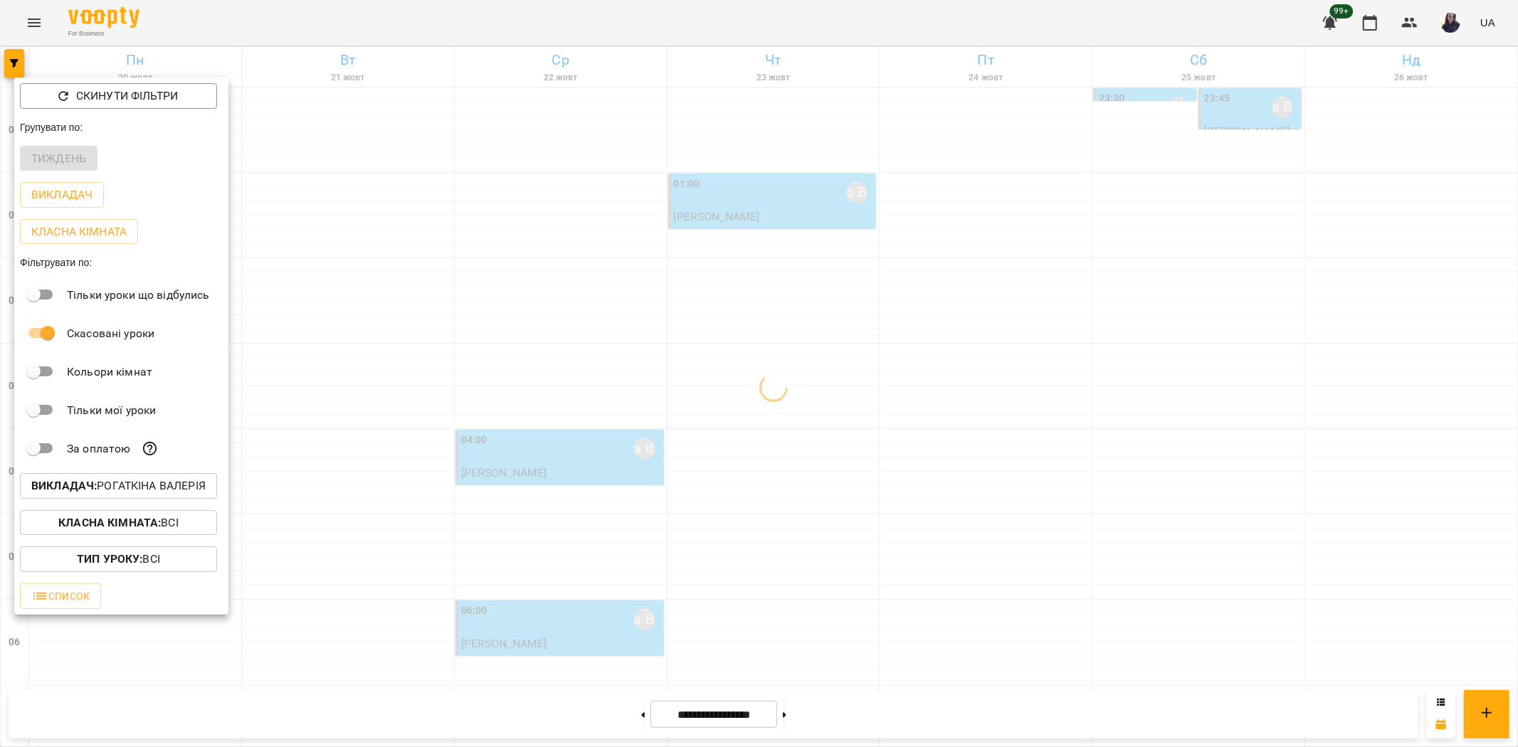
click at [802, 29] on div at bounding box center [759, 373] width 1518 height 747
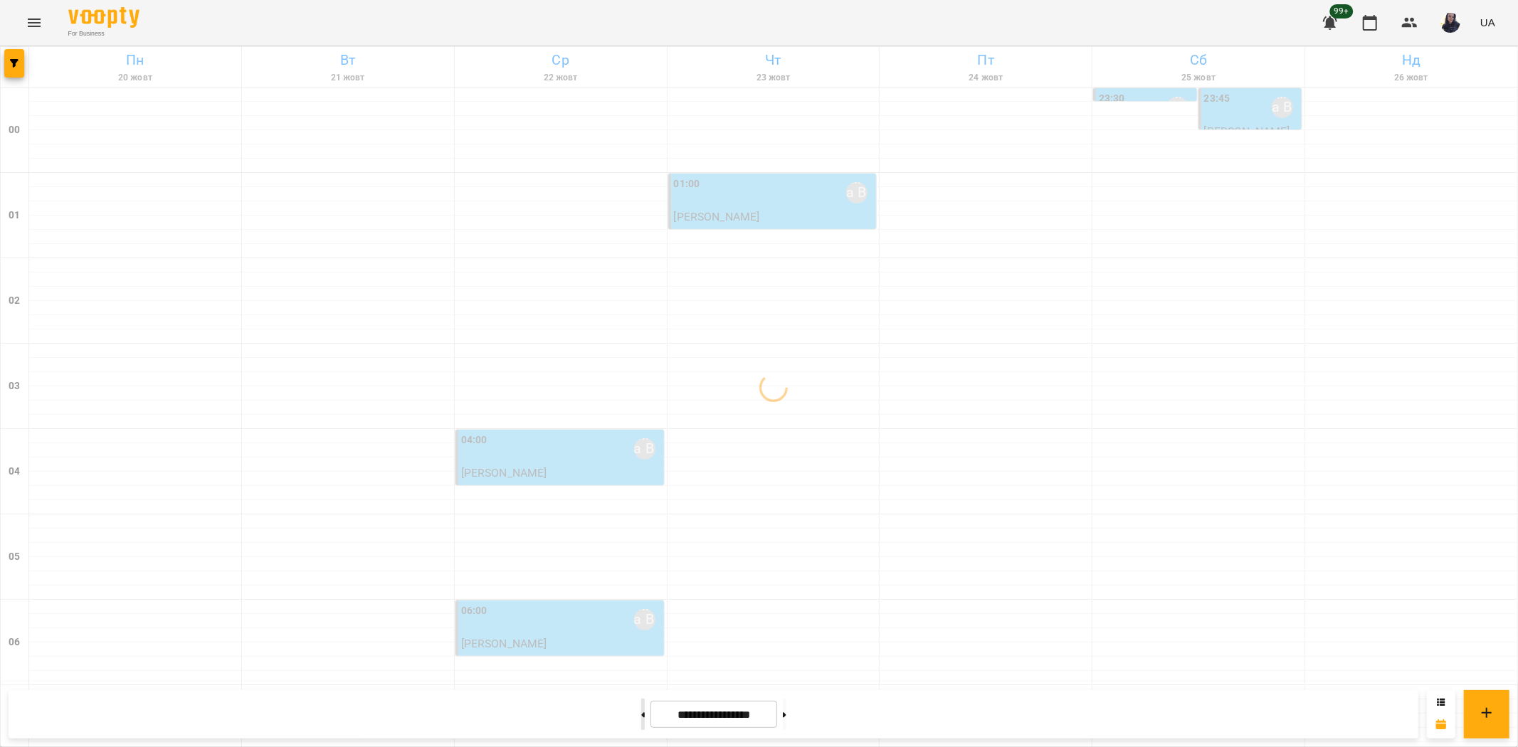
click at [641, 717] on icon at bounding box center [643, 716] width 4 height 6
type input "**********"
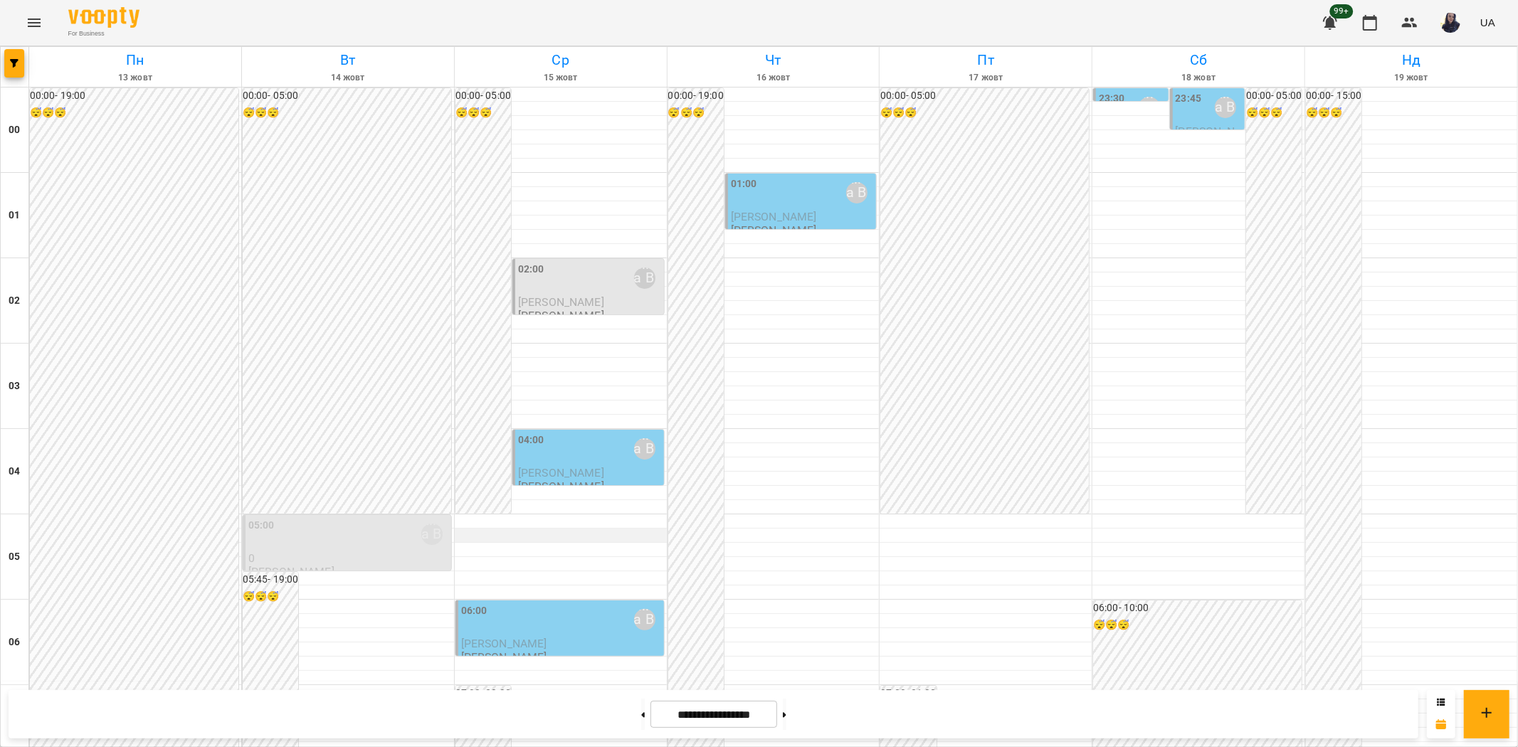
scroll to position [0, 0]
click at [574, 471] on span "[PERSON_NAME]" at bounding box center [561, 473] width 86 height 14
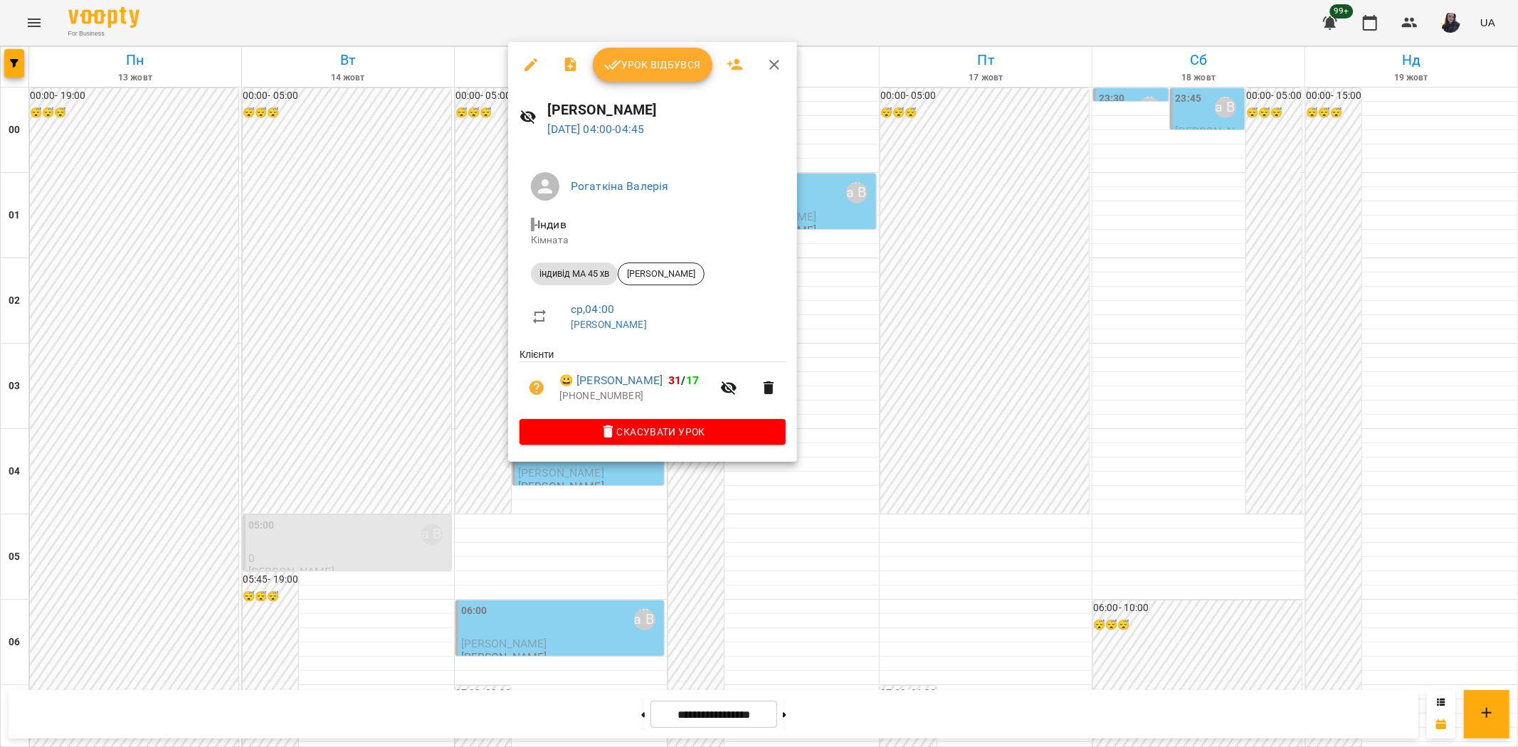
click at [523, 69] on icon "button" at bounding box center [530, 64] width 17 height 17
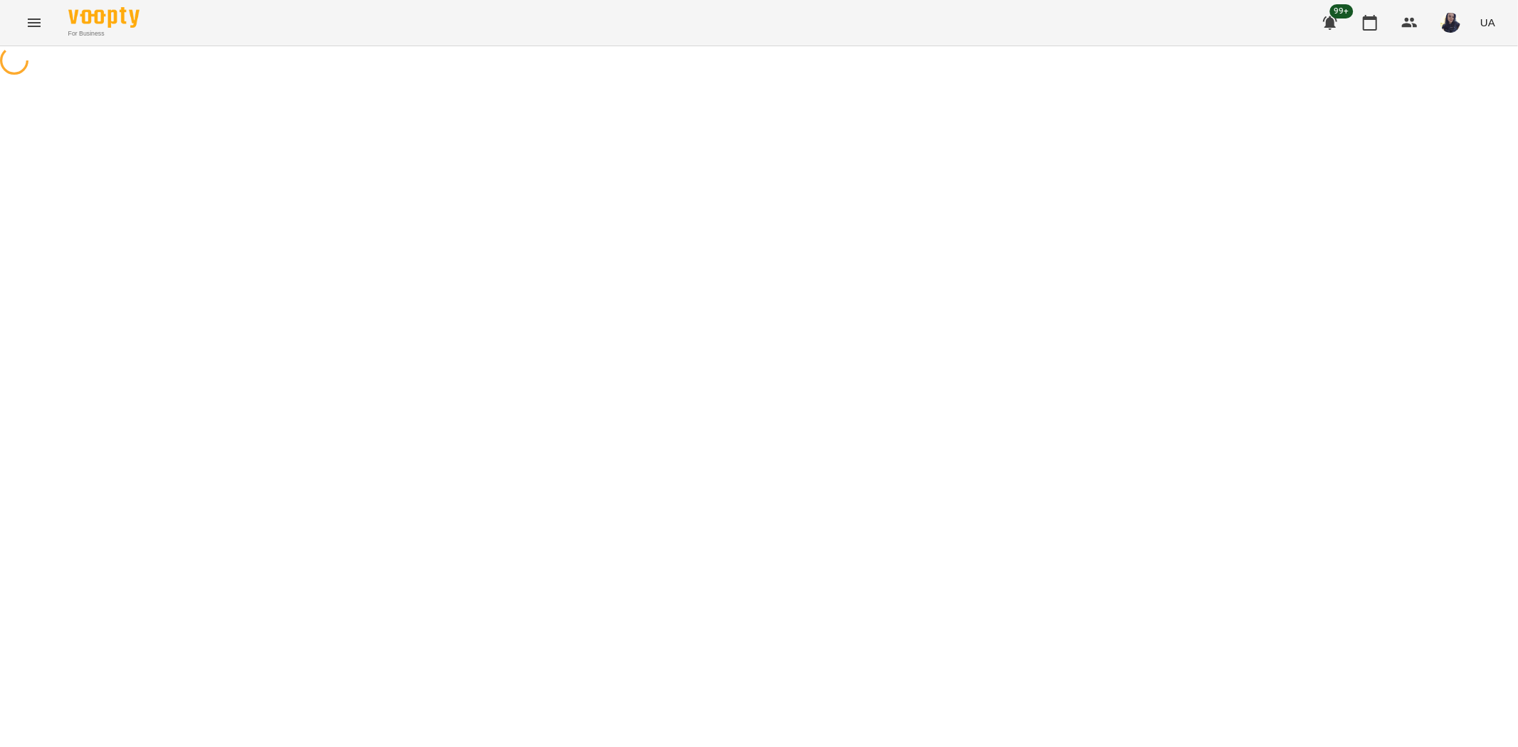
select select "**********"
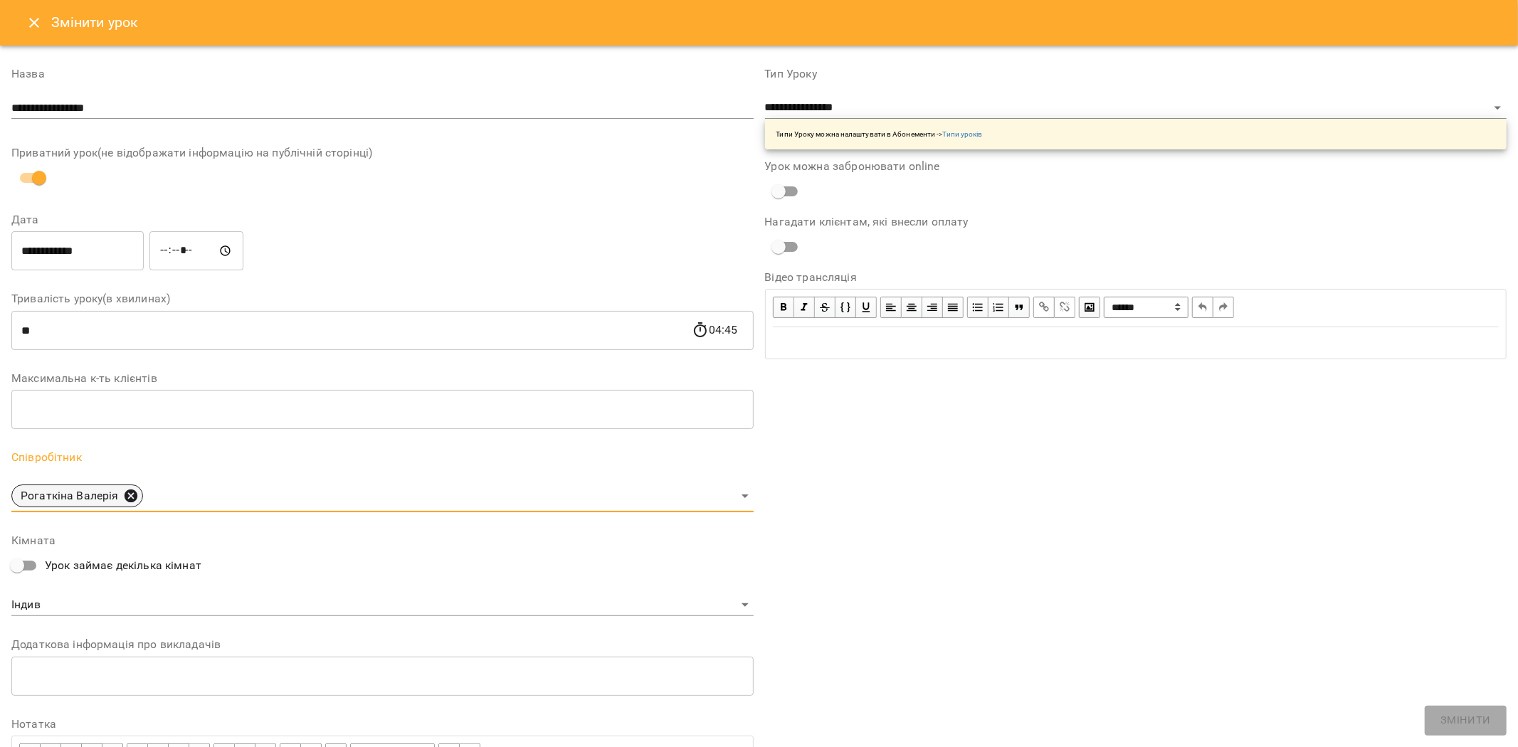
click at [131, 498] on icon at bounding box center [131, 496] width 16 height 16
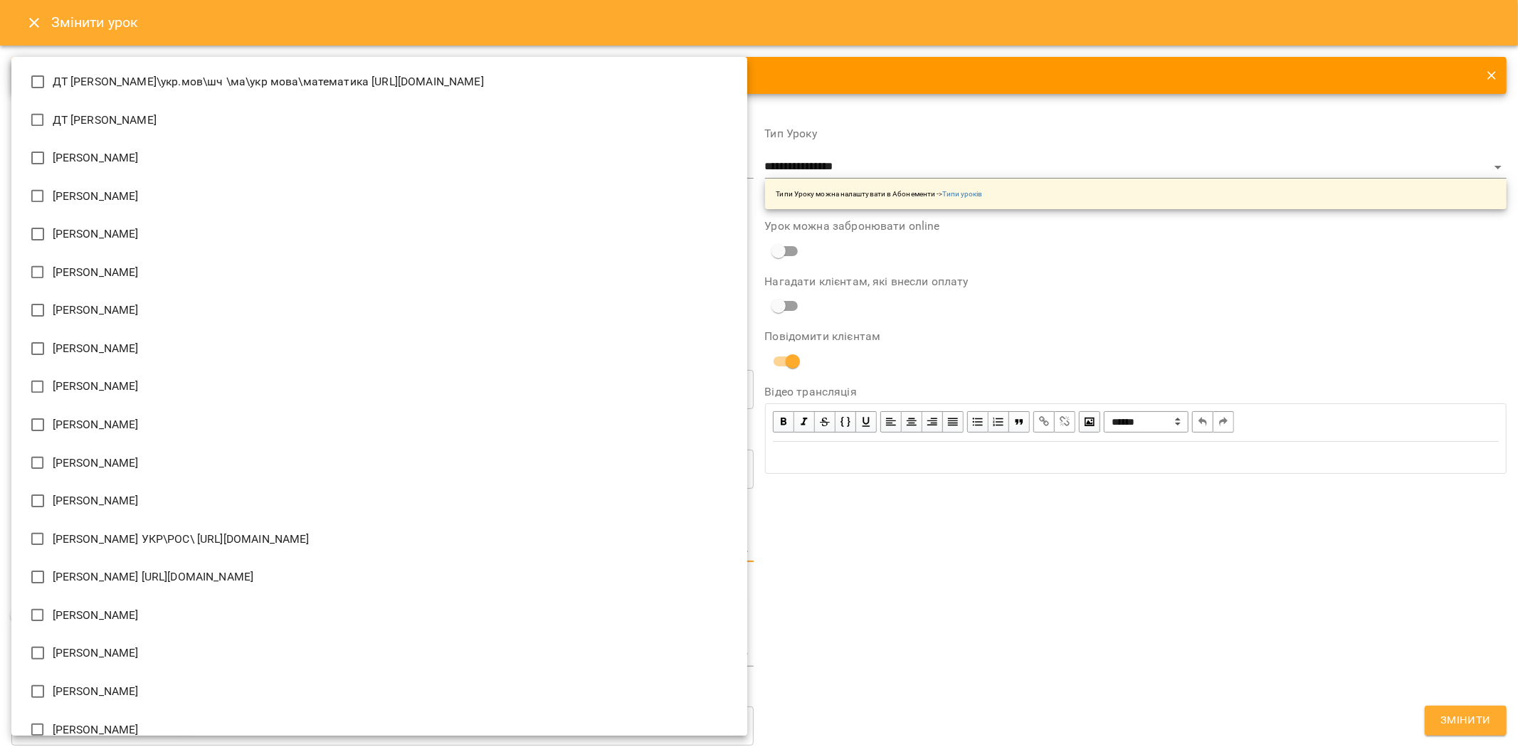
click at [45, 561] on body "For Business 99+ UA Журнал відвідувань / [PERSON_NAME] [DATE] 04:00 / Урок відб…" at bounding box center [759, 343] width 1518 height 686
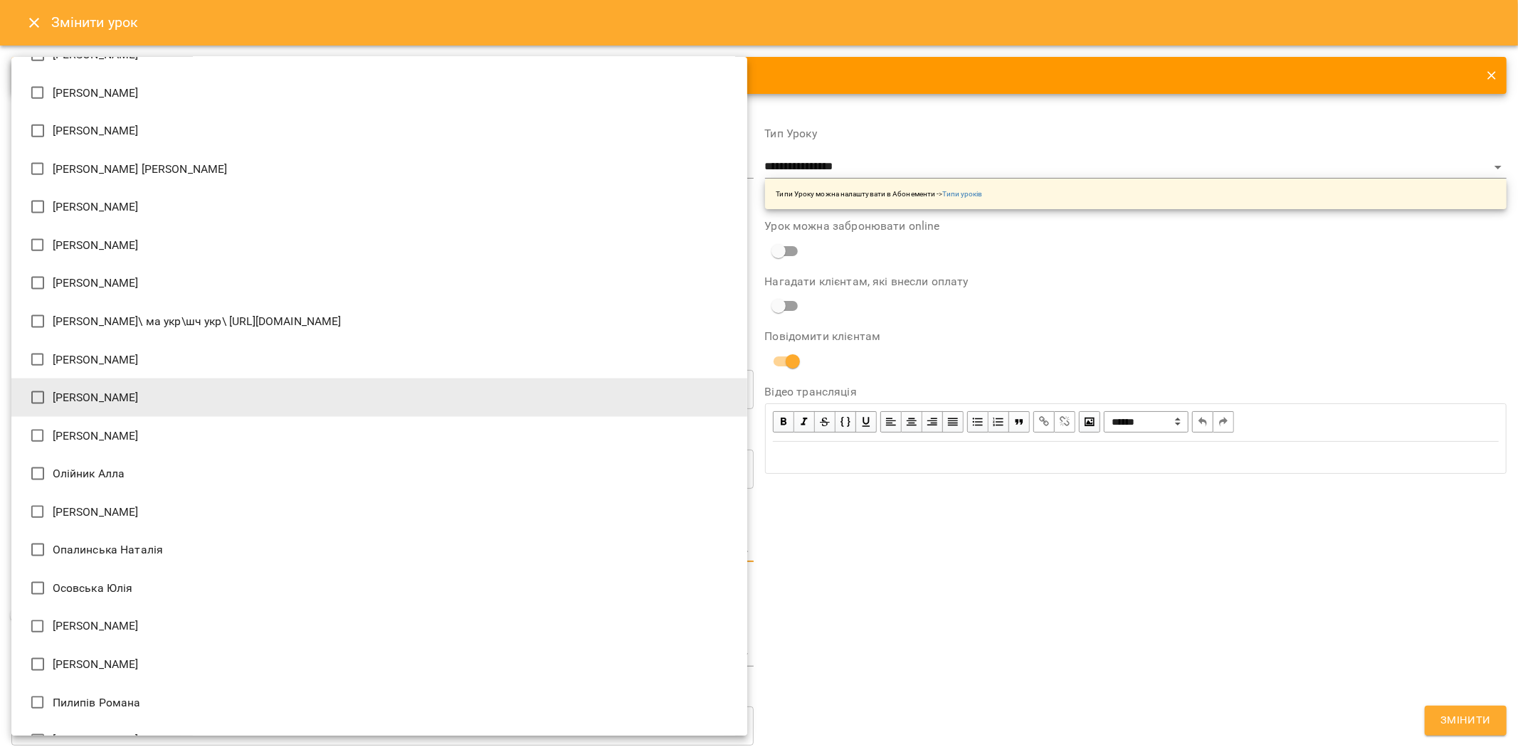
type input "**********"
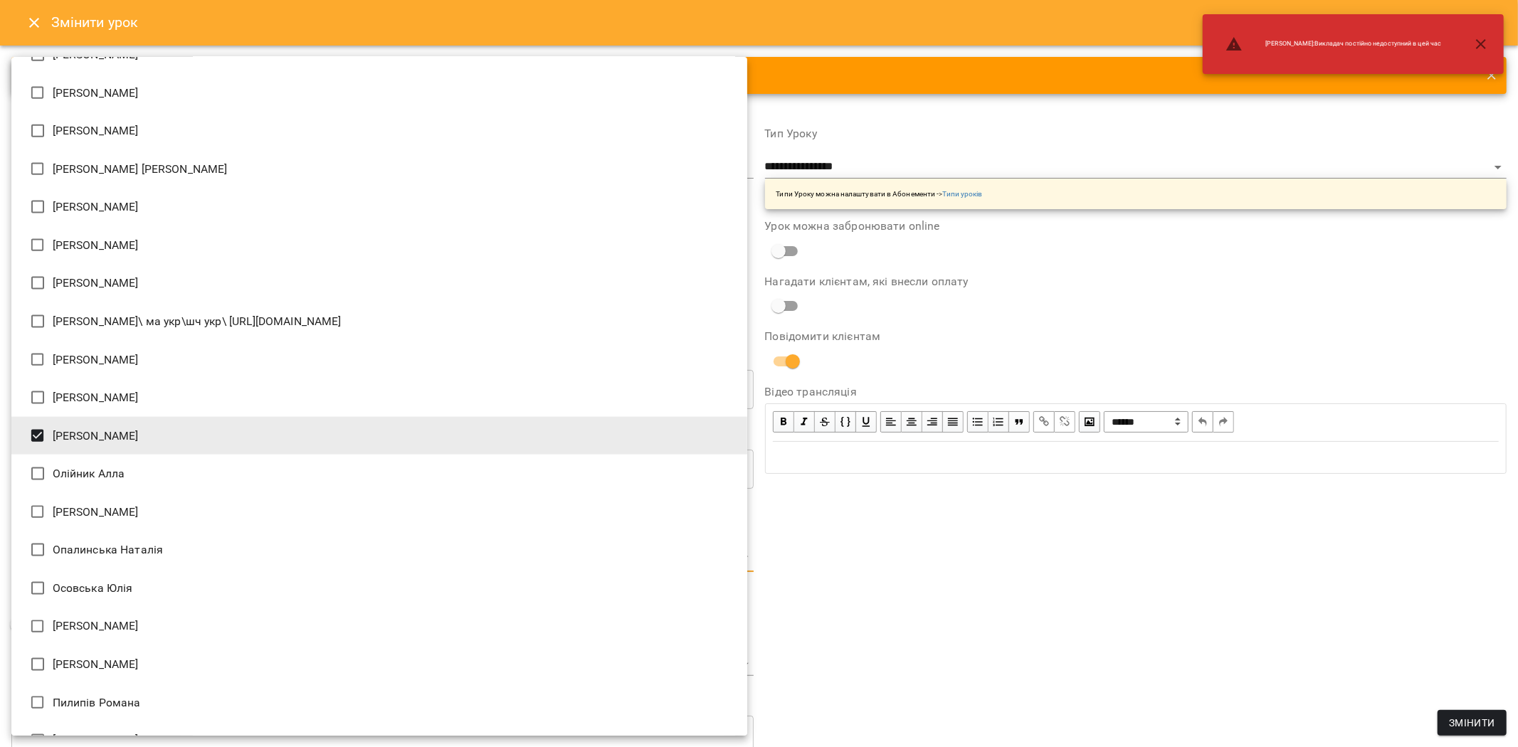
click at [1217, 670] on div at bounding box center [759, 373] width 1518 height 747
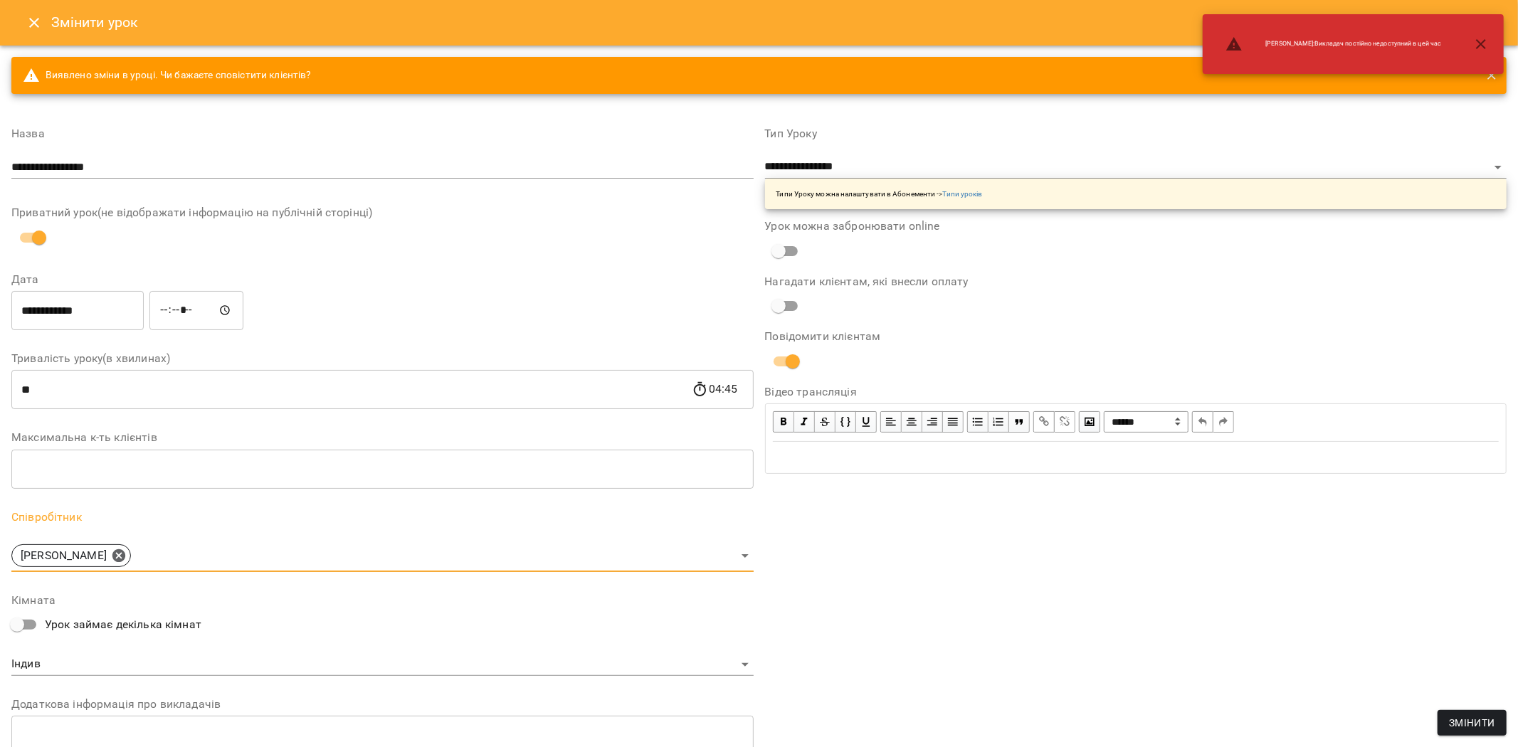
click at [1456, 710] on button "Змінити" at bounding box center [1472, 723] width 69 height 26
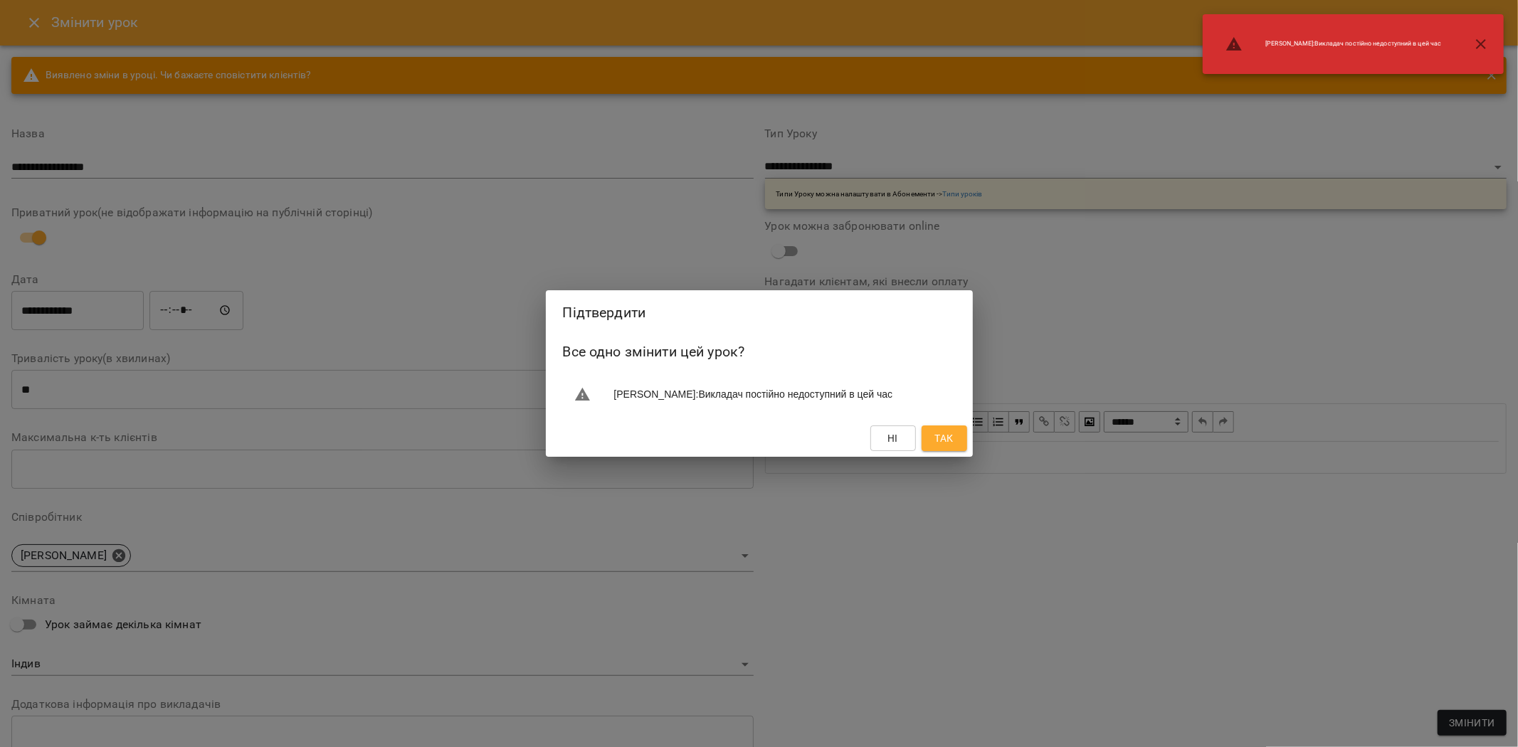
click at [935, 428] on button "Так" at bounding box center [945, 439] width 46 height 26
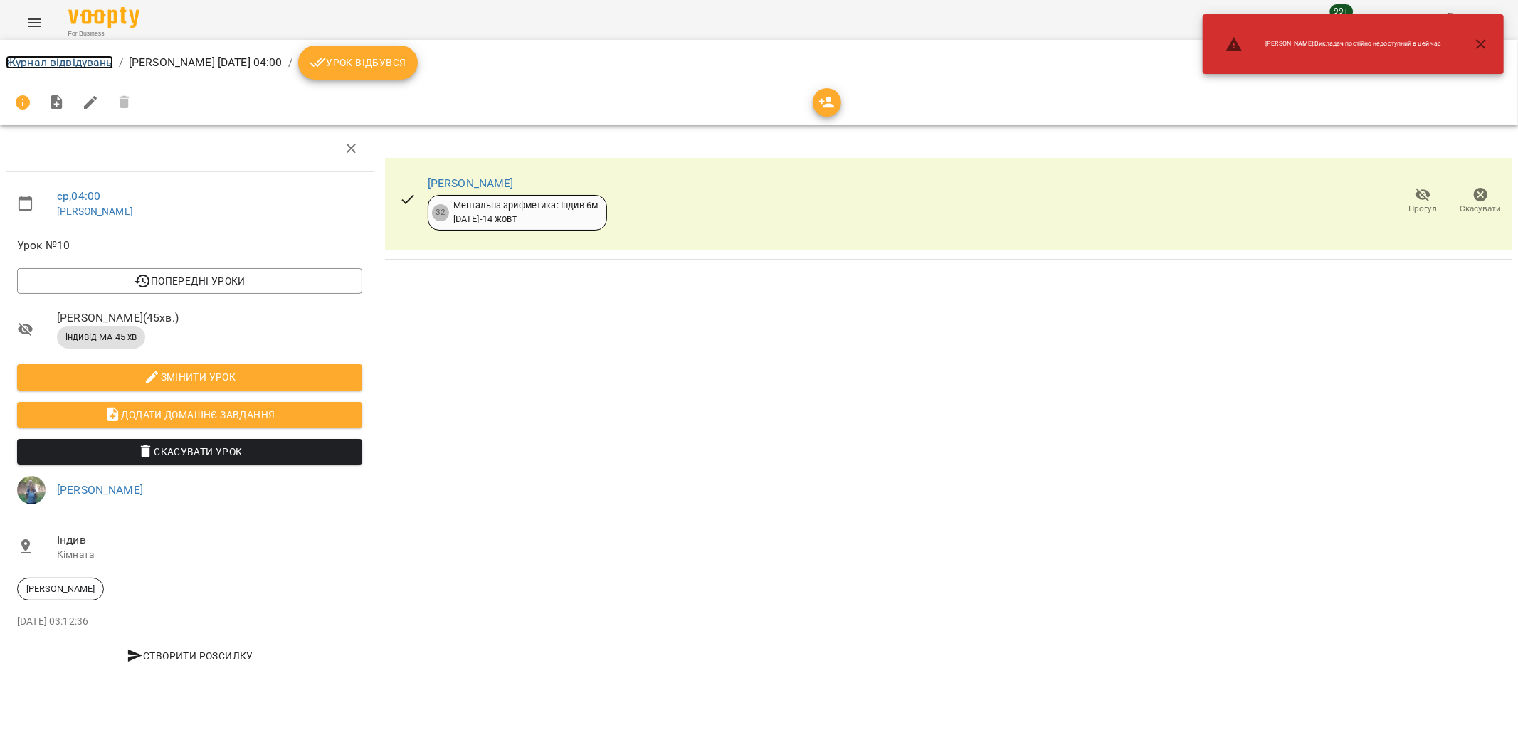
click at [61, 60] on link "Журнал відвідувань" at bounding box center [59, 63] width 107 height 14
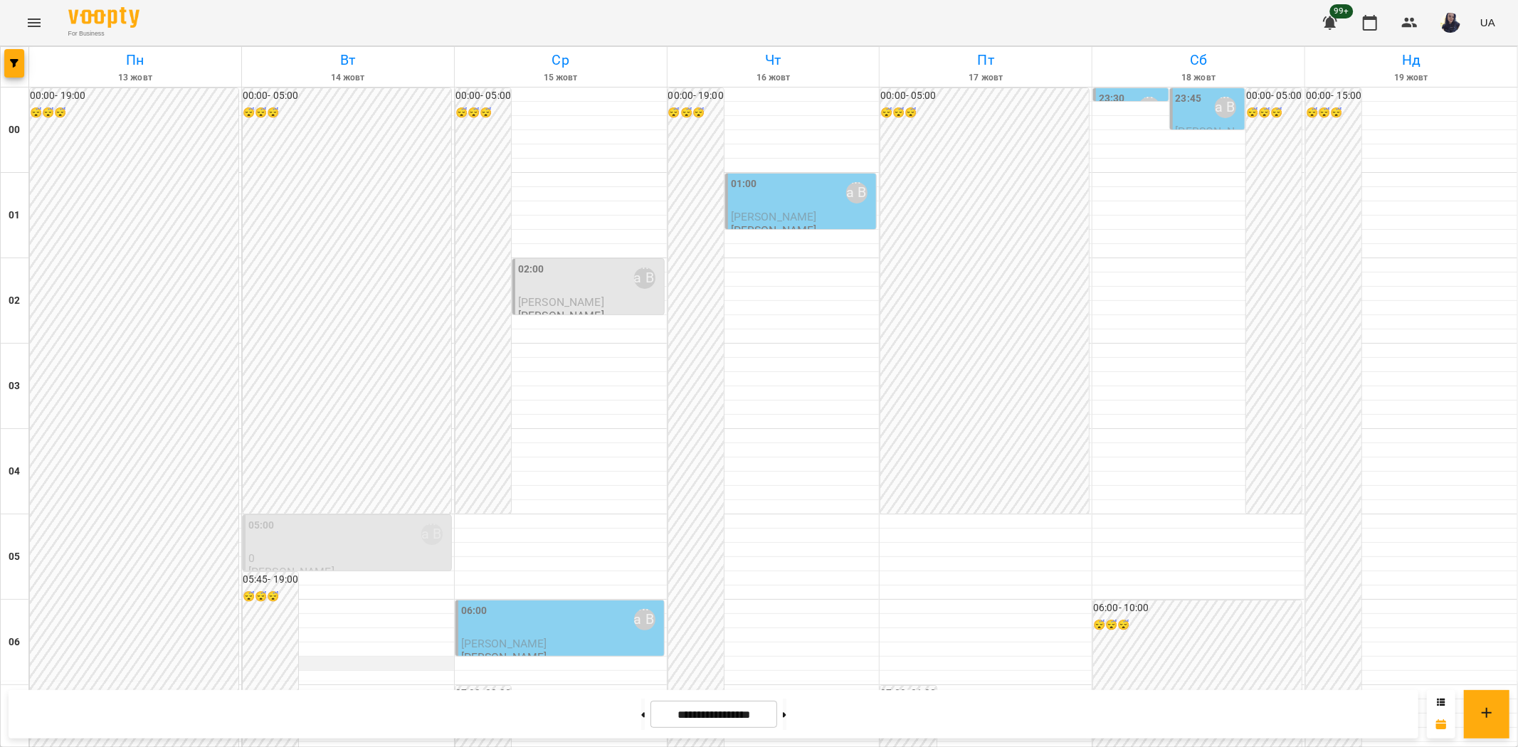
click at [375, 663] on div at bounding box center [348, 664] width 212 height 14
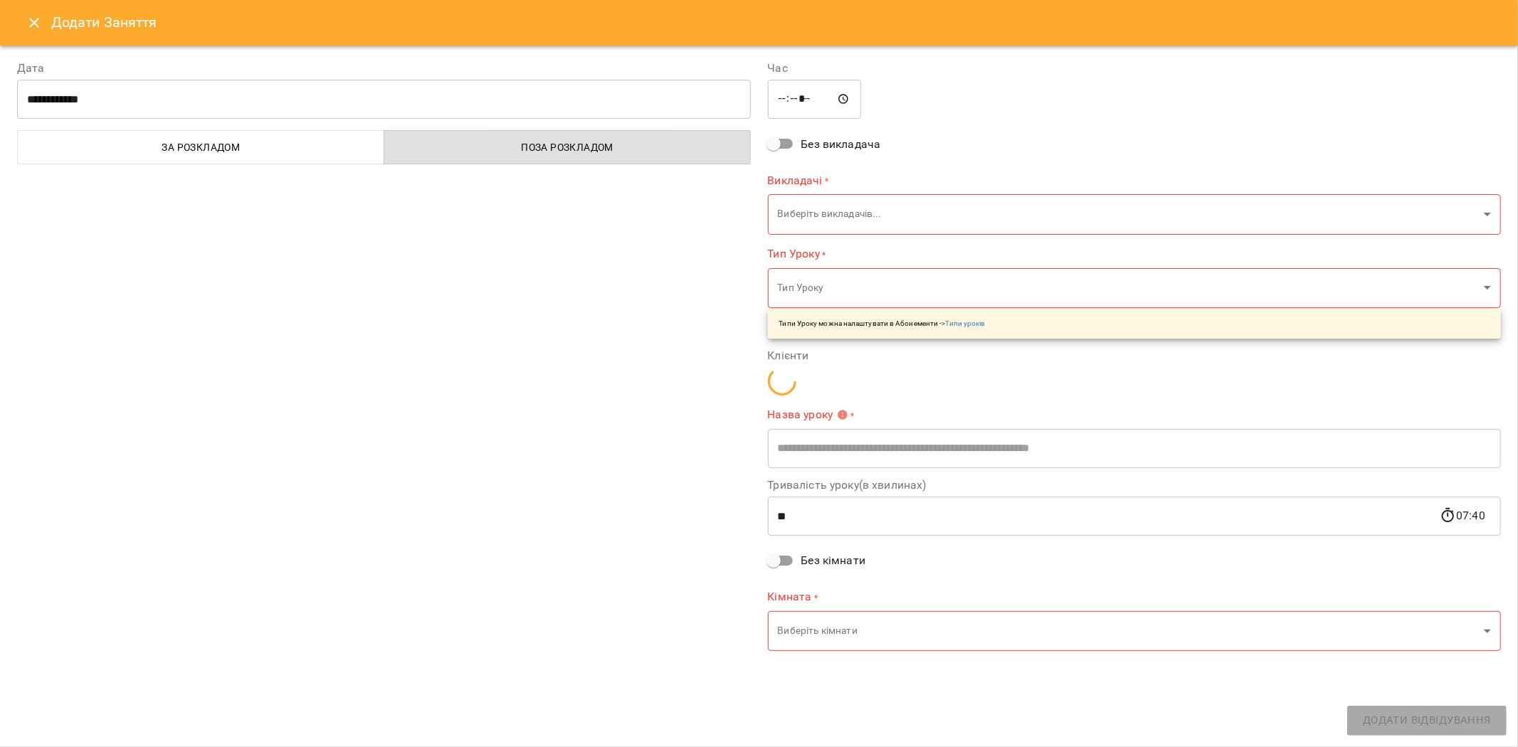
type input "**********"
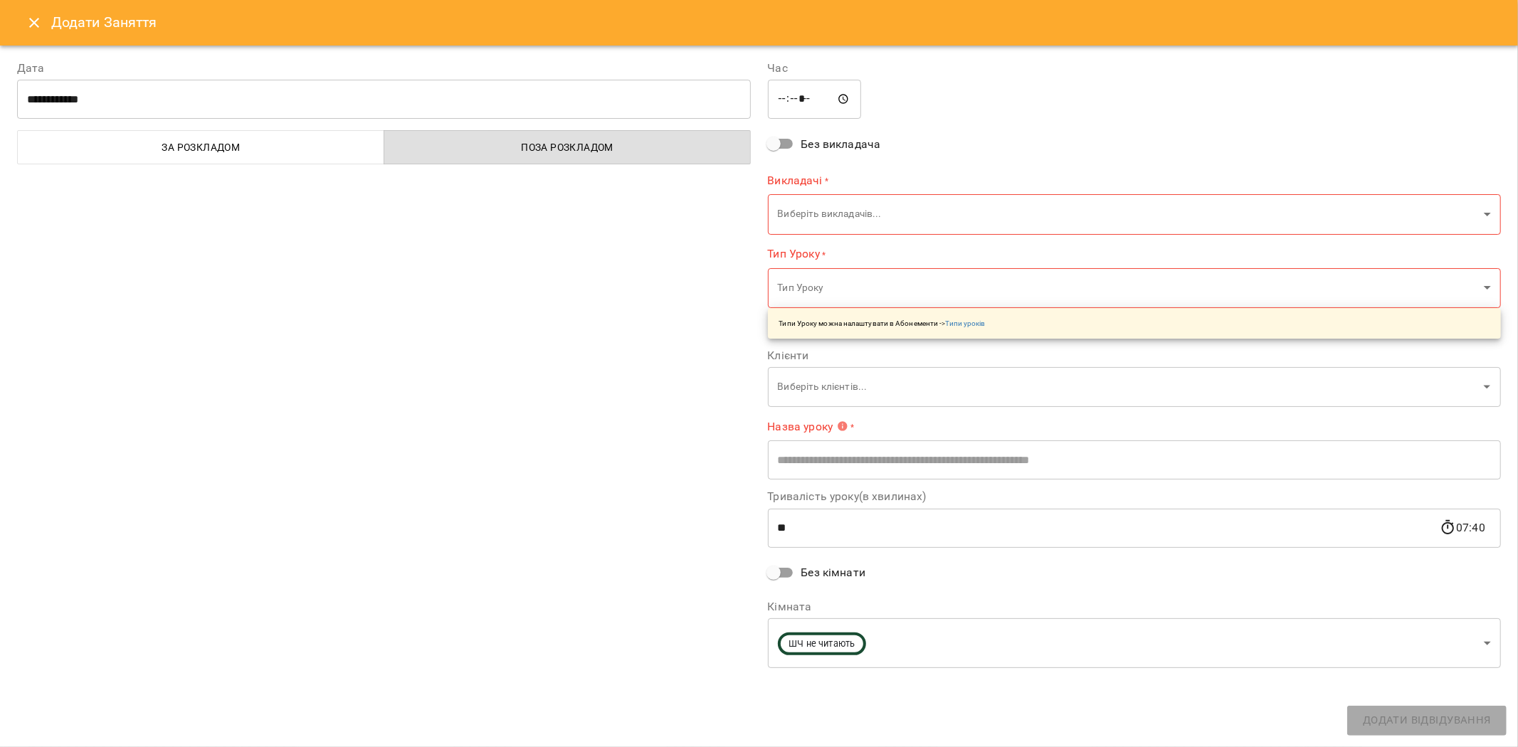
click at [29, 32] on button "Close" at bounding box center [34, 23] width 34 height 34
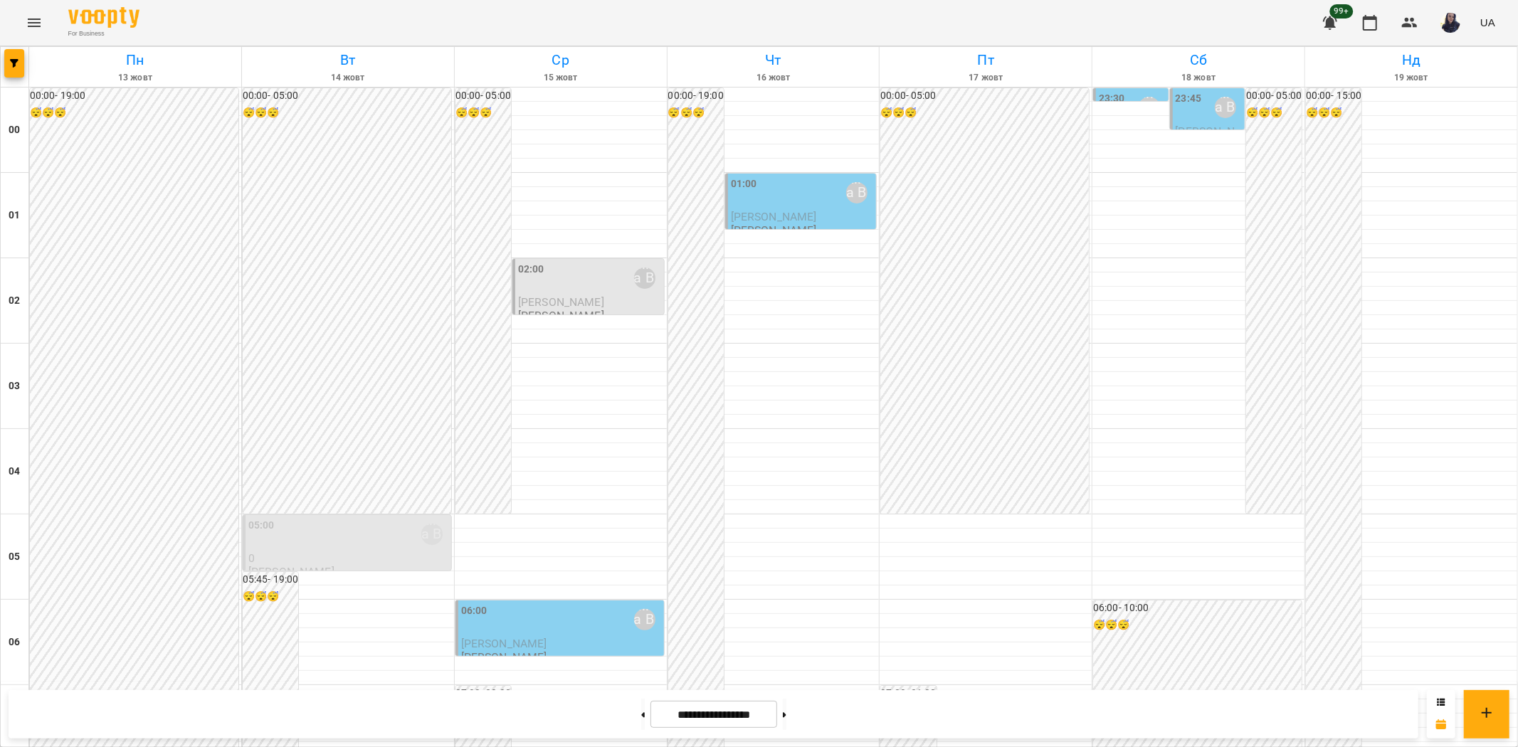
click at [26, 28] on icon "Menu" at bounding box center [34, 22] width 17 height 17
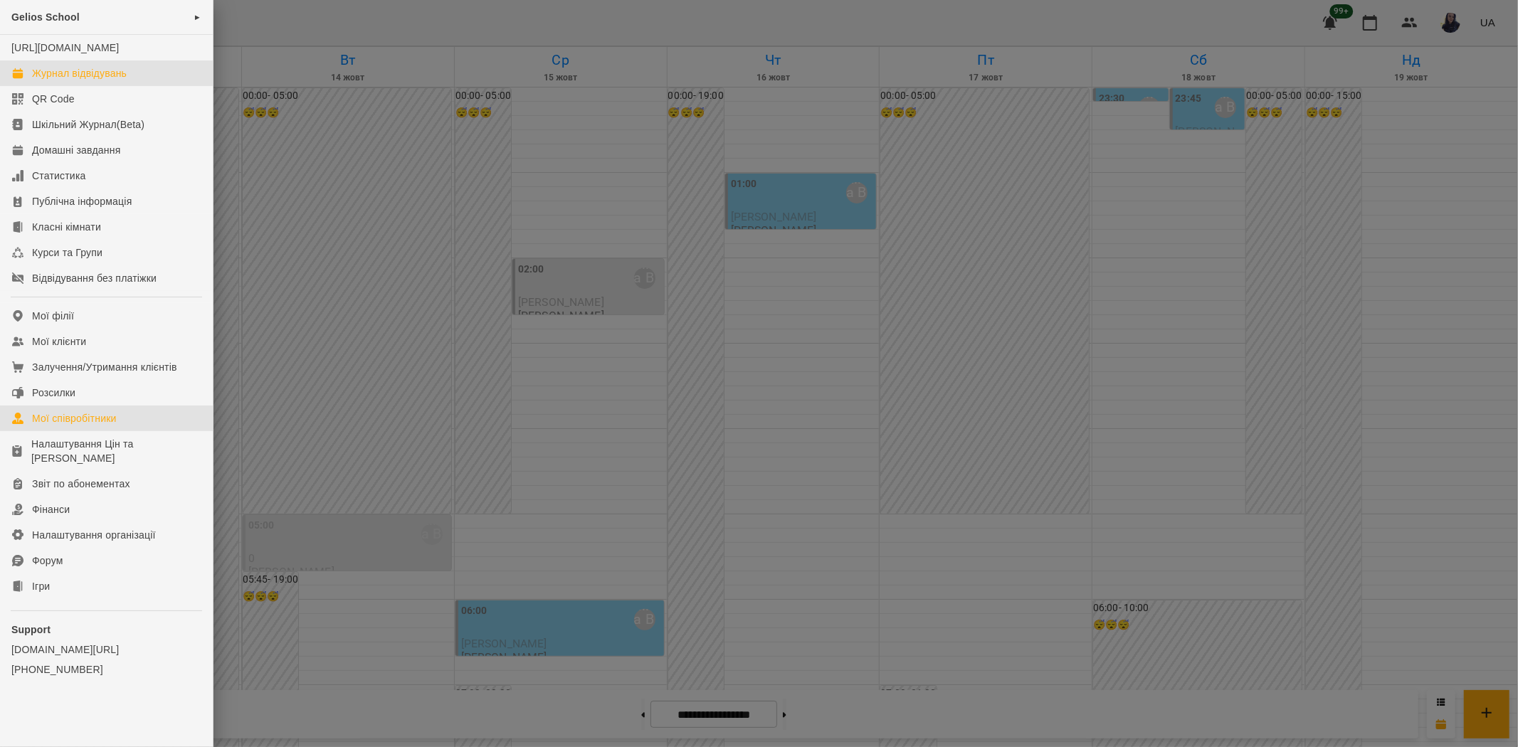
click at [94, 426] on div "Мої співробітники" at bounding box center [74, 418] width 85 height 14
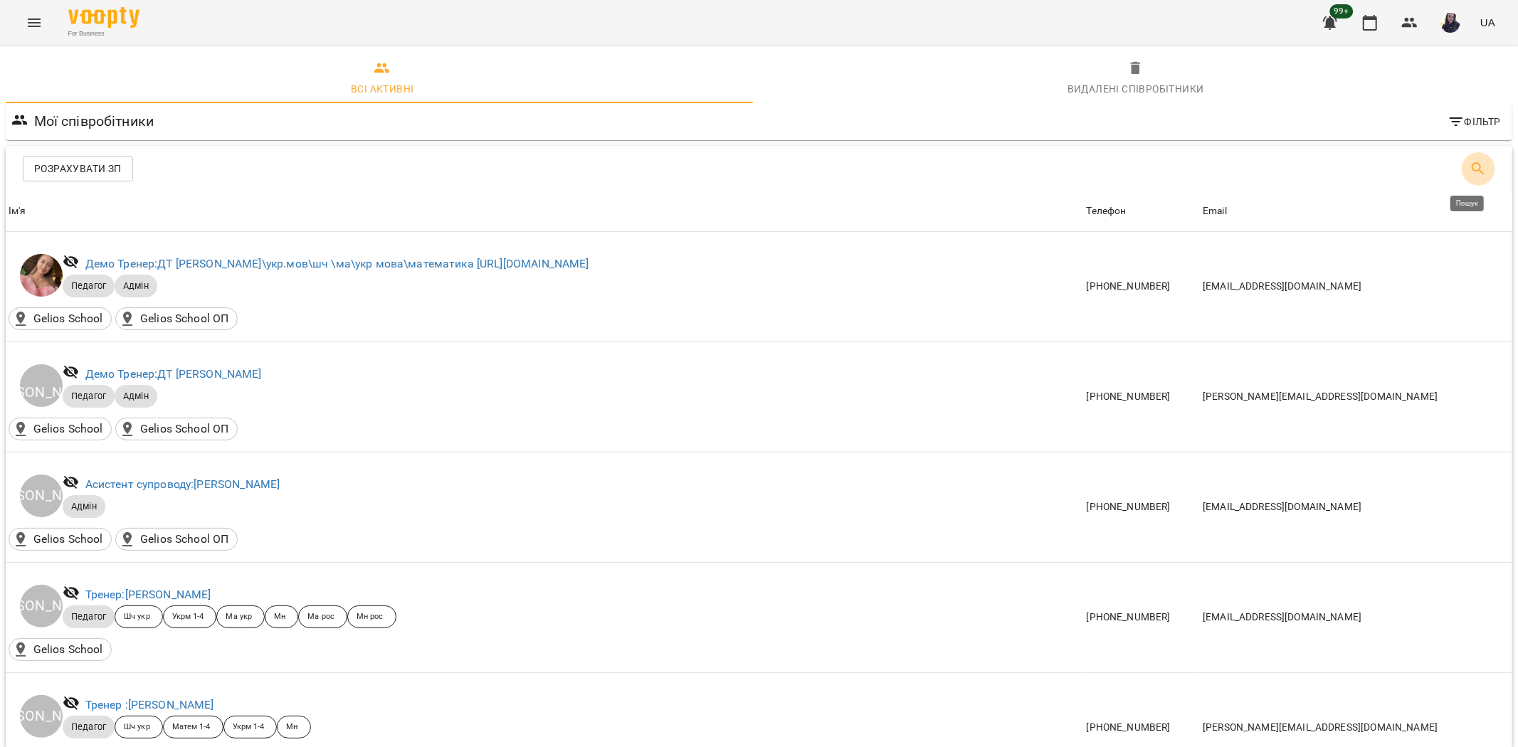
click at [1477, 159] on button "Пошук" at bounding box center [1478, 169] width 34 height 34
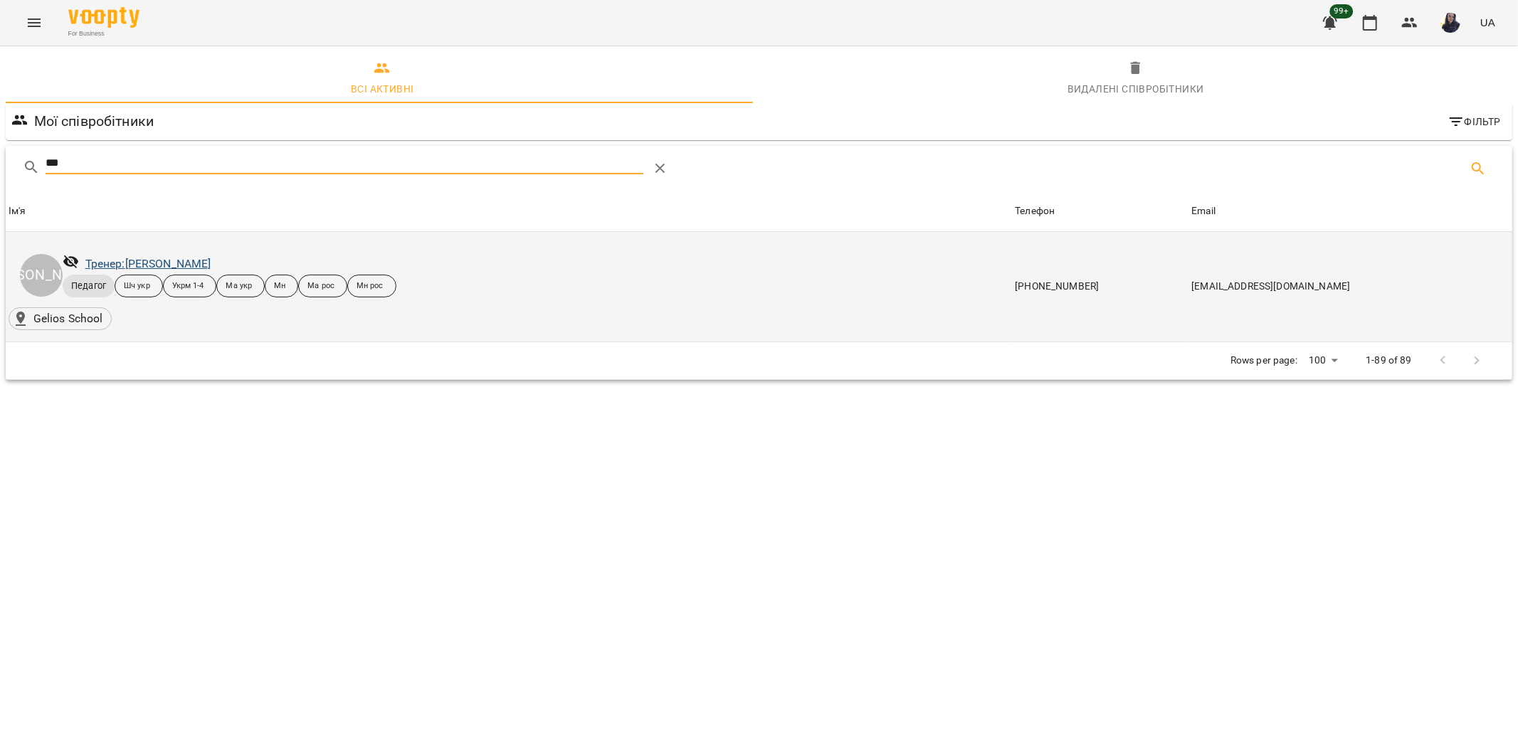
type input "***"
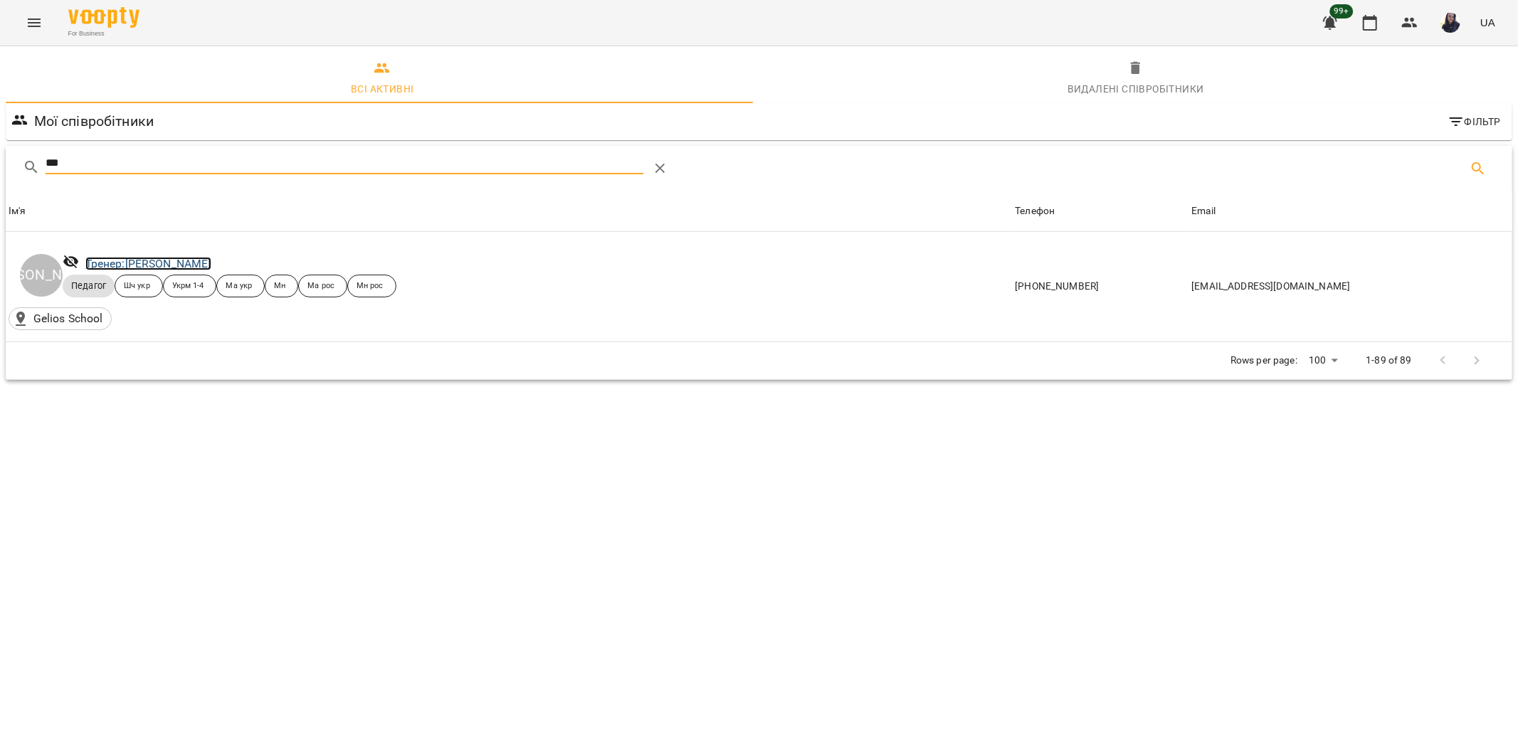
click at [186, 265] on link "Тренер: [PERSON_NAME]" at bounding box center [148, 264] width 126 height 14
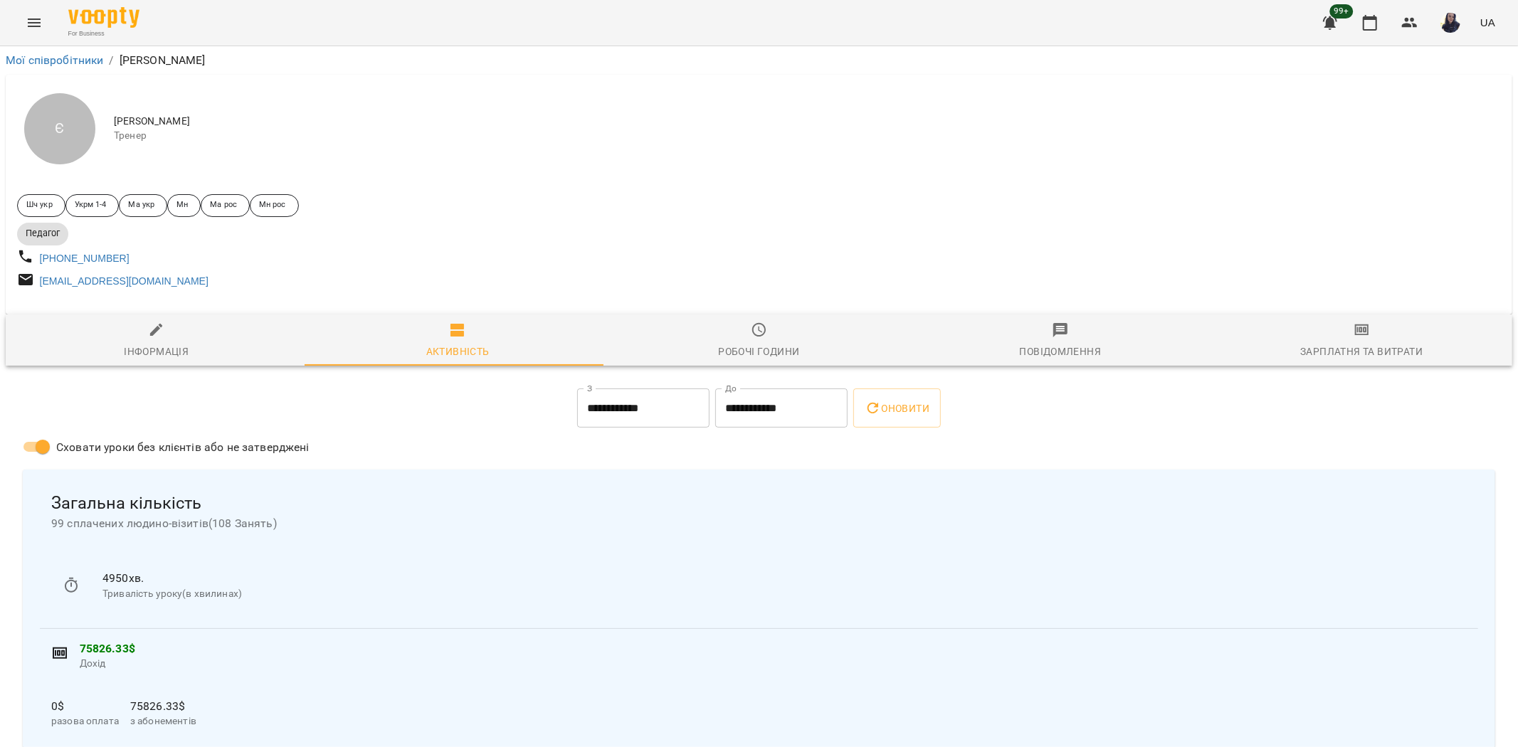
click at [757, 366] on button "Робочі години" at bounding box center [759, 340] width 301 height 51
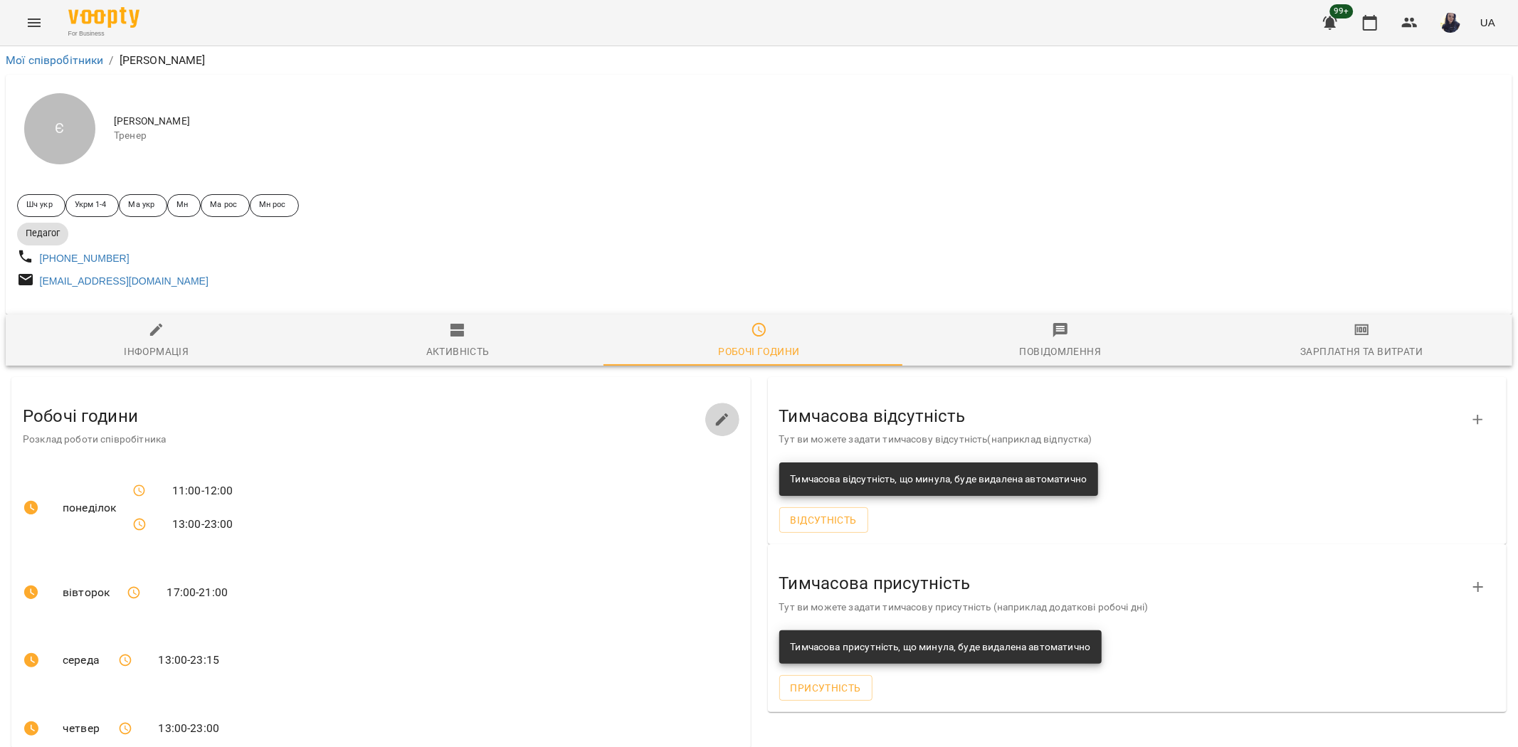
click at [728, 424] on button "button" at bounding box center [722, 420] width 34 height 34
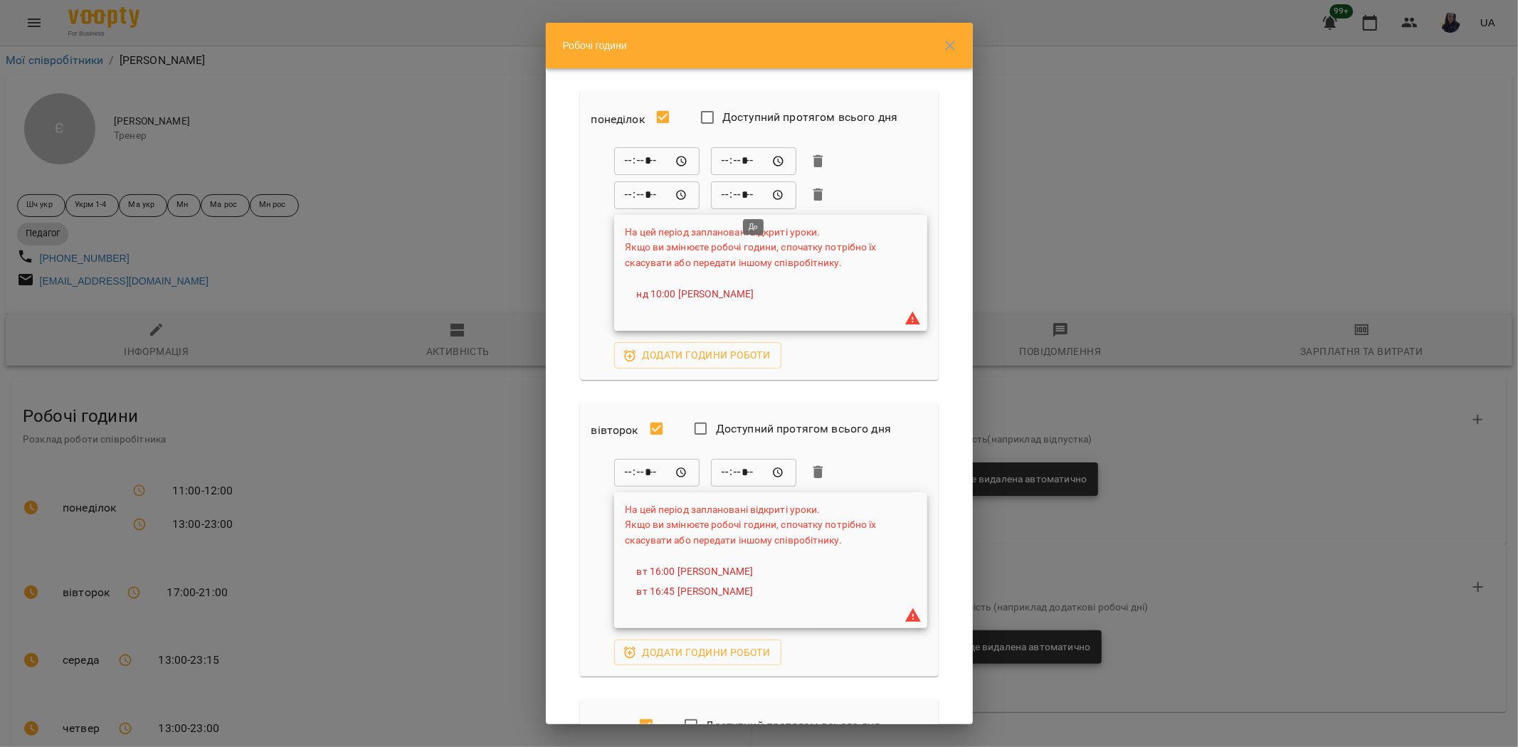
click at [719, 194] on input "*****" at bounding box center [753, 195] width 85 height 28
type input "*****"
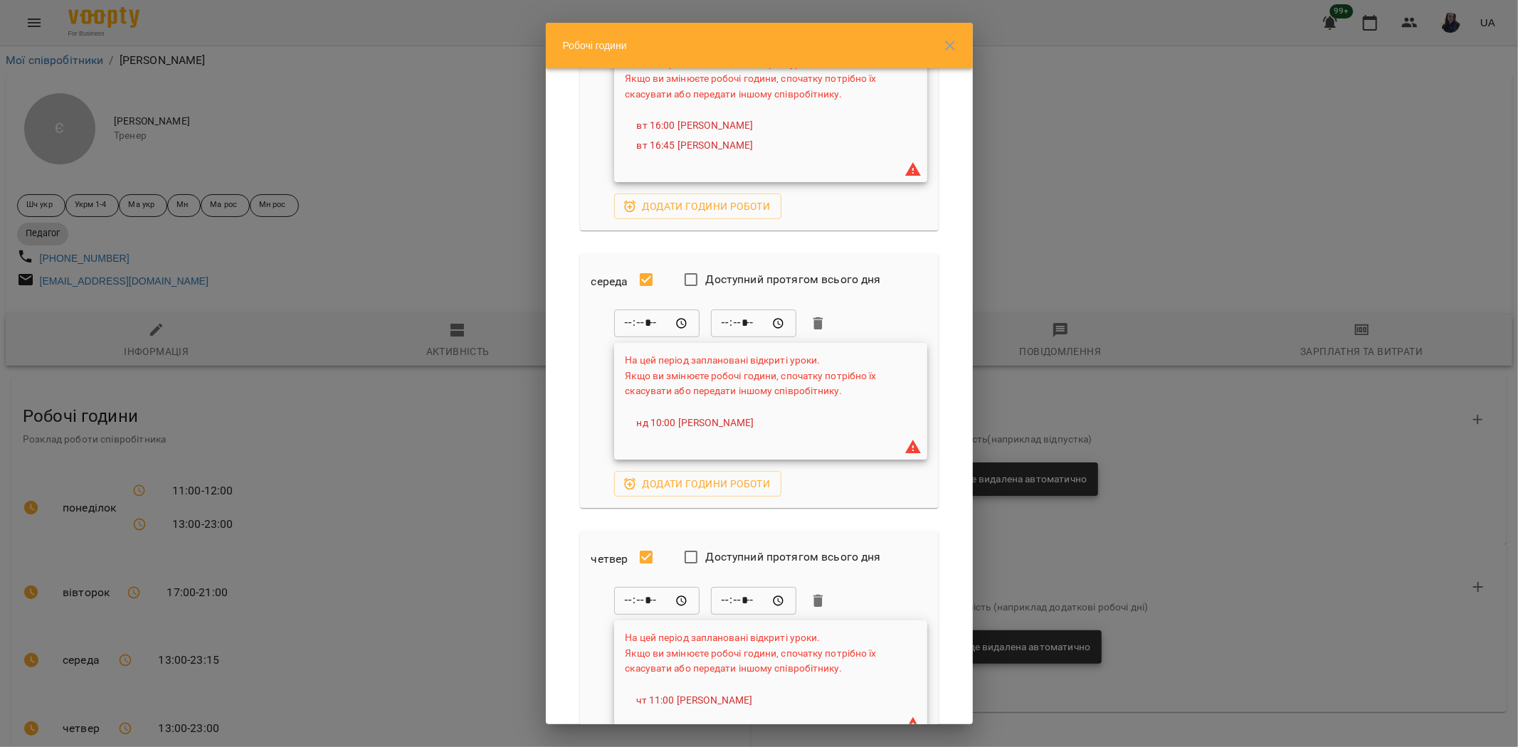
scroll to position [474, 0]
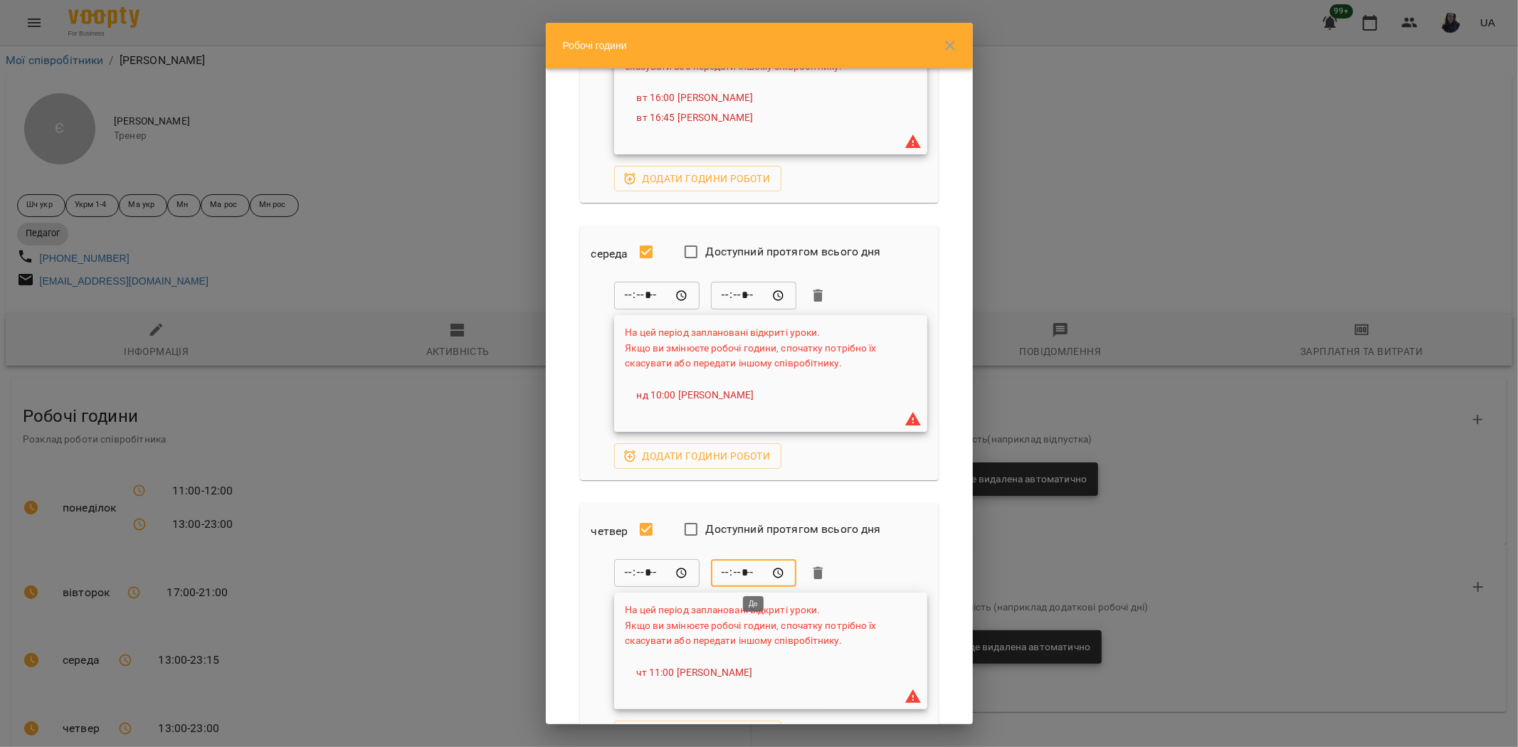
click at [724, 572] on input "*****" at bounding box center [753, 574] width 85 height 28
type input "*****"
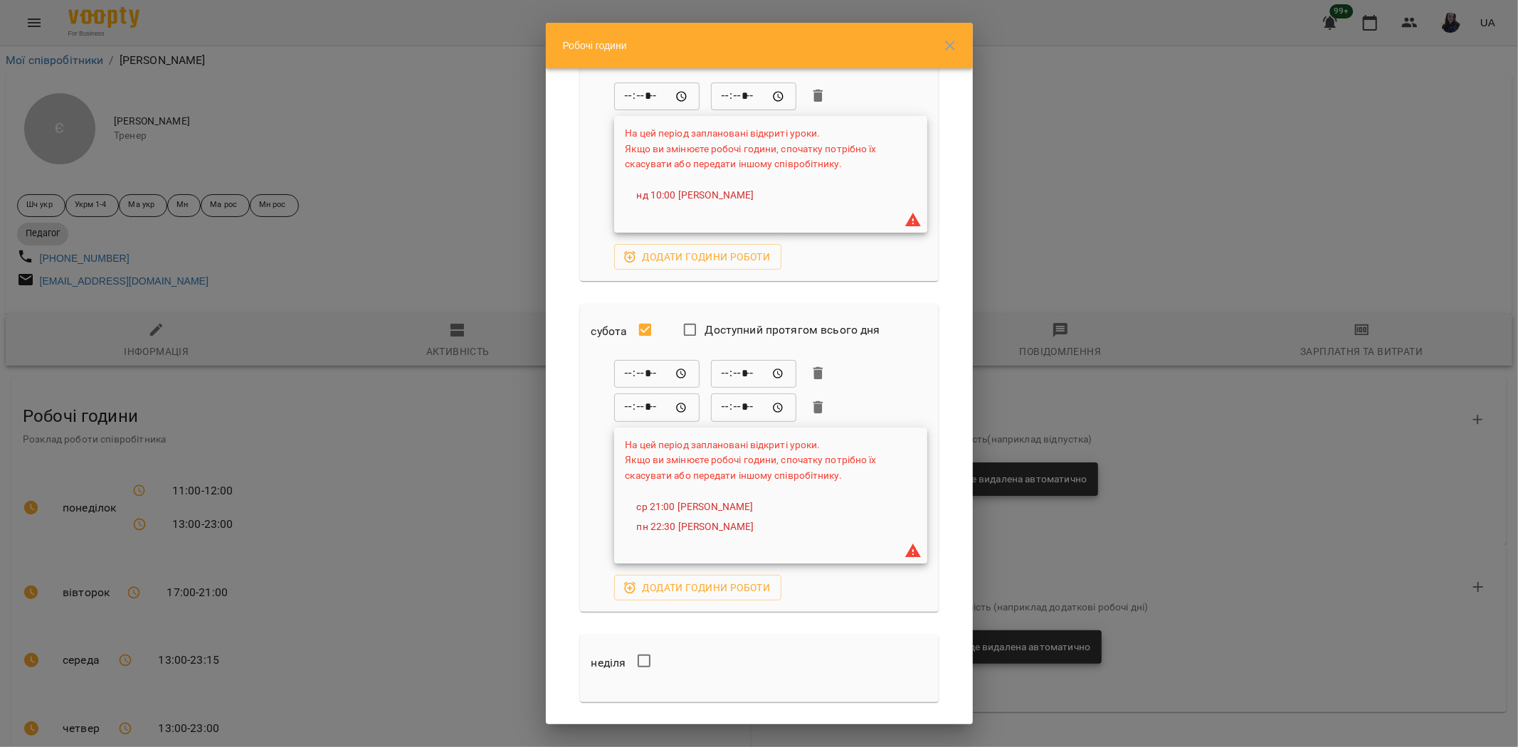
scroll to position [1320, 0]
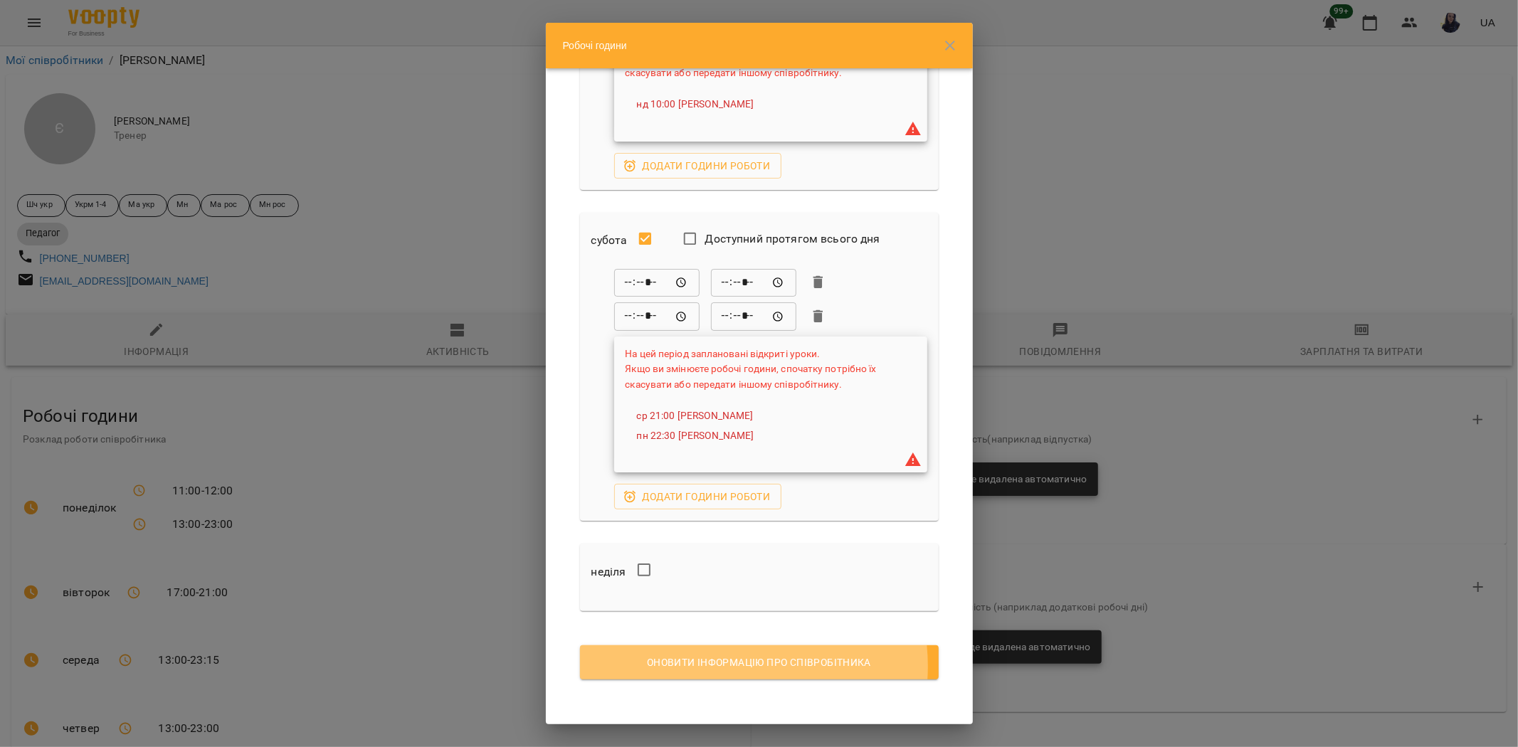
click at [721, 666] on span "Оновити інформацію про співробітника" at bounding box center [760, 662] width 336 height 17
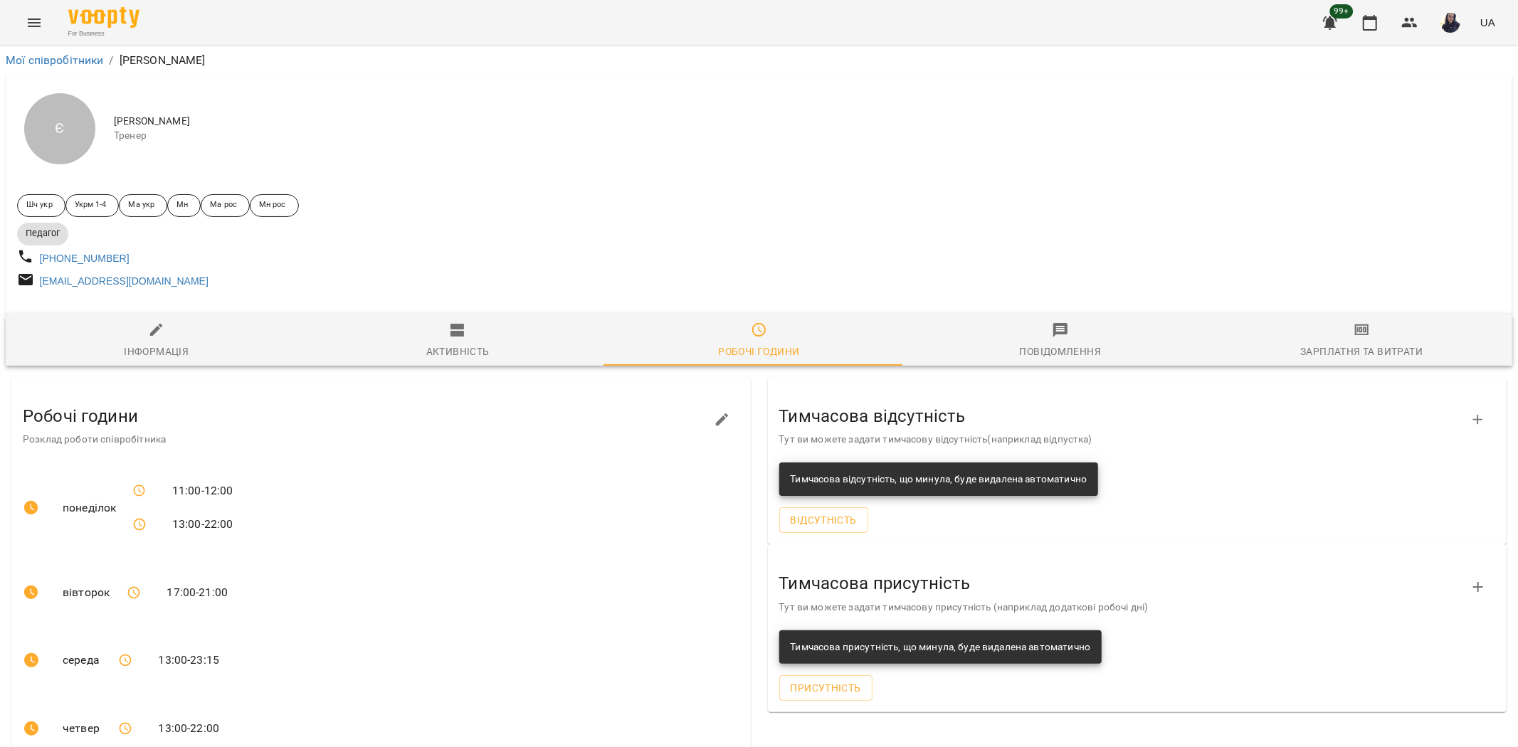
click at [495, 179] on div "Є [PERSON_NAME]" at bounding box center [759, 129] width 1507 height 108
